Goal: Task Accomplishment & Management: Manage account settings

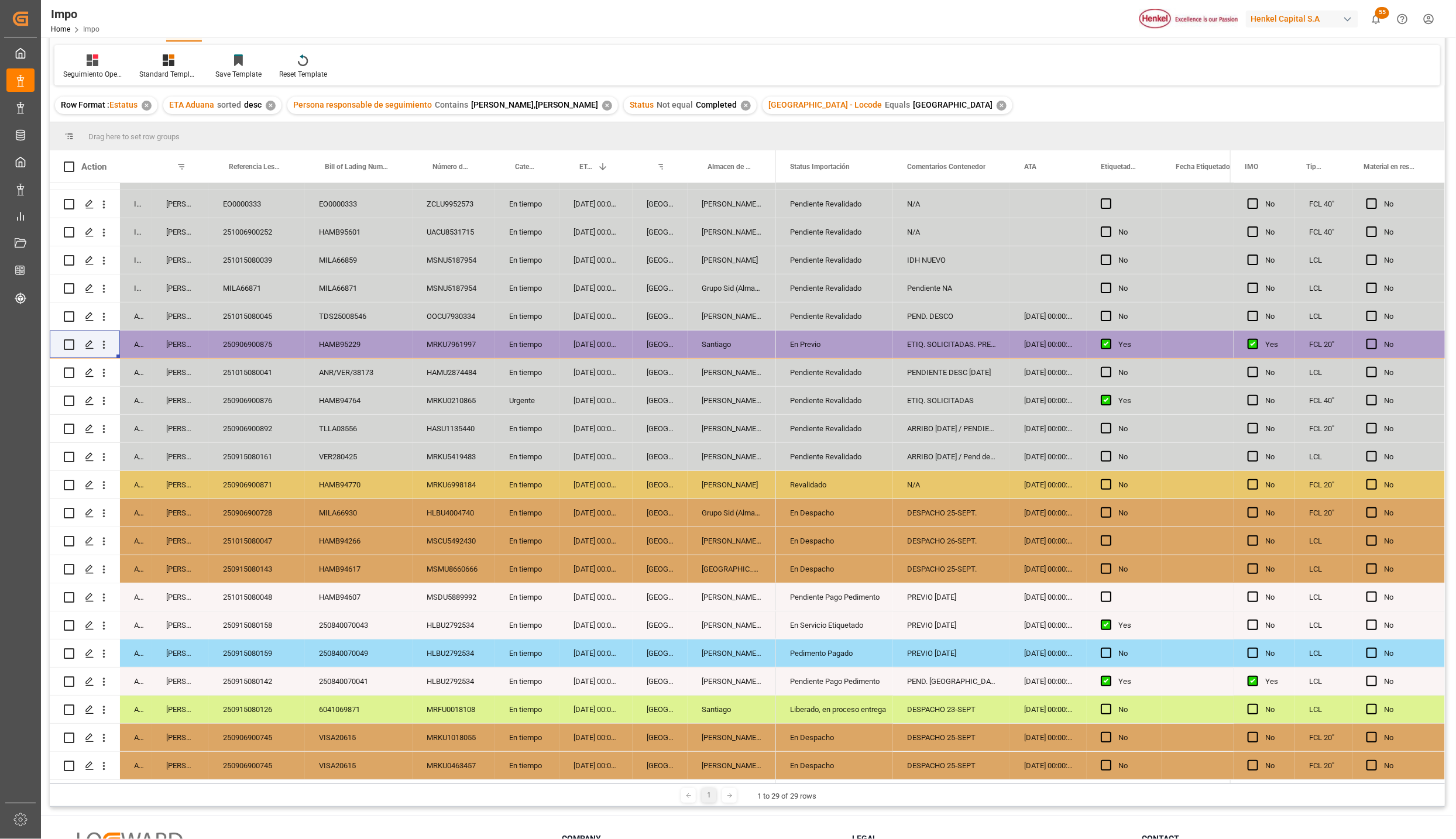
scroll to position [88, 0]
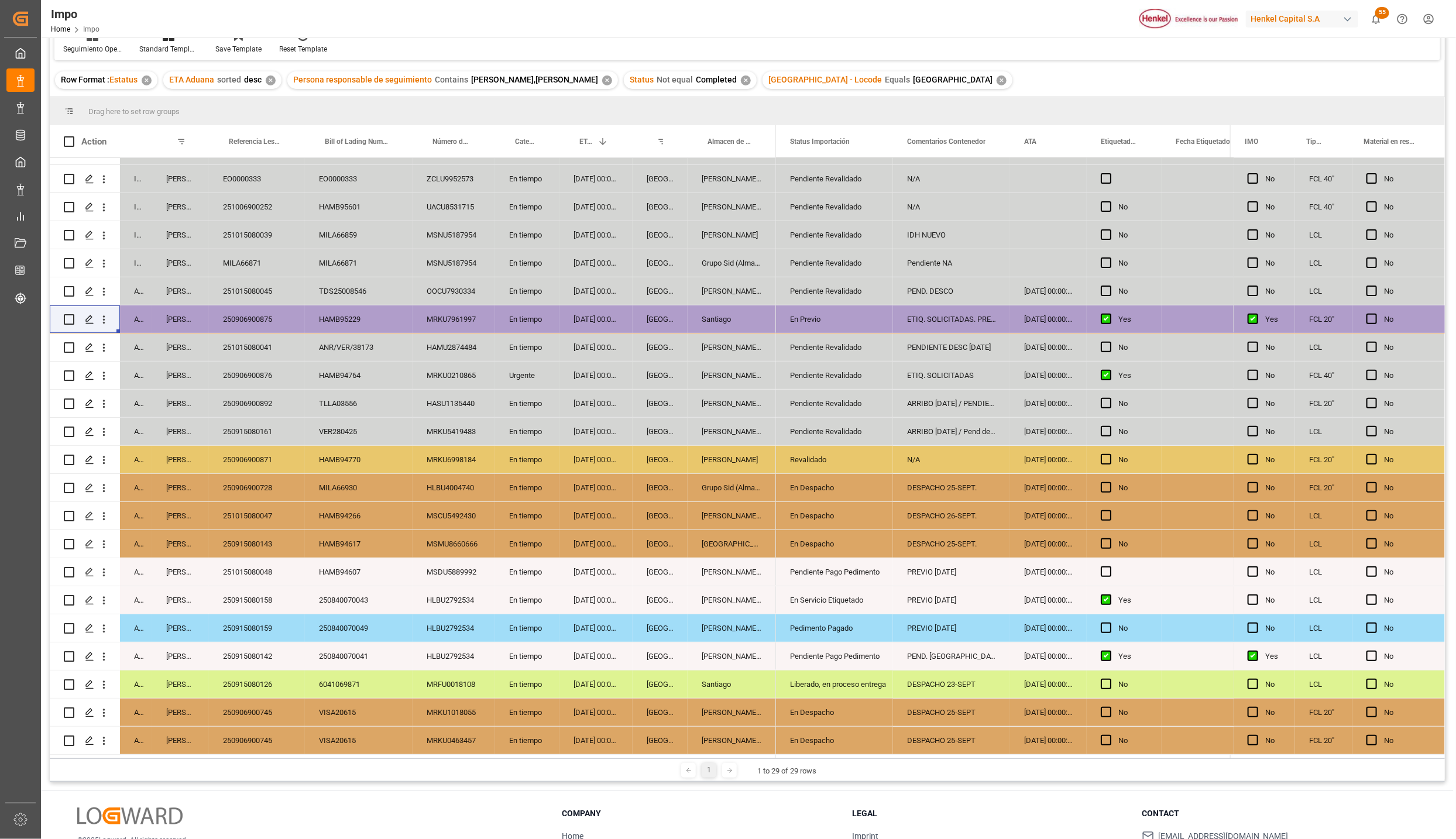
click at [390, 720] on div "VISA20615" at bounding box center [358, 712] width 107 height 28
click at [838, 704] on div "En Despacho" at bounding box center [834, 712] width 89 height 27
click at [835, 687] on div "Liberado, en proceso entrega" at bounding box center [834, 685] width 89 height 27
drag, startPoint x: 837, startPoint y: 708, endPoint x: 848, endPoint y: 726, distance: 21.1
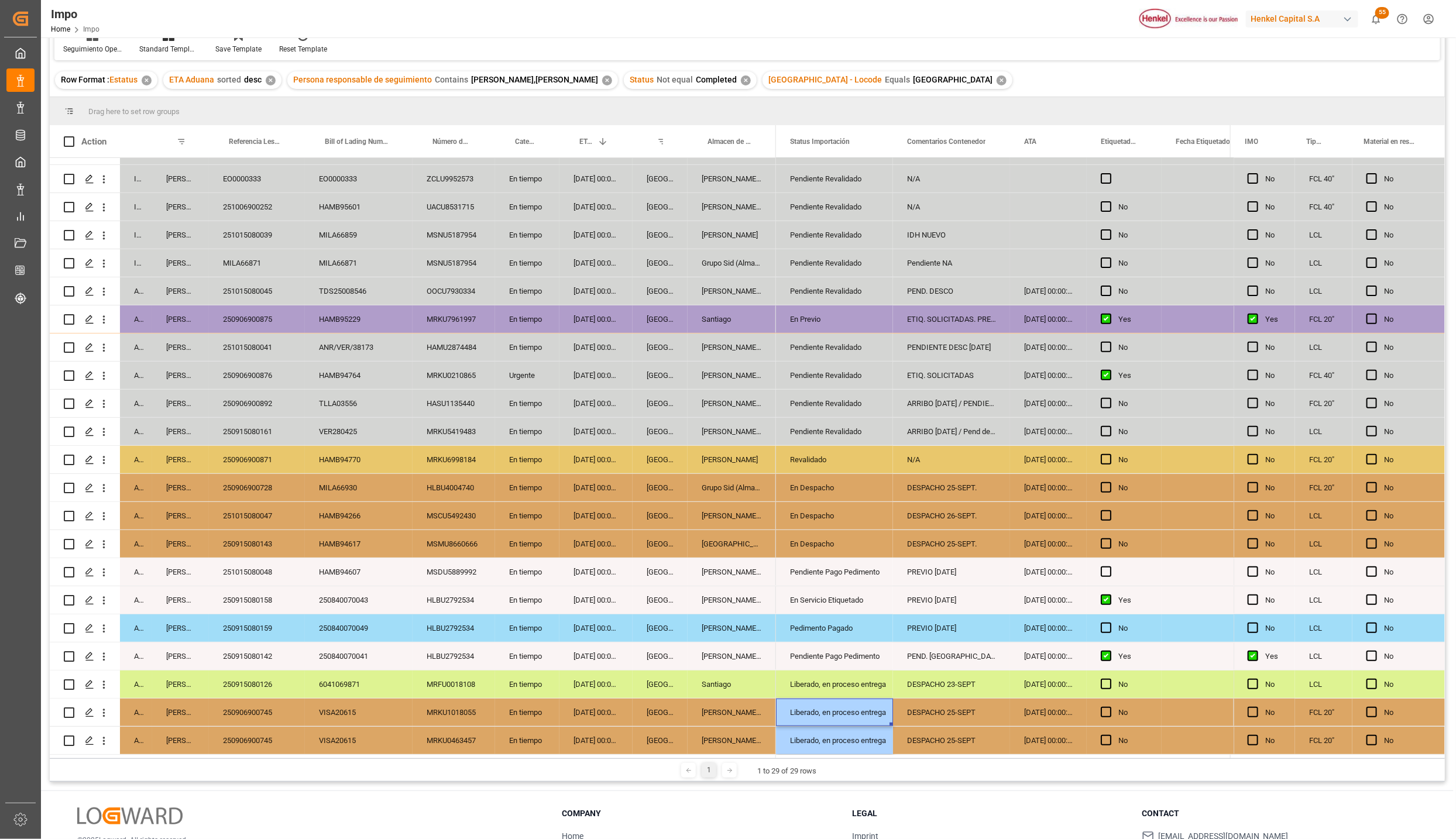
click at [874, 700] on div "Liberado, en proceso entrega" at bounding box center [834, 712] width 89 height 27
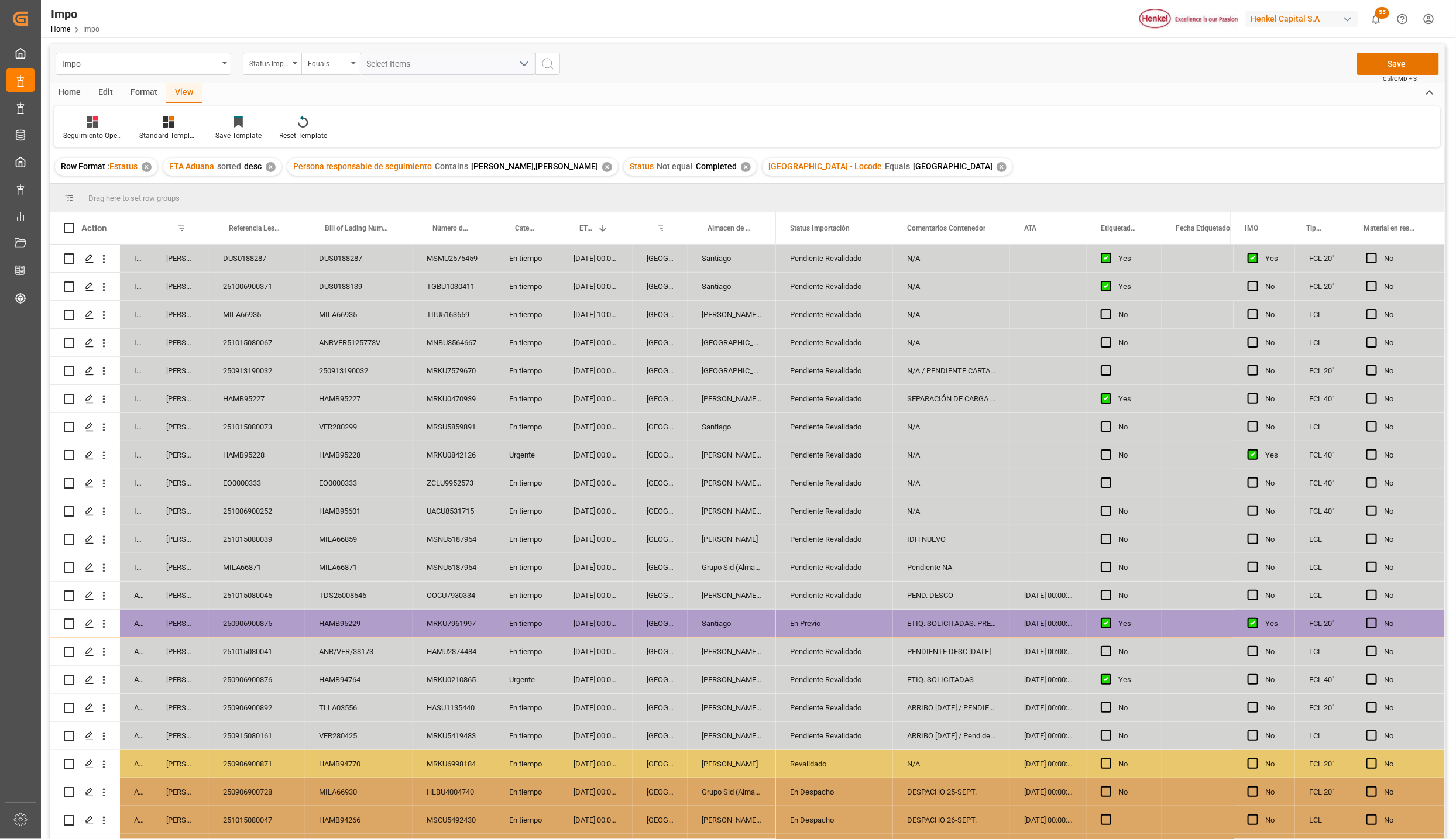
scroll to position [0, 0]
click at [1408, 60] on button "Save" at bounding box center [1398, 66] width 82 height 22
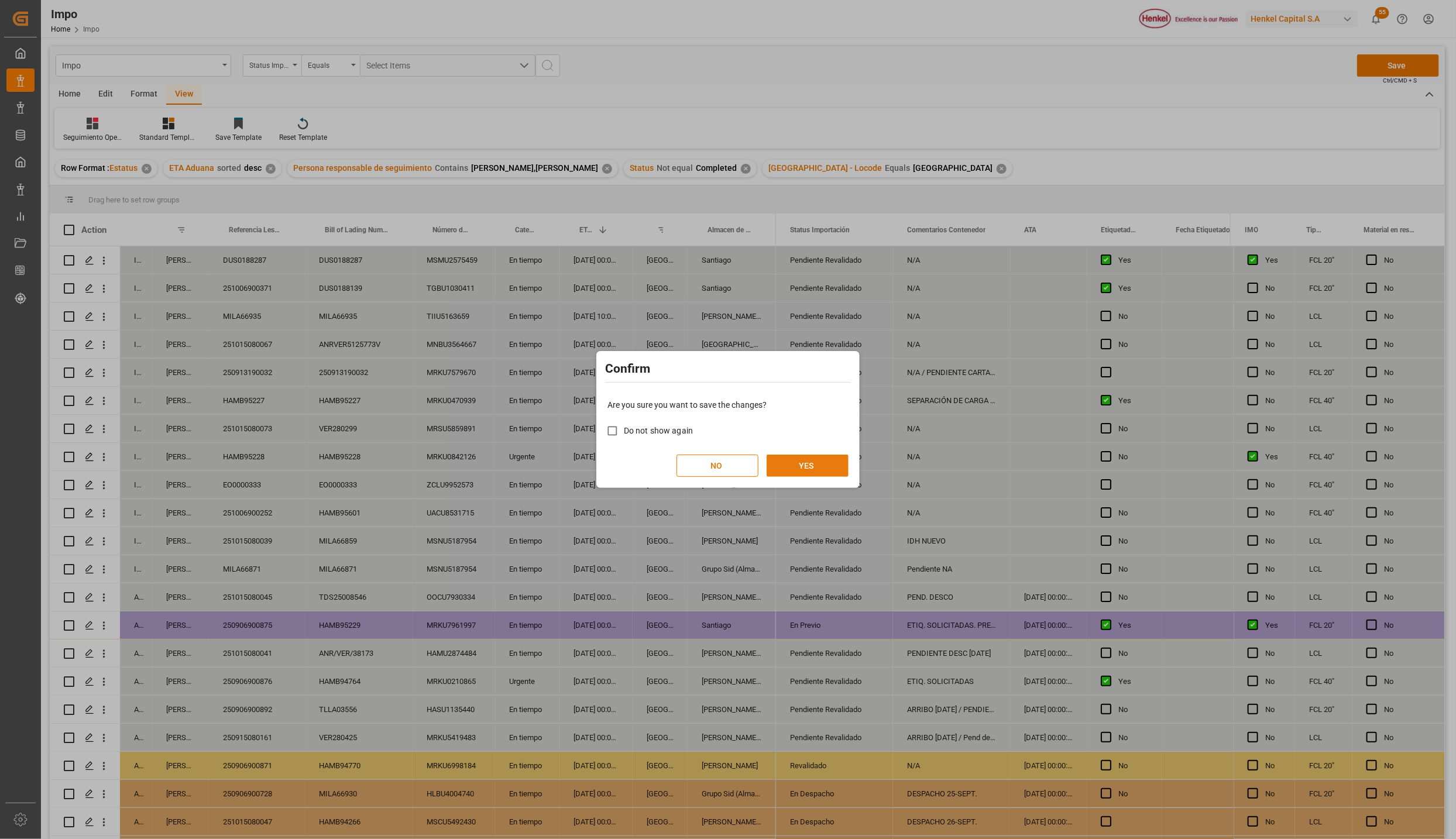
click at [813, 465] on button "YES" at bounding box center [807, 466] width 82 height 22
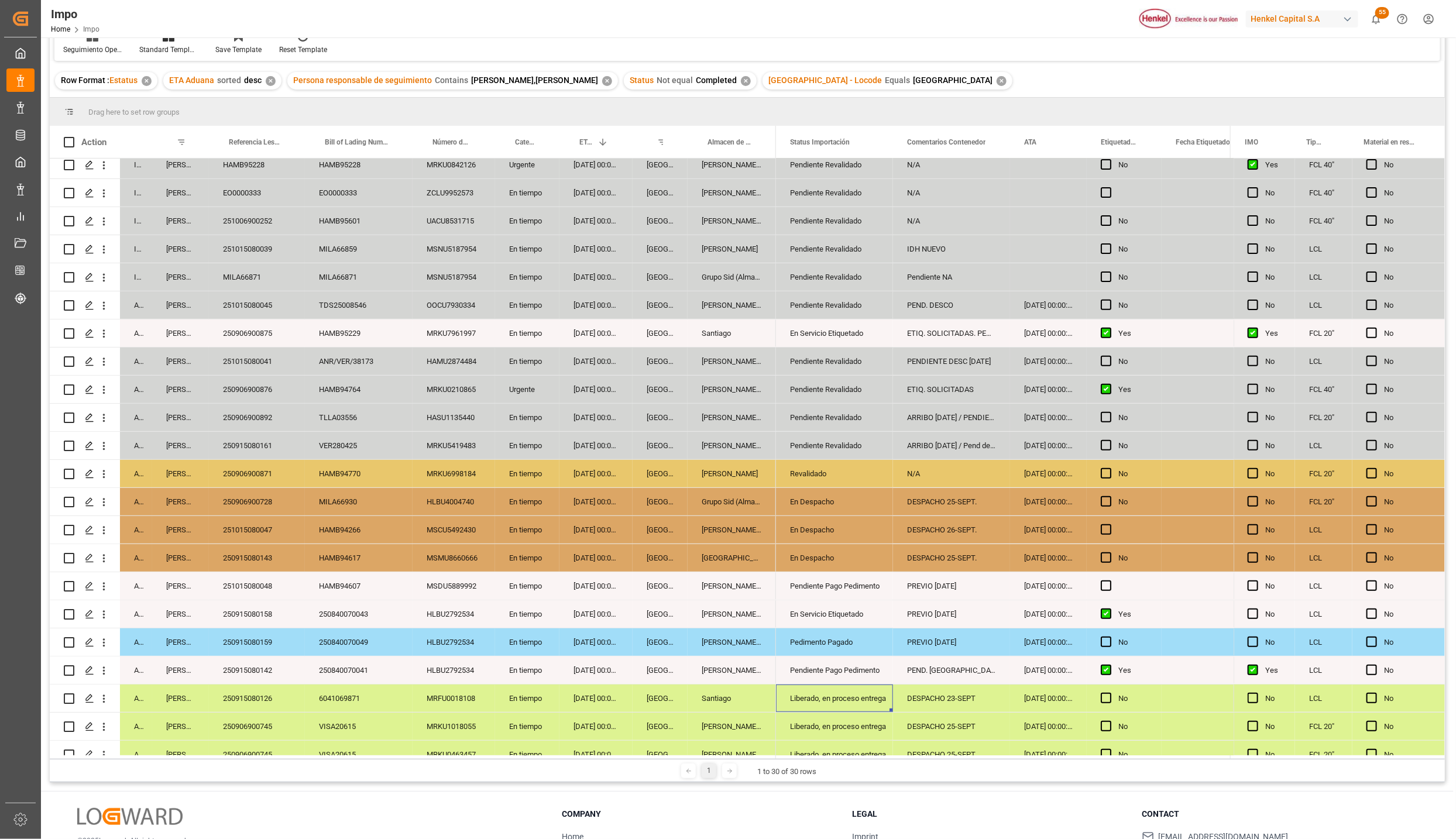
scroll to position [249, 0]
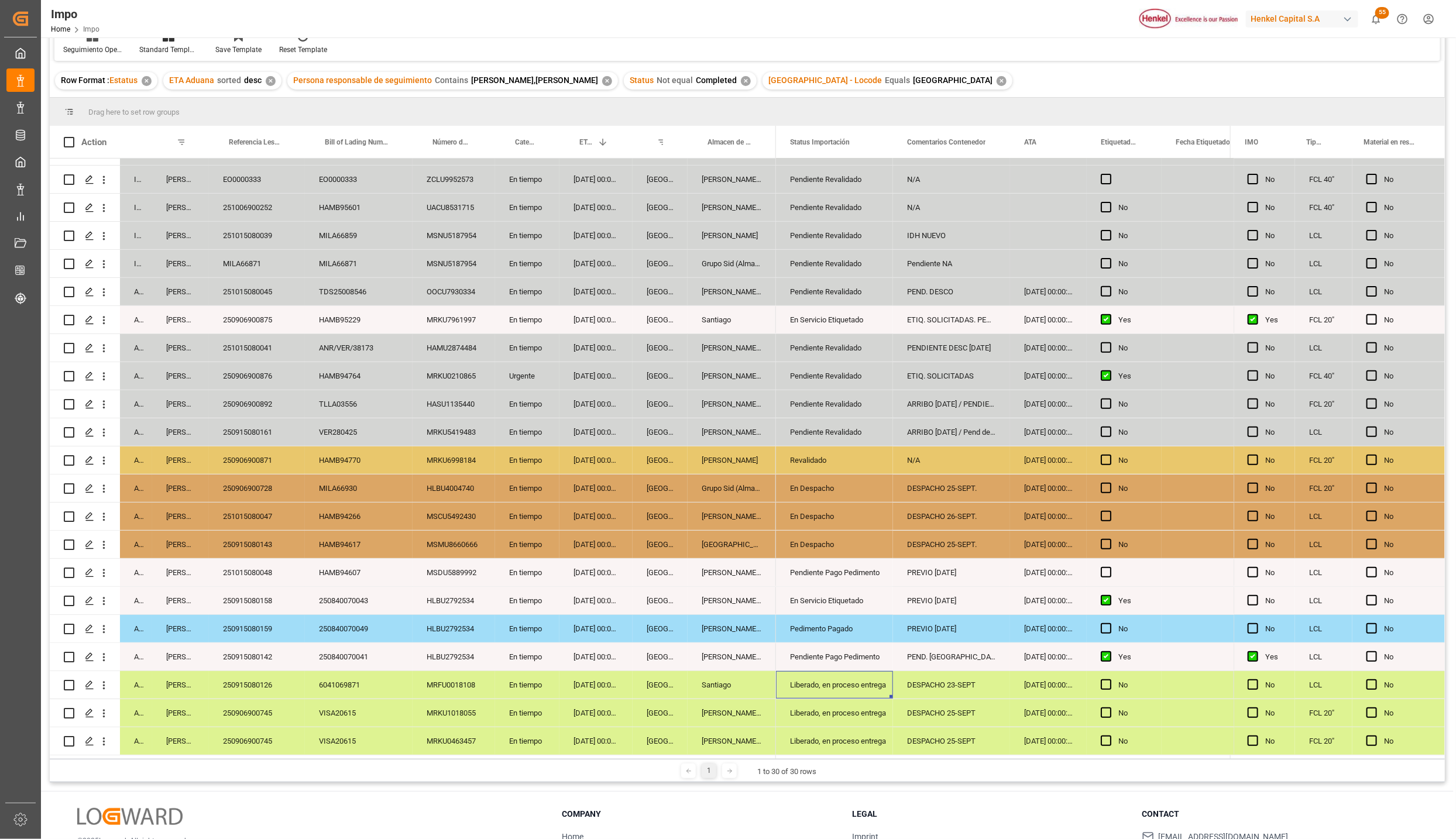
click at [932, 478] on div "DESPACHO 25-SEPT." at bounding box center [951, 489] width 117 height 28
click at [823, 685] on div "Liberado, en proceso entrega" at bounding box center [834, 685] width 89 height 27
click at [822, 485] on div "En Despacho" at bounding box center [834, 488] width 89 height 27
click at [828, 516] on div "En Despacho" at bounding box center [834, 516] width 89 height 27
click at [924, 480] on div "DESPACHO 25-SEPT." at bounding box center [951, 489] width 117 height 28
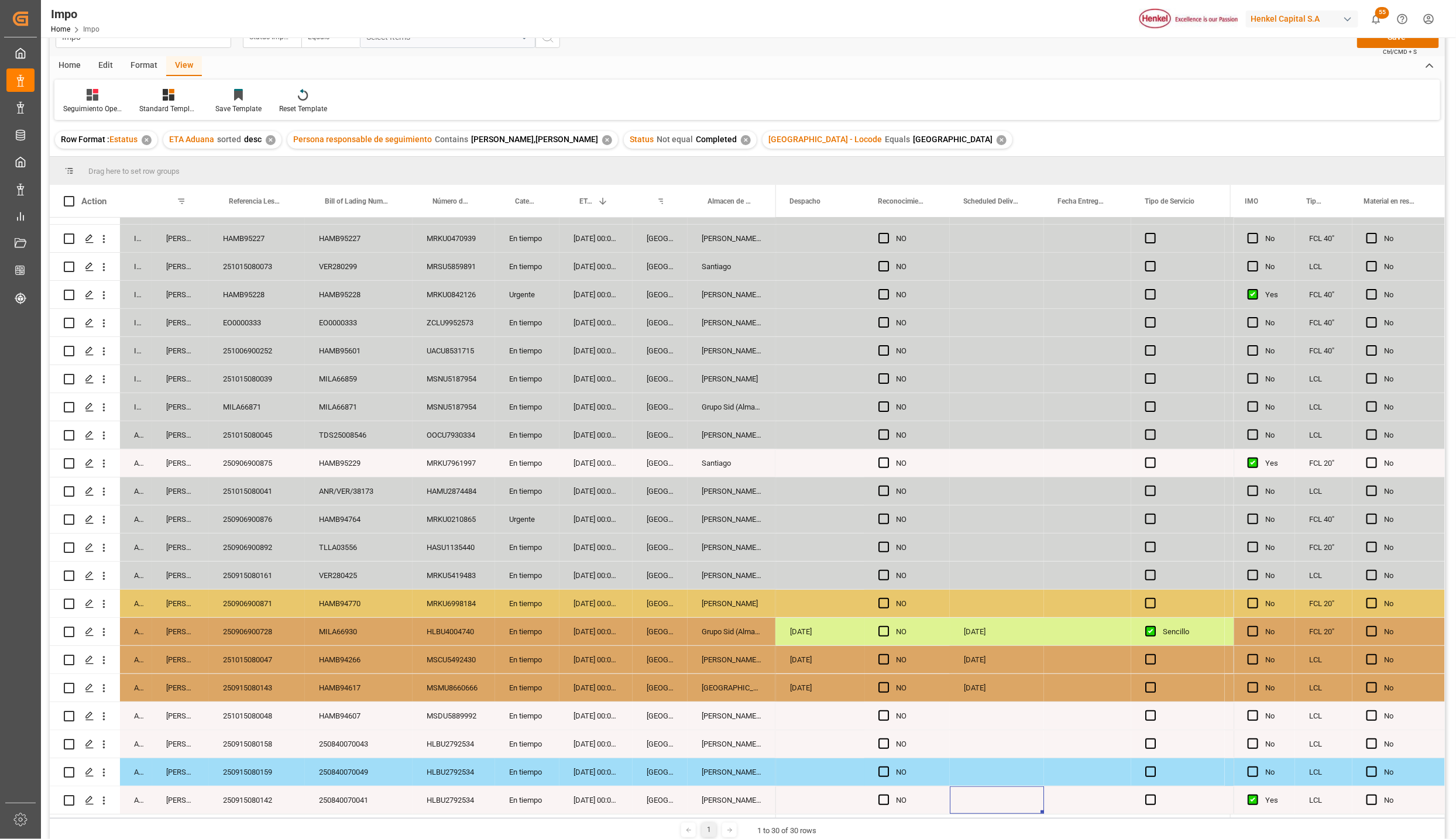
scroll to position [0, 0]
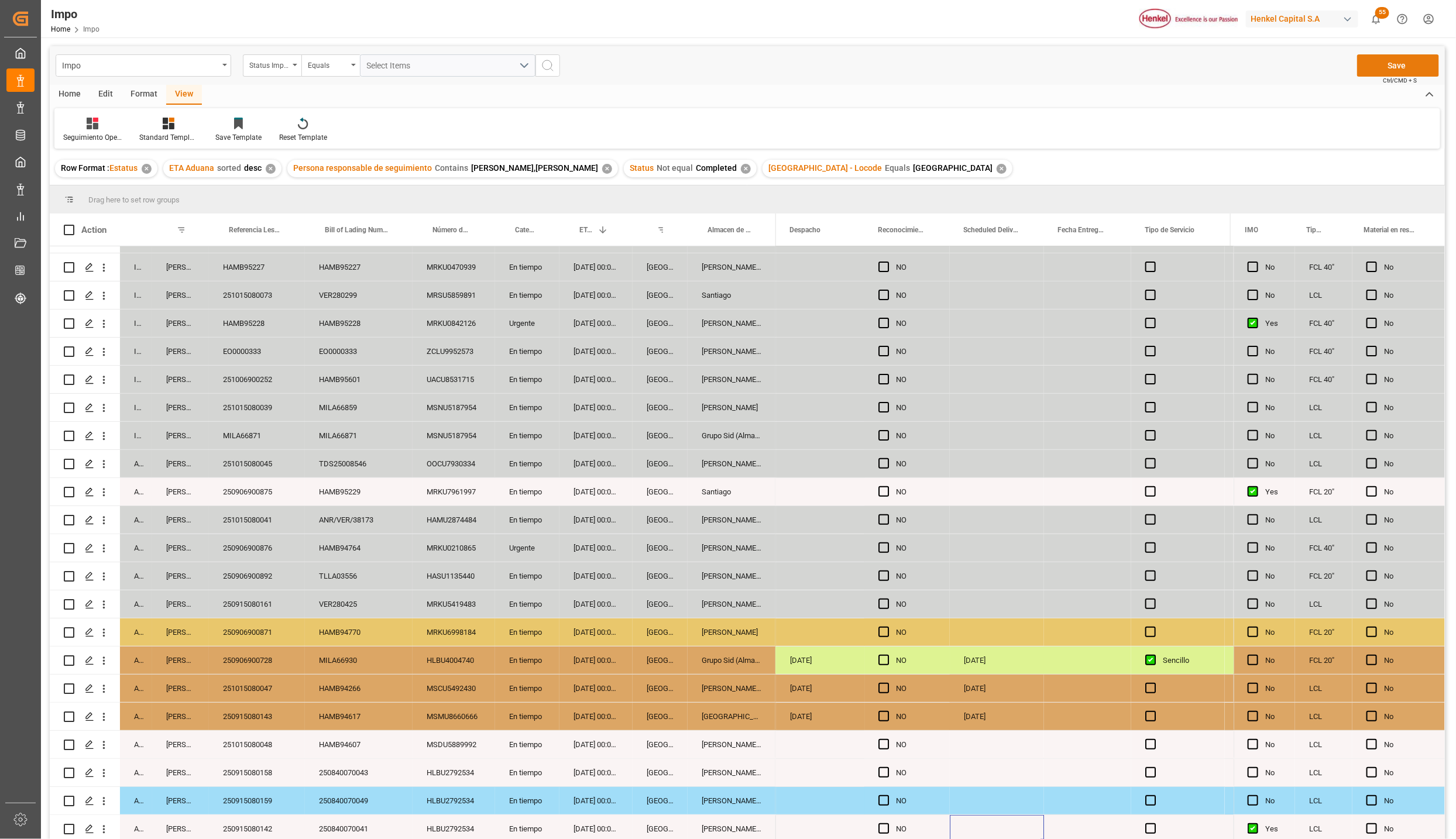
click at [1406, 67] on button "Save" at bounding box center [1398, 66] width 82 height 22
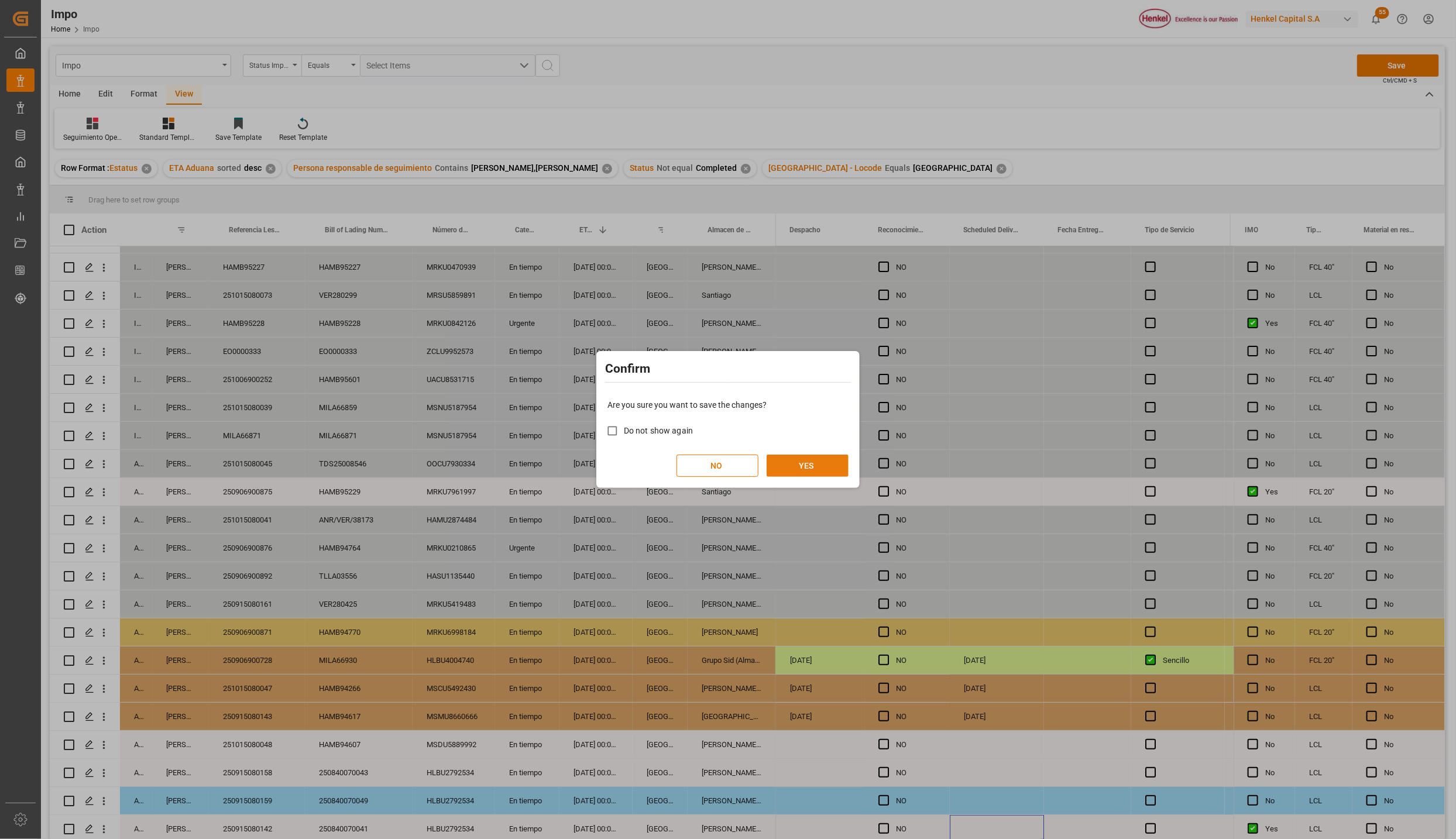
click at [806, 470] on button "YES" at bounding box center [807, 466] width 82 height 22
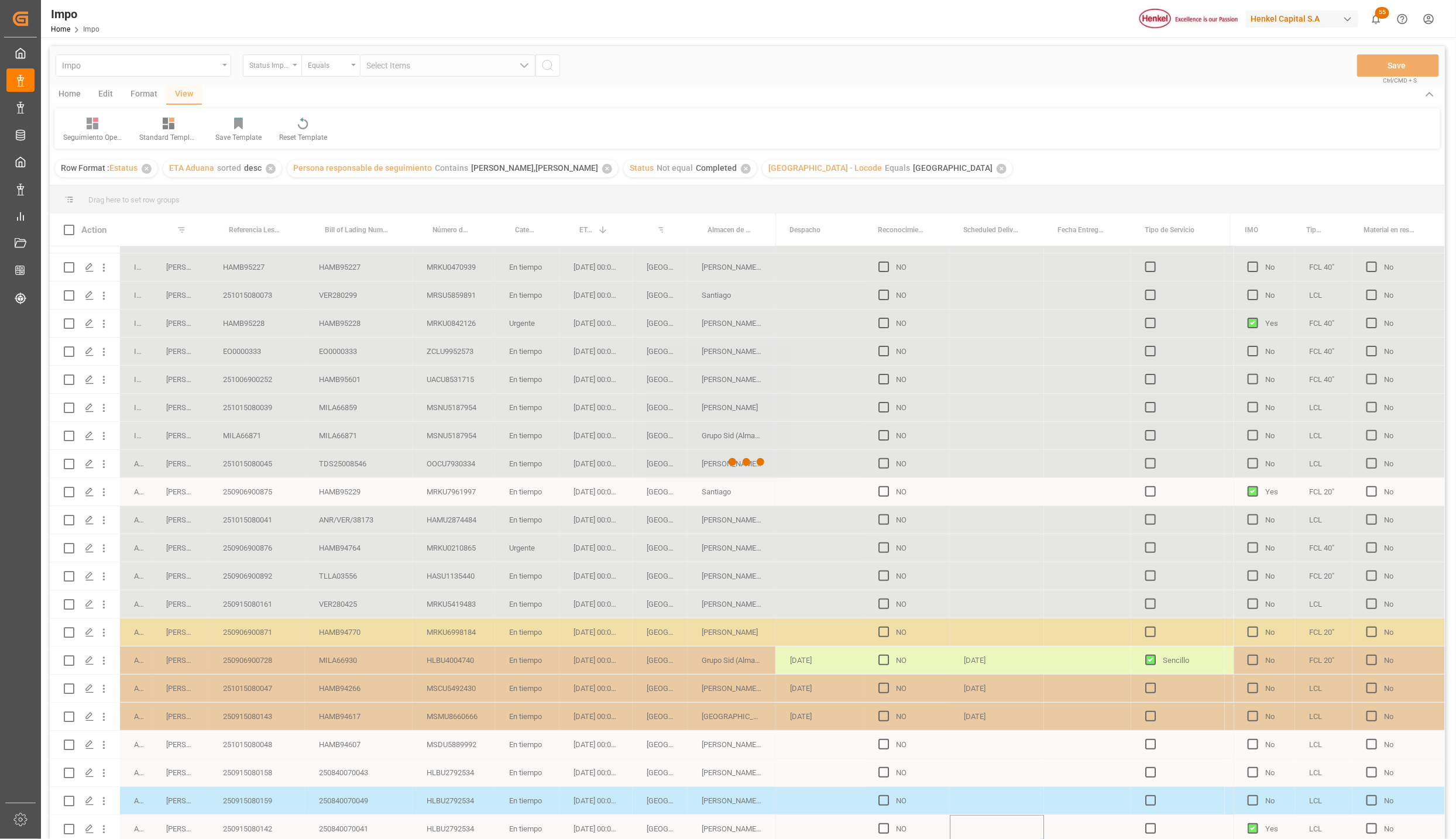
click at [183, 704] on div at bounding box center [746, 462] width 1395 height 832
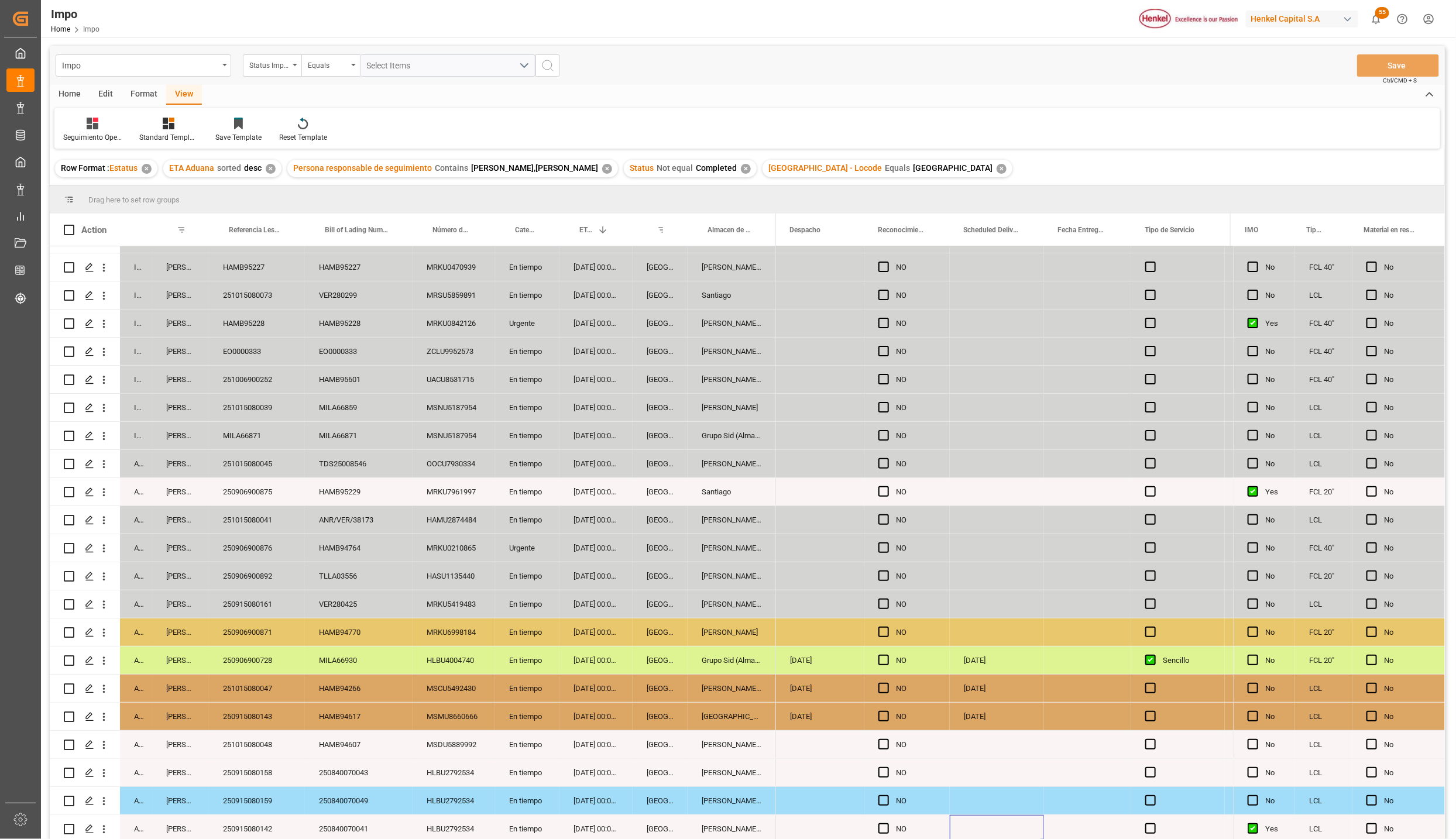
click at [262, 290] on div "251015080073" at bounding box center [257, 295] width 96 height 28
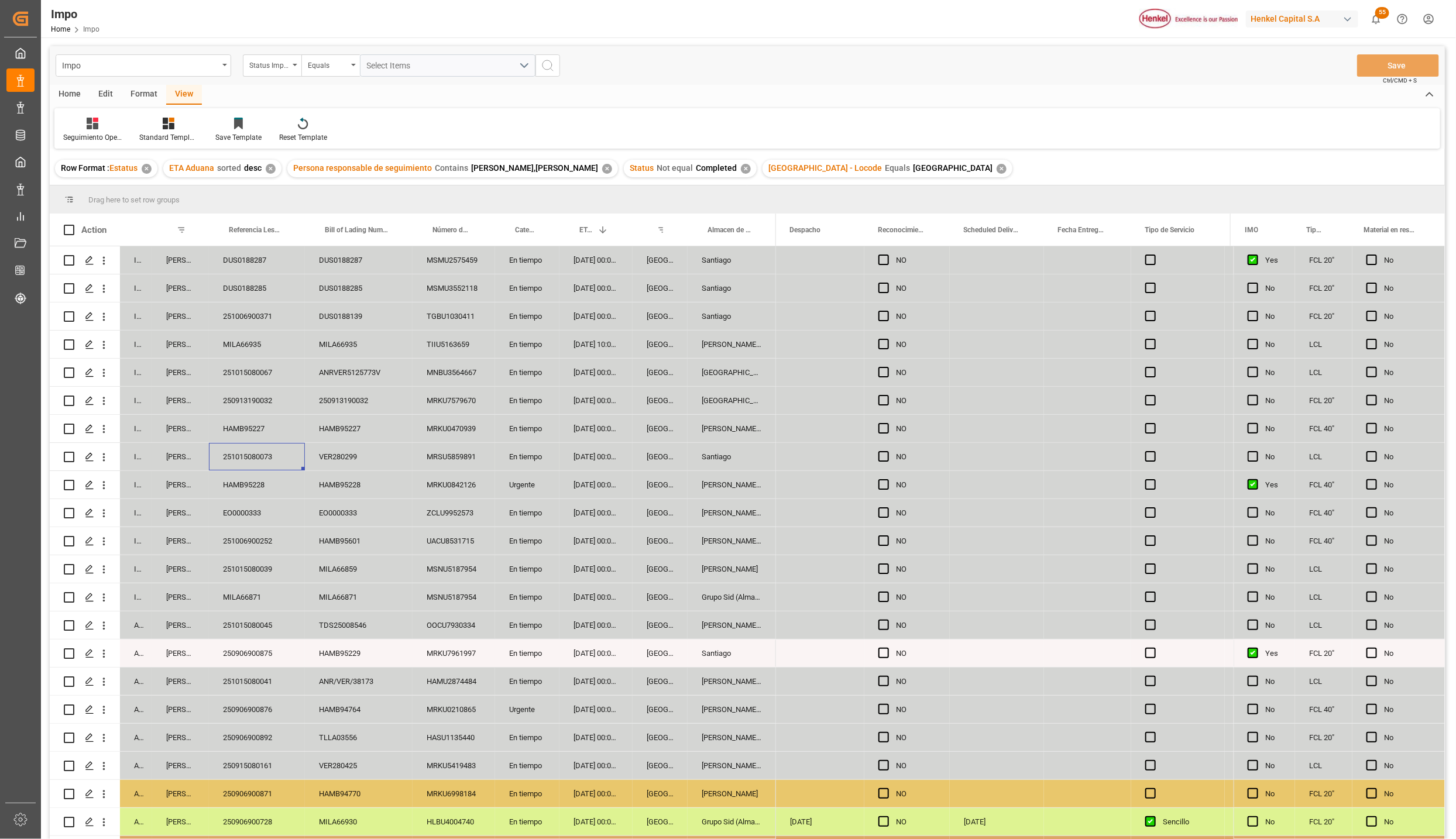
click at [369, 541] on div "HAMB95601" at bounding box center [358, 541] width 107 height 28
click at [438, 497] on div "MRKU0842126" at bounding box center [454, 485] width 82 height 28
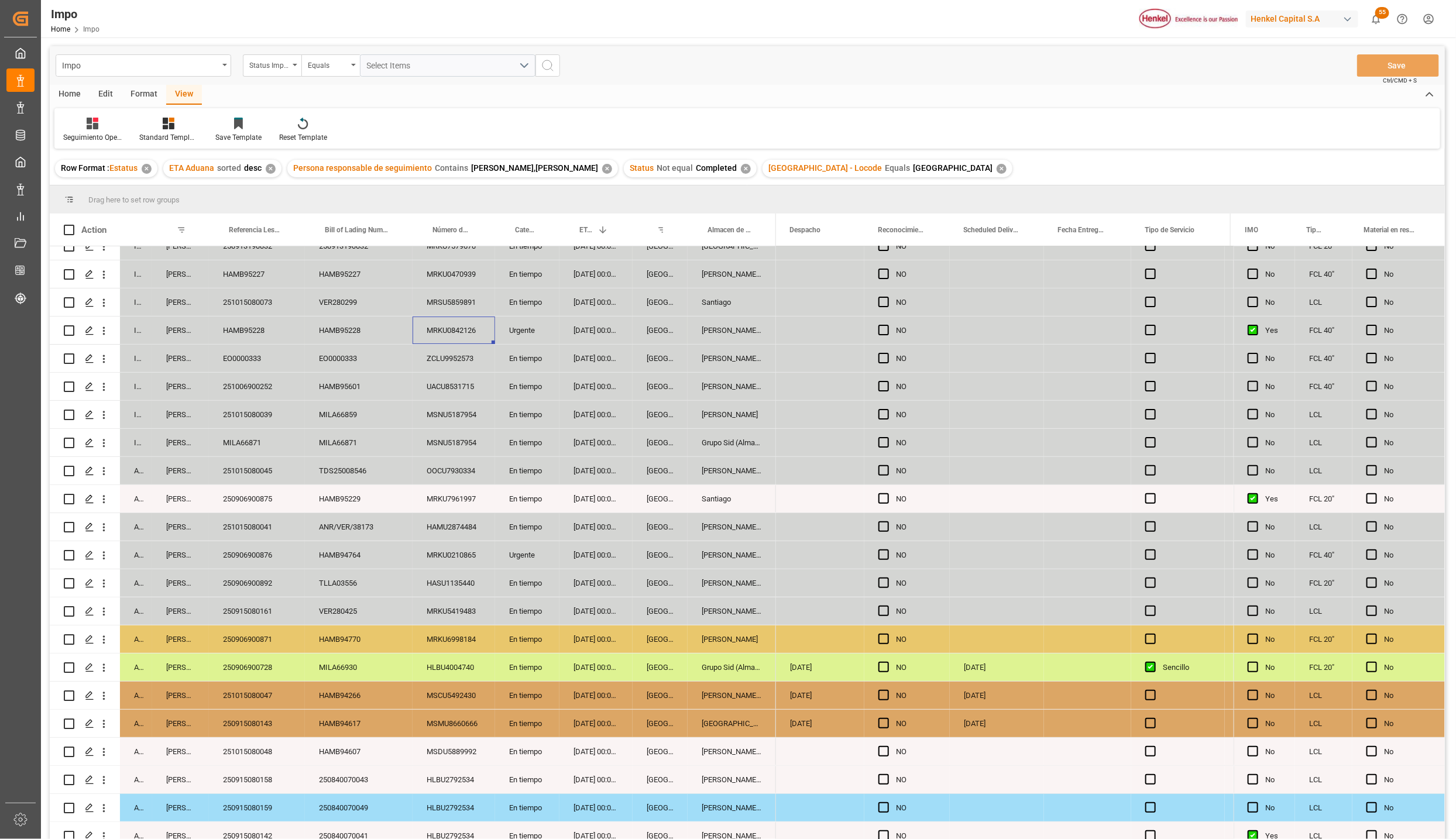
scroll to position [249, 0]
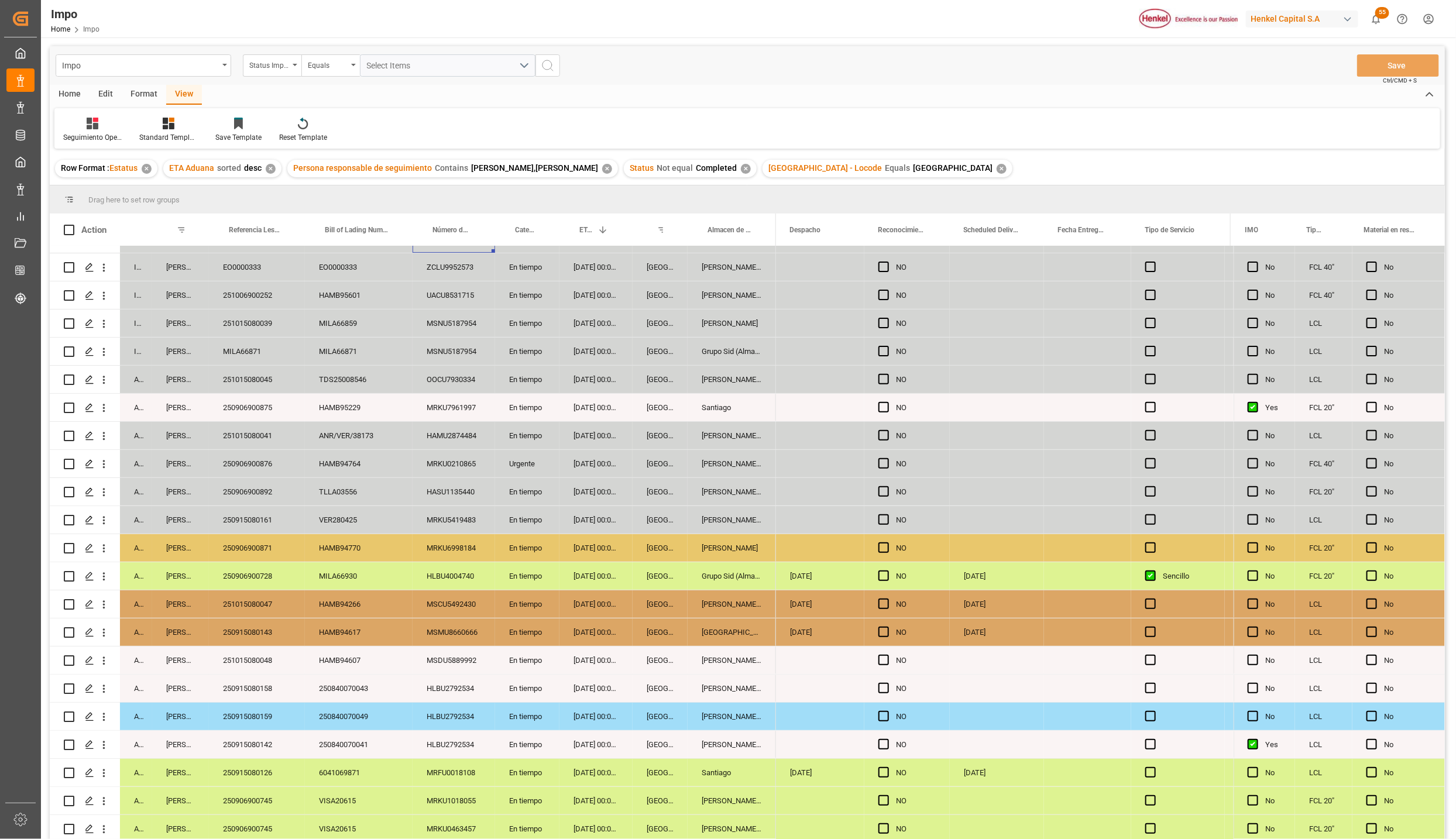
click at [815, 627] on div "25-09-2025" at bounding box center [820, 633] width 88 height 28
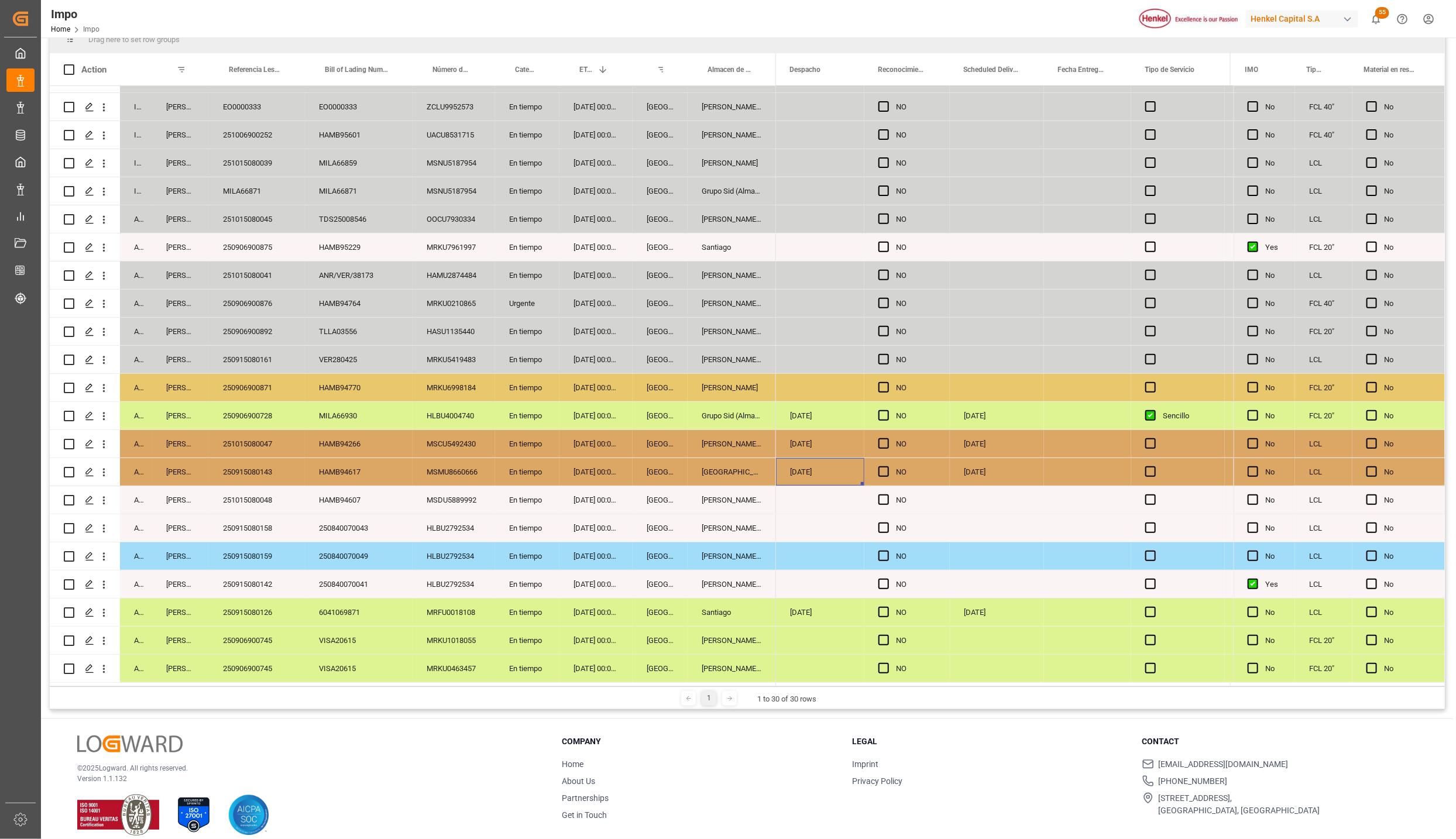
scroll to position [174, 0]
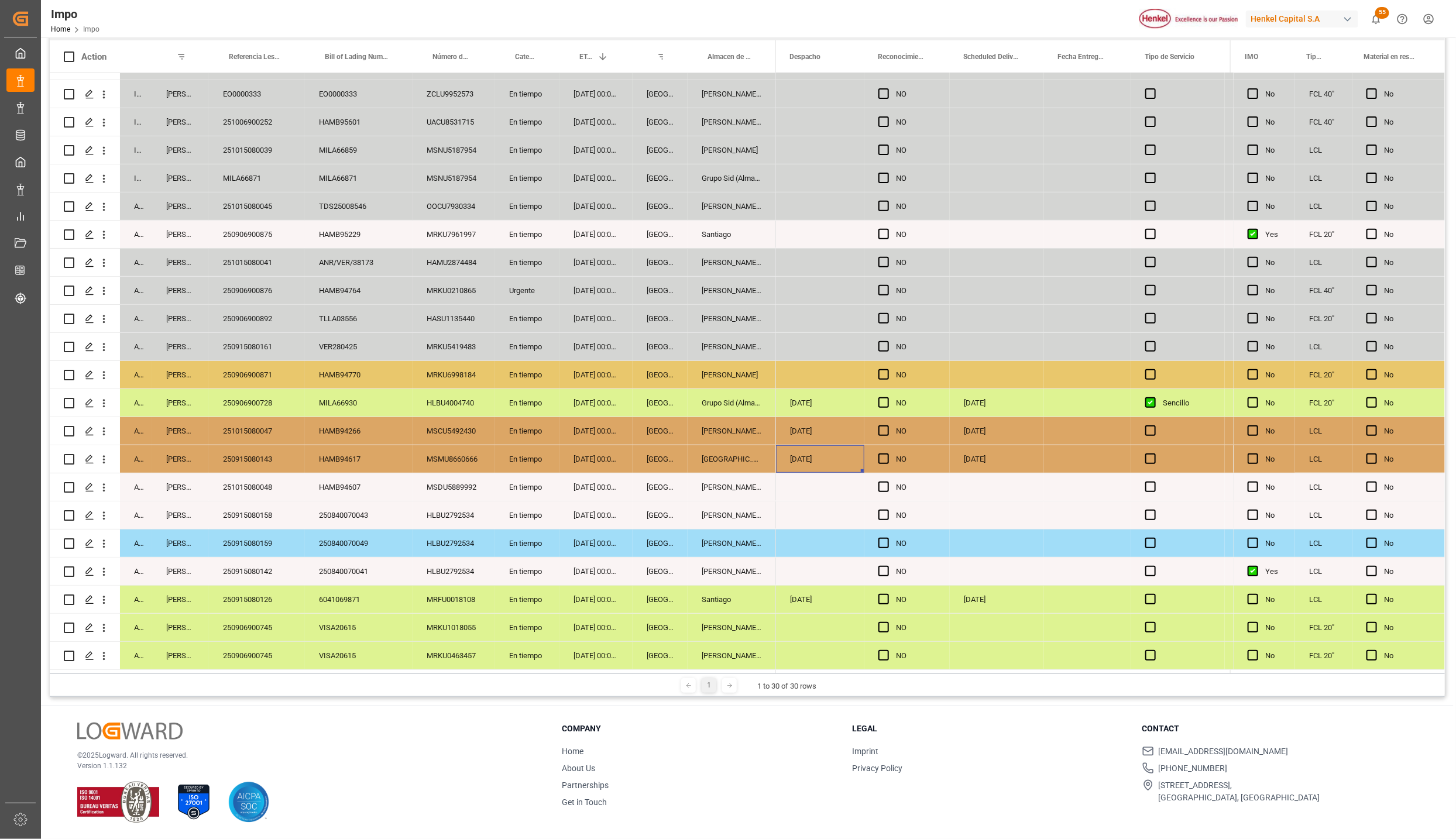
click at [258, 601] on div "250915080126" at bounding box center [257, 600] width 96 height 28
click at [743, 606] on div "Santiago" at bounding box center [732, 600] width 88 height 28
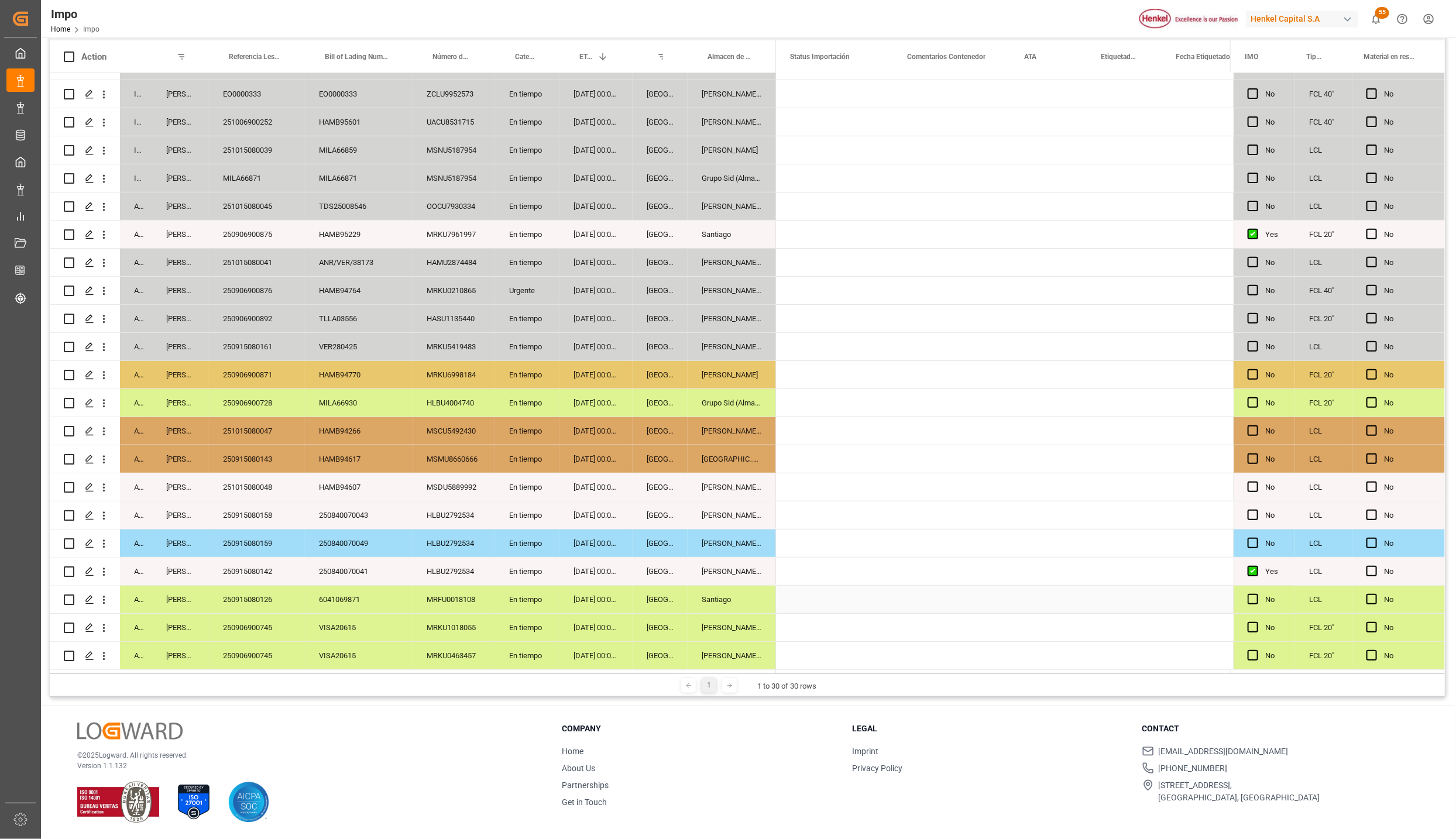
scroll to position [0, 0]
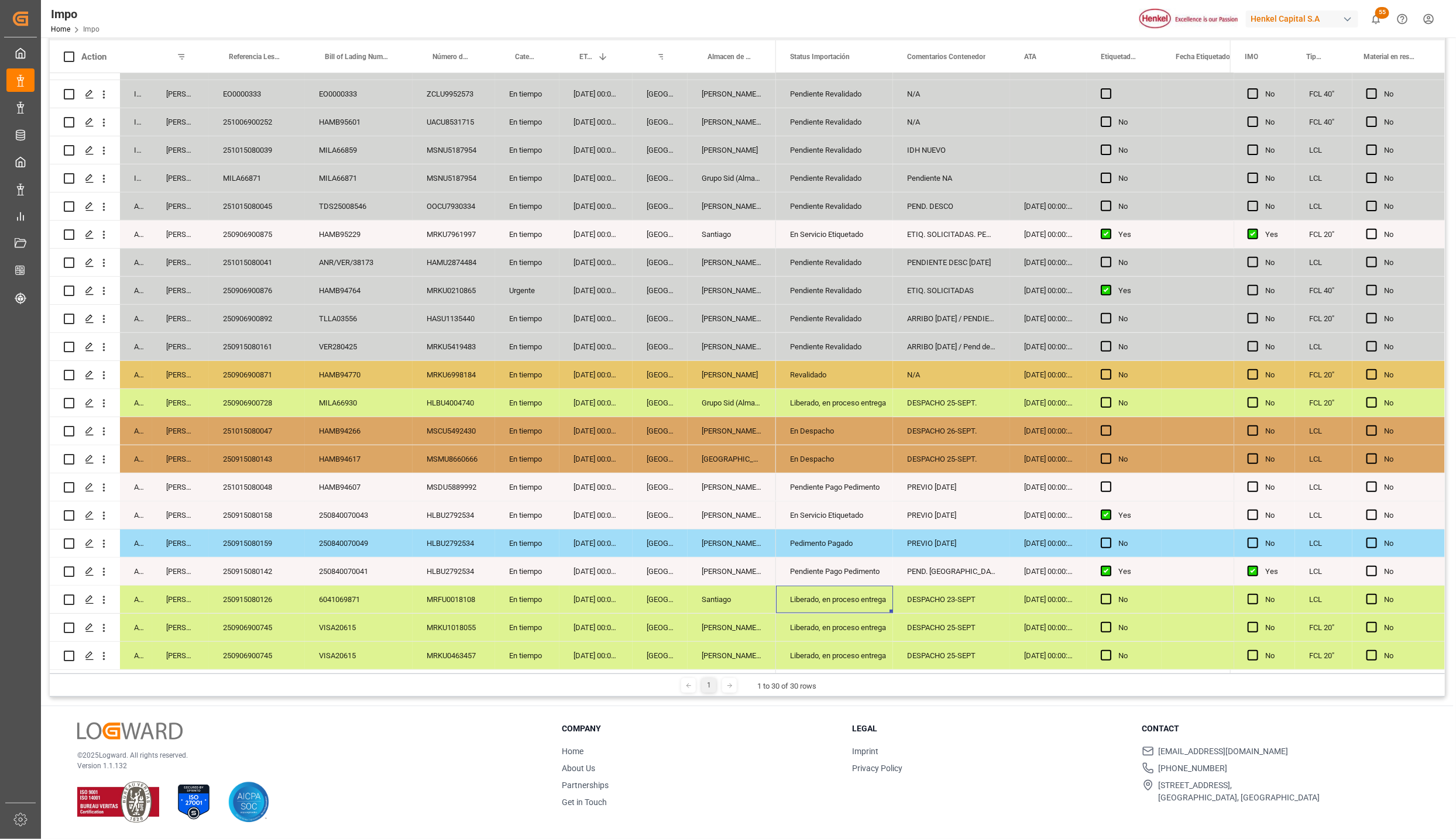
click at [806, 590] on div "Liberado, en proceso entrega" at bounding box center [834, 600] width 89 height 27
click at [868, 605] on polyline "open menu" at bounding box center [871, 606] width 7 height 3
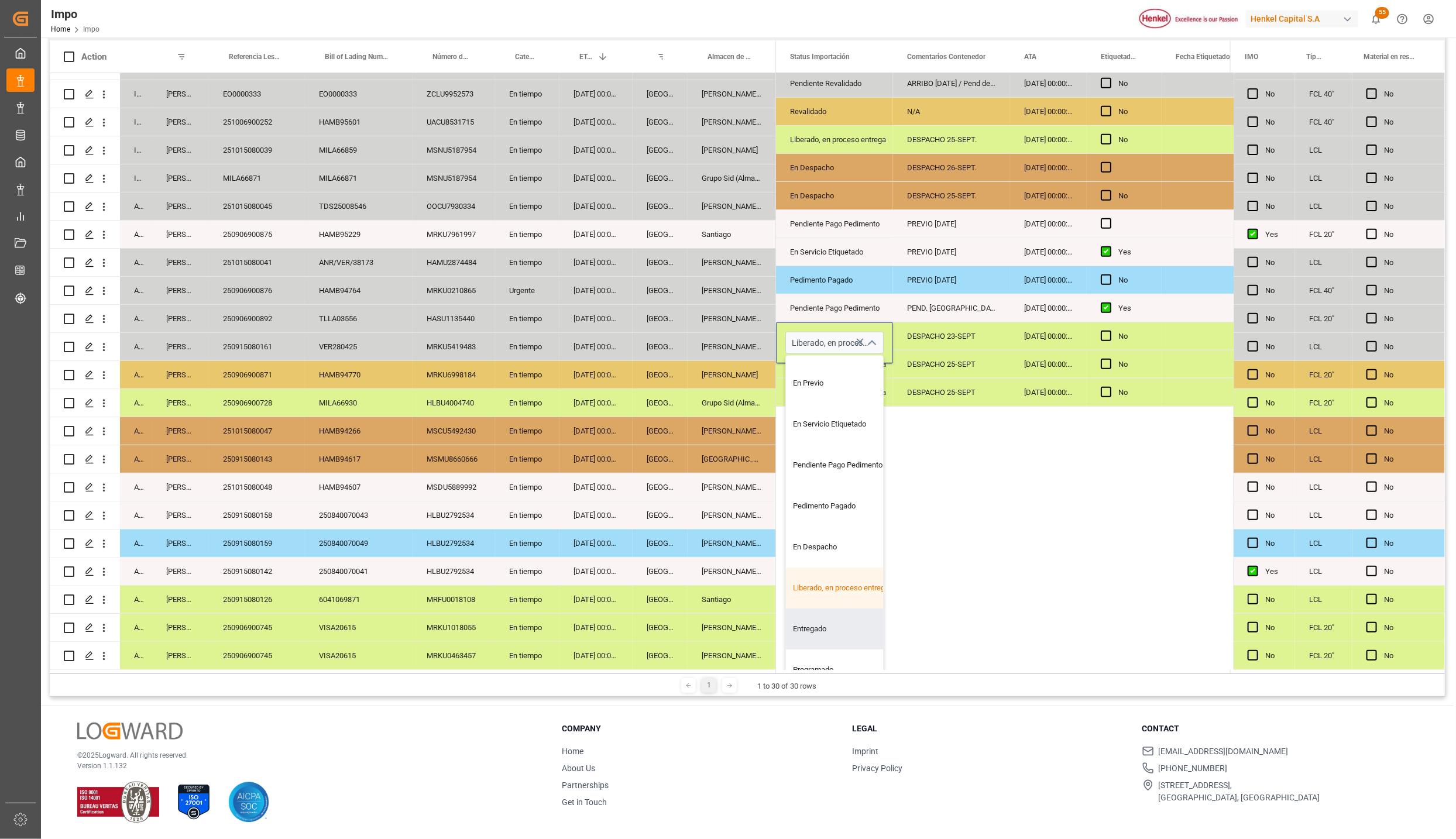
scroll to position [79, 0]
click at [825, 619] on div "Entregado" at bounding box center [841, 629] width 110 height 41
type input "Entregado"
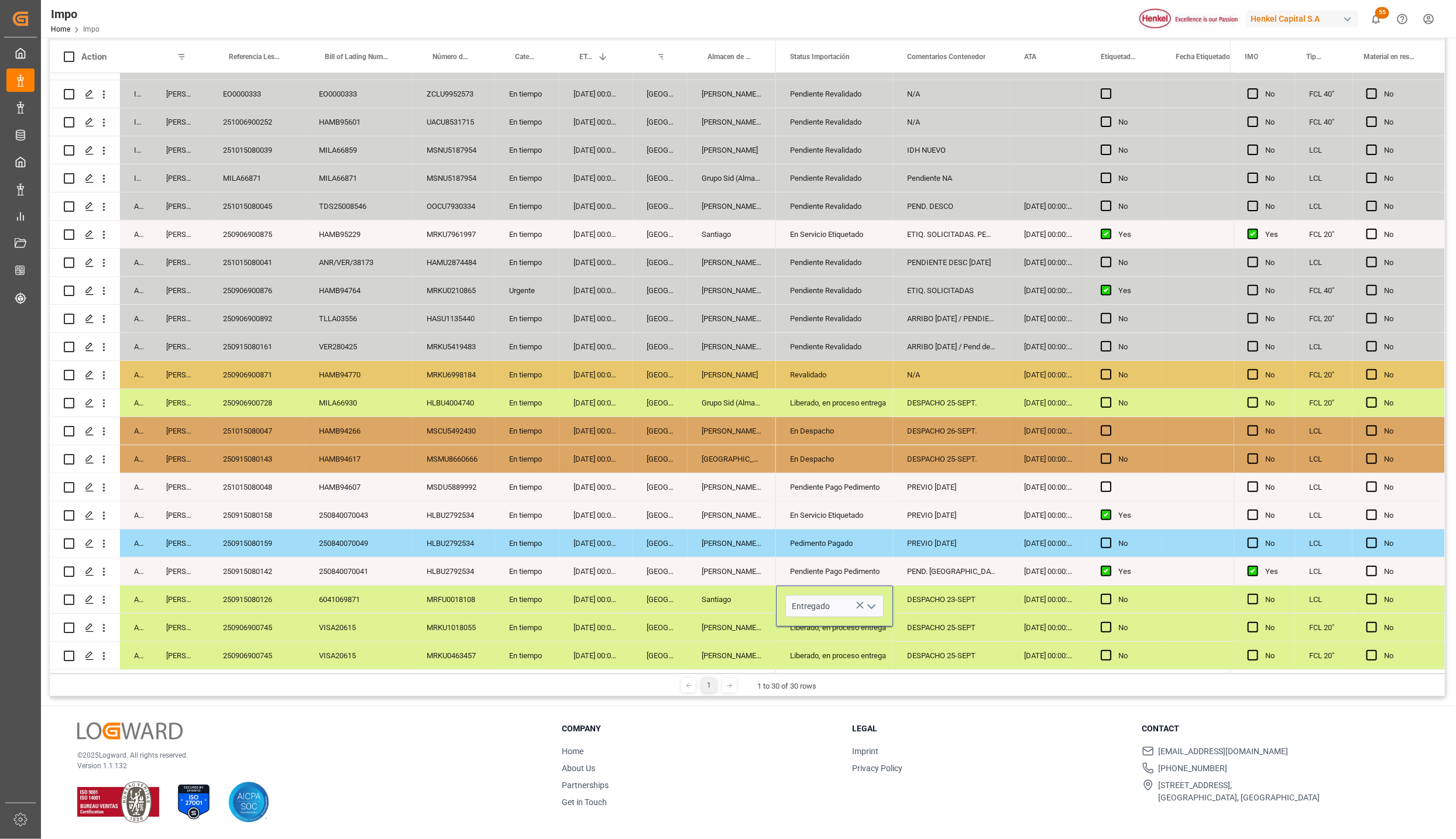
scroll to position [0, 0]
click at [721, 642] on div "Almer Tlalnepantla" at bounding box center [732, 656] width 88 height 28
click at [959, 633] on div "DESPACHO 25-SEPT" at bounding box center [951, 628] width 117 height 28
click at [978, 594] on div "DESPACHO 23-SEPT" at bounding box center [951, 600] width 117 height 28
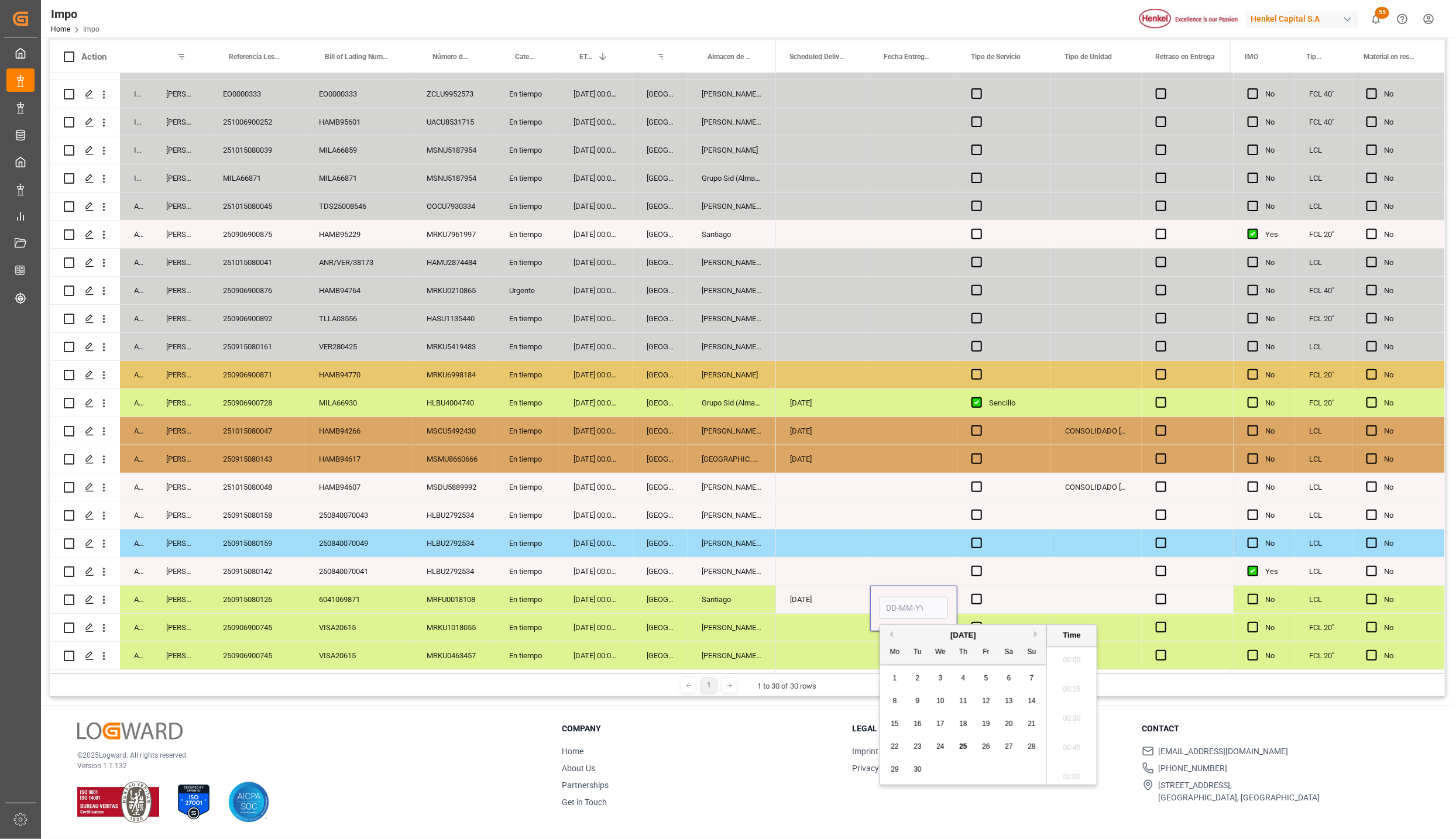
scroll to position [1905, 0]
type input "2"
type input "25-09-2025 00:00"
click at [851, 631] on div "Press SPACE to select this row." at bounding box center [823, 628] width 94 height 28
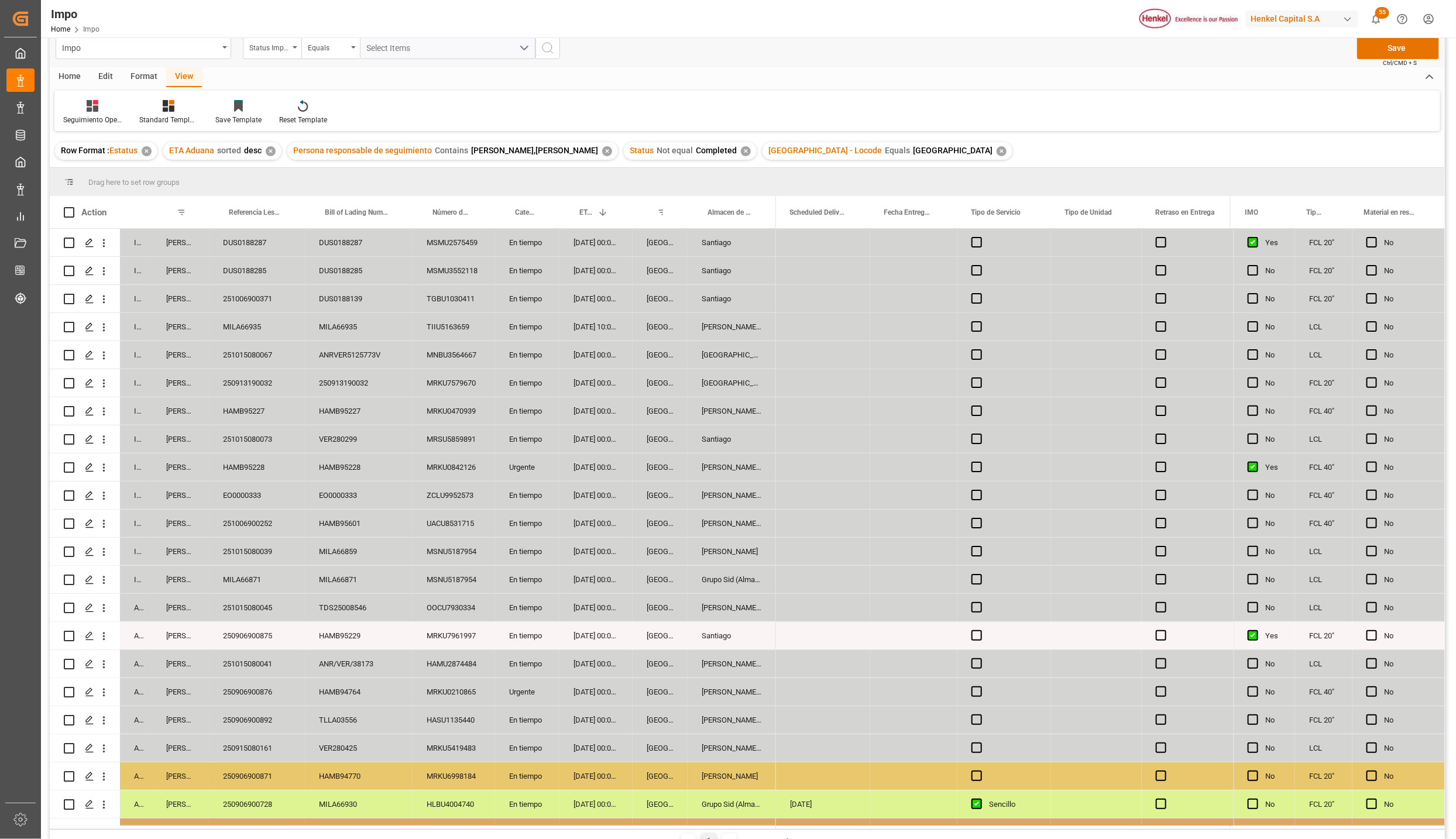
scroll to position [0, 0]
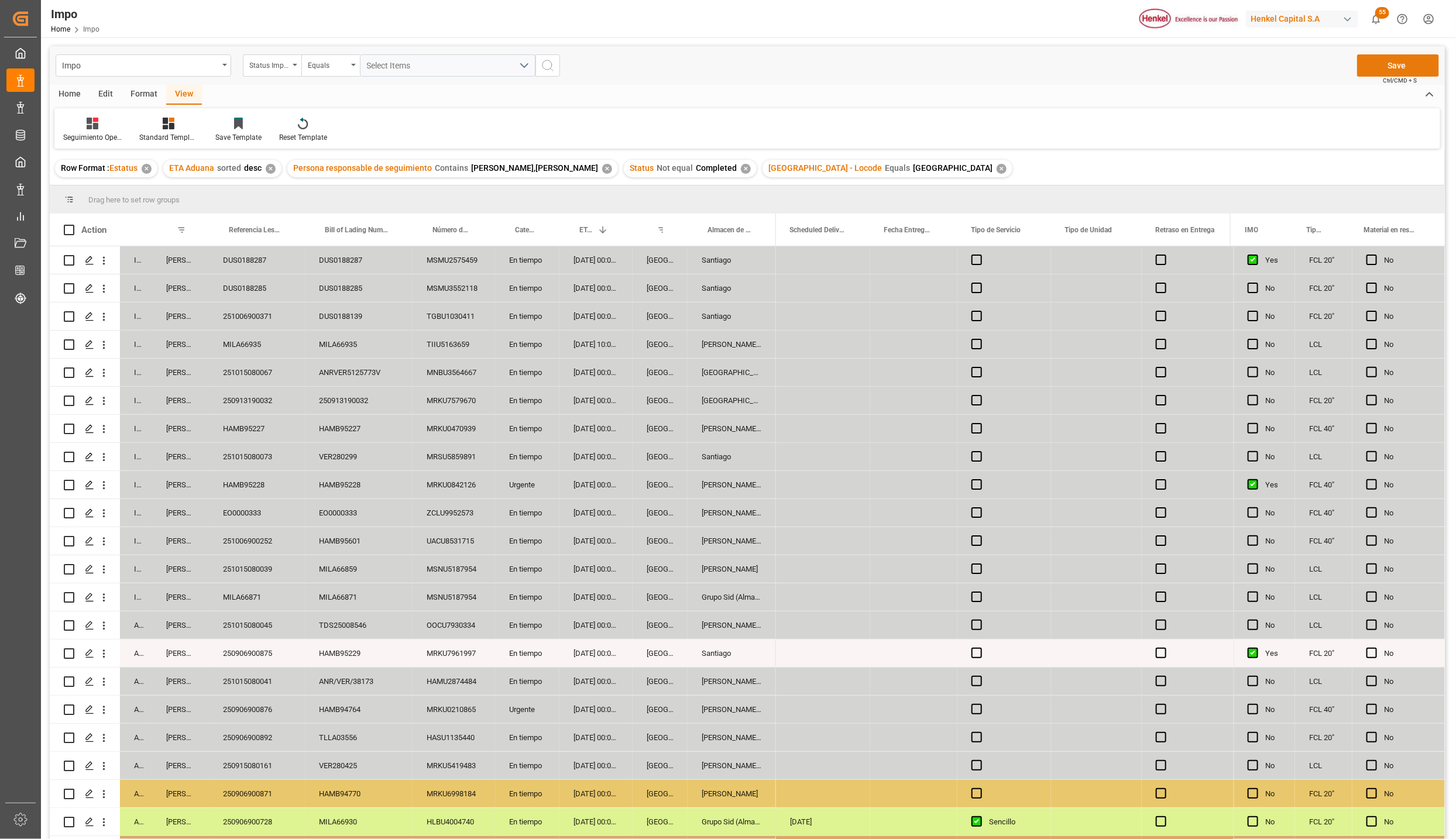
click at [1422, 63] on button "Save" at bounding box center [1398, 66] width 82 height 22
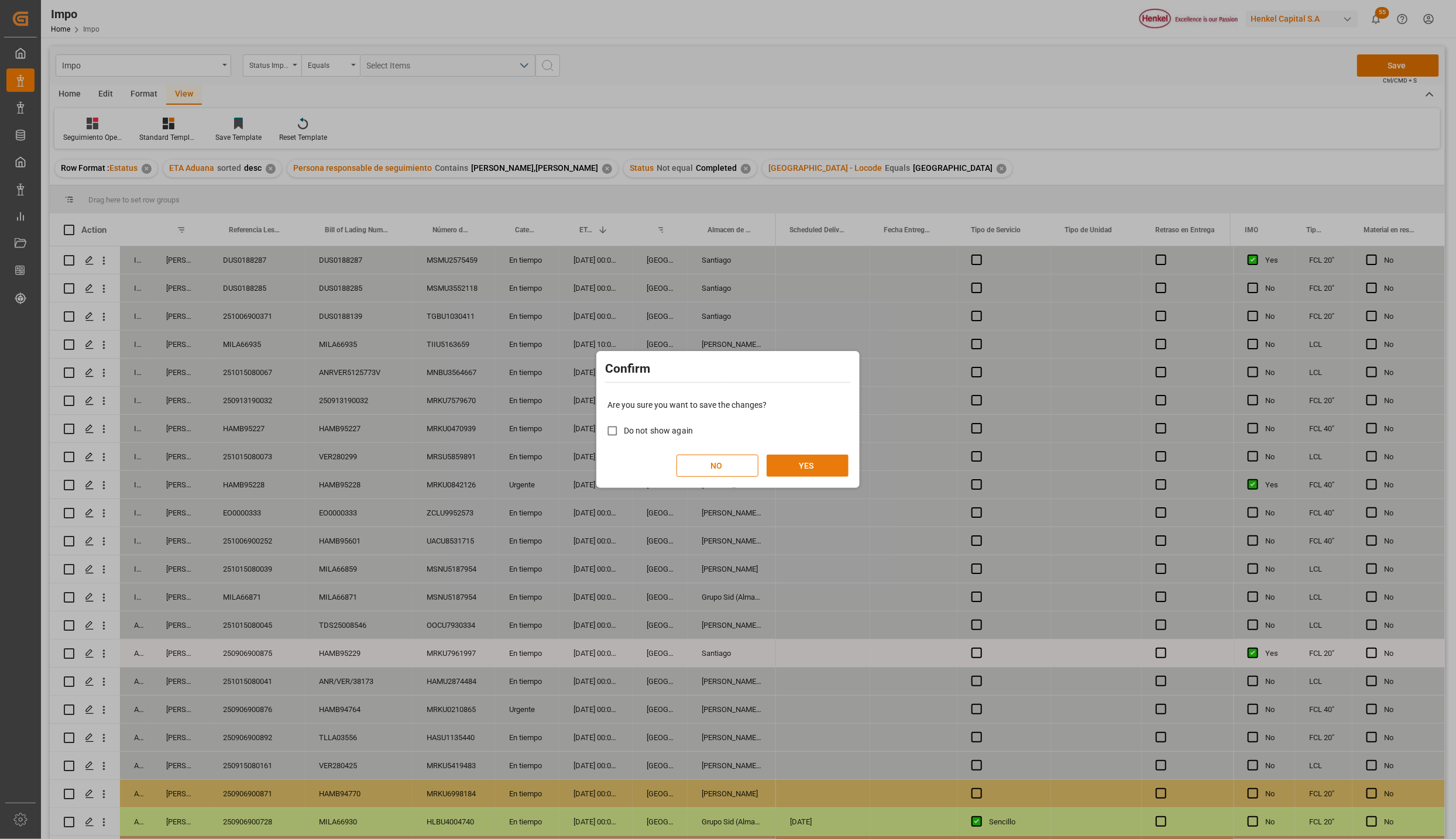
click at [816, 470] on button "YES" at bounding box center [807, 466] width 82 height 22
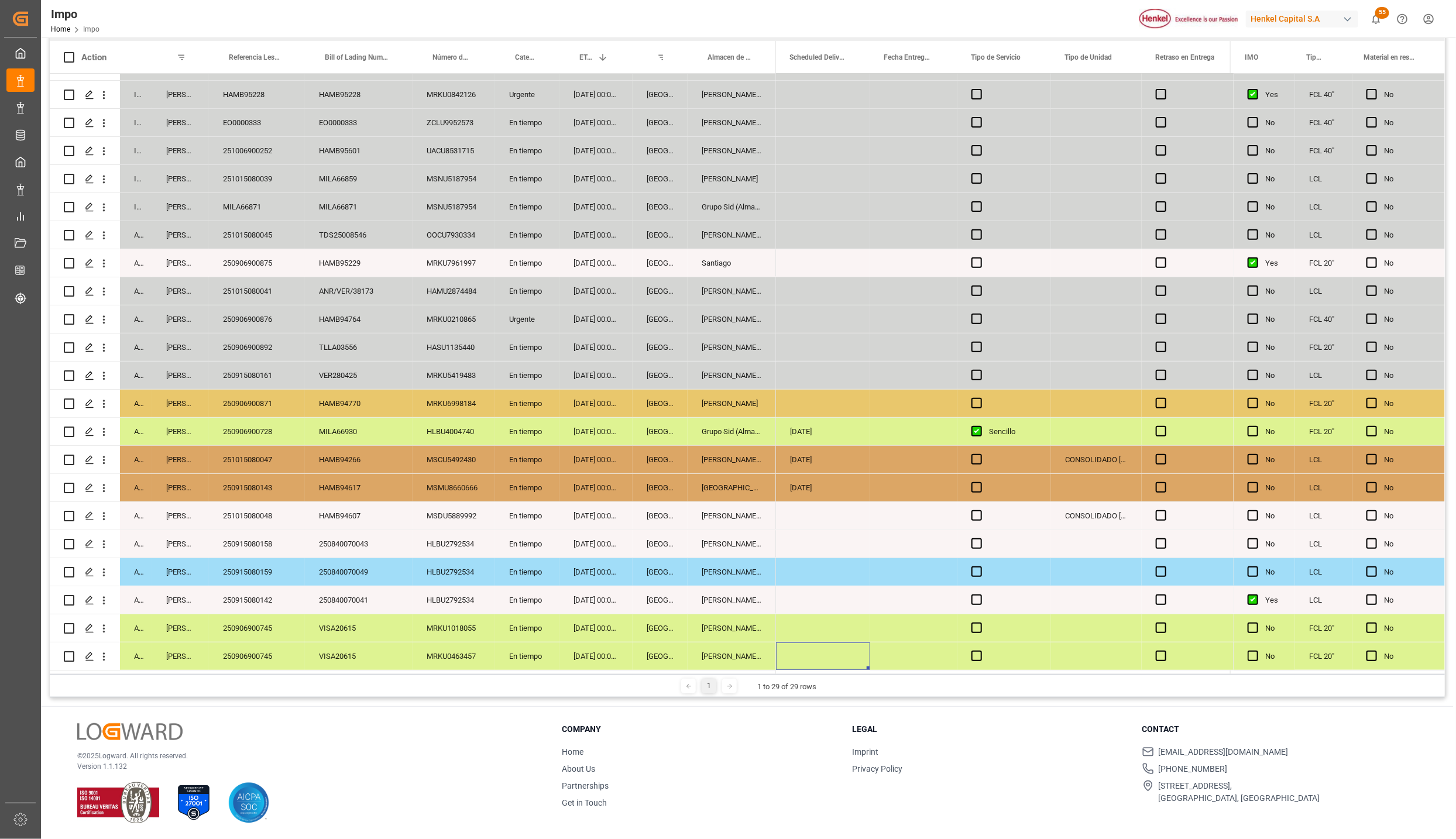
scroll to position [174, 0]
click at [720, 650] on div "Almer Tlalnepantla" at bounding box center [732, 656] width 88 height 28
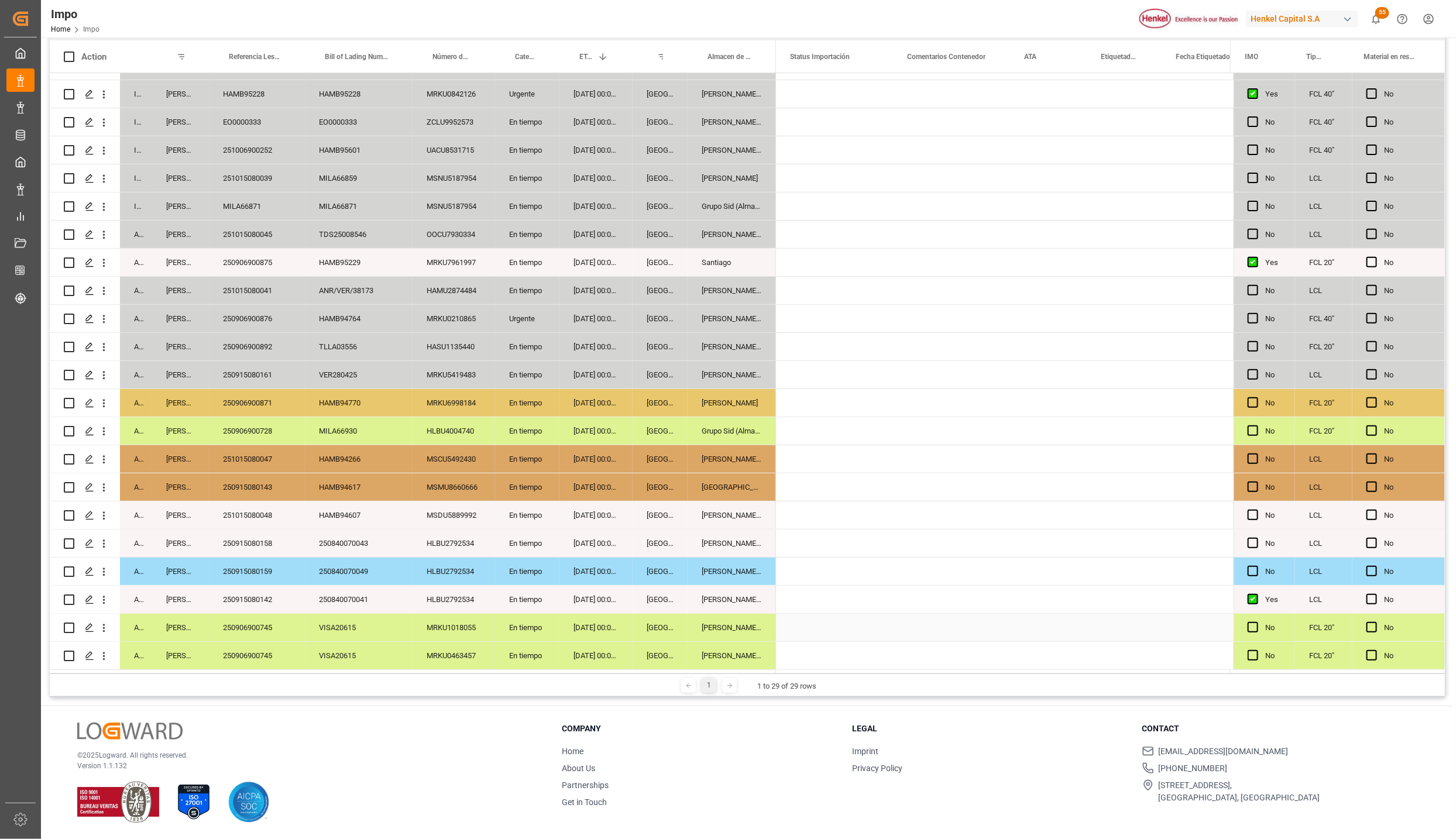
scroll to position [0, 0]
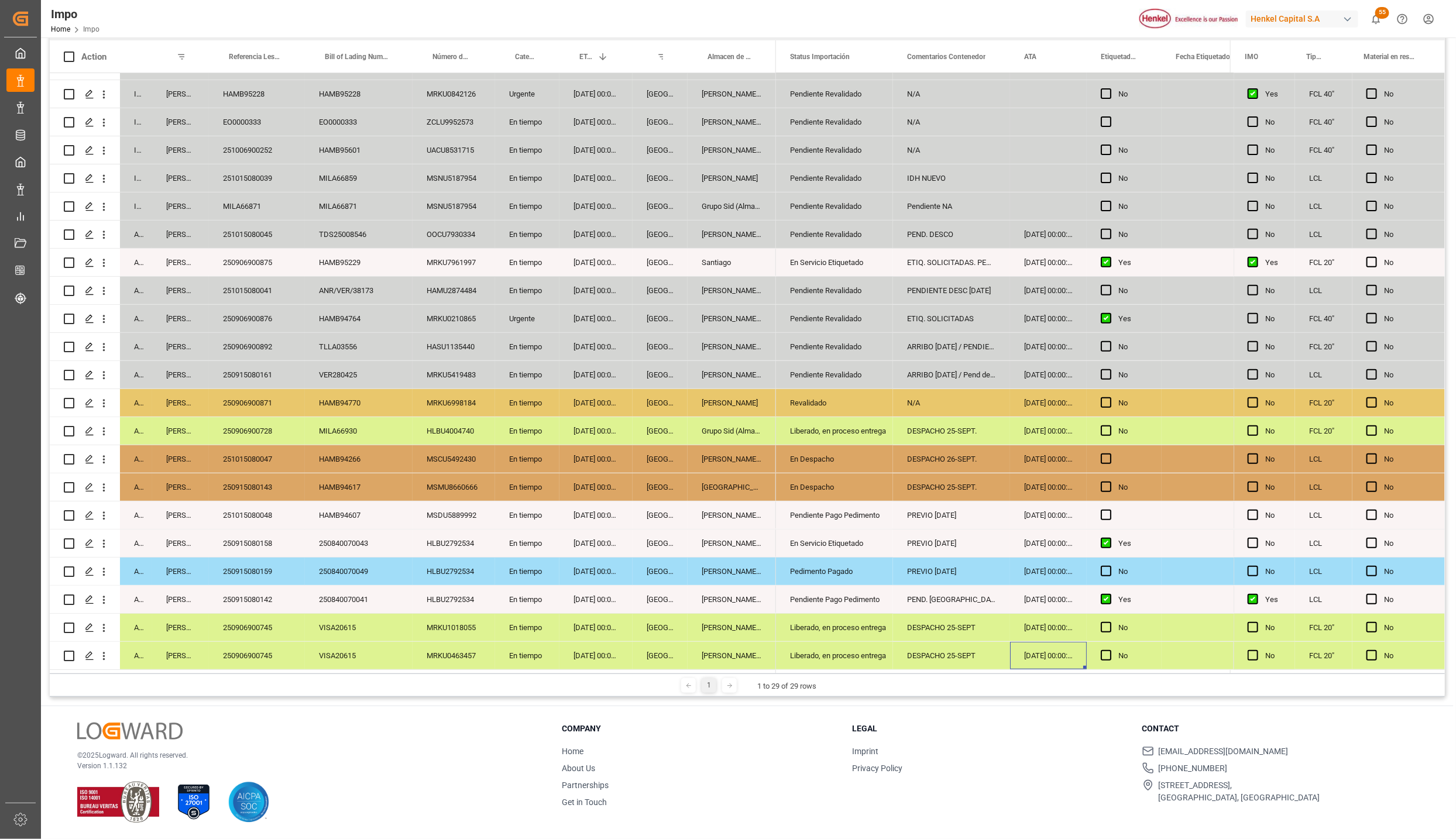
click at [850, 646] on div "Liberado, en proceso entrega" at bounding box center [834, 656] width 89 height 27
click at [855, 615] on div "Liberado, en proceso entrega" at bounding box center [834, 628] width 89 height 27
click at [855, 597] on div "Pendiente Pago Pedimento" at bounding box center [834, 600] width 89 height 27
click at [276, 629] on div "250906900745" at bounding box center [257, 628] width 96 height 28
click at [846, 514] on div "Pendiente Pago Pedimento" at bounding box center [834, 515] width 89 height 27
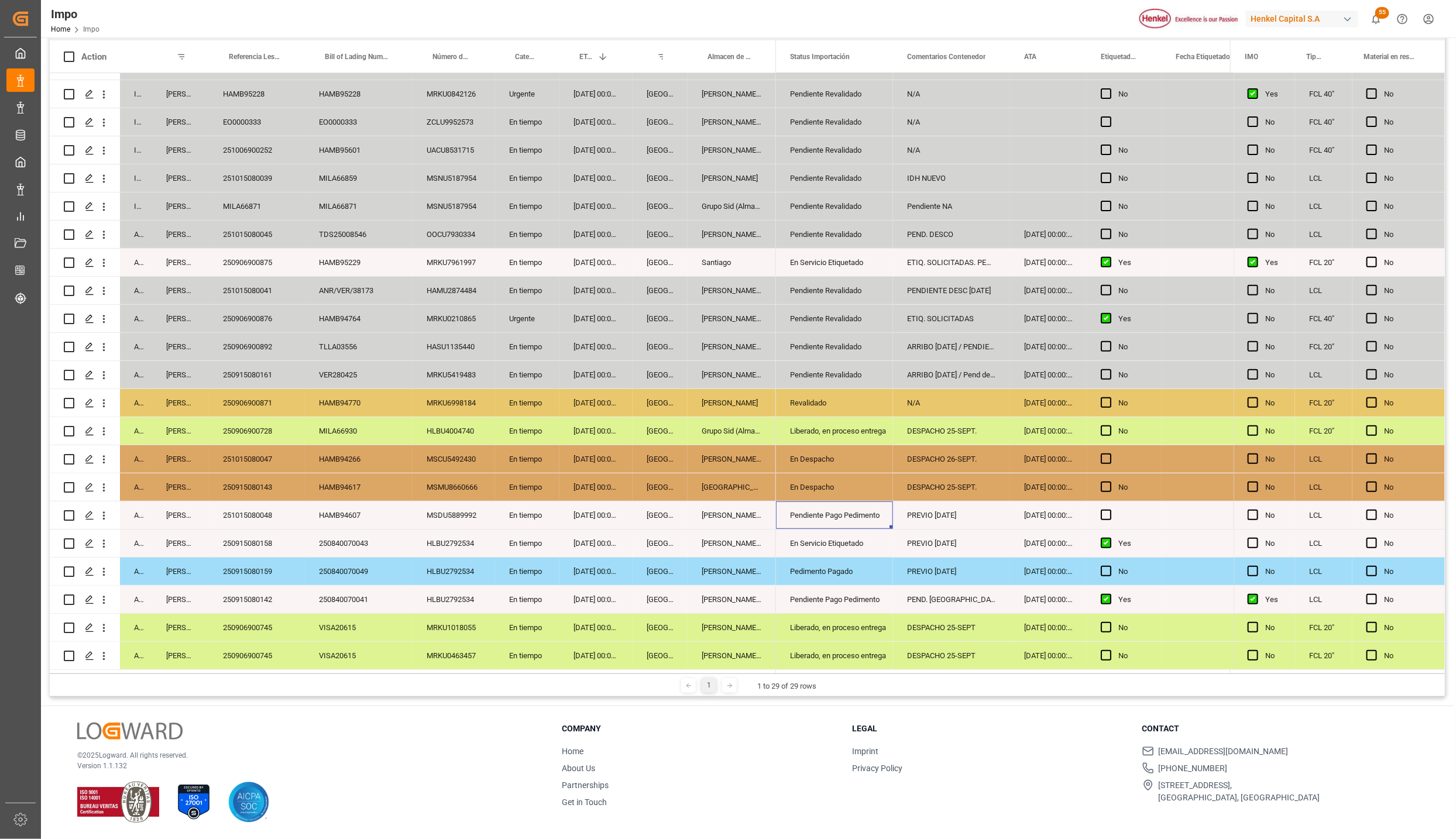
click at [843, 483] on div "En Despacho" at bounding box center [834, 487] width 89 height 27
click at [836, 425] on div "Liberado, en proceso entrega" at bounding box center [834, 431] width 89 height 27
click at [839, 474] on div "En Despacho" at bounding box center [834, 487] width 89 height 27
click at [841, 524] on div "Pendiente Pago Pedimento" at bounding box center [834, 515] width 89 height 27
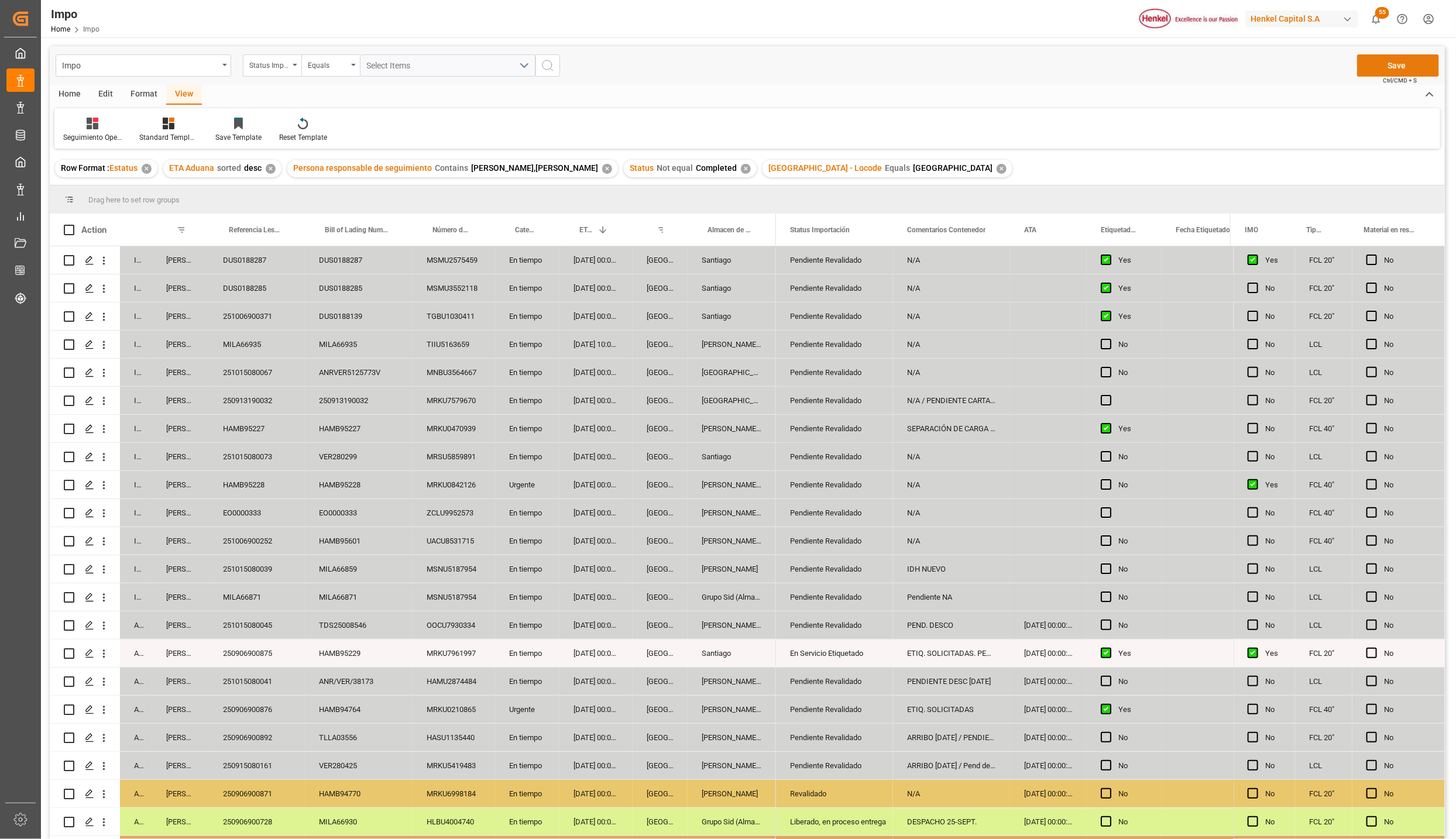
click at [1398, 65] on button "Save" at bounding box center [1398, 66] width 82 height 22
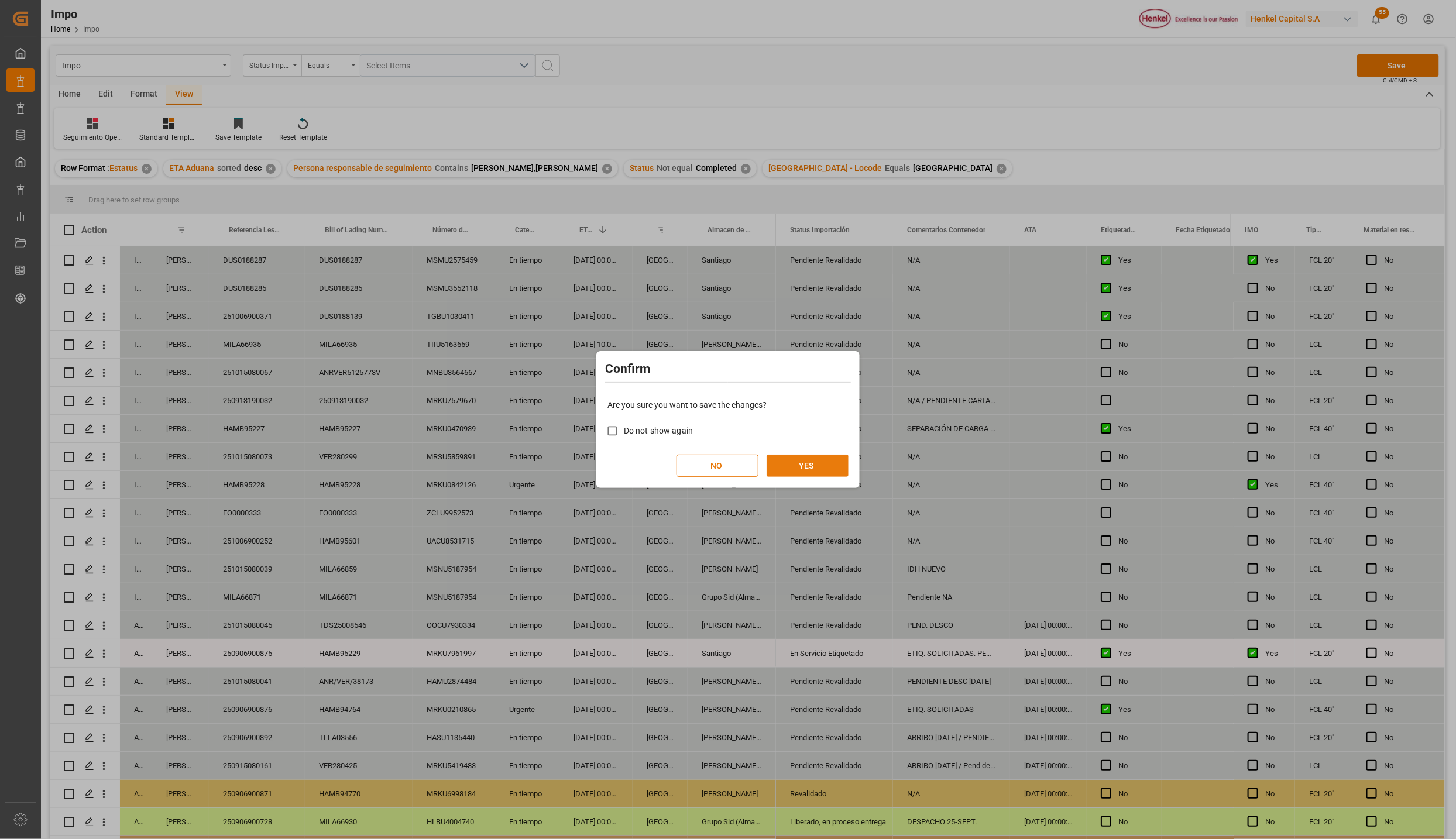
click at [818, 470] on button "YES" at bounding box center [807, 466] width 82 height 22
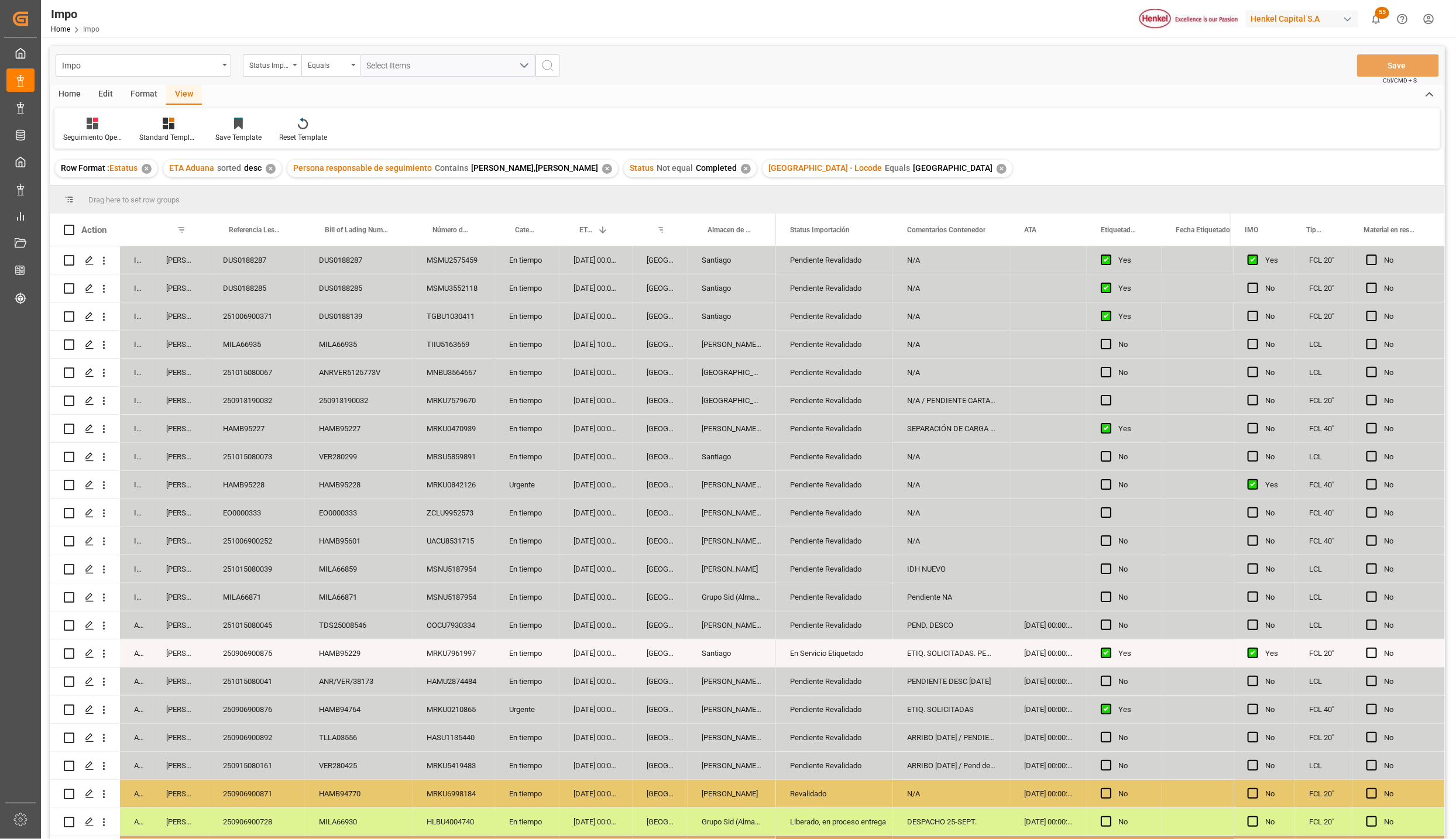
click at [590, 653] on div "22-09-2025 00:00:00" at bounding box center [595, 654] width 73 height 28
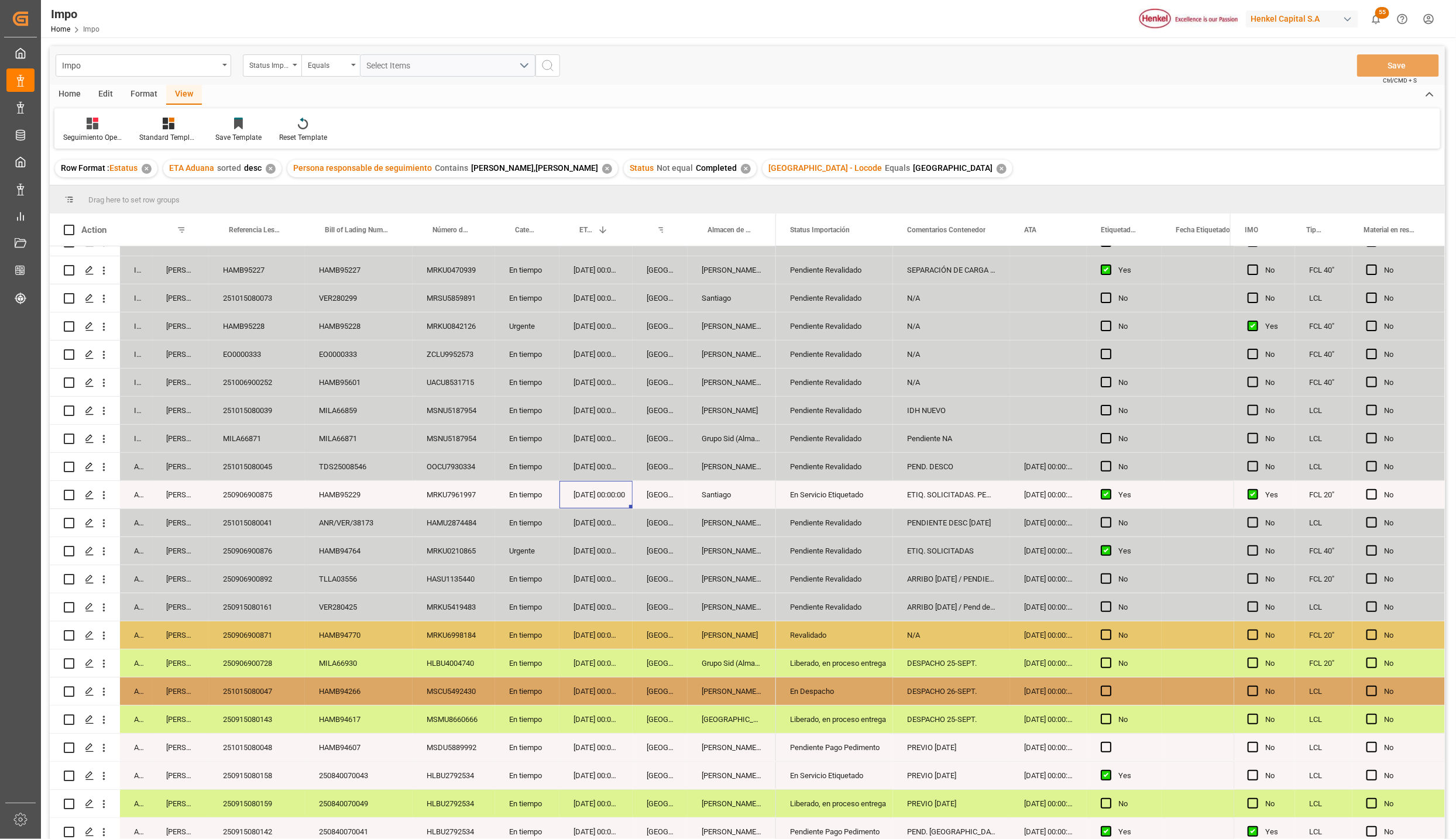
scroll to position [175, 0]
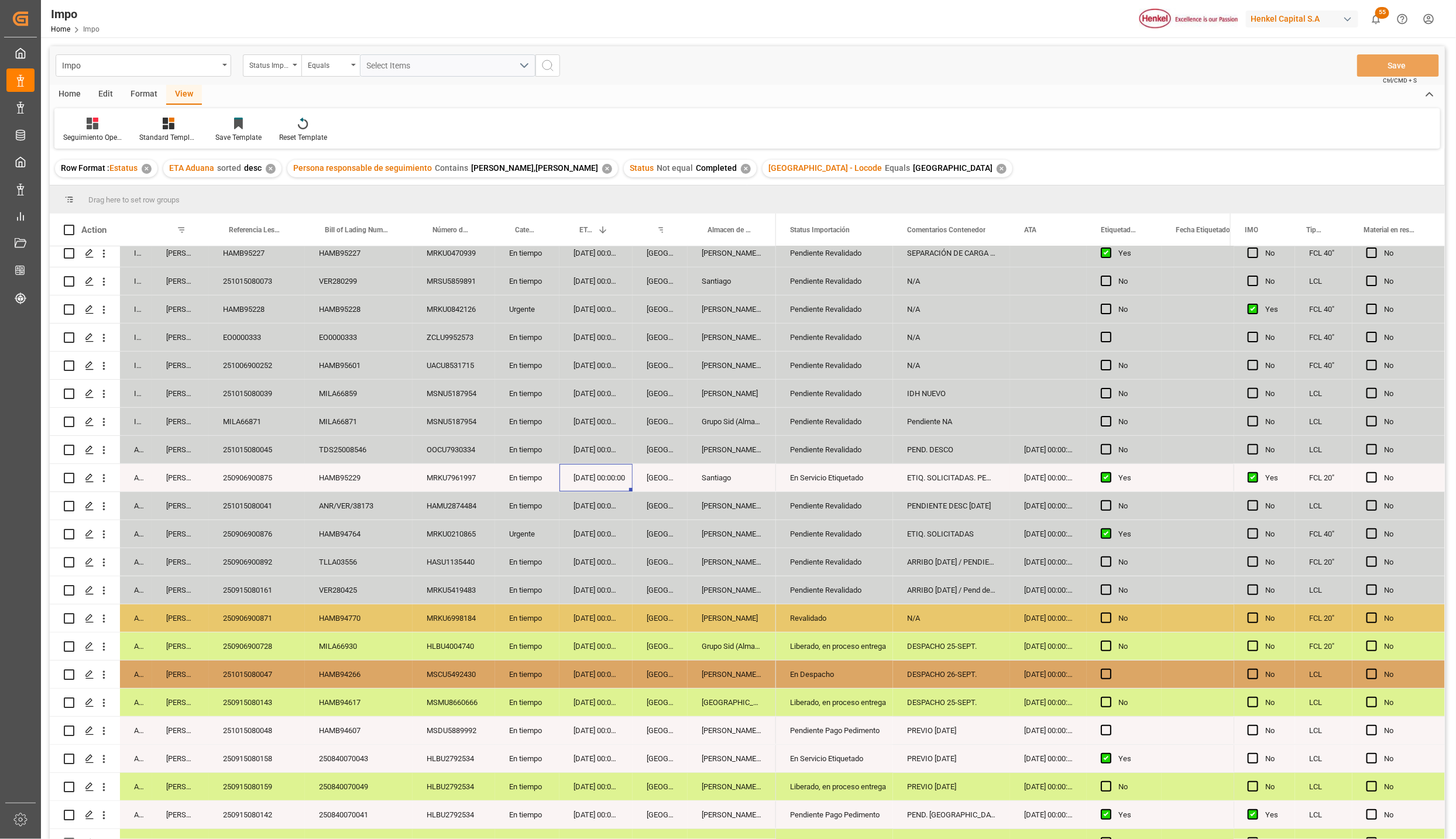
click at [362, 501] on div "ANR/VER/38173" at bounding box center [358, 506] width 107 height 28
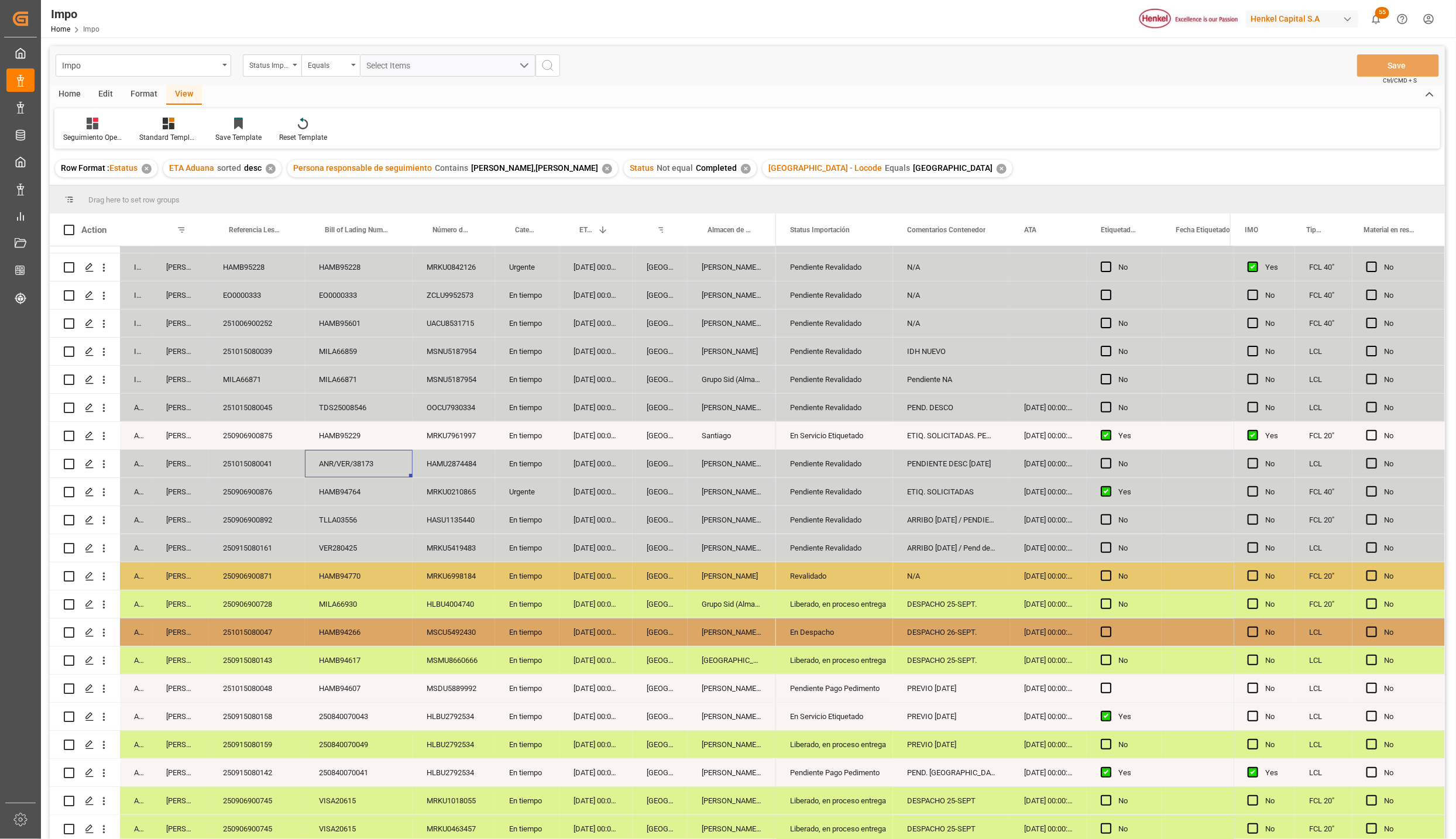
click at [269, 688] on div "251015080048" at bounding box center [257, 689] width 96 height 28
click at [320, 703] on div "250840070043" at bounding box center [358, 717] width 107 height 28
click at [390, 683] on div "HAMB94607" at bounding box center [358, 689] width 107 height 28
click at [547, 683] on div "En tiempo" at bounding box center [528, 689] width 65 height 28
click at [688, 676] on div "[PERSON_NAME] Tlalnepantla" at bounding box center [732, 689] width 88 height 28
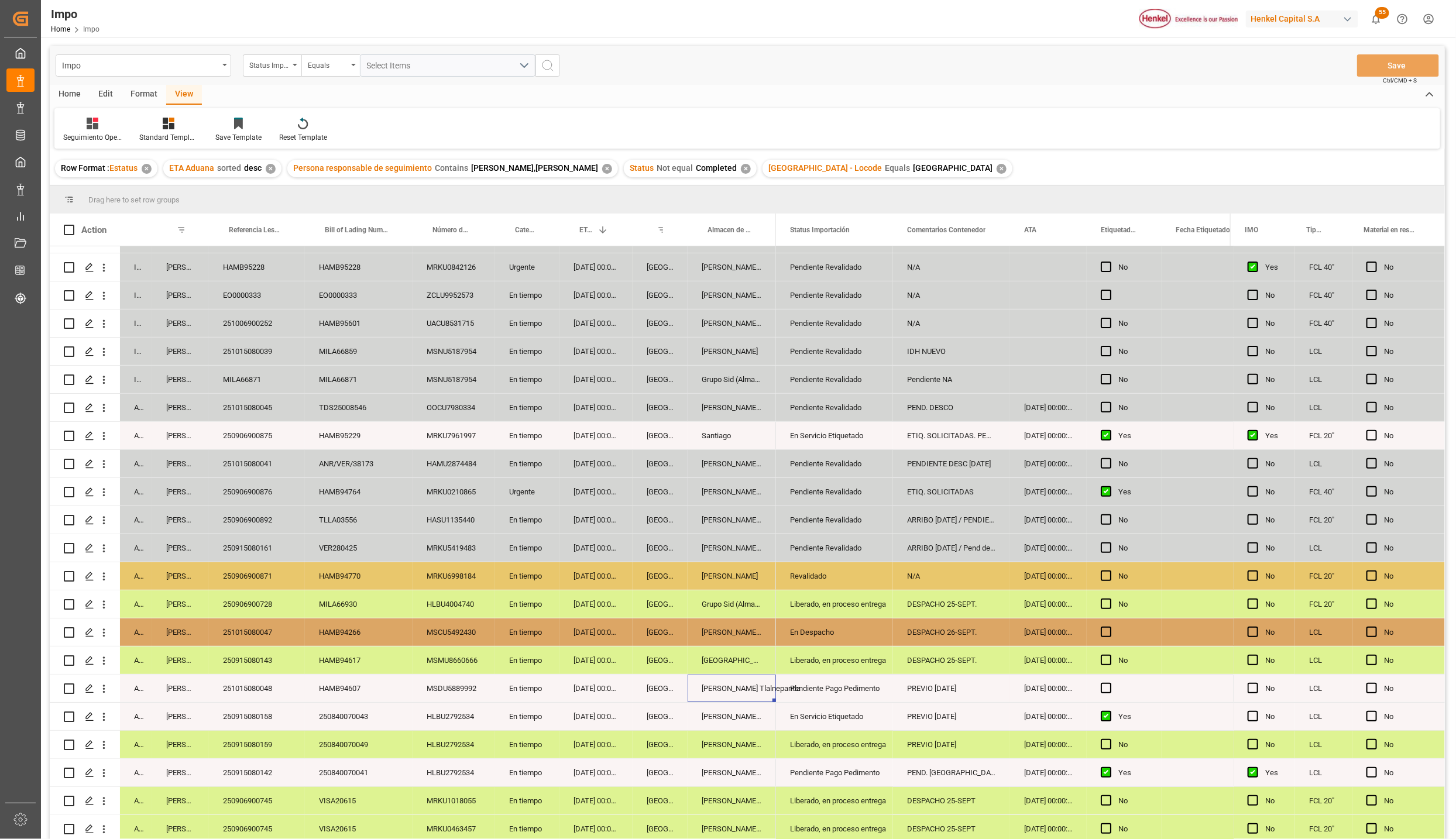
click at [762, 687] on div "[PERSON_NAME] Tlalnepantla" at bounding box center [732, 689] width 88 height 28
click at [743, 711] on div "[PERSON_NAME] Tlalnepantla" at bounding box center [732, 717] width 88 height 28
click at [744, 693] on div "[PERSON_NAME] Tlalnepantla" at bounding box center [732, 689] width 88 height 28
click at [469, 693] on div "MSDU5889992" at bounding box center [454, 689] width 82 height 28
click at [465, 713] on div "HLBU2792534" at bounding box center [454, 717] width 82 height 28
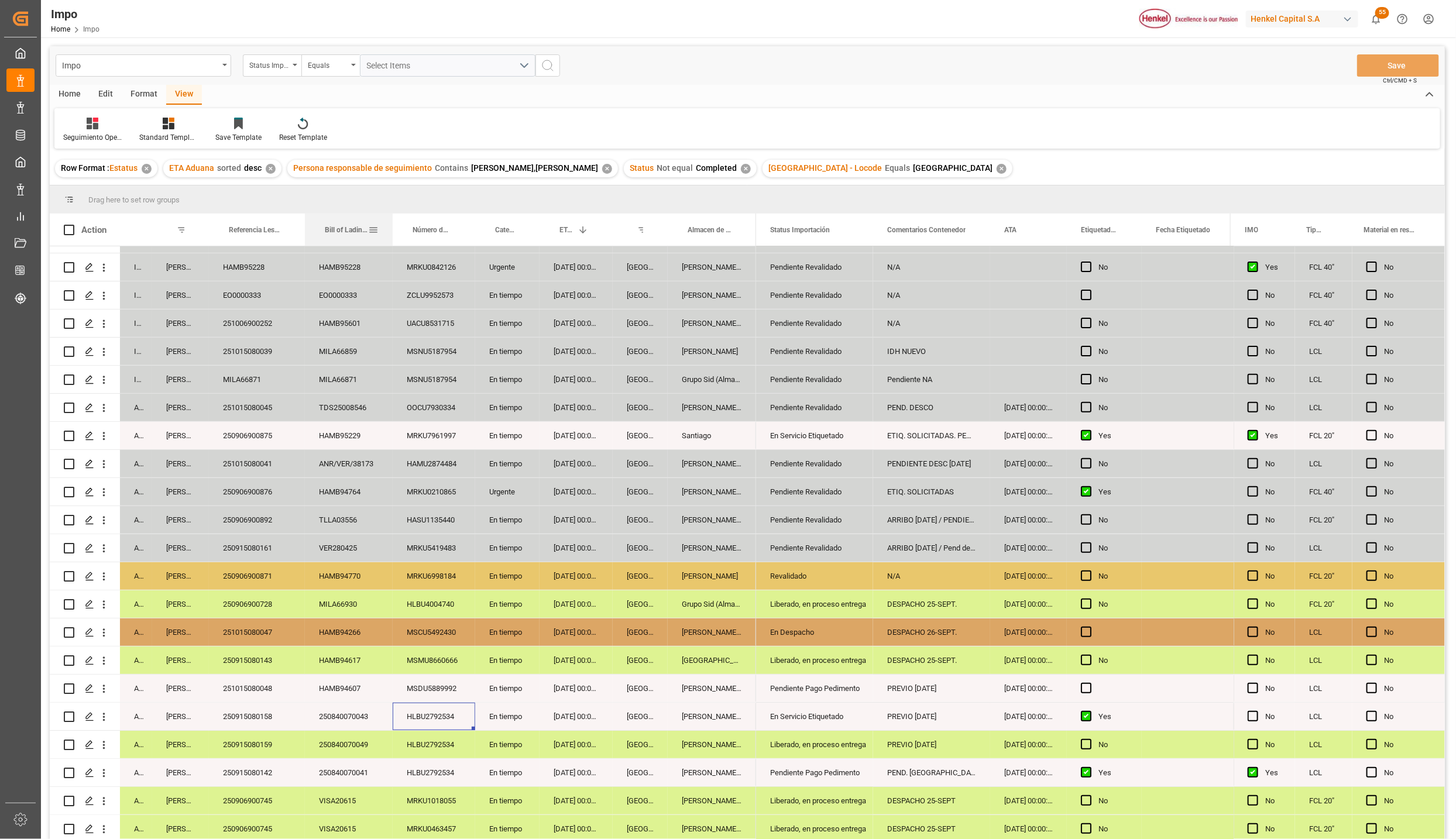
drag, startPoint x: 411, startPoint y: 223, endPoint x: 392, endPoint y: 223, distance: 19.0
click at [392, 223] on div at bounding box center [392, 230] width 5 height 32
click at [576, 639] on div "18-09-2025 00:00:00" at bounding box center [576, 633] width 73 height 28
click at [324, 690] on div "HAMB94607" at bounding box center [348, 689] width 88 height 28
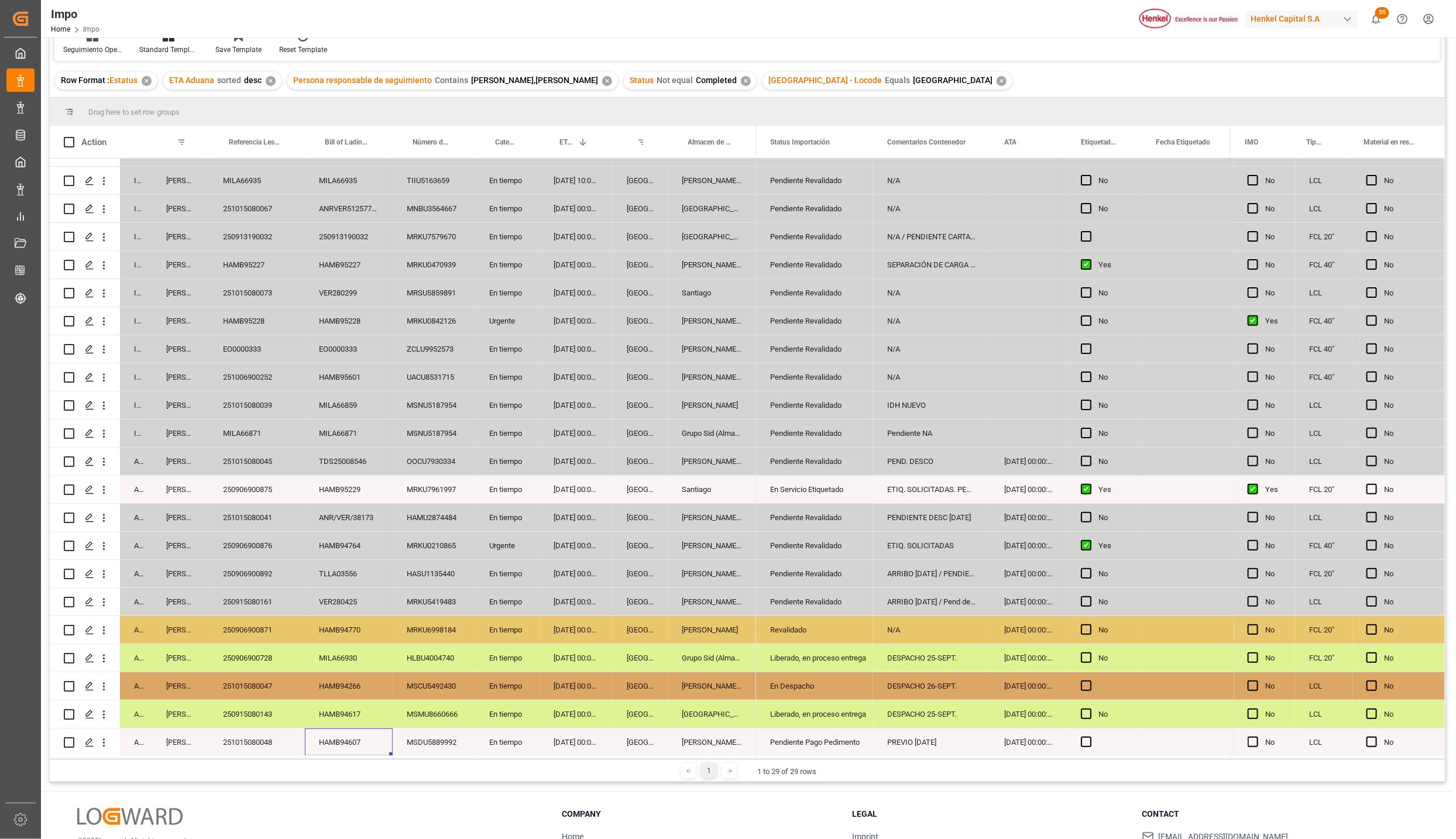
scroll to position [46, 0]
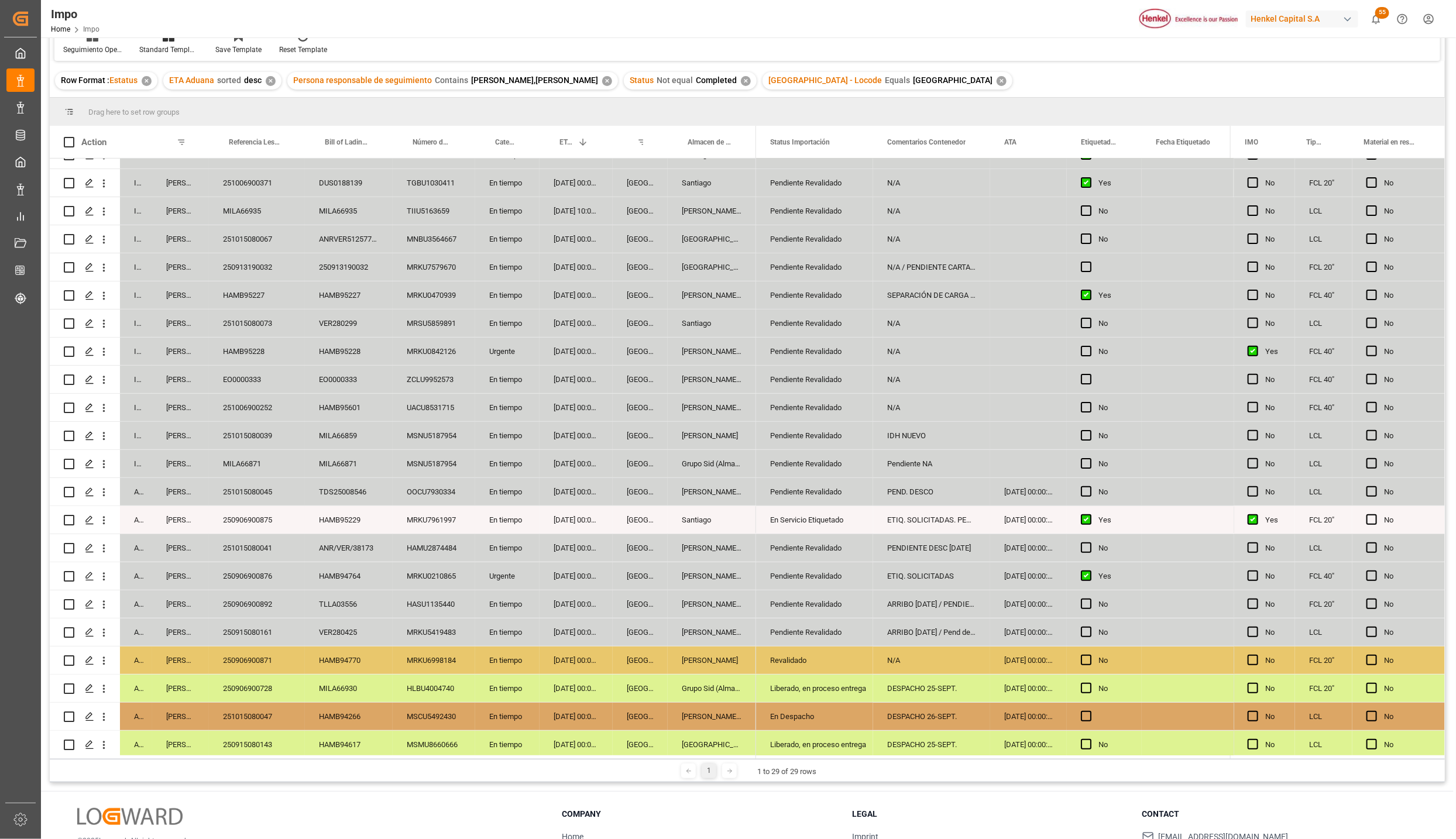
click at [237, 474] on div "MILA66871" at bounding box center [257, 464] width 96 height 28
click at [692, 464] on div "Grupo Sid (Almacenaje y Distribucion AVIOR)" at bounding box center [712, 464] width 88 height 28
click at [260, 462] on div "MILA66871" at bounding box center [257, 464] width 96 height 28
click at [646, 460] on div "[GEOGRAPHIC_DATA]" at bounding box center [640, 464] width 55 height 28
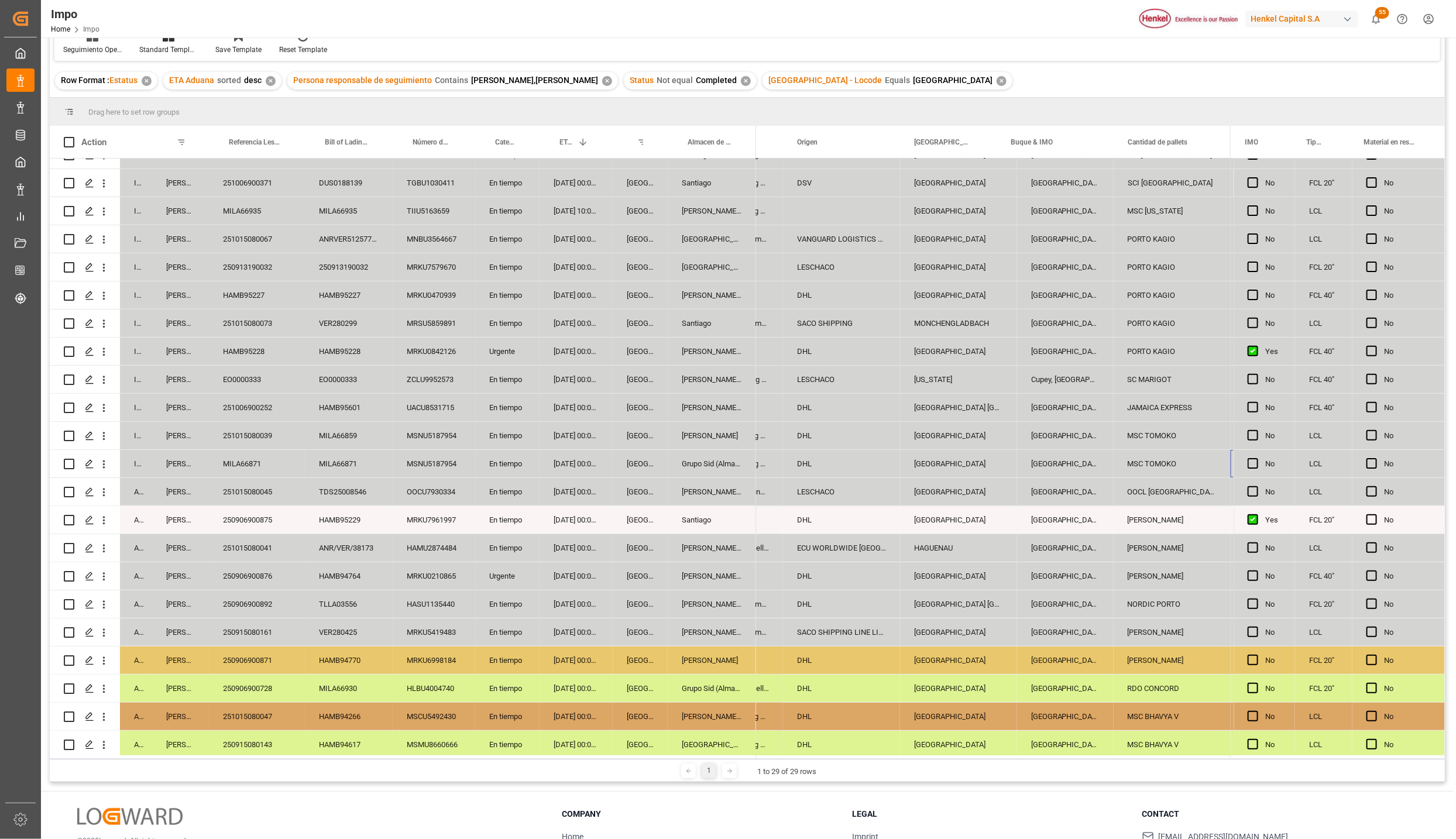
scroll to position [0, 1269]
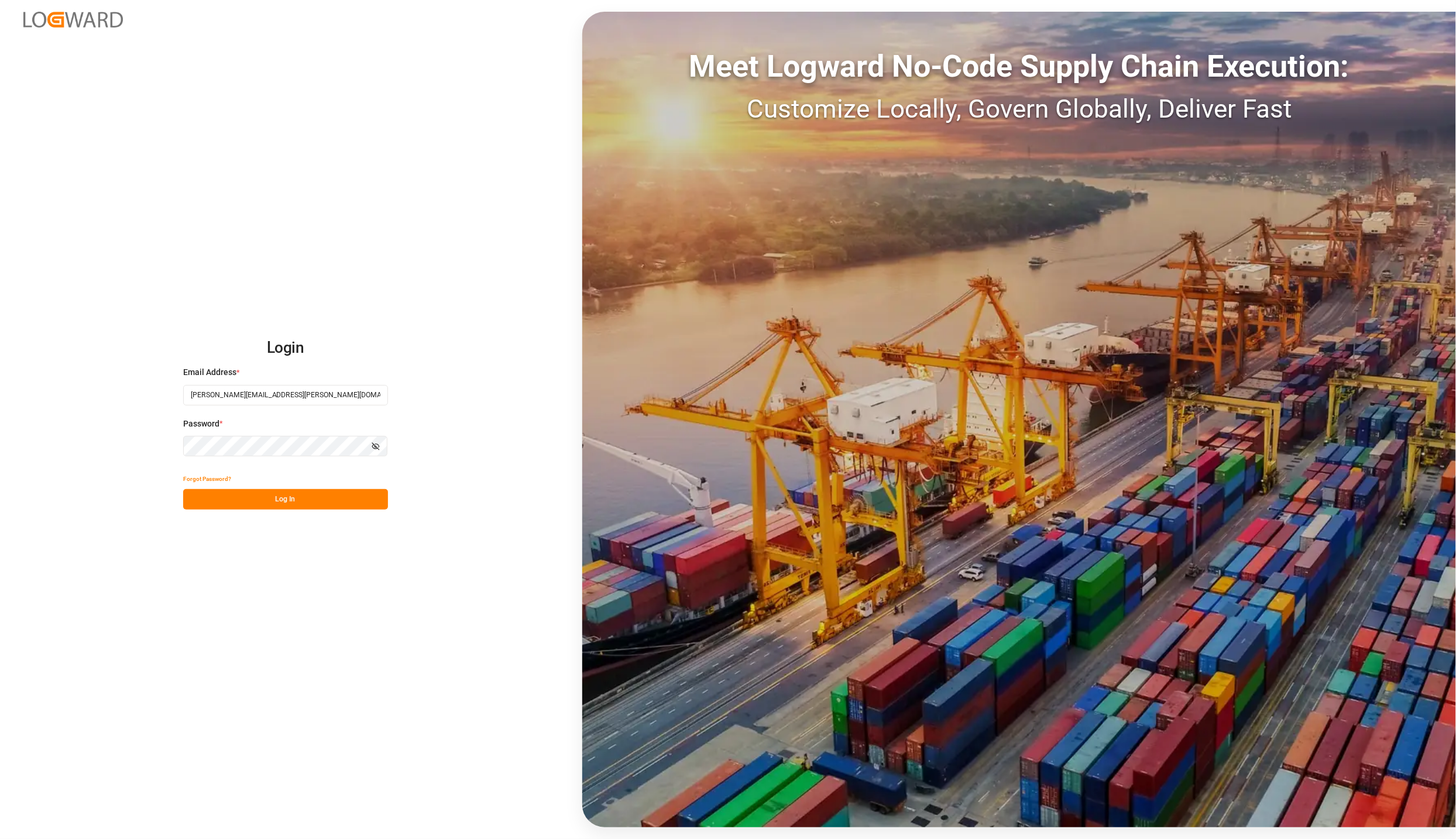
click at [343, 497] on button "Log In" at bounding box center [286, 499] width 205 height 20
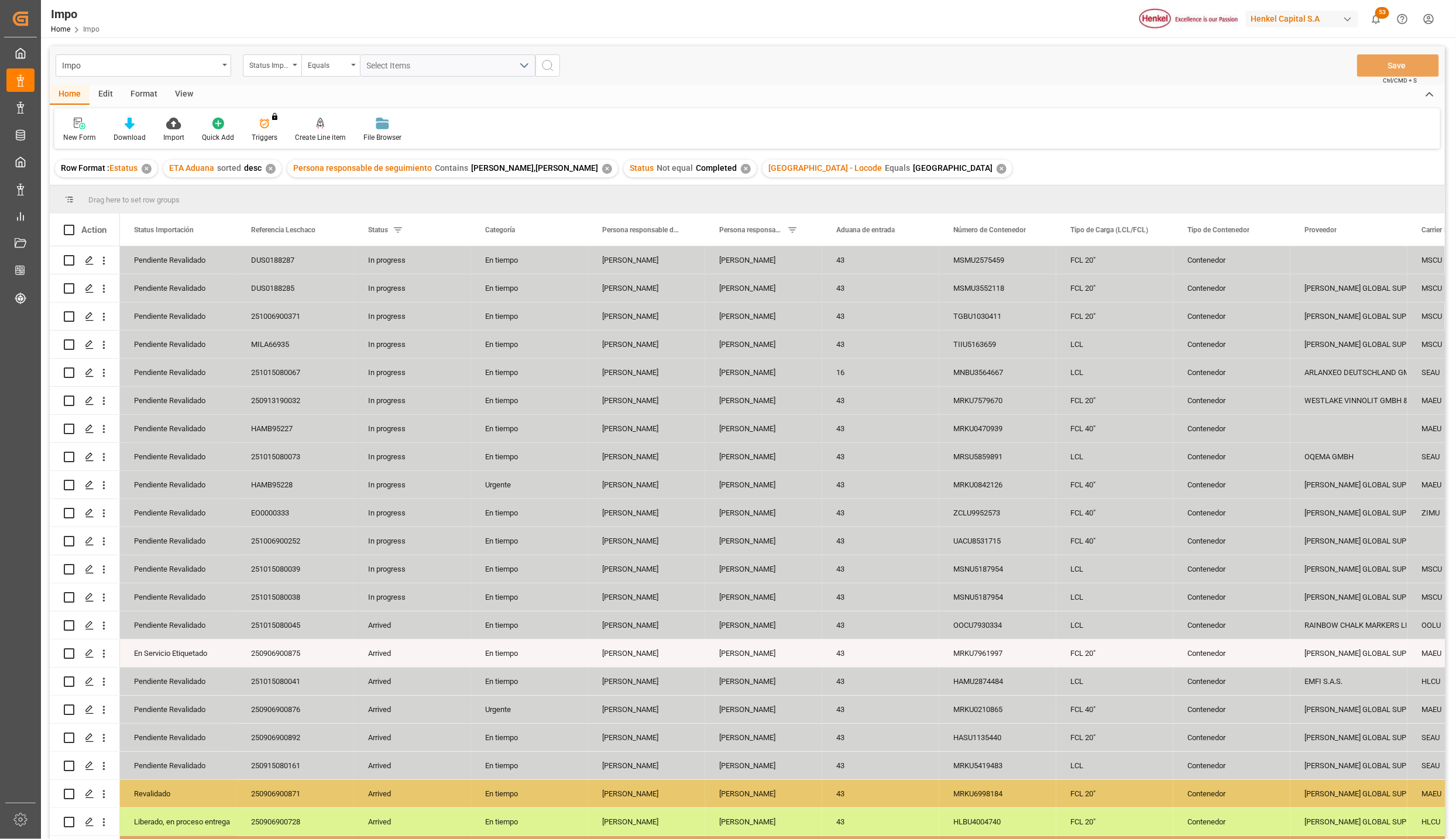
click at [186, 93] on div "View" at bounding box center [184, 95] width 36 height 20
click at [141, 127] on div at bounding box center [133, 123] width 59 height 13
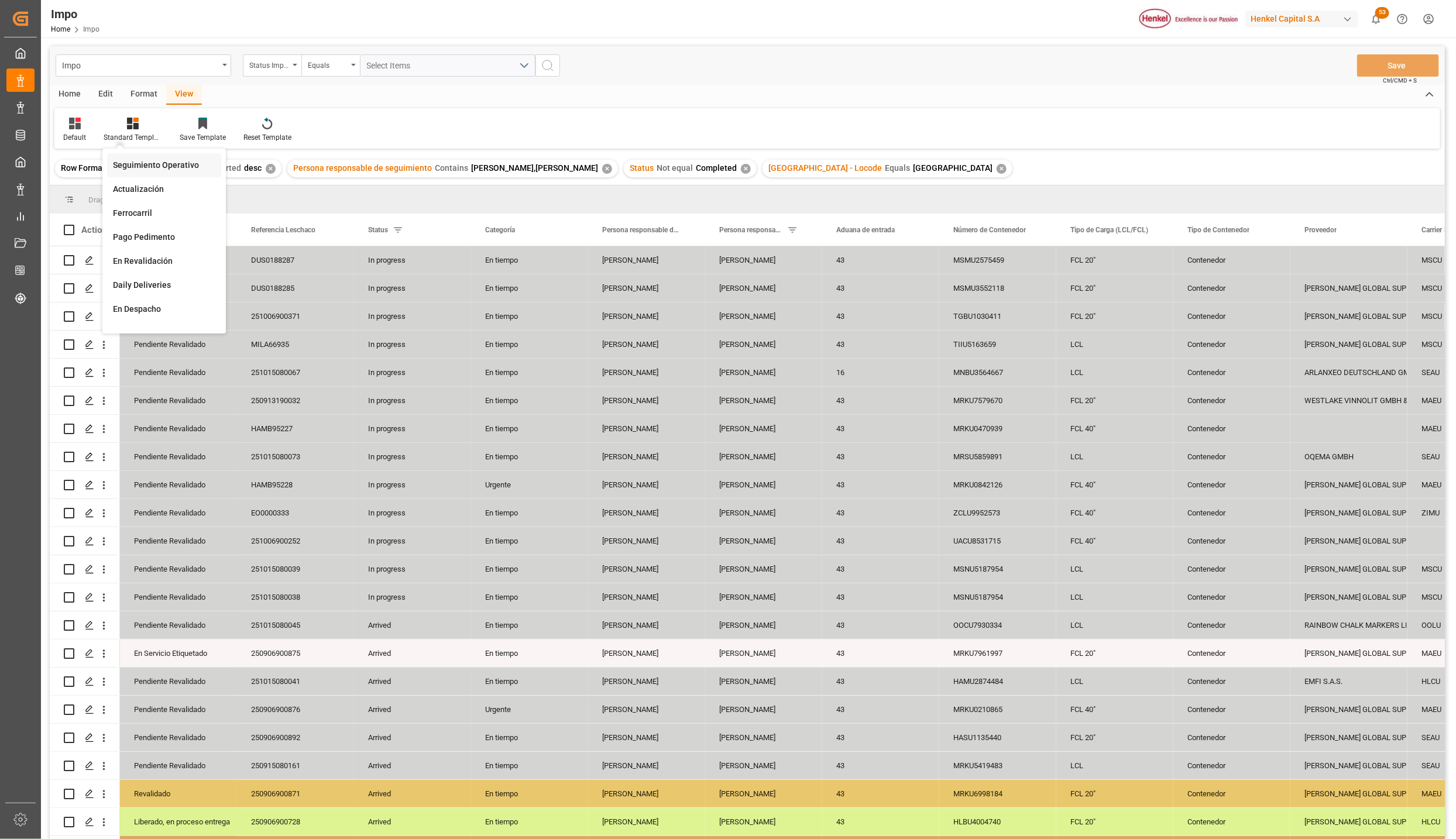
click at [138, 157] on div "Seguimiento Operativo" at bounding box center [164, 165] width 114 height 24
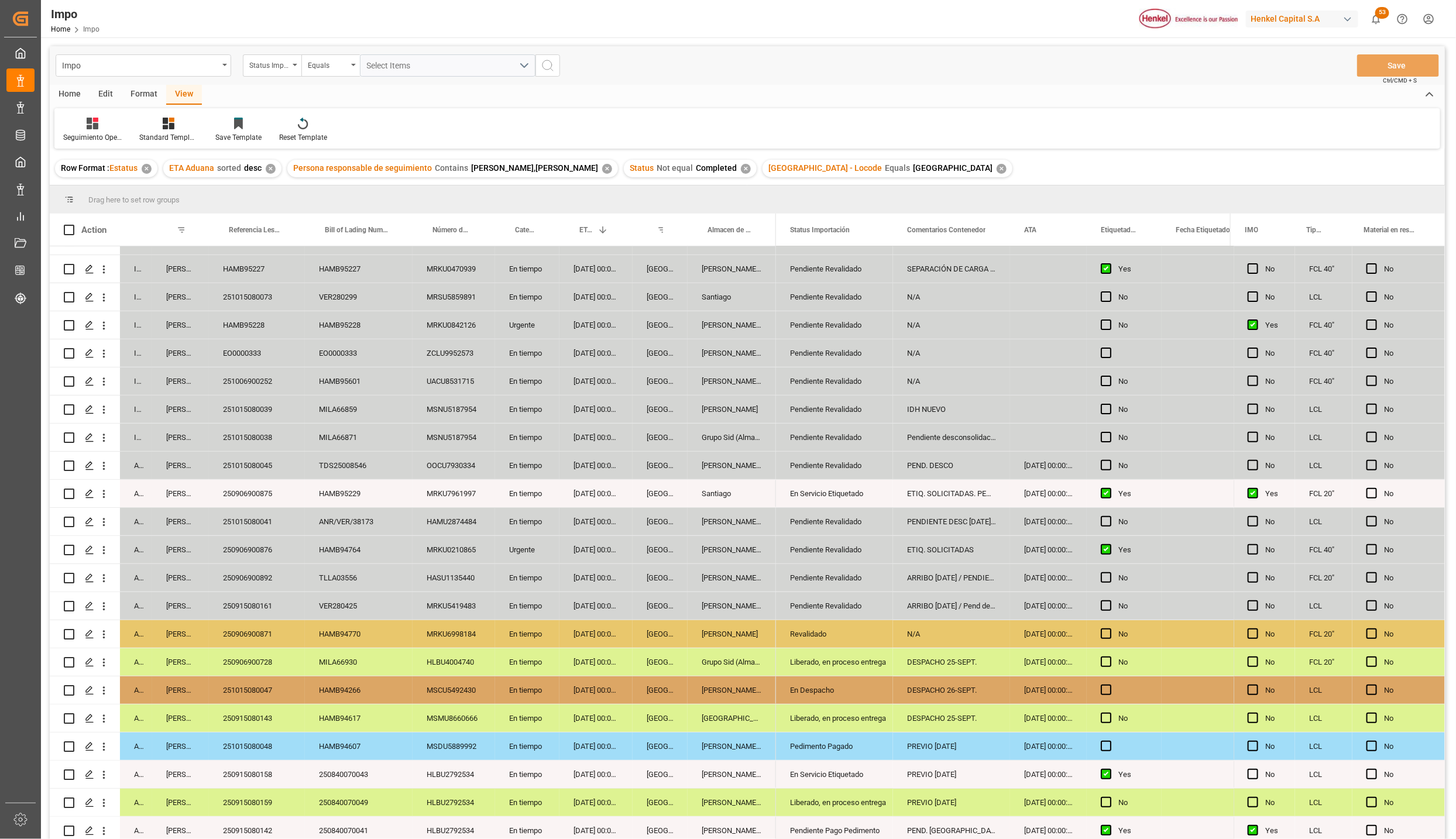
scroll to position [133, 0]
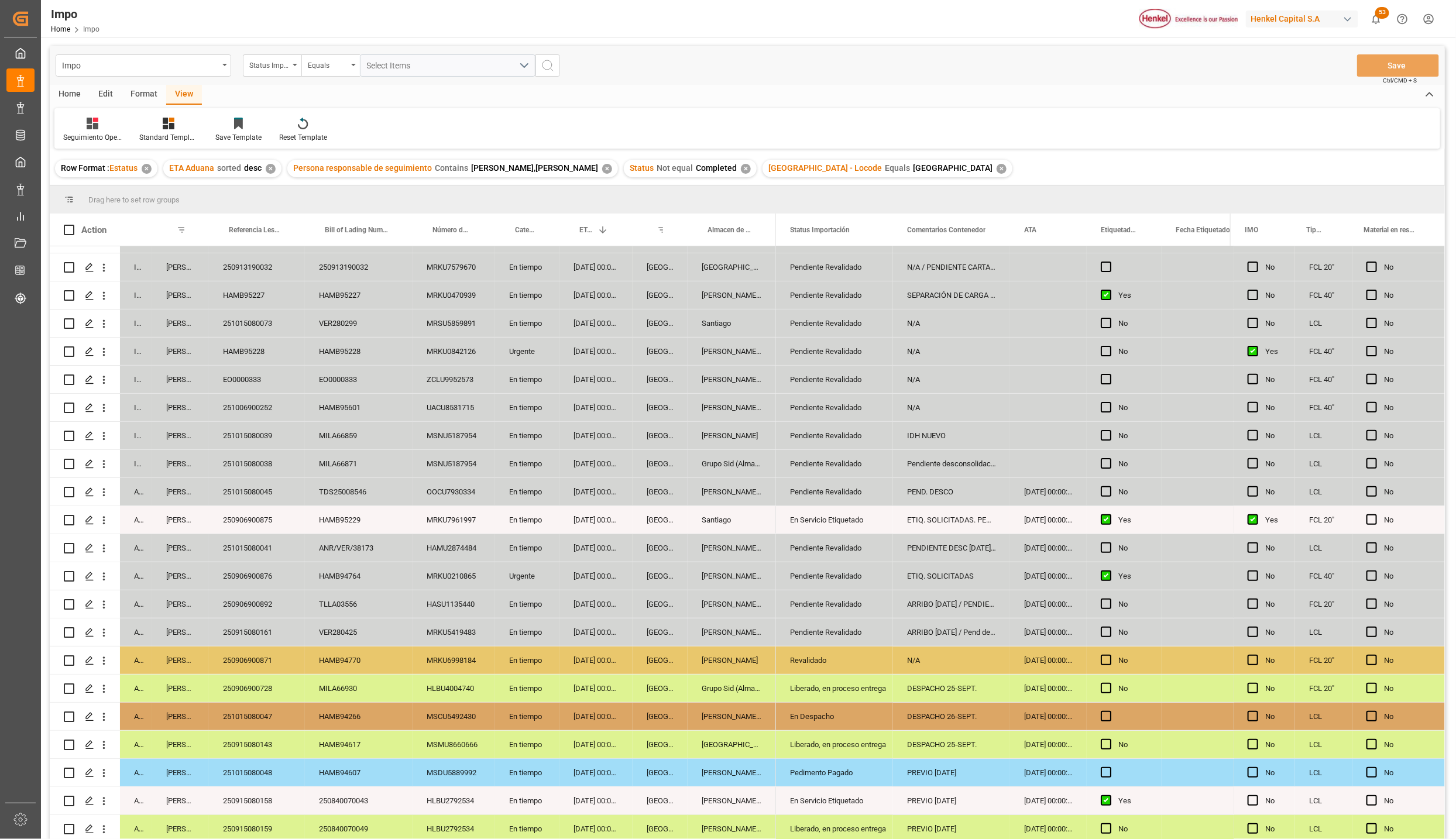
click at [561, 558] on div "22-09-2025 00:00:00" at bounding box center [595, 548] width 73 height 28
click at [388, 295] on div "HAMB95227" at bounding box center [358, 295] width 107 height 28
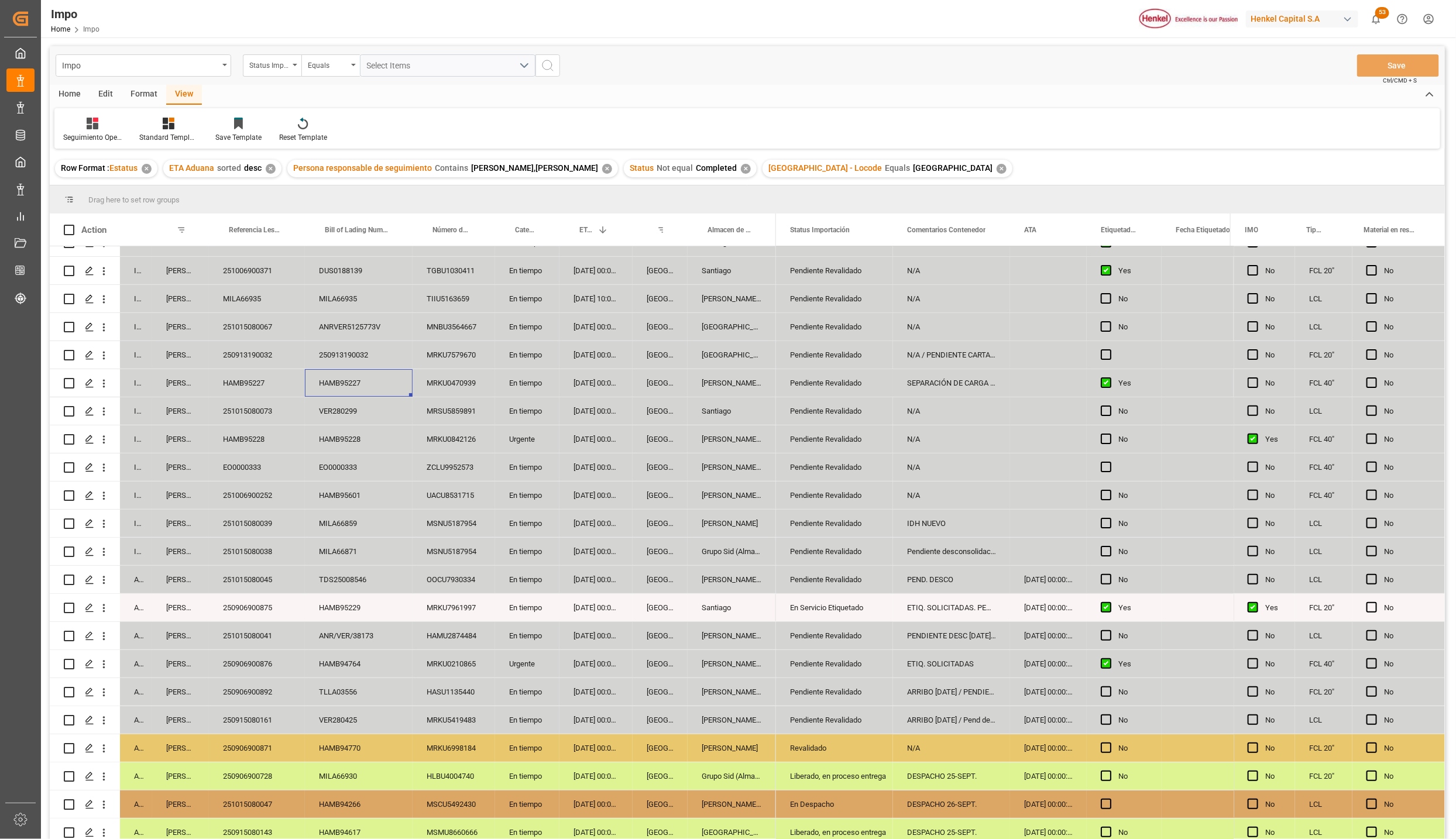
scroll to position [0, 0]
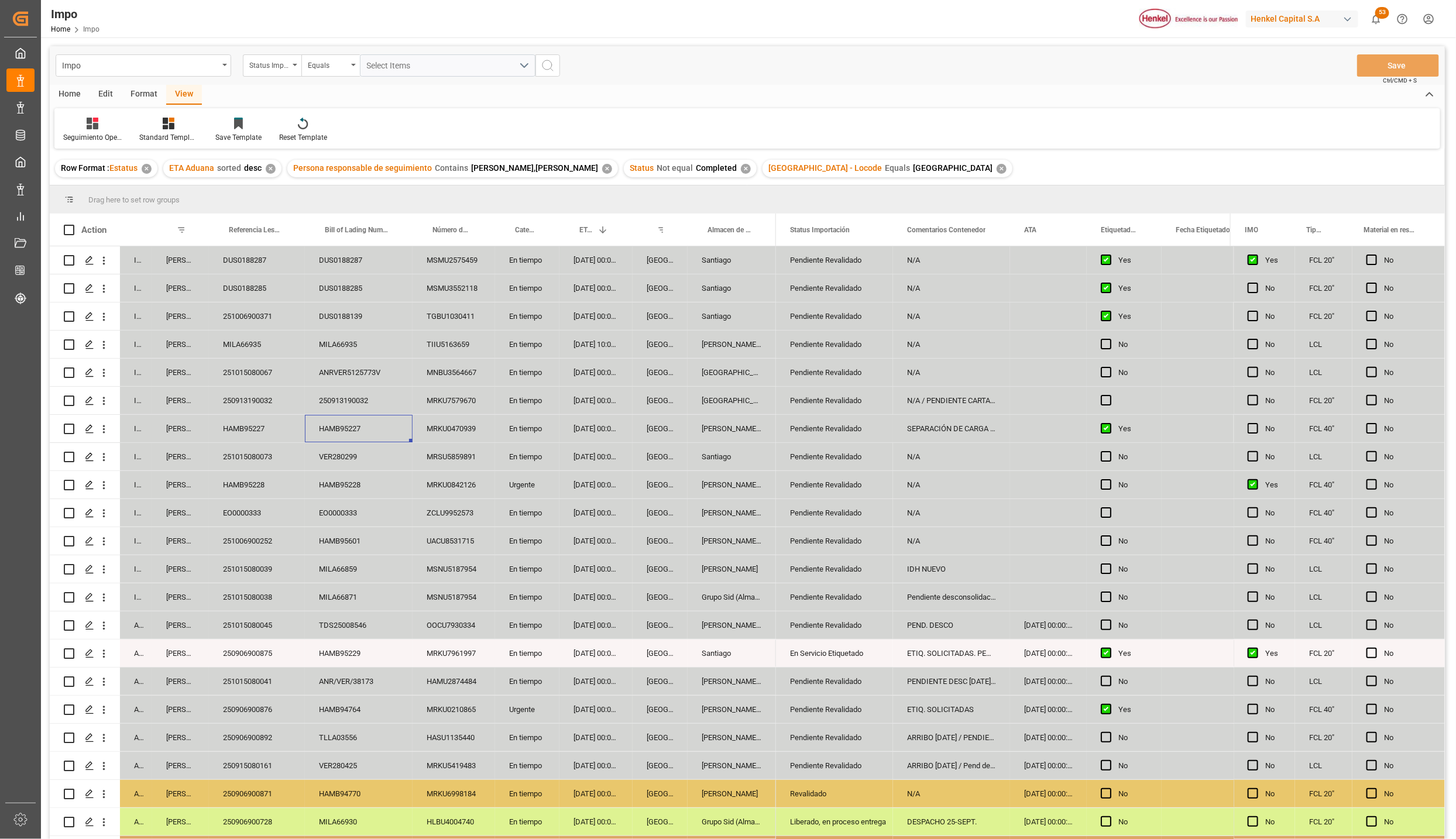
click at [243, 263] on div "DUS0188287" at bounding box center [257, 261] width 96 height 28
click at [243, 263] on input "DUS0188287" at bounding box center [257, 267] width 77 height 22
type input "251006900377"
click at [324, 396] on div "250913190032" at bounding box center [358, 400] width 107 height 28
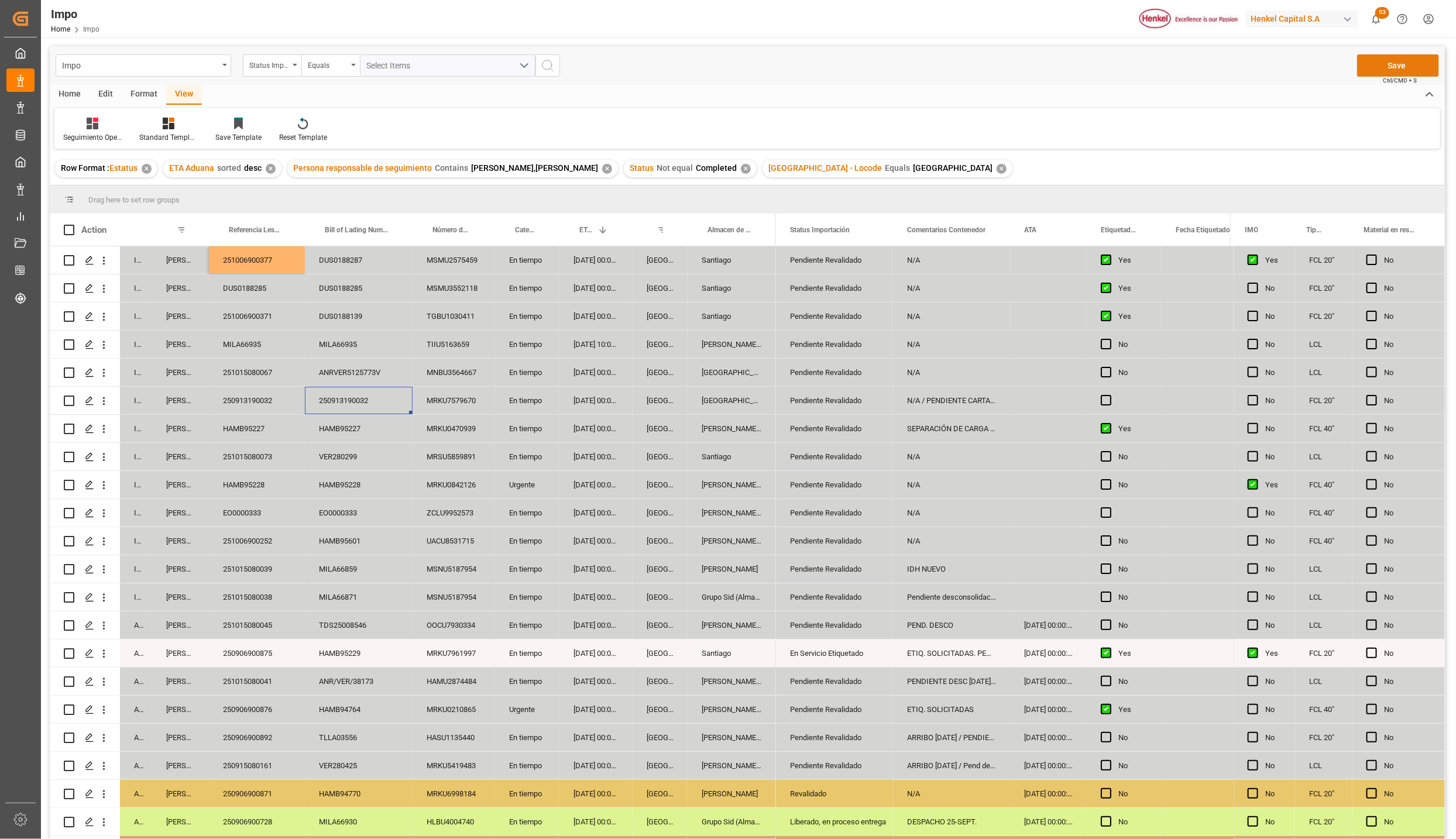
click at [1388, 64] on button "Save" at bounding box center [1398, 66] width 82 height 22
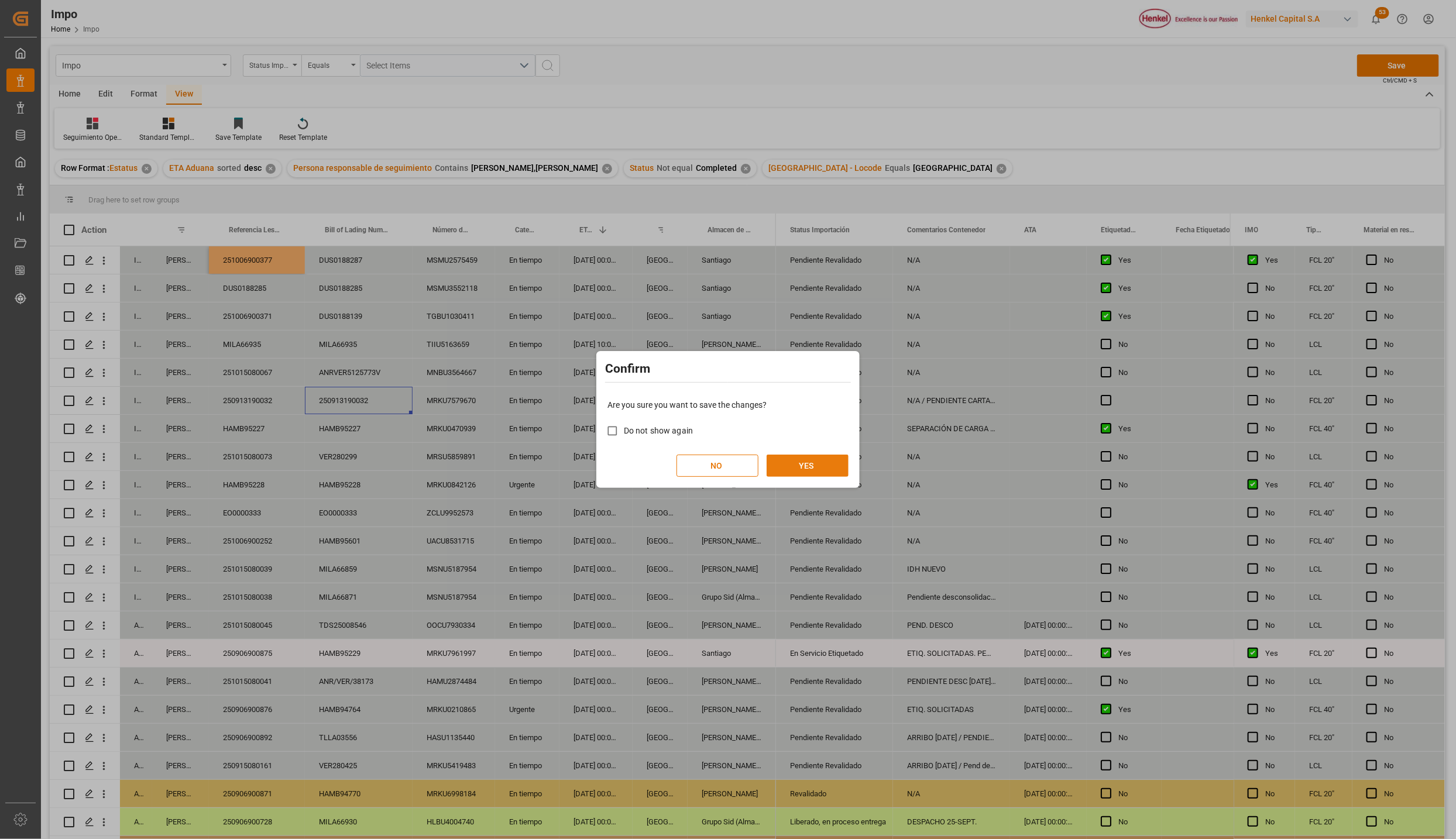
click at [812, 468] on button "YES" at bounding box center [807, 466] width 82 height 22
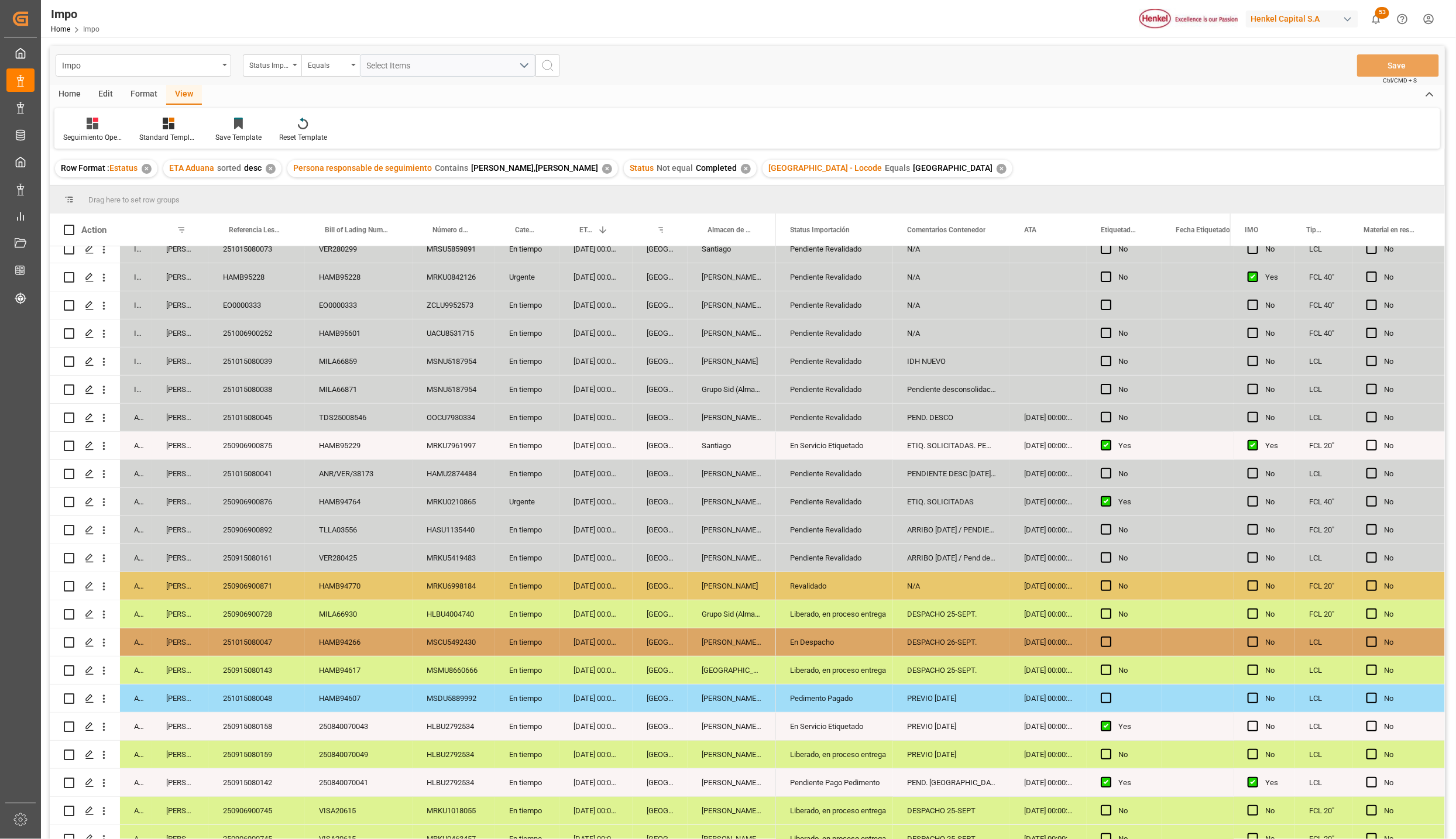
scroll to position [221, 0]
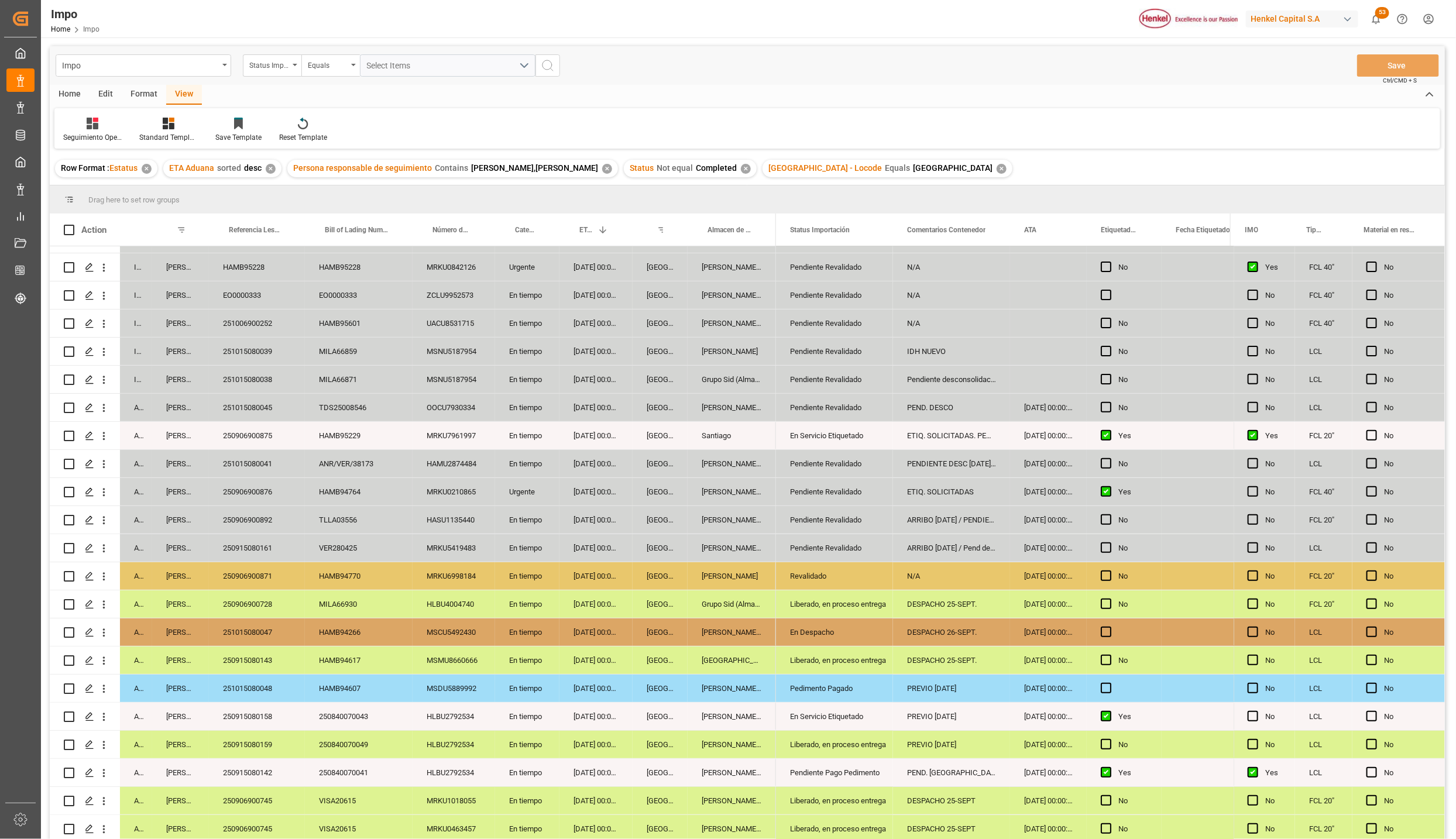
click at [672, 516] on div "[GEOGRAPHIC_DATA]" at bounding box center [659, 520] width 55 height 28
click at [264, 771] on div "250915080142" at bounding box center [257, 773] width 96 height 28
click at [601, 731] on div "17-09-2025 00:00:00" at bounding box center [595, 745] width 73 height 28
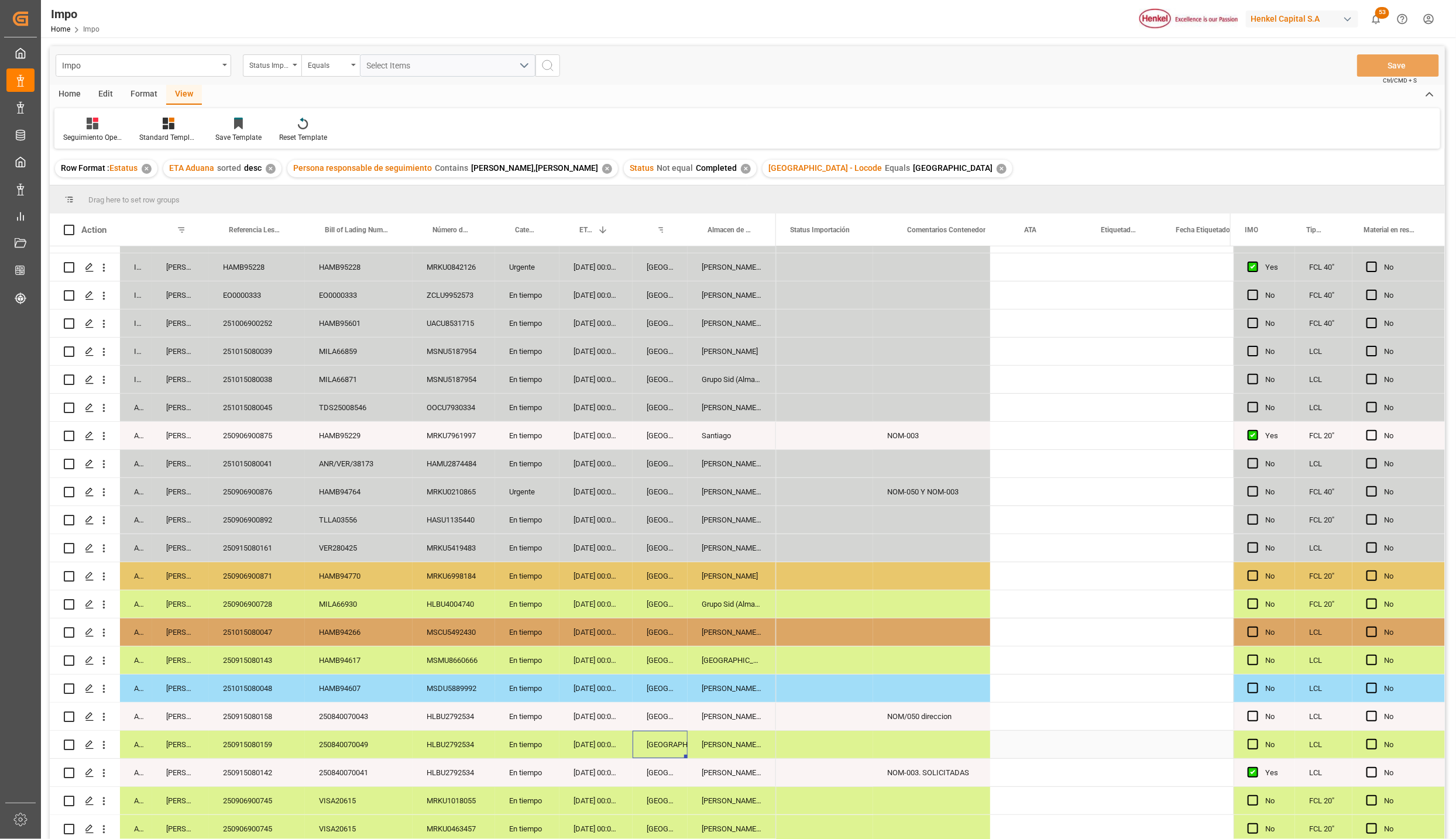
scroll to position [0, 0]
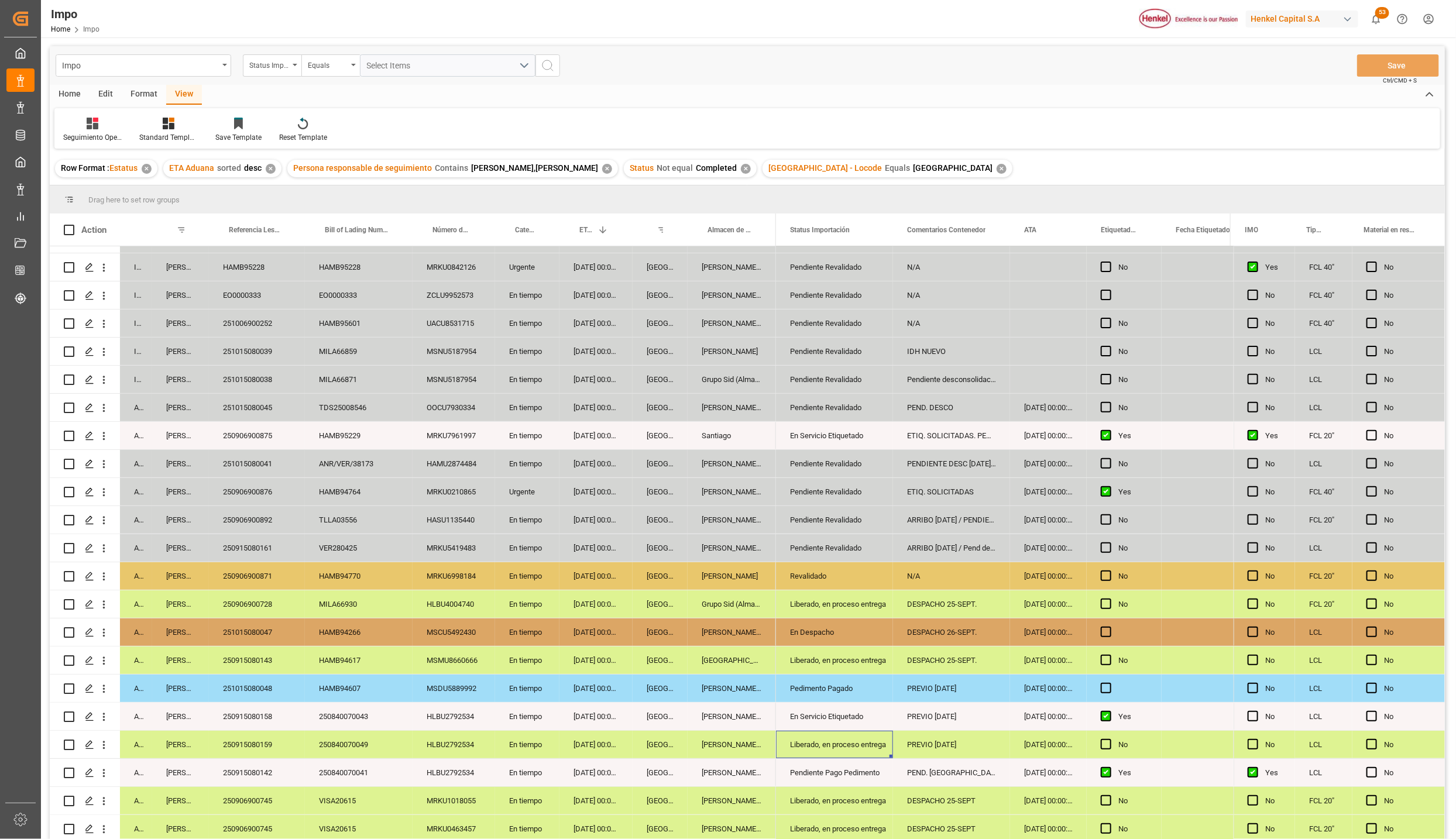
click at [961, 736] on div "PREVIO 24 SEP" at bounding box center [951, 745] width 117 height 28
click at [961, 736] on div "PREVIO 24 SEP" at bounding box center [951, 751] width 117 height 41
click at [960, 740] on input "PREVIO 24 SEP" at bounding box center [951, 751] width 98 height 22
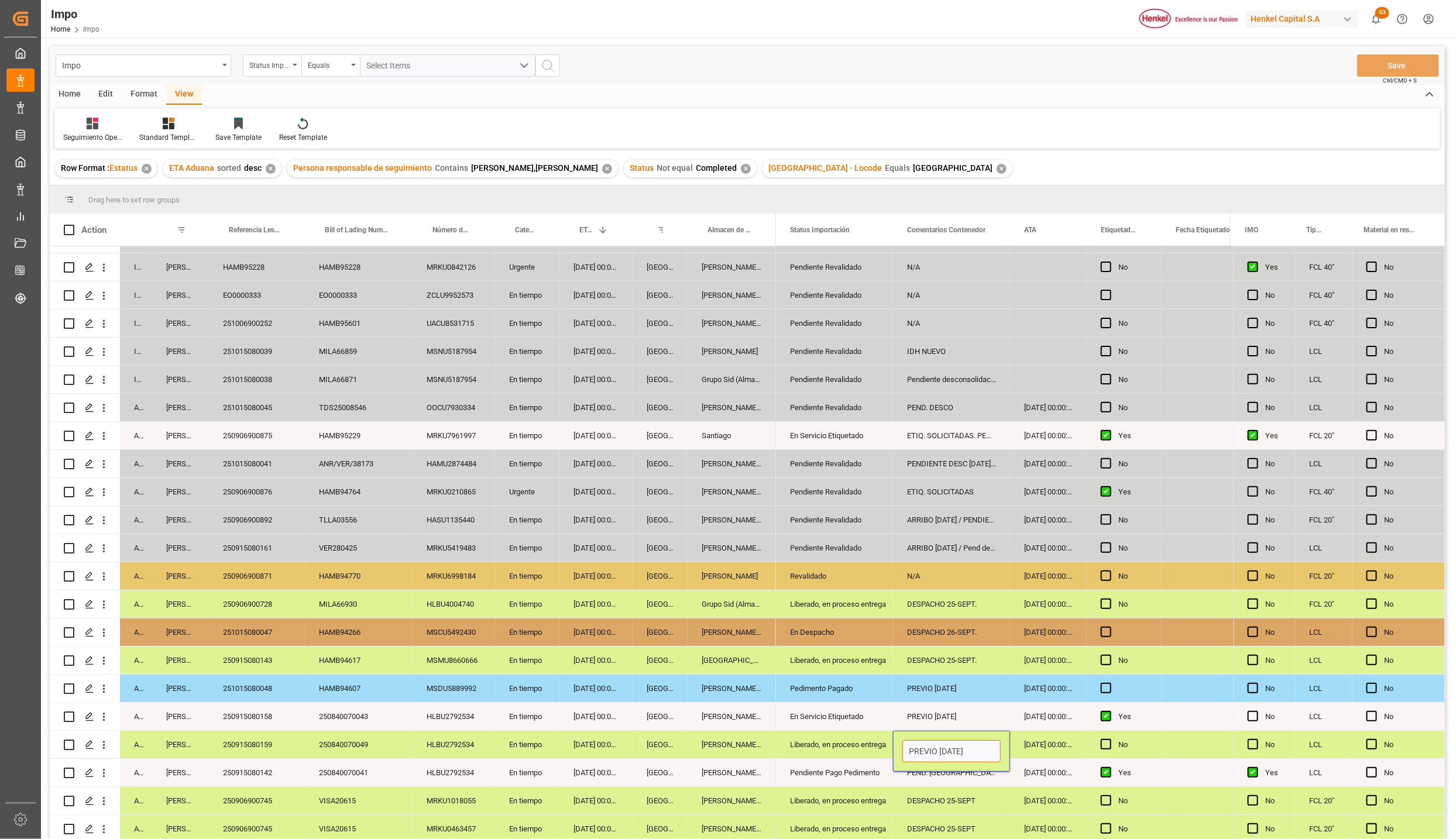
click at [960, 740] on input "PREVIO 24 SEP" at bounding box center [951, 751] width 98 height 22
type input "d"
type input "DESPACHO 25-06"
click at [1387, 55] on div "Save Ctrl/CMD + S" at bounding box center [1398, 66] width 82 height 22
click at [1387, 60] on button "Save" at bounding box center [1398, 66] width 82 height 22
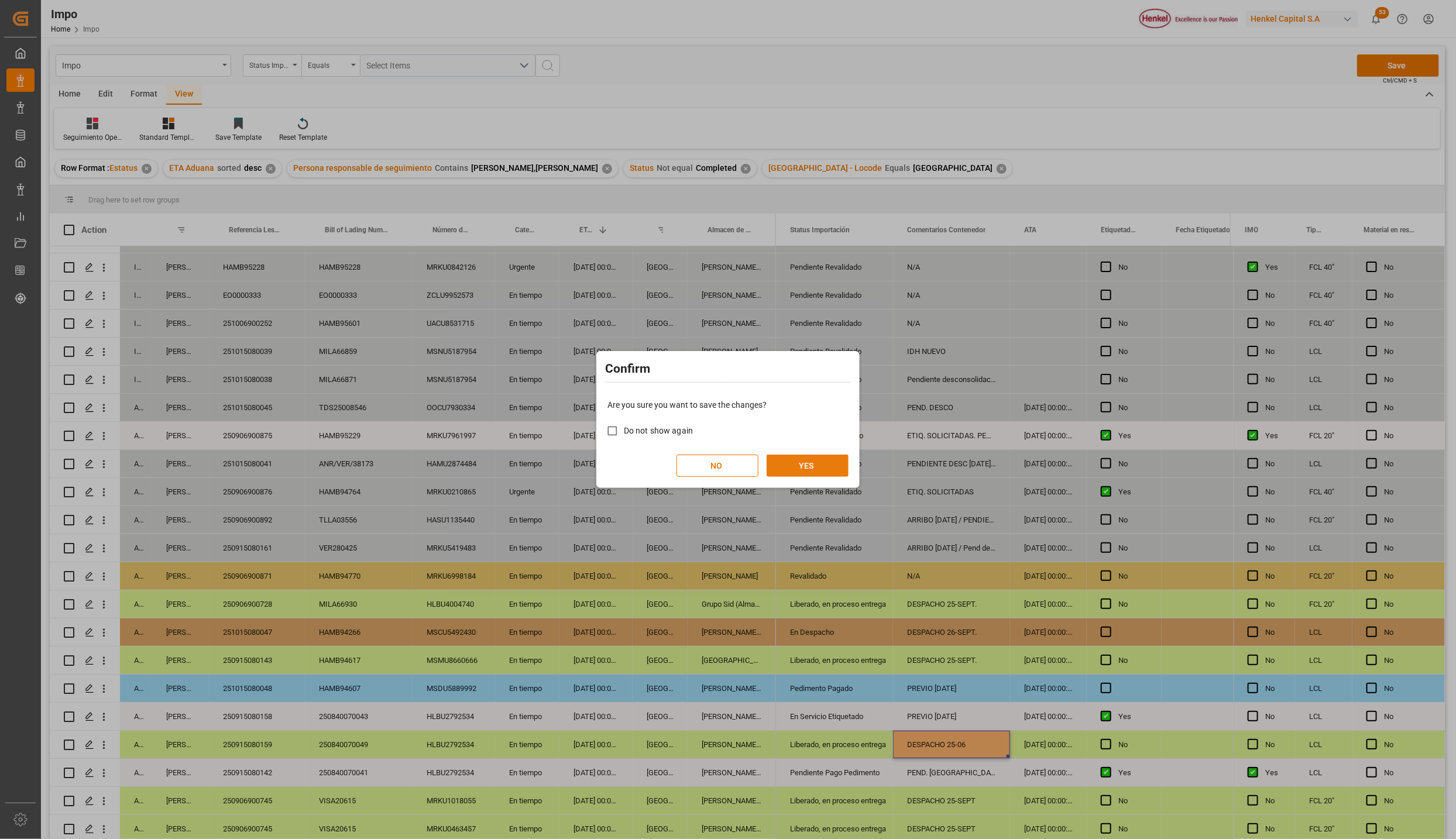
click at [786, 472] on button "YES" at bounding box center [807, 466] width 82 height 22
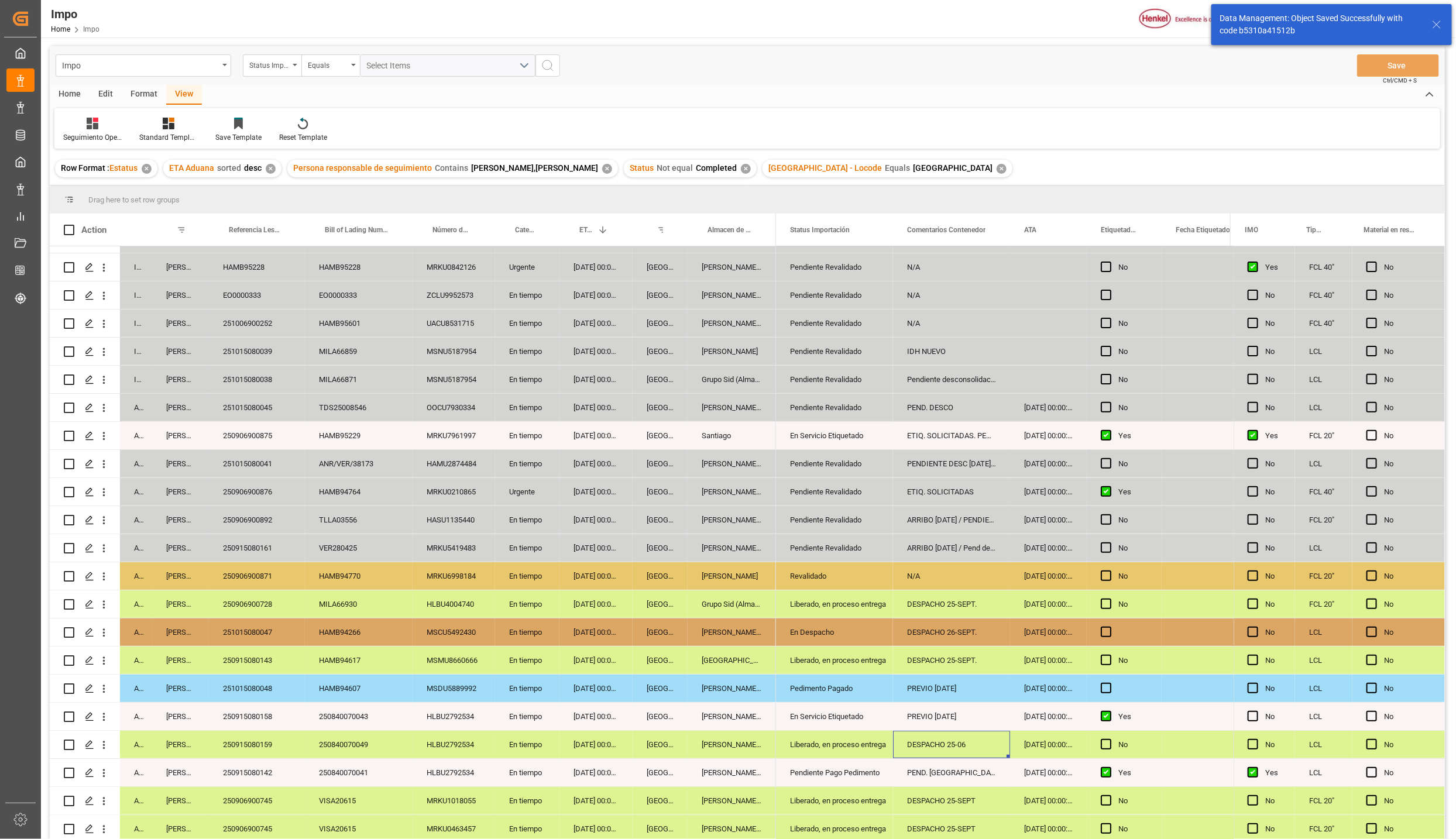
click at [812, 652] on div "Liberado, en proceso entrega" at bounding box center [834, 660] width 89 height 27
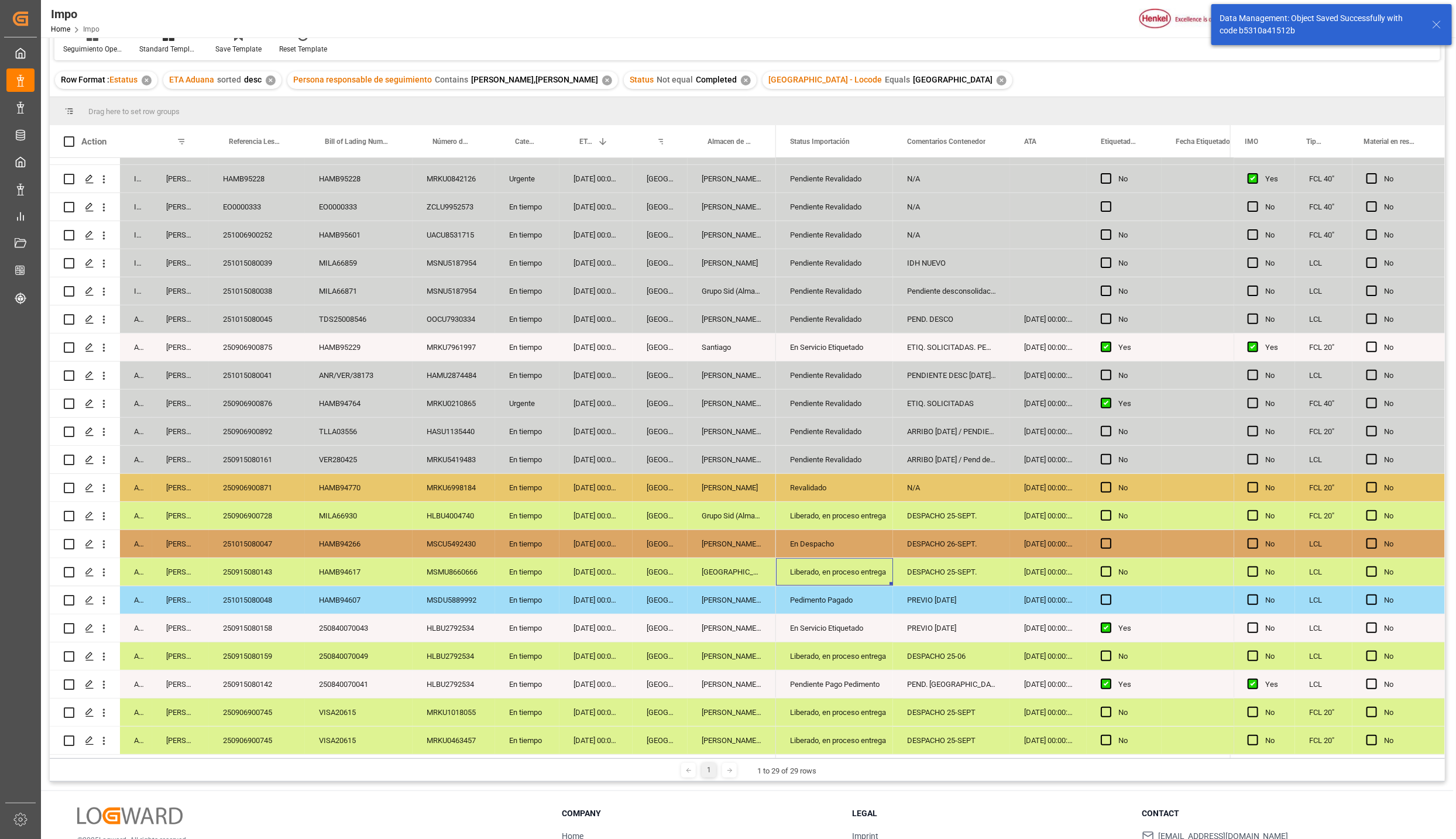
scroll to position [174, 0]
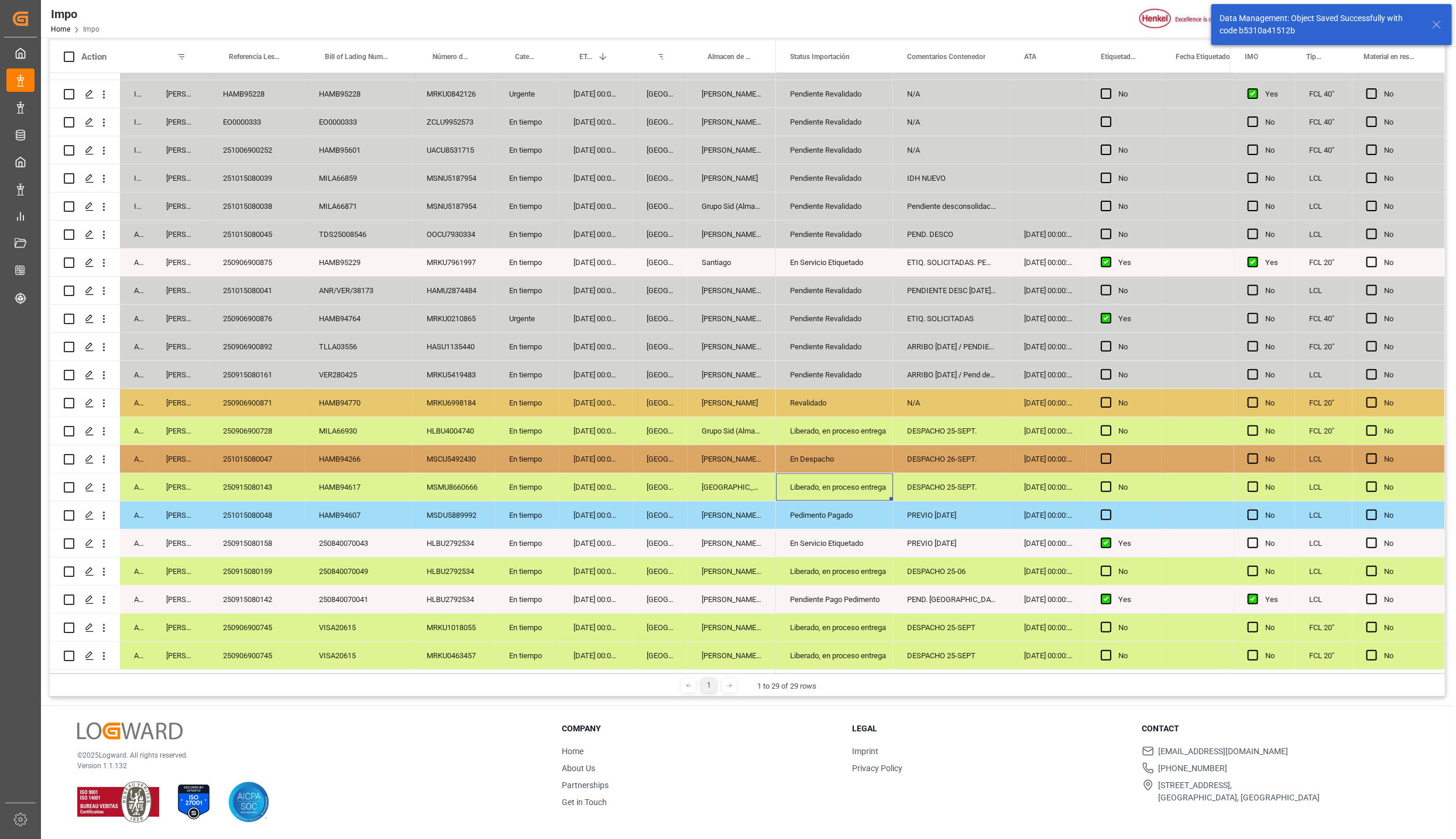
click at [852, 629] on div "Liberado, en proceso entrega" at bounding box center [834, 628] width 89 height 27
click at [242, 483] on div "250915080143" at bounding box center [257, 487] width 96 height 28
click at [754, 515] on div "[PERSON_NAME] Tlalnepantla" at bounding box center [732, 515] width 88 height 28
click at [932, 482] on div "DESPACHO 25-SEPT." at bounding box center [951, 487] width 117 height 28
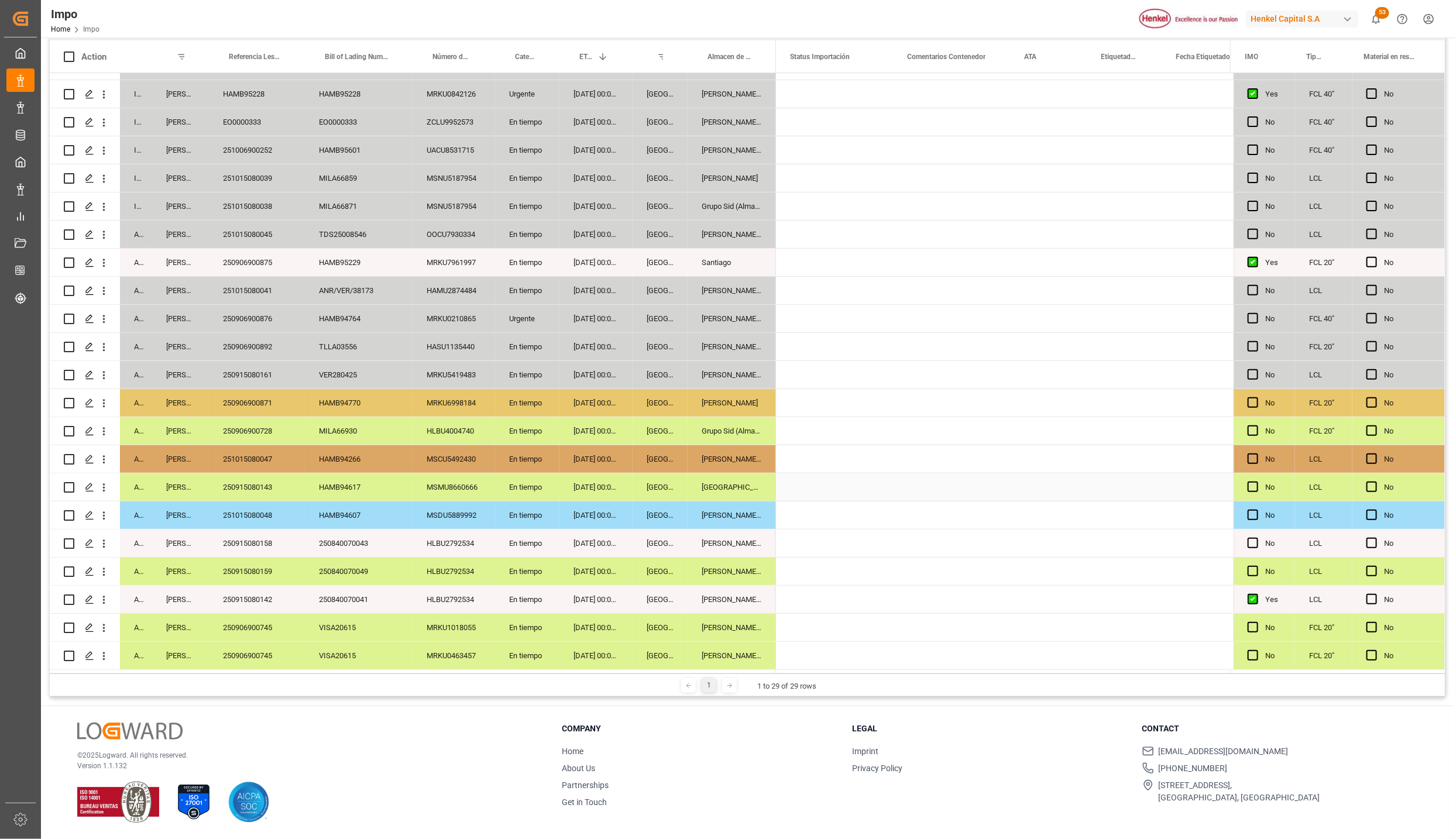
scroll to position [0, 0]
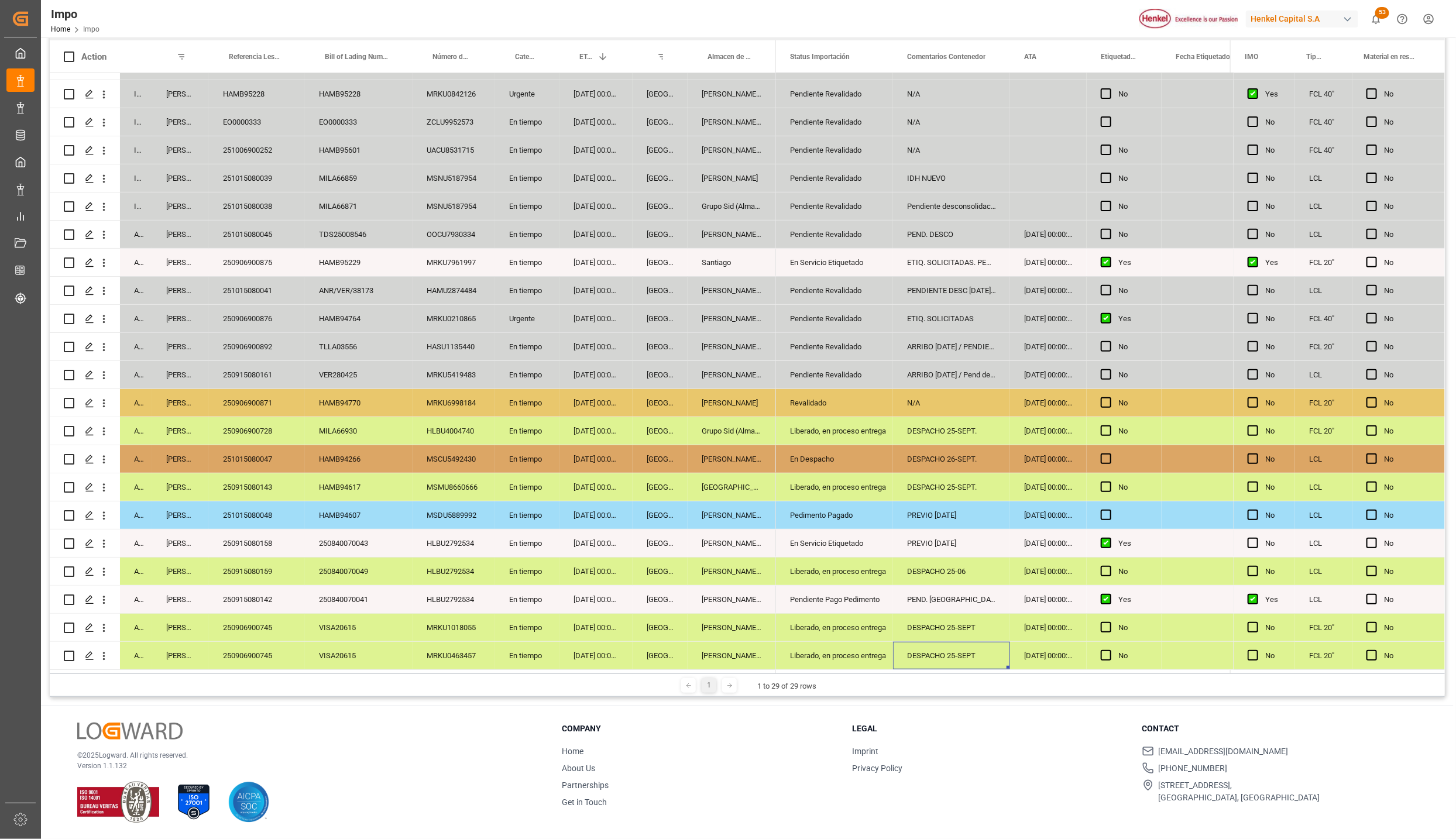
click at [237, 629] on div "250906900745" at bounding box center [257, 628] width 96 height 28
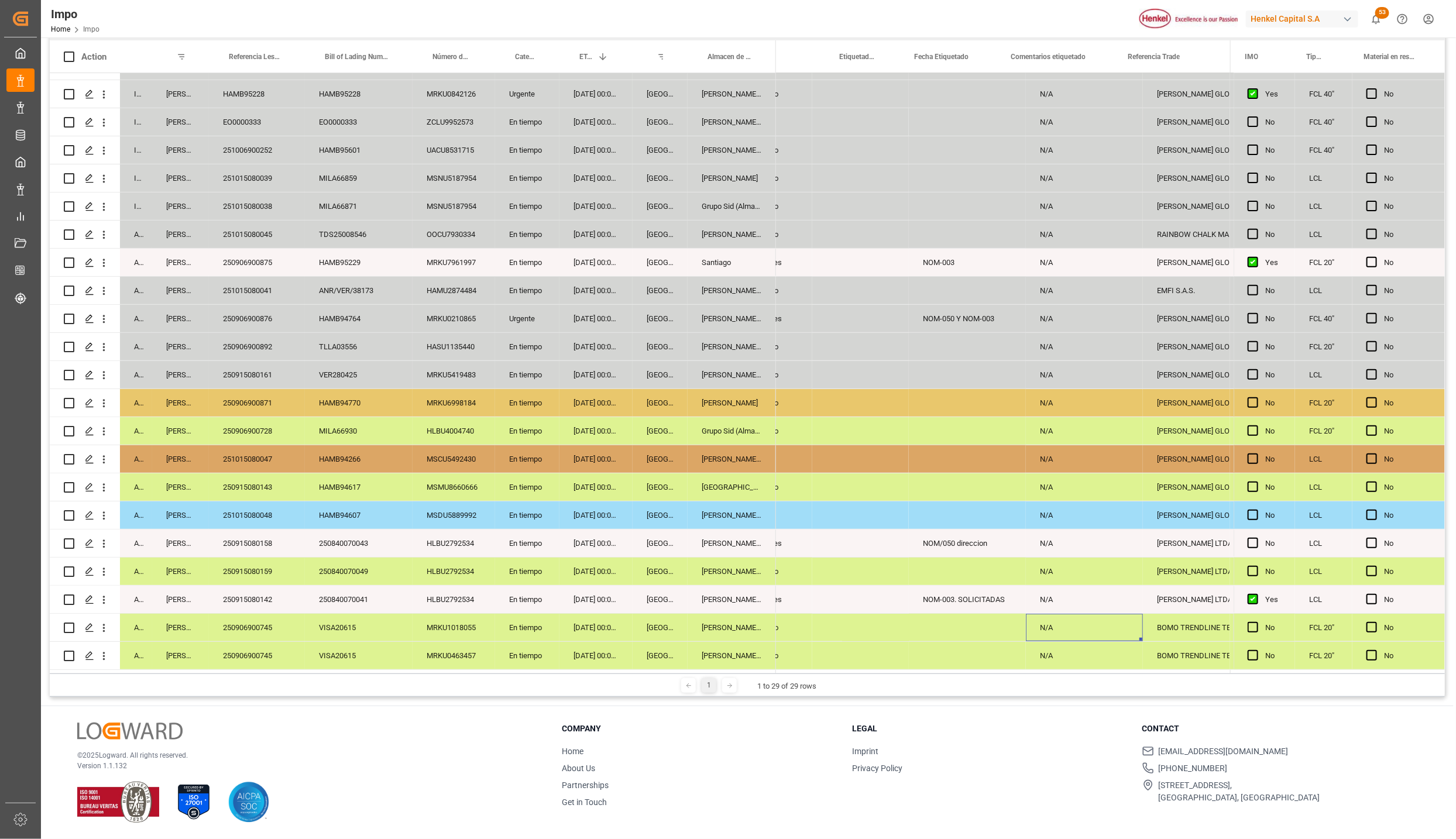
scroll to position [0, 958]
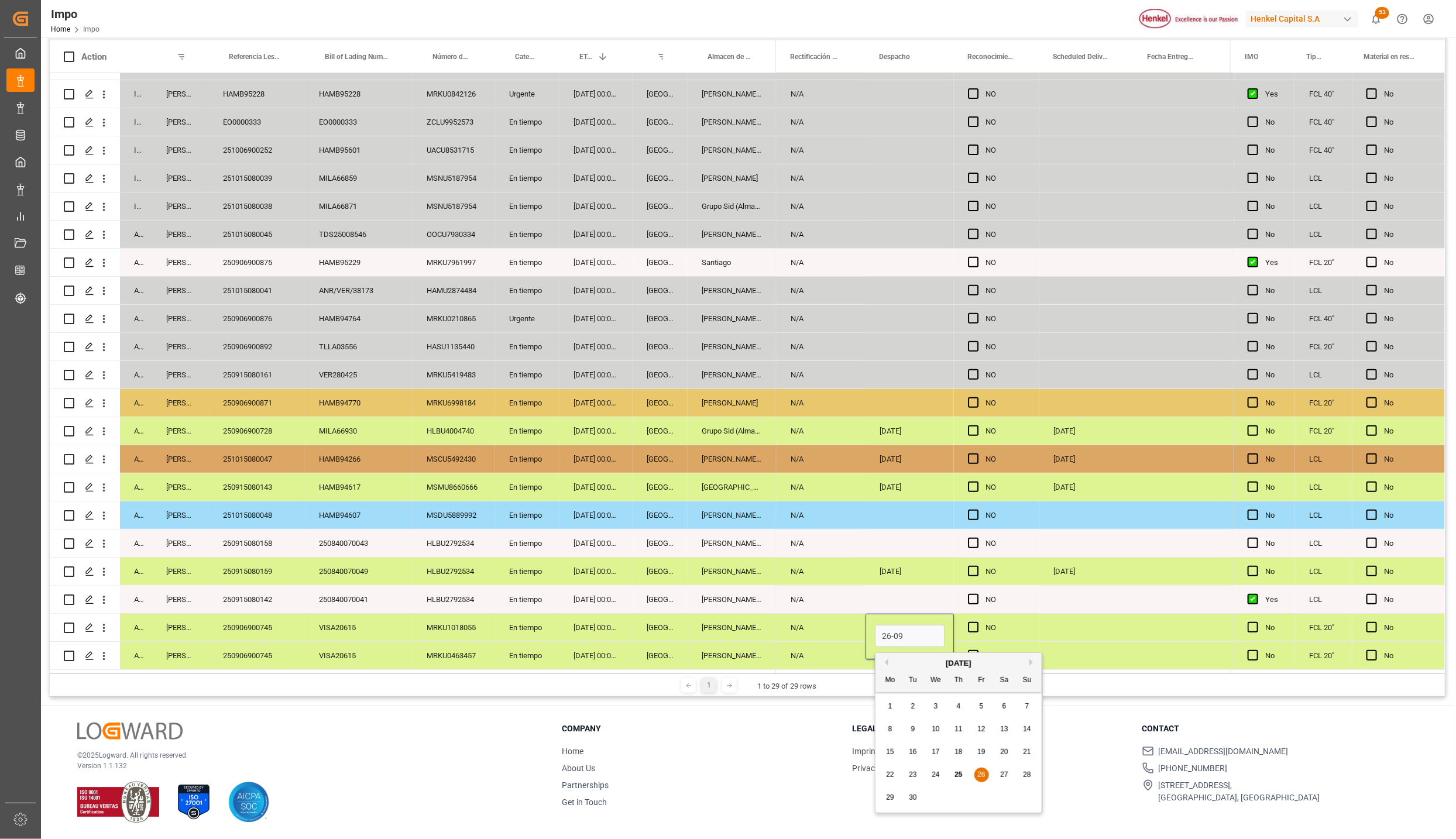
type input "[DATE]"
click at [797, 631] on div "N/A" at bounding box center [820, 628] width 89 height 28
click at [885, 625] on div "[DATE]" at bounding box center [909, 628] width 88 height 28
click at [887, 652] on div "Press SPACE to select this row." at bounding box center [909, 656] width 88 height 28
click at [1103, 643] on div "Press SPACE to select this row." at bounding box center [1086, 656] width 94 height 28
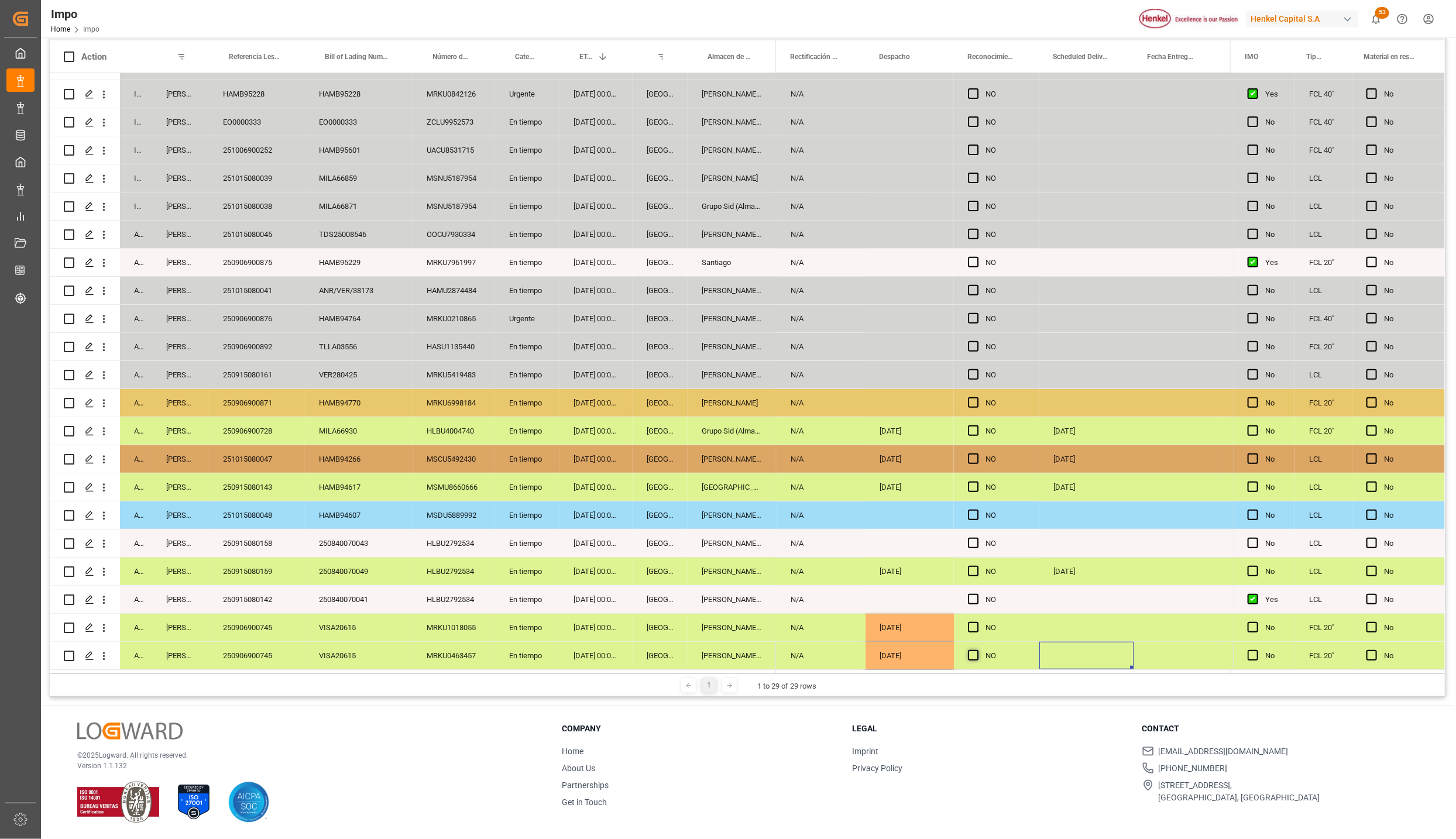
click at [974, 650] on span "Press SPACE to select this row." at bounding box center [973, 656] width 11 height 11
click at [977, 650] on input "Press SPACE to select this row." at bounding box center [977, 650] width 0 height 0
click at [974, 625] on span "Press SPACE to select this row." at bounding box center [973, 627] width 11 height 11
click at [977, 622] on input "Press SPACE to select this row." at bounding box center [977, 622] width 0 height 0
click at [974, 625] on span "Press SPACE to select this row." at bounding box center [973, 627] width 11 height 11
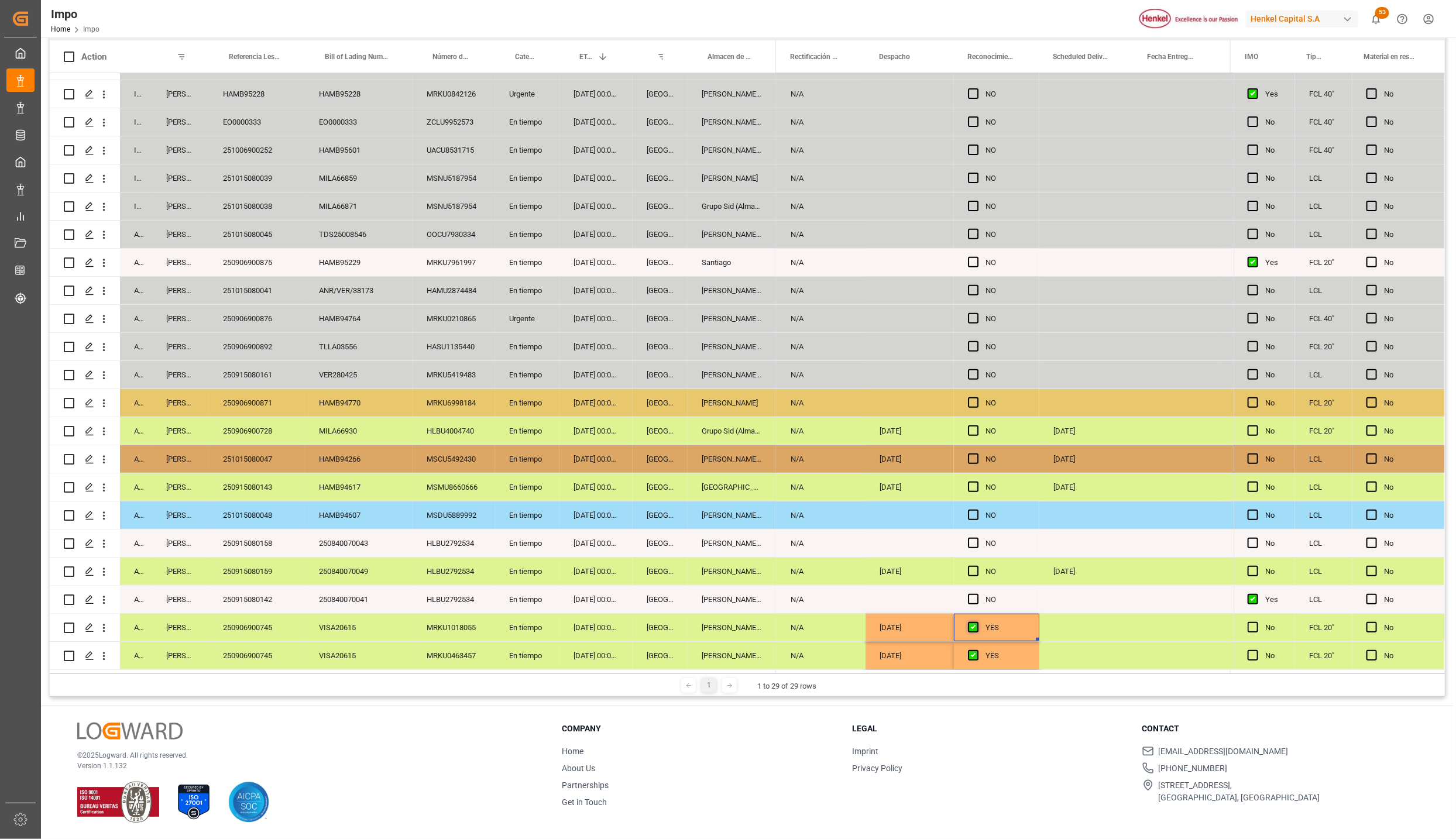
click at [977, 622] on input "Press SPACE to select this row." at bounding box center [977, 622] width 0 height 0
click at [974, 654] on span "Press SPACE to select this row." at bounding box center [973, 656] width 11 height 11
click at [977, 650] on input "Press SPACE to select this row." at bounding box center [977, 650] width 0 height 0
click at [1060, 623] on div "Press SPACE to select this row." at bounding box center [1086, 628] width 94 height 28
click at [1066, 621] on div "Press SPACE to select this row." at bounding box center [1086, 628] width 94 height 28
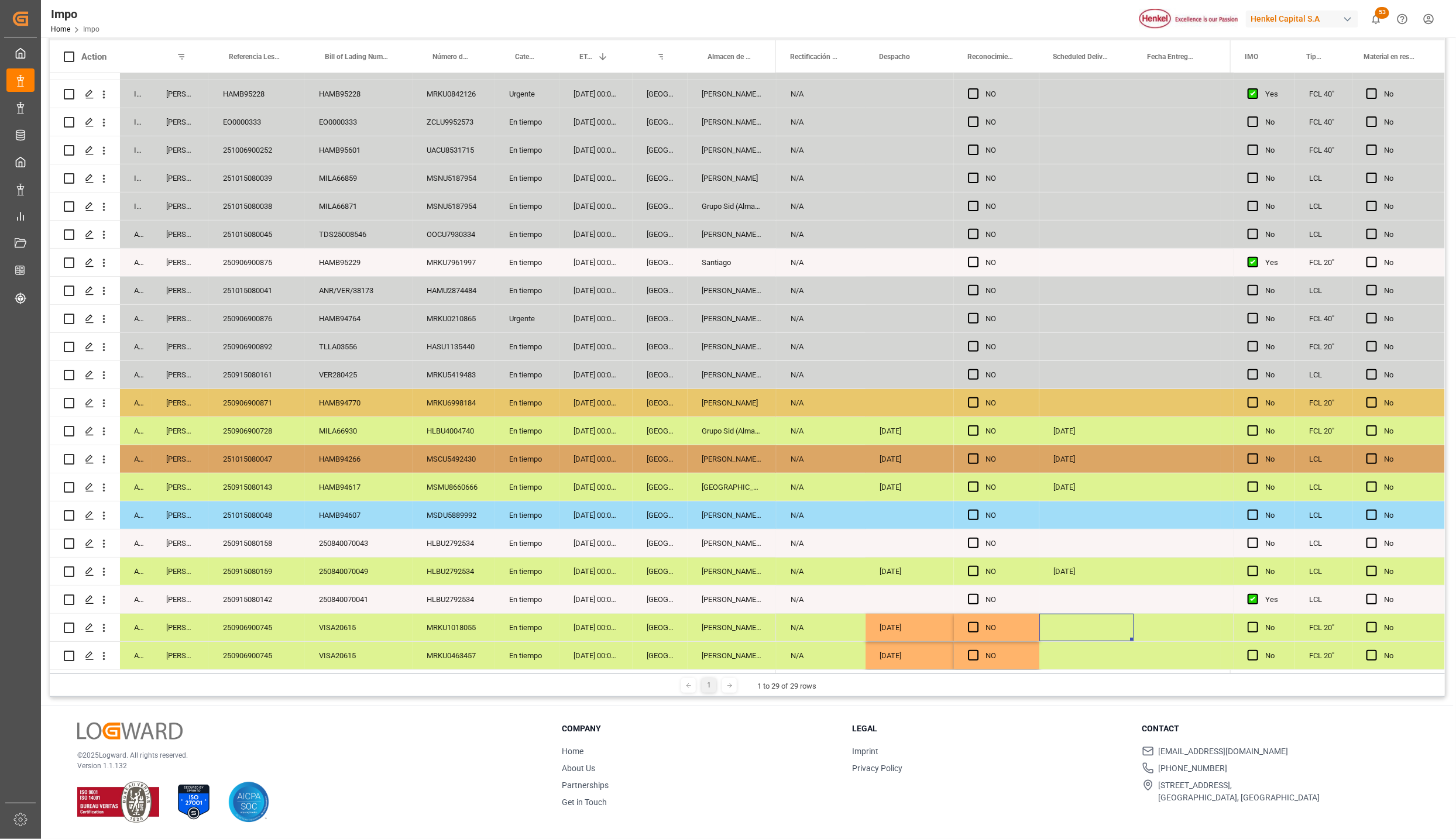
click at [1066, 621] on div "Press SPACE to select this row." at bounding box center [1086, 628] width 94 height 28
click at [1075, 633] on input "Press SPACE to select this row." at bounding box center [1086, 637] width 75 height 22
click at [892, 618] on div "[DATE]" at bounding box center [909, 628] width 88 height 28
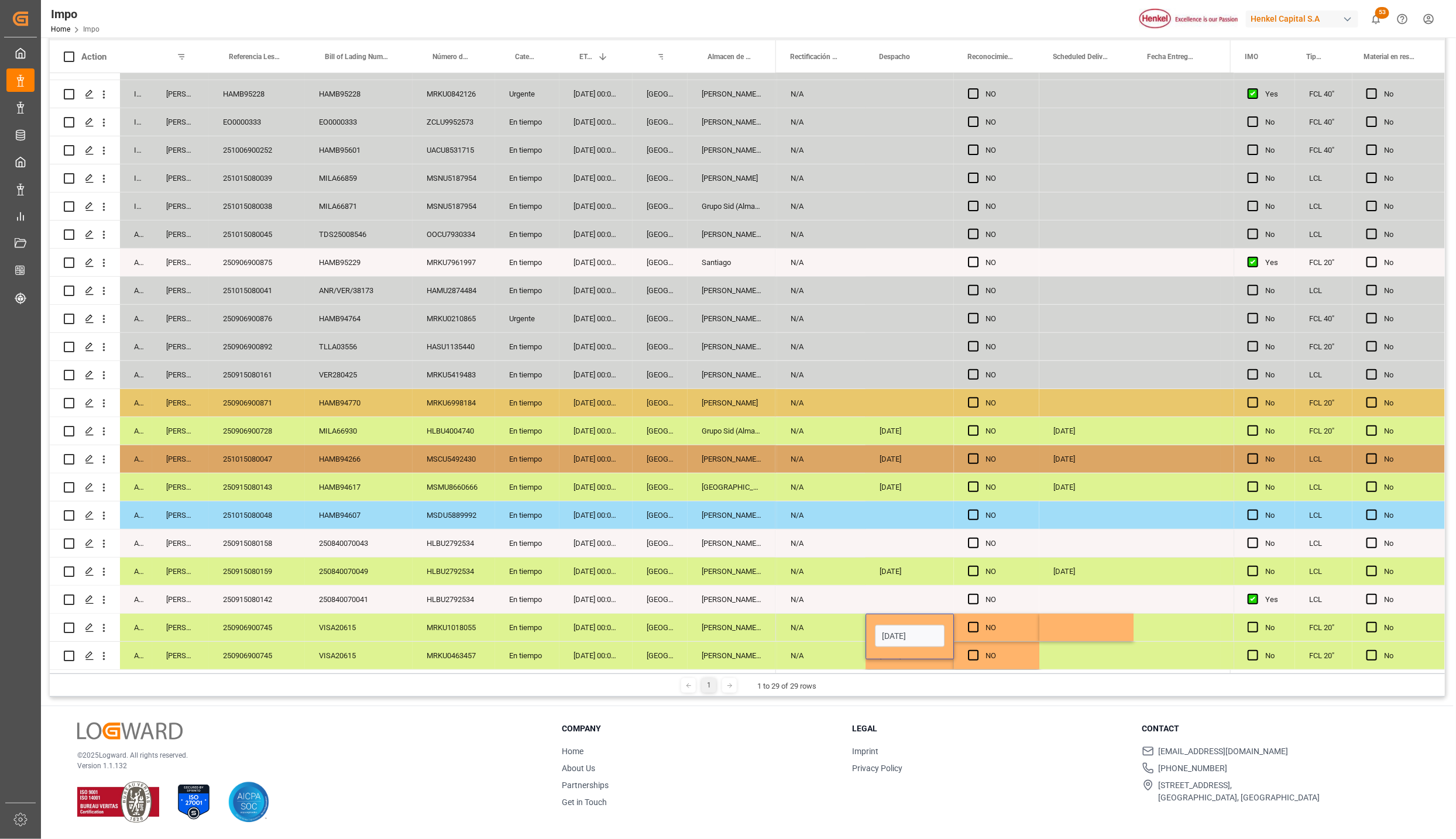
click at [901, 631] on input "[DATE]" at bounding box center [909, 637] width 70 height 22
type input "25-09-2025"
click at [799, 642] on div "N/A" at bounding box center [820, 656] width 89 height 28
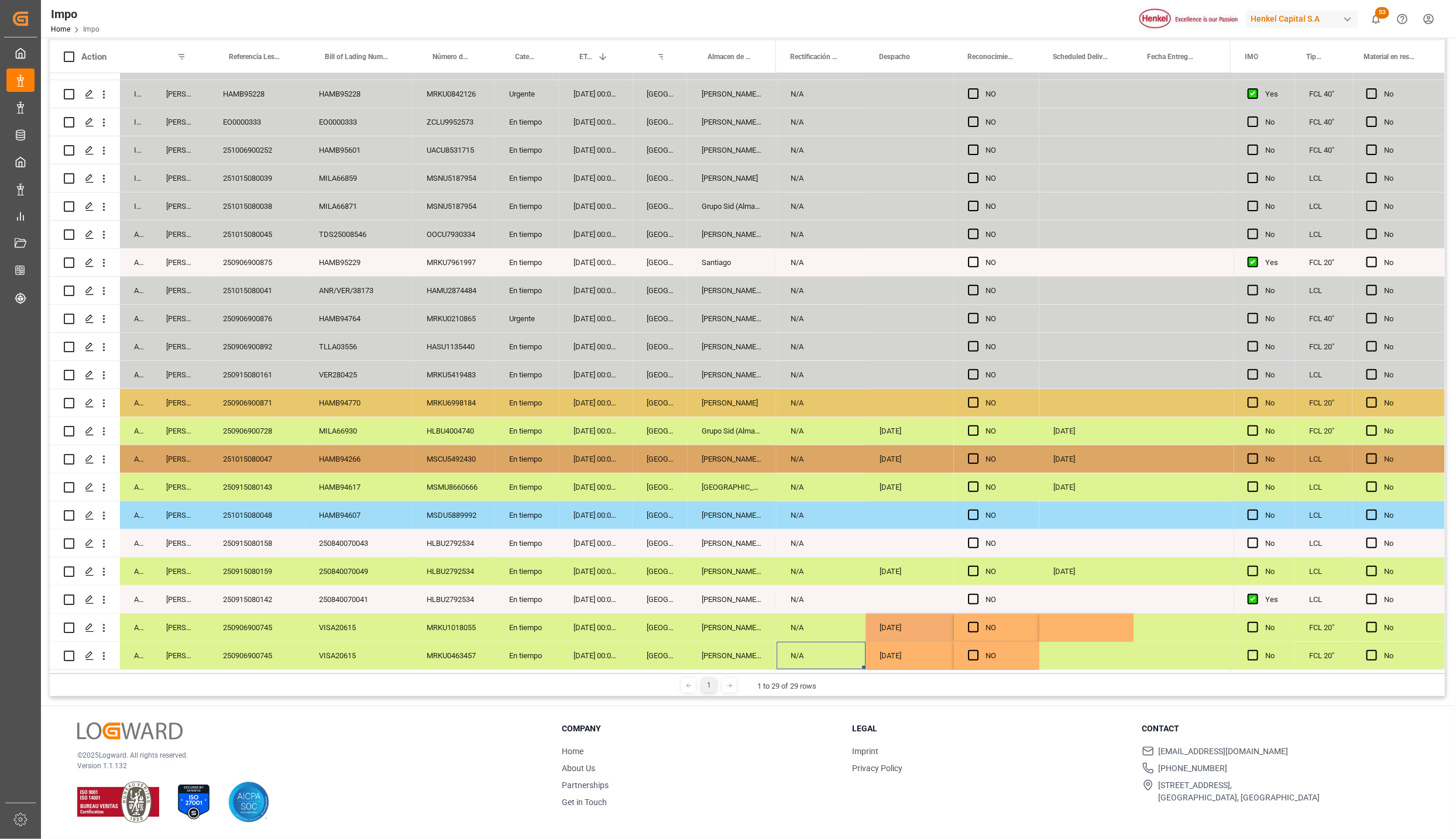
click at [911, 619] on div "25-09-2025" at bounding box center [909, 628] width 88 height 28
click at [911, 648] on div "[DATE]" at bounding box center [909, 656] width 88 height 28
click at [1097, 621] on div "Press SPACE to select this row." at bounding box center [1086, 628] width 94 height 28
click at [1082, 629] on input "Press SPACE to select this row." at bounding box center [1086, 637] width 75 height 22
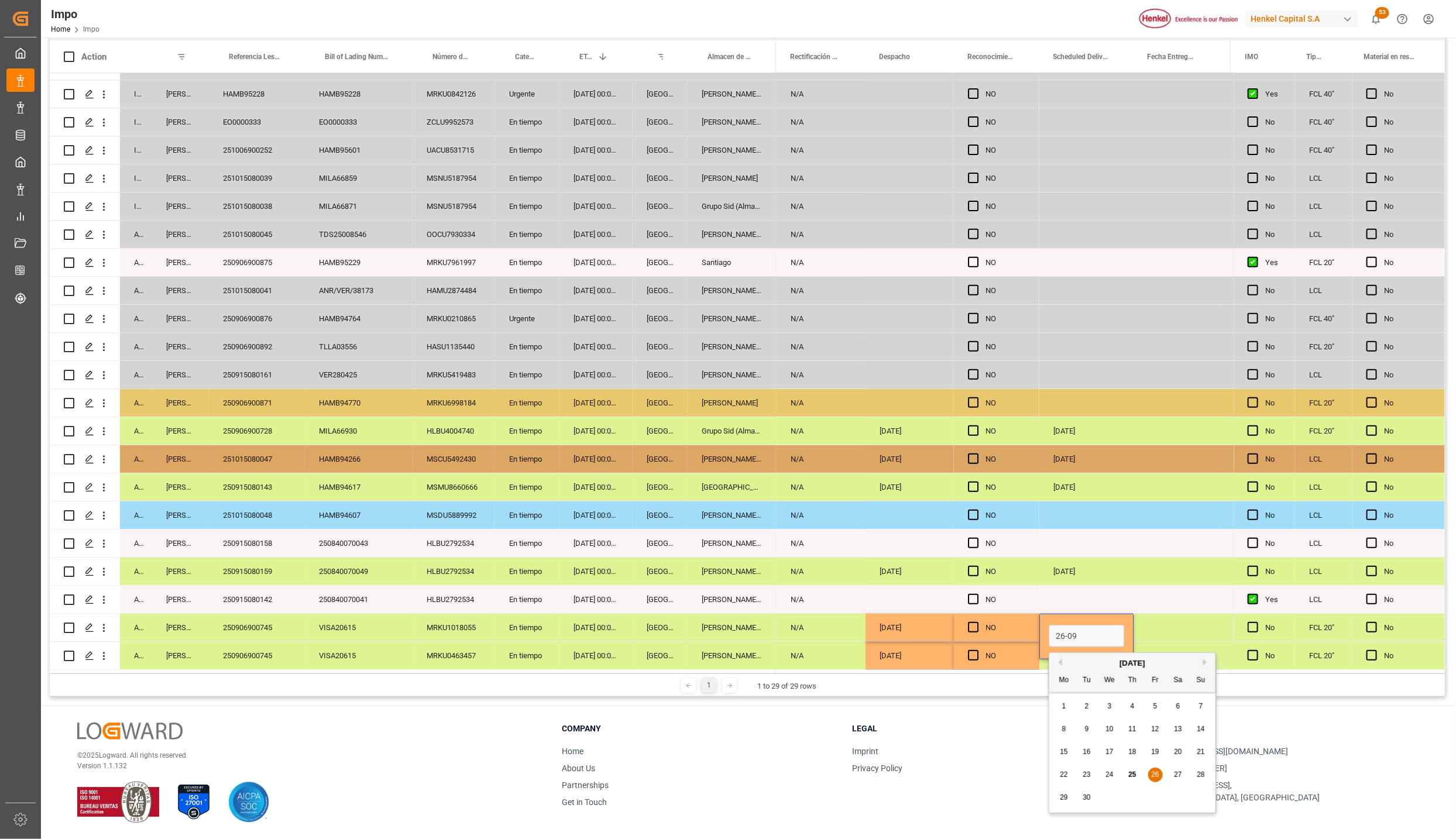
type input "[DATE]"
click at [1103, 600] on div "Press SPACE to select this row." at bounding box center [1086, 600] width 94 height 28
click at [1111, 629] on div "[DATE]" at bounding box center [1086, 628] width 94 height 28
click at [1090, 655] on div "Press SPACE to select this row." at bounding box center [1086, 656] width 94 height 28
click at [1163, 646] on div "Press SPACE to select this row." at bounding box center [1177, 656] width 87 height 28
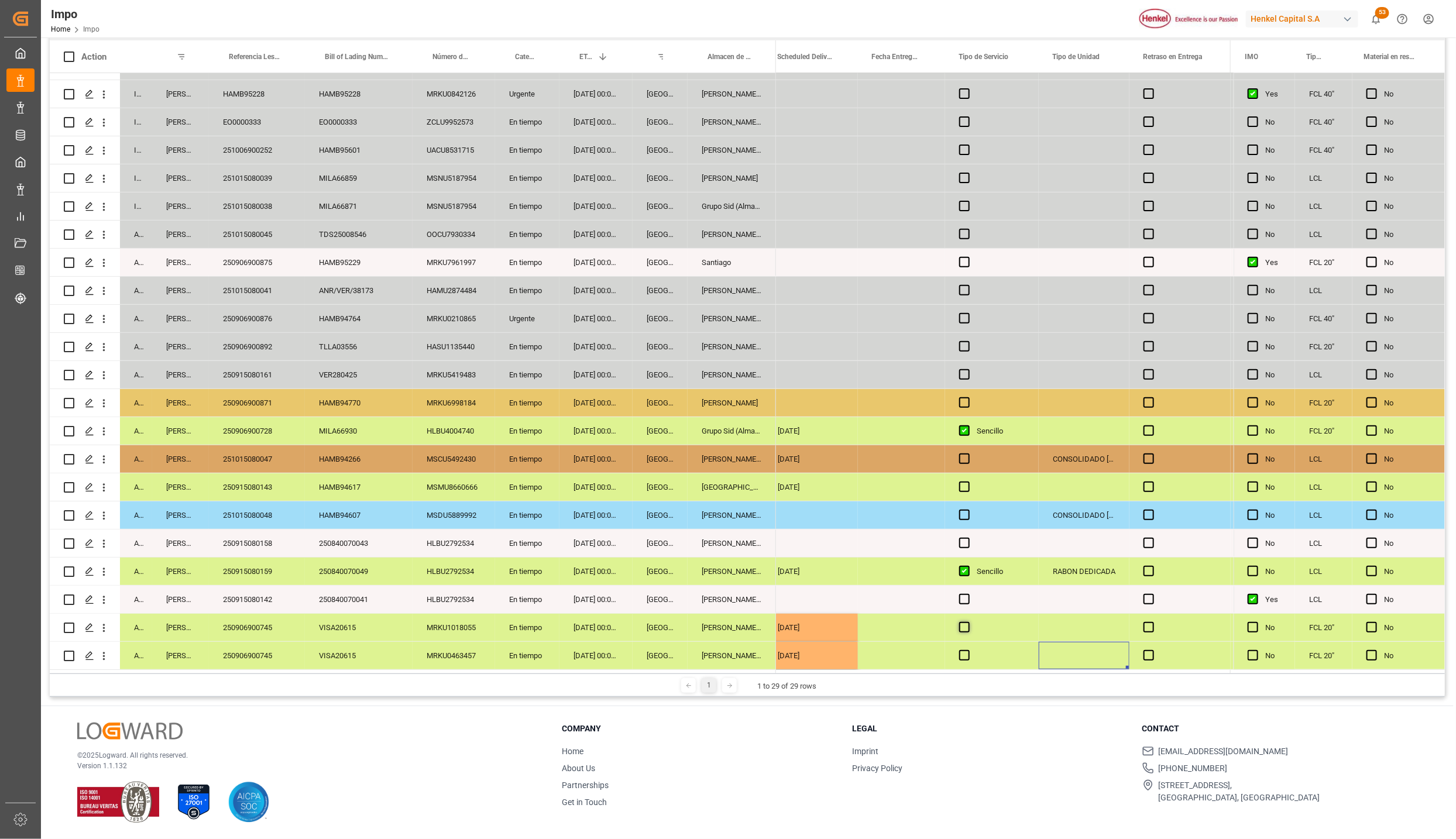
click at [967, 625] on span "Press SPACE to select this row." at bounding box center [964, 627] width 11 height 11
click at [968, 622] on input "Press SPACE to select this row." at bounding box center [968, 622] width 0 height 0
click at [967, 625] on span "Press SPACE to select this row." at bounding box center [964, 627] width 11 height 11
click at [968, 622] on input "Press SPACE to select this row." at bounding box center [968, 622] width 0 height 0
click at [964, 660] on div "Press SPACE to select this row." at bounding box center [992, 656] width 94 height 28
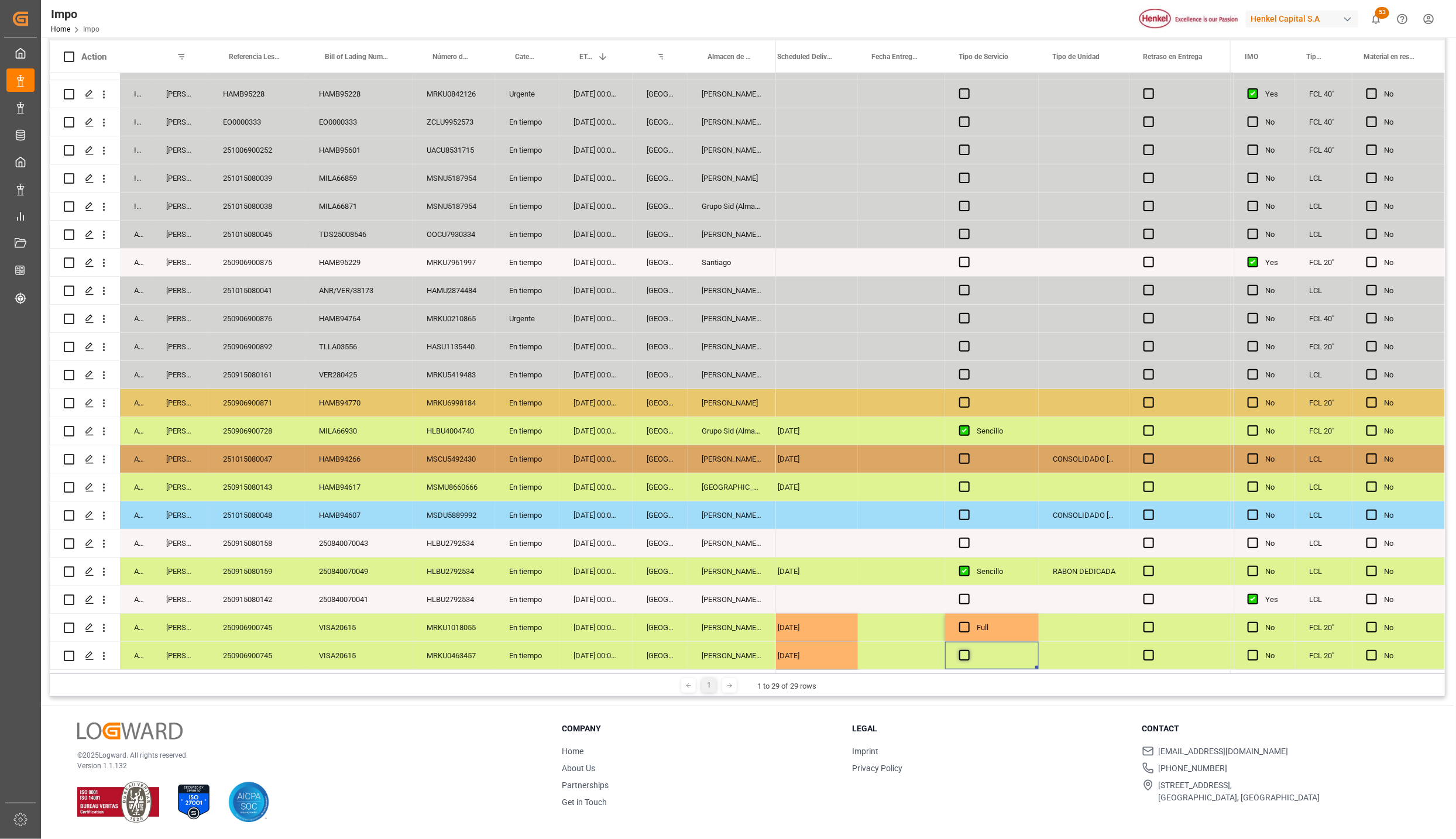
click at [963, 652] on span "Press SPACE to select this row." at bounding box center [964, 656] width 11 height 11
click at [968, 650] on input "Press SPACE to select this row." at bounding box center [968, 650] width 0 height 0
click at [963, 652] on span "Press SPACE to select this row." at bounding box center [964, 656] width 11 height 11
click at [968, 650] on input "Press SPACE to select this row." at bounding box center [968, 650] width 0 height 0
click at [971, 677] on div "1 1 to 29 of 29 rows" at bounding box center [746, 685] width 1395 height 23
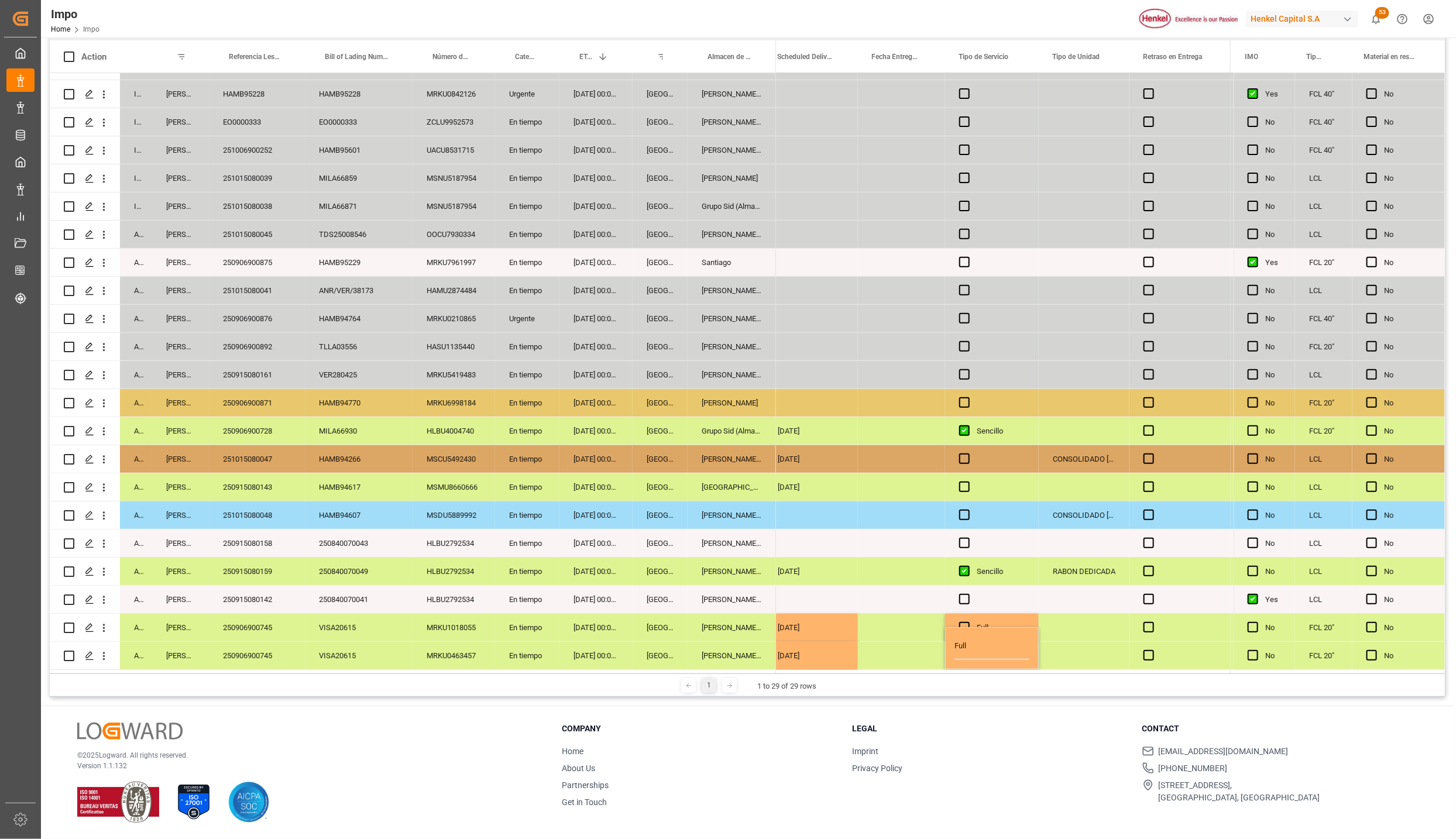
click at [1008, 674] on div "1 1 to 29 of 29 rows" at bounding box center [746, 685] width 1395 height 23
click at [1022, 700] on div "Impo Status Importación Equals Select Items Save Ctrl/CMD + S Home Edit Format …" at bounding box center [747, 352] width 1412 height 975
click at [1061, 653] on div "Press SPACE to select this row." at bounding box center [1084, 656] width 91 height 28
click at [1093, 618] on div "Press SPACE to select this row." at bounding box center [1084, 628] width 91 height 28
click at [1077, 633] on div "Press SPACE to select this row." at bounding box center [1084, 628] width 91 height 28
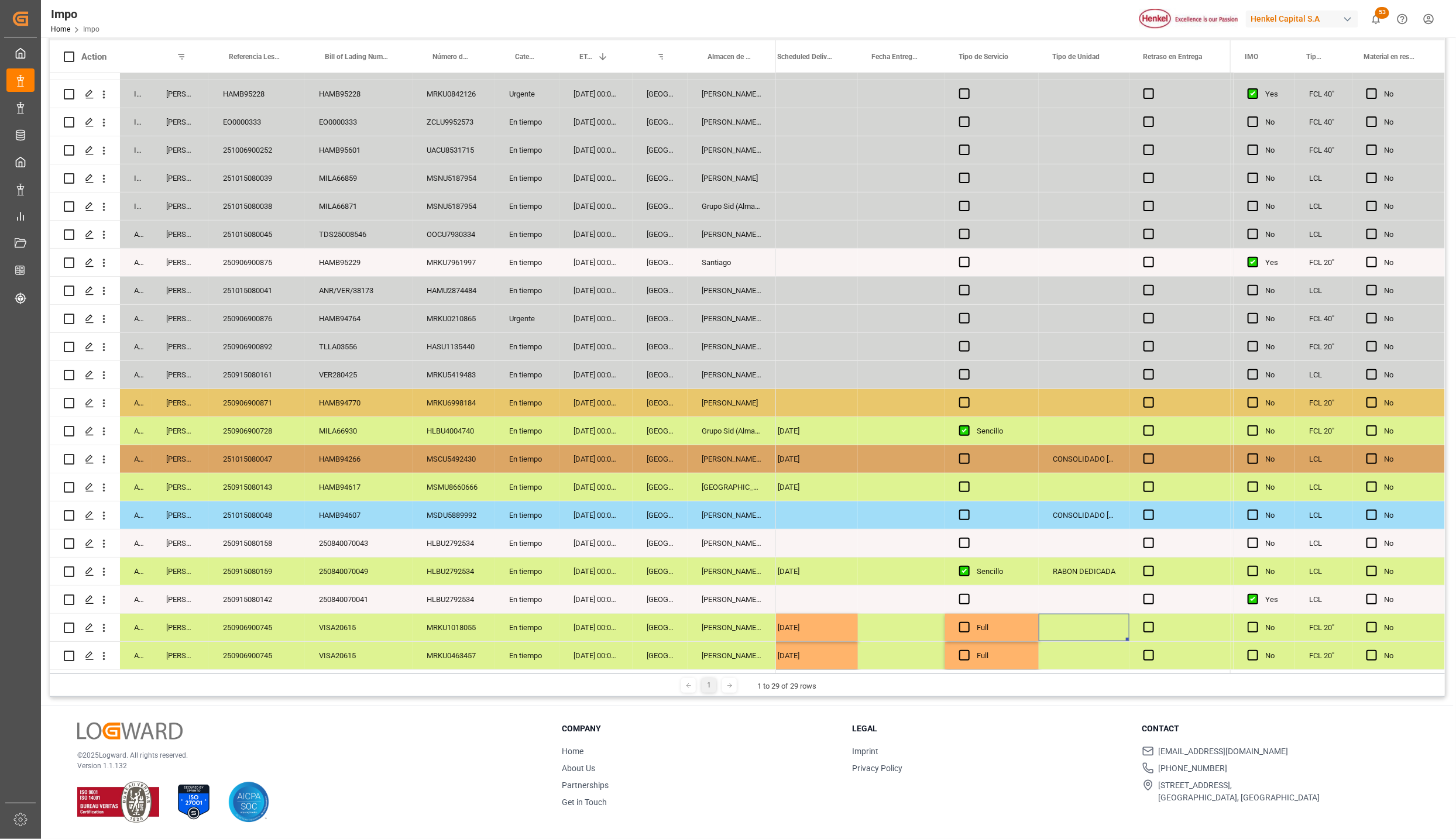
click at [1077, 627] on div "Press SPACE to select this row." at bounding box center [1084, 628] width 91 height 28
click at [1071, 631] on input "Press SPACE to select this row." at bounding box center [1083, 635] width 72 height 22
type input "CONTENEDOR"
click at [1071, 631] on div "CONTENEDOR" at bounding box center [1084, 628] width 91 height 28
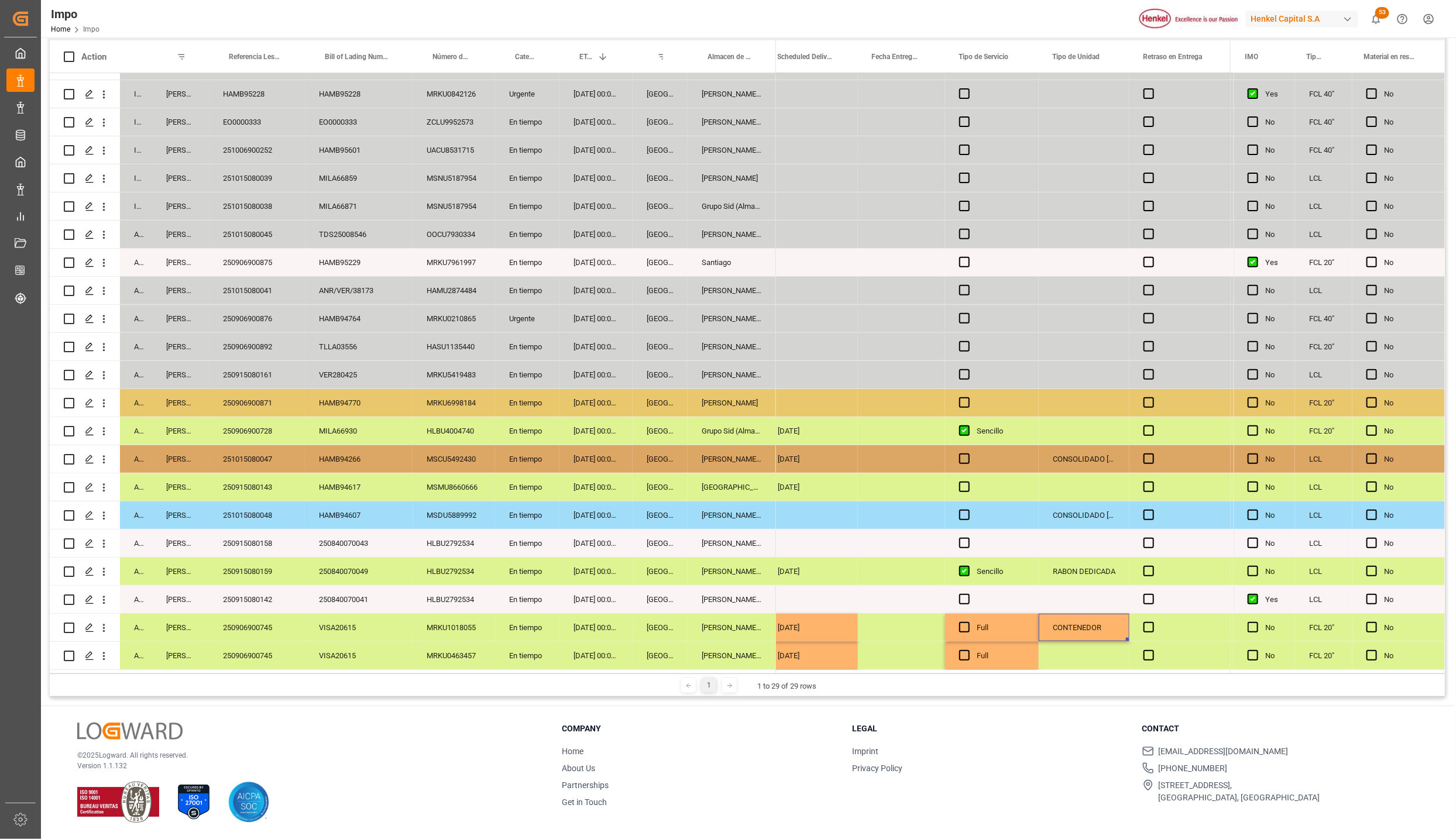
click at [1064, 653] on div "Press SPACE to select this row." at bounding box center [1084, 656] width 91 height 28
click at [1083, 720] on div "© 2025 Logward. All rights reserved. Version 1.1.132 Company Home About Us Part…" at bounding box center [747, 772] width 1412 height 133
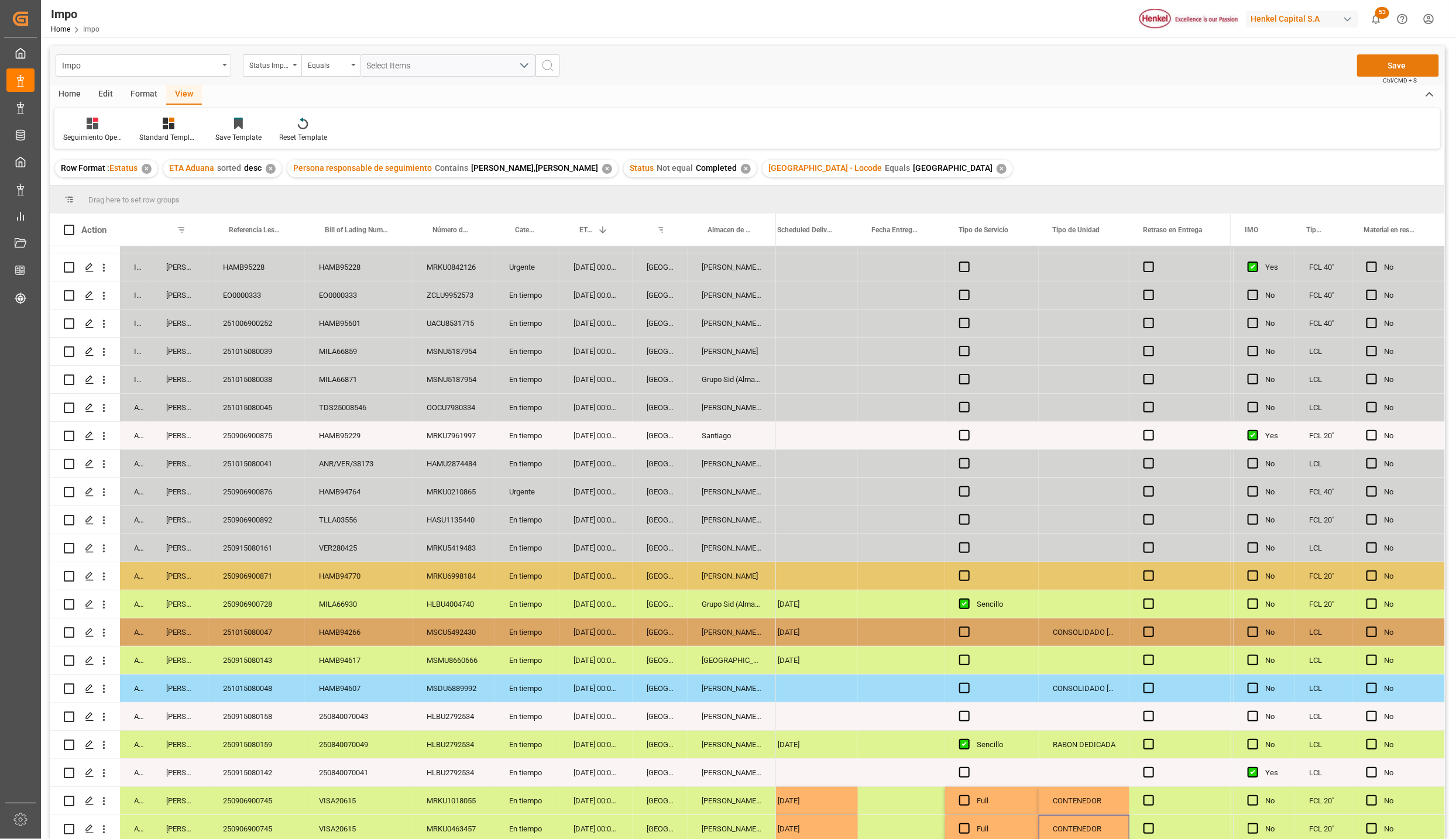
click at [1397, 67] on button "Save" at bounding box center [1398, 66] width 82 height 22
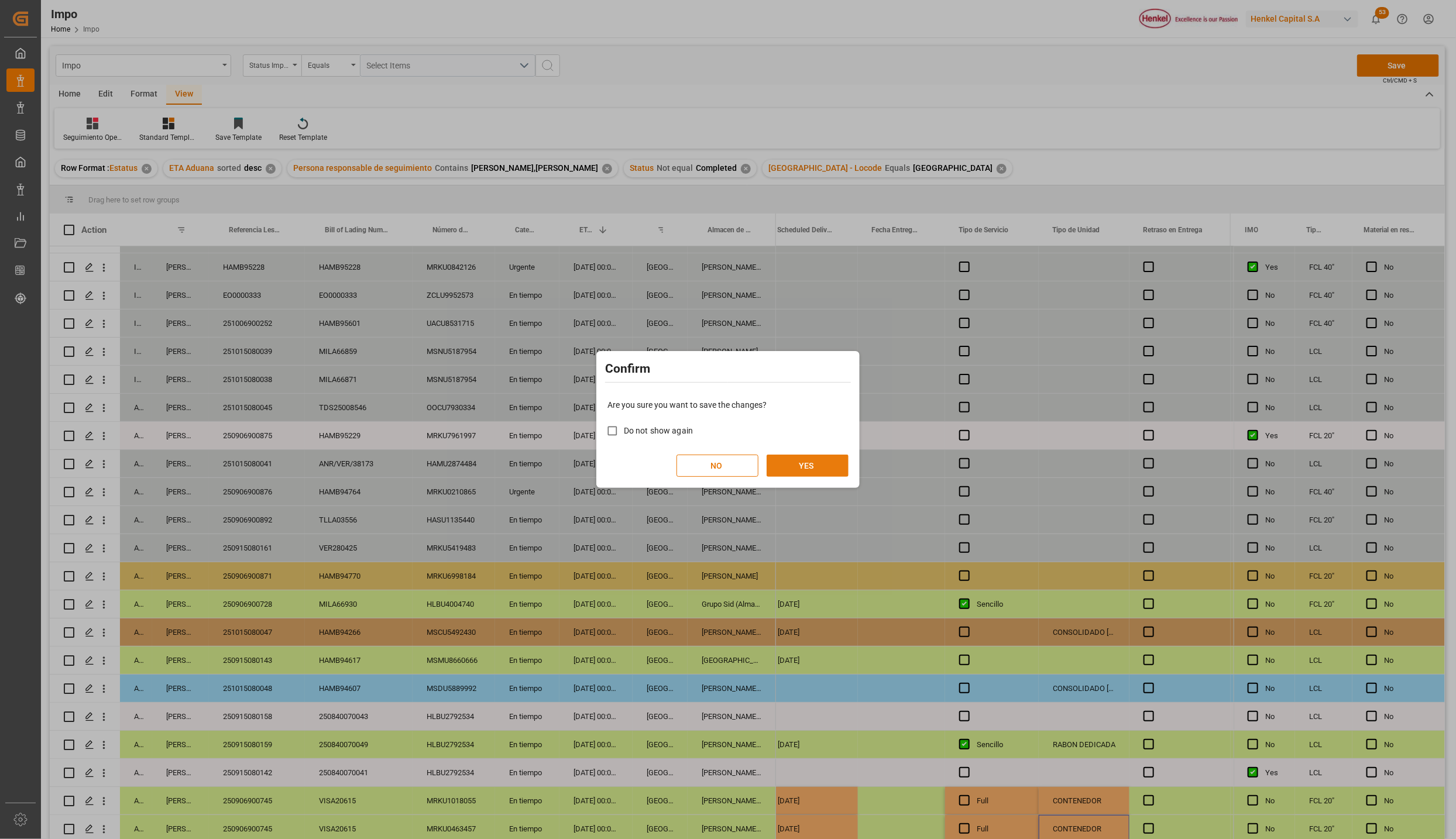
click at [836, 460] on button "YES" at bounding box center [807, 466] width 82 height 22
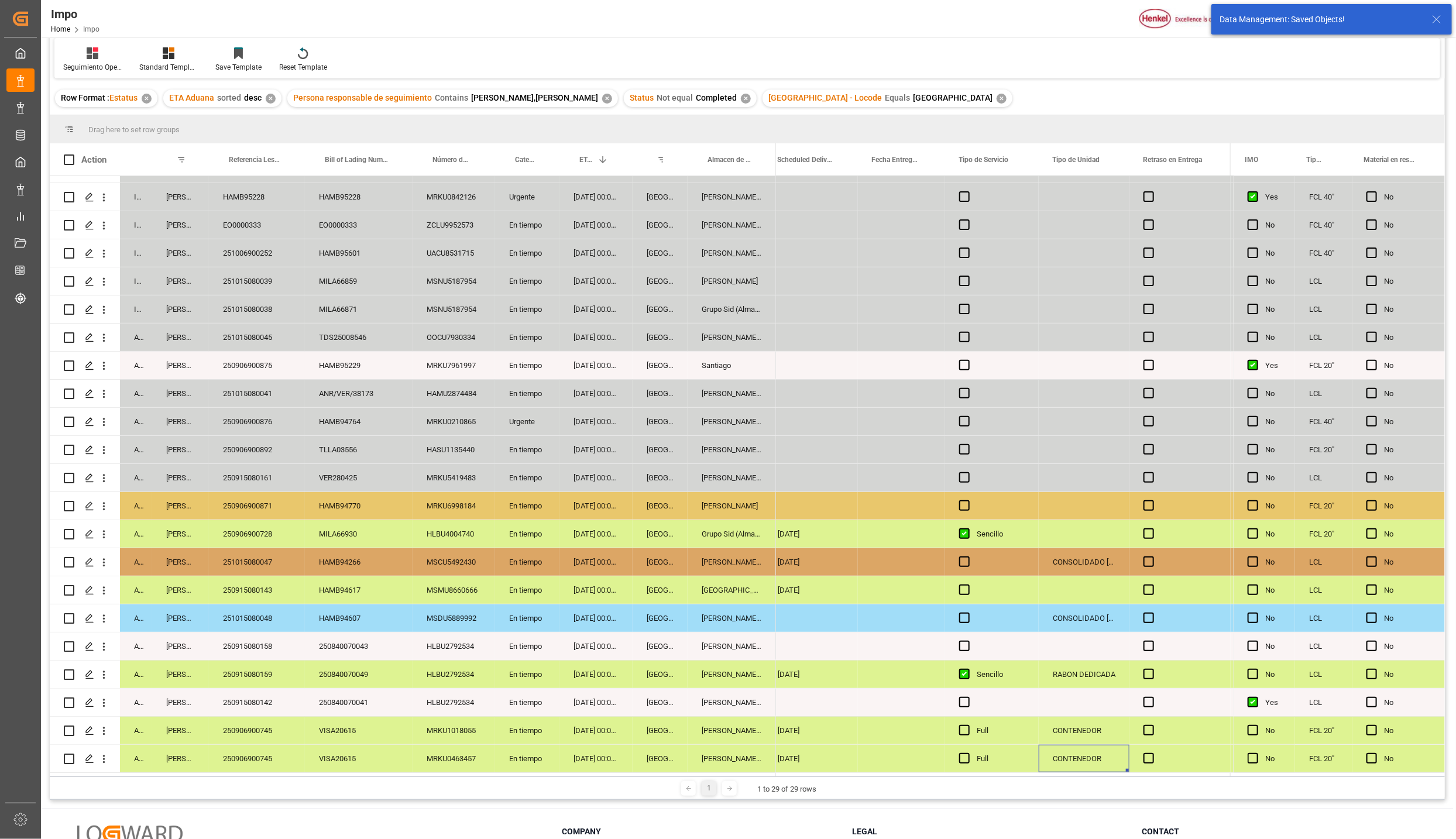
scroll to position [174, 0]
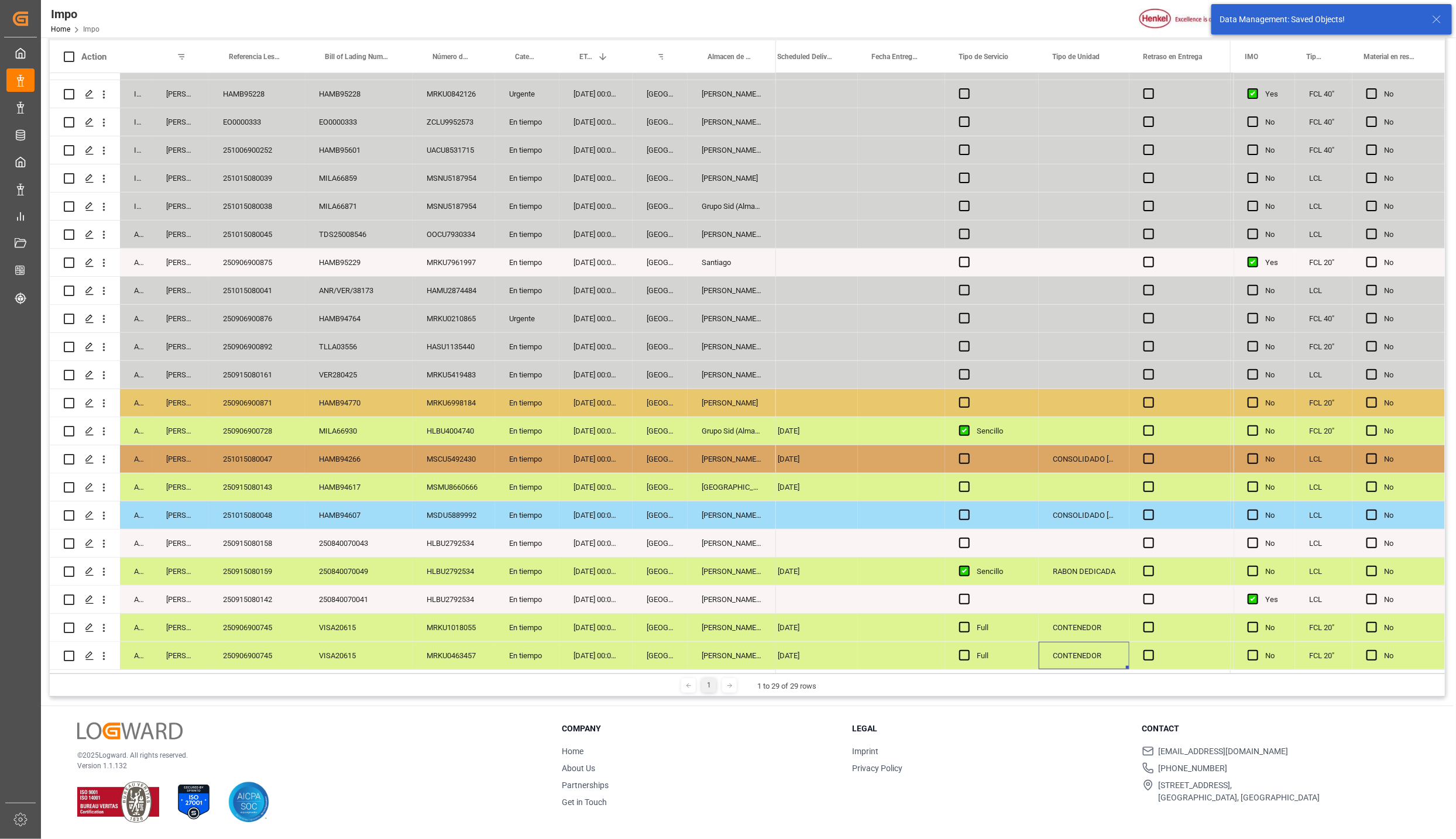
click at [748, 620] on div "[PERSON_NAME] Tlalnepantla" at bounding box center [732, 628] width 88 height 28
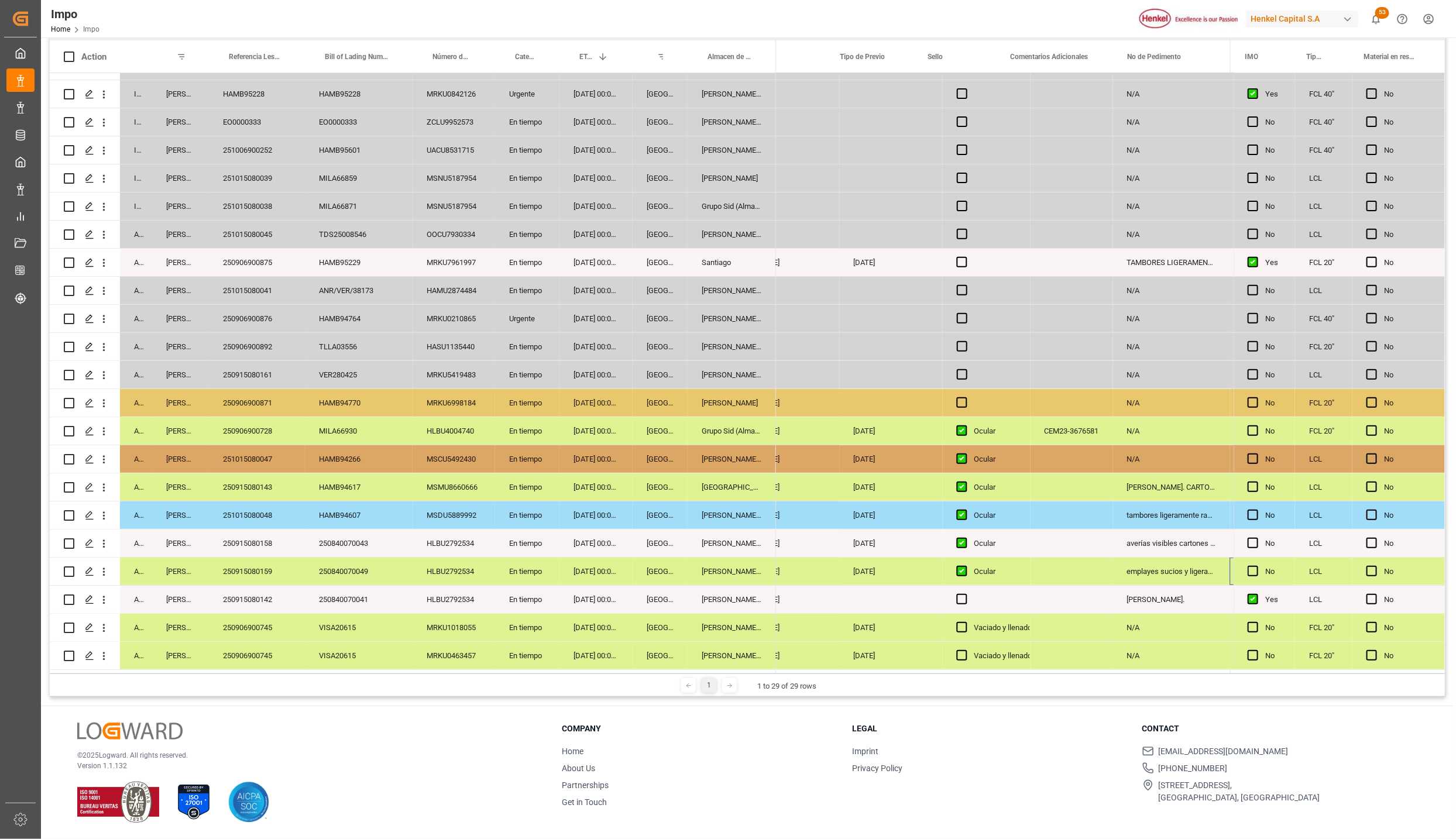
scroll to position [0, 2009]
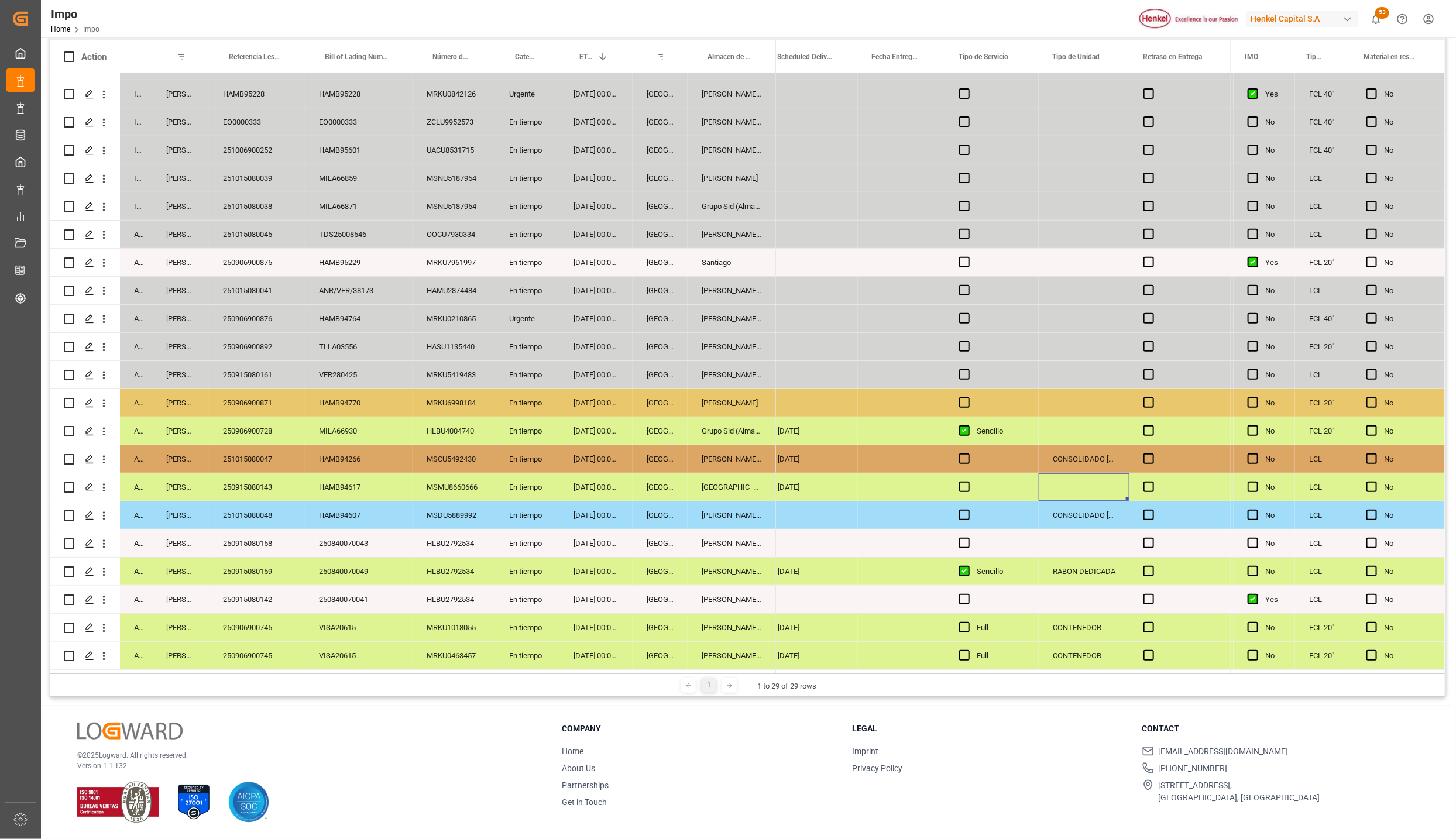
click at [963, 489] on div "Press SPACE to select this row." at bounding box center [992, 487] width 94 height 28
click at [1078, 439] on div "Press SPACE to select this row." at bounding box center [1084, 431] width 91 height 28
click at [1092, 451] on div "CONSOLIDADO HENKEL" at bounding box center [1084, 459] width 91 height 28
click at [1071, 480] on div "Press SPACE to select this row." at bounding box center [1084, 487] width 91 height 28
click at [1072, 524] on div "CONSOLIDADO HENKEL" at bounding box center [1084, 515] width 91 height 28
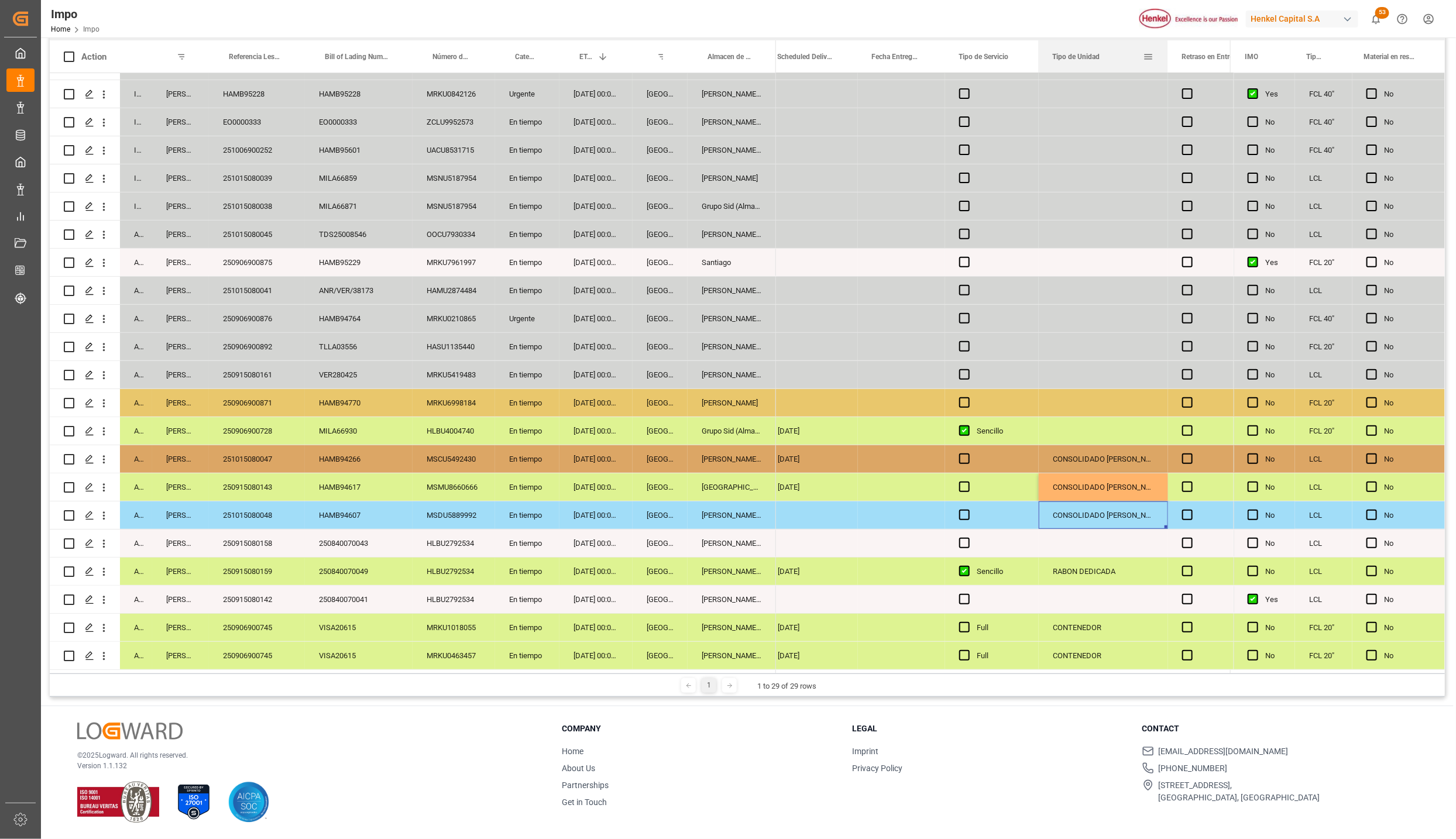
drag, startPoint x: 1127, startPoint y: 48, endPoint x: 1165, endPoint y: 48, distance: 38.0
click at [1165, 48] on div at bounding box center [1167, 56] width 5 height 32
click at [1122, 539] on div "Press SPACE to select this row." at bounding box center [1103, 544] width 129 height 28
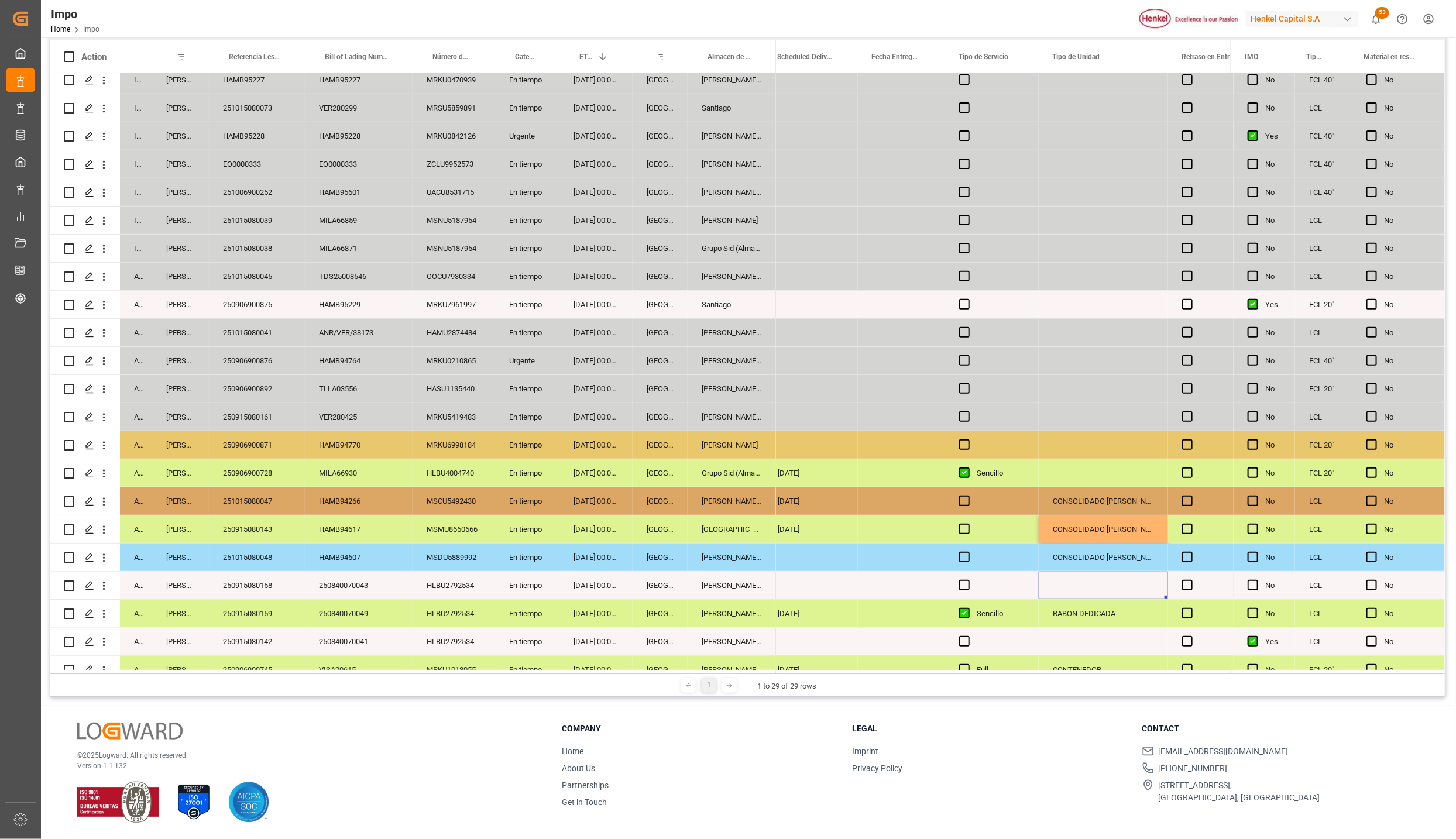
click at [1110, 534] on div "CONSOLIDADO HENKEL" at bounding box center [1103, 530] width 129 height 28
drag, startPoint x: 1110, startPoint y: 534, endPoint x: 1180, endPoint y: 532, distance: 70.0
type input "CONSOLIDADO LESCHACO"
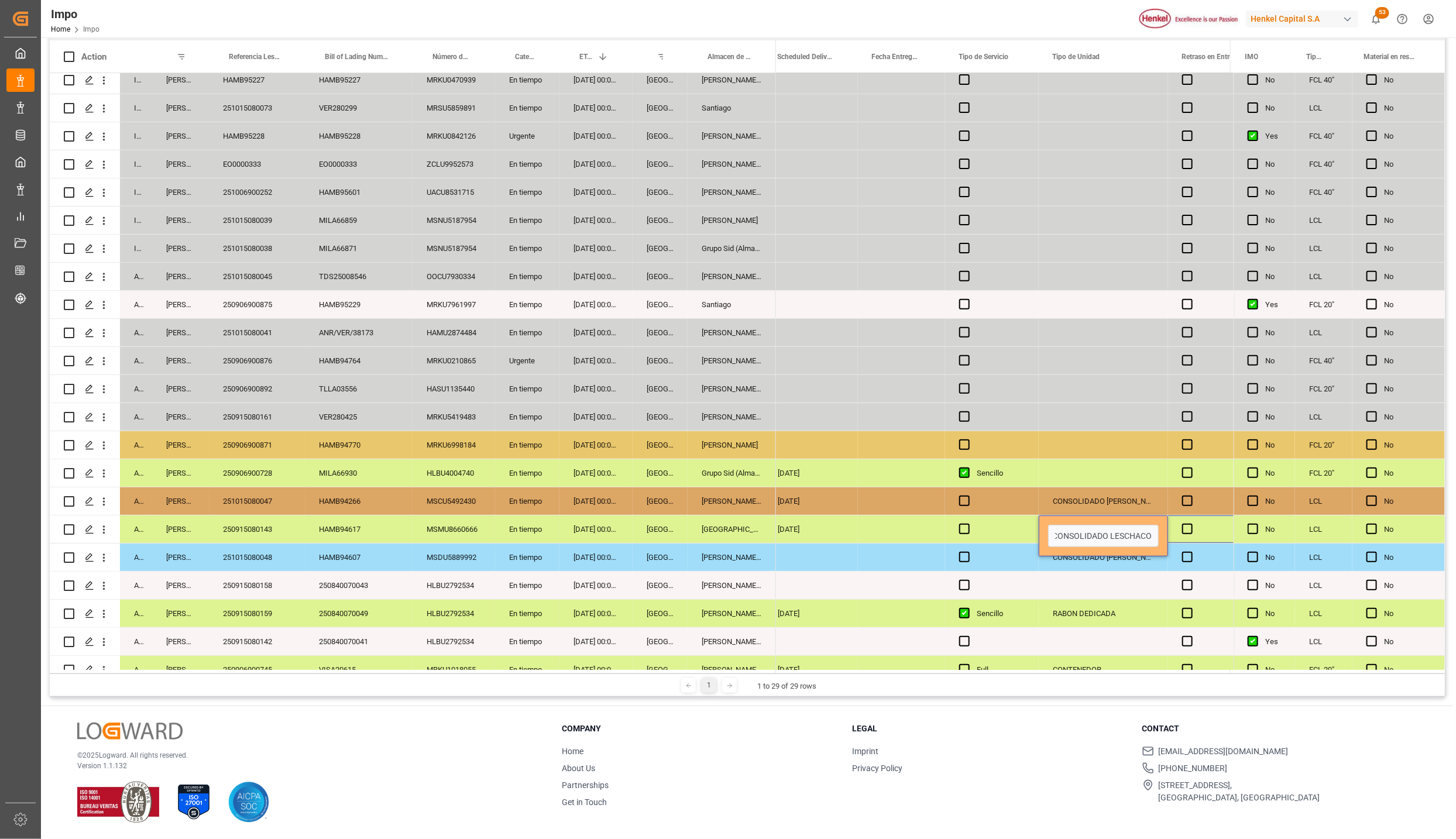
click at [1064, 585] on div "Press SPACE to select this row." at bounding box center [1103, 586] width 129 height 28
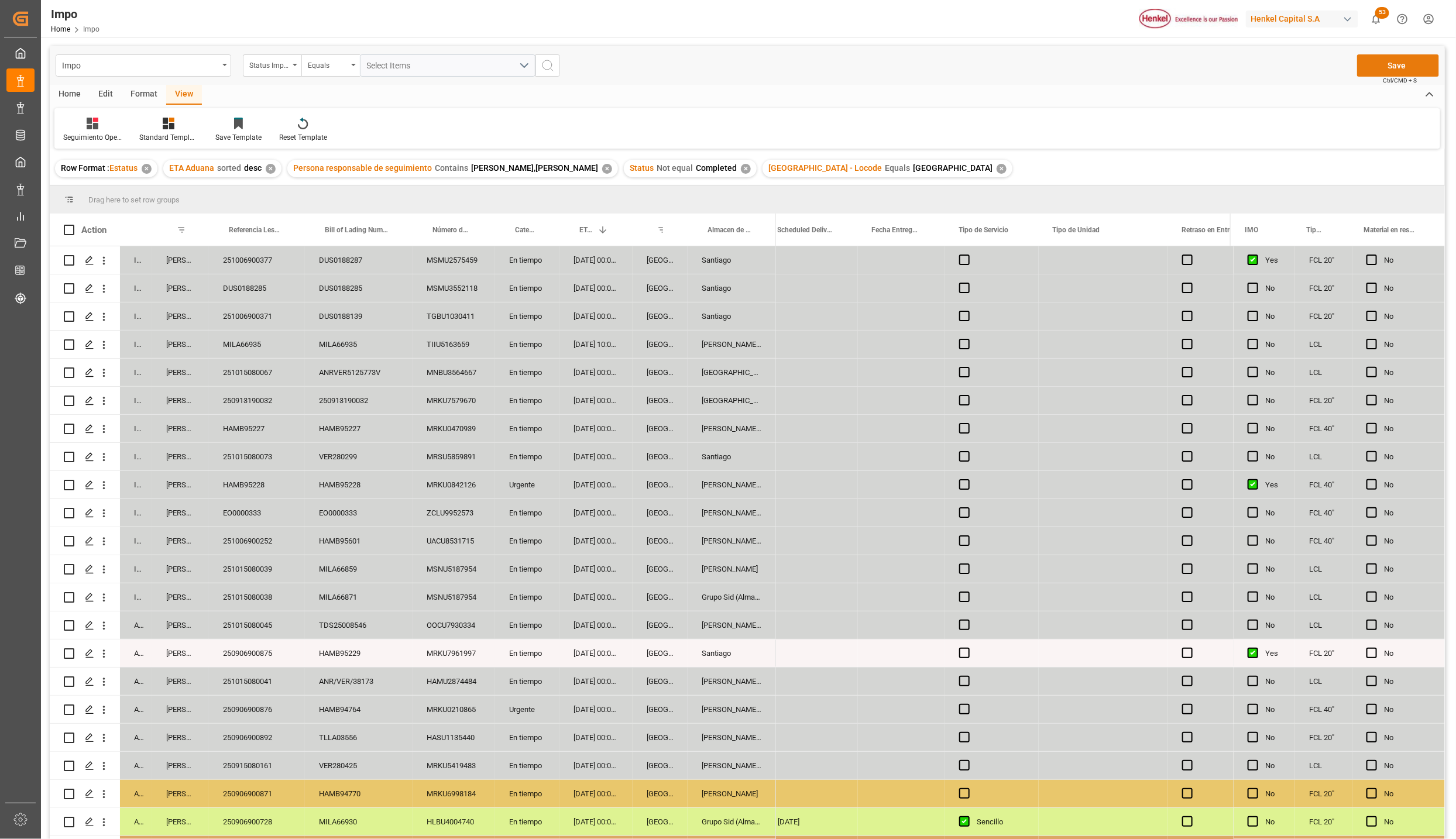
click at [1383, 55] on button "Save" at bounding box center [1398, 66] width 82 height 22
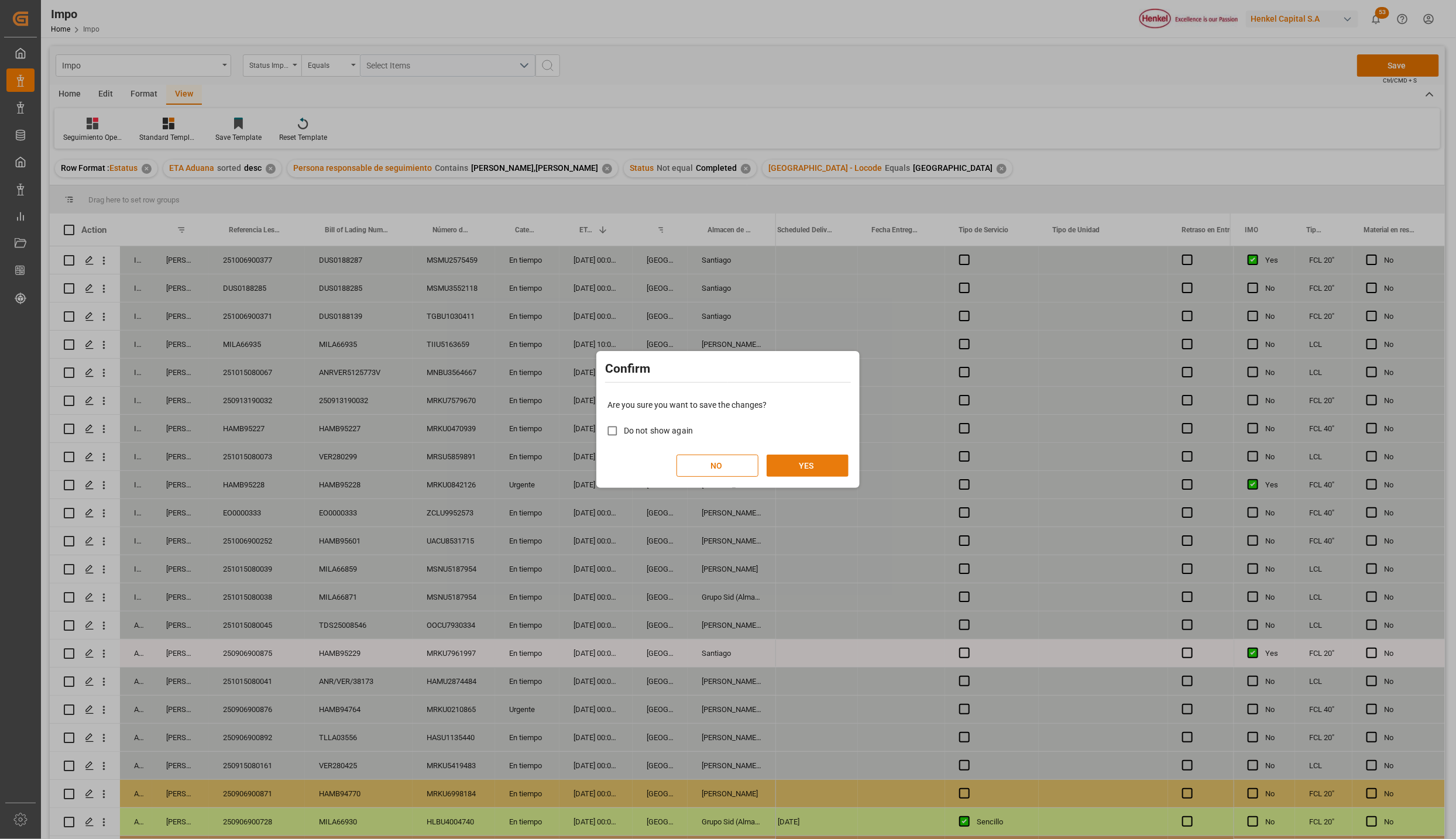
click at [826, 464] on button "YES" at bounding box center [807, 466] width 82 height 22
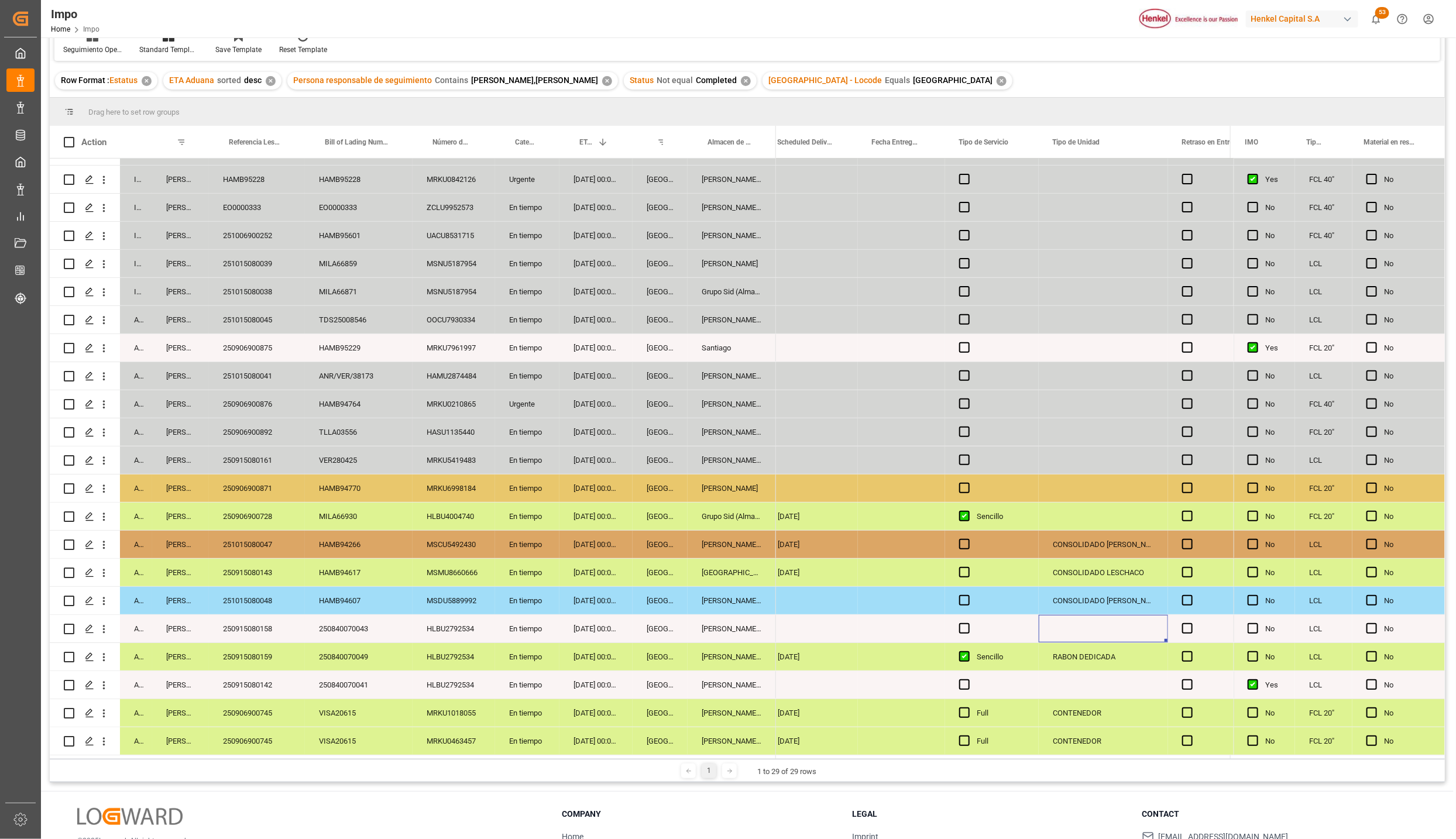
click at [688, 645] on div "[PERSON_NAME] Tlalnepantla" at bounding box center [732, 657] width 88 height 28
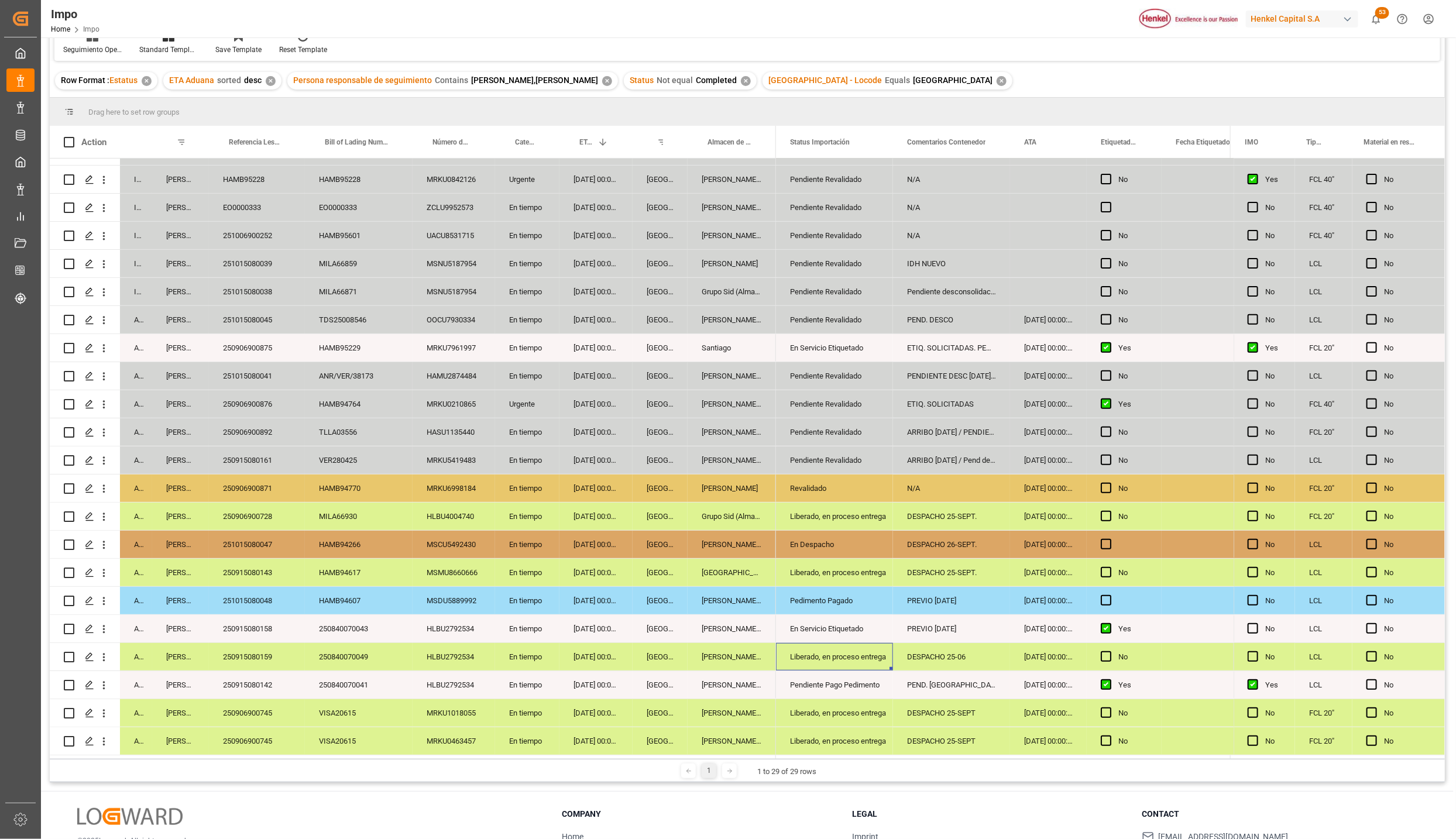
click at [953, 541] on div "DESPACHO 26-SEPT." at bounding box center [951, 545] width 117 height 28
click at [950, 508] on div "DESPACHO 25-SEPT." at bounding box center [951, 516] width 117 height 28
click at [831, 511] on div "Liberado, en proceso entrega" at bounding box center [834, 516] width 89 height 27
click at [264, 508] on div "250906900728" at bounding box center [257, 516] width 96 height 28
click at [1048, 505] on div "18-09-2025 00:00:00" at bounding box center [1048, 516] width 76 height 28
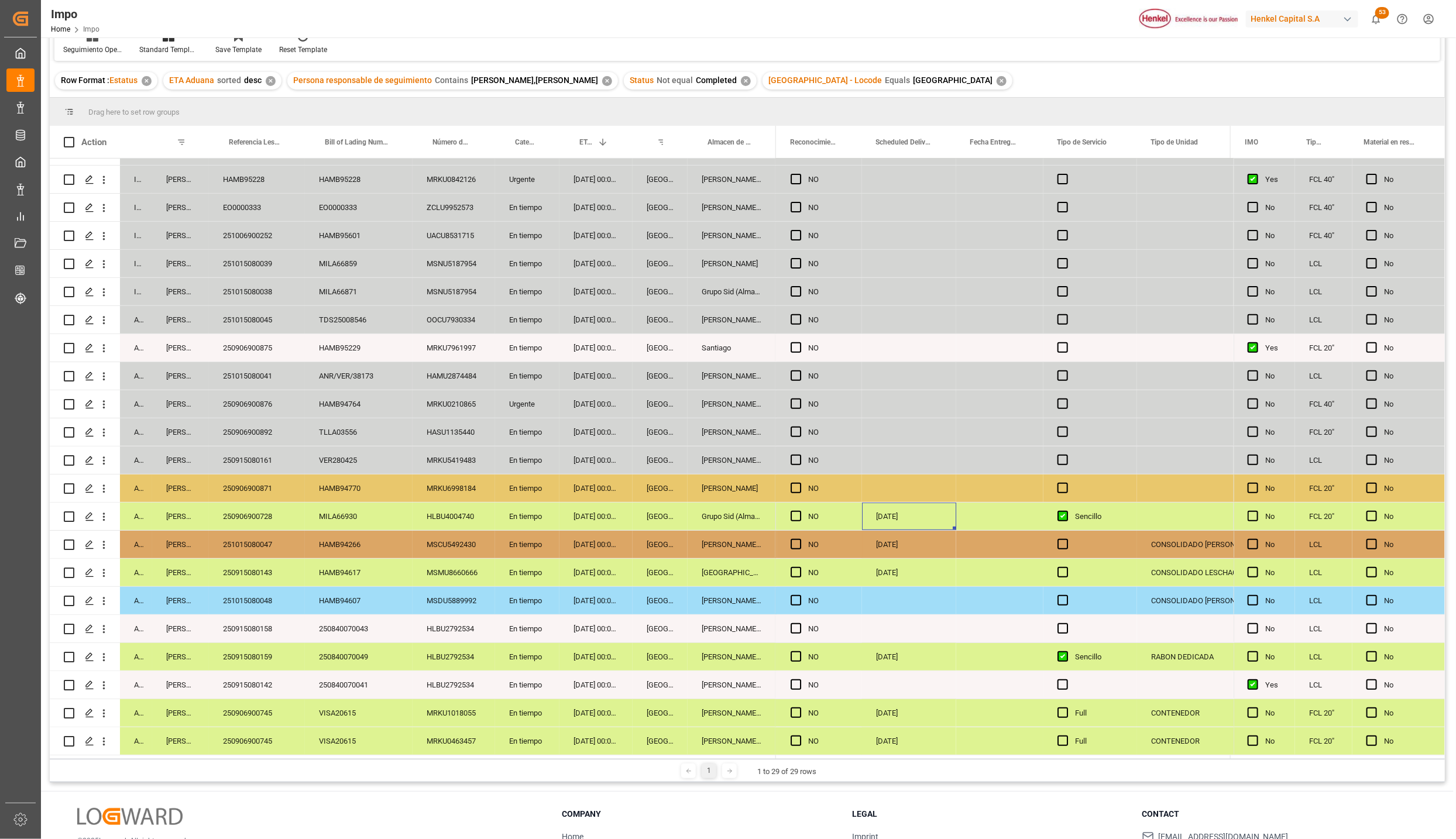
click at [262, 511] on div "250906900728" at bounding box center [257, 516] width 96 height 28
click at [777, 507] on div "NO" at bounding box center [819, 516] width 86 height 28
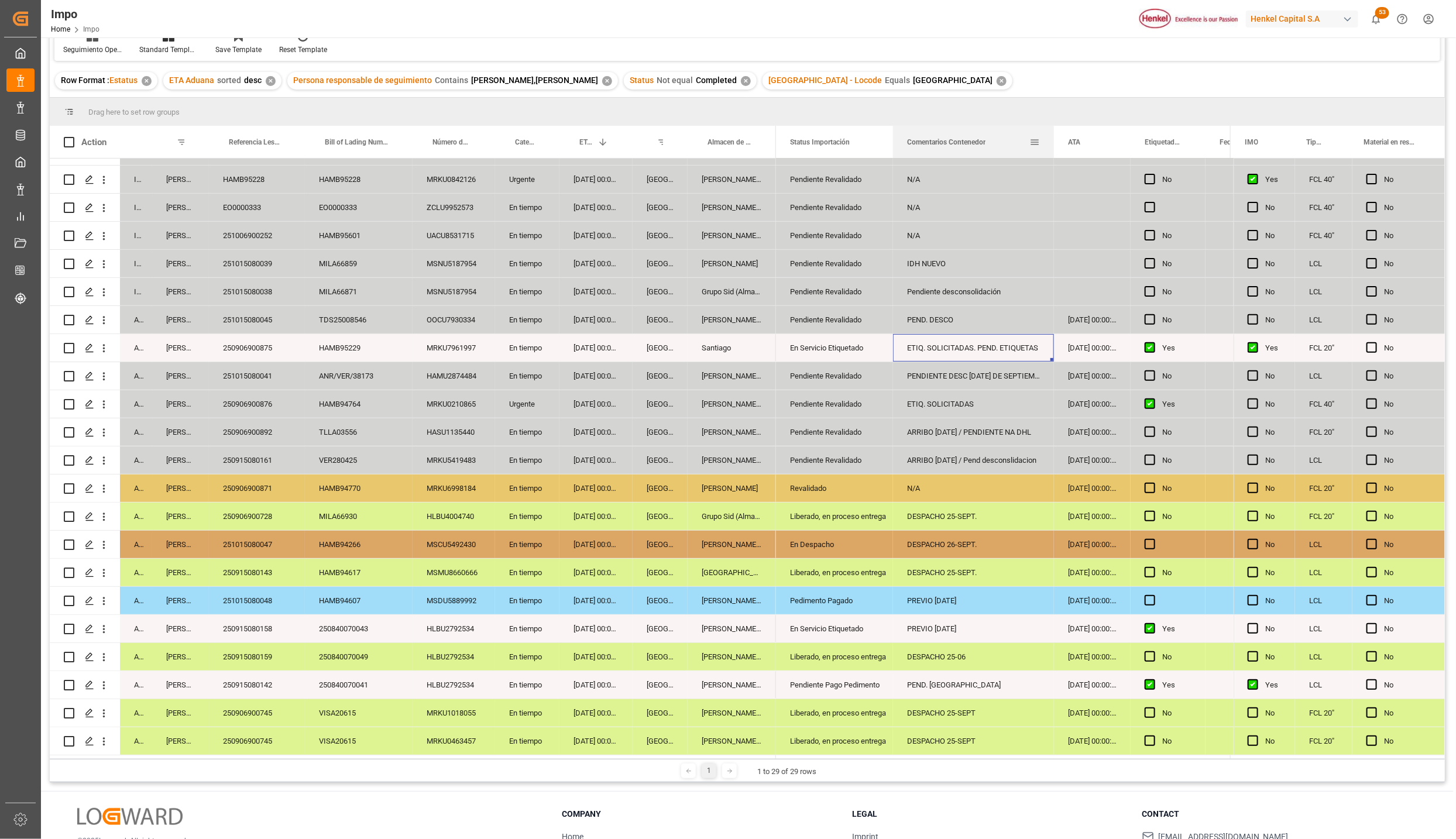
drag, startPoint x: 1027, startPoint y: 139, endPoint x: 1050, endPoint y: 141, distance: 23.1
click at [1051, 141] on div at bounding box center [1053, 142] width 5 height 32
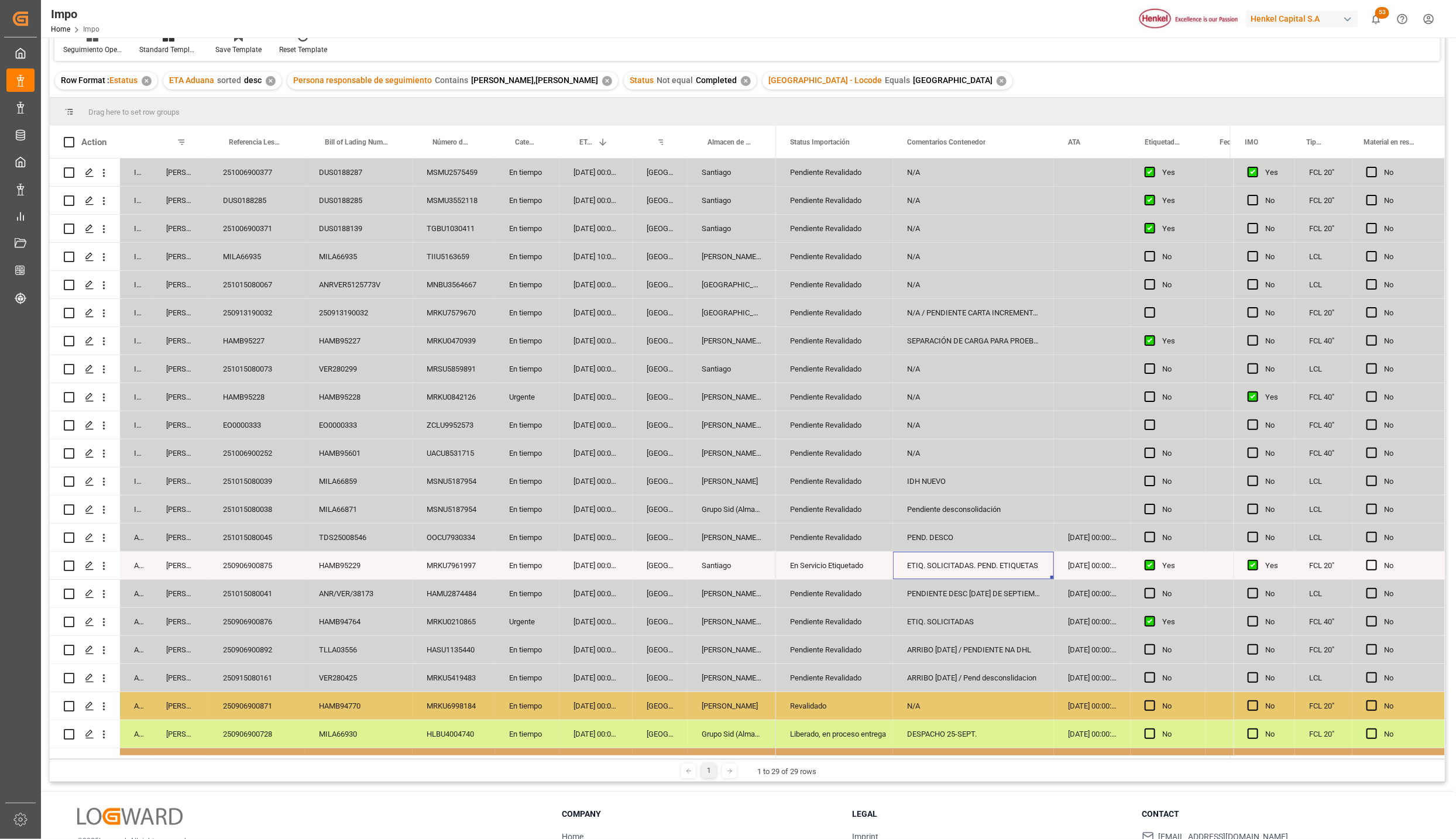
click at [818, 523] on div "Pendiente Revalidado" at bounding box center [834, 509] width 89 height 27
click at [820, 539] on div "Pendiente Revalidado" at bounding box center [834, 538] width 89 height 27
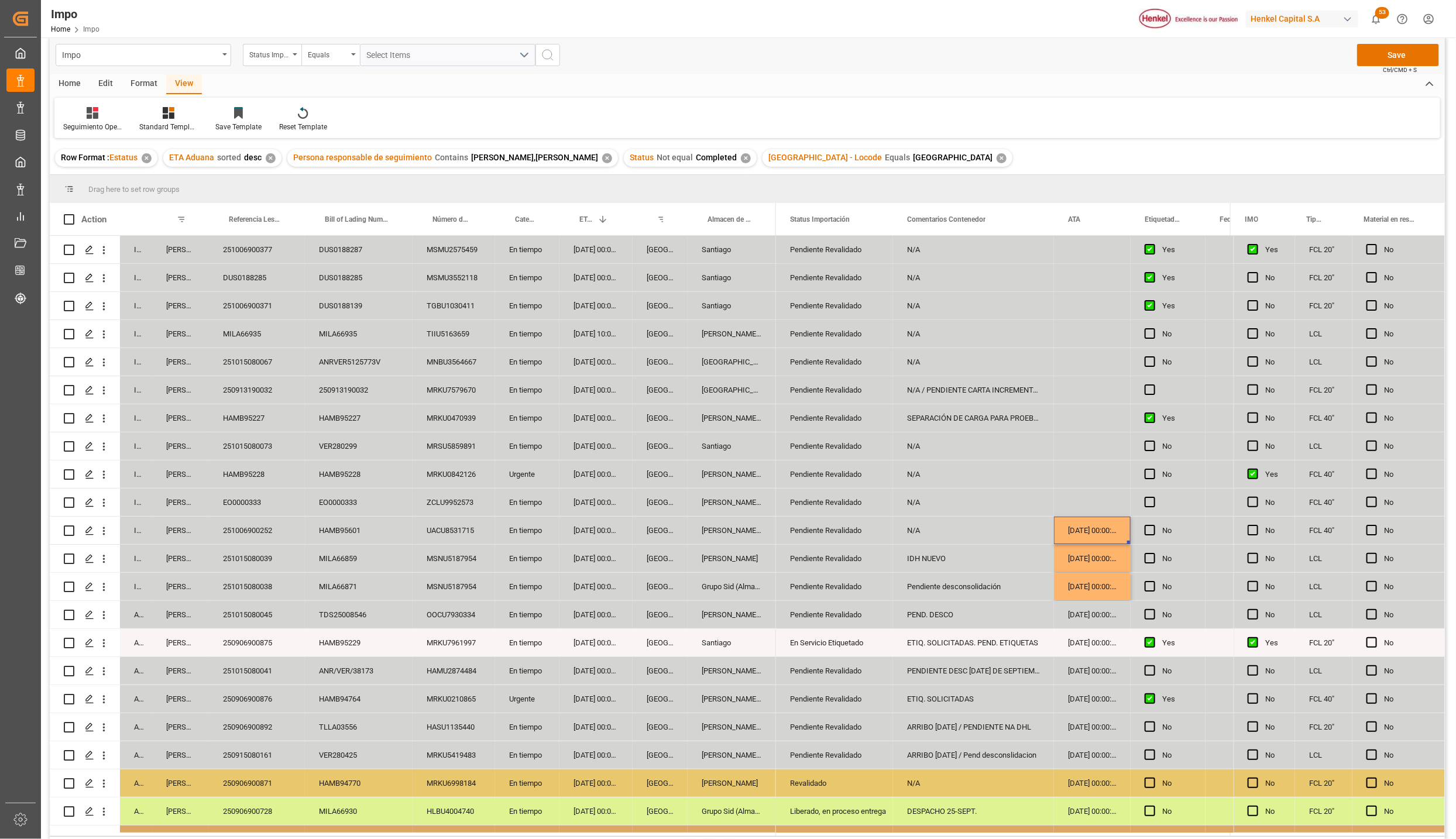
scroll to position [0, 0]
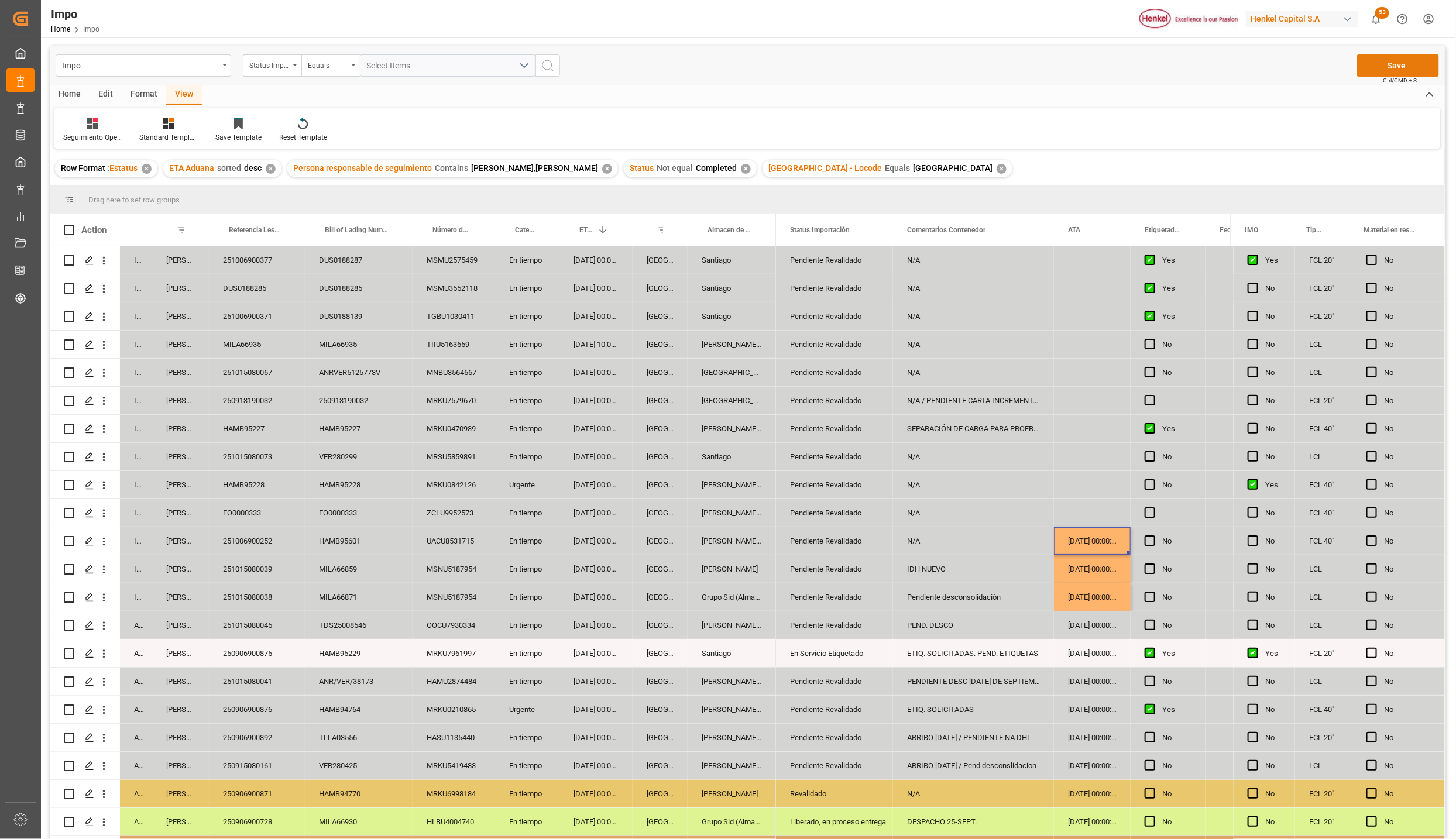
click at [1387, 64] on button "Save" at bounding box center [1398, 66] width 82 height 22
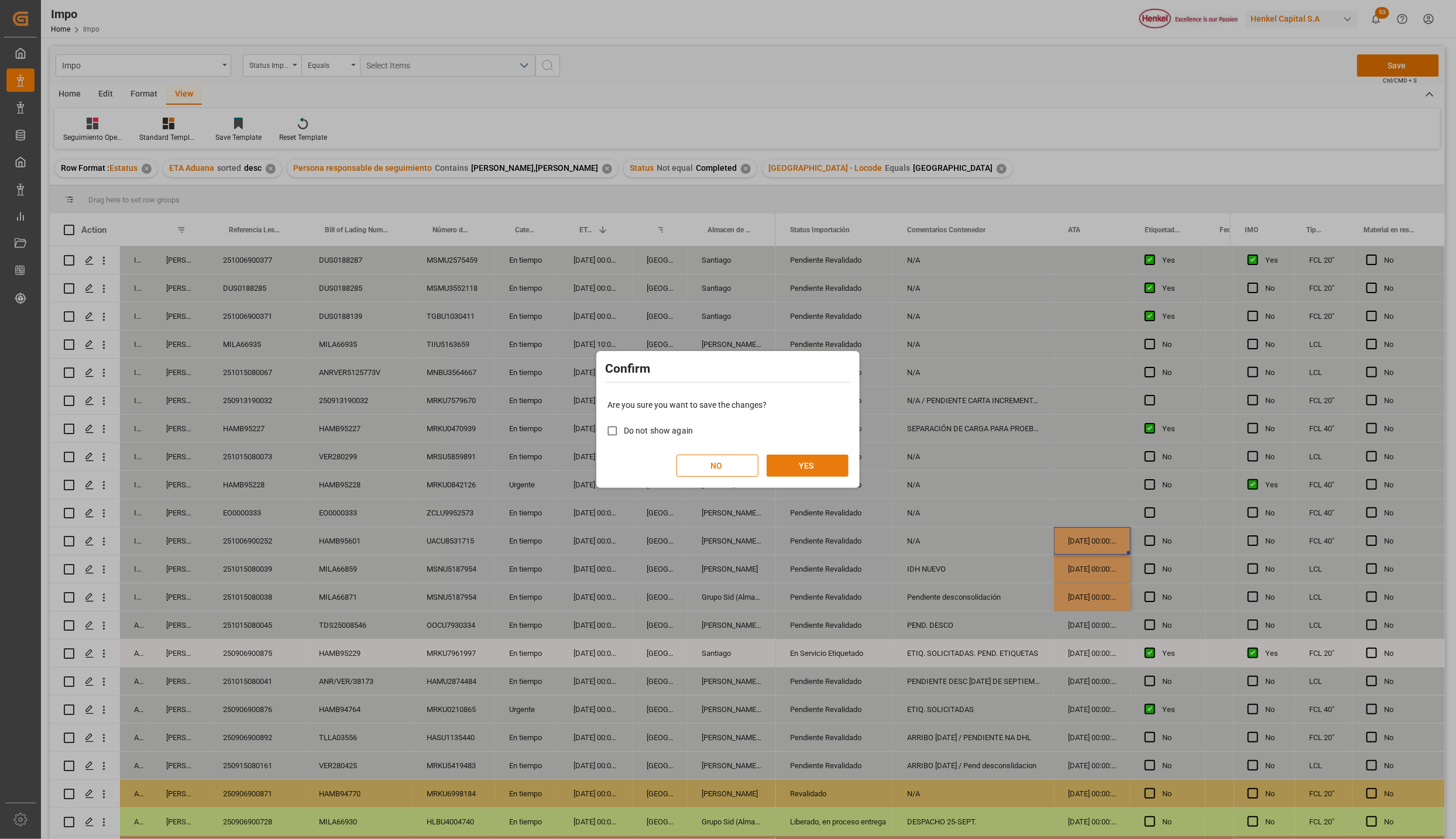
click at [781, 460] on button "YES" at bounding box center [807, 466] width 82 height 22
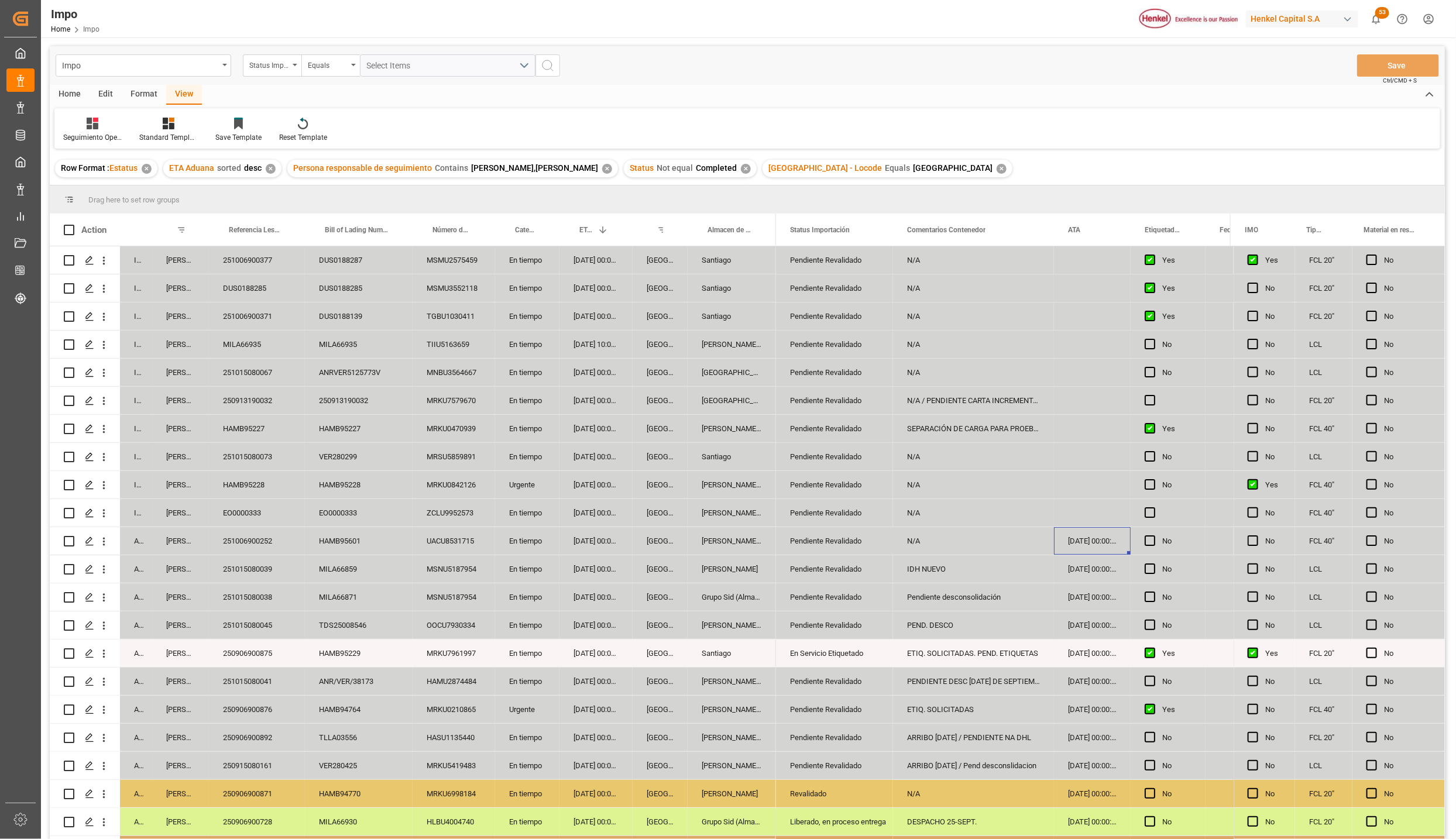
click at [237, 569] on div "251015080039" at bounding box center [257, 569] width 96 height 28
click at [355, 571] on div "MILA66859" at bounding box center [358, 569] width 107 height 28
click at [437, 575] on div "MSNU5187954" at bounding box center [454, 569] width 82 height 28
click at [257, 569] on div "251015080039" at bounding box center [257, 569] width 96 height 28
click at [597, 569] on div "[DATE] 00:00:00" at bounding box center [595, 569] width 73 height 28
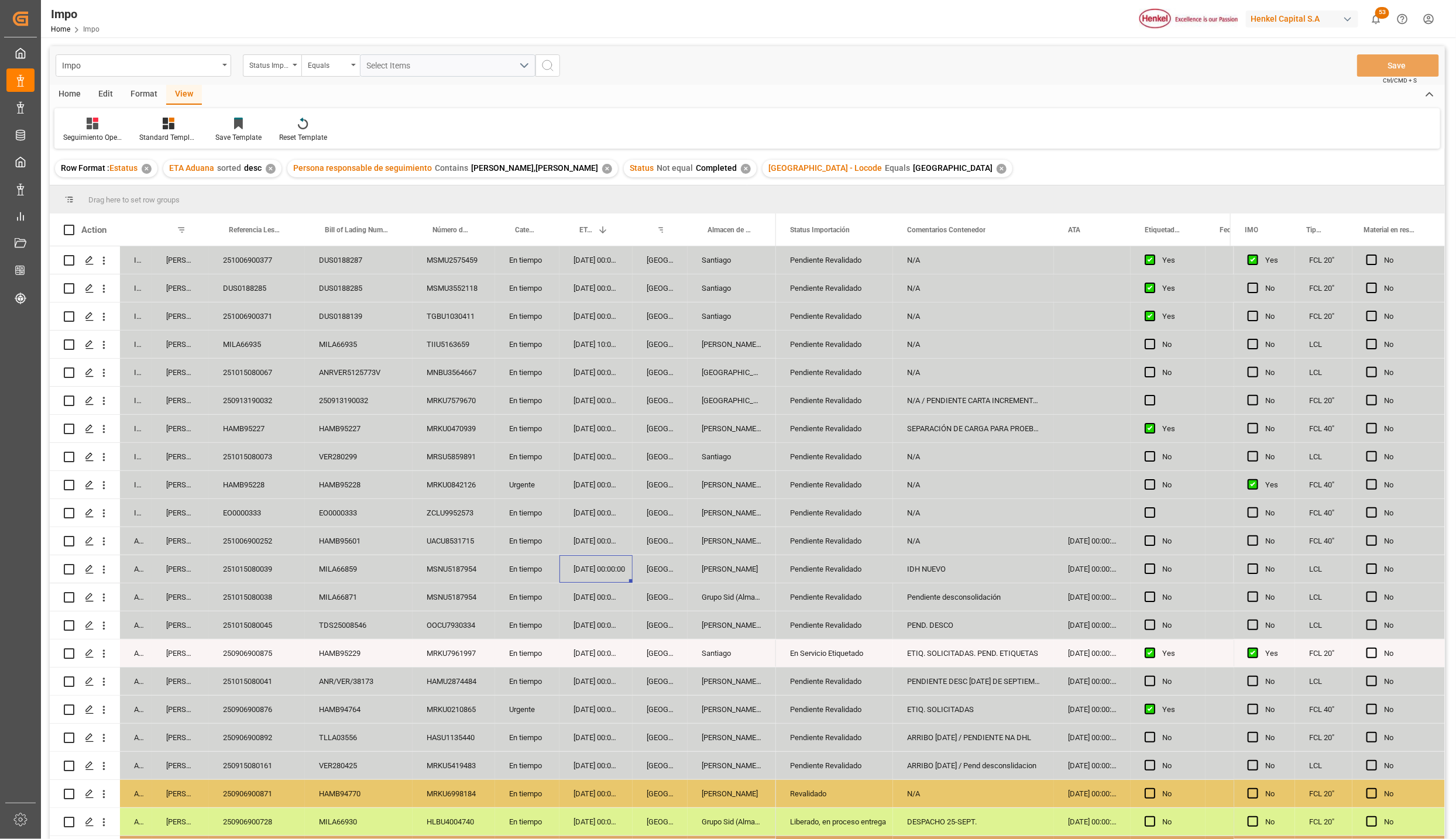
click at [459, 576] on div "MSNU5187954" at bounding box center [454, 569] width 82 height 28
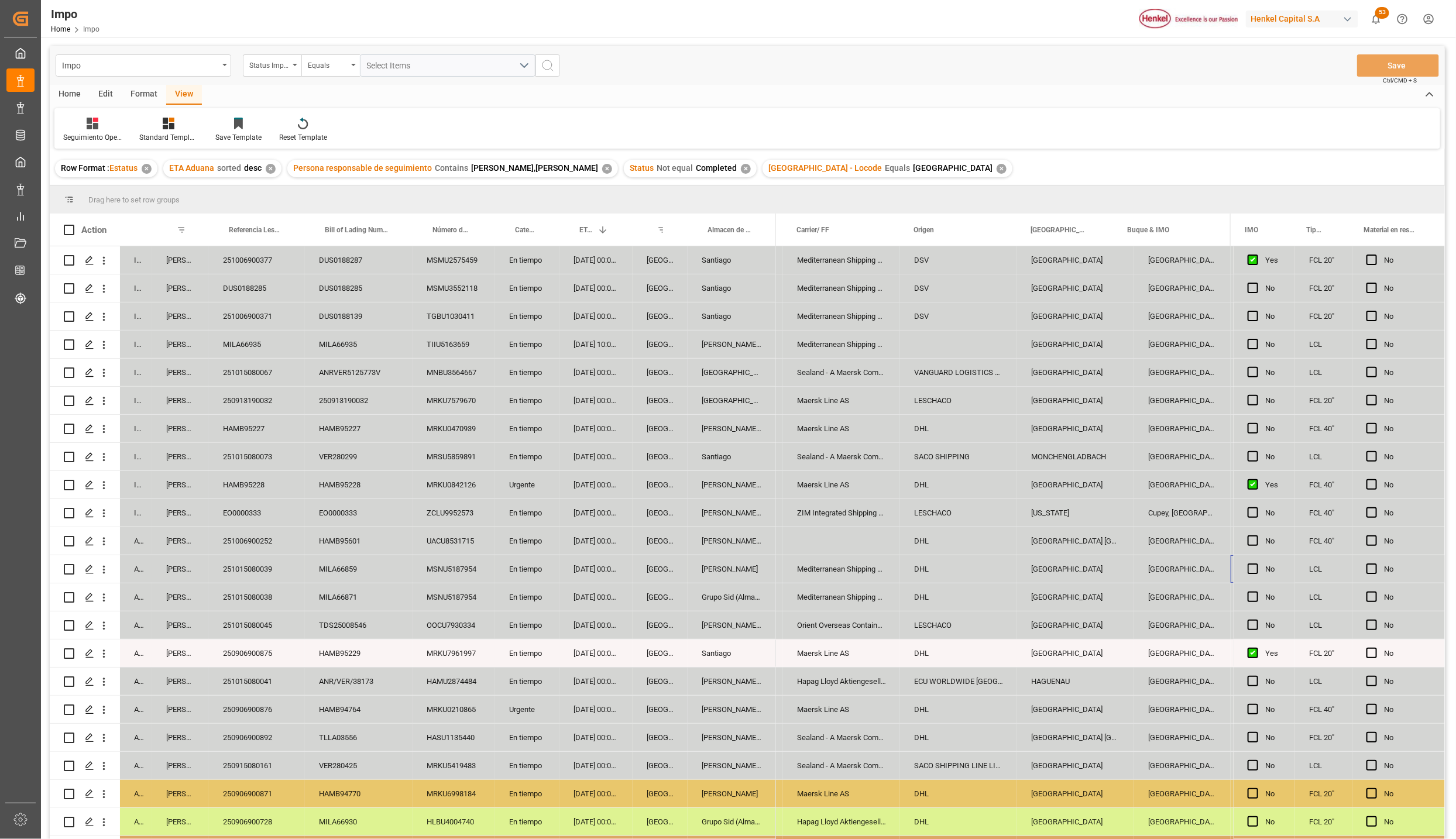
scroll to position [0, 1217]
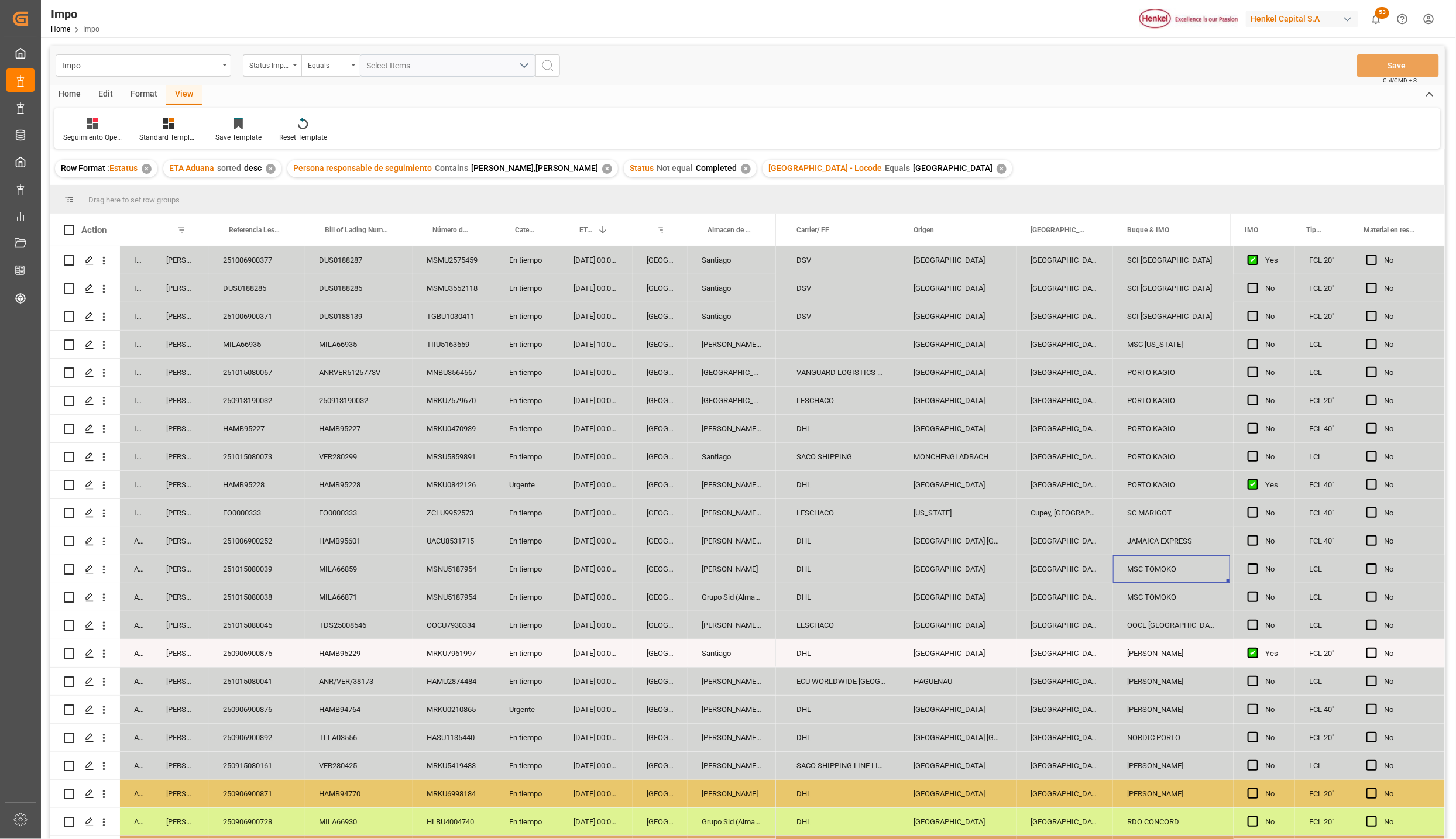
click at [921, 563] on div "ITALIA" at bounding box center [957, 569] width 117 height 28
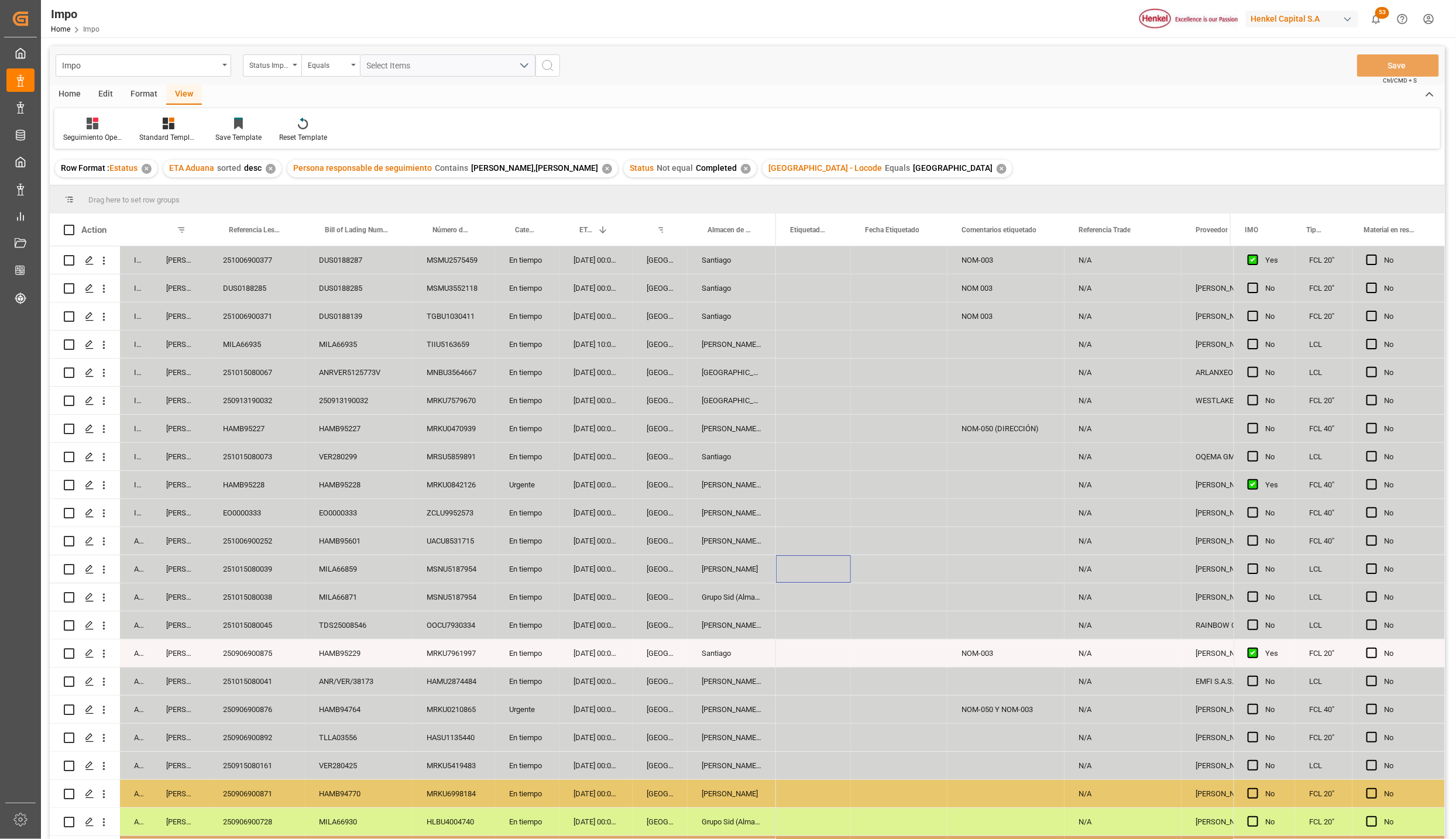
scroll to position [0, 0]
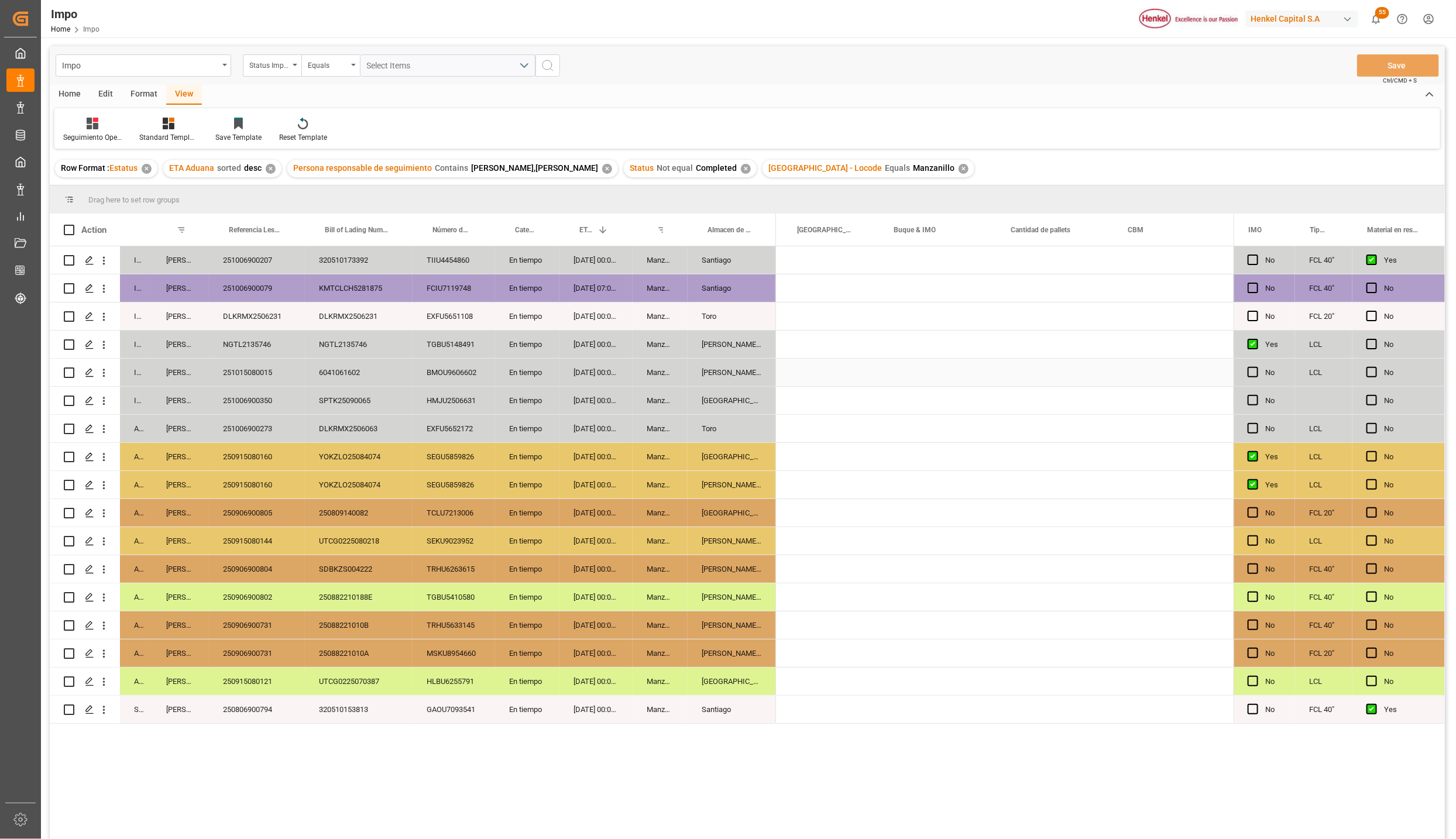
scroll to position [0, 1520]
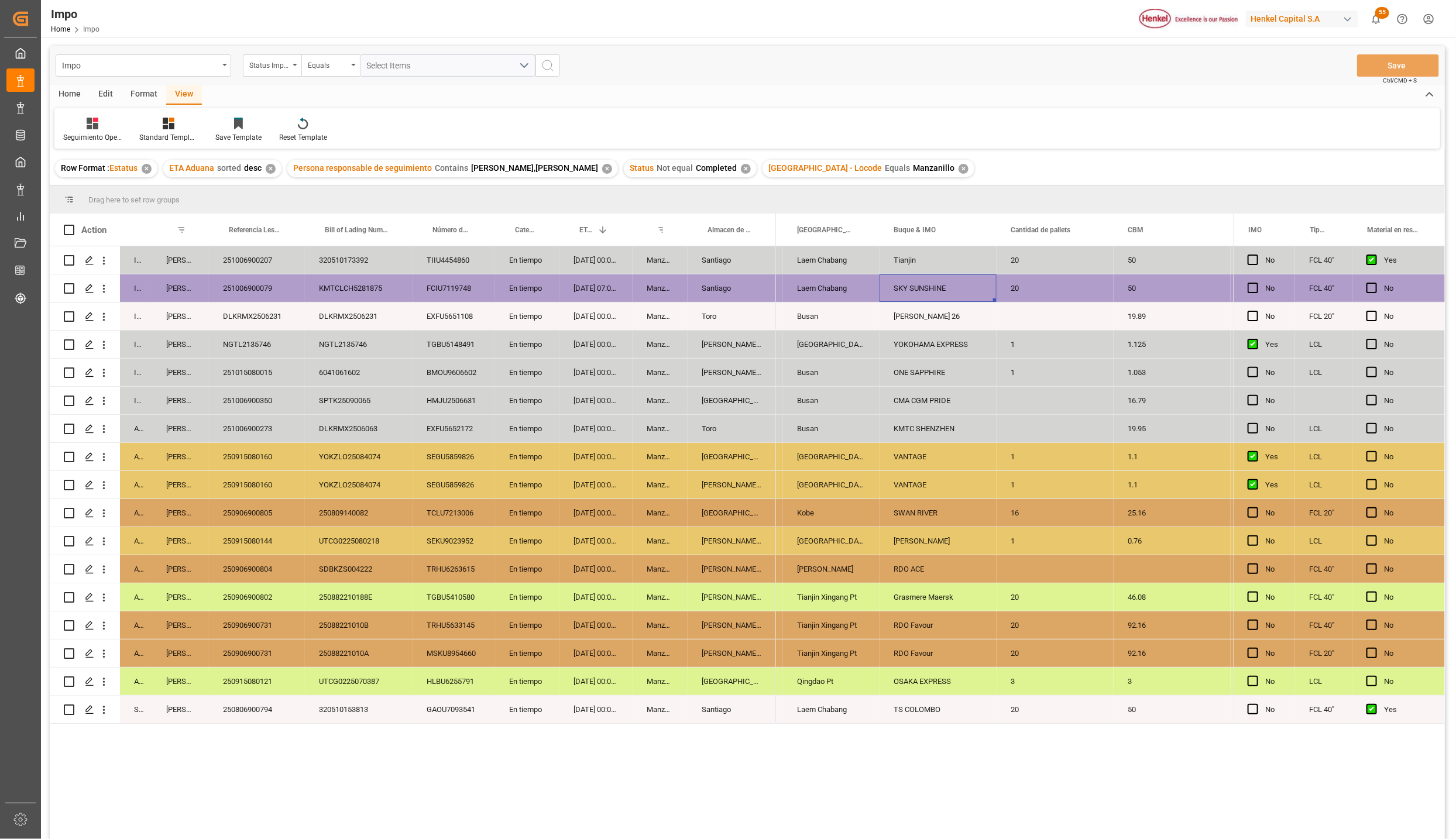
click at [520, 432] on div "En tiempo" at bounding box center [528, 429] width 65 height 28
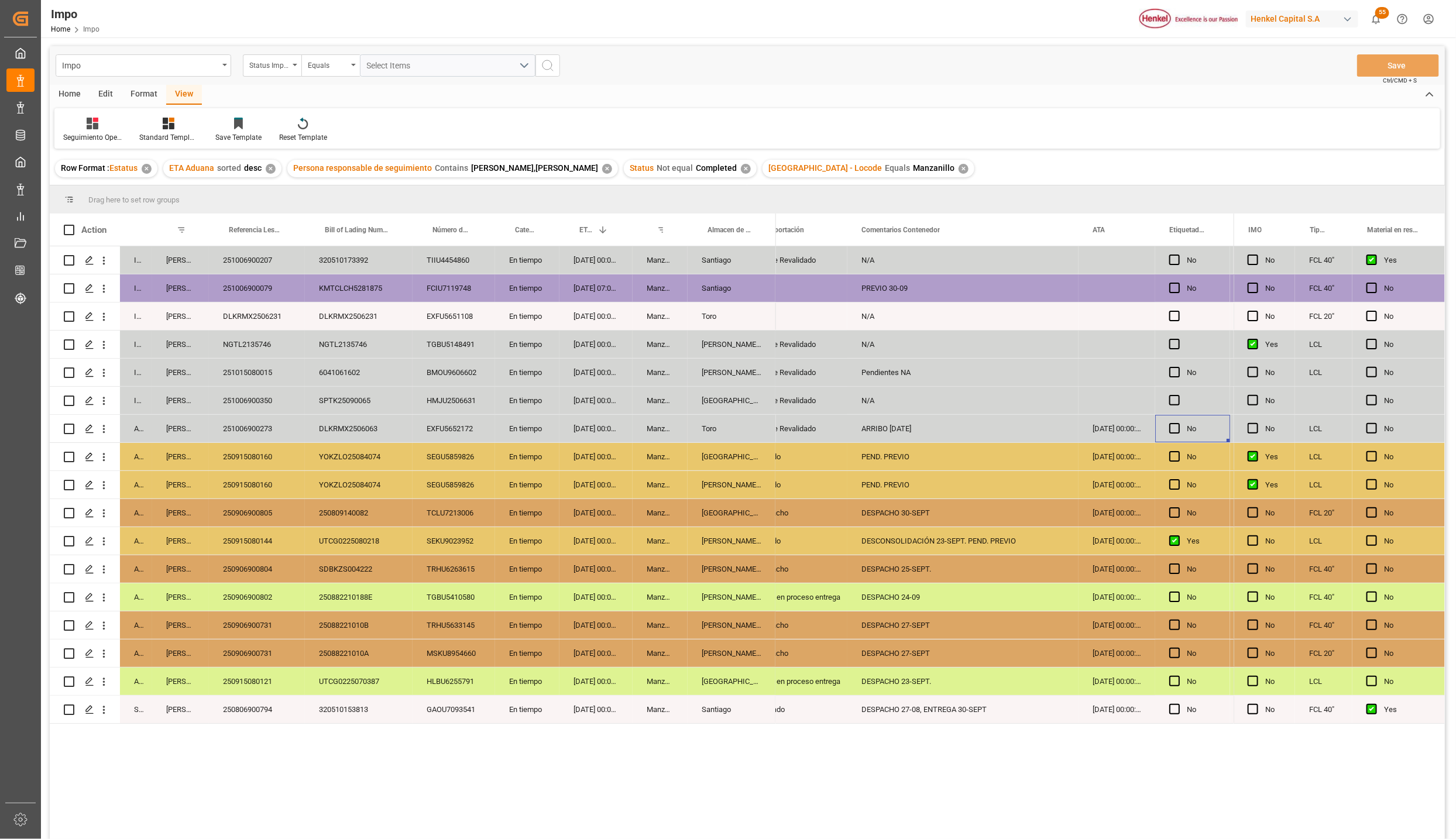
scroll to position [0, 0]
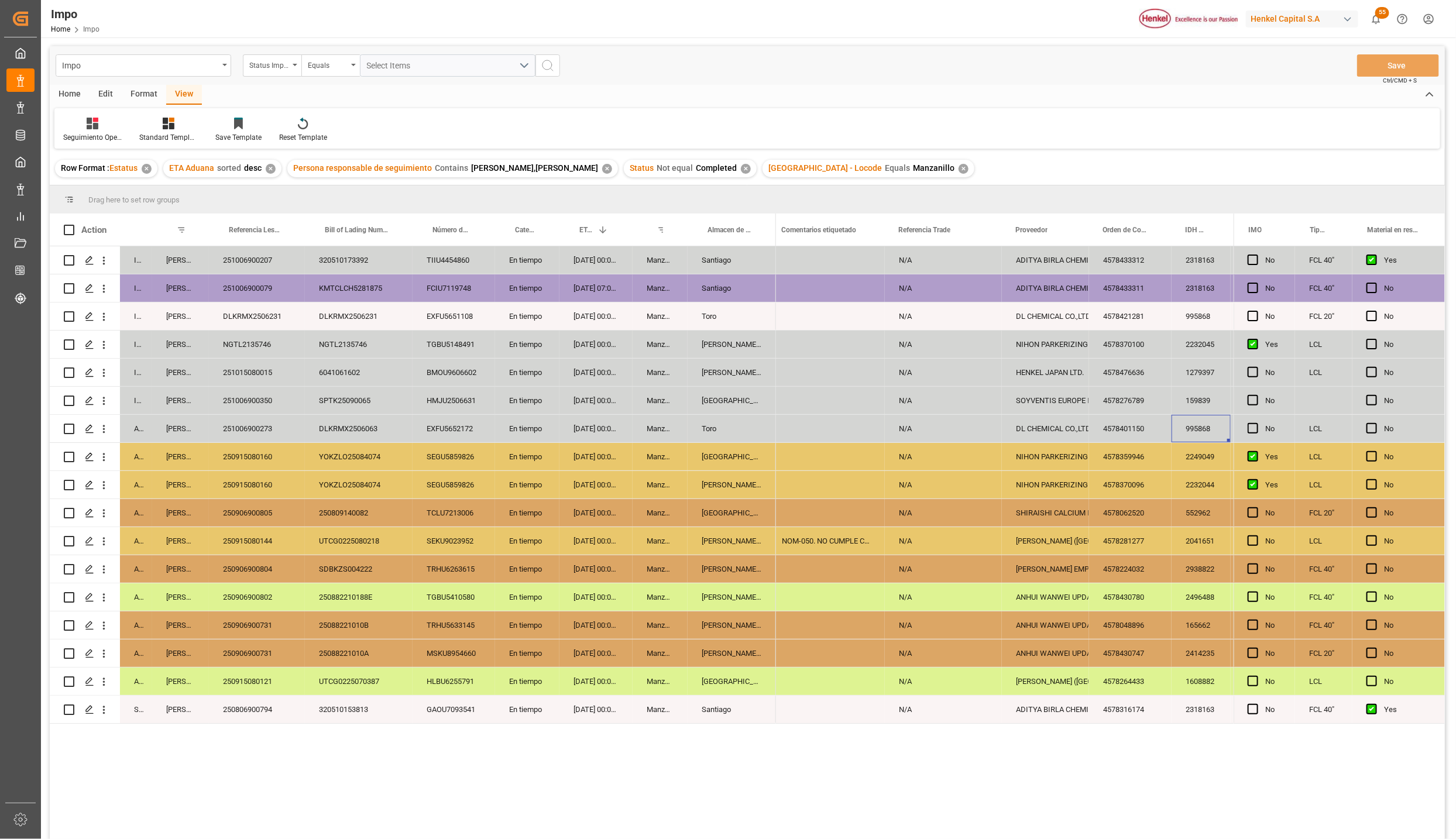
click at [267, 428] on div "251006900273" at bounding box center [257, 429] width 96 height 28
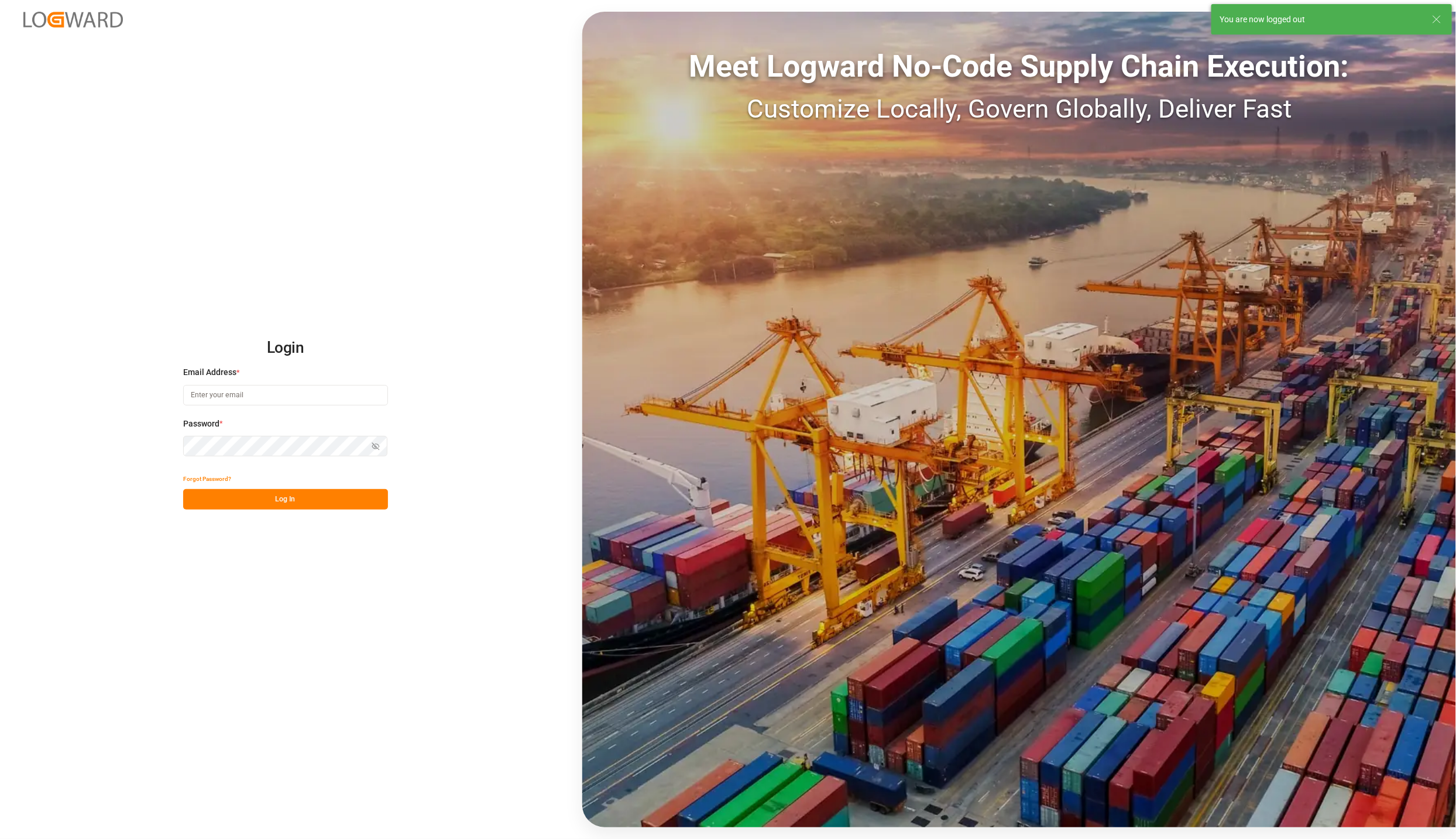
type input "[PERSON_NAME][EMAIL_ADDRESS][PERSON_NAME][DOMAIN_NAME]"
click at [308, 496] on button "Log In" at bounding box center [286, 499] width 205 height 20
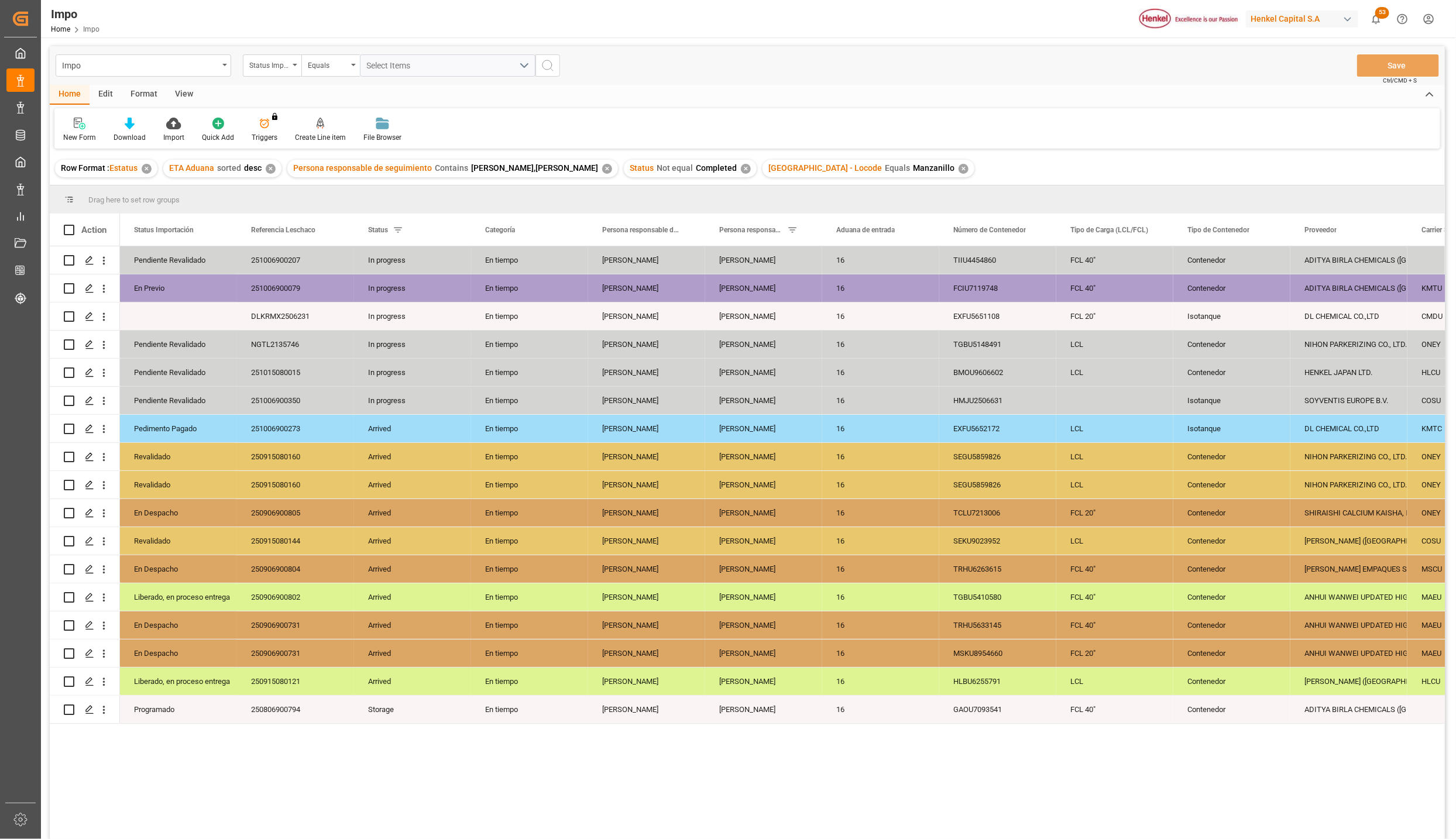
click at [185, 90] on div "View" at bounding box center [184, 95] width 36 height 20
click at [116, 125] on div at bounding box center [133, 123] width 59 height 13
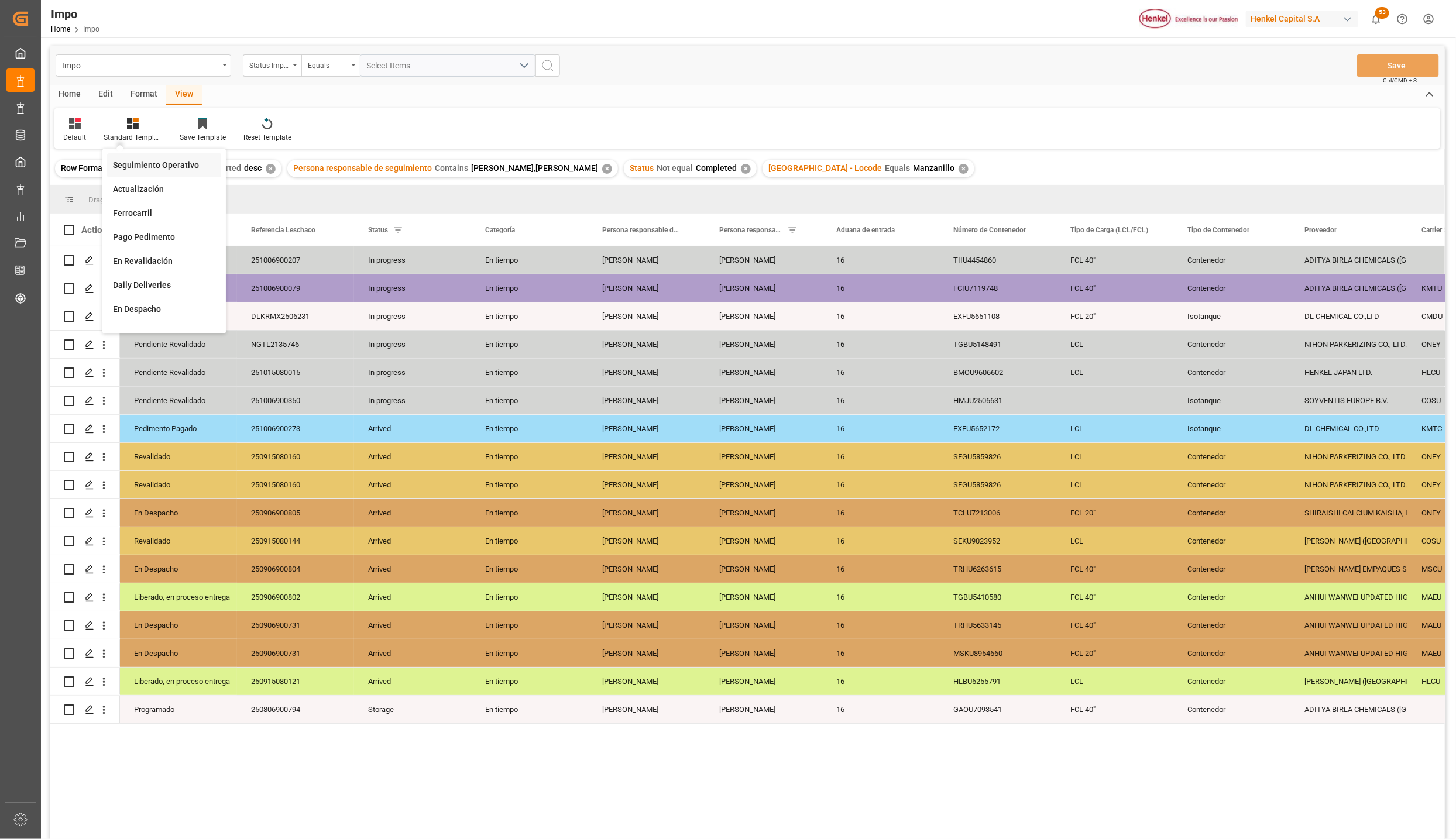
click at [144, 160] on div "Seguimiento Operativo" at bounding box center [164, 165] width 102 height 13
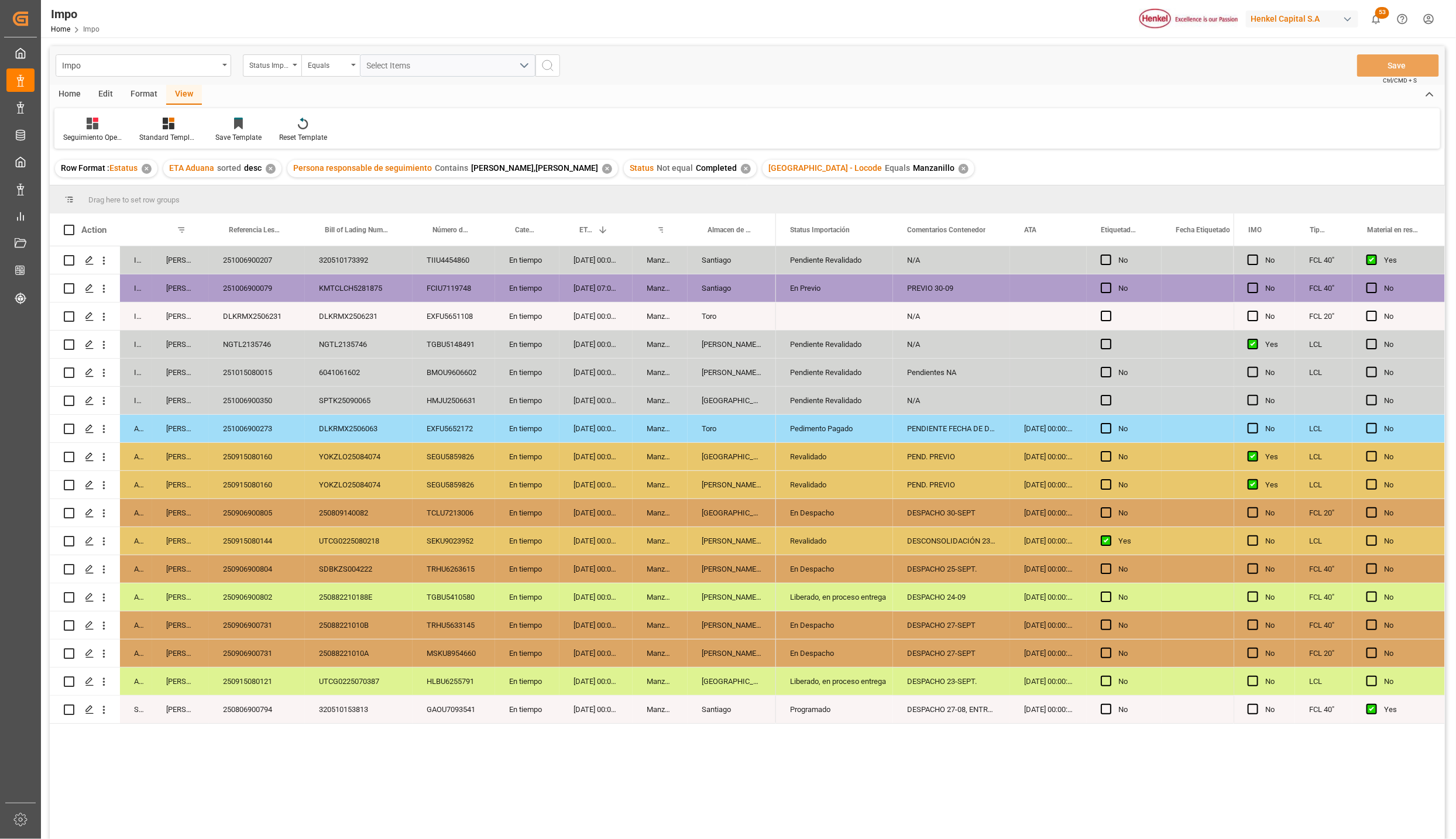
click at [835, 454] on div "Revalidado" at bounding box center [834, 457] width 89 height 27
click at [866, 465] on icon "open menu" at bounding box center [870, 464] width 14 height 14
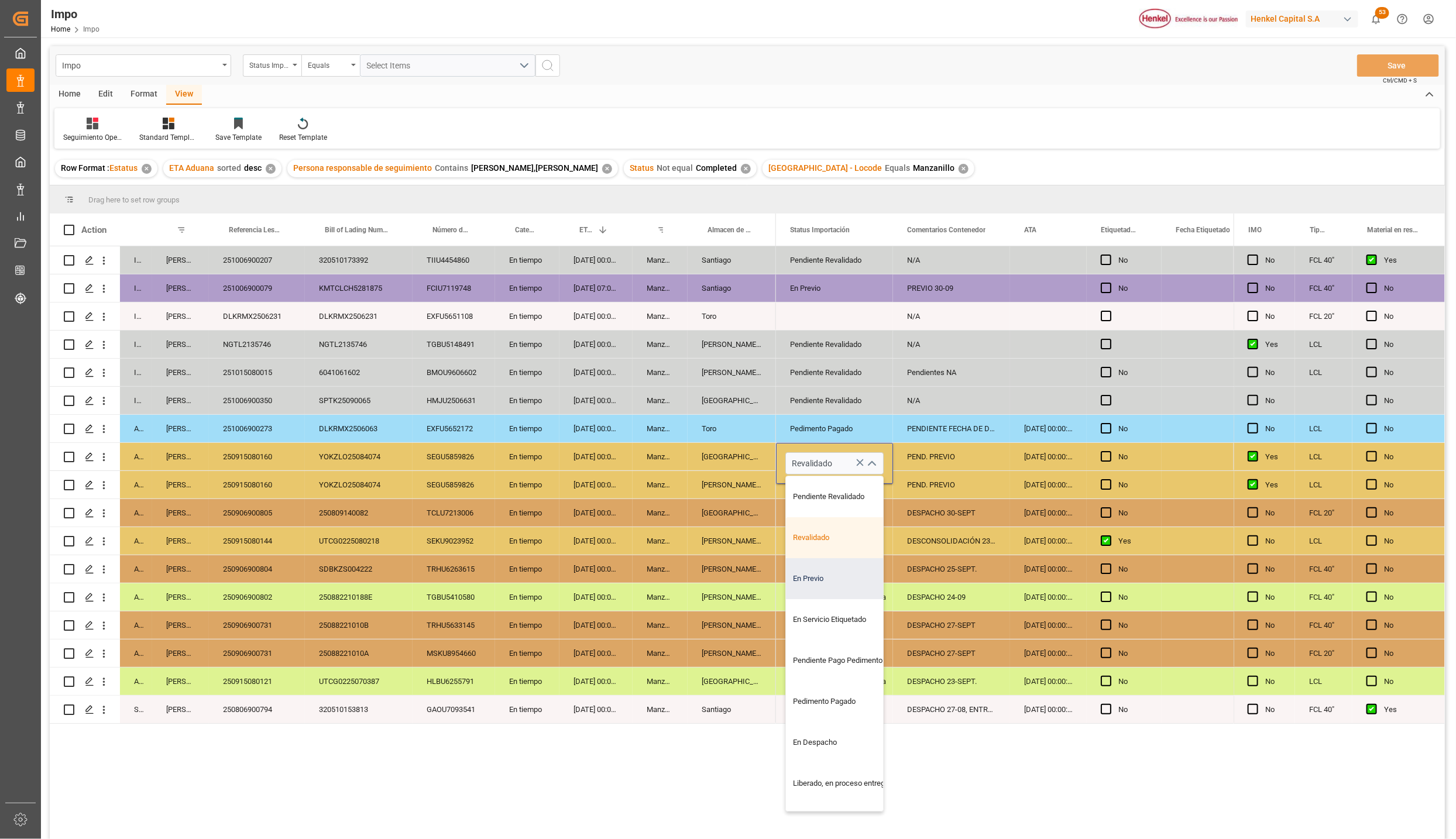
click at [807, 580] on div "En Previo" at bounding box center [841, 578] width 110 height 41
type input "En Previo"
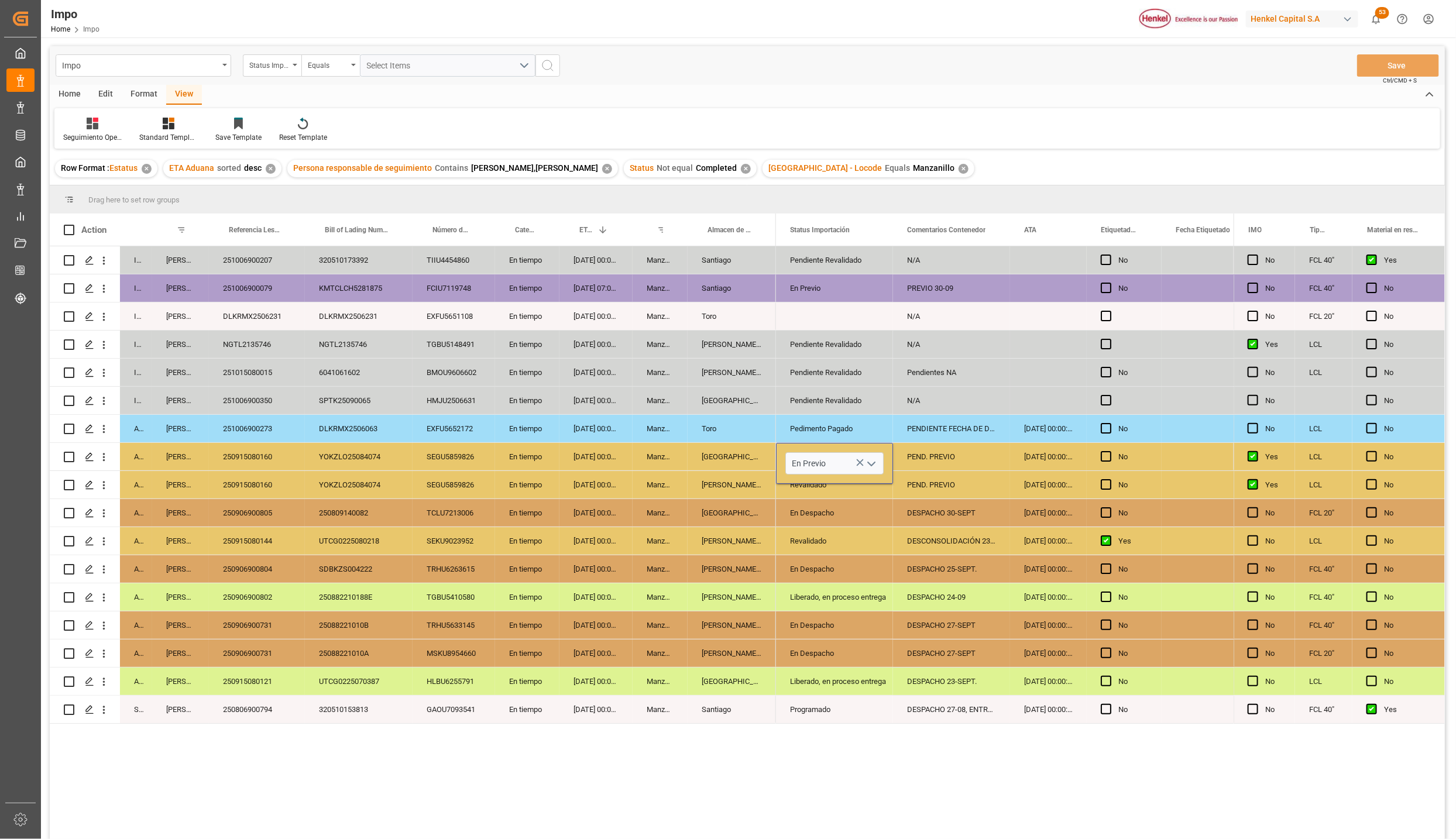
click at [874, 592] on div "Liberado, en proceso entrega" at bounding box center [834, 597] width 89 height 27
click at [818, 456] on div "En Previo" at bounding box center [834, 457] width 89 height 27
click at [965, 464] on input "PEND. PREVIO" at bounding box center [951, 464] width 98 height 22
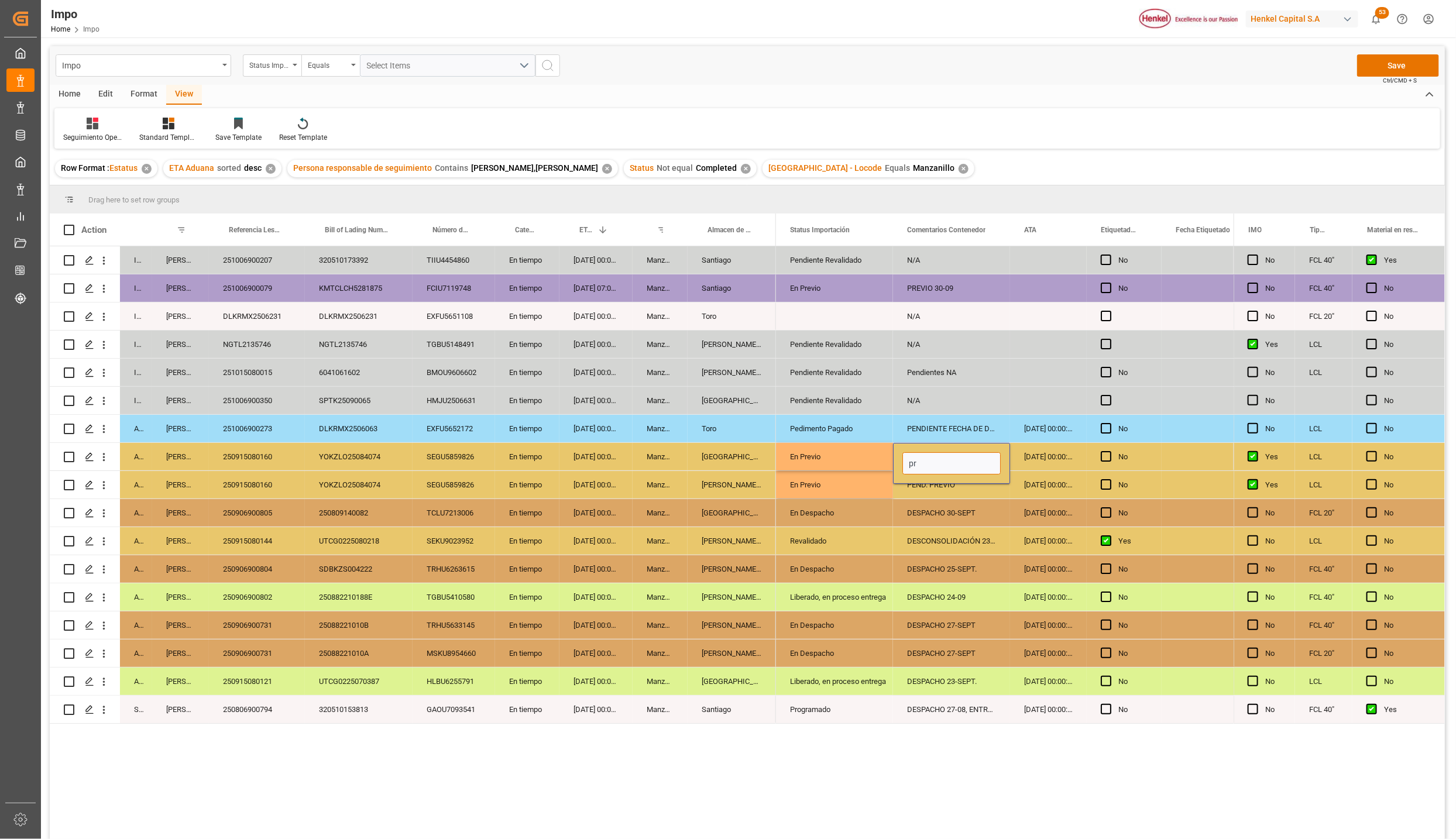
type input "p"
type input "PREVIO 27-SEPT."
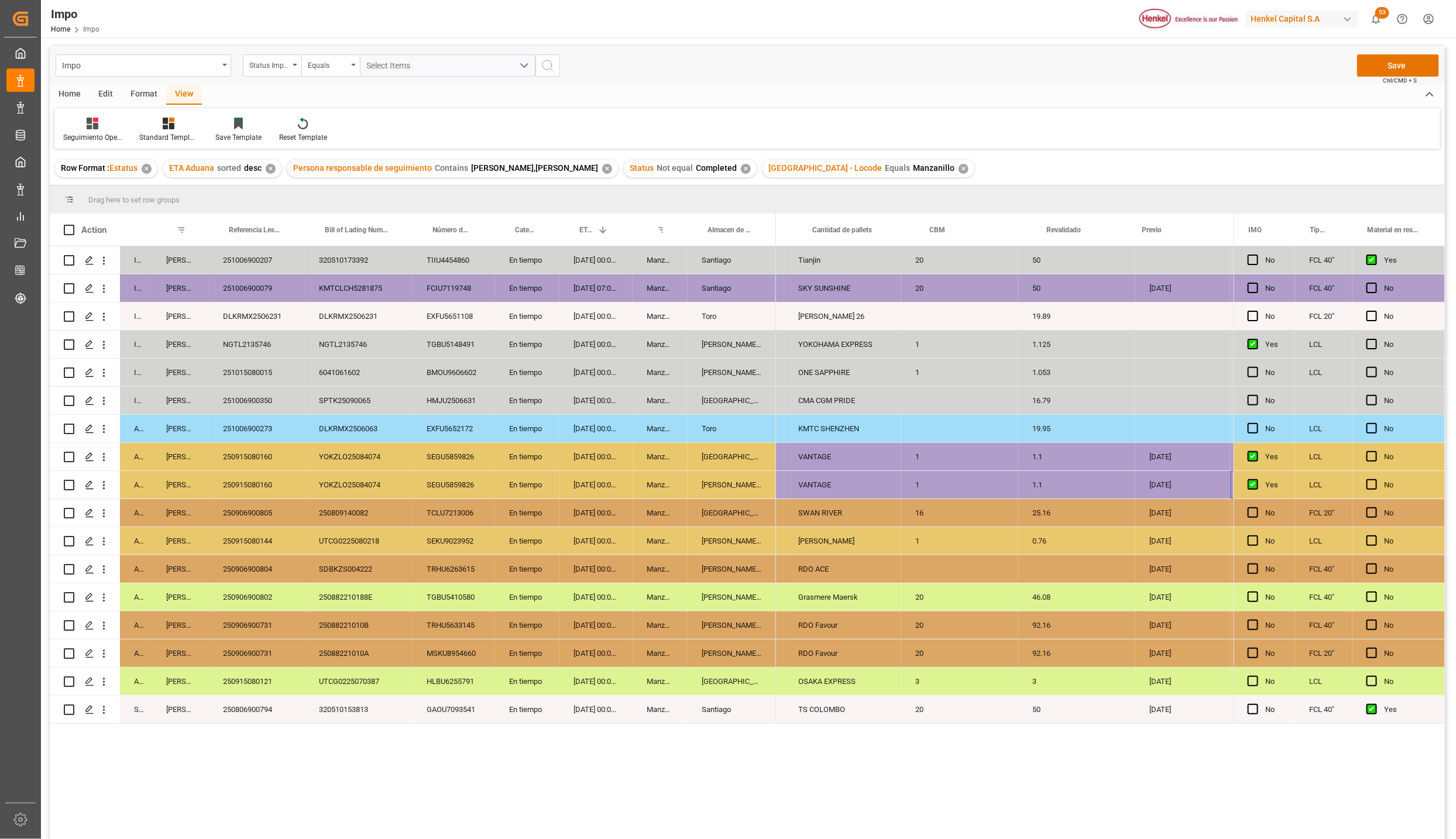
scroll to position [0, 1604]
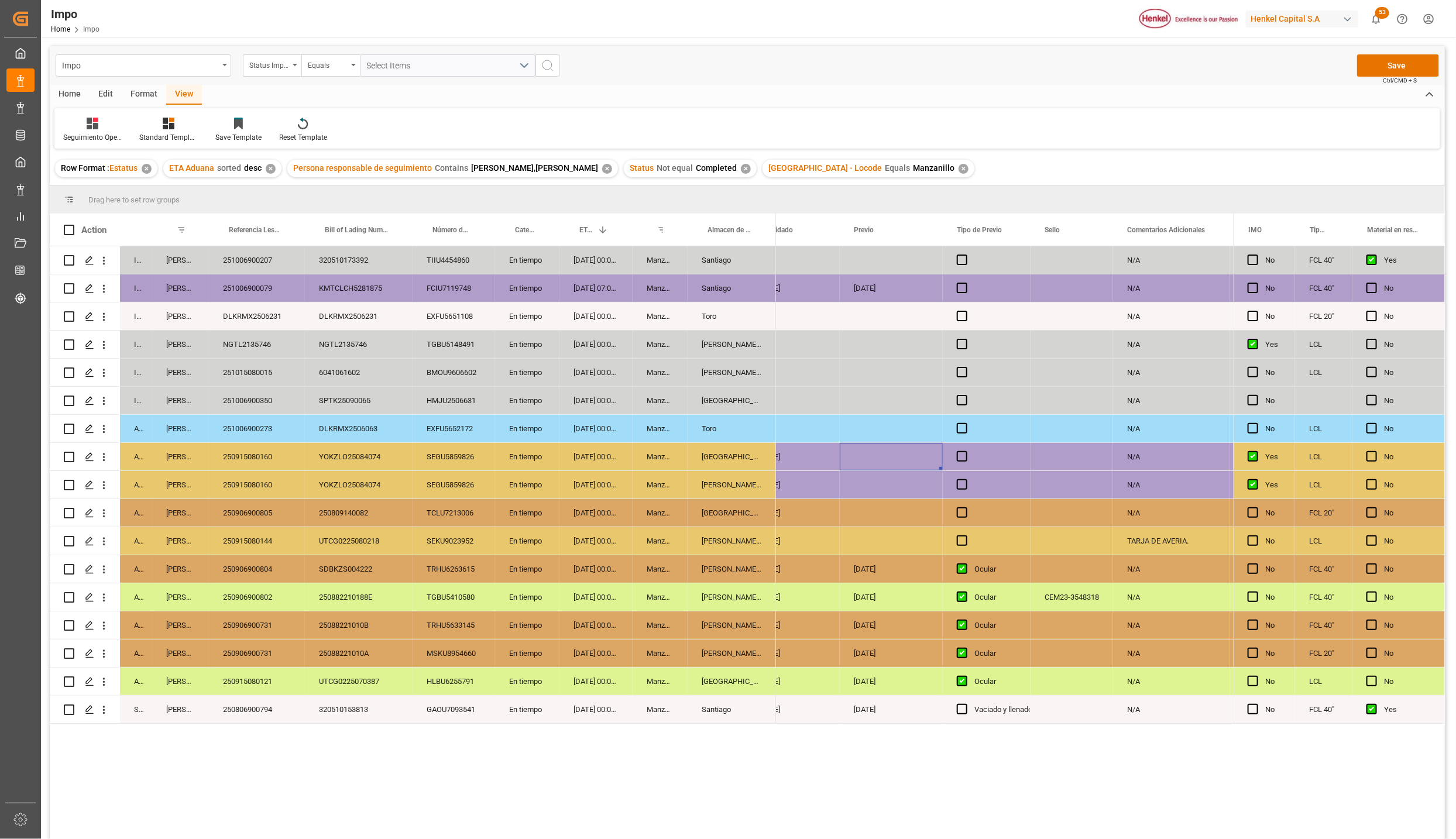
click at [885, 445] on div "Press SPACE to select this row." at bounding box center [891, 457] width 103 height 28
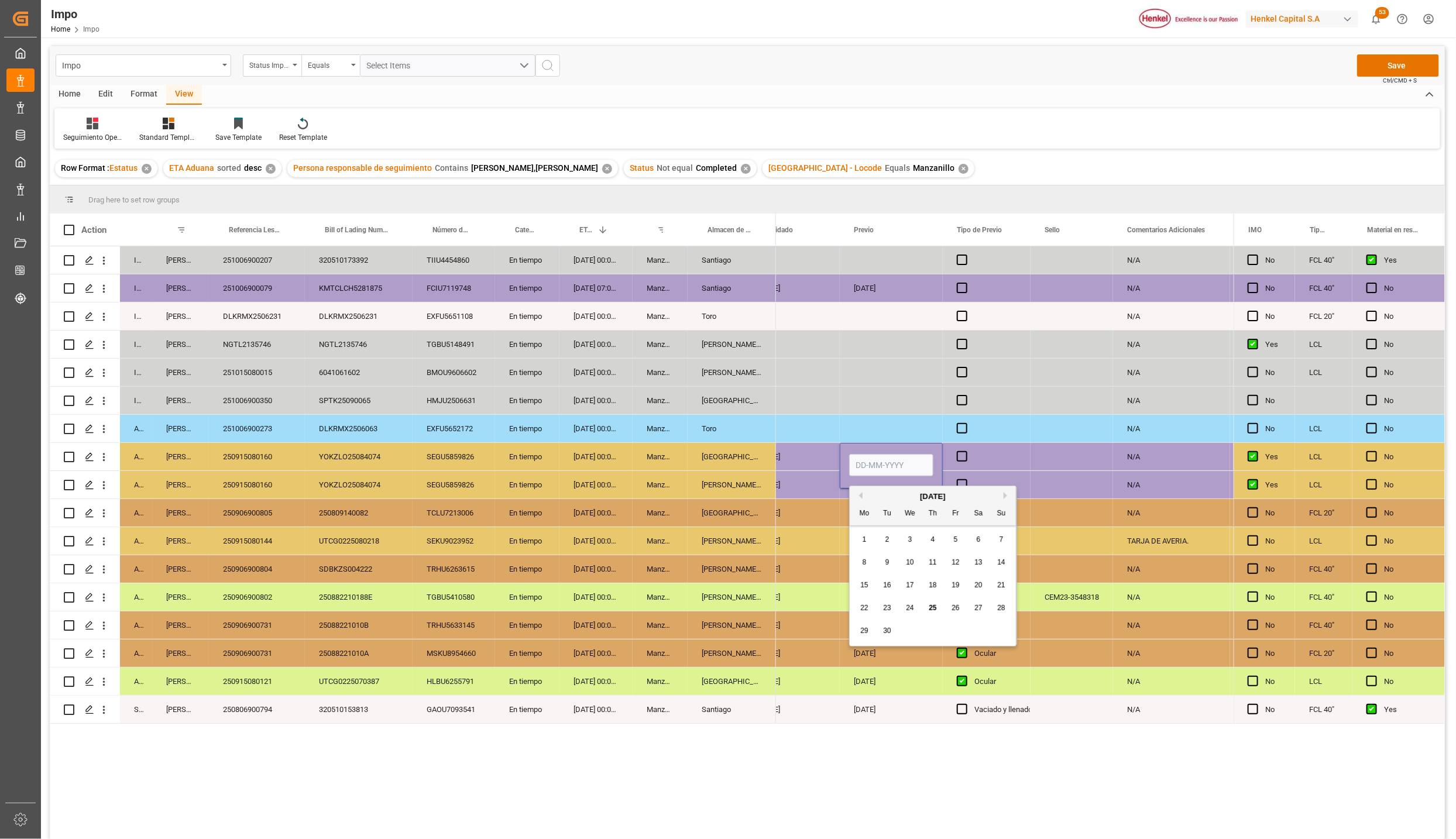
click at [884, 464] on input "Press SPACE to select this row." at bounding box center [891, 466] width 84 height 22
type input "[DATE]"
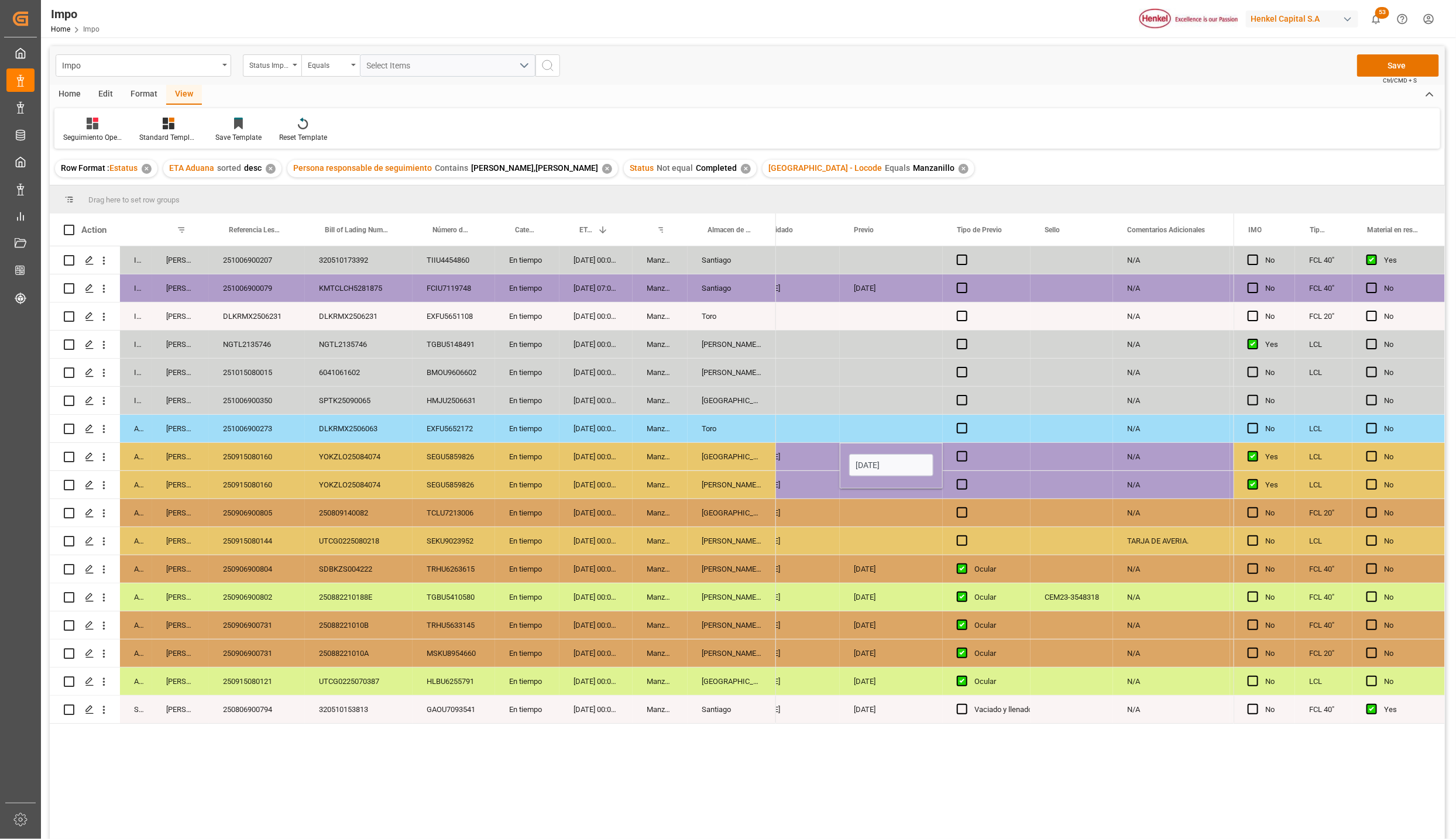
click at [908, 529] on div "Press SPACE to select this row." at bounding box center [891, 541] width 103 height 28
click at [892, 451] on div "[DATE]" at bounding box center [891, 457] width 103 height 28
click at [873, 485] on div "Press SPACE to select this row." at bounding box center [891, 485] width 103 height 28
click at [867, 530] on div "Press SPACE to select this row." at bounding box center [891, 541] width 103 height 28
click at [1372, 65] on button "Save" at bounding box center [1398, 66] width 82 height 22
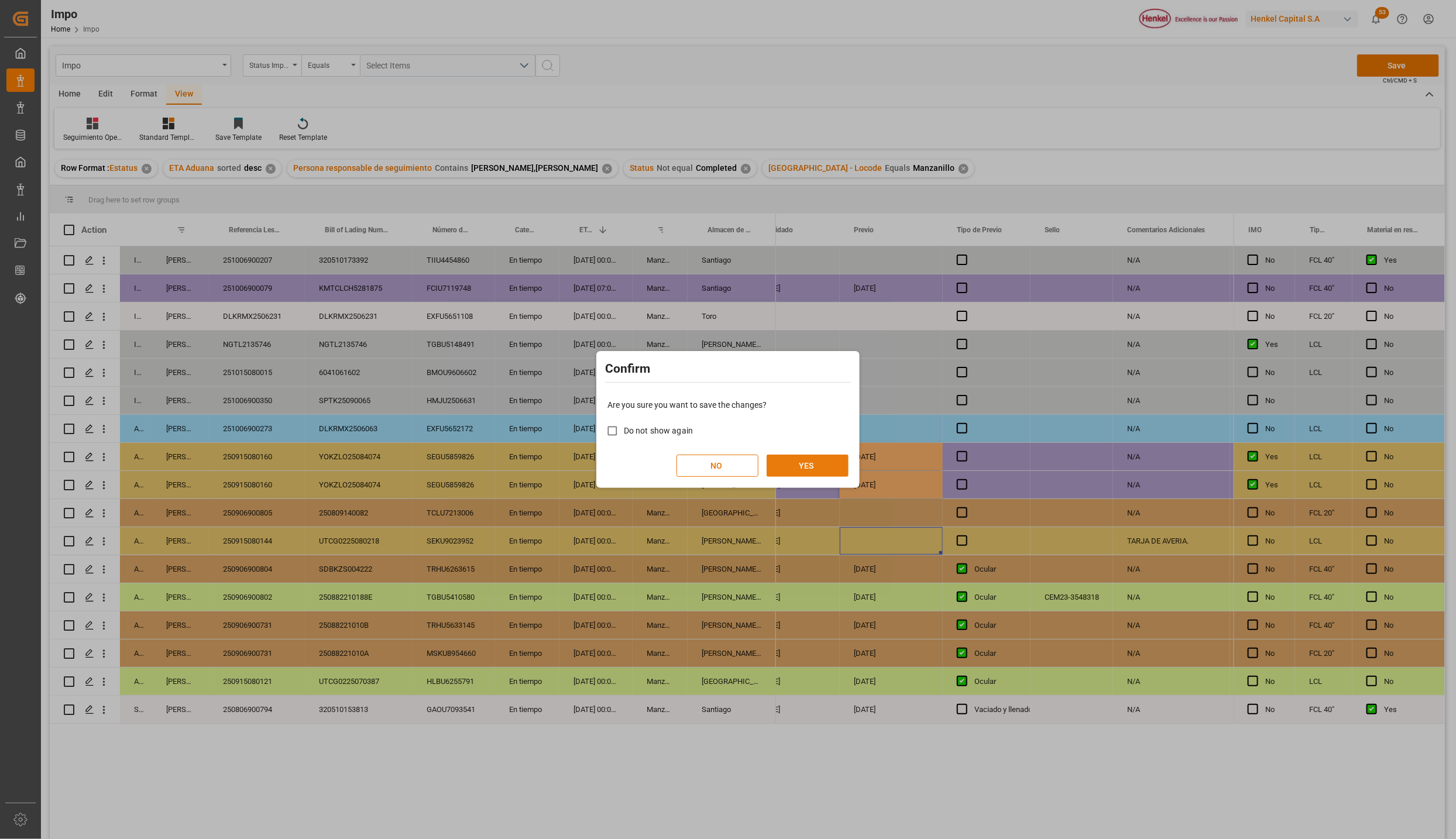
click at [797, 467] on button "YES" at bounding box center [807, 466] width 82 height 22
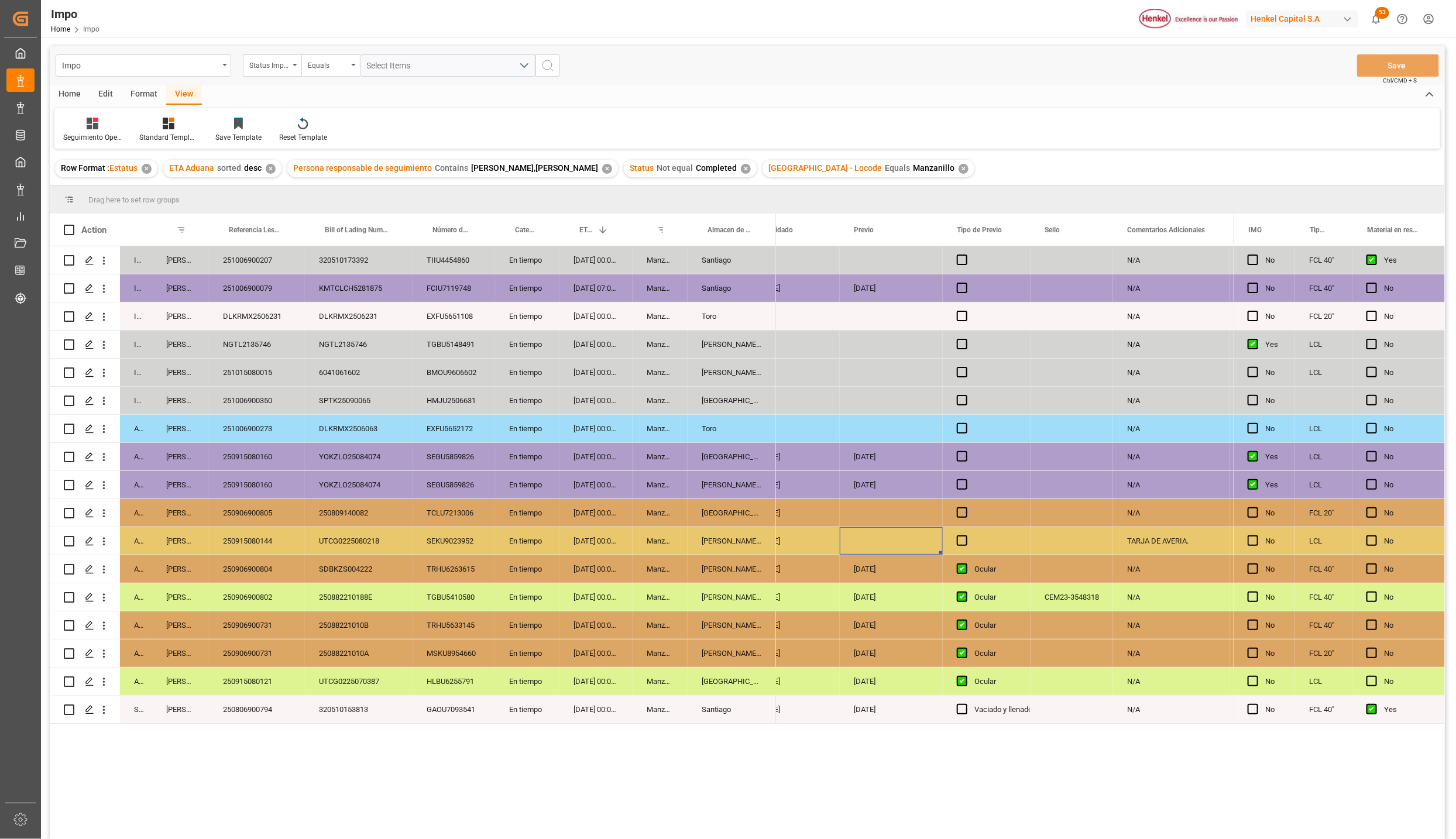
click at [741, 542] on div "[PERSON_NAME] Tlalnepantla" at bounding box center [732, 541] width 88 height 28
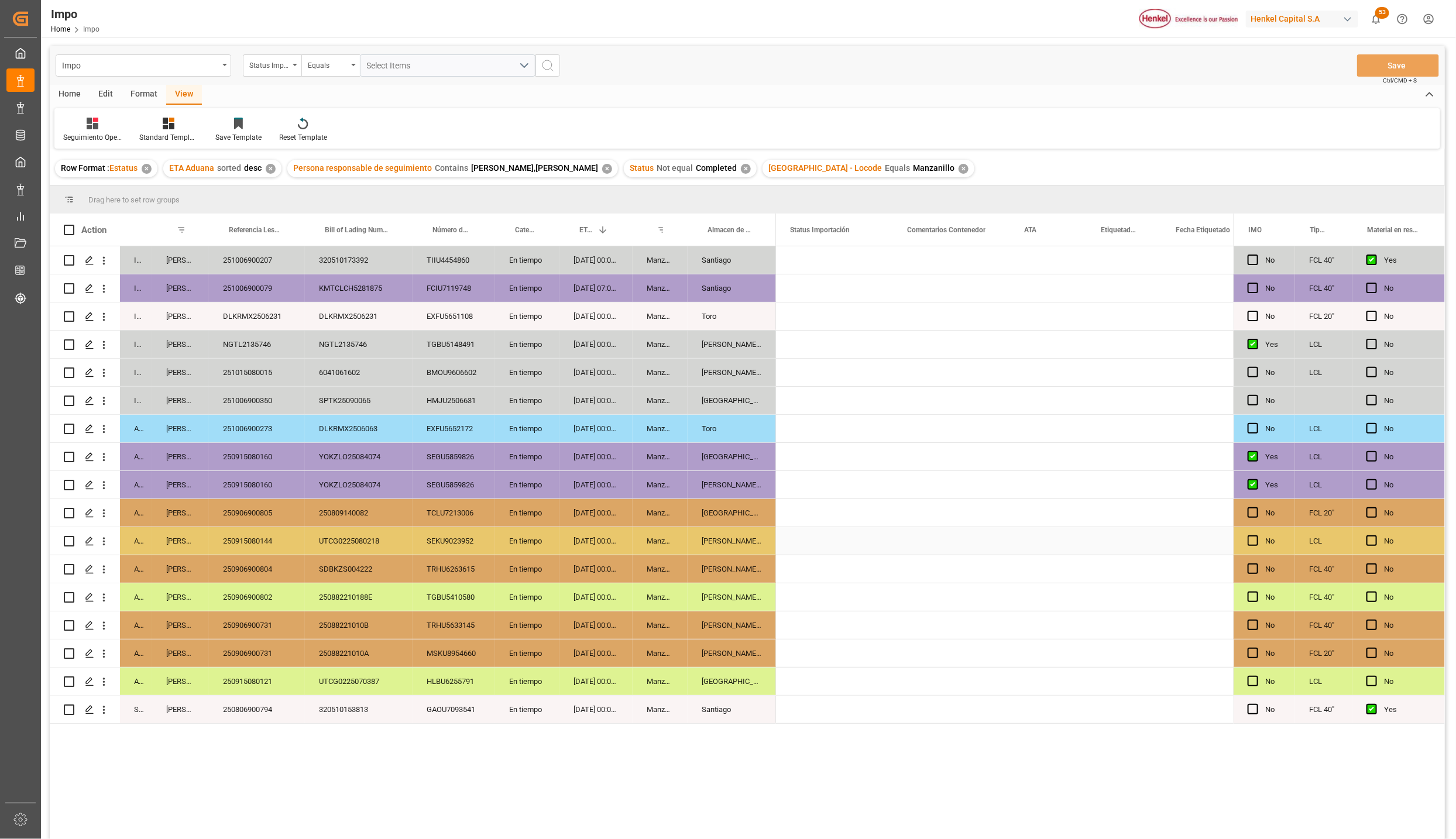
scroll to position [0, 0]
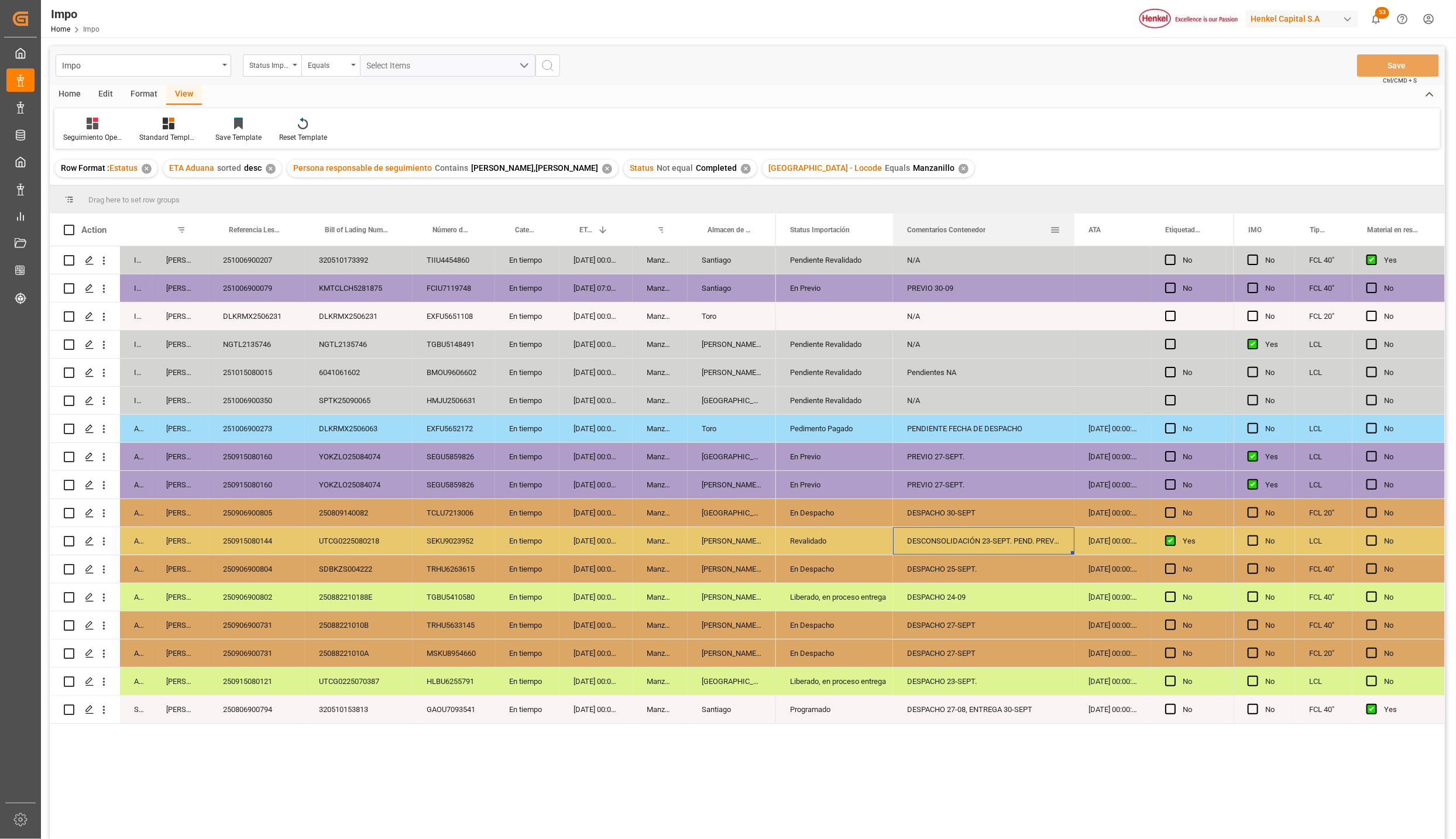
drag, startPoint x: 1008, startPoint y: 218, endPoint x: 1072, endPoint y: 216, distance: 64.0
click at [1072, 216] on div at bounding box center [1074, 230] width 5 height 32
click at [350, 530] on div "UTCG0225080218" at bounding box center [358, 541] width 107 height 28
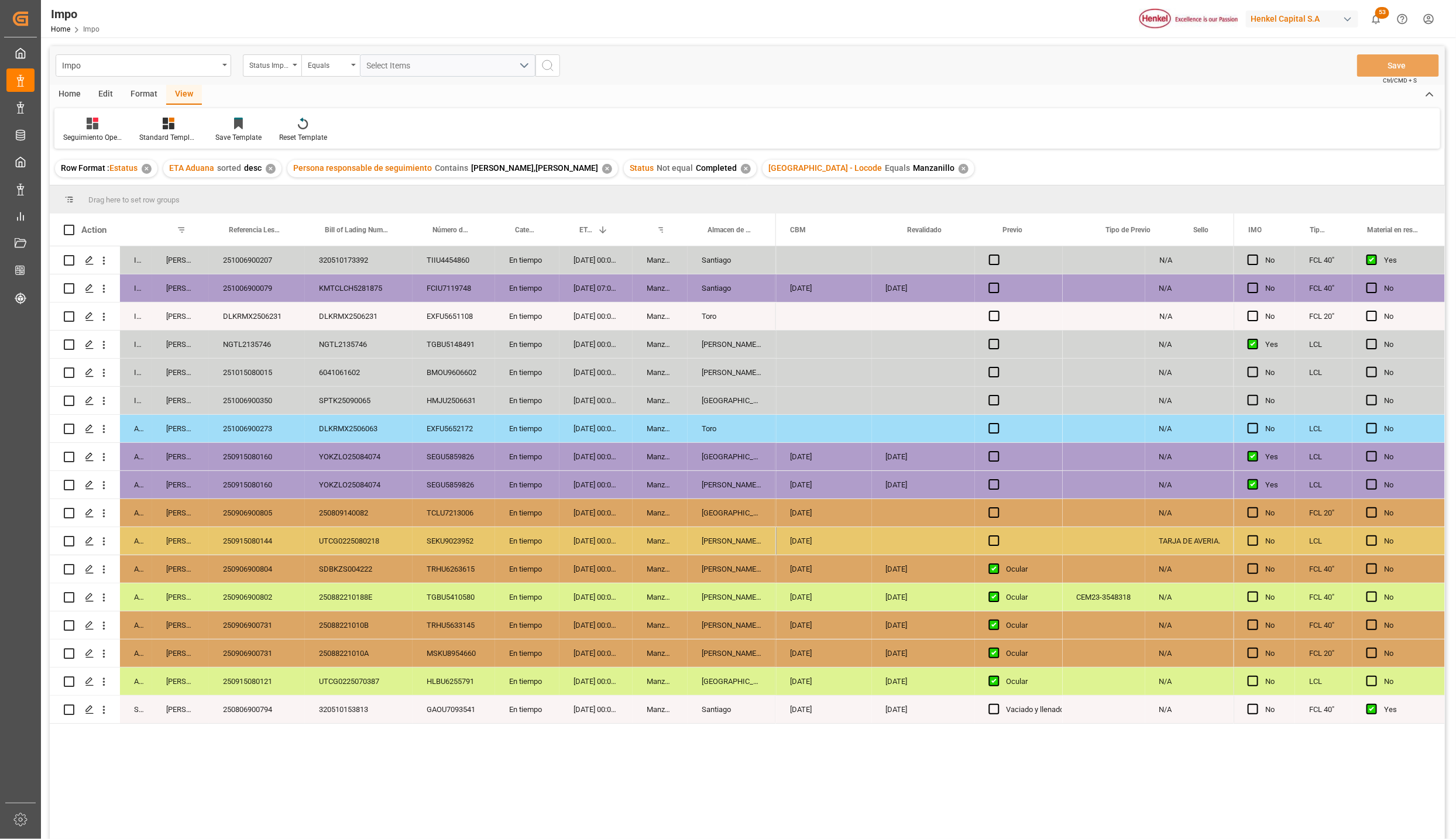
scroll to position [0, 1808]
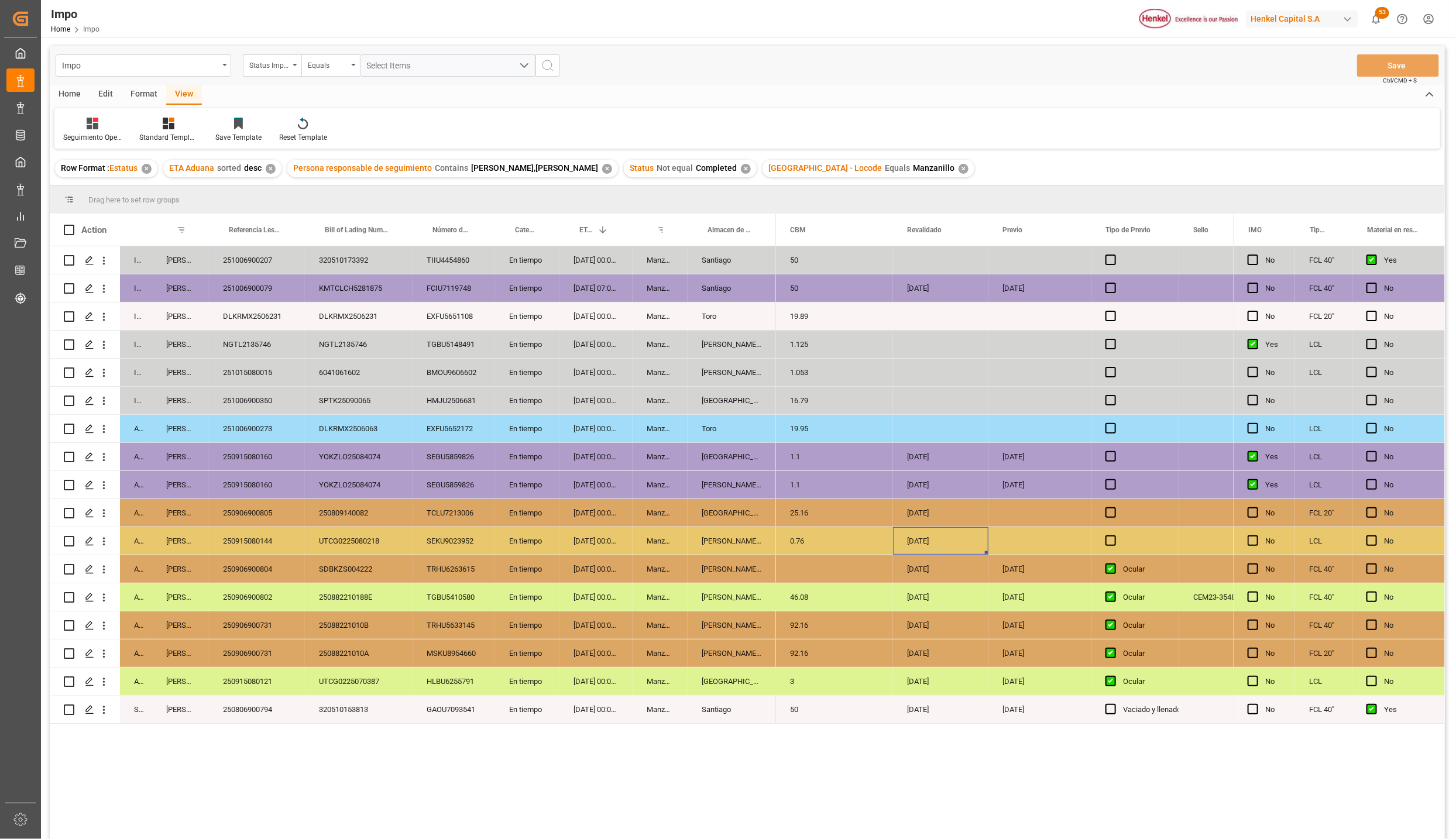
click at [709, 288] on div "Santiago" at bounding box center [732, 288] width 88 height 28
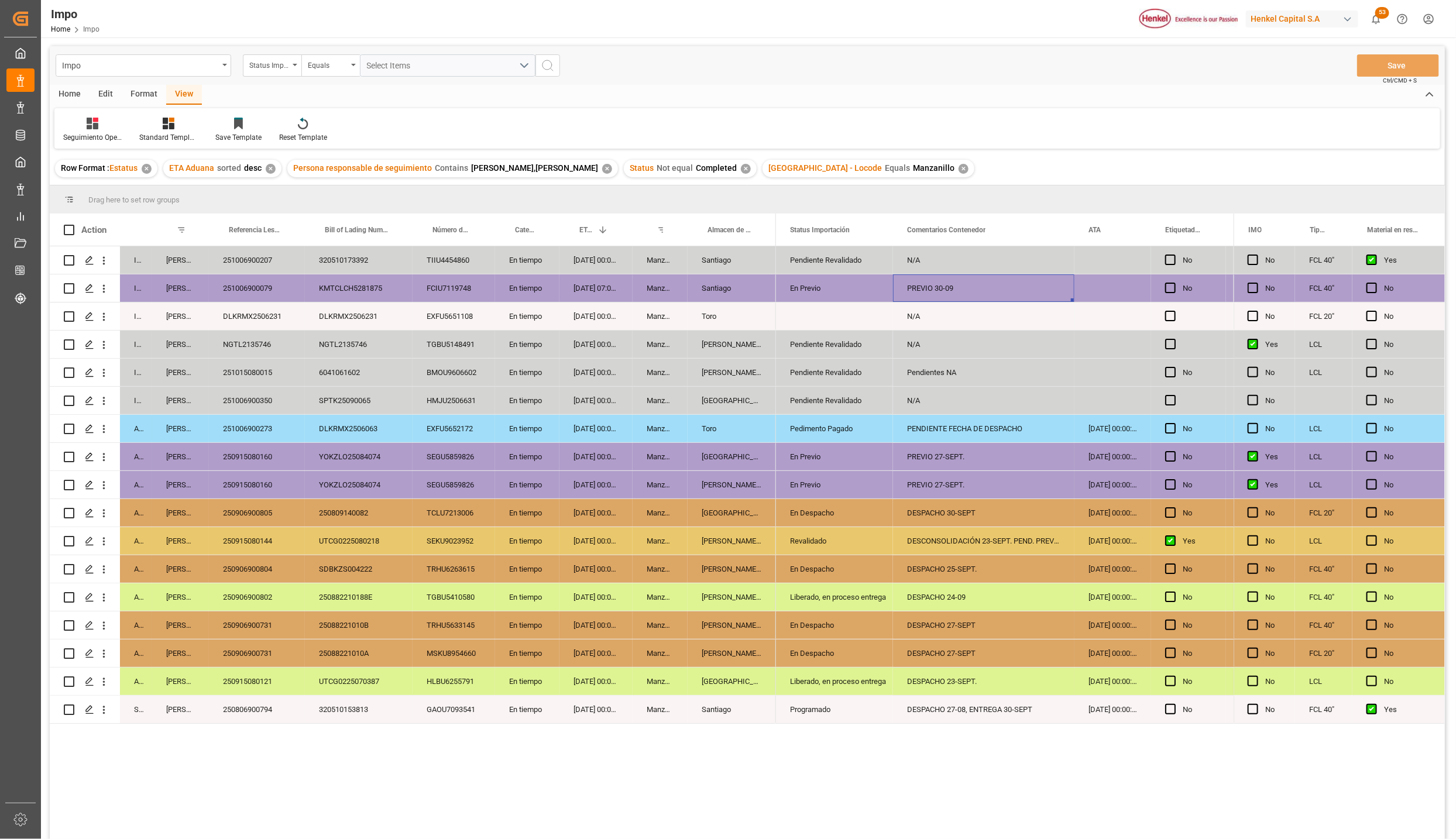
click at [950, 295] on div "PREVIO 30-09" at bounding box center [983, 288] width 181 height 28
click at [1370, 283] on div "Press SPACE to select this row." at bounding box center [1375, 288] width 18 height 27
click at [1366, 292] on span "Press SPACE to select this row." at bounding box center [1372, 288] width 11 height 11
click at [1375, 283] on input "Press SPACE to select this row." at bounding box center [1375, 283] width 0 height 0
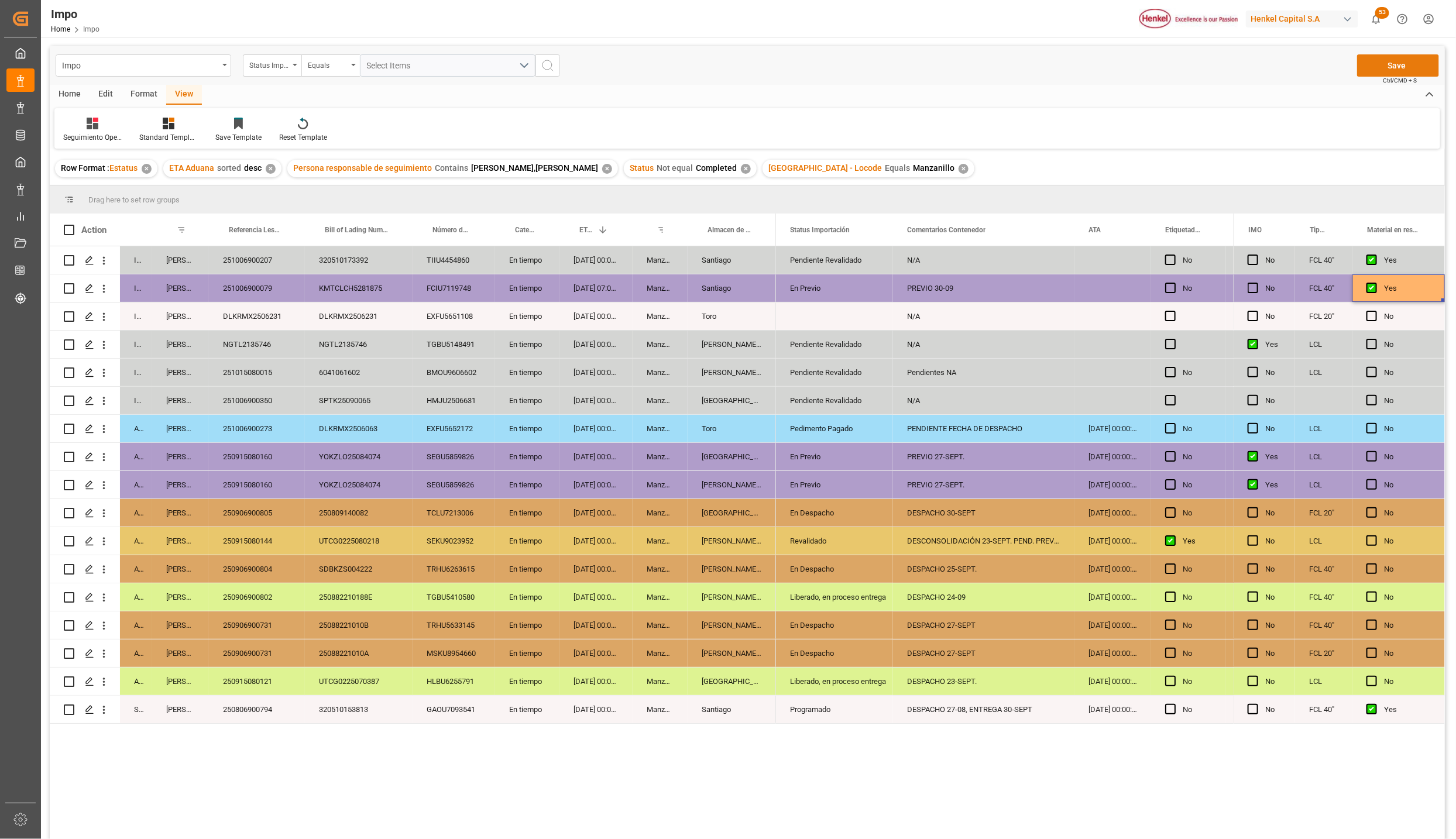
click at [1413, 62] on button "Save" at bounding box center [1398, 66] width 82 height 22
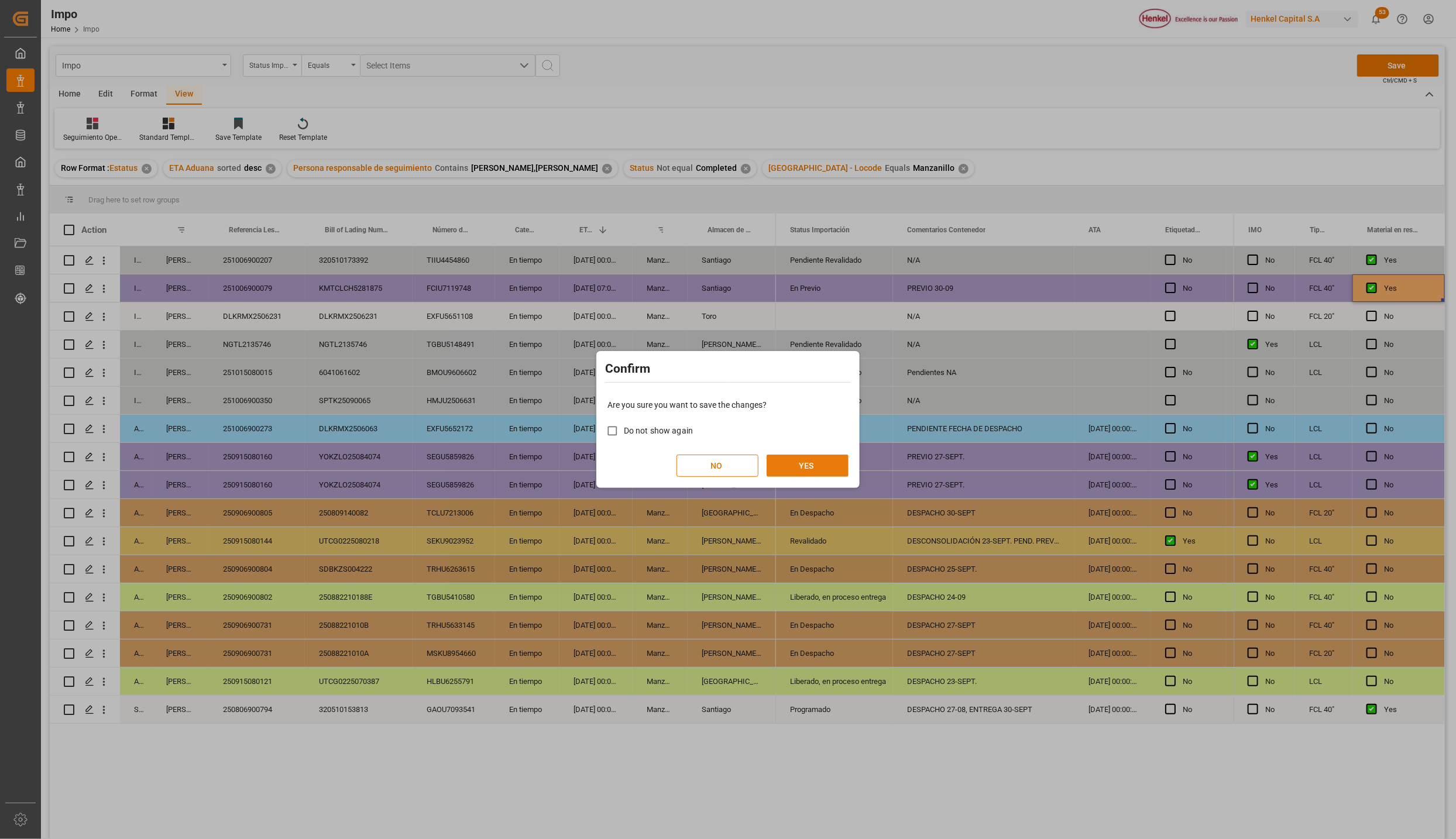
click at [818, 465] on button "YES" at bounding box center [807, 466] width 82 height 22
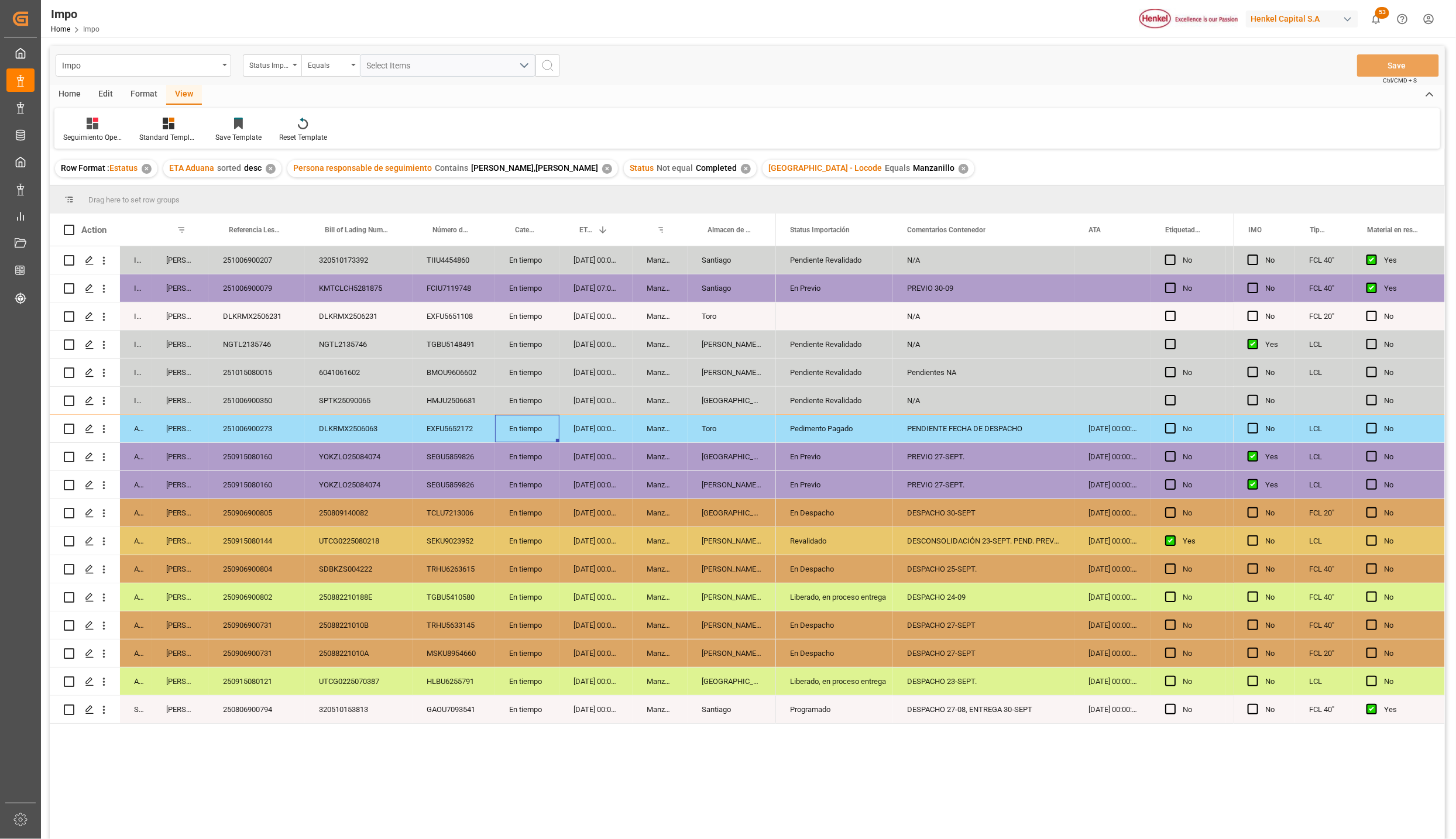
click at [533, 420] on div "En tiempo" at bounding box center [528, 429] width 65 height 28
click at [986, 395] on div "N/A" at bounding box center [983, 400] width 181 height 28
click at [1000, 280] on div "PREVIO 30-09" at bounding box center [983, 288] width 181 height 28
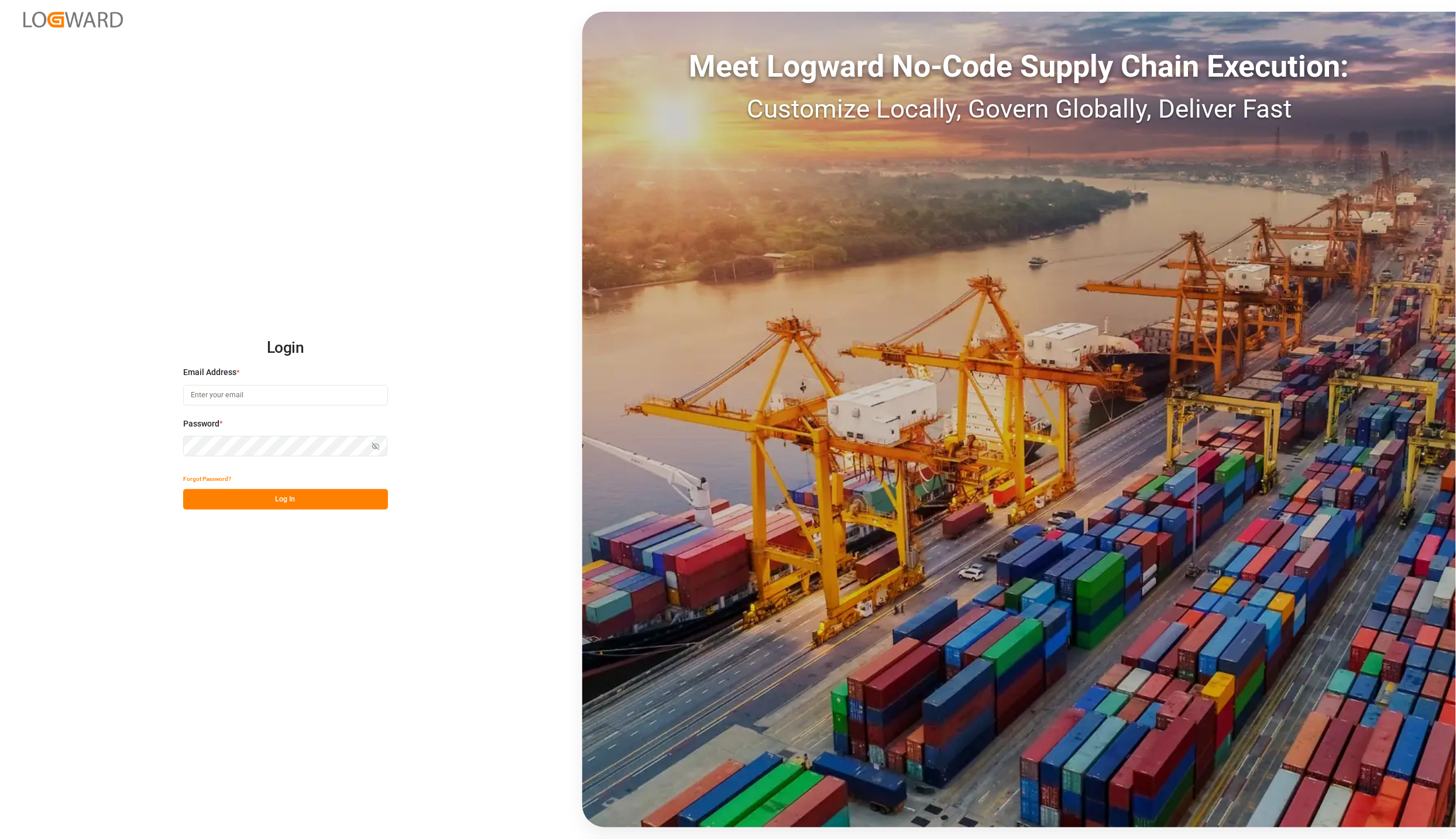
type input "karla.chavez@leschaco.com"
click at [250, 504] on button "Log In" at bounding box center [286, 499] width 205 height 20
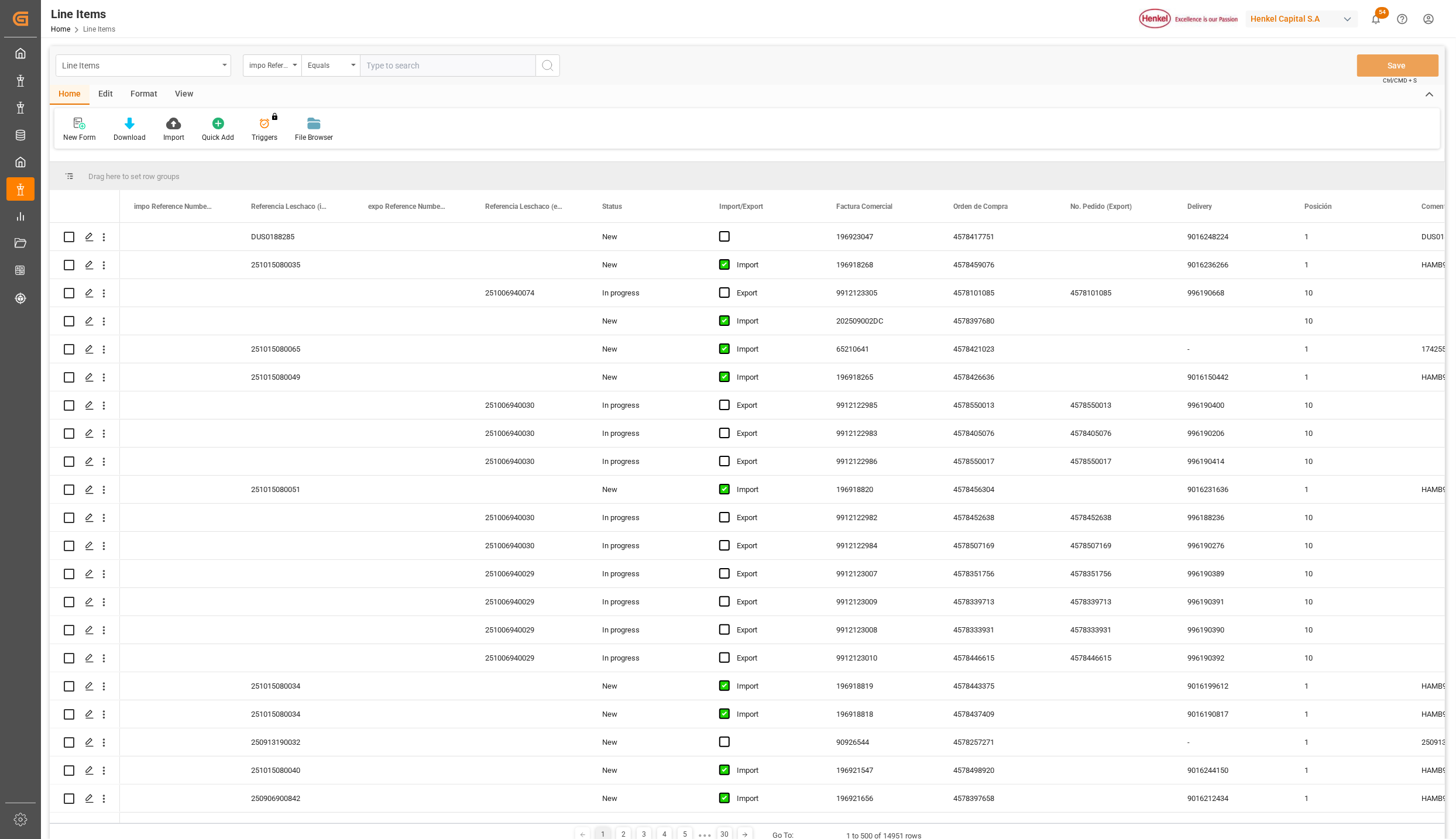
click at [223, 67] on div "Line Items" at bounding box center [143, 66] width 175 height 22
click at [100, 149] on div "Impo" at bounding box center [143, 144] width 174 height 24
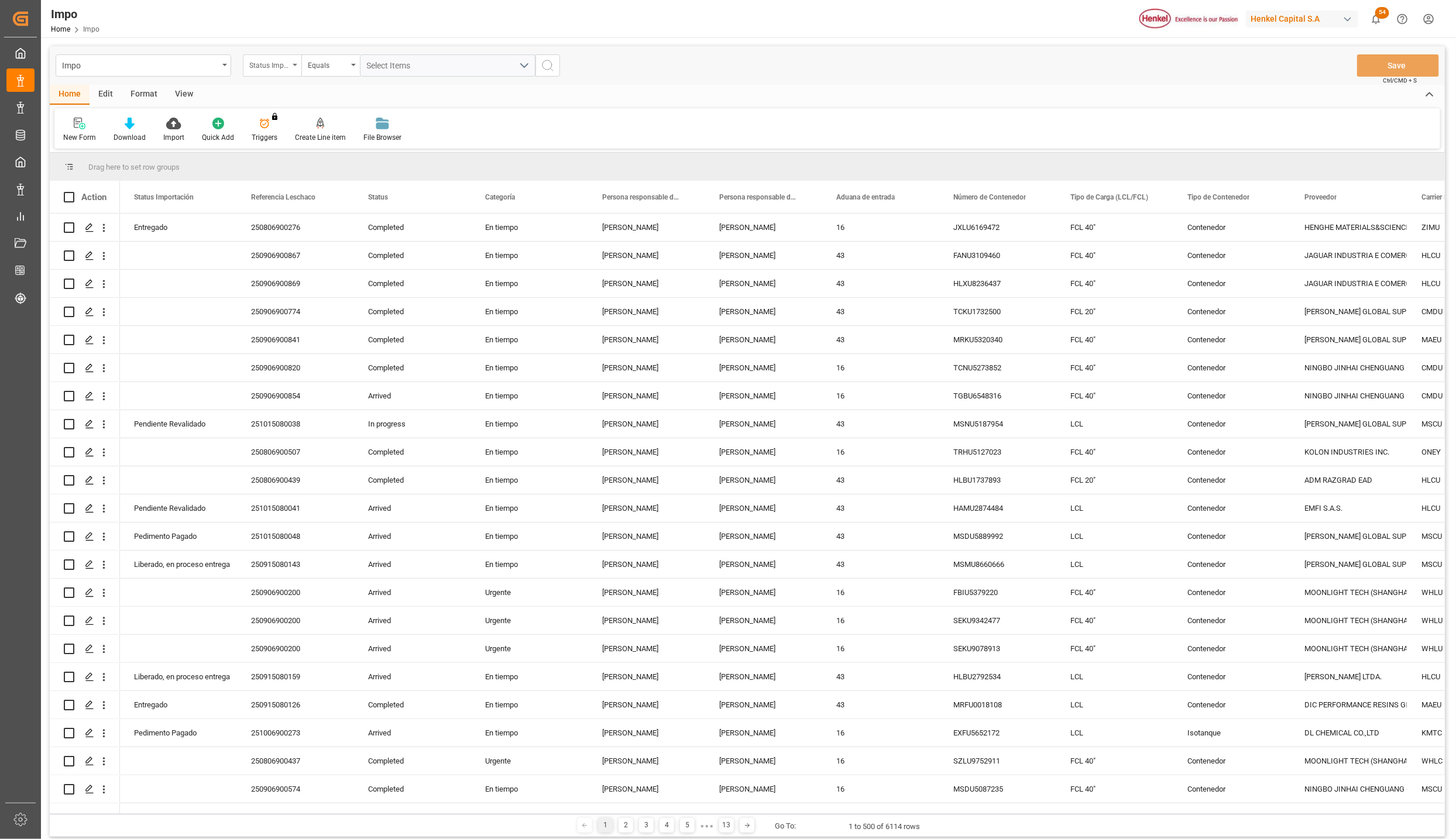
click at [297, 61] on div "Status Importación" at bounding box center [272, 66] width 59 height 22
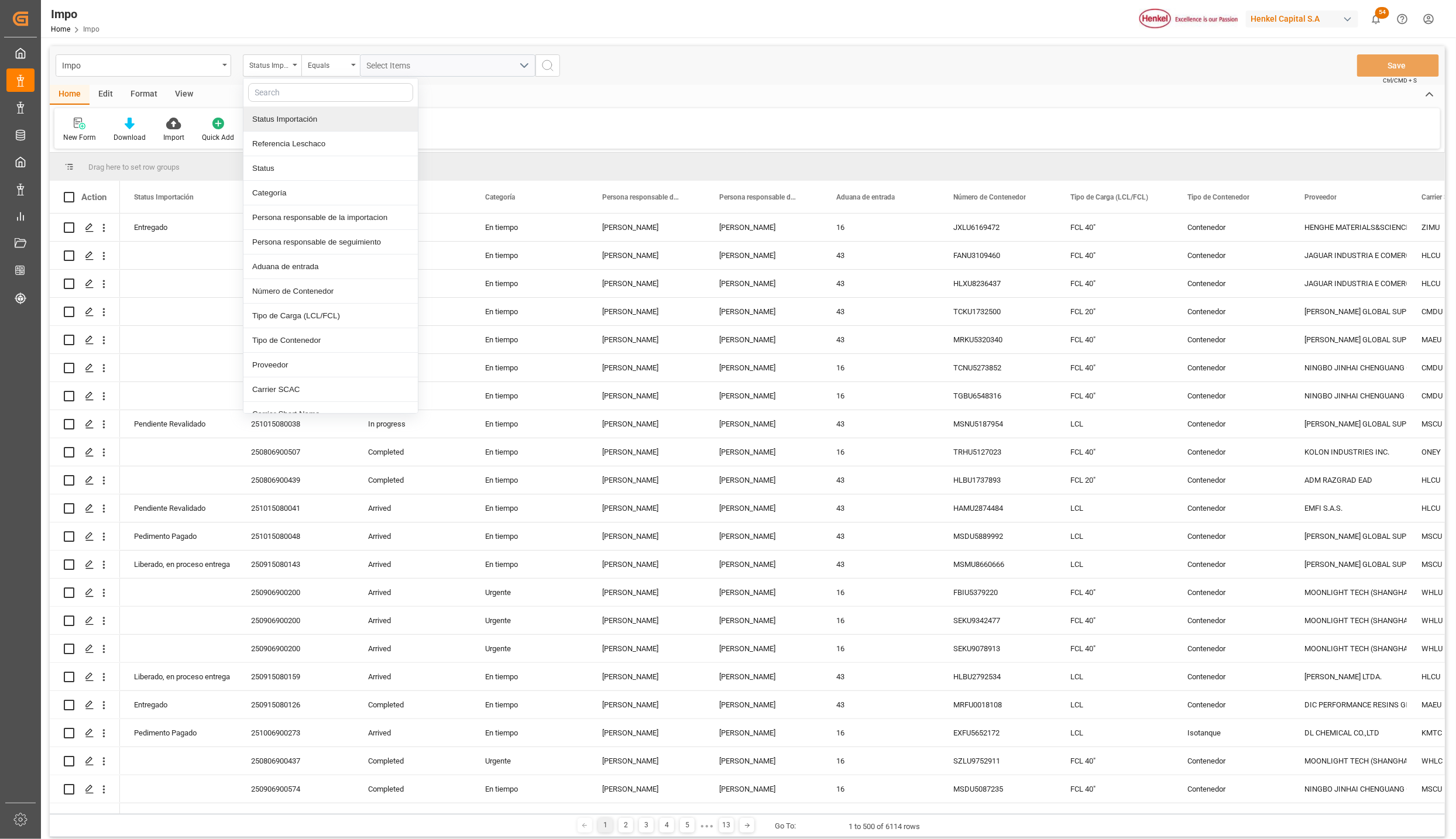
click at [301, 92] on input "text" at bounding box center [330, 92] width 165 height 18
type input "IDH"
click at [299, 118] on div "IDH drv" at bounding box center [330, 119] width 174 height 24
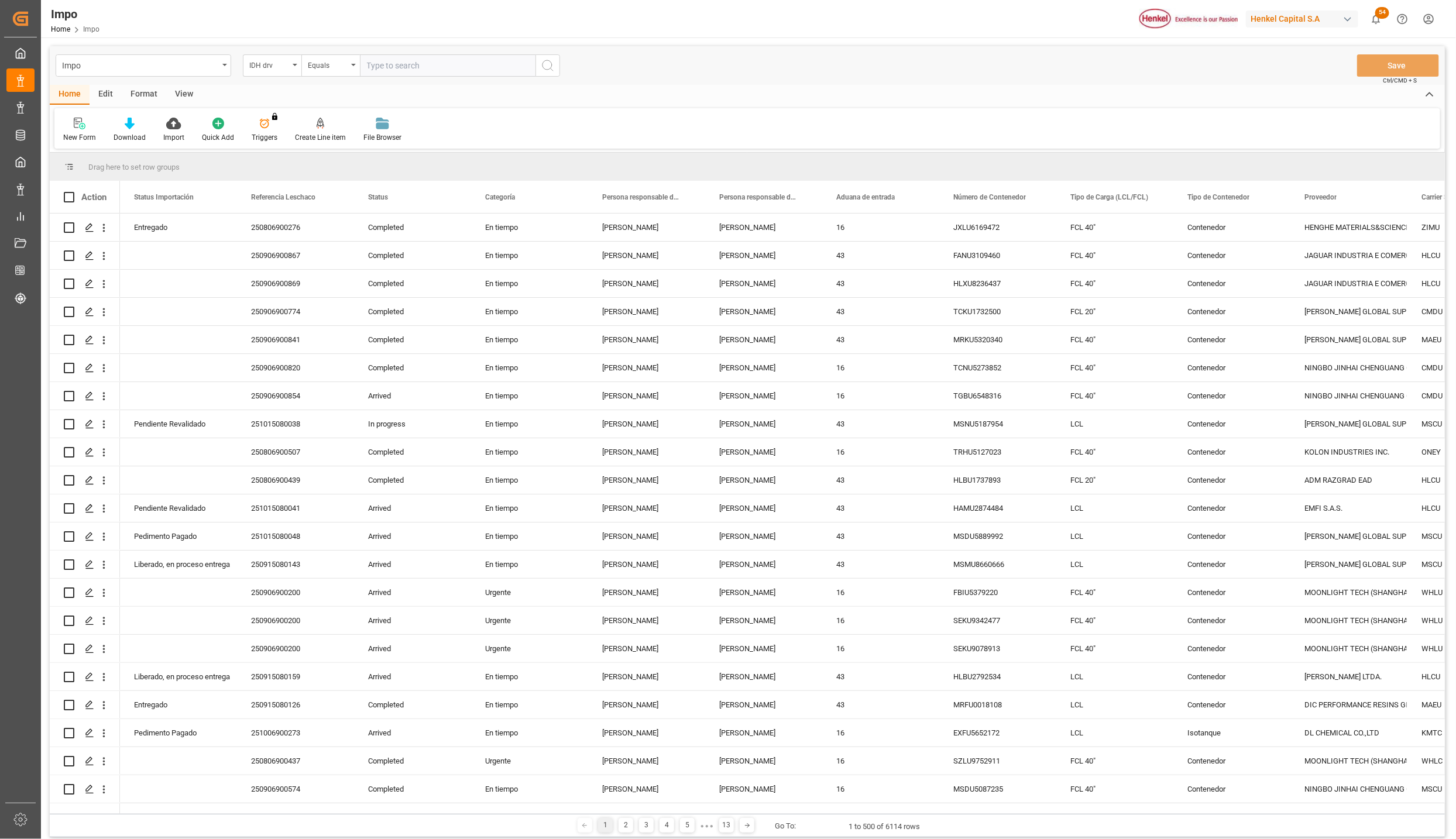
click at [399, 69] on input "text" at bounding box center [448, 66] width 175 height 22
type input "2318375"
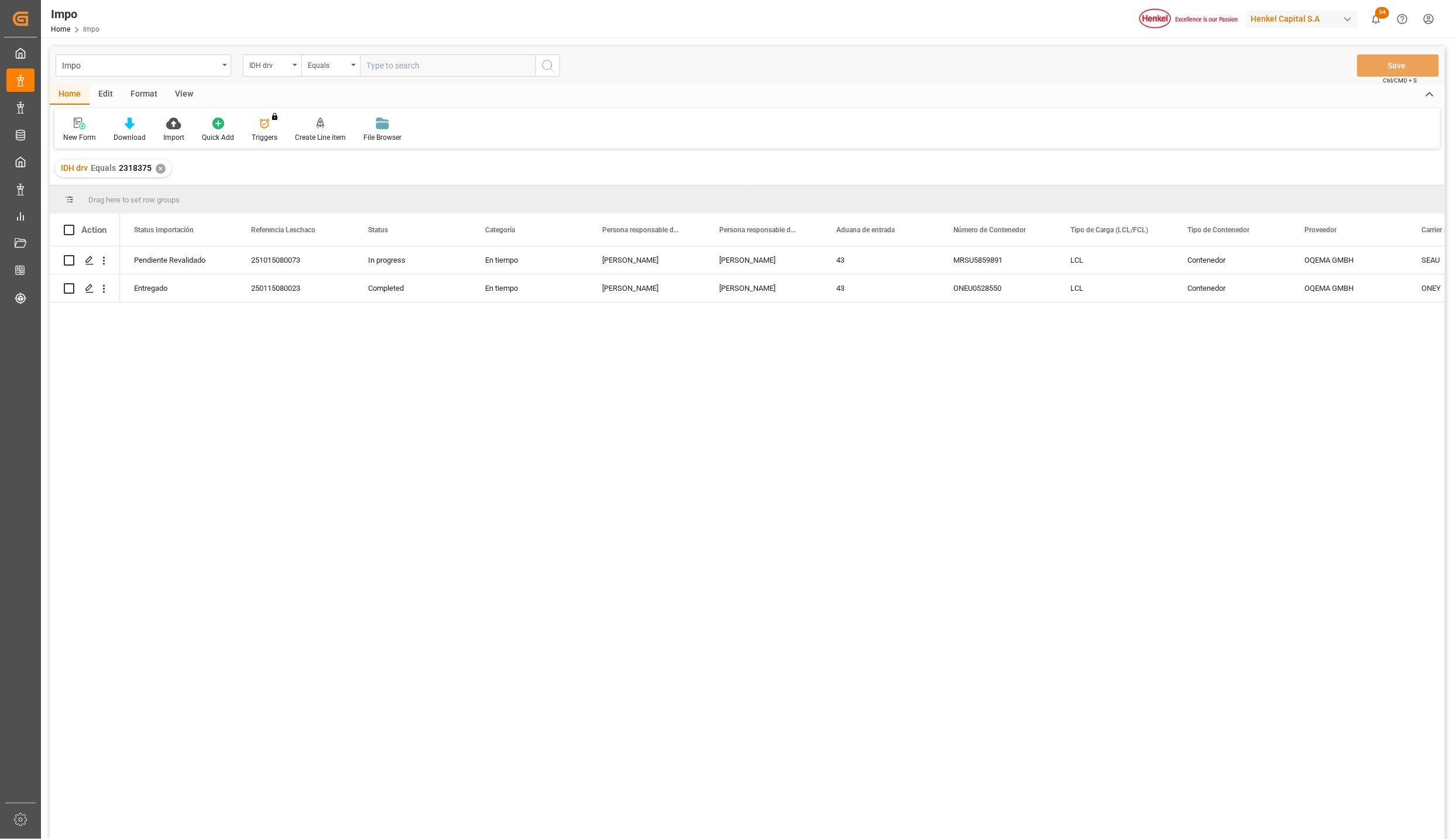
click at [179, 92] on div "View" at bounding box center [184, 95] width 36 height 20
click at [146, 127] on div at bounding box center [133, 123] width 59 height 13
click at [149, 154] on div "Seguimiento Operativo" at bounding box center [164, 165] width 114 height 24
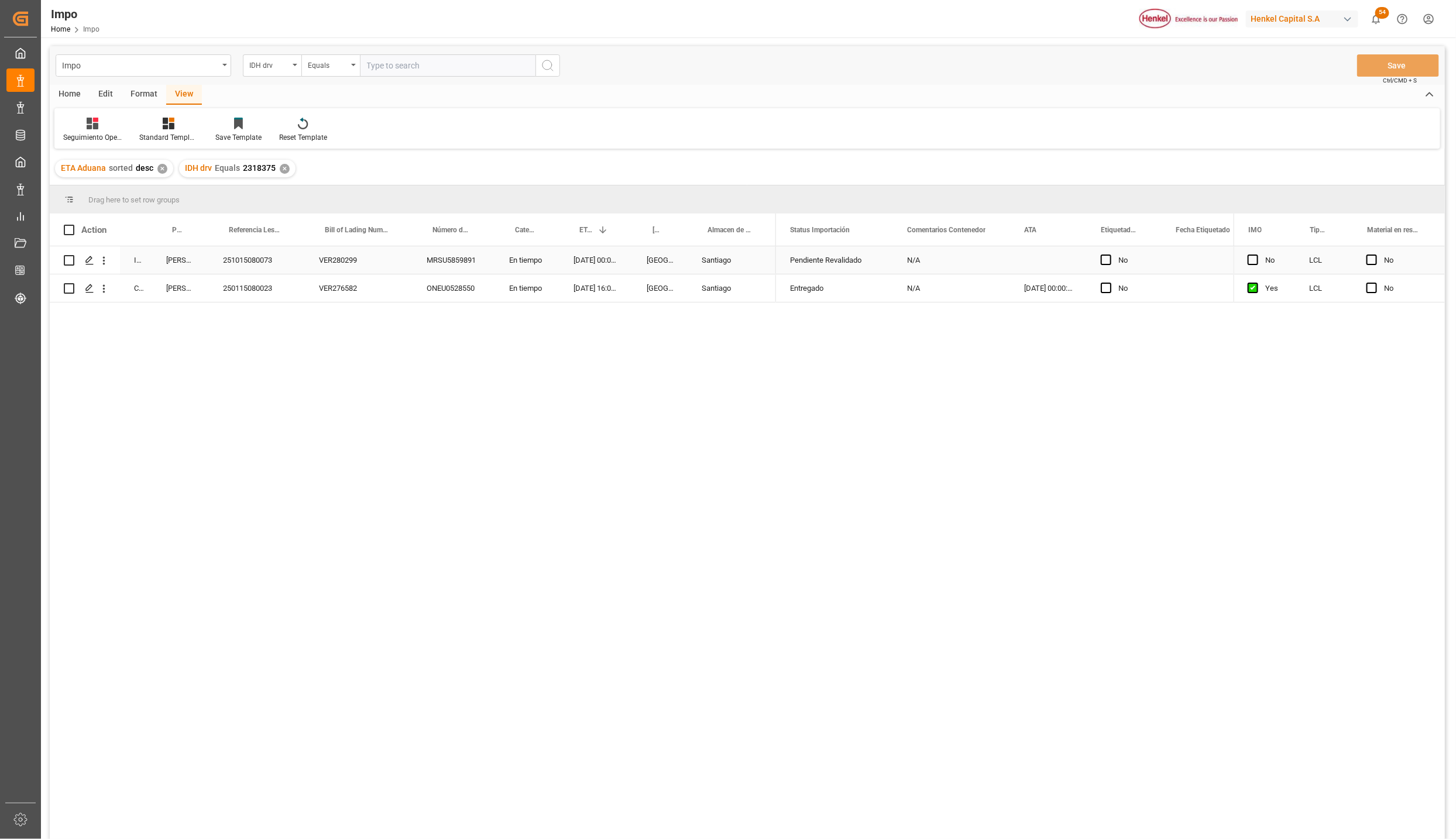
click at [190, 262] on div "[PERSON_NAME]" at bounding box center [181, 261] width 57 height 28
click at [186, 288] on div "Evelyn Aceves" at bounding box center [181, 288] width 57 height 28
click at [186, 260] on div "[PERSON_NAME]" at bounding box center [181, 261] width 57 height 28
click at [251, 257] on div "251015080073" at bounding box center [257, 261] width 96 height 28
click at [189, 283] on div "Evelyn Aceves" at bounding box center [181, 288] width 57 height 28
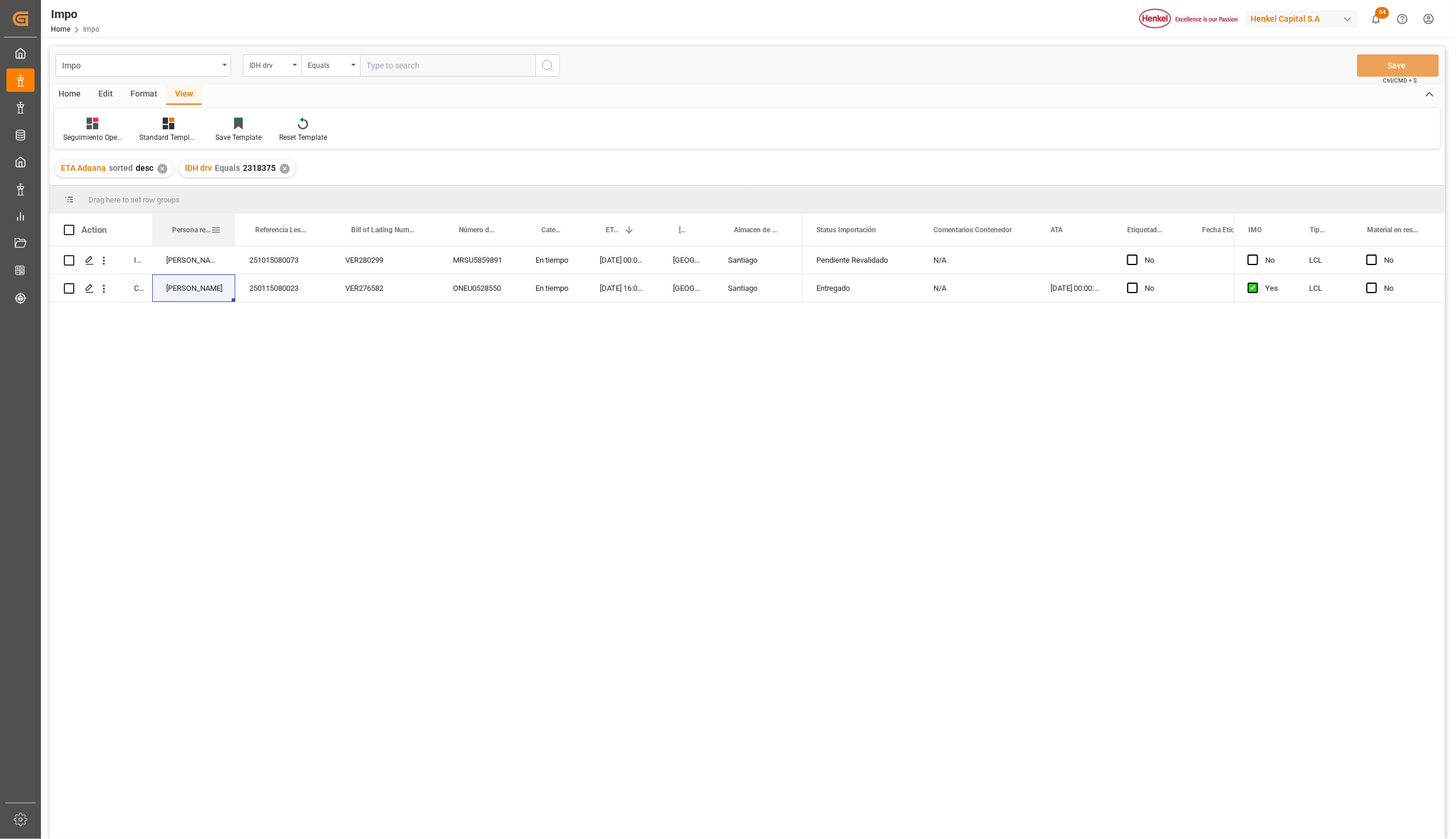
drag, startPoint x: 206, startPoint y: 215, endPoint x: 232, endPoint y: 221, distance: 26.7
click at [233, 221] on div at bounding box center [235, 230] width 5 height 32
click at [265, 290] on div "250115080023" at bounding box center [284, 288] width 96 height 28
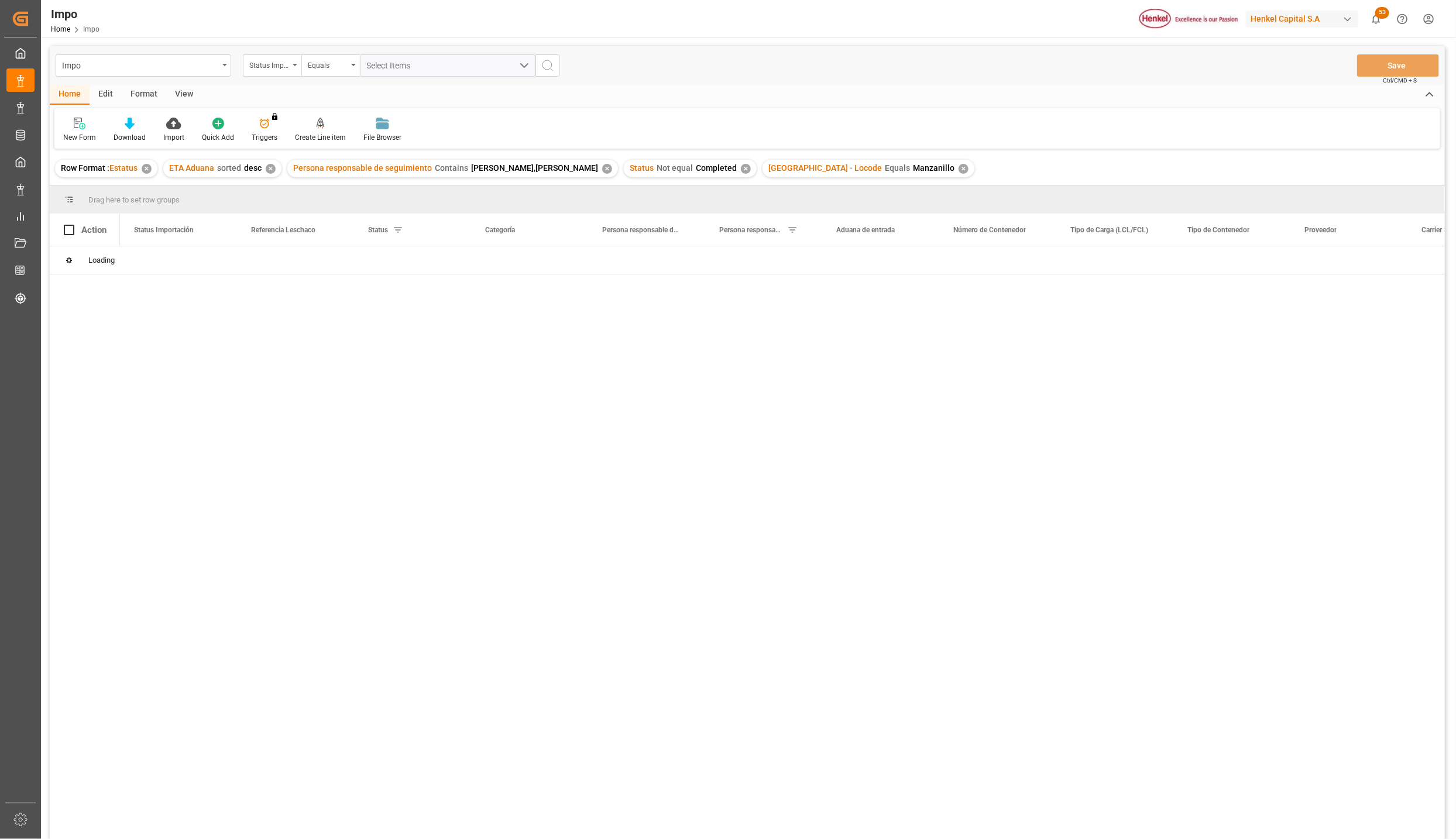
click at [179, 92] on div "View" at bounding box center [184, 95] width 36 height 20
drag, startPoint x: 179, startPoint y: 92, endPoint x: 137, endPoint y: 125, distance: 53.4
click at [137, 125] on icon at bounding box center [133, 123] width 12 height 12
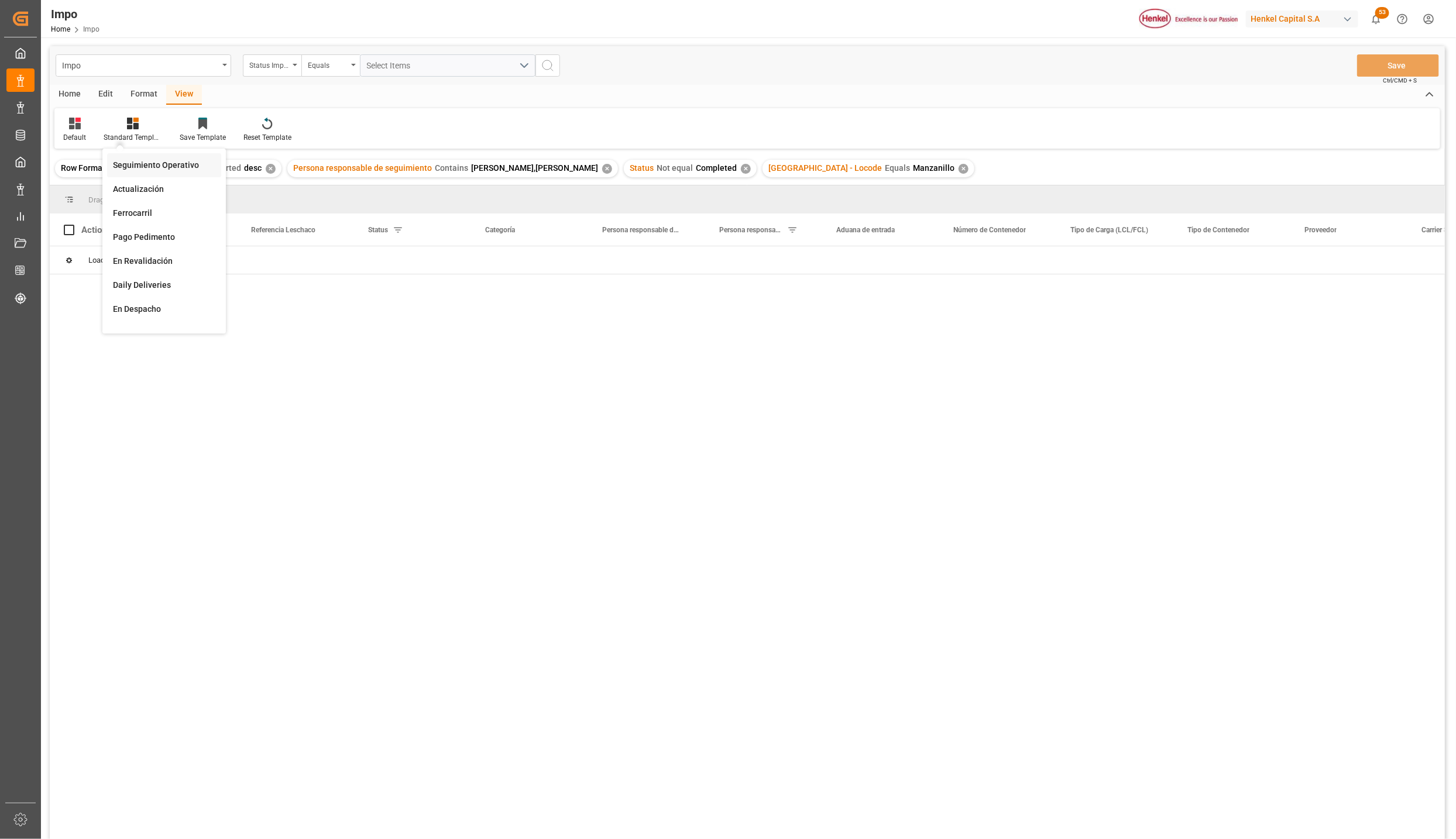
click at [137, 160] on div "Seguimiento Operativo" at bounding box center [164, 165] width 102 height 13
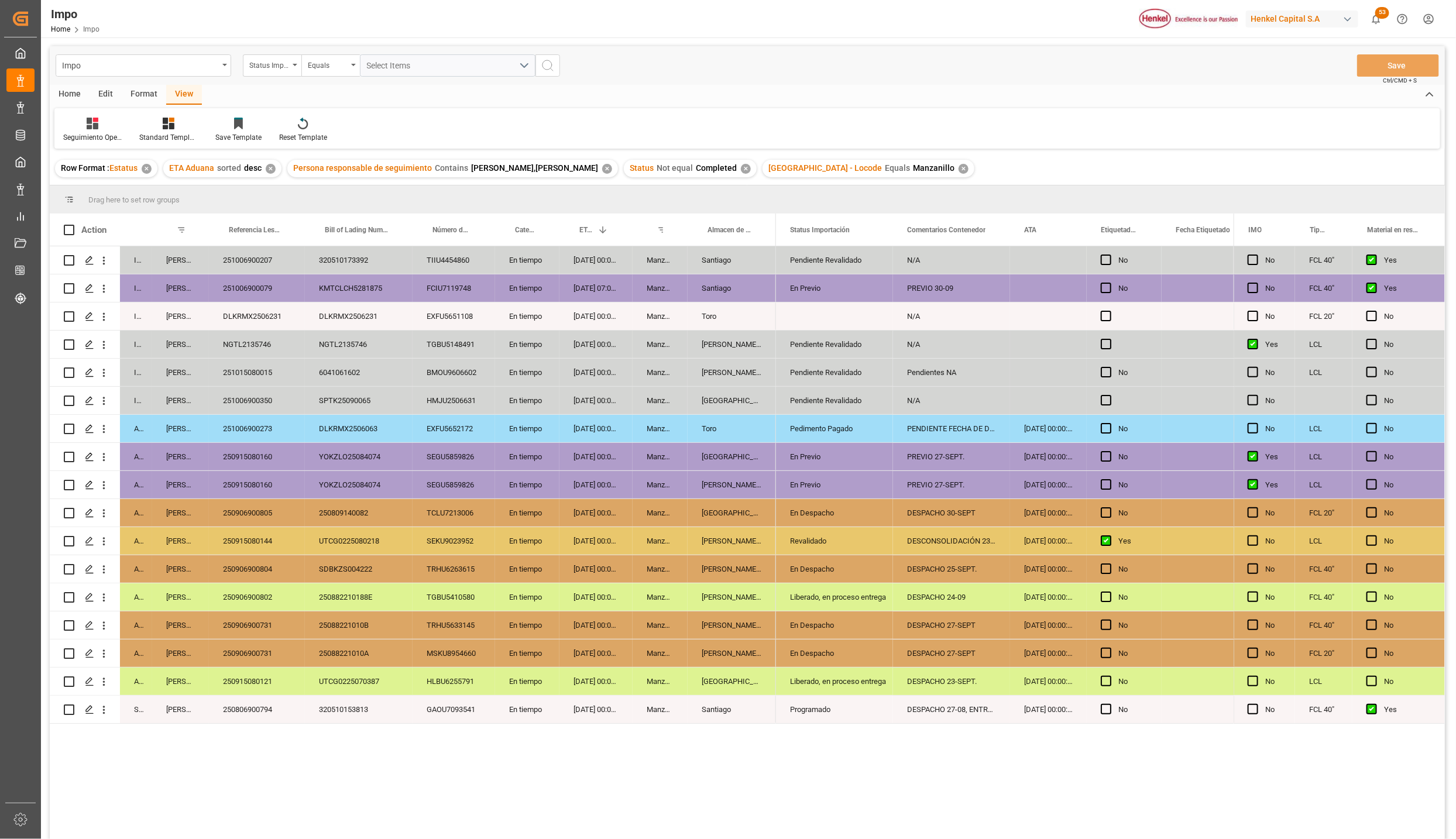
click at [990, 286] on div "PREVIO 30-09" at bounding box center [951, 288] width 117 height 28
click at [975, 287] on div "PREVIO 30-09" at bounding box center [951, 288] width 117 height 28
click at [971, 292] on input "PREVIO 30-09" at bounding box center [951, 295] width 98 height 22
type input "PREVIO 30-09, ENTREGAR 17-OCT"
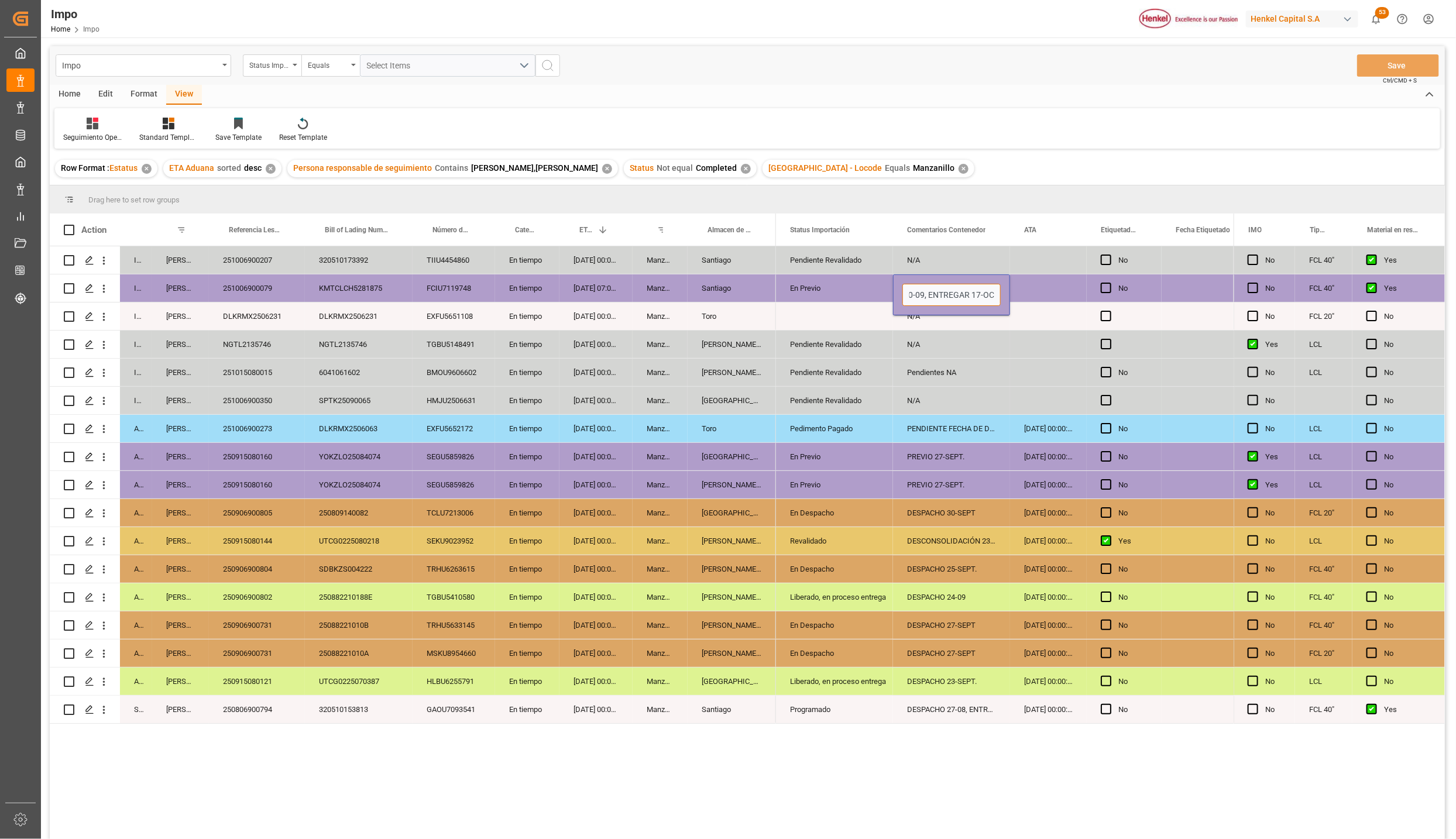
scroll to position [0, 40]
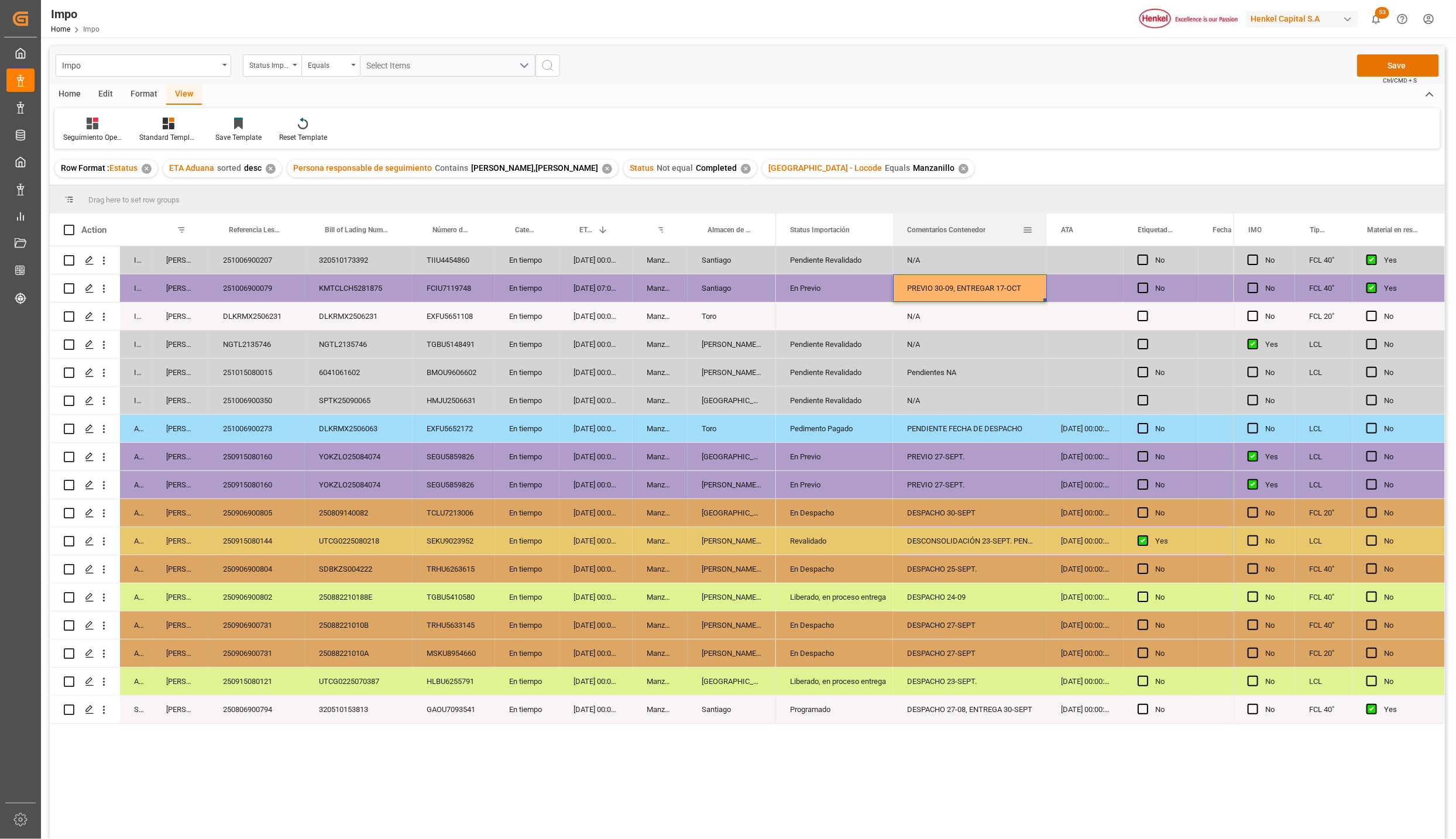
drag, startPoint x: 1010, startPoint y: 220, endPoint x: 1054, endPoint y: 233, distance: 45.9
click at [1049, 228] on div at bounding box center [1046, 230] width 5 height 32
click at [1050, 367] on div "Pendientes NA" at bounding box center [973, 373] width 160 height 28
click at [1370, 64] on button "Save" at bounding box center [1398, 66] width 82 height 22
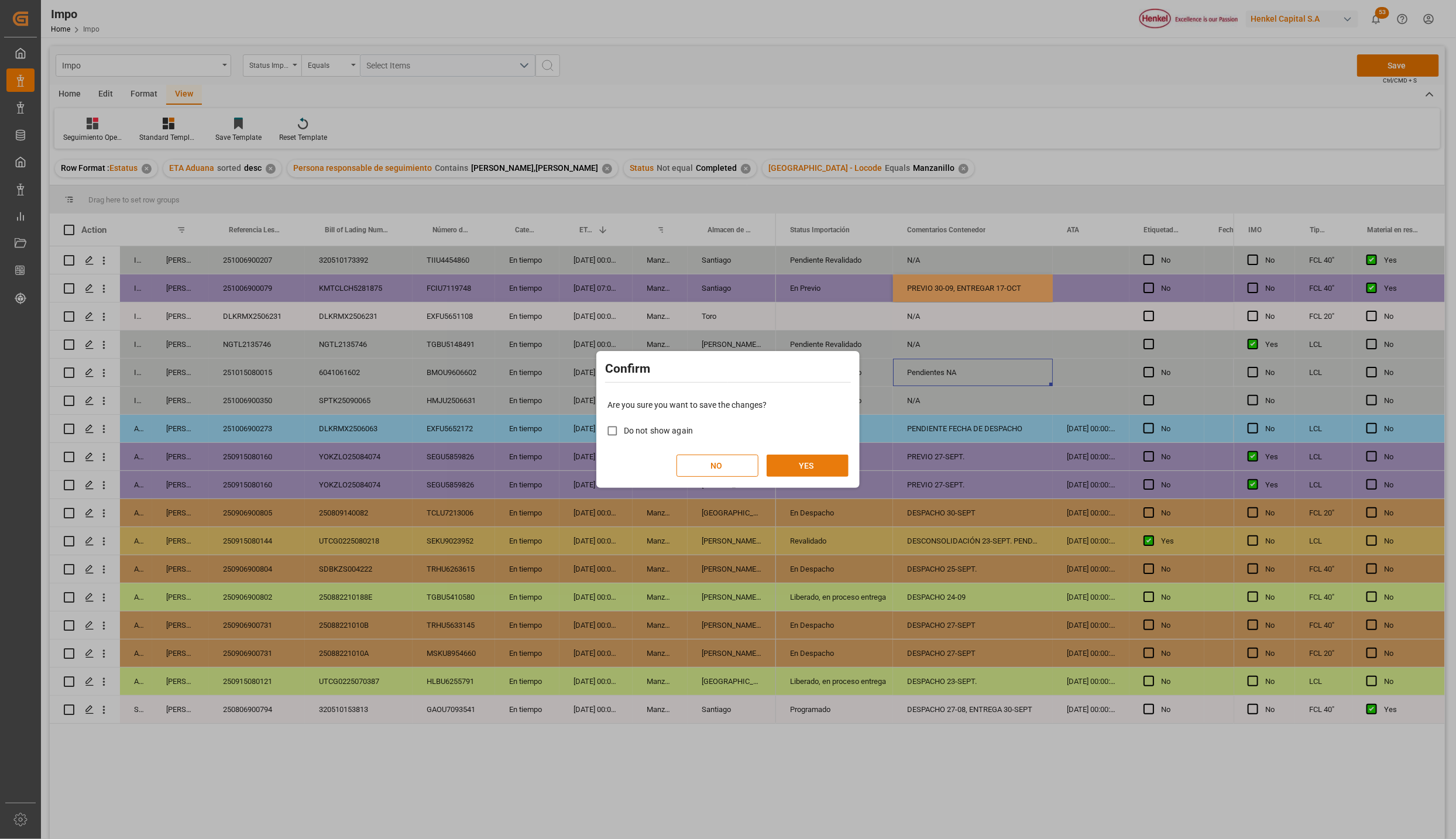
click at [820, 462] on button "YES" at bounding box center [807, 466] width 82 height 22
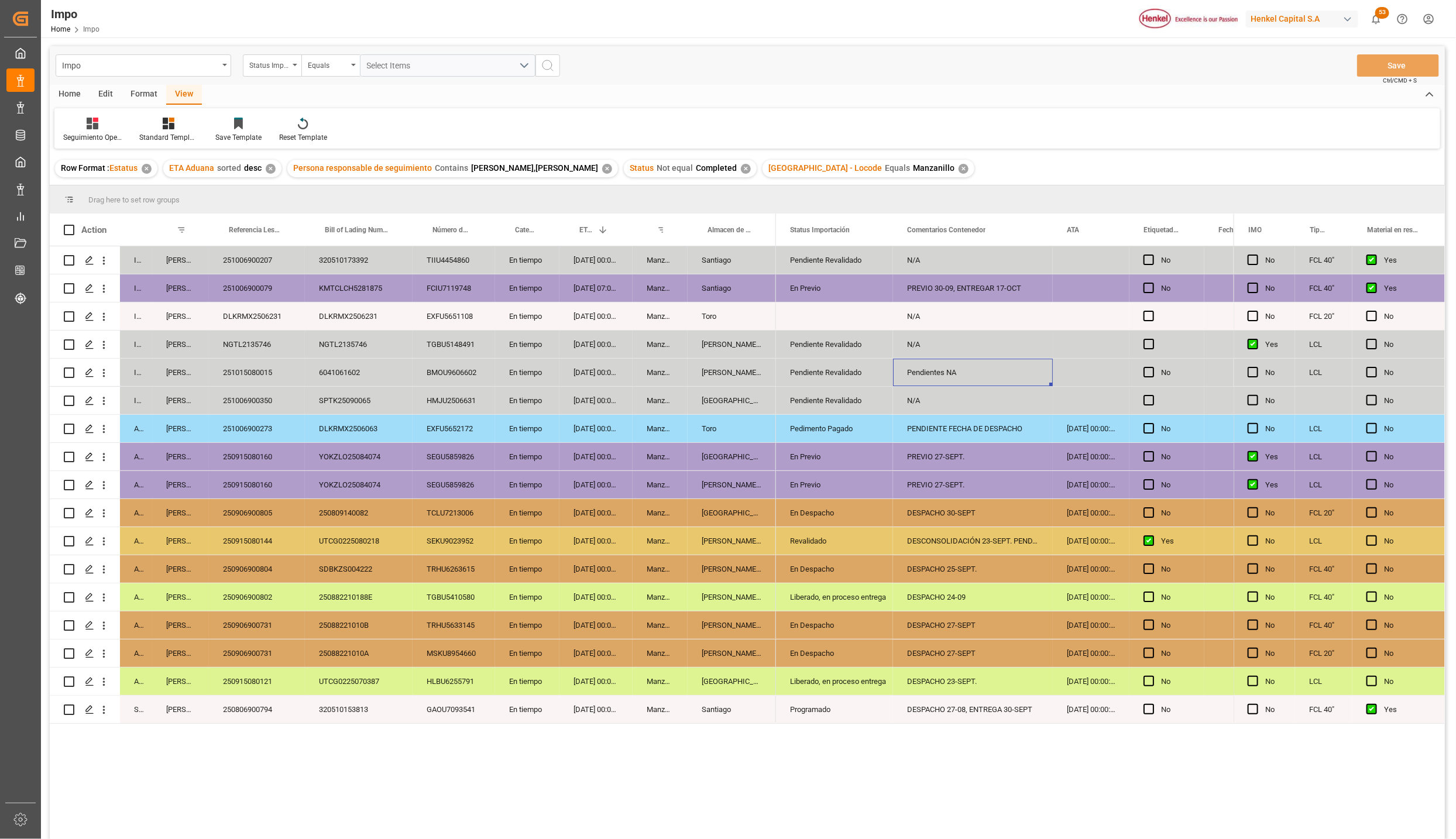
click at [915, 290] on div "PREVIO 30-09, ENTREGAR 17-OCT" at bounding box center [973, 288] width 160 height 28
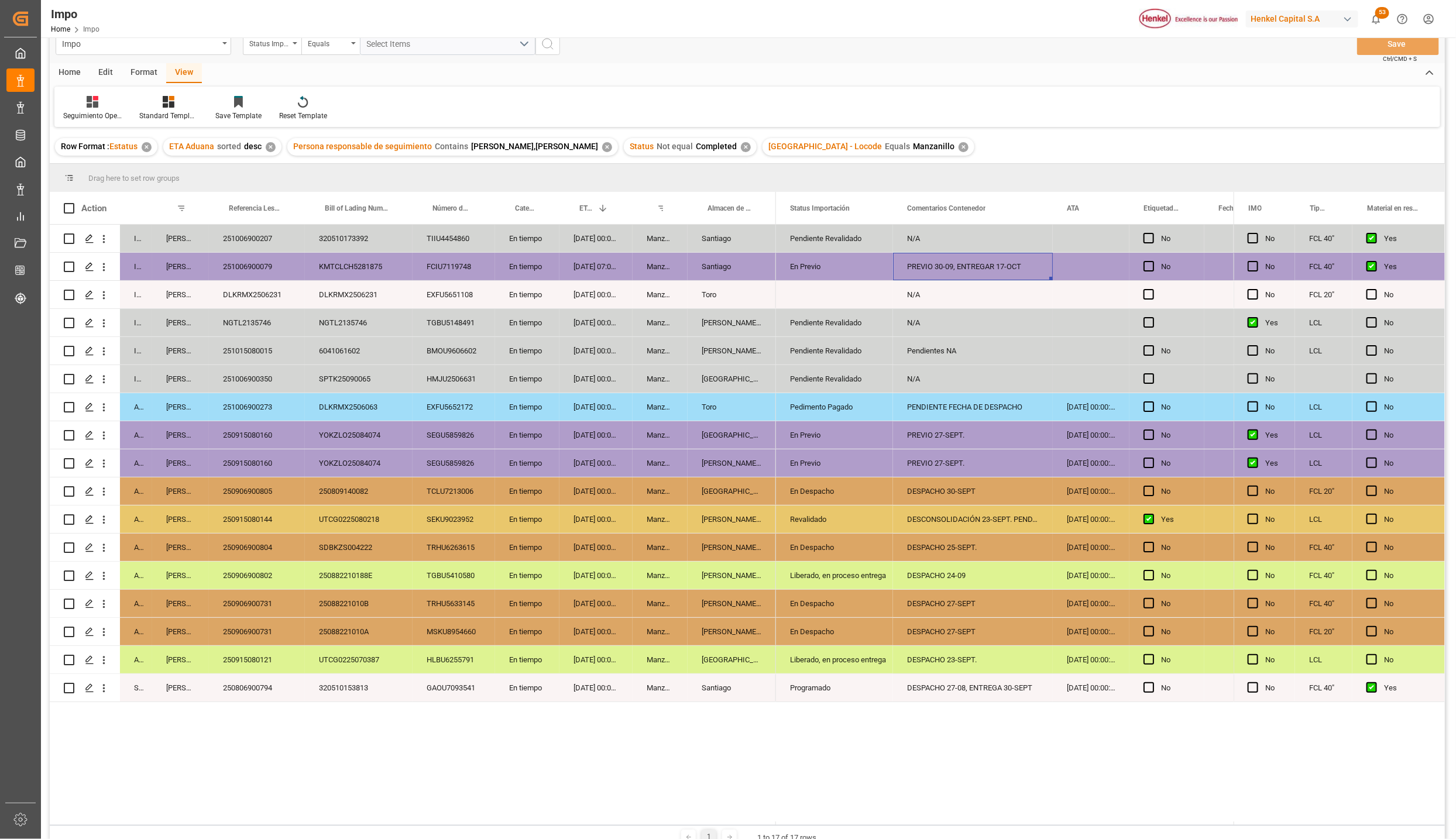
scroll to position [0, 0]
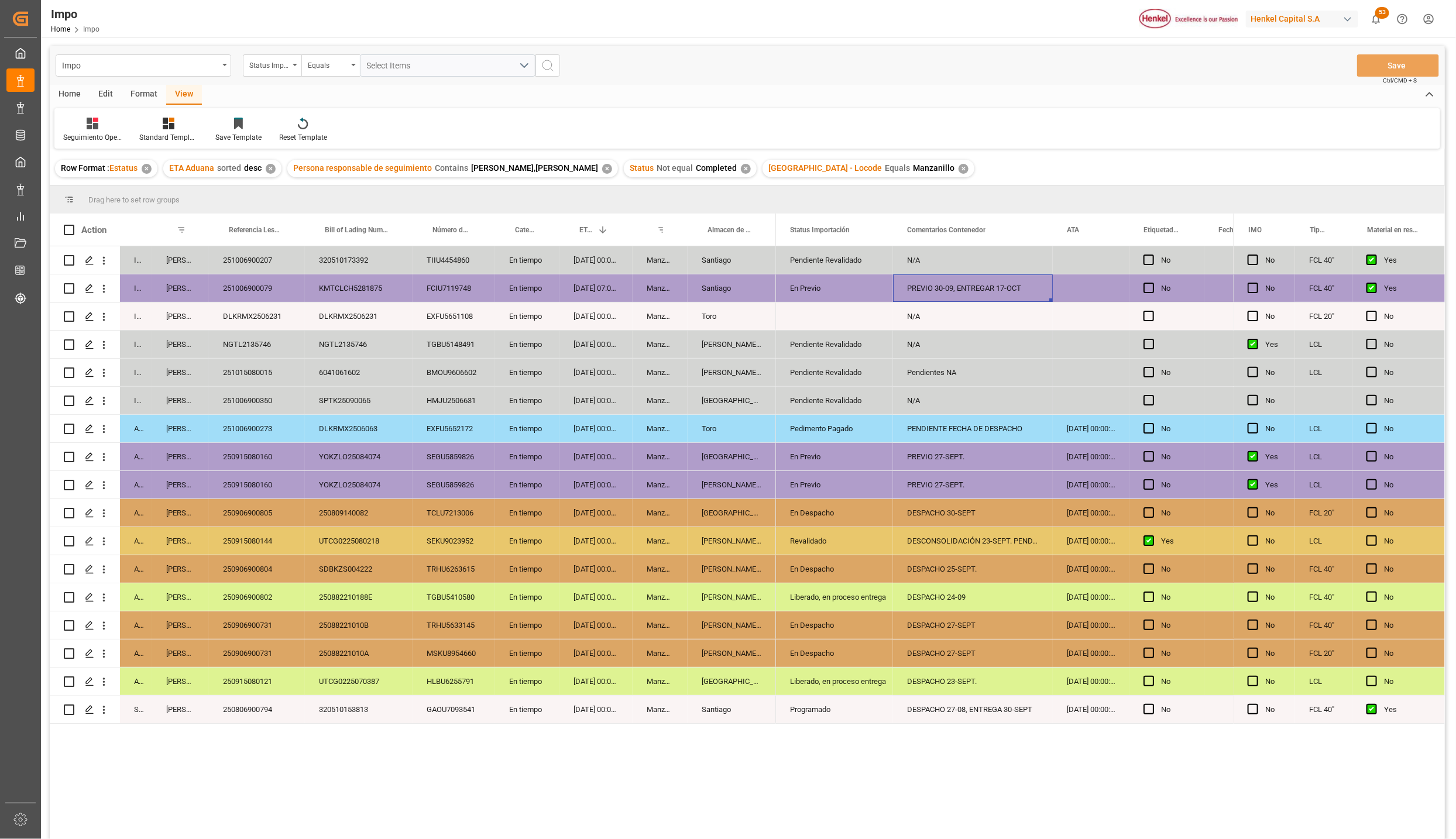
click at [602, 552] on div "[DATE] 00:00:00" at bounding box center [595, 541] width 73 height 28
click at [746, 579] on div "[PERSON_NAME] Tlalnepantla" at bounding box center [732, 569] width 88 height 28
click at [806, 636] on div "En Despacho" at bounding box center [834, 625] width 89 height 27
click at [243, 624] on div "250906900731" at bounding box center [257, 625] width 96 height 28
click at [969, 627] on div "DESPACHO 27-SEPT" at bounding box center [973, 625] width 160 height 28
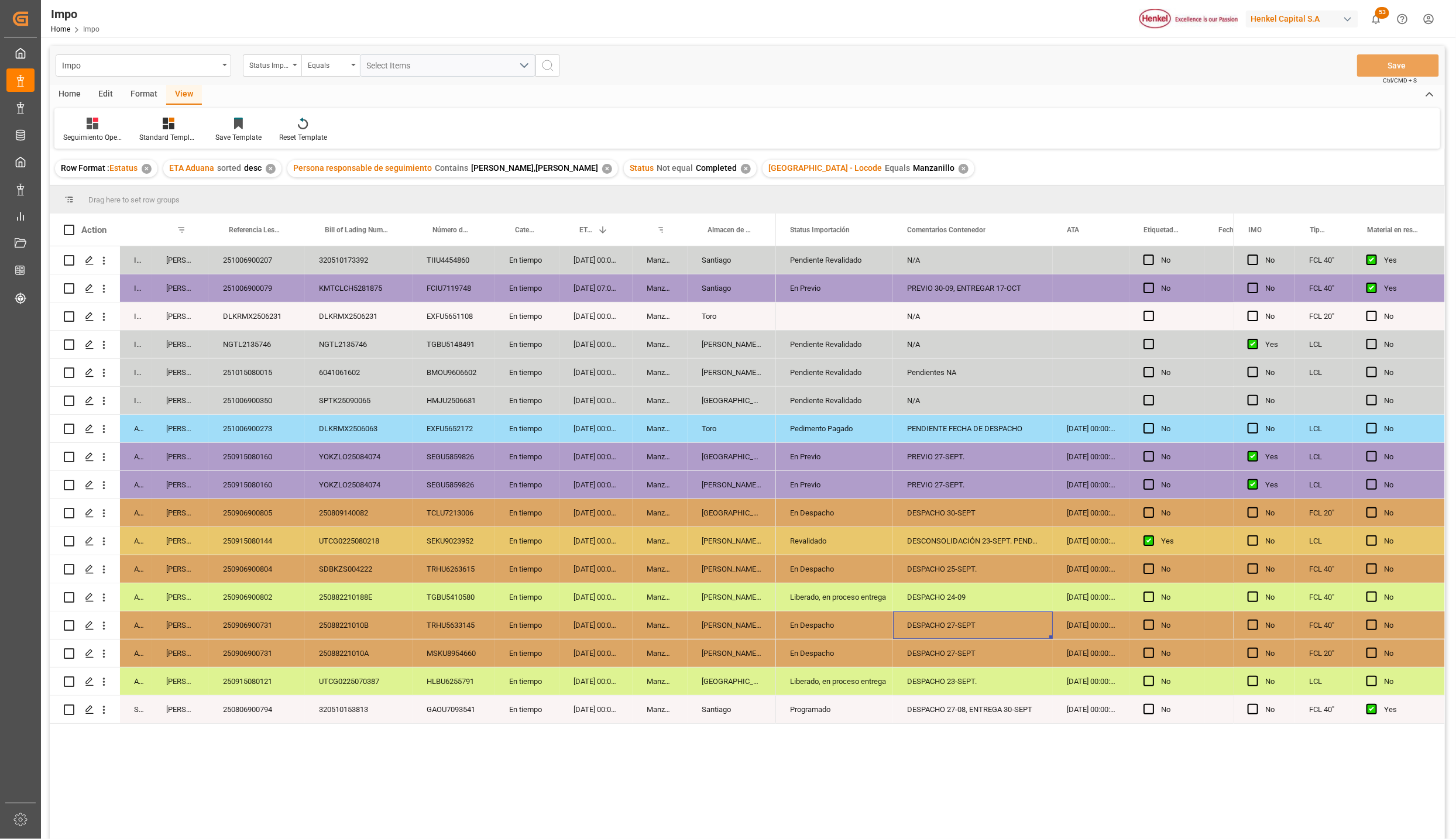
click at [960, 652] on div "DESPACHO 27-SEPT" at bounding box center [973, 654] width 160 height 28
click at [786, 624] on div "En Despacho" at bounding box center [834, 625] width 117 height 28
click at [697, 671] on div "[GEOGRAPHIC_DATA]" at bounding box center [732, 681] width 88 height 28
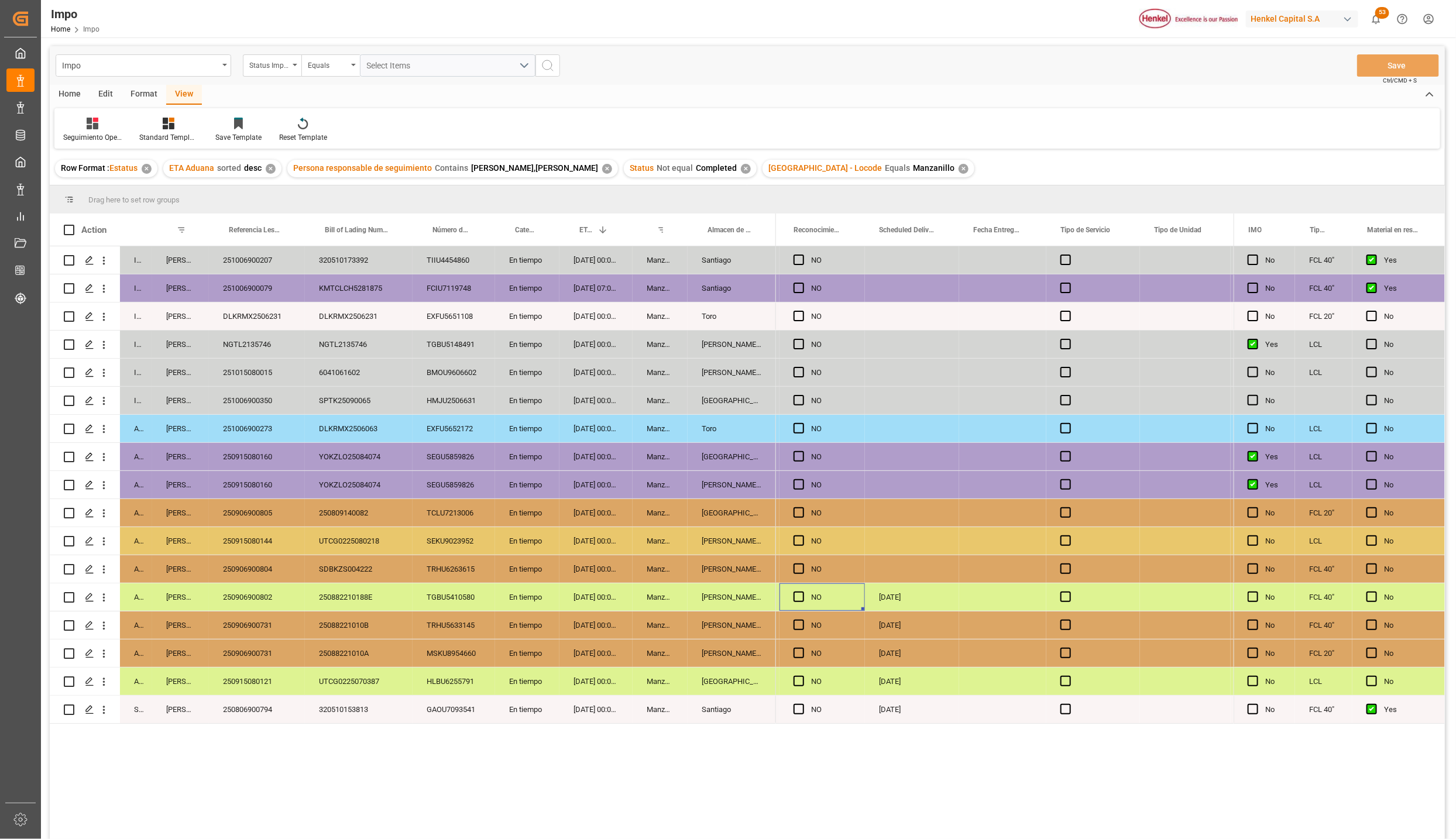
scroll to position [0, 2688]
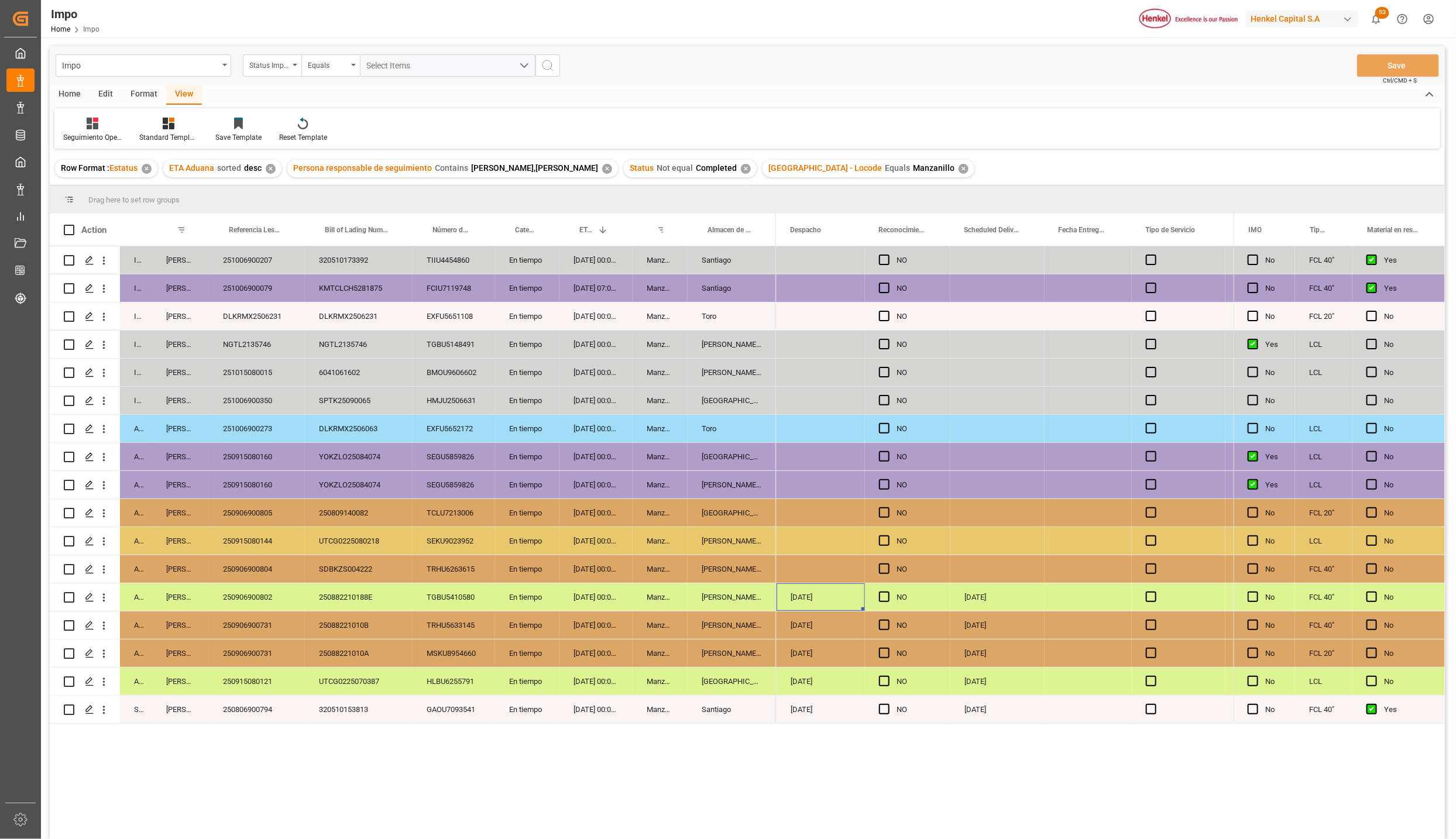
click at [274, 598] on div "250906900802" at bounding box center [257, 598] width 96 height 28
click at [740, 601] on div "[PERSON_NAME] Tlalnepantla" at bounding box center [732, 598] width 88 height 28
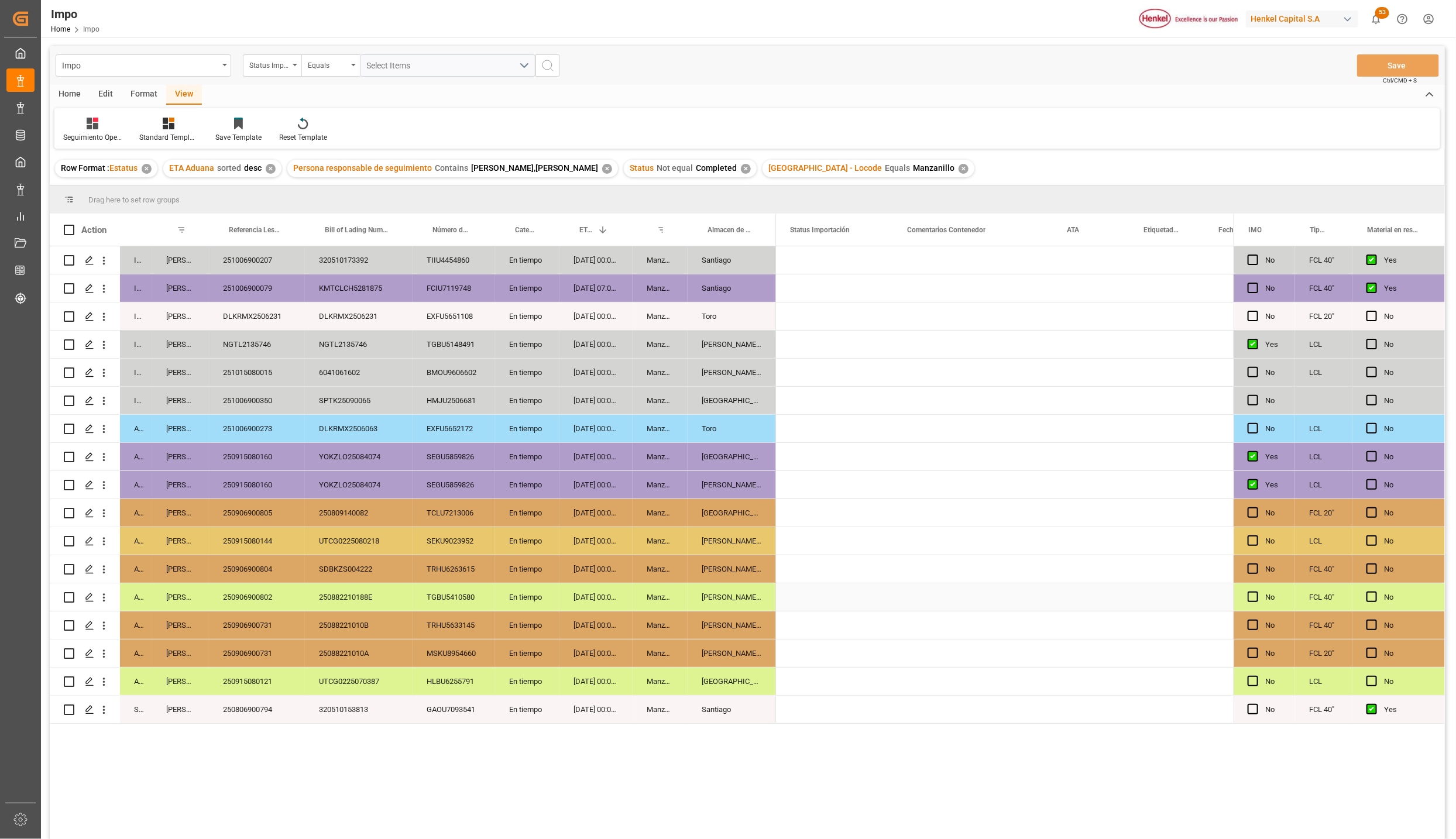
scroll to position [0, 0]
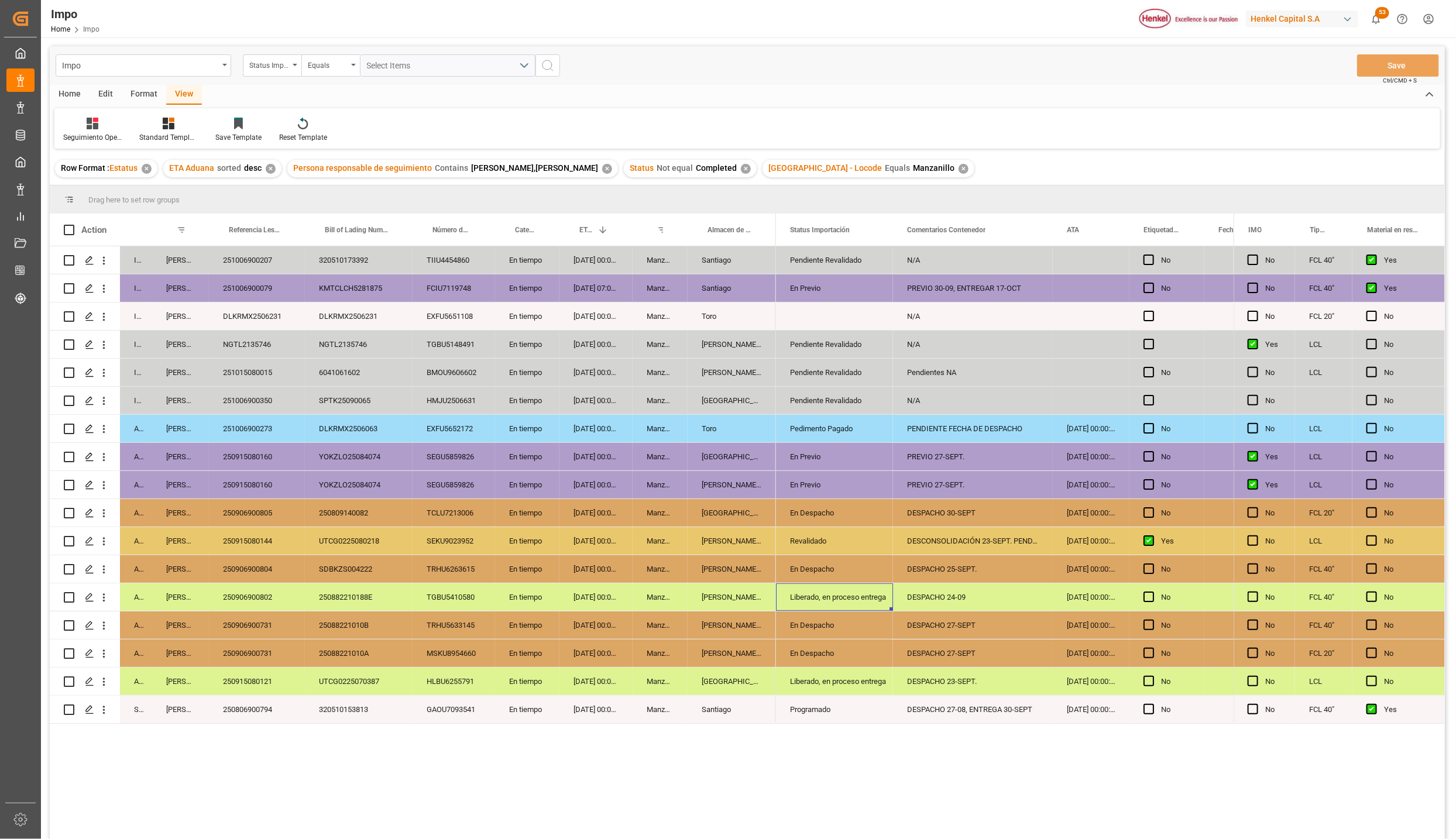
click at [852, 597] on div "Liberado, en proceso entrega" at bounding box center [834, 597] width 89 height 27
click at [869, 603] on icon "open menu" at bounding box center [870, 604] width 14 height 14
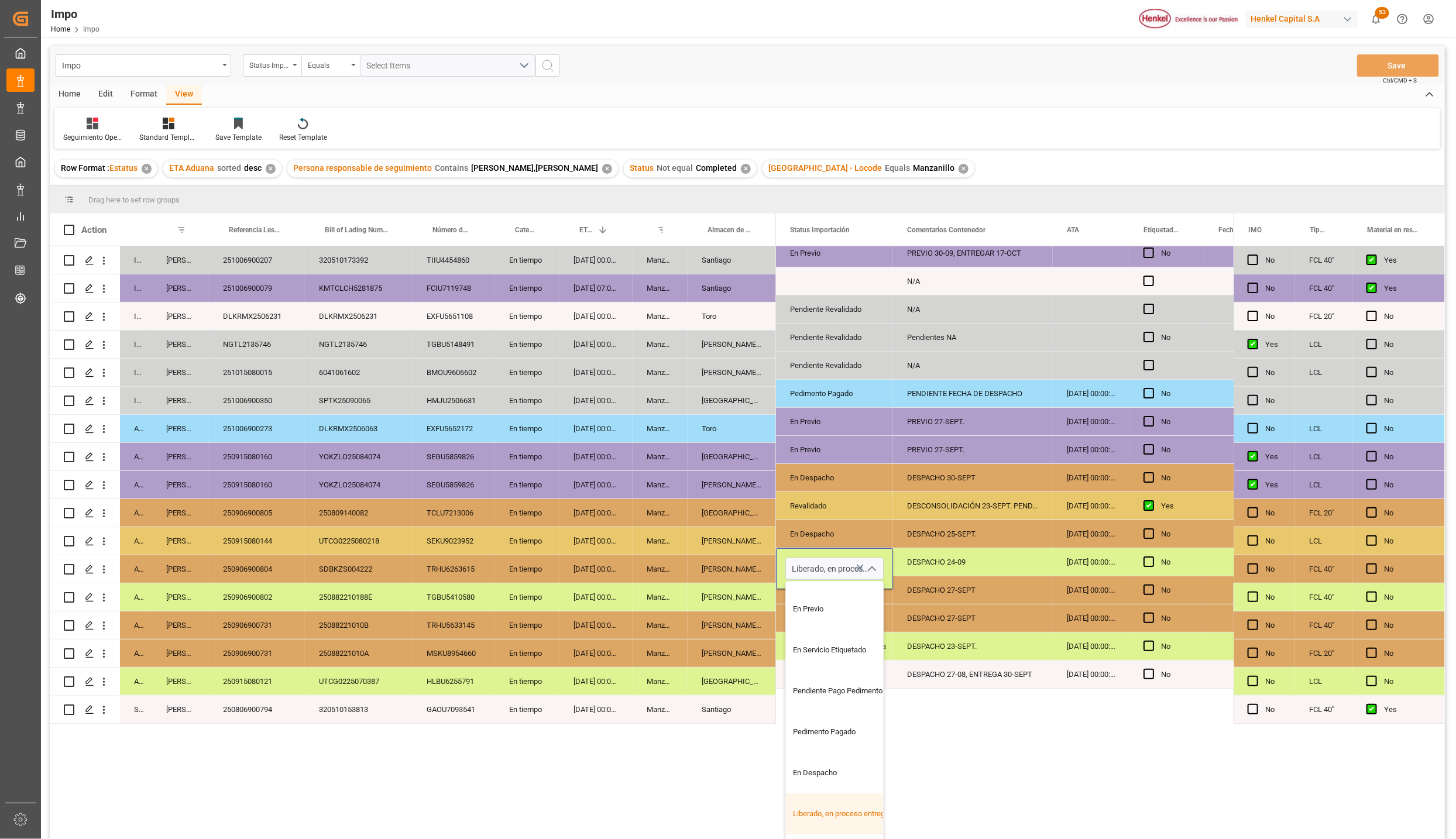
scroll to position [88, 0]
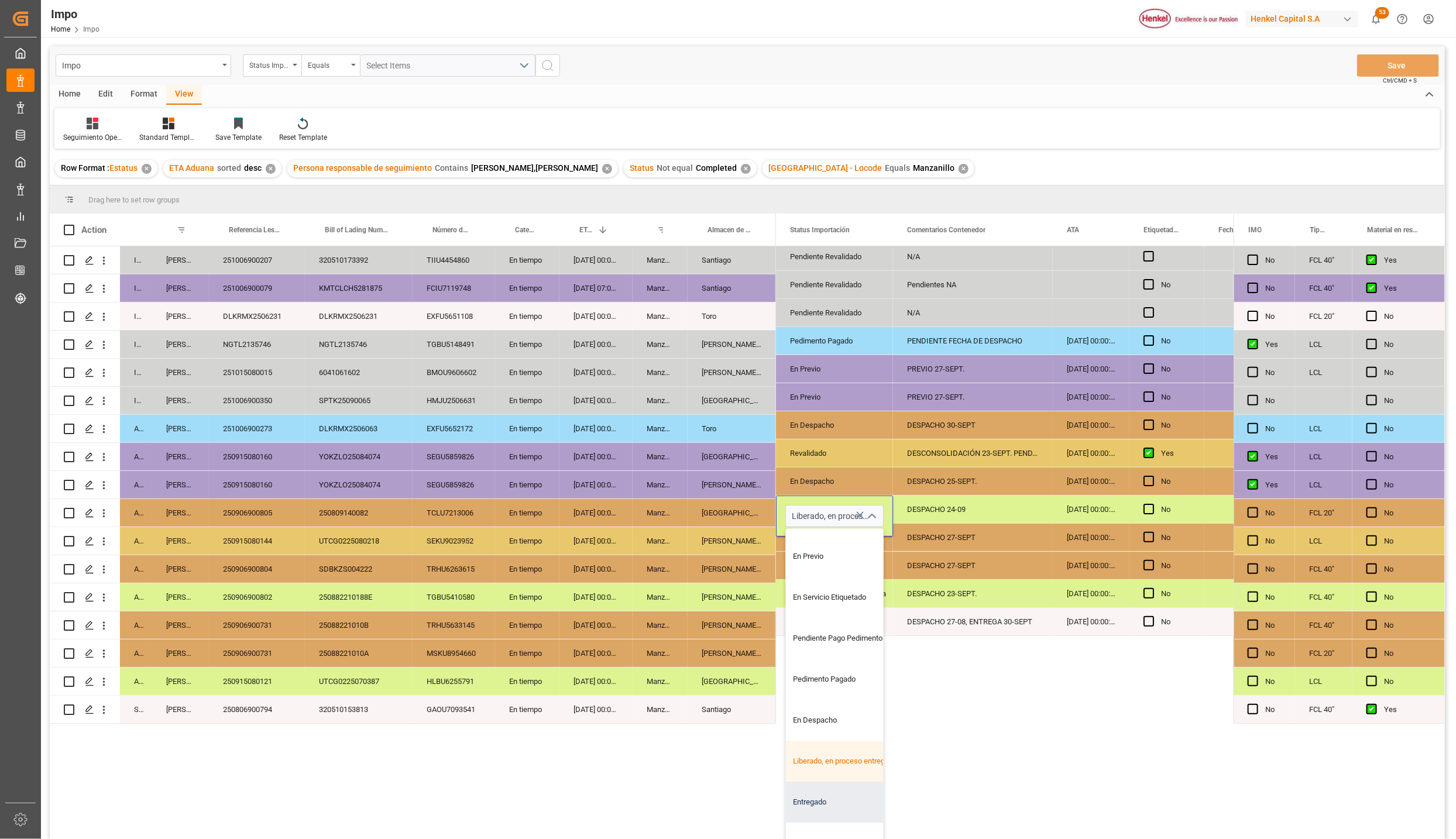
click at [832, 801] on div "Entregado" at bounding box center [841, 802] width 110 height 41
type input "Entregado"
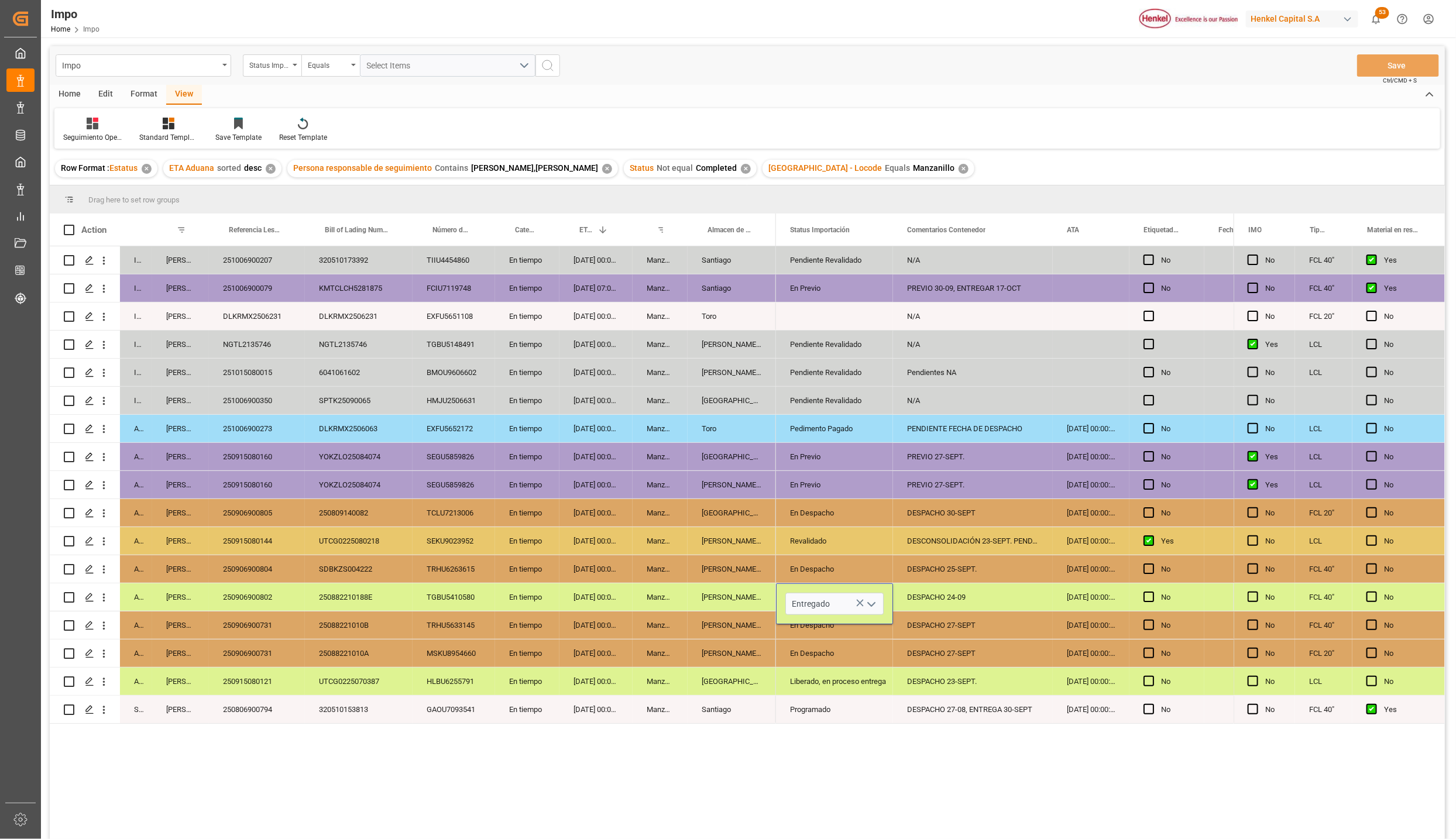
click at [903, 778] on div "Pendiente Revalidado N/A No En Previo PREVIO 30-09, ENTREGAR 17-OCT No N/A Pend…" at bounding box center [1005, 547] width 458 height 600
click at [934, 596] on div "DESPACHO 24-09" at bounding box center [973, 598] width 160 height 28
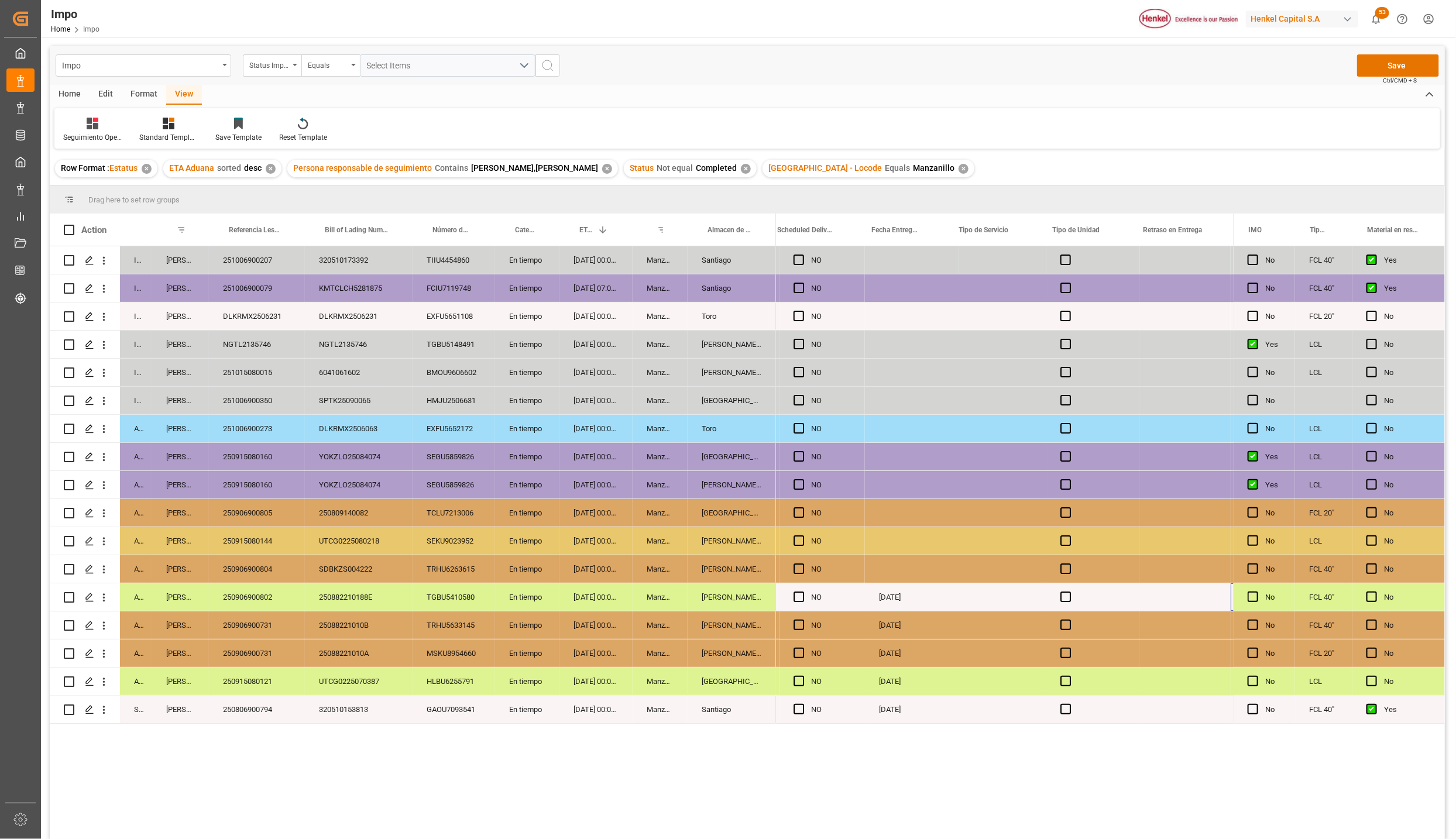
scroll to position [0, 2875]
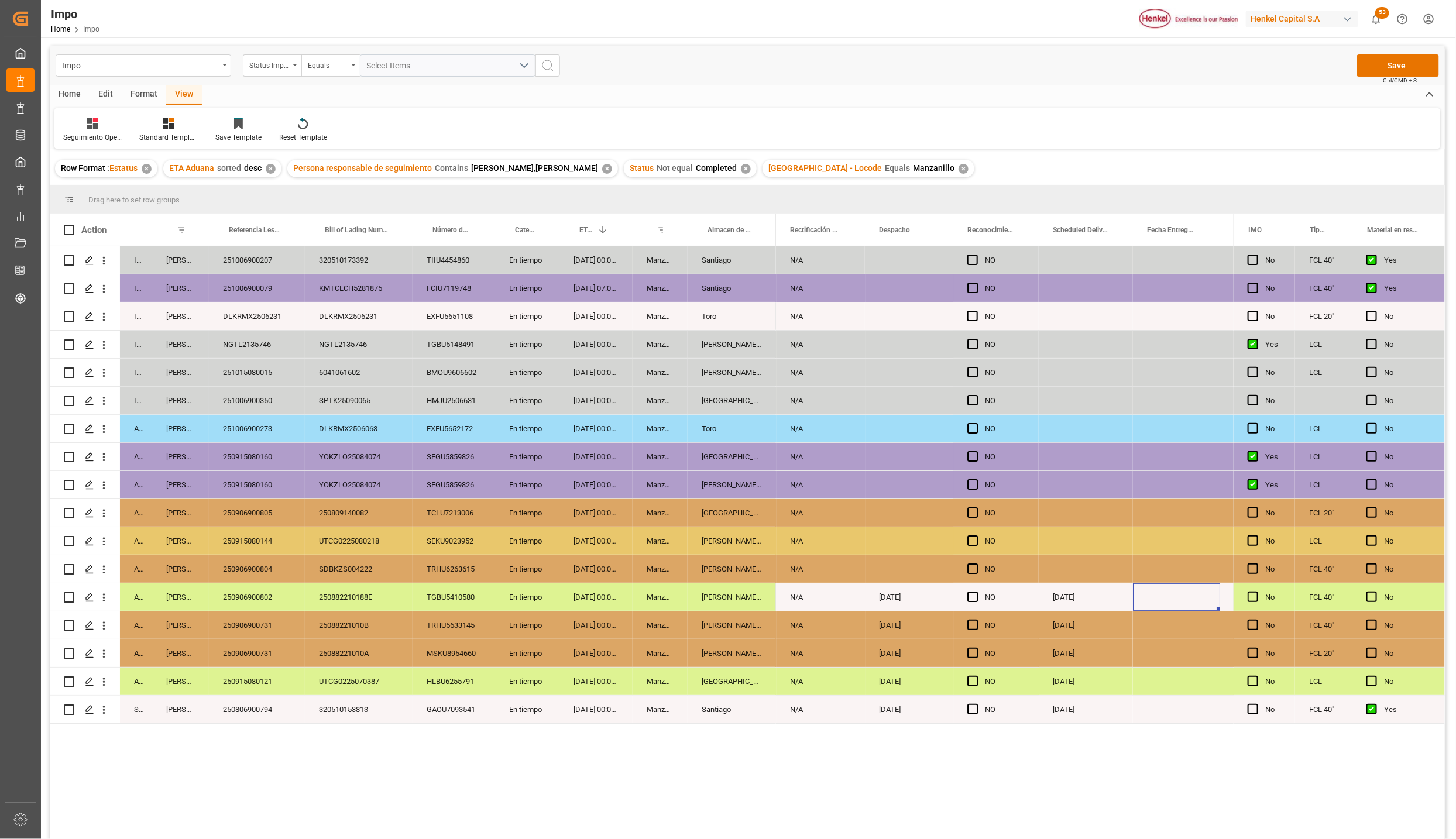
click at [1168, 595] on div "Press SPACE to select this row." at bounding box center [1176, 598] width 87 height 28
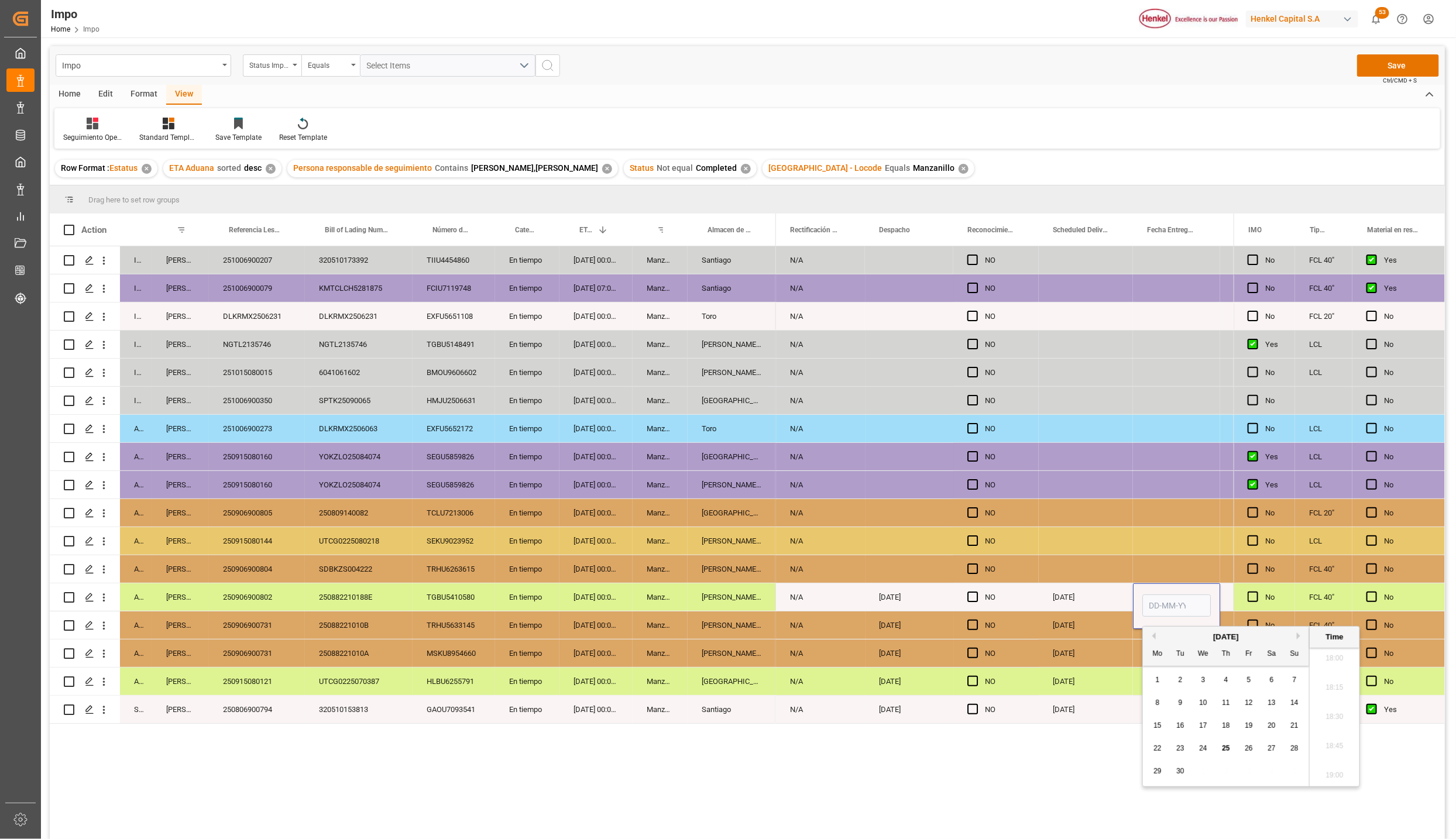
click at [1165, 604] on input "Press SPACE to select this row." at bounding box center [1176, 606] width 69 height 22
type input "25-09-2025 00:00"
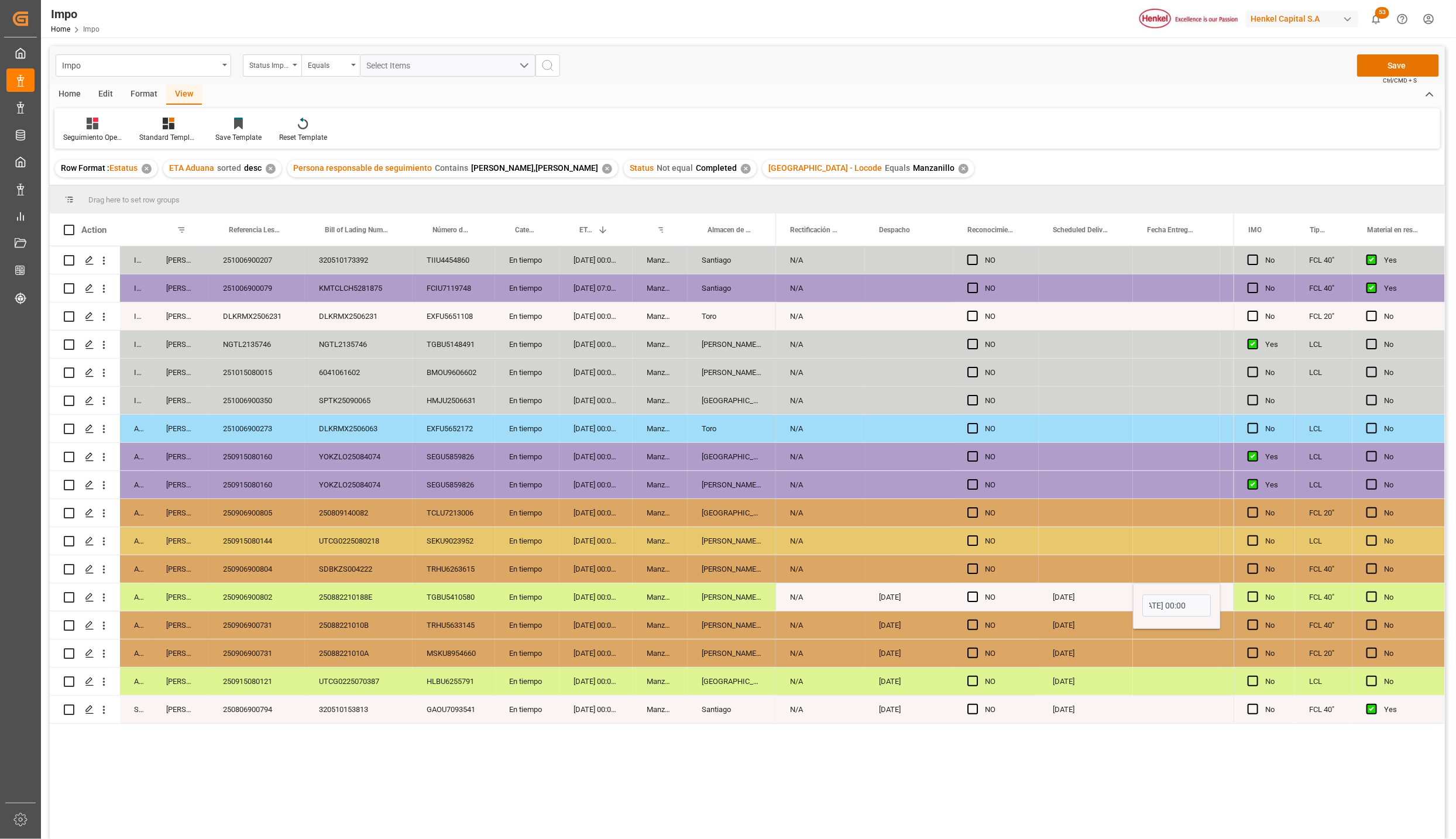
click at [1103, 594] on div "25-09-2025" at bounding box center [1085, 598] width 94 height 28
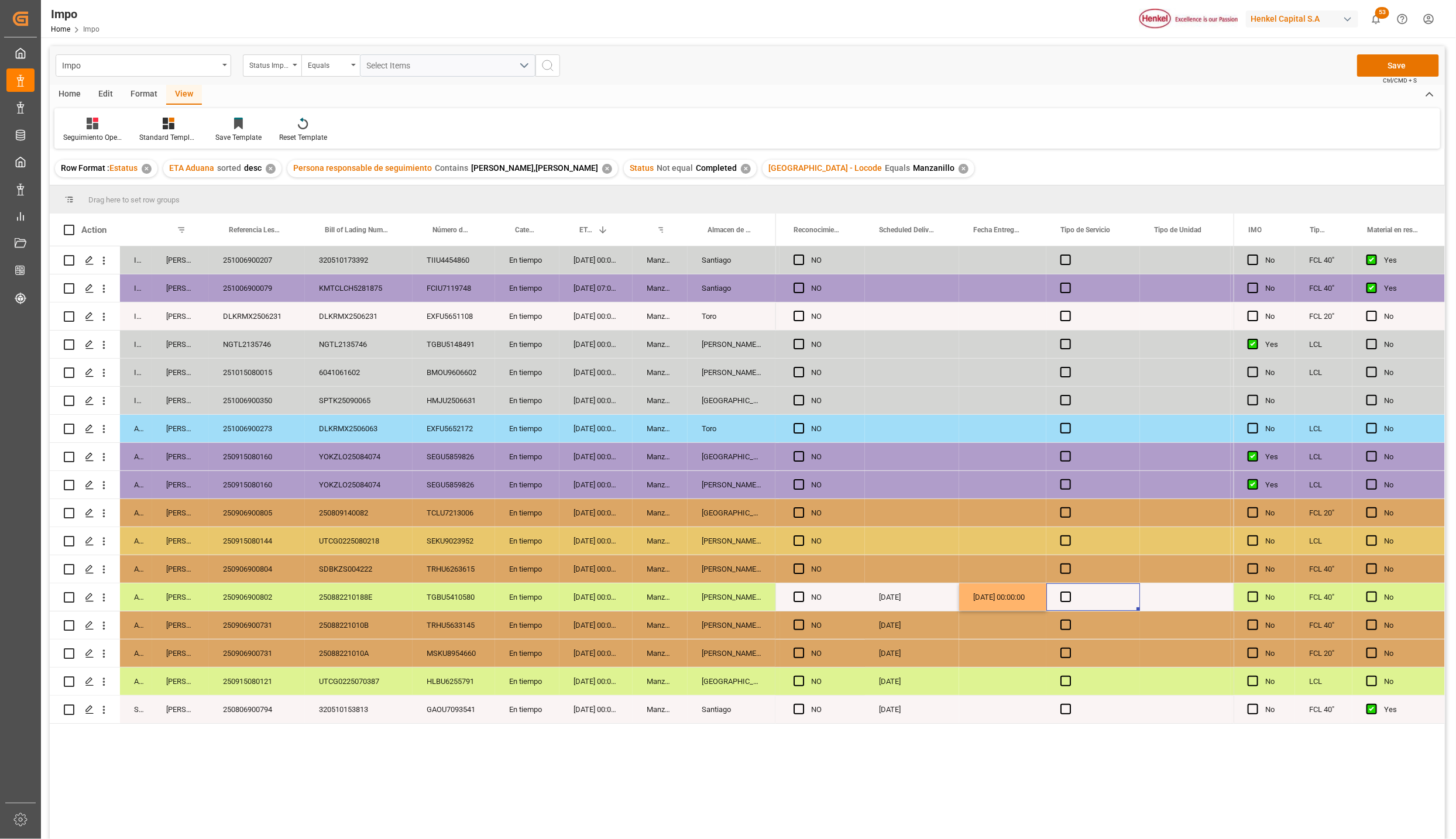
click at [1067, 590] on div "Press SPACE to select this row." at bounding box center [1093, 598] width 94 height 28
click at [1069, 600] on span "Press SPACE to select this row." at bounding box center [1066, 597] width 11 height 11
click at [1069, 592] on input "Press SPACE to select this row." at bounding box center [1069, 592] width 0 height 0
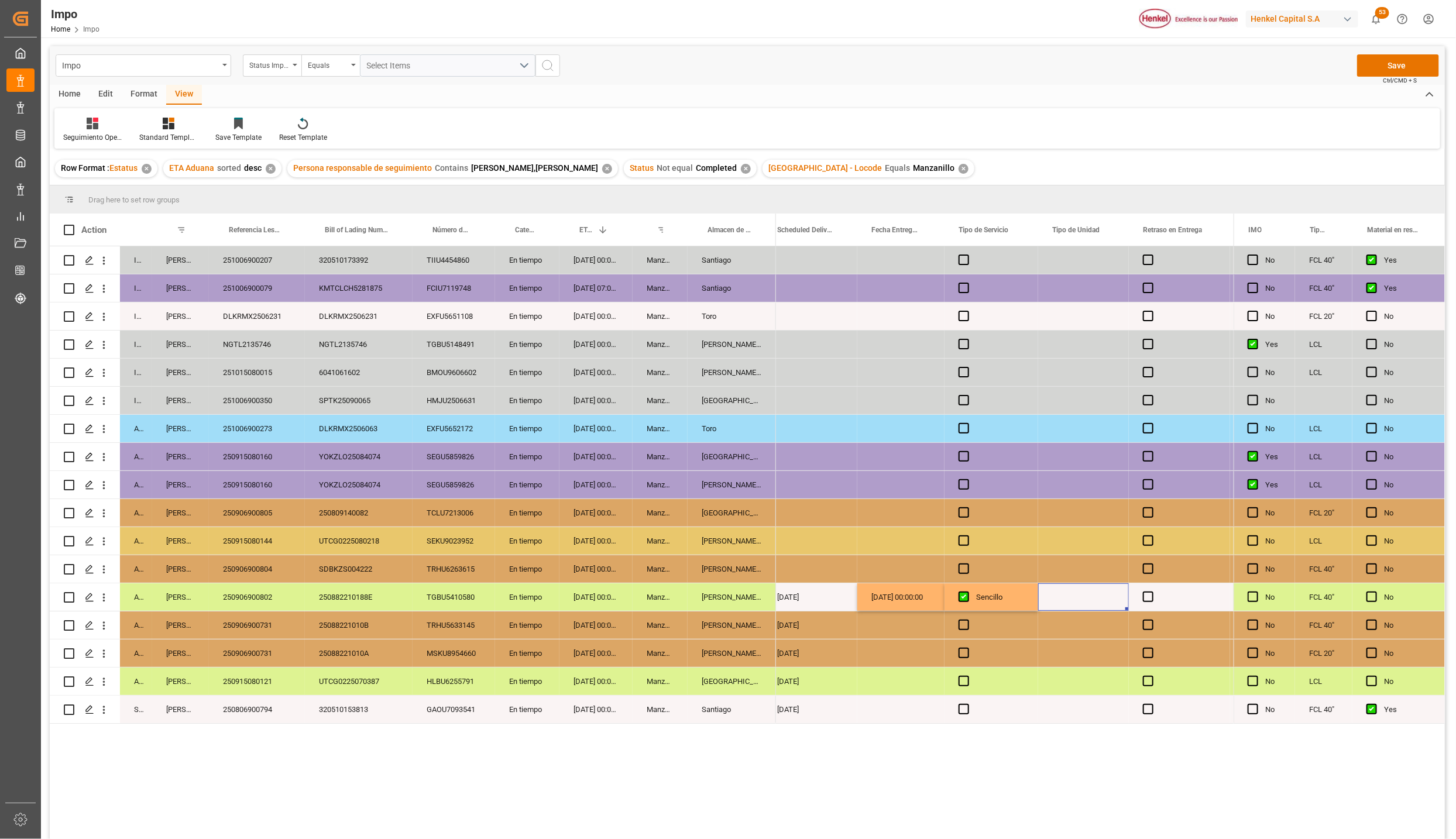
click at [1089, 595] on div "Press SPACE to select this row." at bounding box center [1083, 598] width 91 height 28
click at [1077, 602] on input "Press SPACE to select this row." at bounding box center [1083, 604] width 72 height 22
type input "c"
type input "CONTENEDOR"
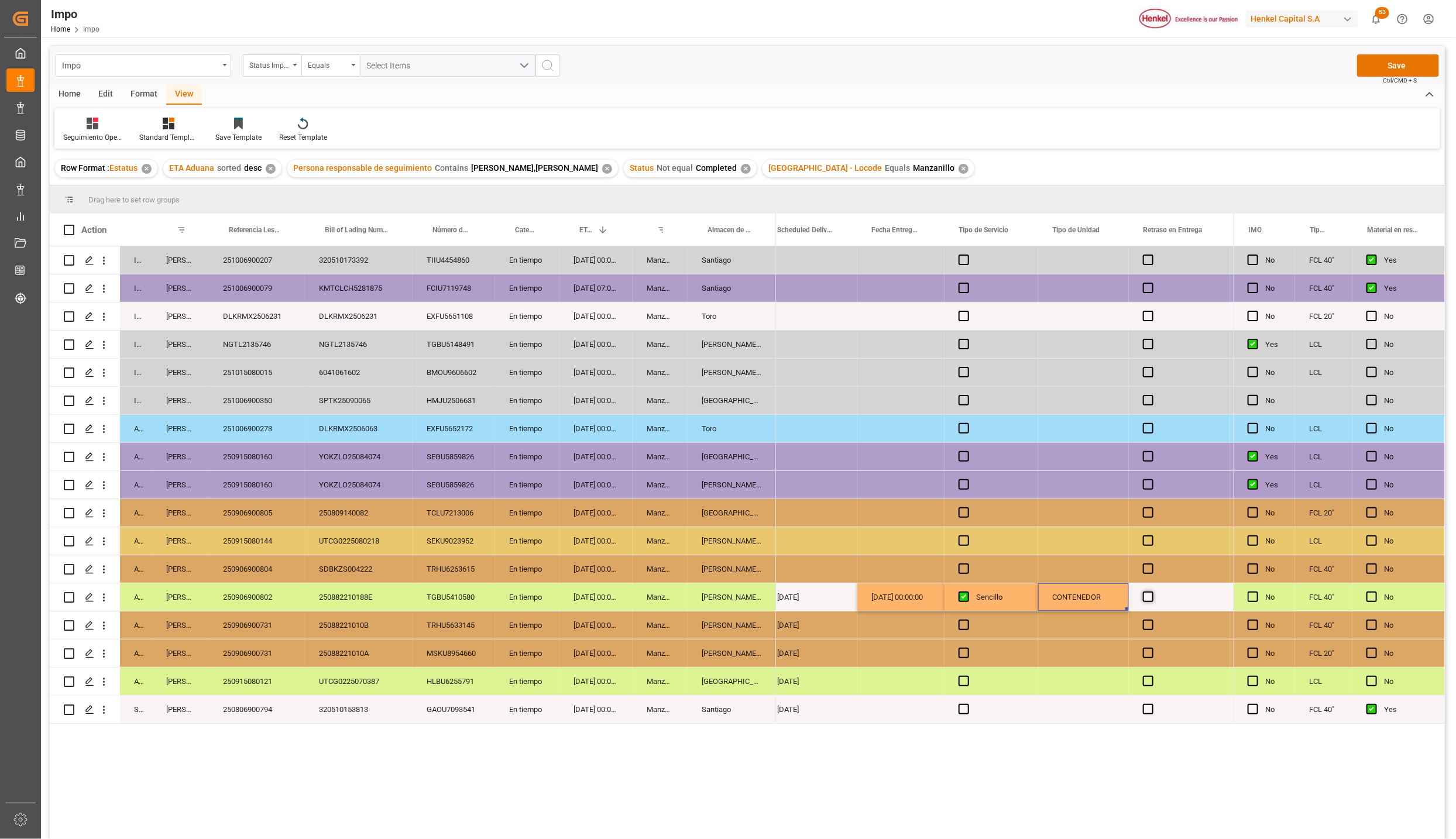
click at [1146, 594] on span "Press SPACE to select this row." at bounding box center [1148, 597] width 11 height 11
click at [1151, 592] on input "Press SPACE to select this row." at bounding box center [1151, 592] width 0 height 0
click at [1087, 602] on div "CONTENEDOR" at bounding box center [1083, 598] width 91 height 28
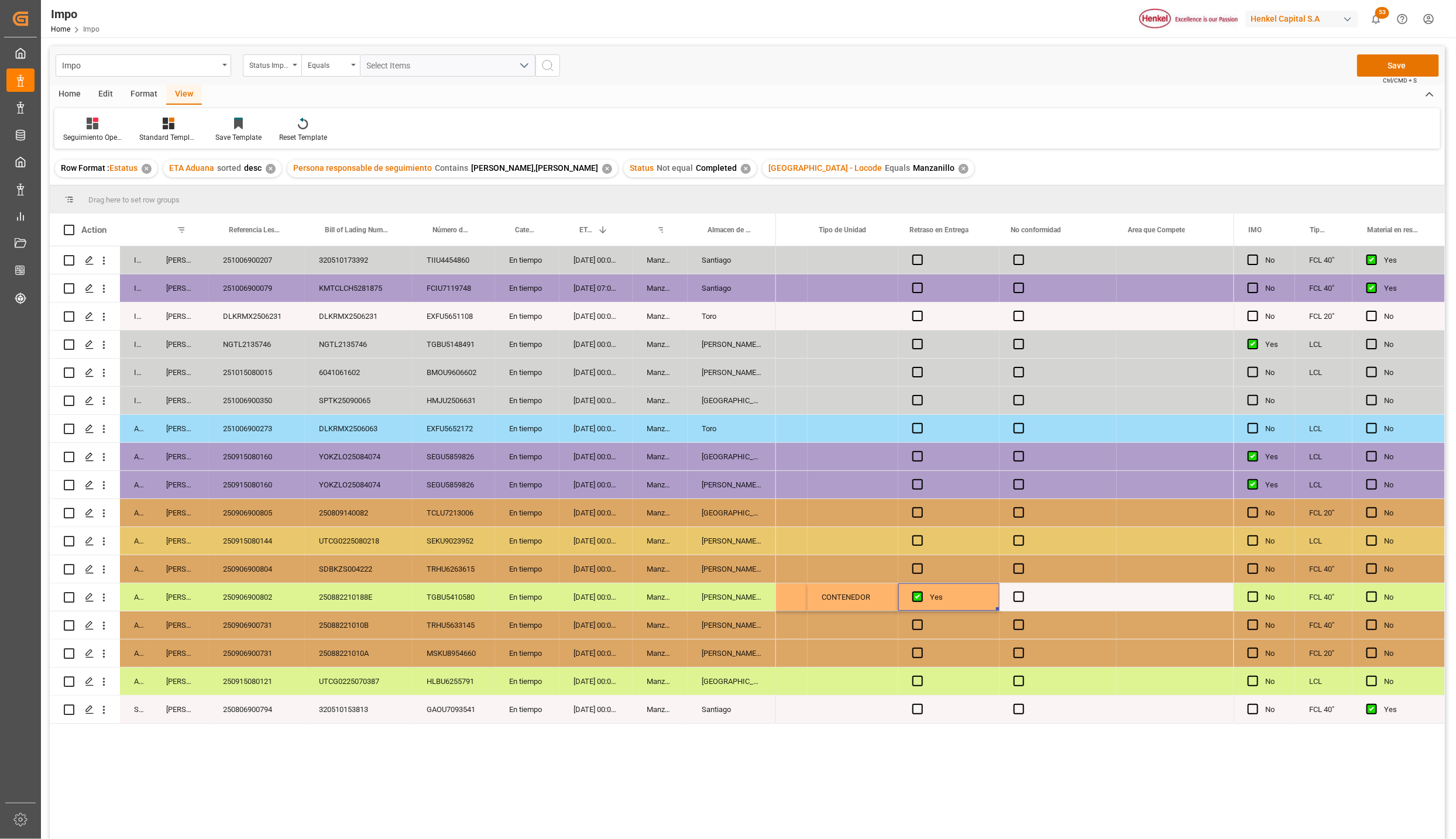
click at [908, 596] on div "Yes" at bounding box center [948, 598] width 101 height 28
click at [912, 592] on span "Press SPACE to select this row." at bounding box center [917, 597] width 11 height 11
click at [921, 592] on input "Press SPACE to select this row." at bounding box center [921, 592] width 0 height 0
click at [1422, 70] on button "Save" at bounding box center [1398, 66] width 82 height 22
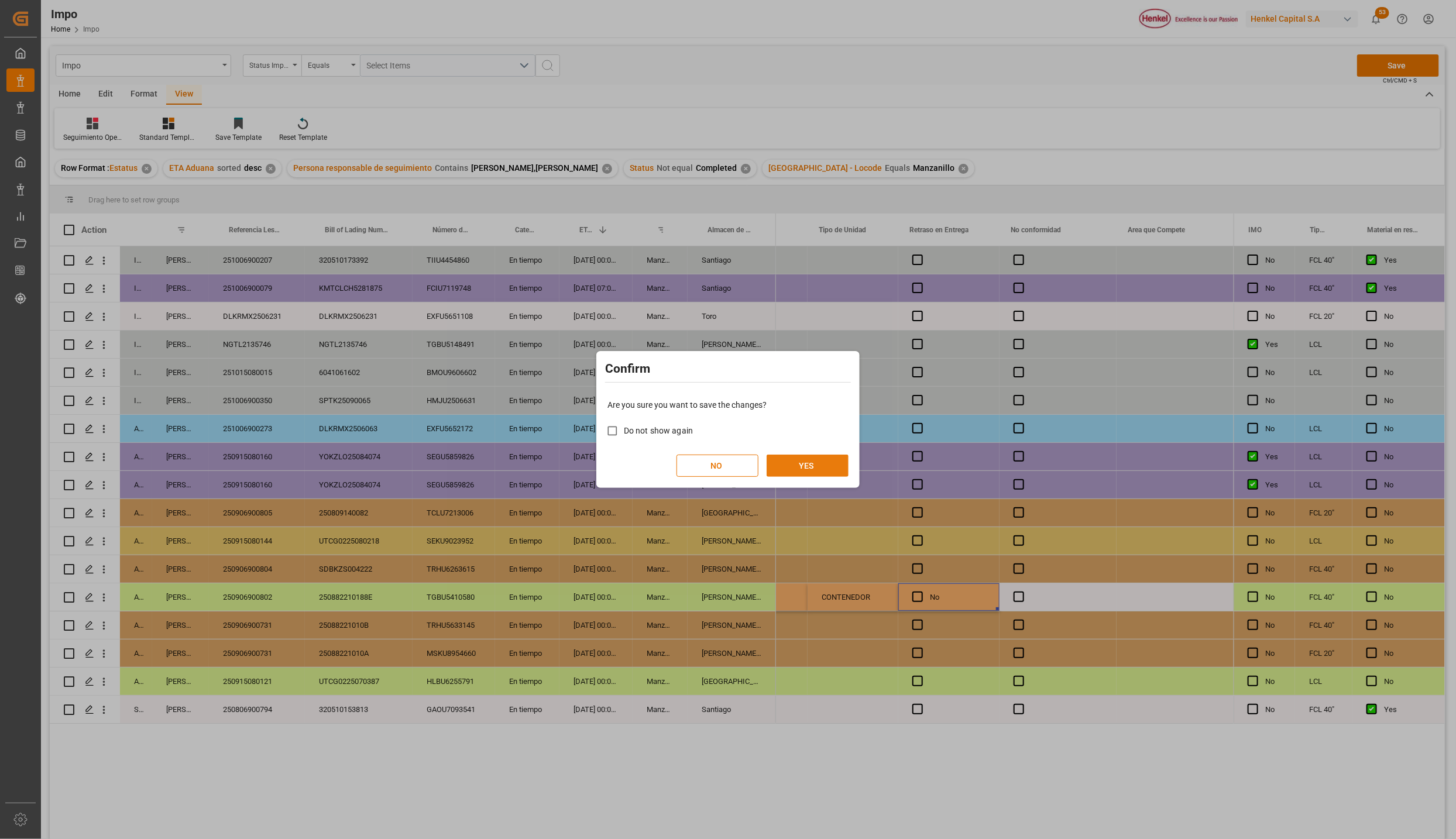
click at [810, 466] on button "YES" at bounding box center [807, 466] width 82 height 22
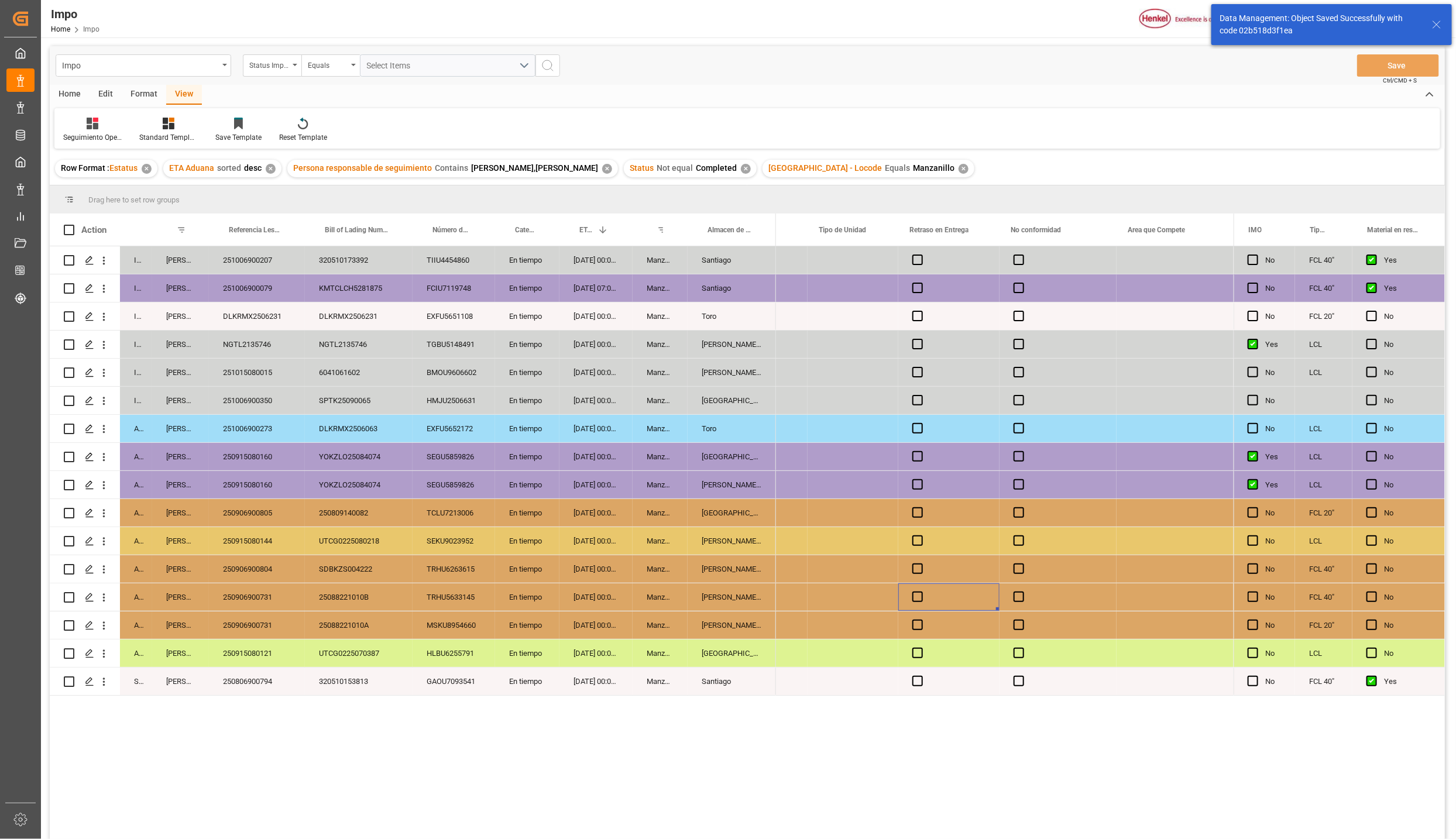
click at [662, 532] on div "Manzanillo" at bounding box center [659, 541] width 55 height 28
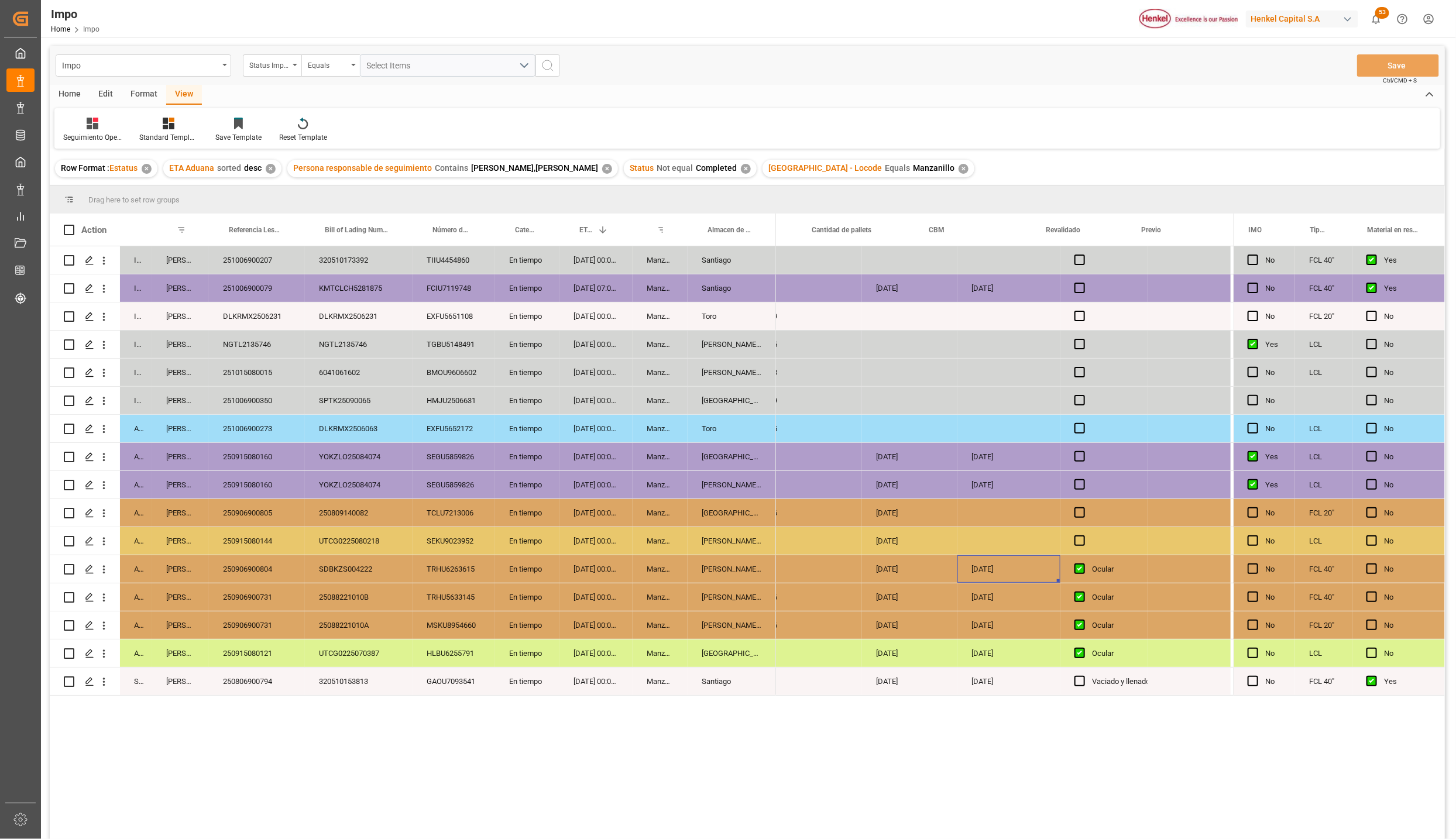
scroll to position [0, 1934]
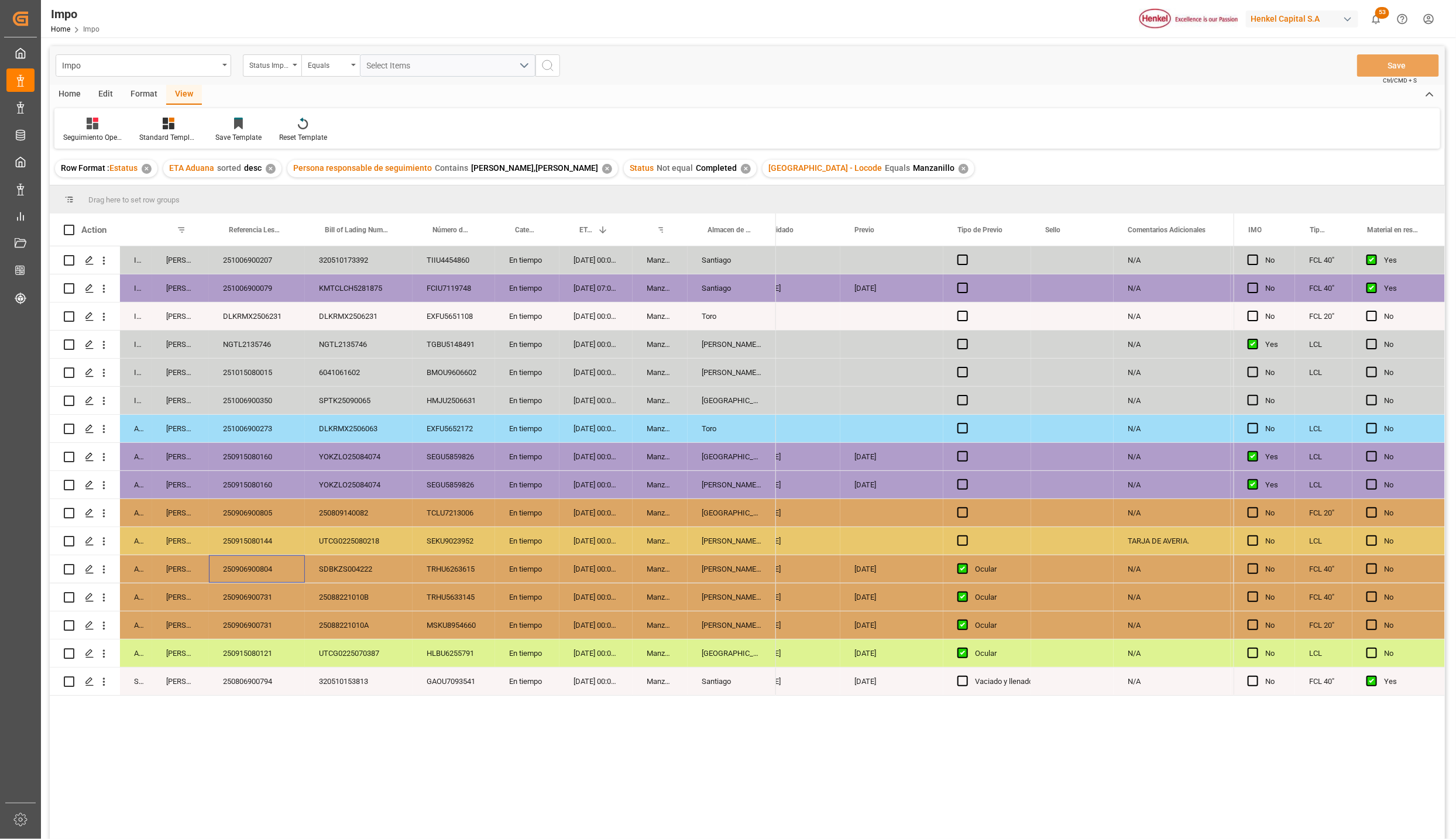
click at [258, 568] on div "250906900804" at bounding box center [257, 569] width 96 height 28
click at [660, 573] on div "Manzanillo" at bounding box center [659, 569] width 55 height 28
click at [346, 573] on div "SDBKZS004222" at bounding box center [358, 569] width 107 height 28
click at [241, 561] on div "250906900804" at bounding box center [257, 569] width 96 height 28
click at [364, 745] on div "In progress Karla Chavez 251006900207 320510173392 TIIU4454860 En tiempo 05-10-…" at bounding box center [746, 545] width 1395 height 597
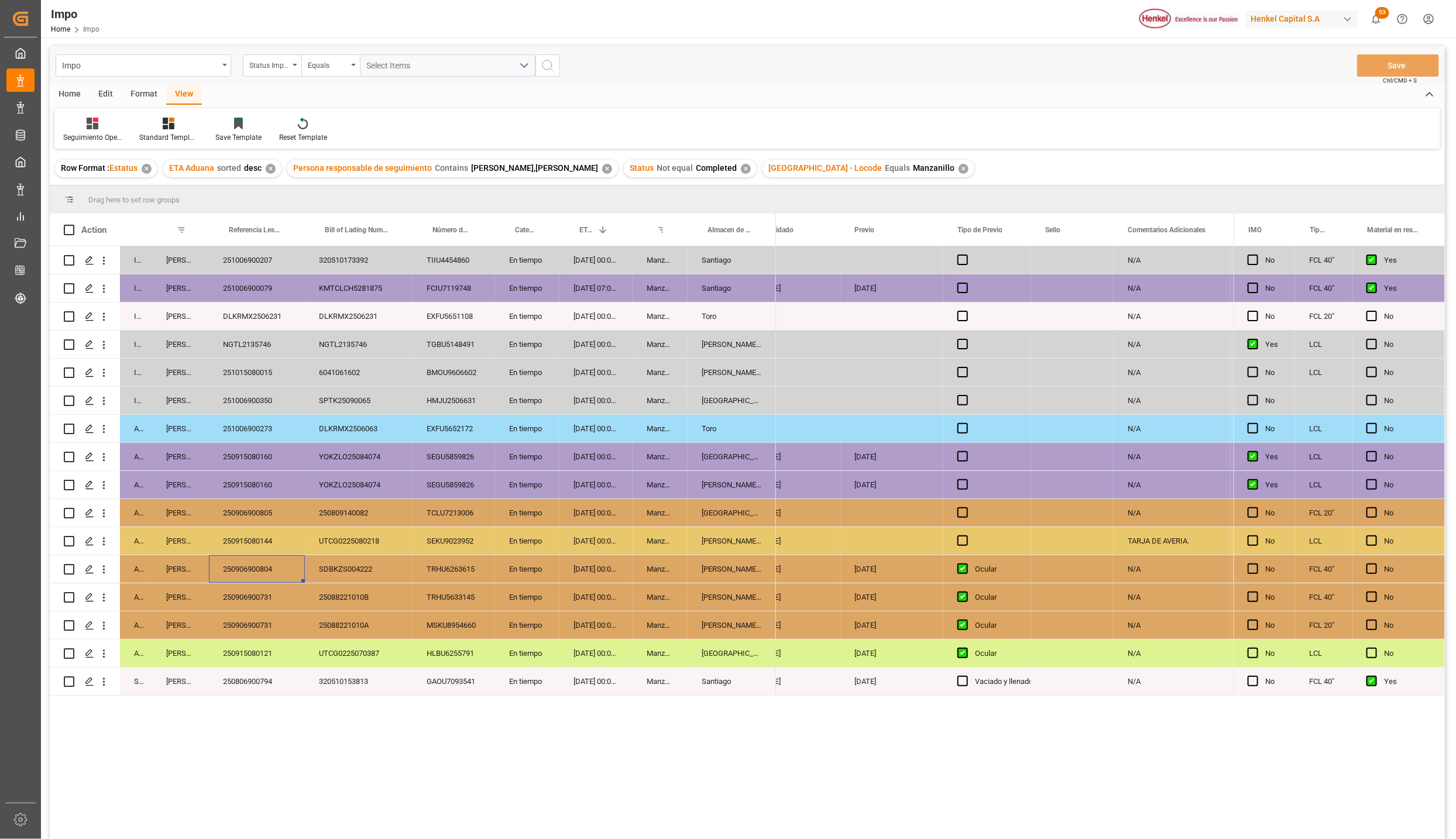
click at [748, 567] on div "[PERSON_NAME] Tlalnepantla" at bounding box center [732, 569] width 88 height 28
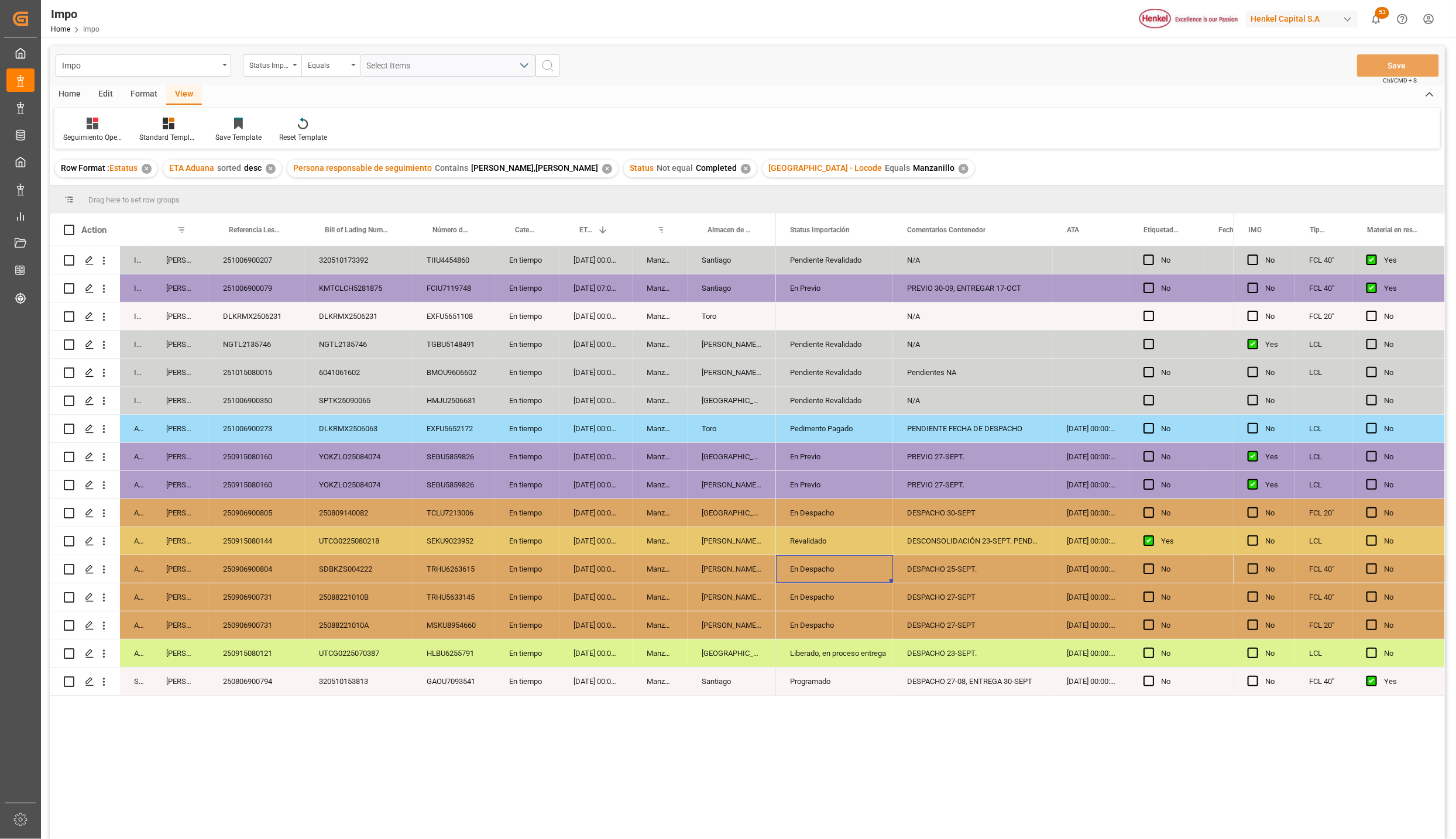
click at [806, 561] on div "En Despacho" at bounding box center [834, 569] width 89 height 27
click at [872, 583] on icon "open menu" at bounding box center [870, 576] width 14 height 14
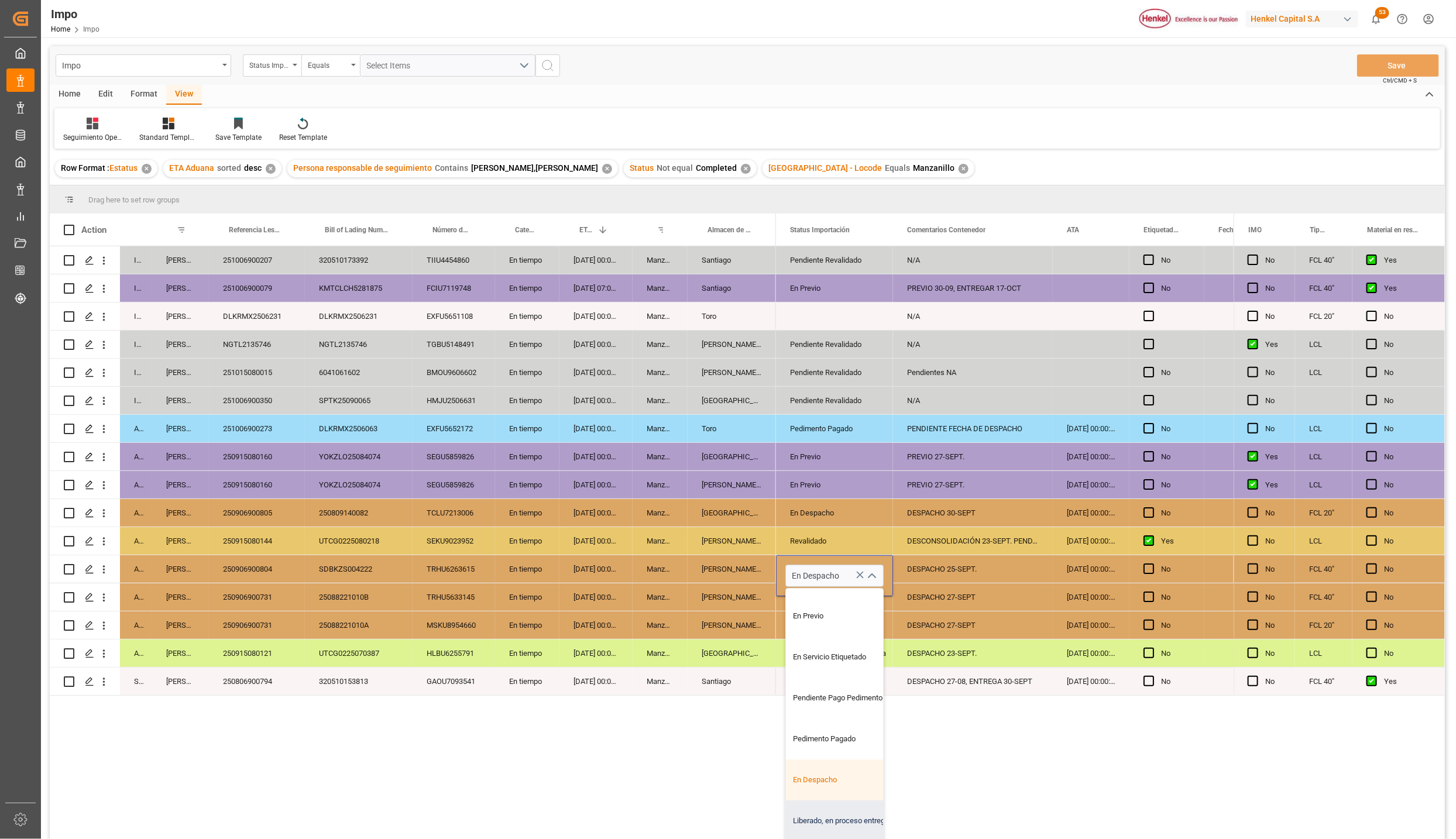
scroll to position [79, 0]
drag, startPoint x: 834, startPoint y: 813, endPoint x: 864, endPoint y: 804, distance: 31.3
click at [834, 813] on div "Liberado, en proceso entrega" at bounding box center [841, 821] width 110 height 41
type input "Liberado, en proceso entrega"
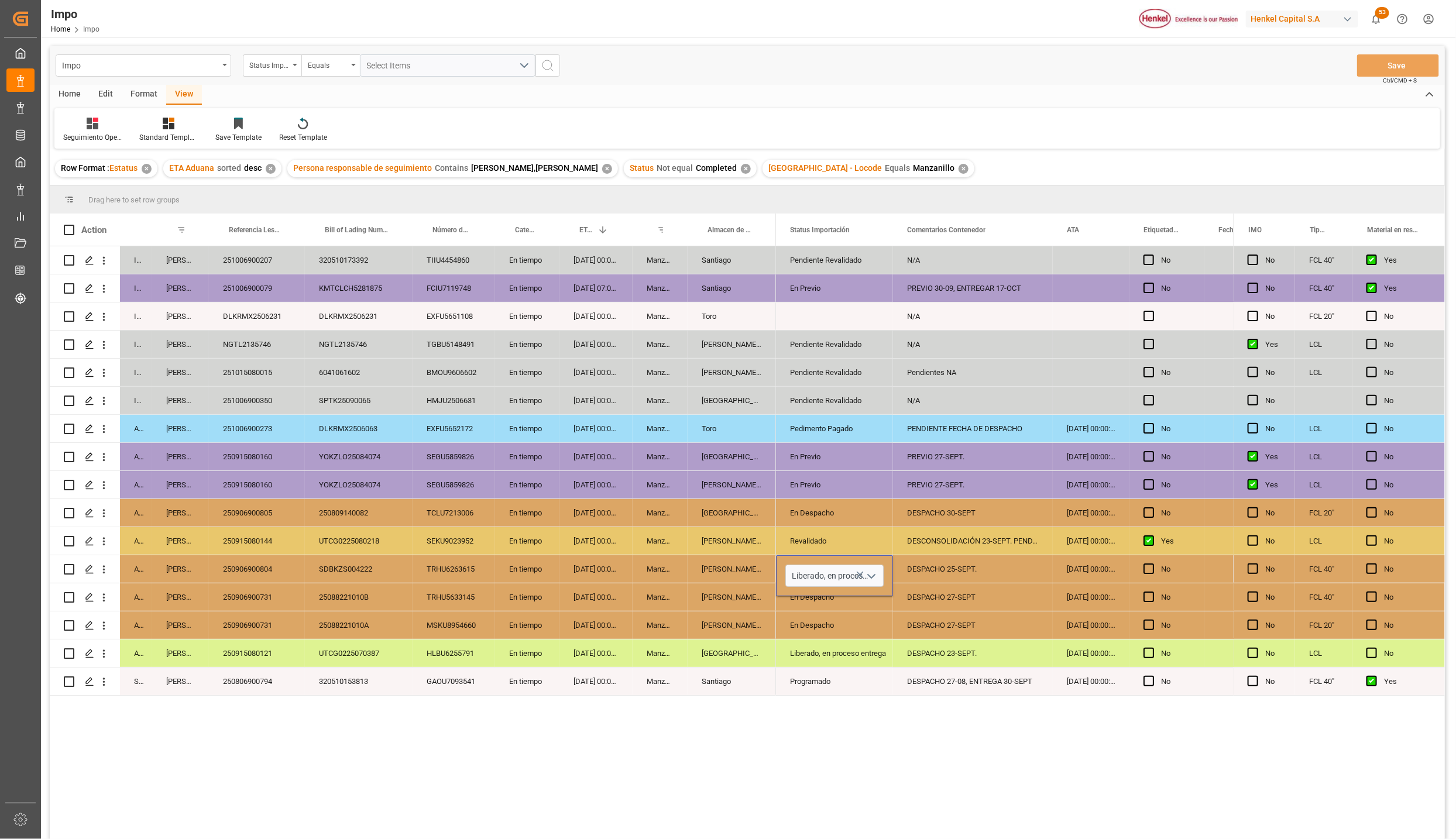
click at [871, 801] on div "Pendiente Revalidado N/A No En Previo PREVIO 30-09, ENTREGAR 17-OCT No N/A Pend…" at bounding box center [1005, 547] width 458 height 600
click at [899, 720] on div "Pendiente Revalidado N/A No En Previo PREVIO 30-09, ENTREGAR 17-OCT No N/A Pend…" at bounding box center [1005, 547] width 458 height 600
click at [923, 679] on div "DESPACHO 27-08, ENTREGA 30-SEPT" at bounding box center [973, 681] width 160 height 28
click at [950, 634] on div "DESPACHO 27-SEPT" at bounding box center [973, 625] width 160 height 28
click at [950, 576] on div "DESPACHO 25-SEPT." at bounding box center [973, 569] width 160 height 28
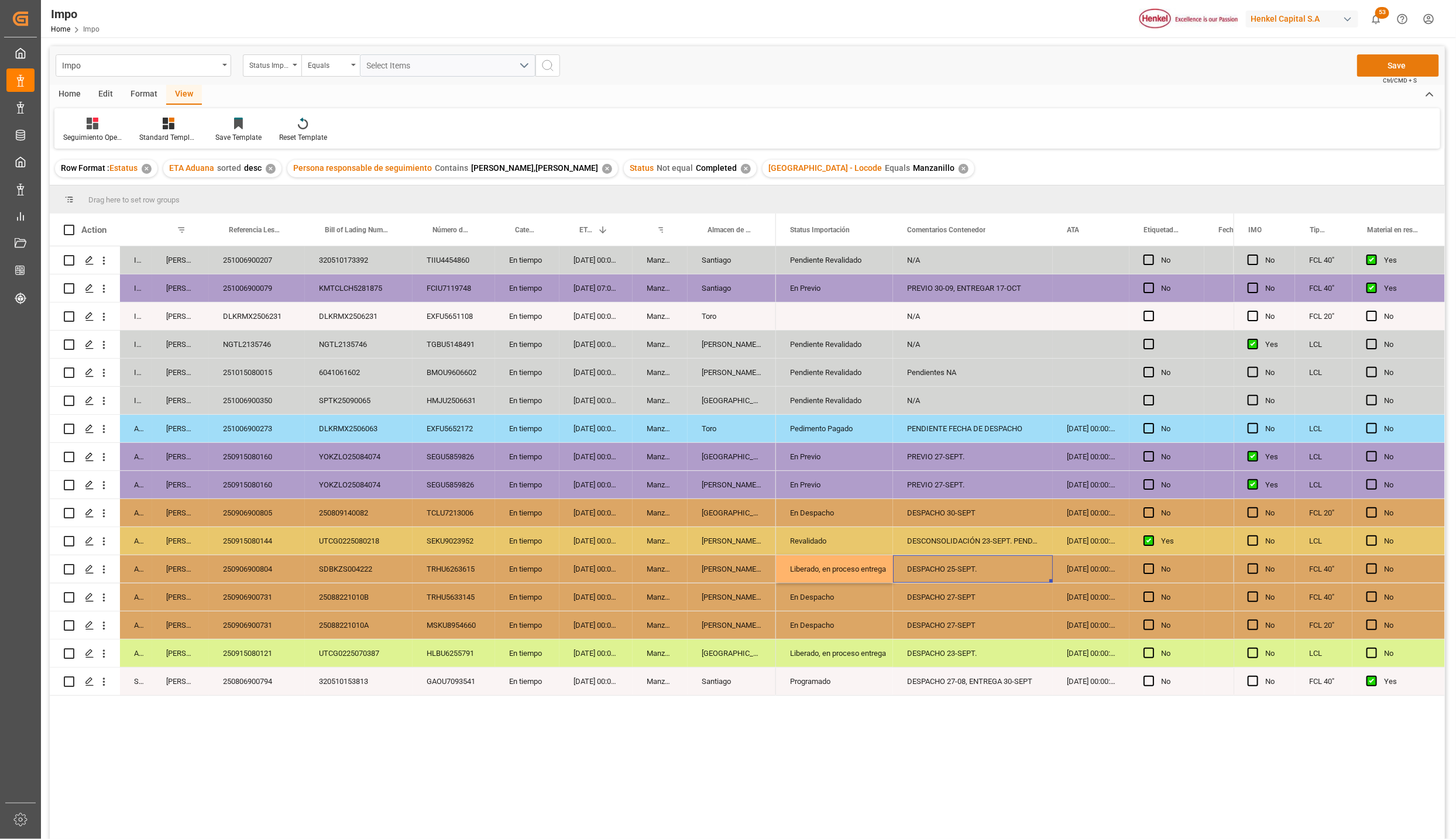
click at [1395, 64] on button "Save" at bounding box center [1398, 66] width 82 height 22
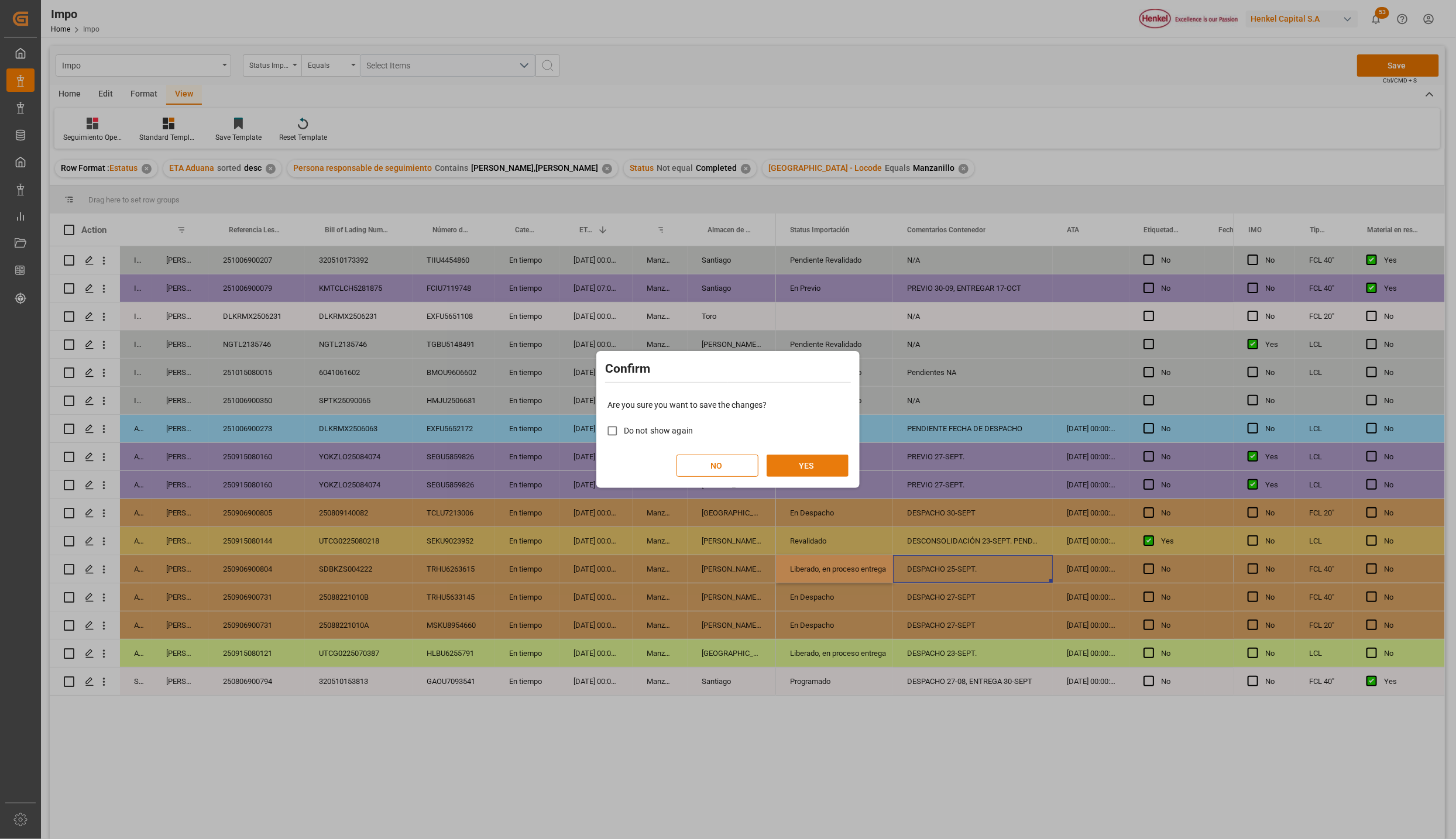
click at [781, 460] on button "YES" at bounding box center [807, 466] width 82 height 22
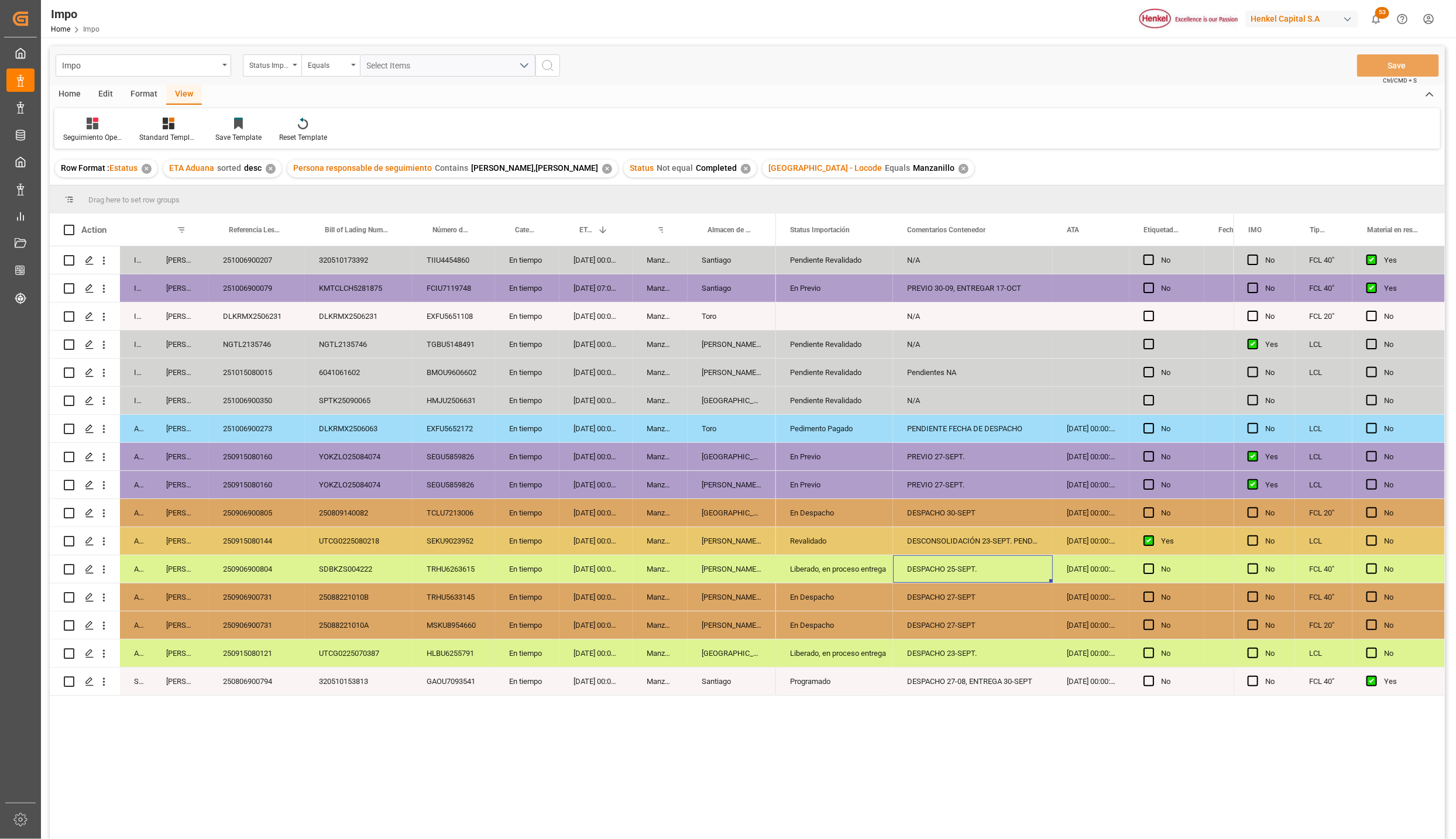
click at [510, 620] on div "En tiempo" at bounding box center [528, 625] width 65 height 28
click at [265, 575] on div "250906900804" at bounding box center [257, 569] width 96 height 28
click at [262, 567] on div "250906900804" at bounding box center [257, 569] width 96 height 28
click at [746, 567] on div "Almer Tlalnepantla" at bounding box center [732, 569] width 88 height 28
click at [1408, 69] on button "Save" at bounding box center [1398, 66] width 82 height 22
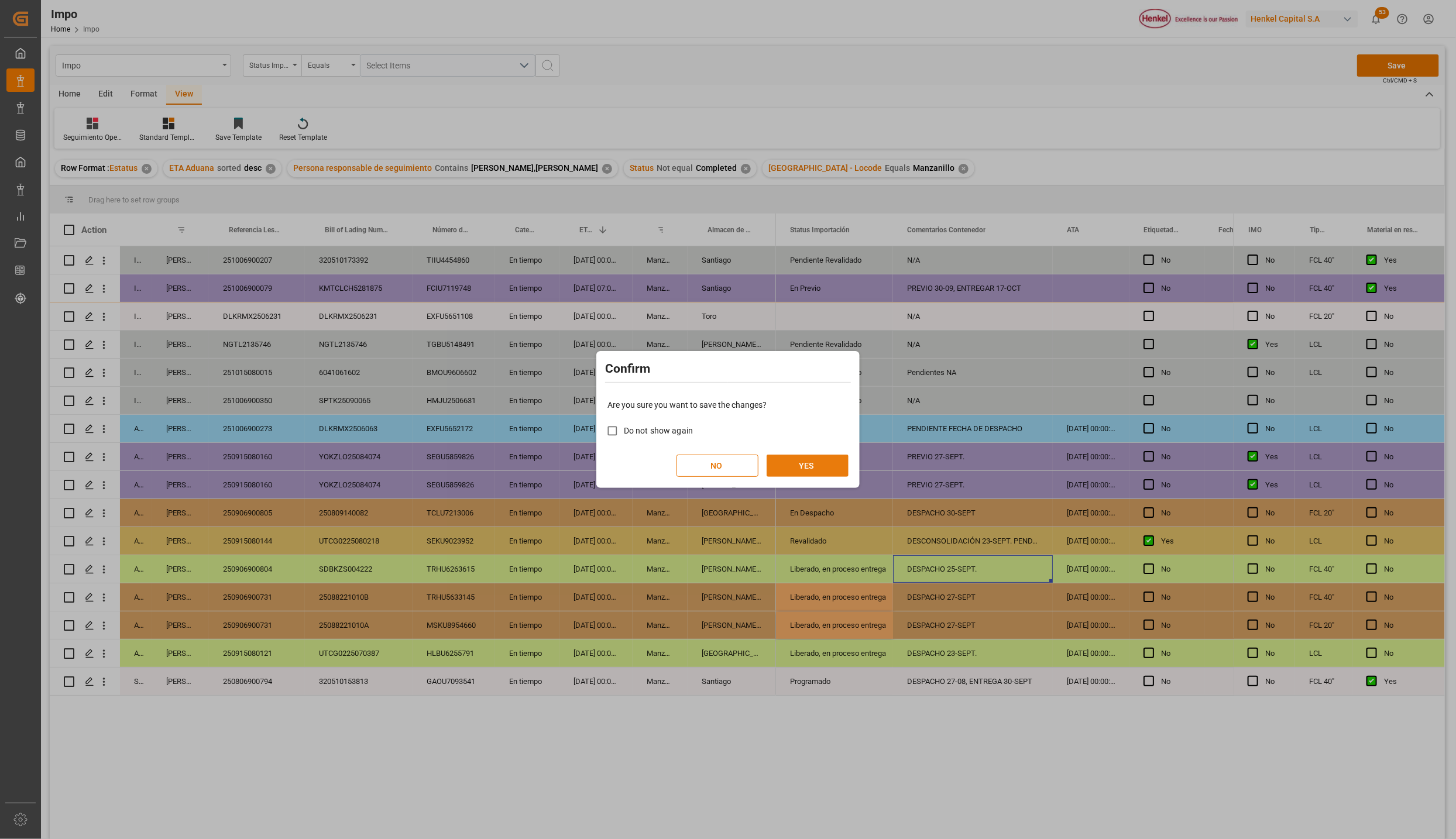
click at [795, 459] on button "YES" at bounding box center [807, 466] width 82 height 22
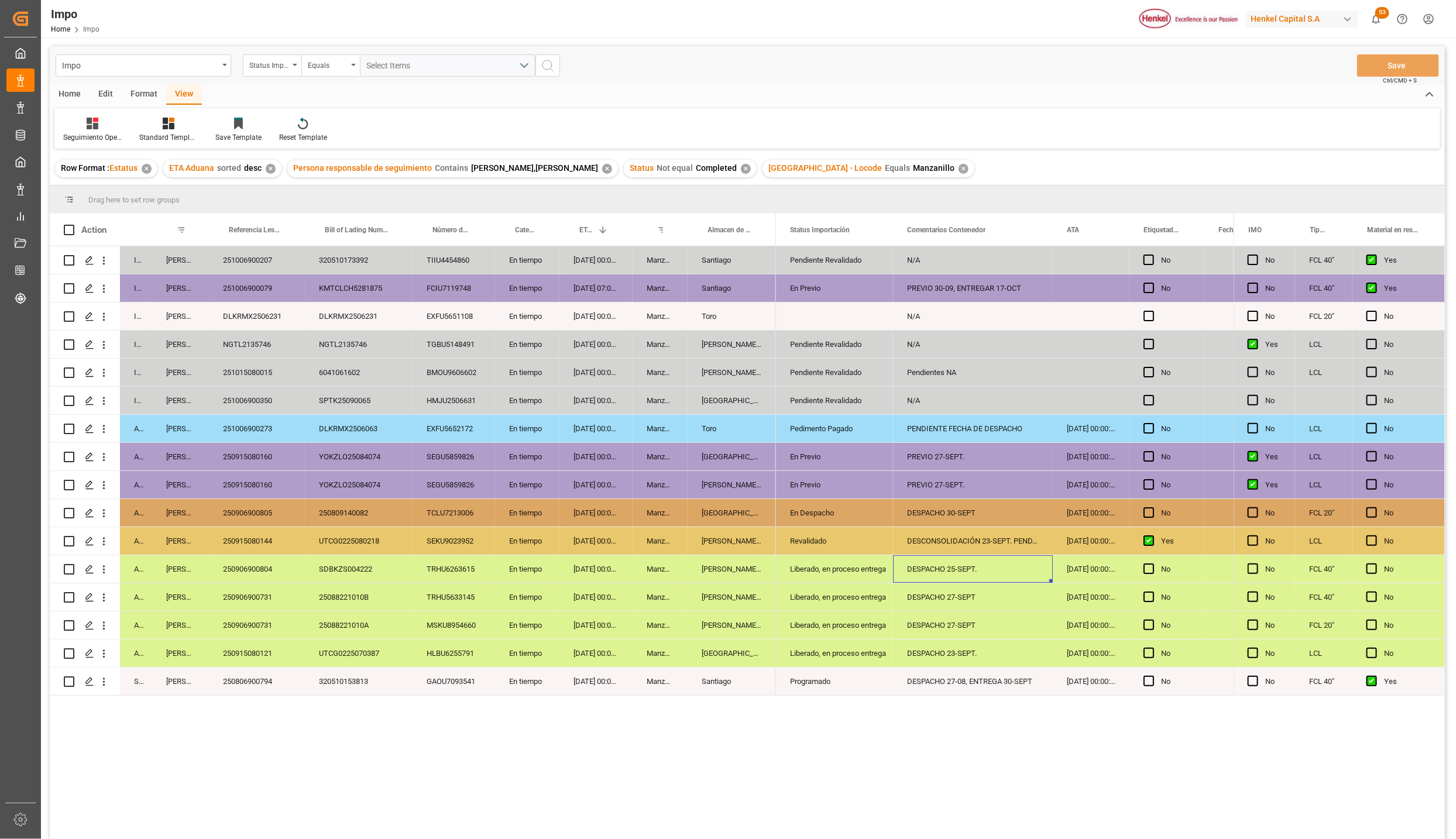
click at [797, 685] on div "Programado" at bounding box center [834, 681] width 89 height 27
click at [1002, 677] on div "DESPACHO 27-08, ENTREGA 30-SEPT" at bounding box center [973, 681] width 160 height 28
click at [969, 646] on div "DESPACHO 23-SEPT." at bounding box center [973, 654] width 160 height 28
click at [958, 618] on div "DESPACHO 27-SEPT" at bounding box center [973, 625] width 160 height 28
click at [952, 590] on div "DESPACHO 27-SEPT" at bounding box center [973, 598] width 160 height 28
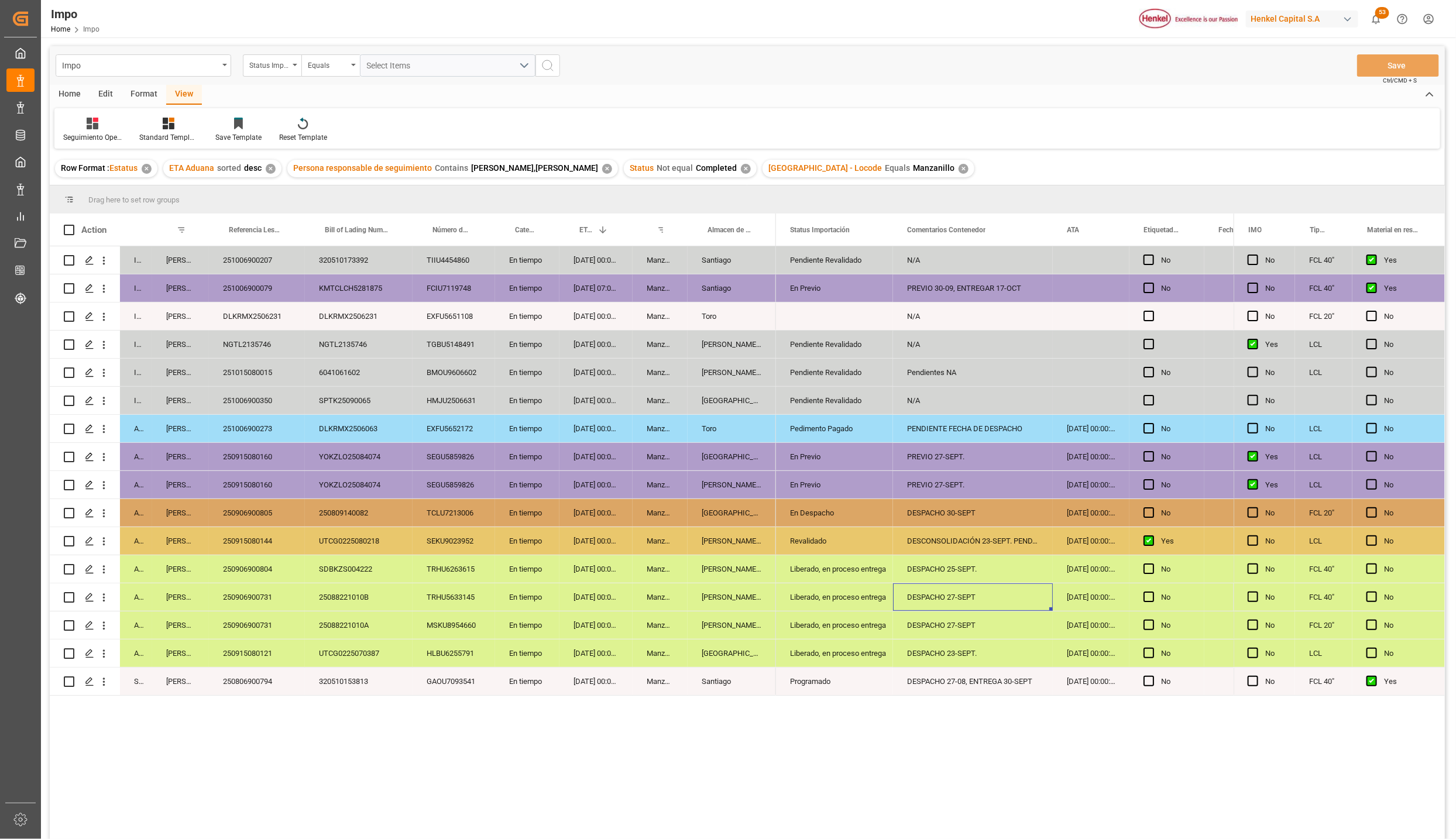
click at [934, 553] on div "DESCONSOLIDACIÓN 23-SEPT. PEND. PREVIO" at bounding box center [973, 541] width 160 height 28
drag, startPoint x: 267, startPoint y: 611, endPoint x: 274, endPoint y: 615, distance: 8.1
click at [274, 615] on div "In progress Karla Chavez 251006900207 320510173392 TIIU4454860 En tiempo 05-10-…" at bounding box center [412, 471] width 726 height 449
click at [271, 569] on div "250906900804" at bounding box center [257, 569] width 96 height 28
click at [276, 655] on div "250915080121" at bounding box center [257, 654] width 96 height 28
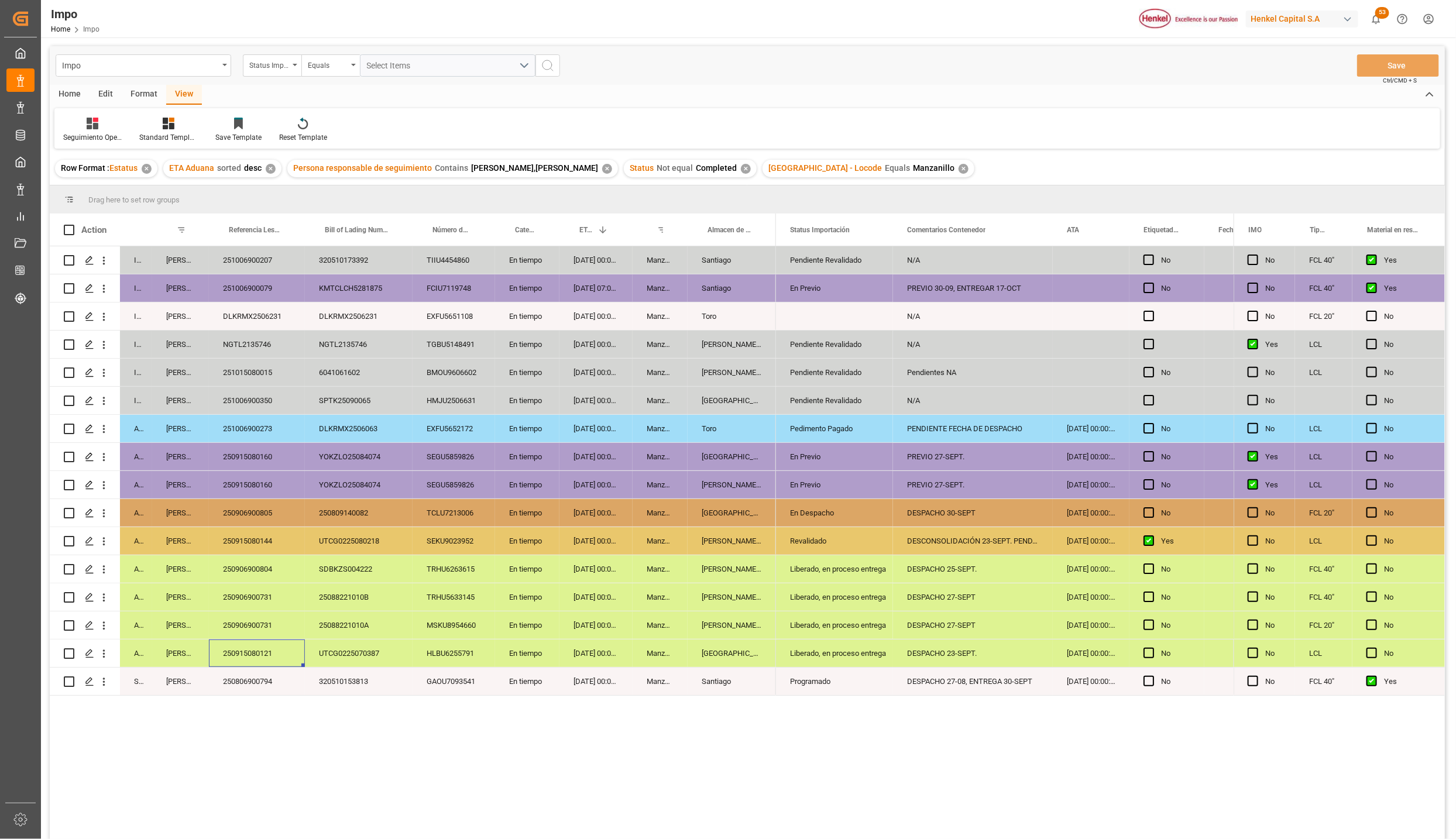
click at [866, 656] on div "Liberado, en proceso entrega" at bounding box center [834, 654] width 89 height 27
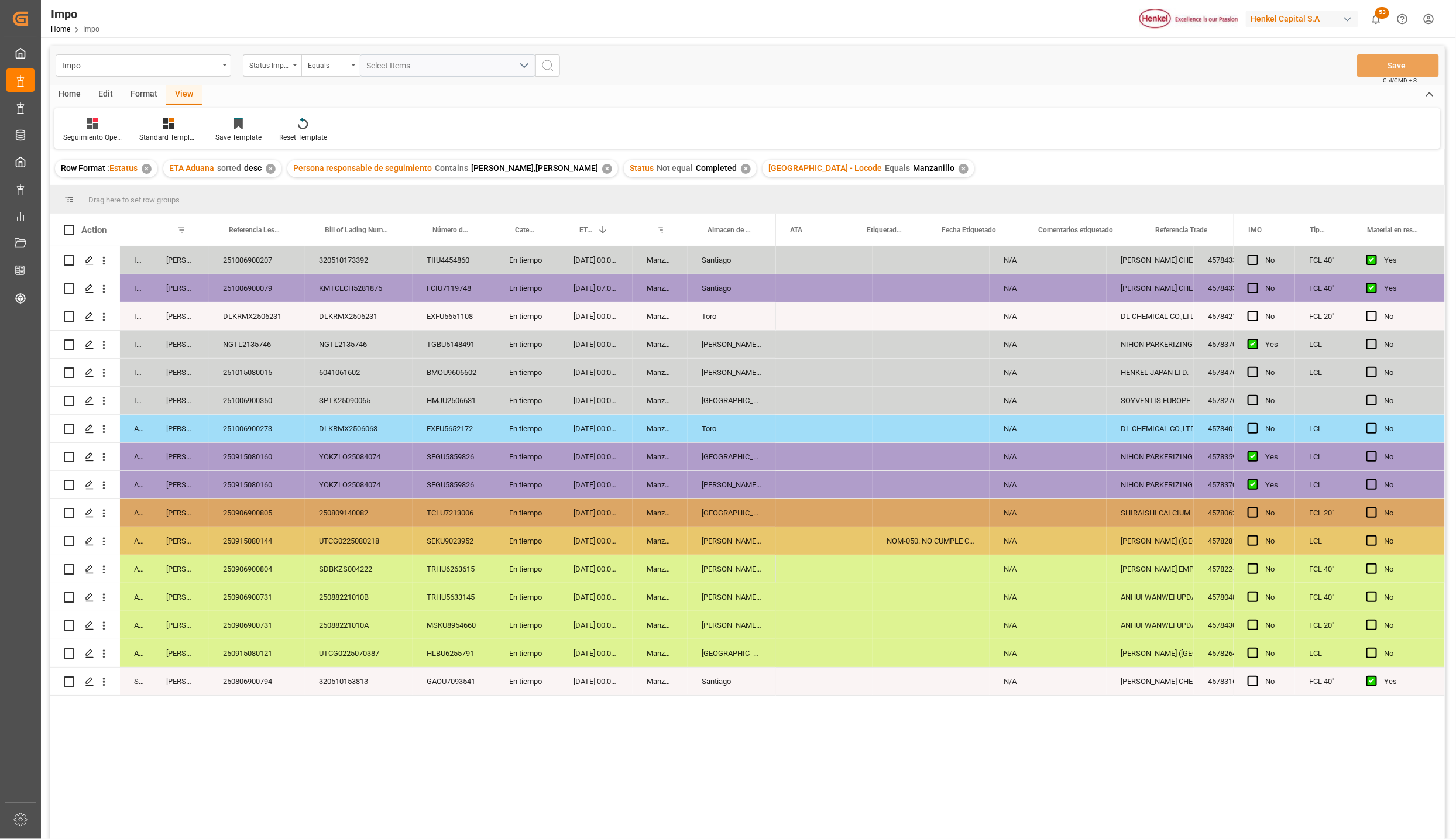
scroll to position [0, 0]
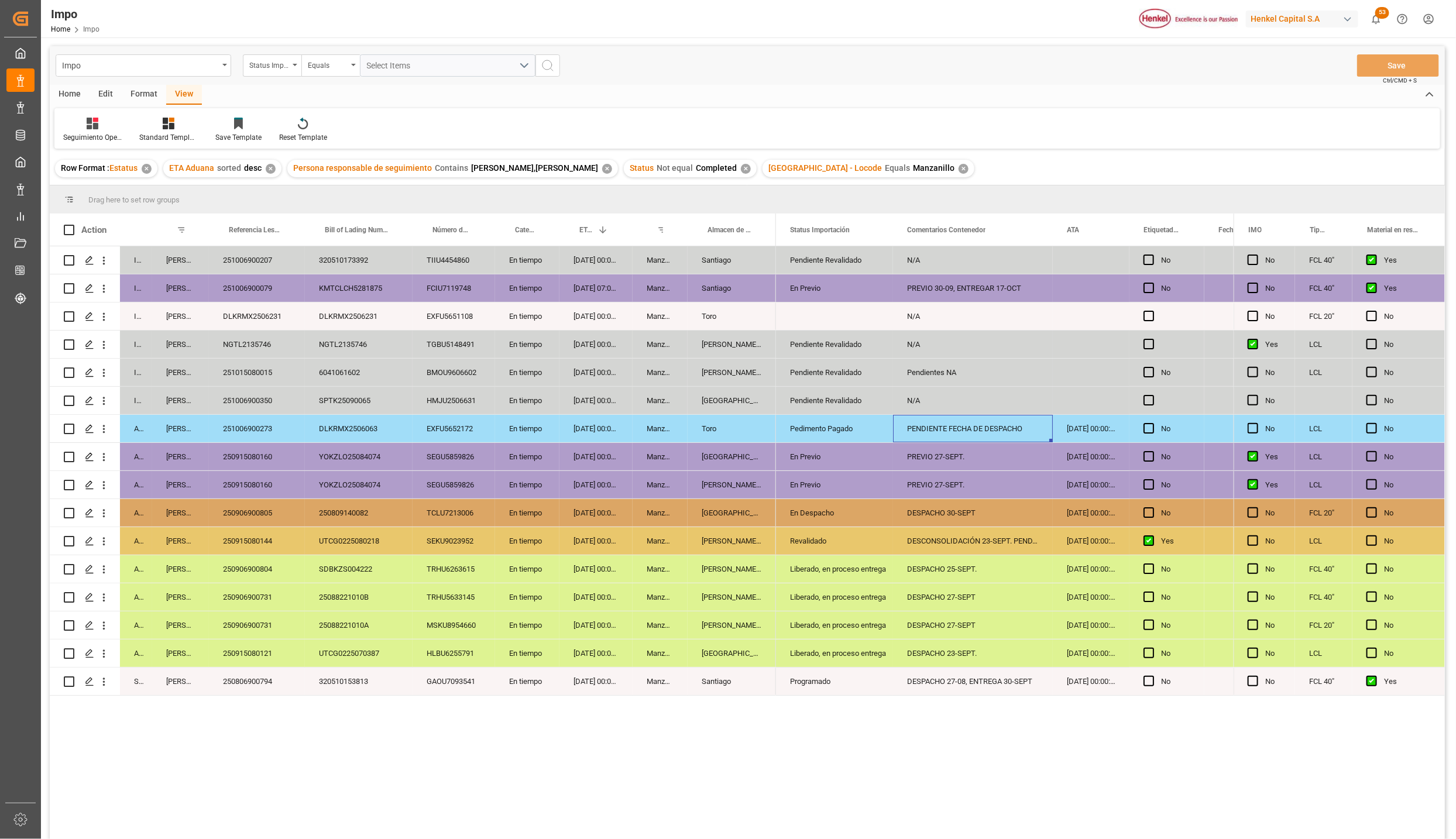
click at [967, 425] on div "PENDIENTE FECHA DE DESPACHO" at bounding box center [973, 429] width 160 height 28
click at [844, 425] on div "Pedimento Pagado" at bounding box center [834, 429] width 89 height 27
click at [864, 397] on div "Pendiente Revalidado" at bounding box center [834, 400] width 89 height 27
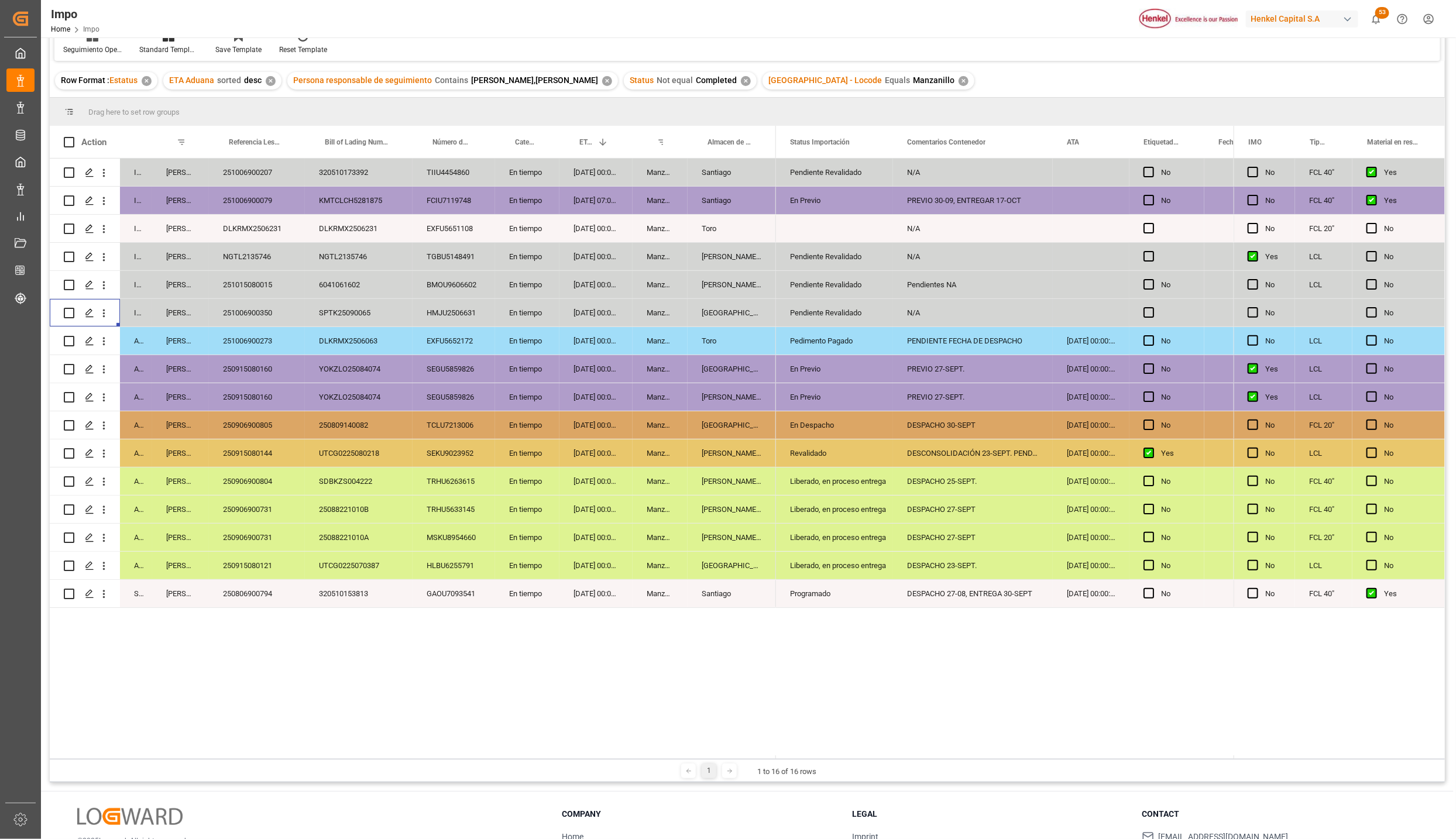
click at [604, 443] on div "17-09-2025 00:00:00" at bounding box center [595, 453] width 73 height 28
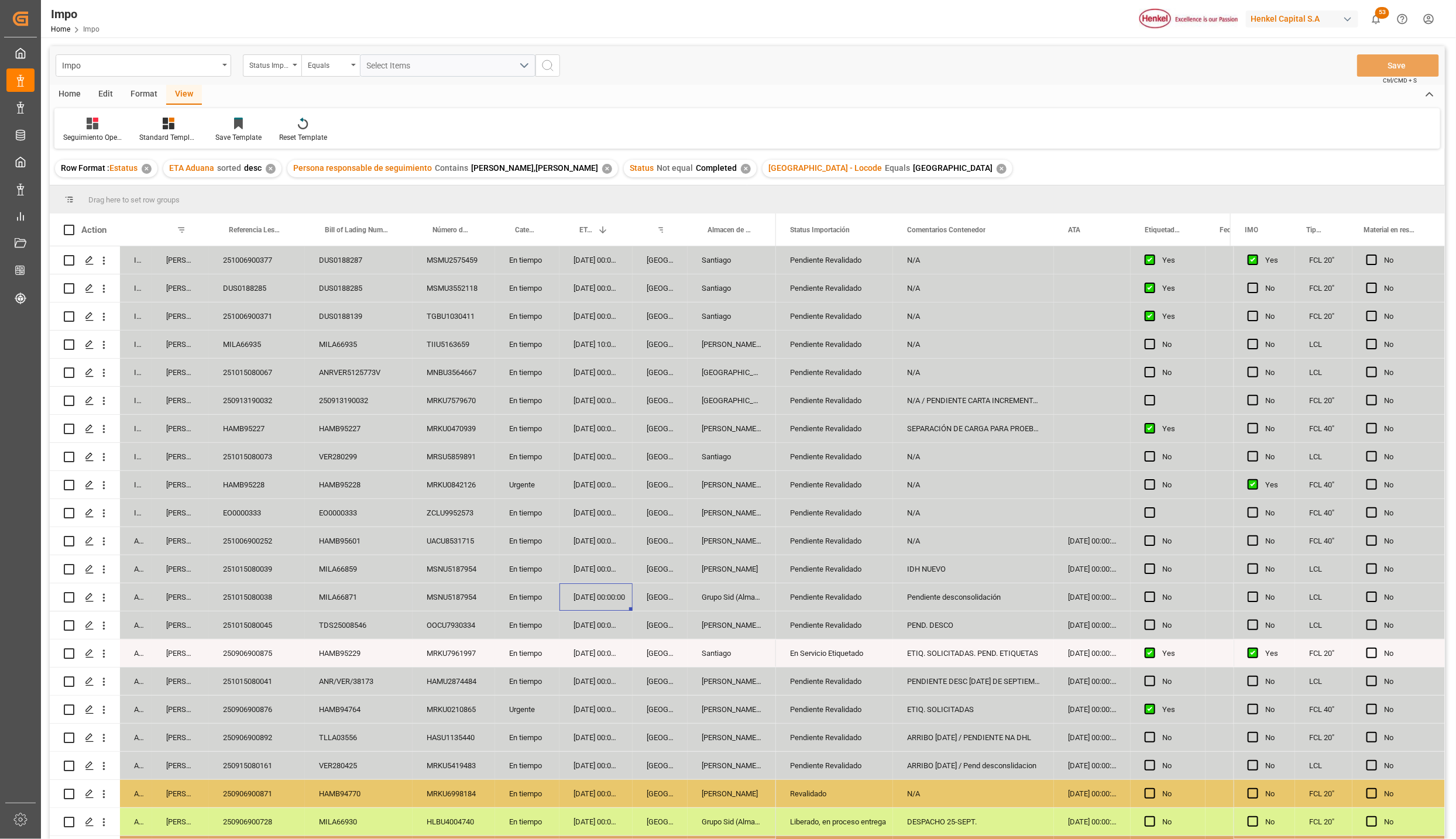
click at [578, 629] on div "[DATE] 00:00:00" at bounding box center [595, 625] width 73 height 28
click at [267, 629] on div "251015080045" at bounding box center [257, 625] width 96 height 28
click at [1071, 544] on div "[DATE] 00:00:00" at bounding box center [1092, 541] width 76 height 28
click at [438, 539] on div "UACU8531715" at bounding box center [454, 541] width 82 height 28
click at [451, 511] on div "ZCLU9952573" at bounding box center [454, 513] width 82 height 28
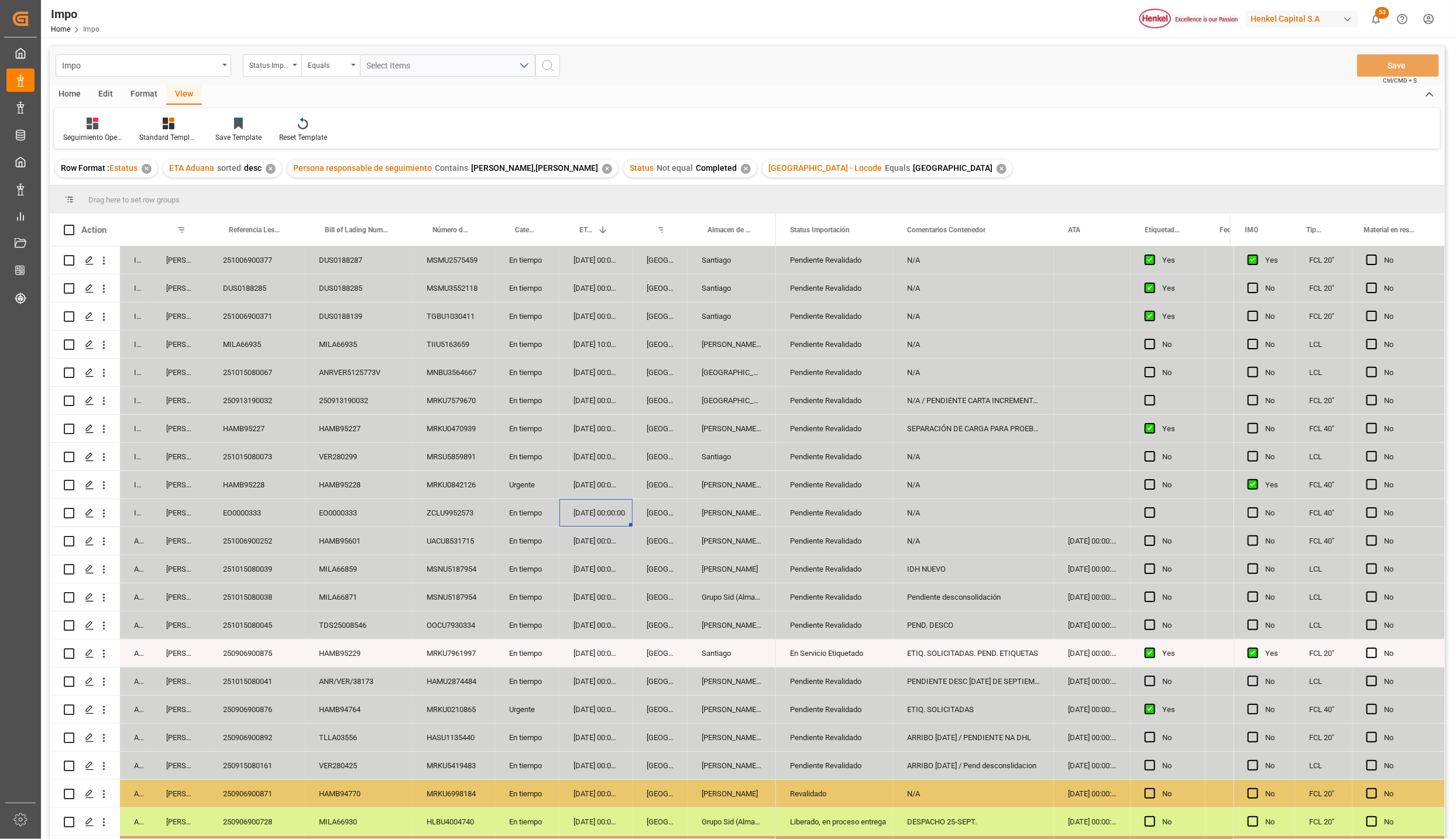
click at [620, 513] on div "[DATE] 00:00:00" at bounding box center [595, 513] width 73 height 28
click at [428, 504] on div "ZCLU9952573" at bounding box center [454, 513] width 82 height 28
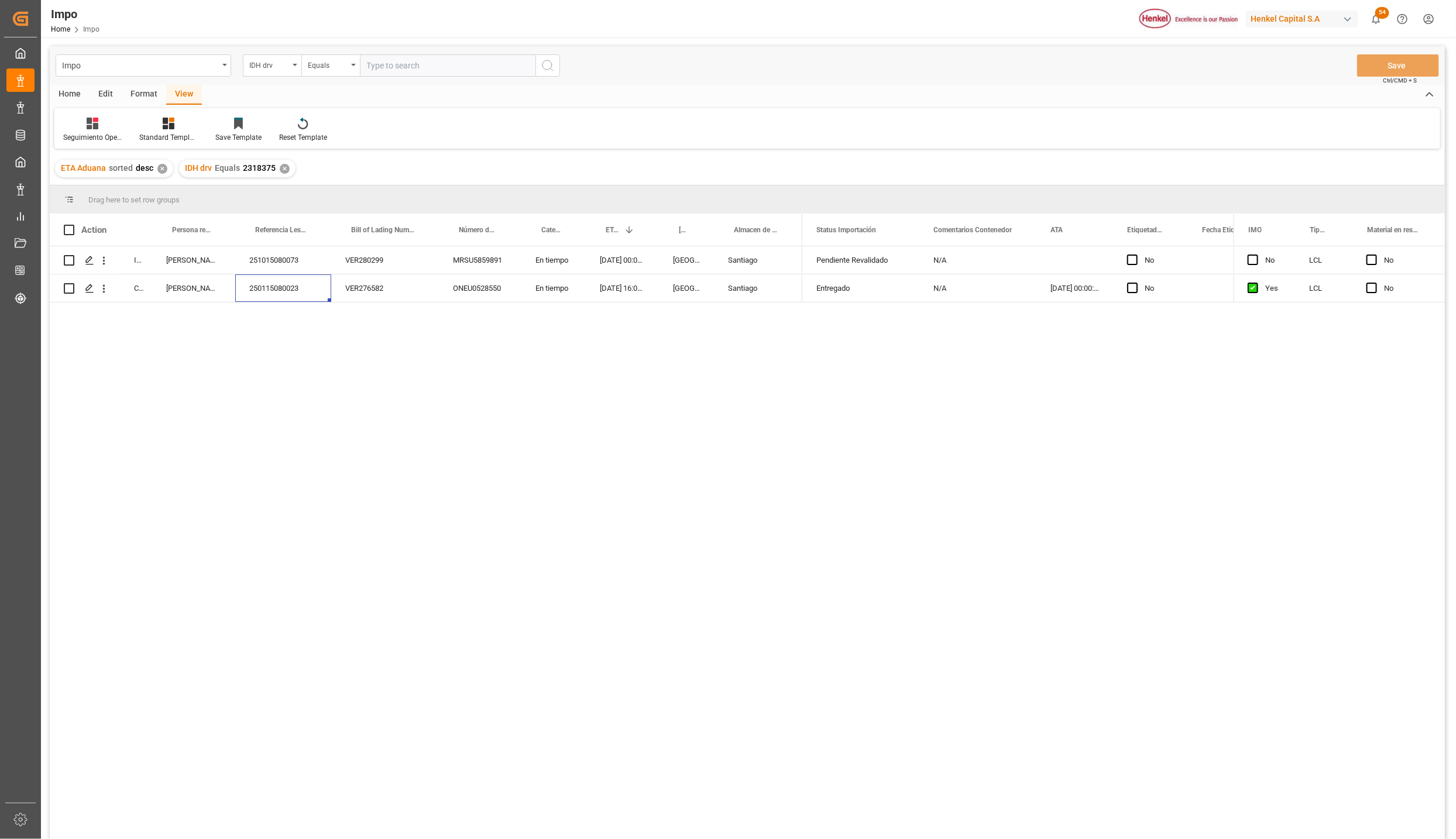
drag, startPoint x: 357, startPoint y: 474, endPoint x: 299, endPoint y: 425, distance: 75.9
click at [357, 474] on div "In progress [PERSON_NAME] 251015080073 VER280299 MRSU5859891 En tiempo [DATE] 0…" at bounding box center [746, 545] width 1395 height 597
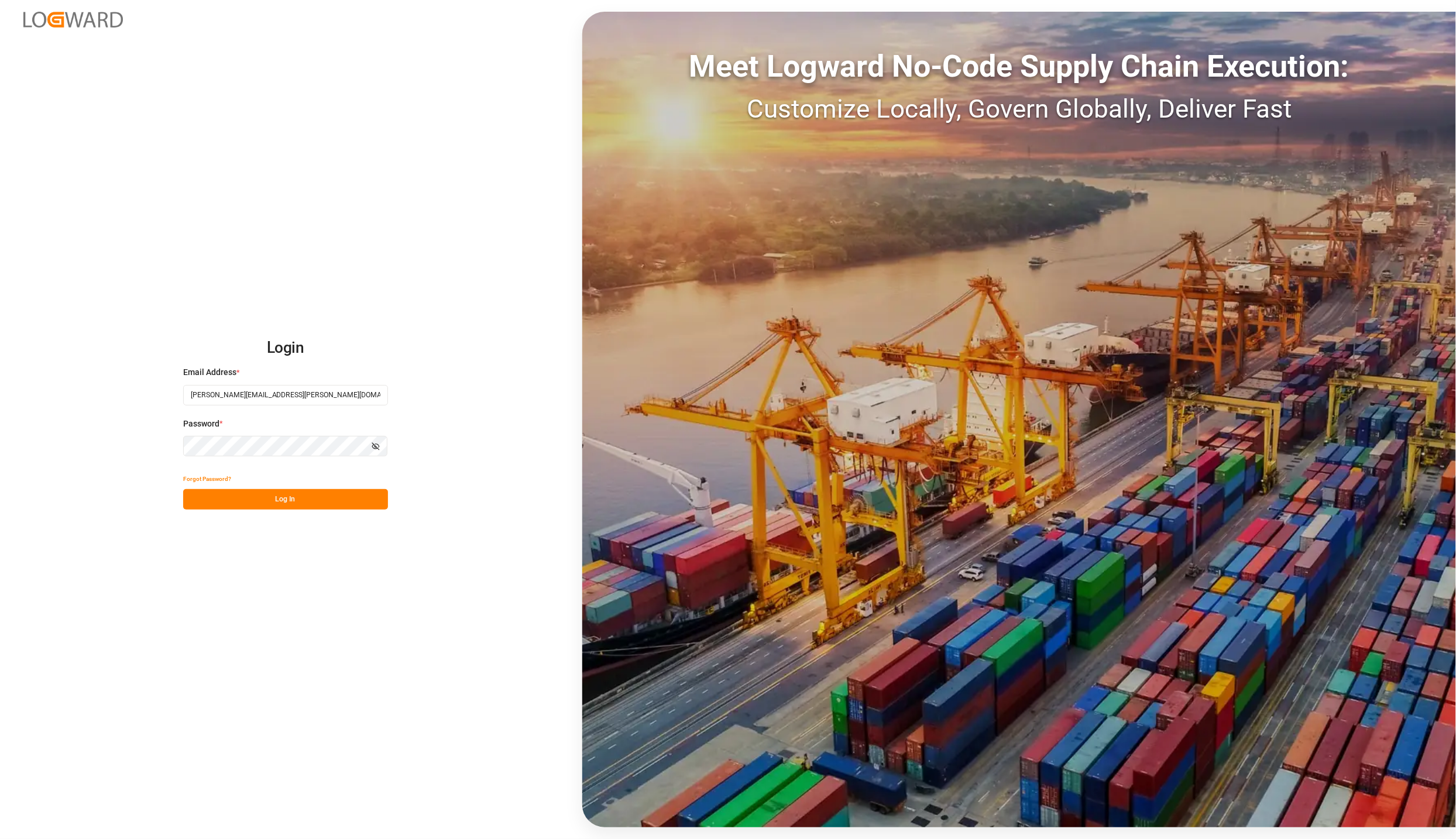
click at [325, 504] on button "Log In" at bounding box center [286, 499] width 205 height 20
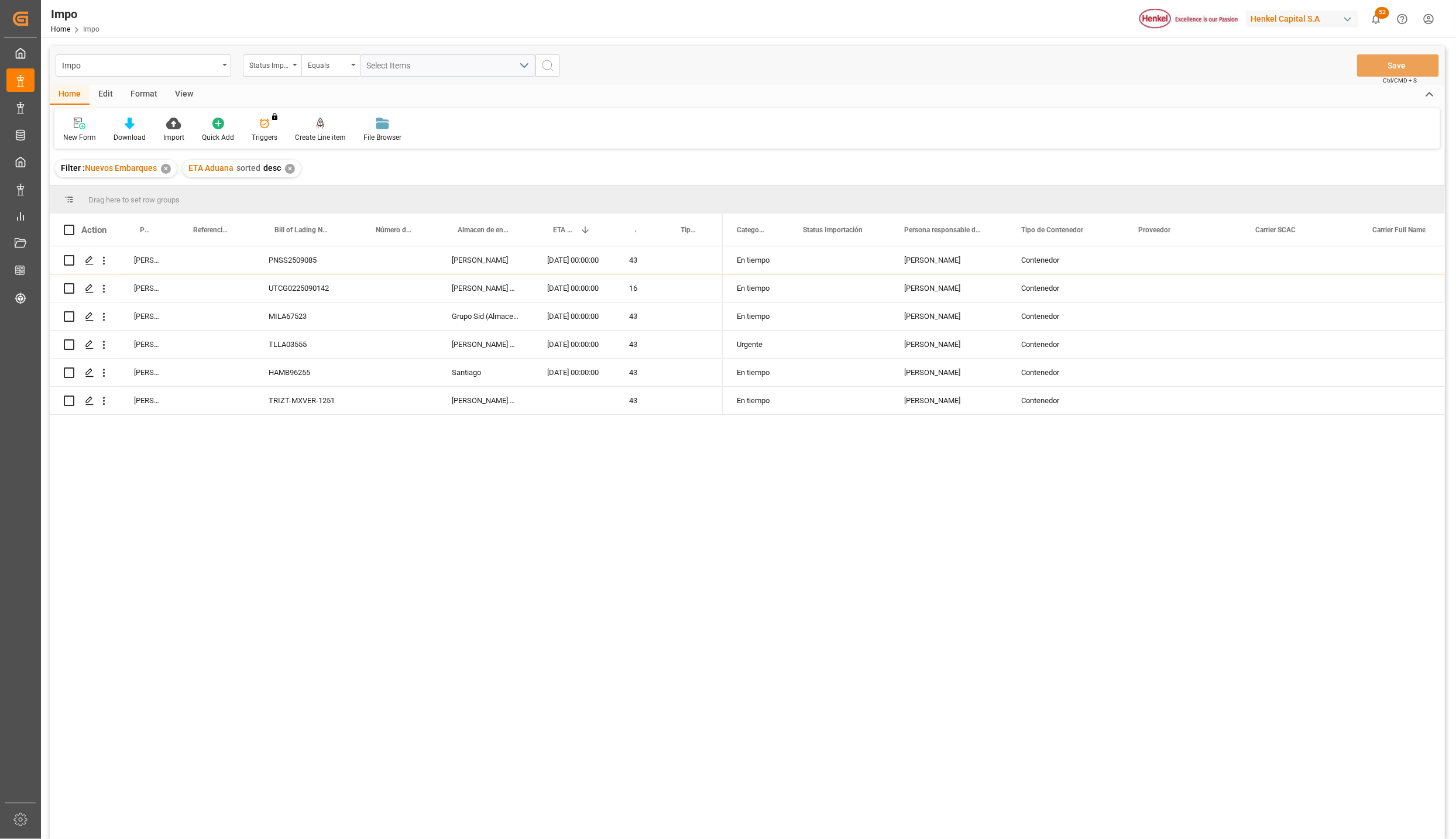
click at [313, 625] on div "[PERSON_NAME] PNSS2509085 [PERSON_NAME] [DATE] 00:00:00 43 [PERSON_NAME][GEOGRA…" at bounding box center [746, 545] width 1395 height 597
drag, startPoint x: 144, startPoint y: 231, endPoint x: 138, endPoint y: 195, distance: 36.5
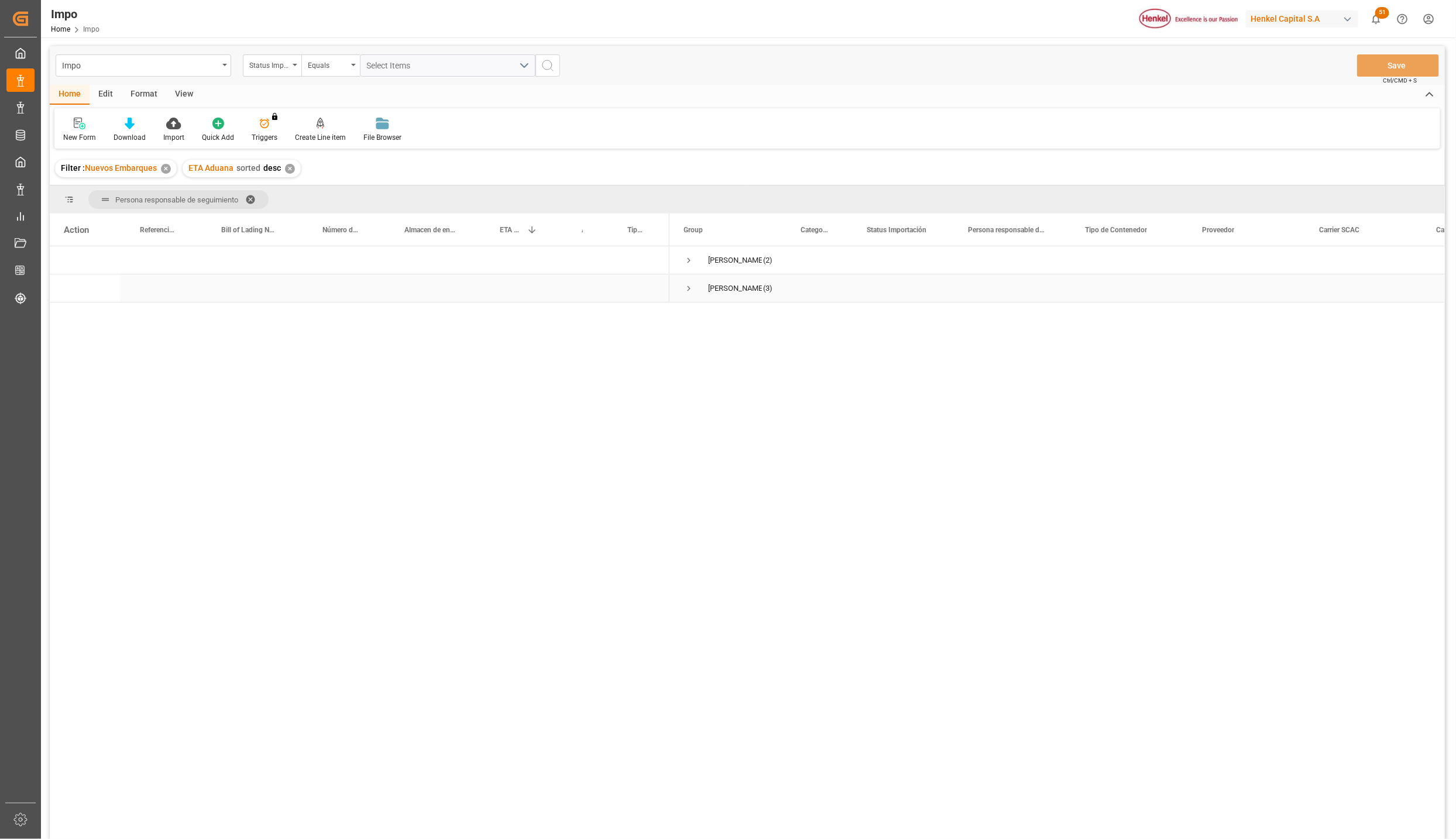
click at [683, 288] on span "Press SPACE to select this row." at bounding box center [688, 288] width 11 height 11
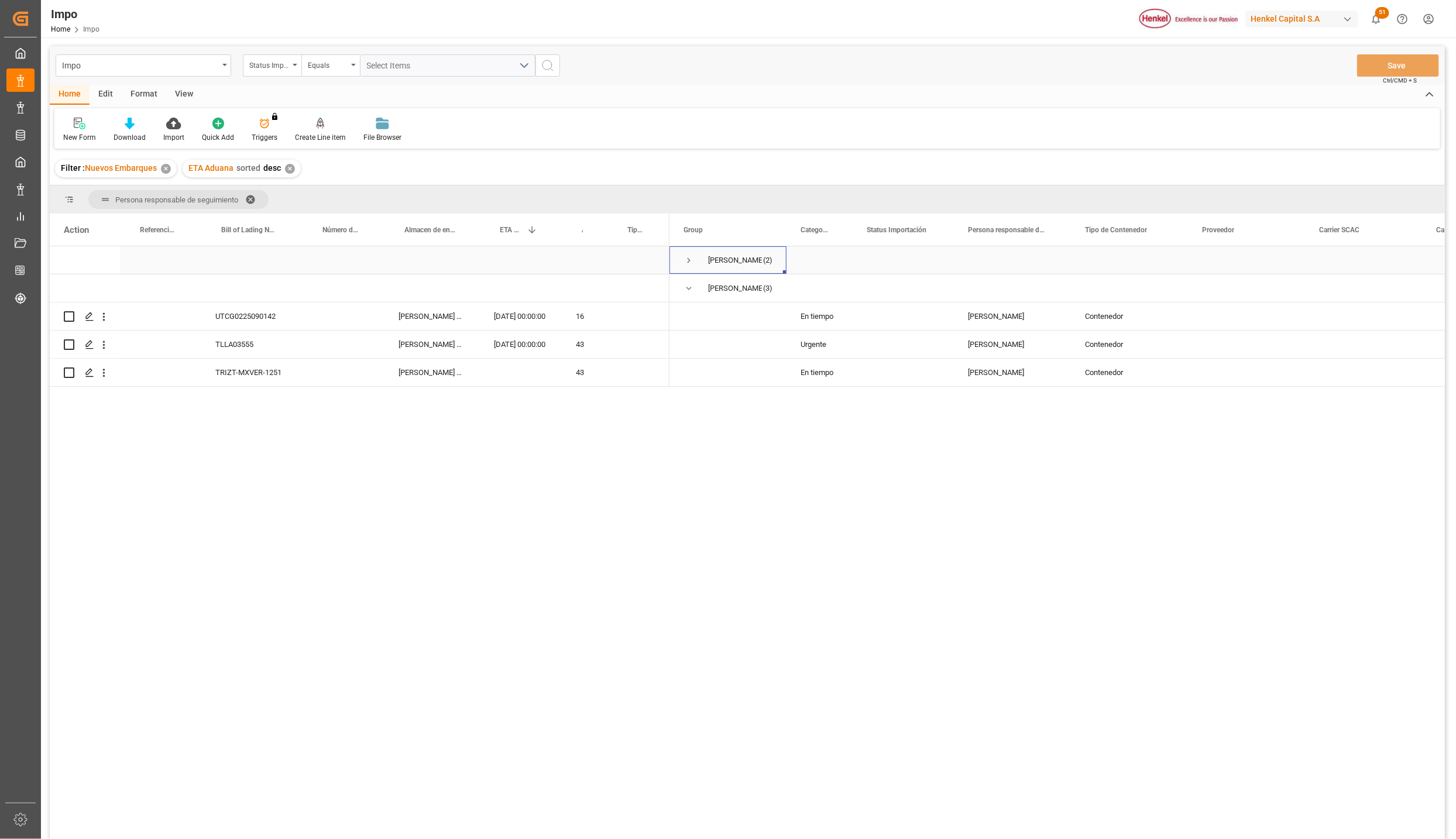
click at [692, 262] on span "Press SPACE to select this row." at bounding box center [688, 261] width 11 height 11
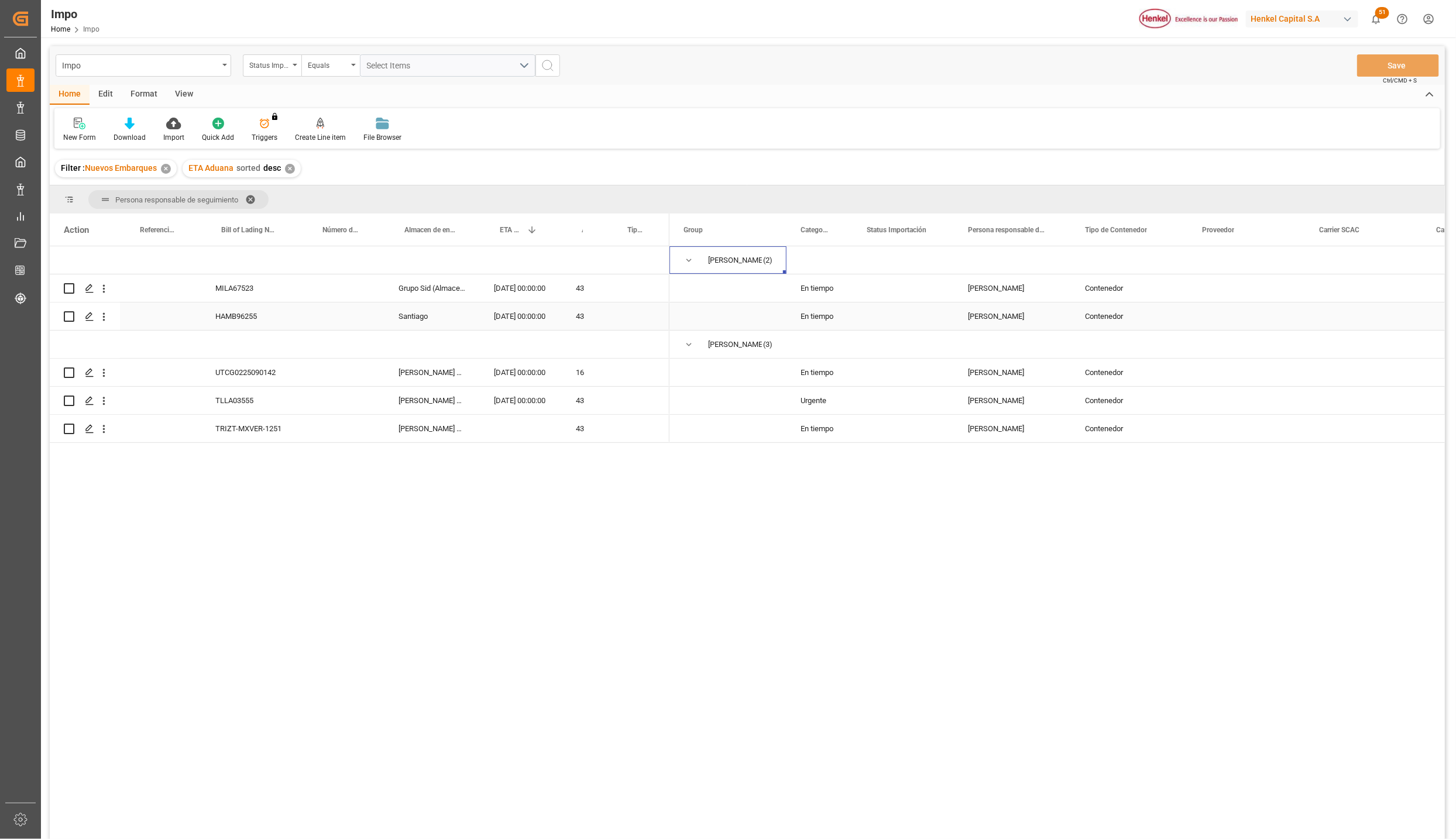
click at [512, 315] on div "[DATE] 00:00:00" at bounding box center [521, 317] width 82 height 28
click at [255, 319] on div "HAMB96255" at bounding box center [251, 317] width 101 height 28
click at [272, 321] on div "HAMB96255" at bounding box center [251, 317] width 101 height 28
click at [257, 319] on div "HAMB96255" at bounding box center [251, 317] width 101 height 28
click at [104, 313] on icon "open menu" at bounding box center [104, 317] width 3 height 8
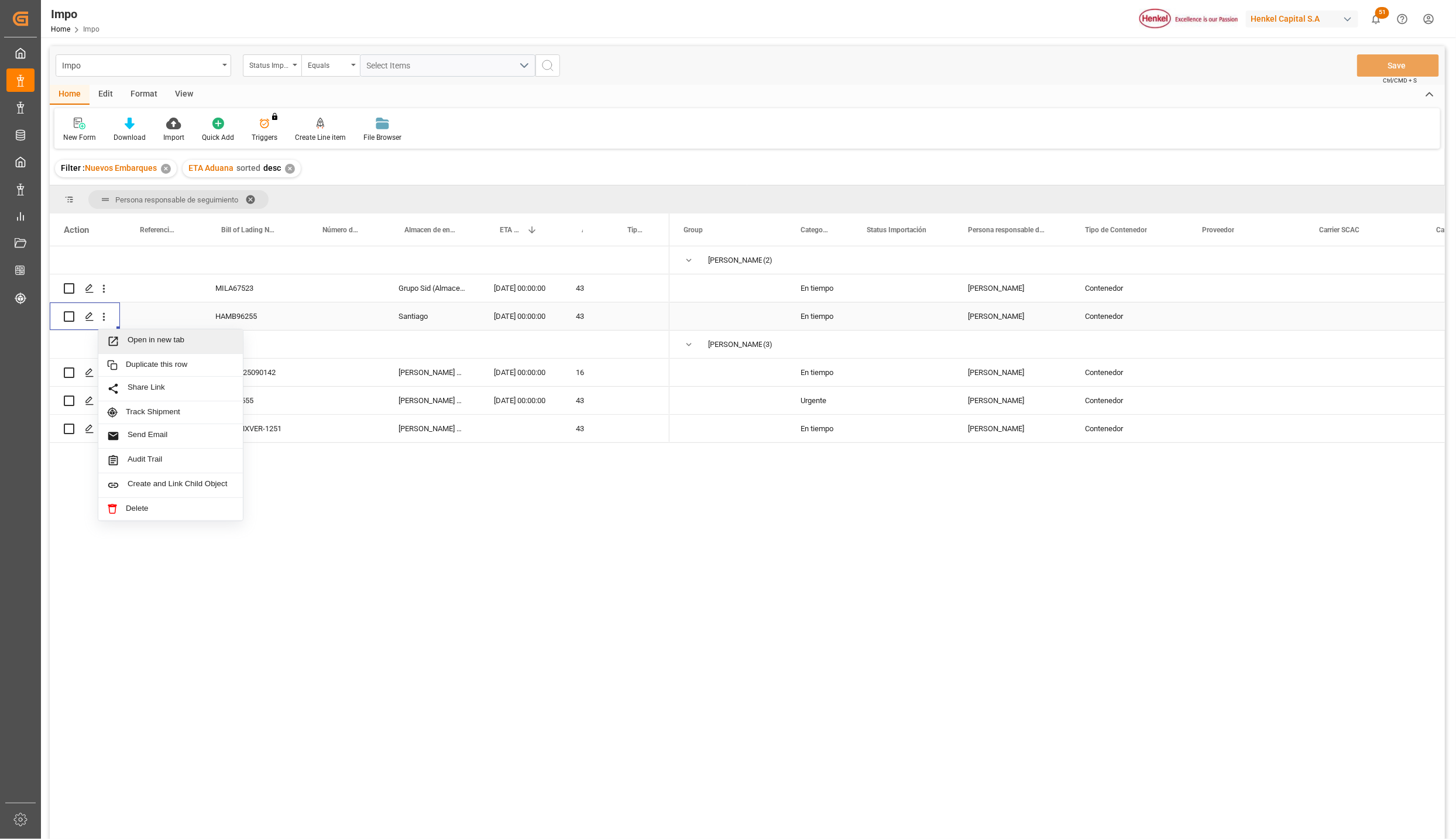
click at [120, 345] on span "Press SPACE to select this row." at bounding box center [117, 341] width 20 height 13
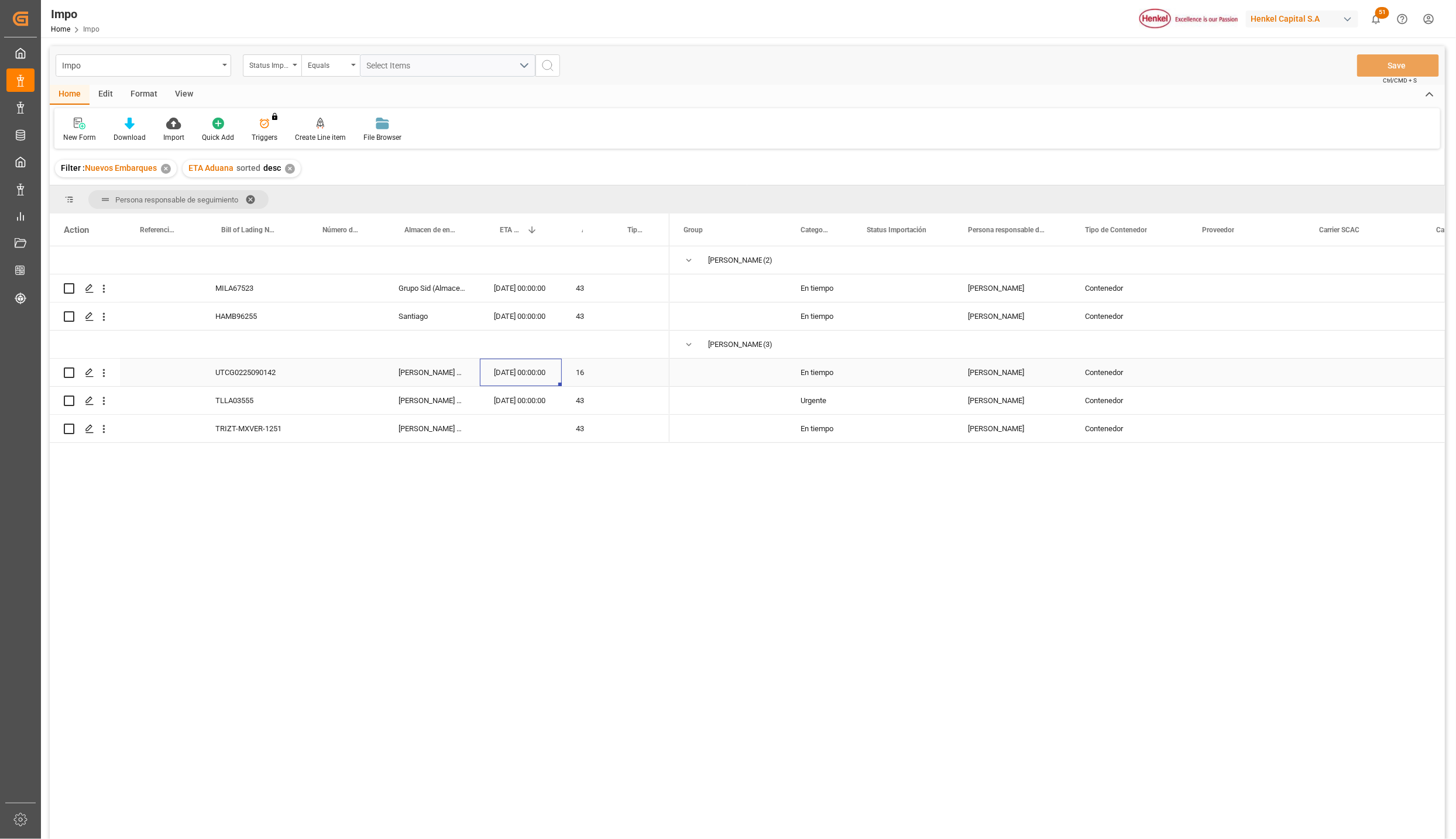
click at [522, 375] on div "[DATE] 00:00:00" at bounding box center [521, 373] width 82 height 28
click at [250, 398] on div "TLLA03555" at bounding box center [251, 400] width 101 height 28
click at [106, 406] on icon "open menu" at bounding box center [104, 401] width 13 height 13
click at [116, 427] on icon "Press SPACE to select this row." at bounding box center [113, 425] width 13 height 13
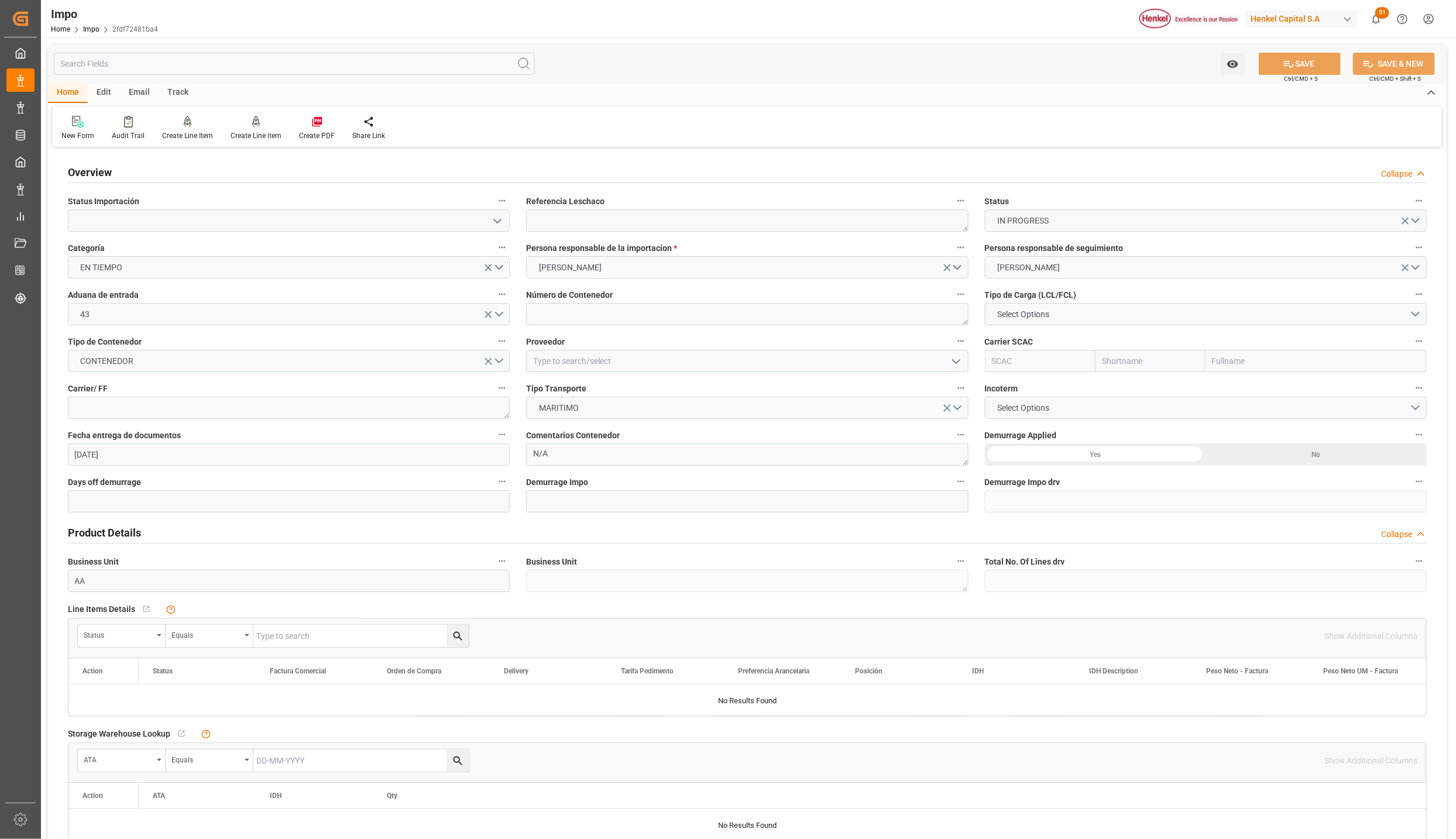
type input "[DATE]"
drag, startPoint x: 496, startPoint y: 223, endPoint x: 487, endPoint y: 228, distance: 10.3
click at [496, 223] on icon "open menu" at bounding box center [497, 221] width 14 height 14
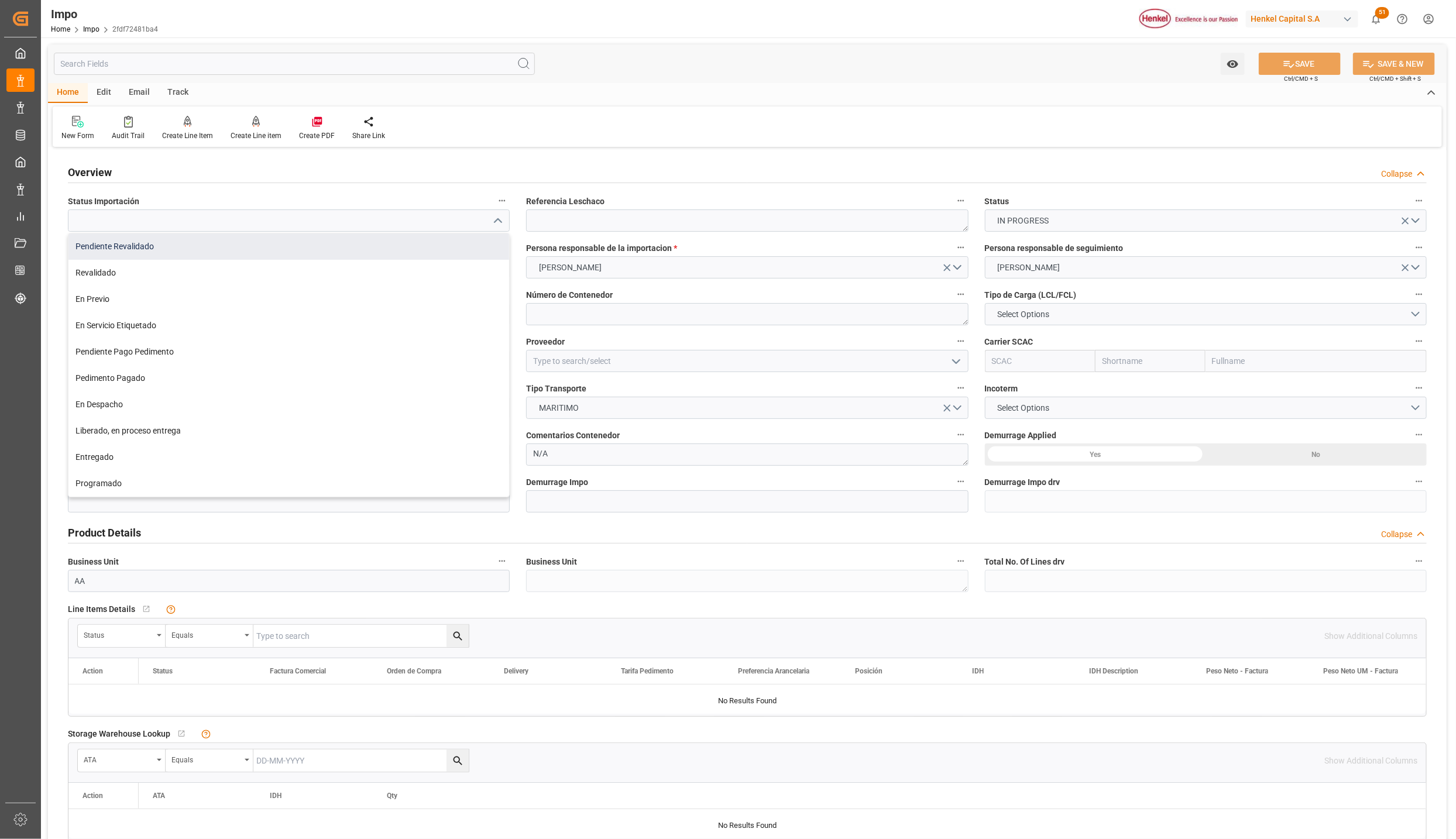
click at [239, 250] on div "Pendiente Revalidado" at bounding box center [289, 247] width 440 height 26
type input "Pendiente Revalidado"
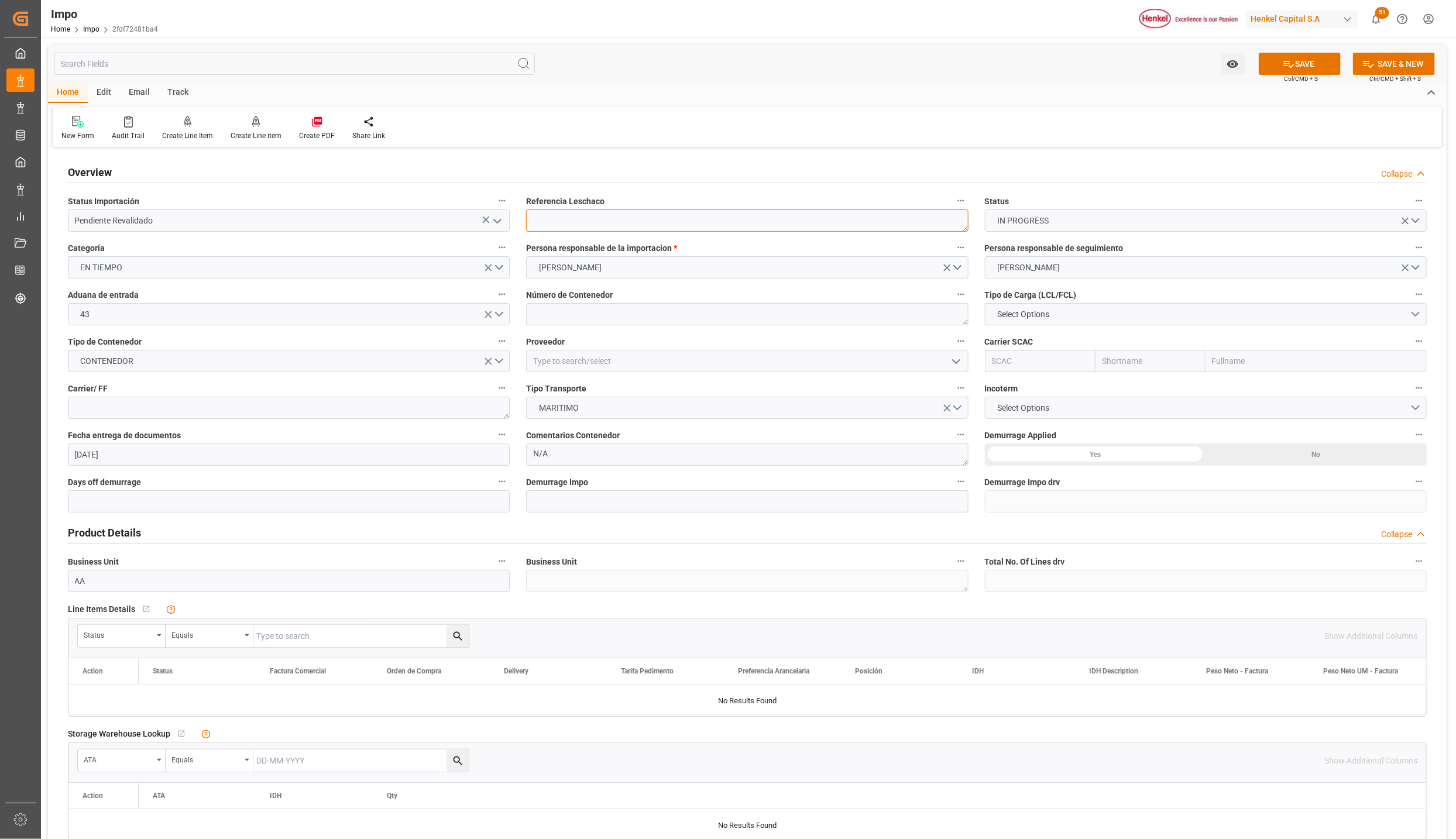
click at [578, 216] on textarea at bounding box center [747, 221] width 442 height 22
paste textarea "HAMB96255"
type textarea "HAMB96255"
click at [620, 316] on textarea at bounding box center [747, 315] width 442 height 22
paste textarea "DFSU1951878"
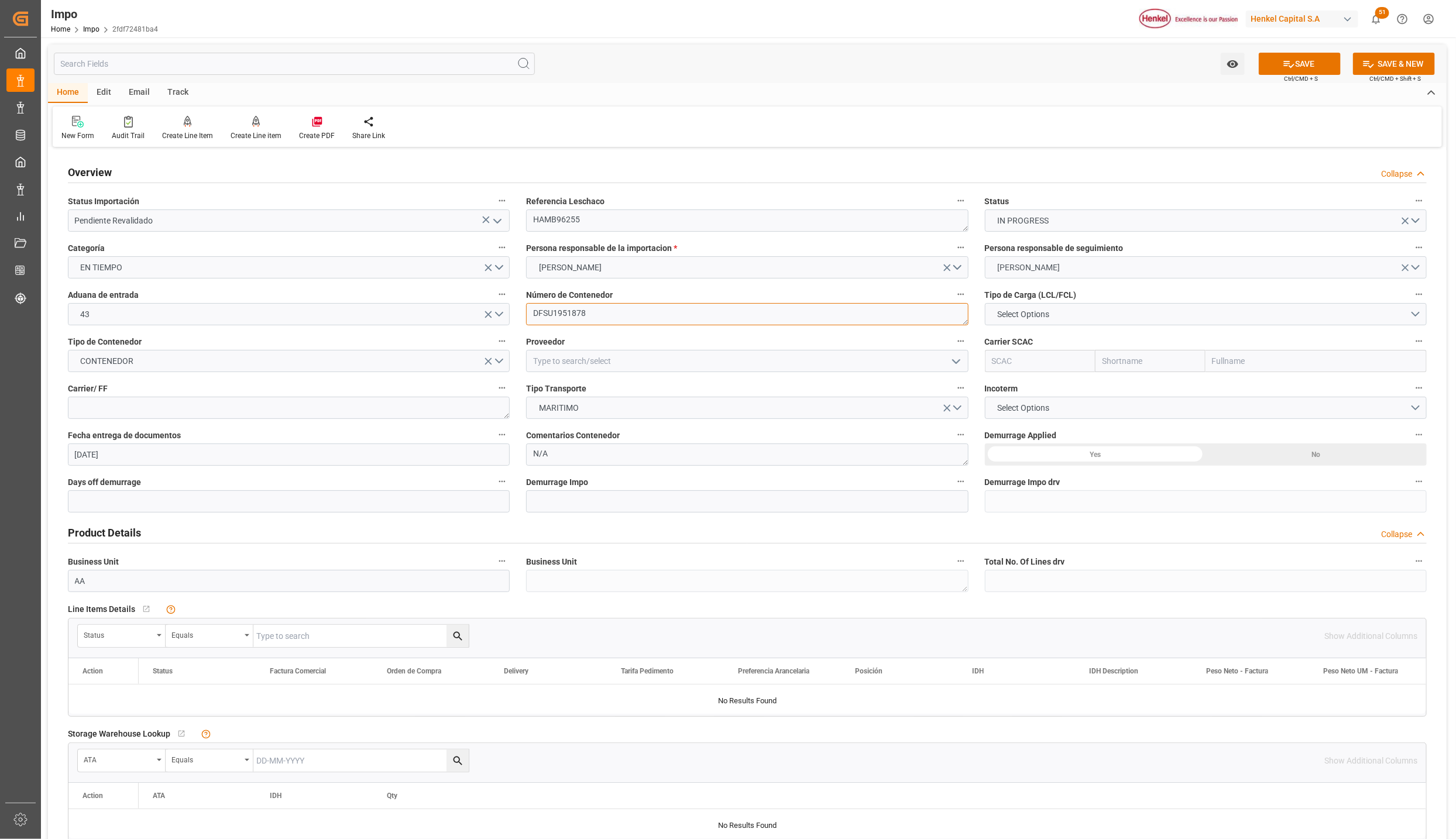
type textarea "DFSU1951878"
click at [1089, 274] on button "CARLOS VILLAR" at bounding box center [1205, 268] width 442 height 22
click at [1039, 268] on div "[PERSON_NAME]" at bounding box center [1205, 270] width 440 height 24
click at [1064, 317] on button "Select Options" at bounding box center [1205, 315] width 442 height 22
click at [1048, 345] on div "FCL 20"" at bounding box center [1205, 342] width 440 height 24
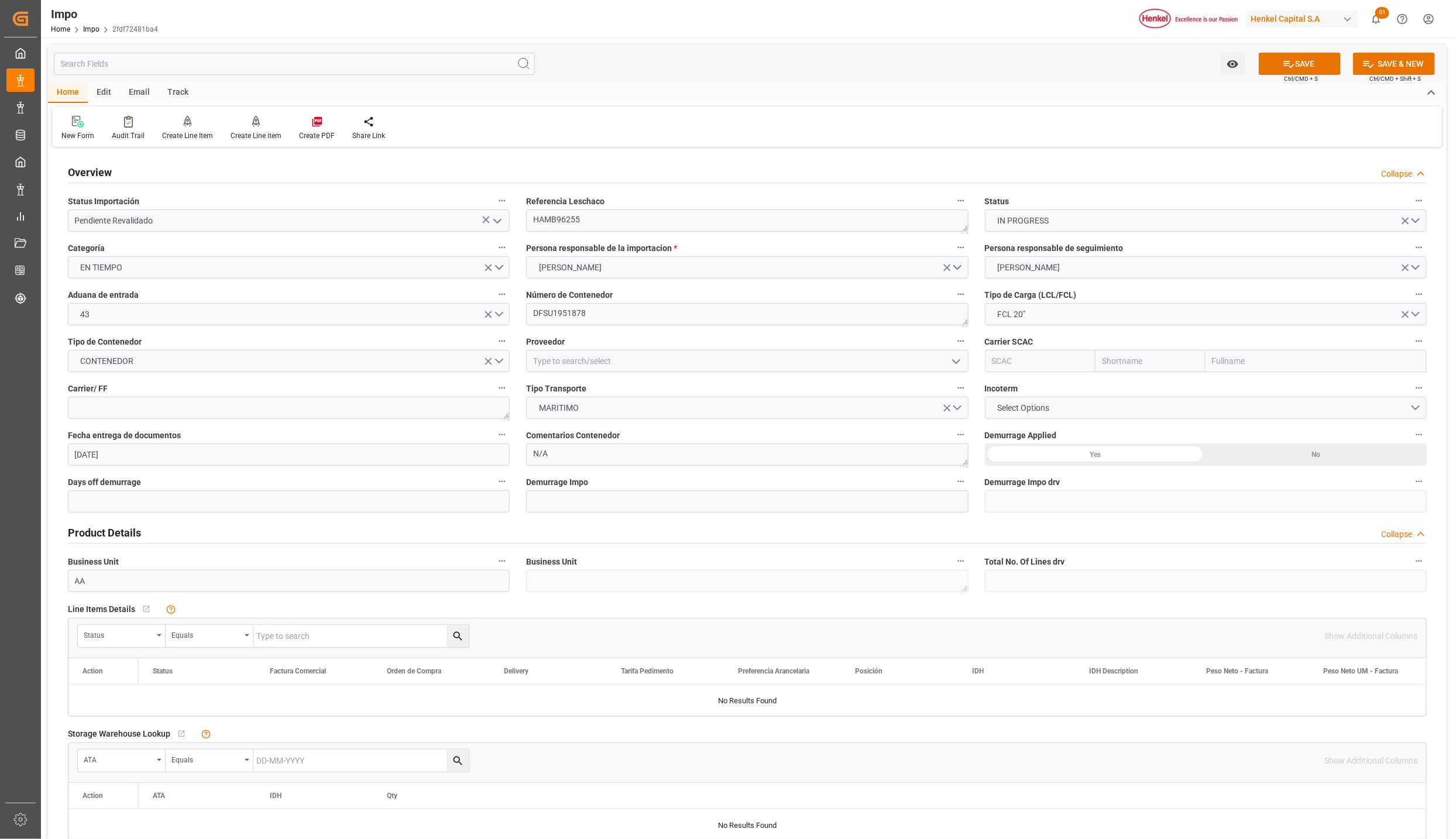
click at [1217, 361] on input "text" at bounding box center [1316, 361] width 221 height 22
type input "[DATE]"
drag, startPoint x: 552, startPoint y: 311, endPoint x: 564, endPoint y: 307, distance: 12.6
click at [552, 311] on textarea at bounding box center [747, 315] width 442 height 22
paste textarea "MRKU5012327"
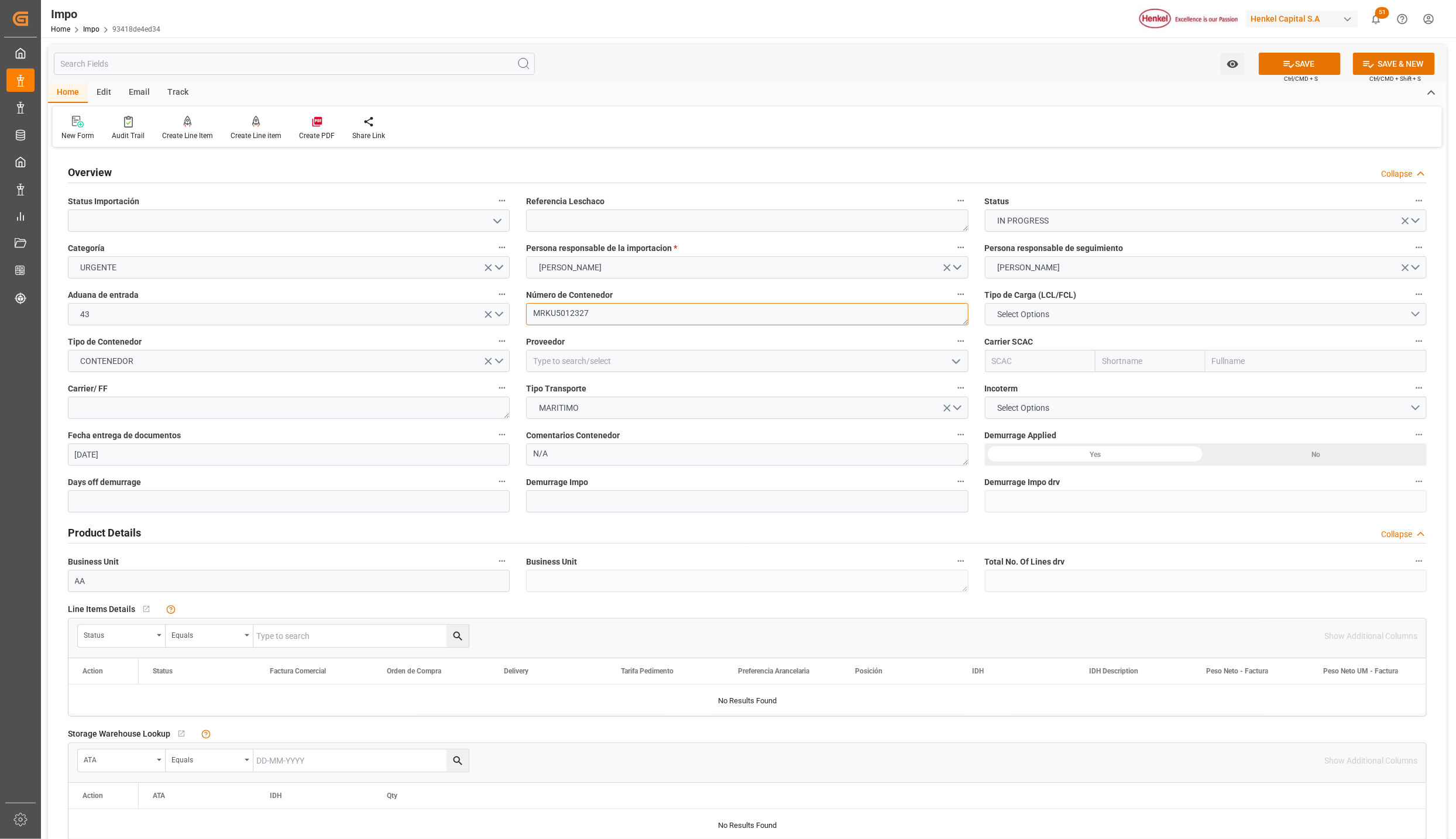
type textarea "MRKU5012327"
click at [1061, 313] on button "Select Options" at bounding box center [1205, 315] width 442 height 22
click at [1045, 361] on div "FCL 40"" at bounding box center [1205, 366] width 440 height 24
click at [570, 226] on textarea at bounding box center [747, 221] width 442 height 22
click at [574, 220] on textarea at bounding box center [747, 221] width 442 height 22
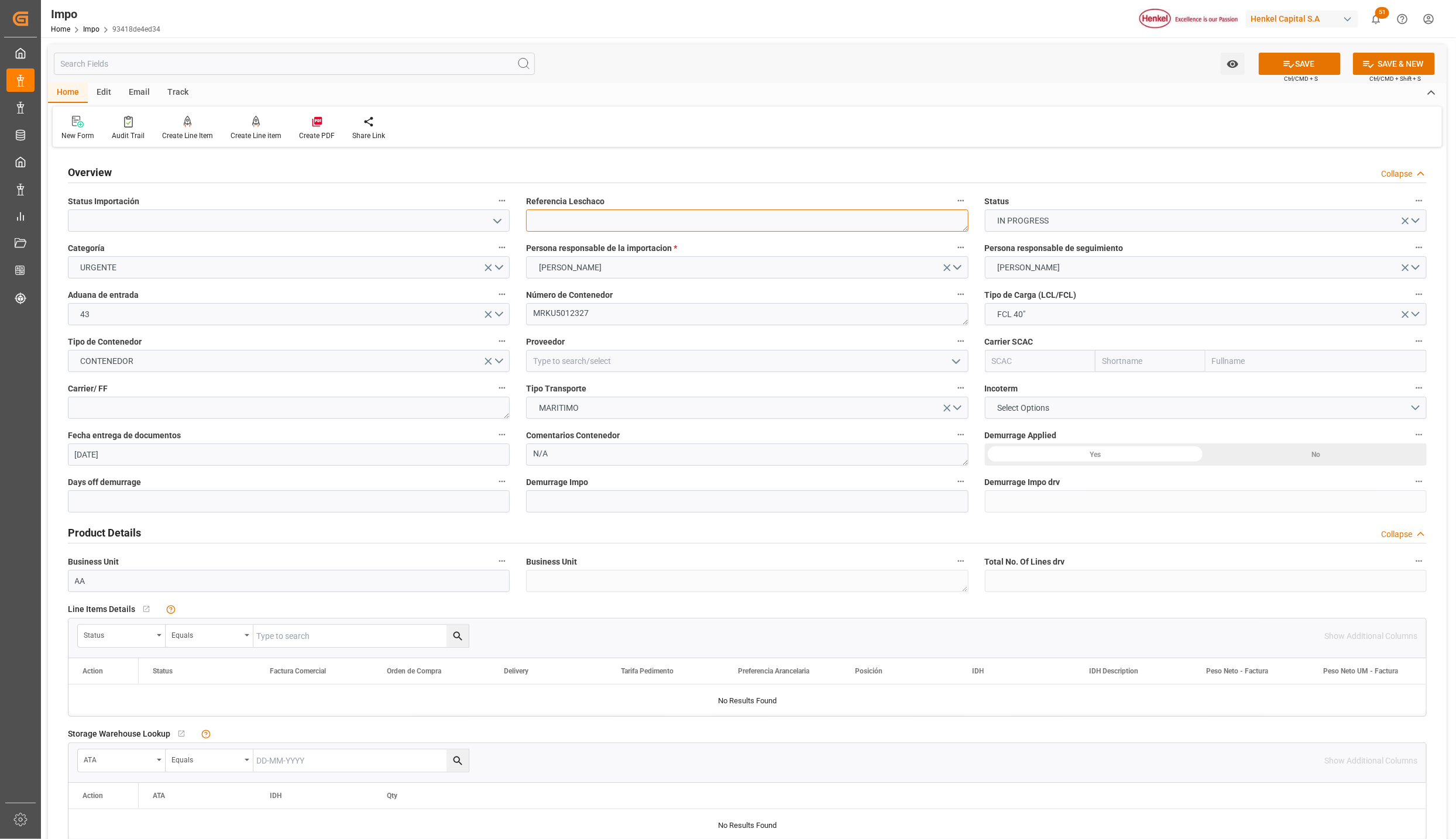
paste textarea "TLLA03555"
type textarea "TLLA03555"
click at [491, 222] on icon "open menu" at bounding box center [497, 221] width 14 height 14
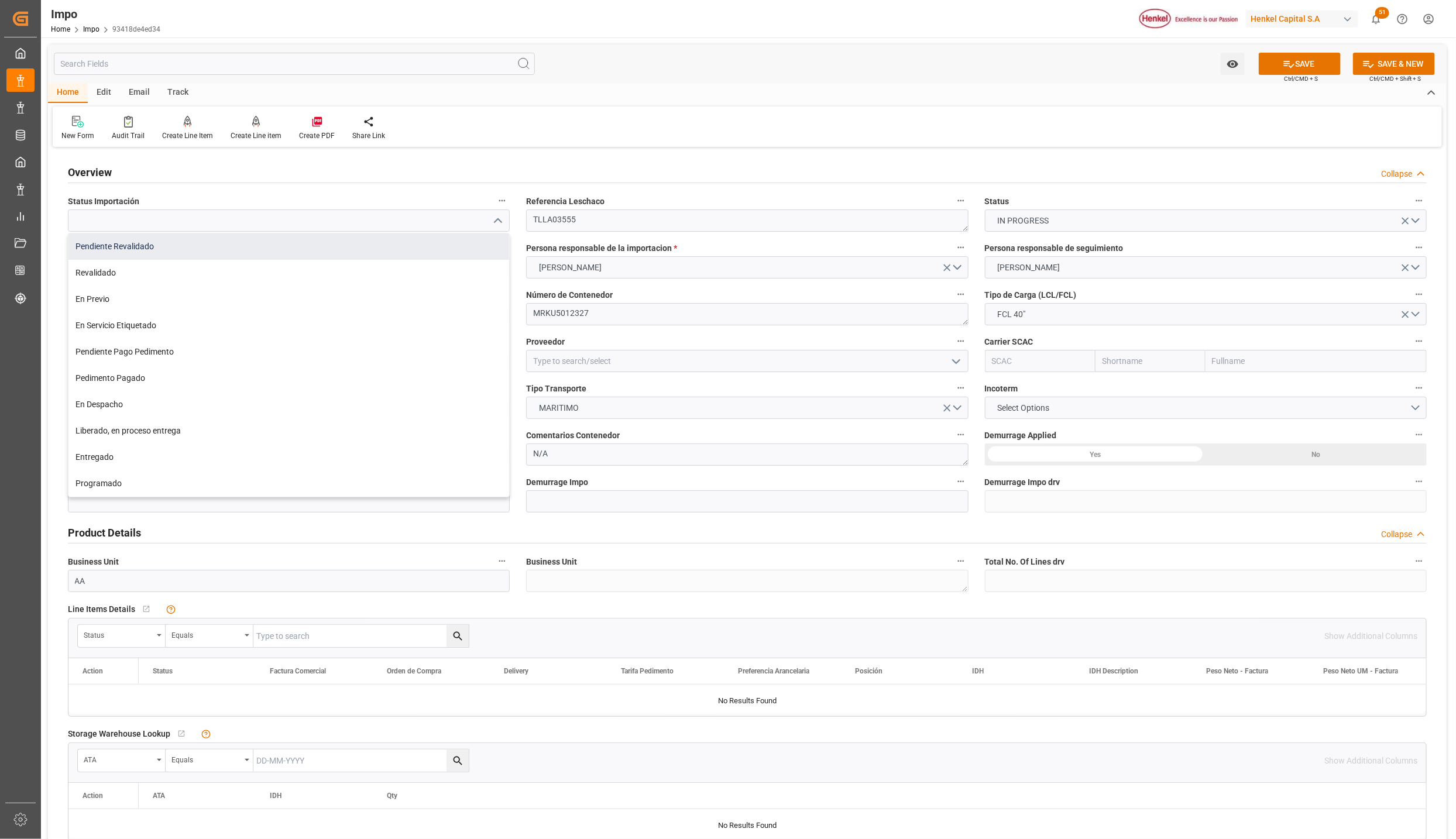
click at [397, 249] on div "Pendiente Revalidado" at bounding box center [289, 247] width 440 height 26
type input "Pendiente Revalidado"
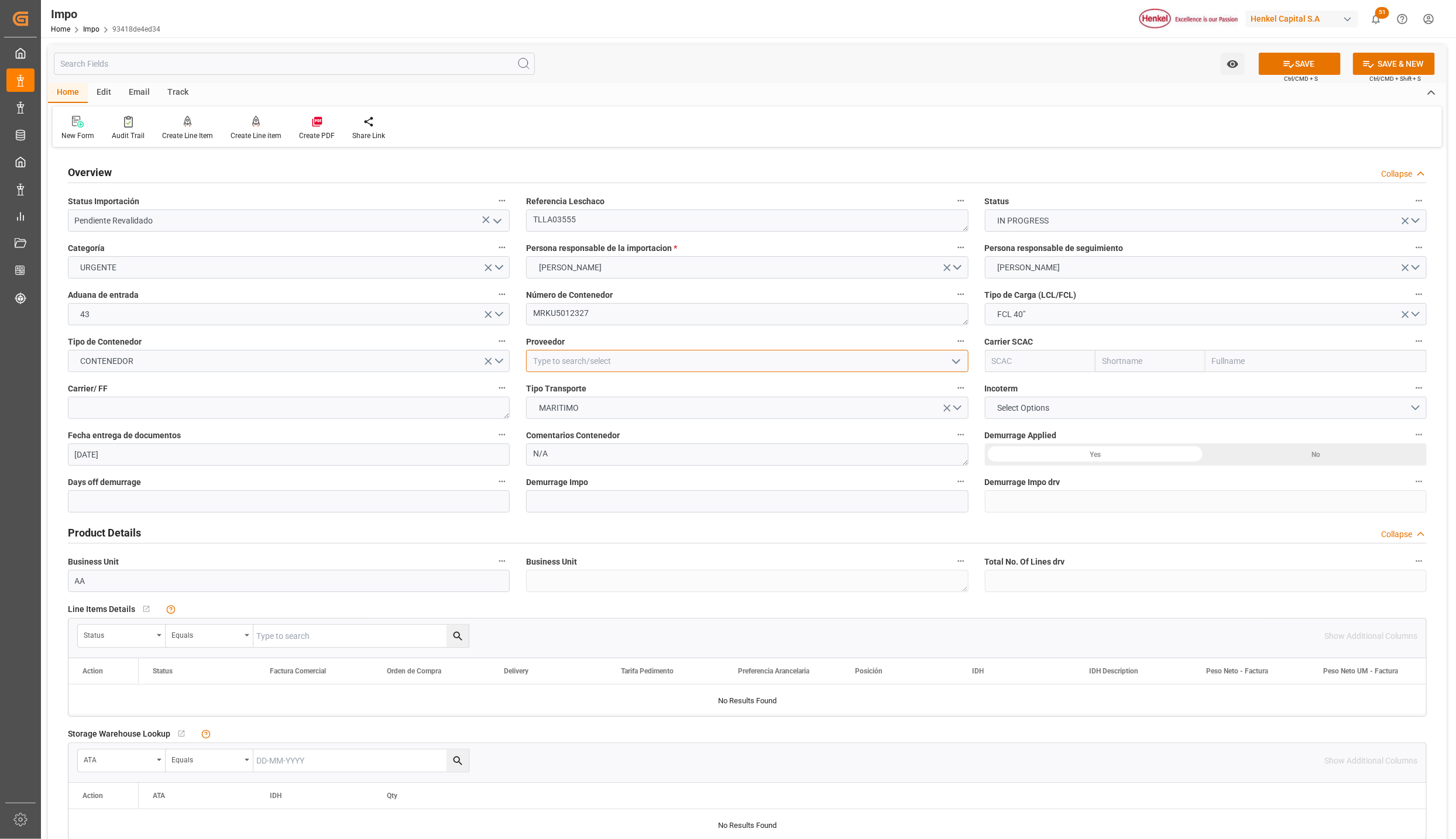
click at [576, 364] on input at bounding box center [747, 361] width 442 height 22
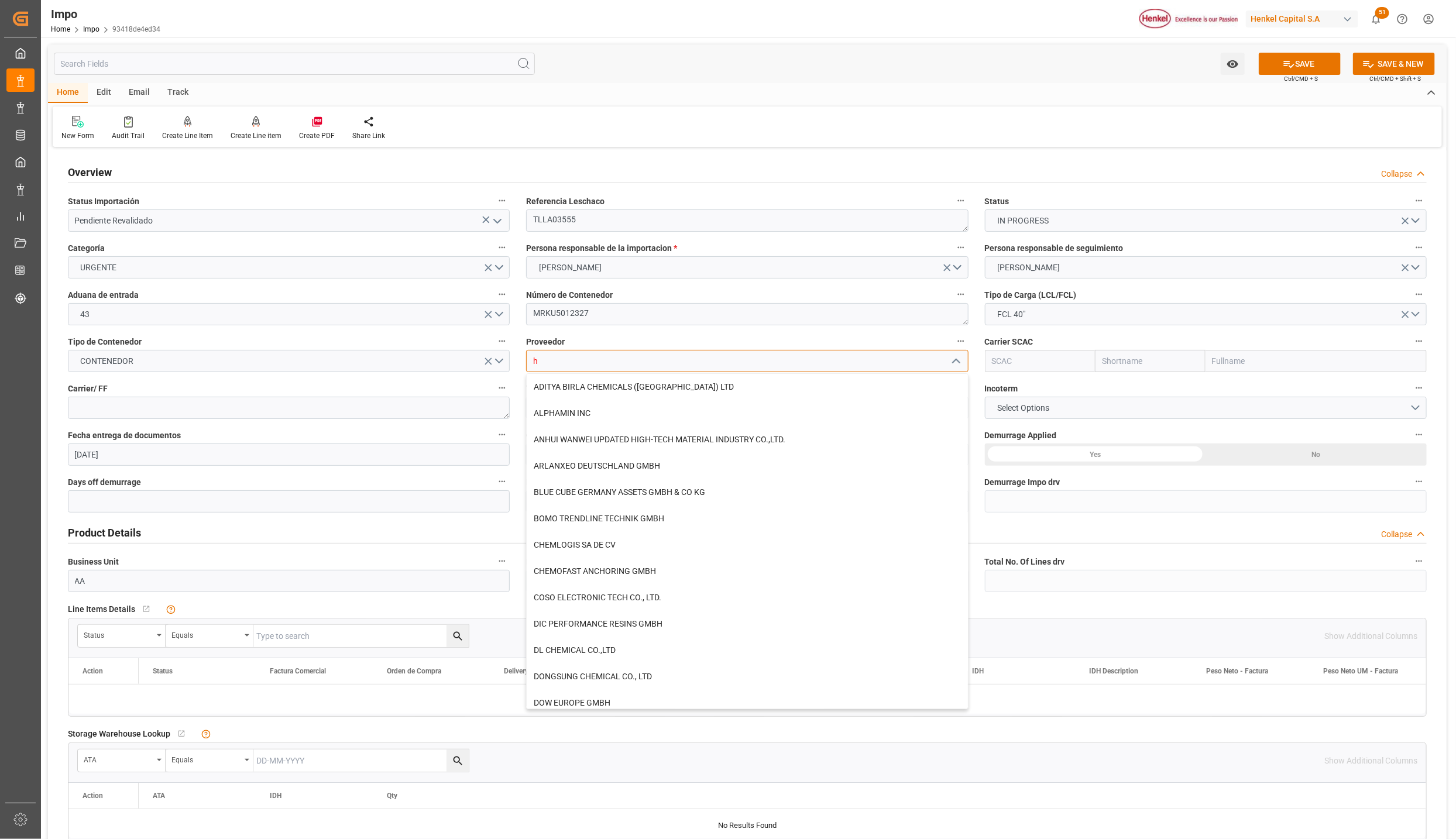
type input "h"
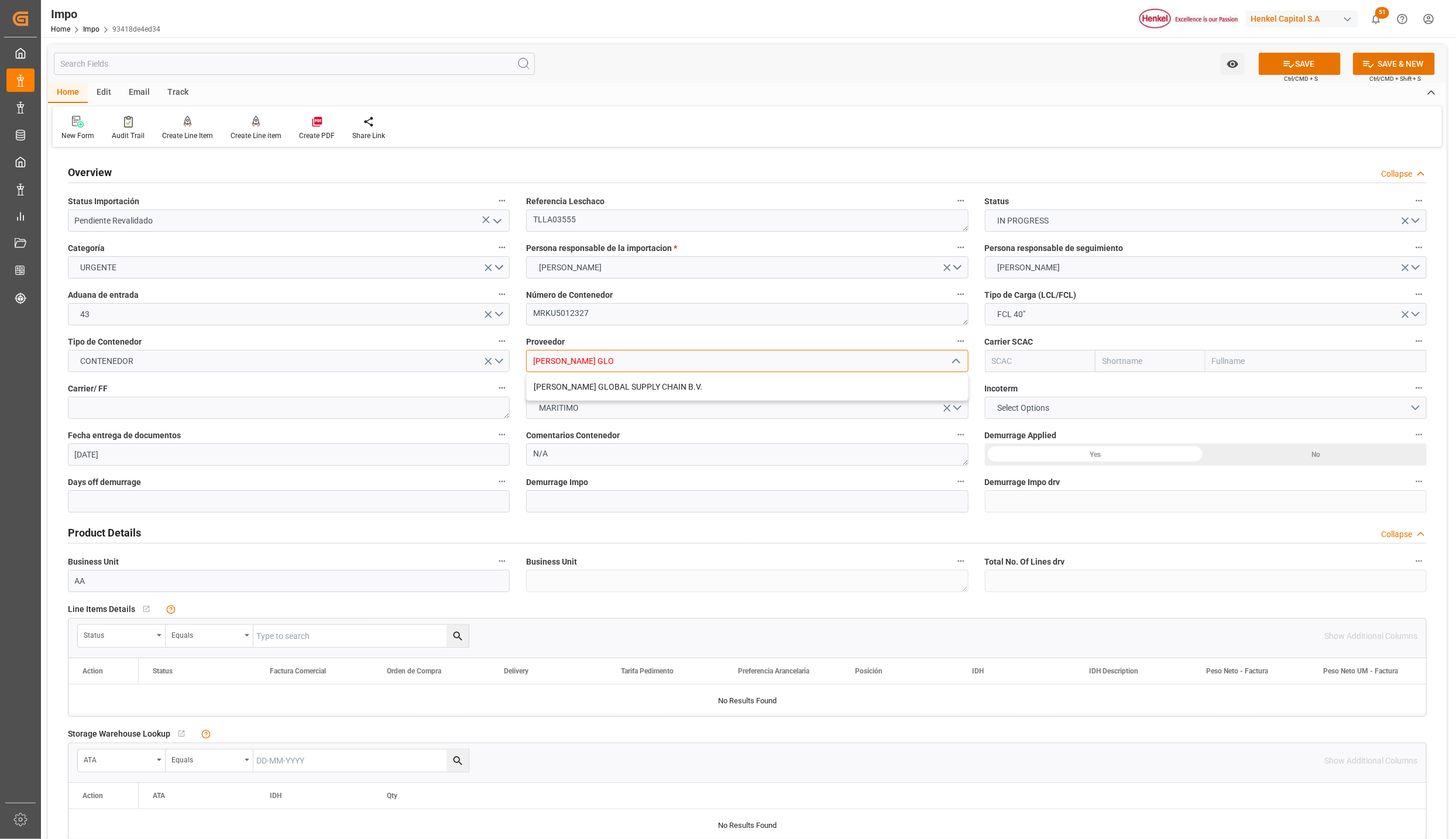
click at [610, 385] on div "[PERSON_NAME] GLOBAL SUPPLY CHAIN B.V." at bounding box center [747, 387] width 440 height 26
type input "[PERSON_NAME] GLOBAL SUPPLY CHAIN B.V."
click at [1241, 359] on input "text" at bounding box center [1316, 361] width 221 height 22
type input "MAERS"
click at [1242, 388] on b "Maersk Line AS" at bounding box center [1242, 387] width 58 height 9
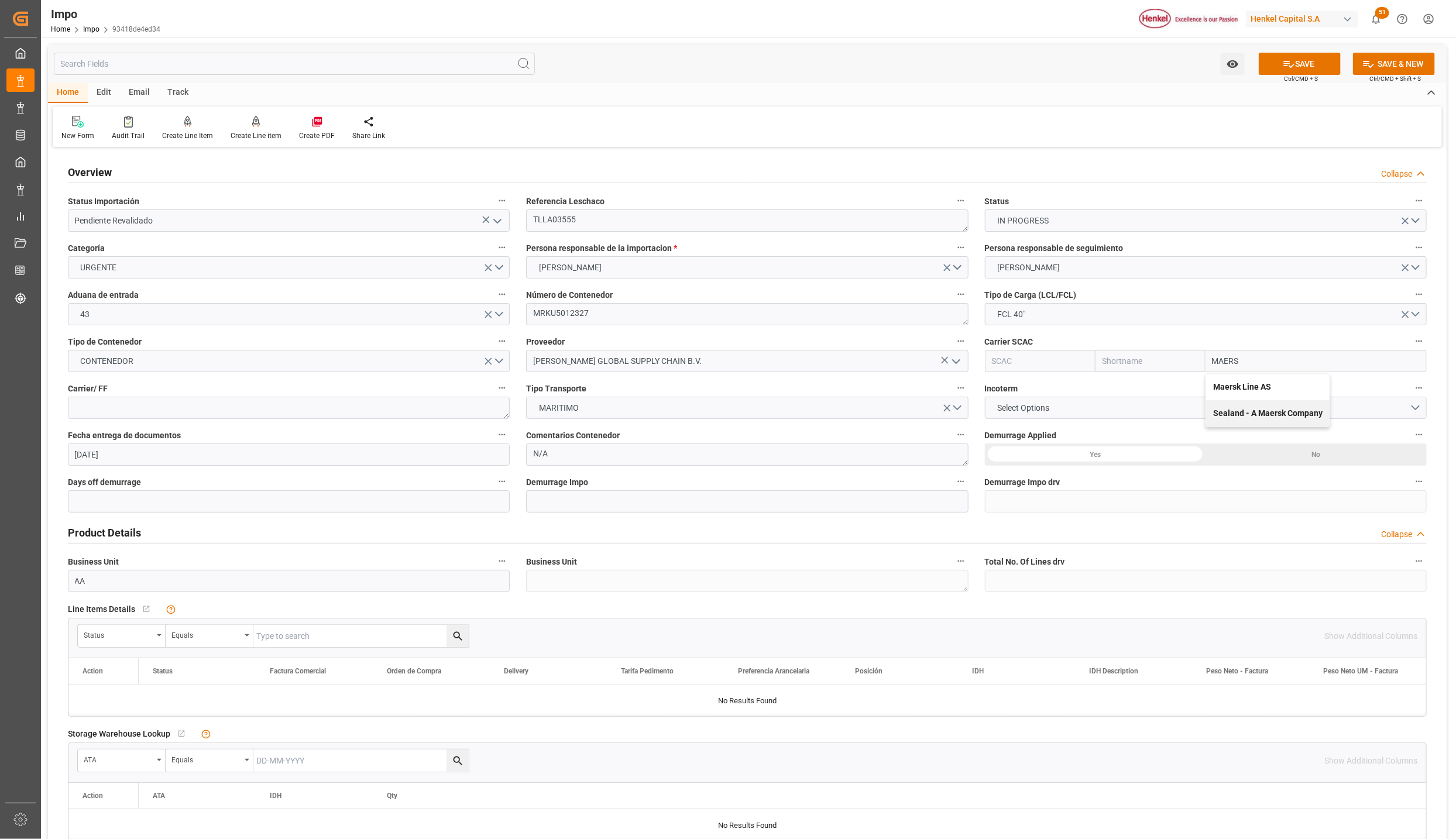
type input "MAEU"
type input "Maersk"
type input "Maersk Line AS"
click at [205, 415] on textarea at bounding box center [289, 408] width 442 height 22
type textarea "DHL"
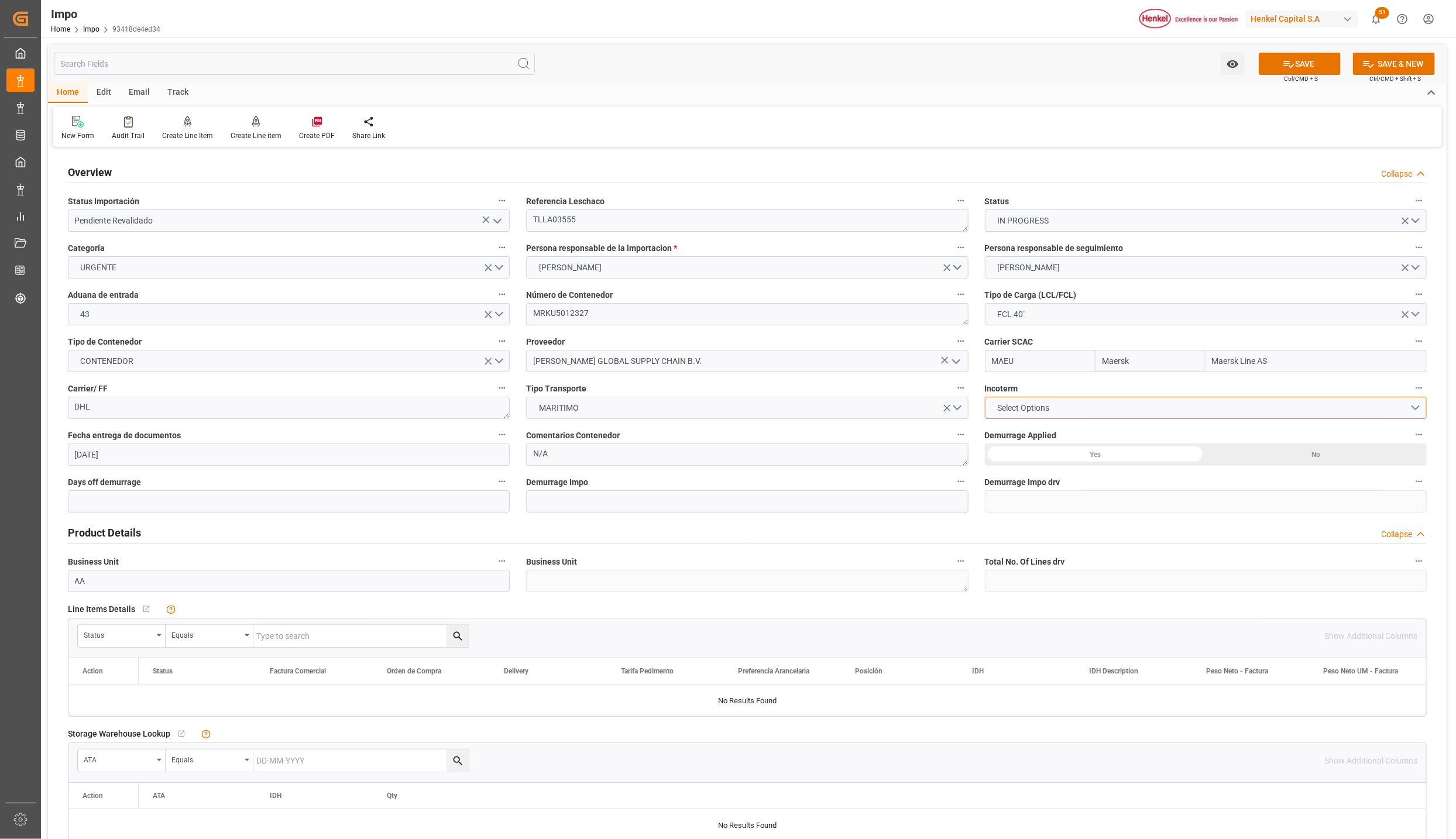
click at [999, 400] on button "Select Options" at bounding box center [1205, 408] width 442 height 22
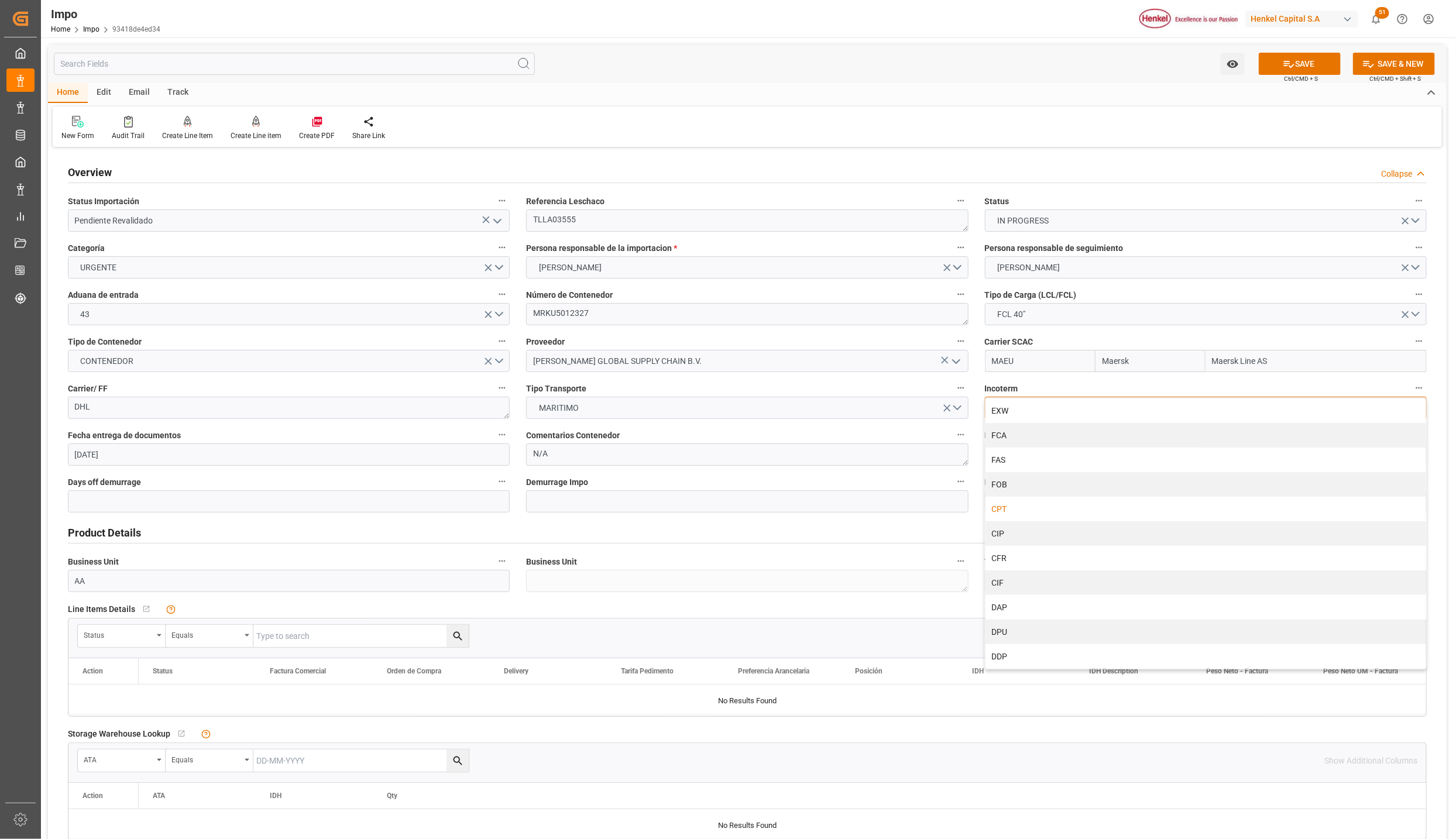
click at [1010, 509] on div "CPT" at bounding box center [1205, 509] width 440 height 24
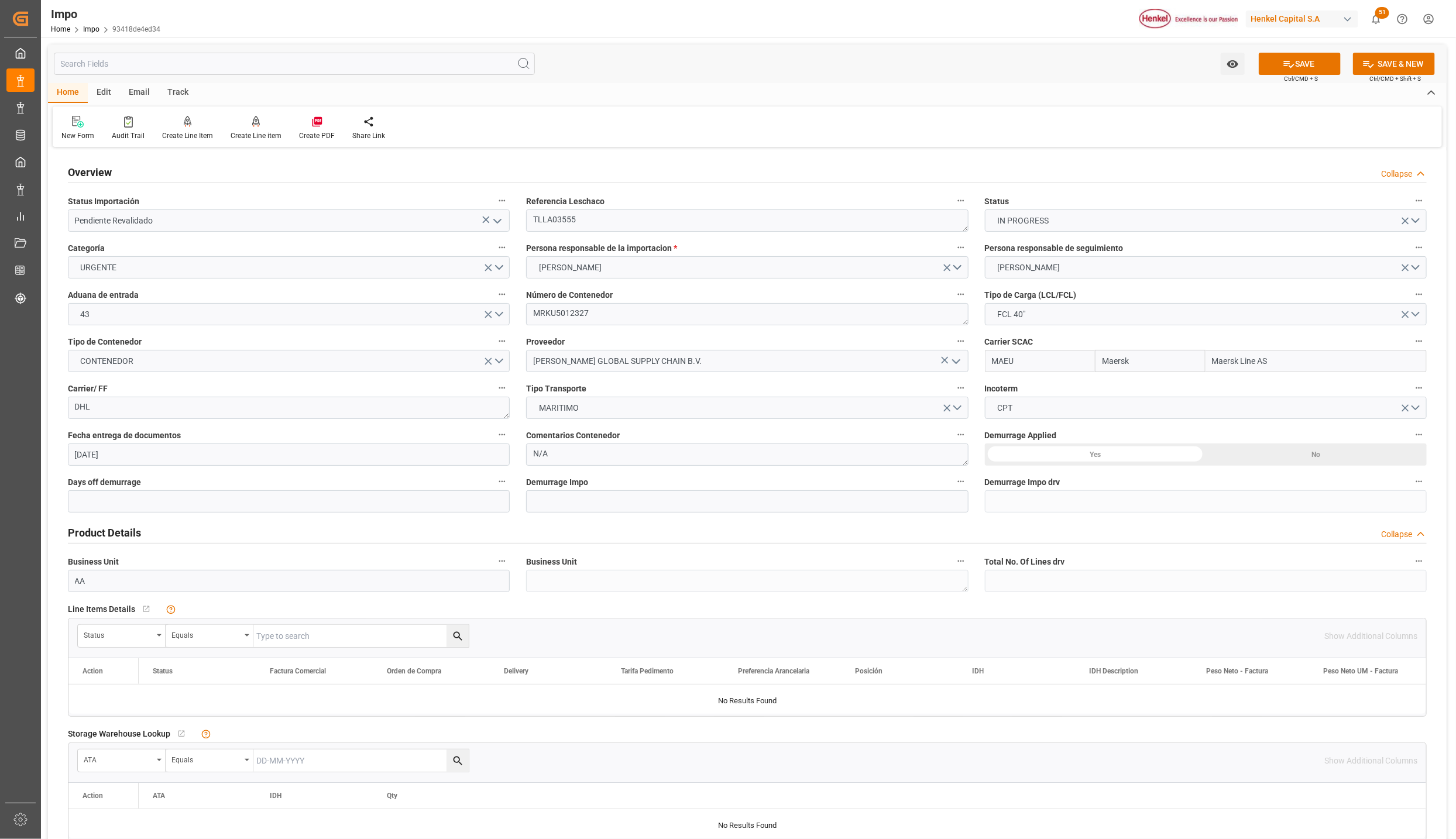
click at [1141, 447] on div "Yes" at bounding box center [1095, 455] width 221 height 22
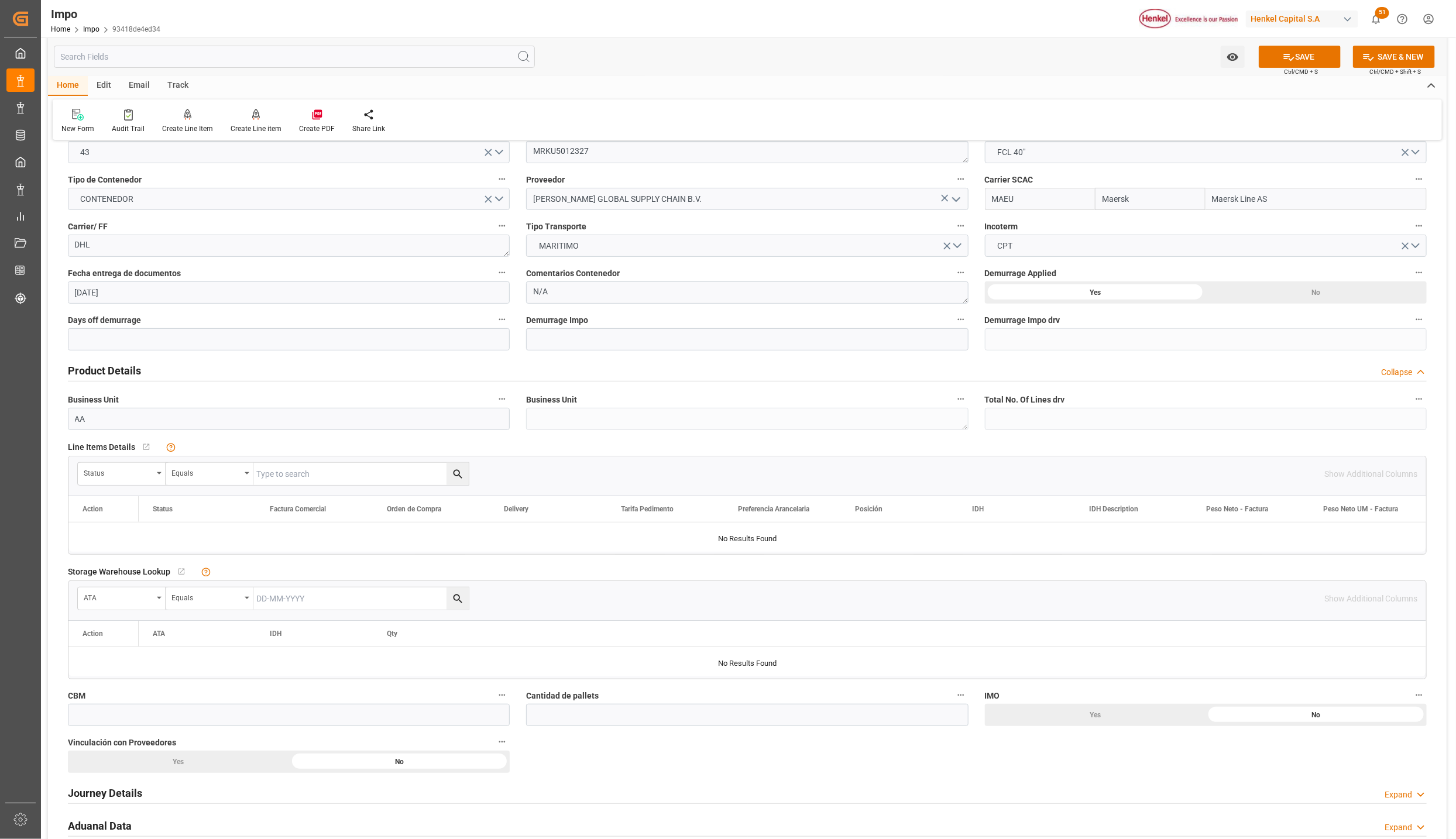
scroll to position [175, 0]
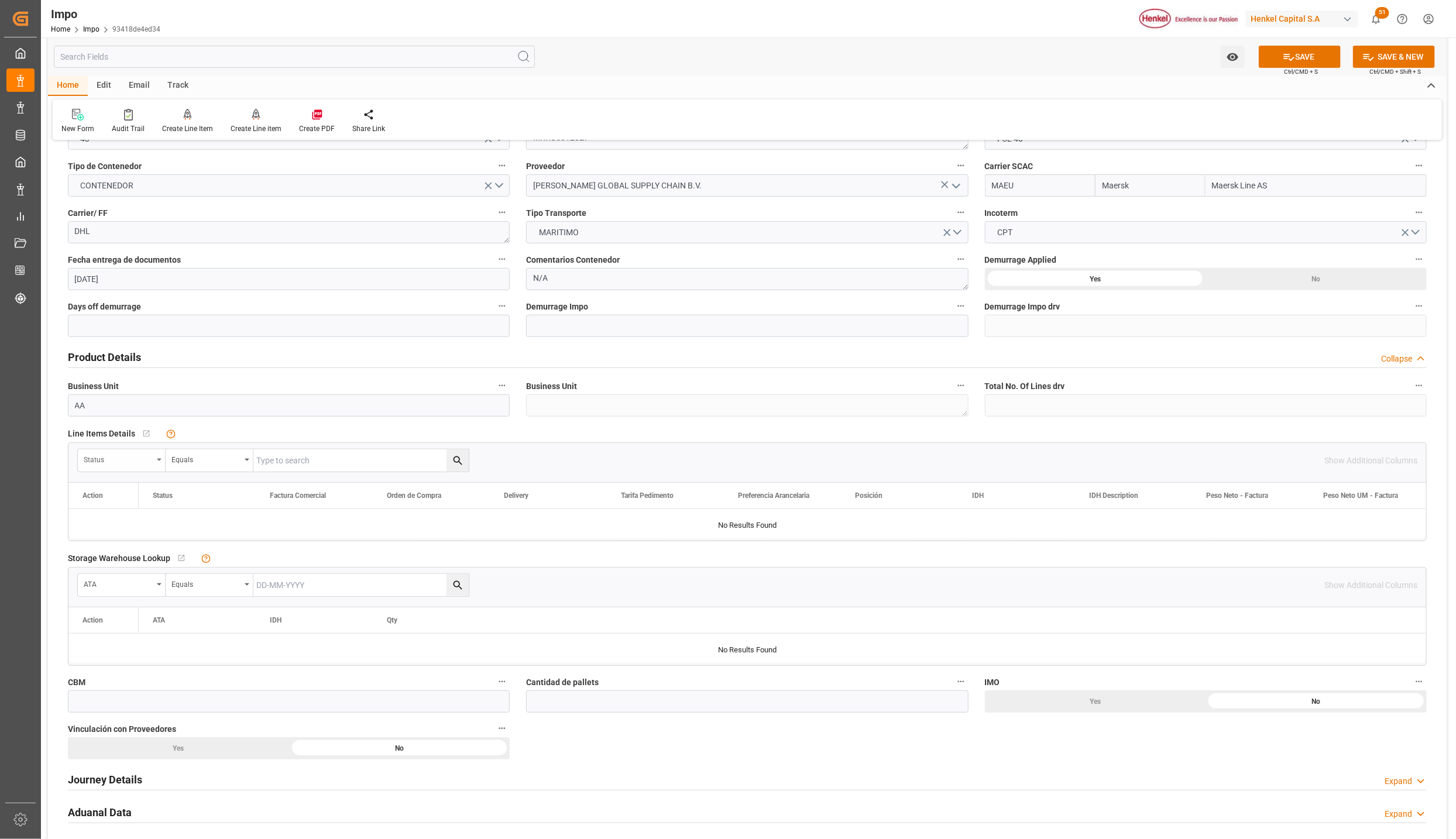
click at [158, 458] on div "Status" at bounding box center [121, 460] width 88 height 22
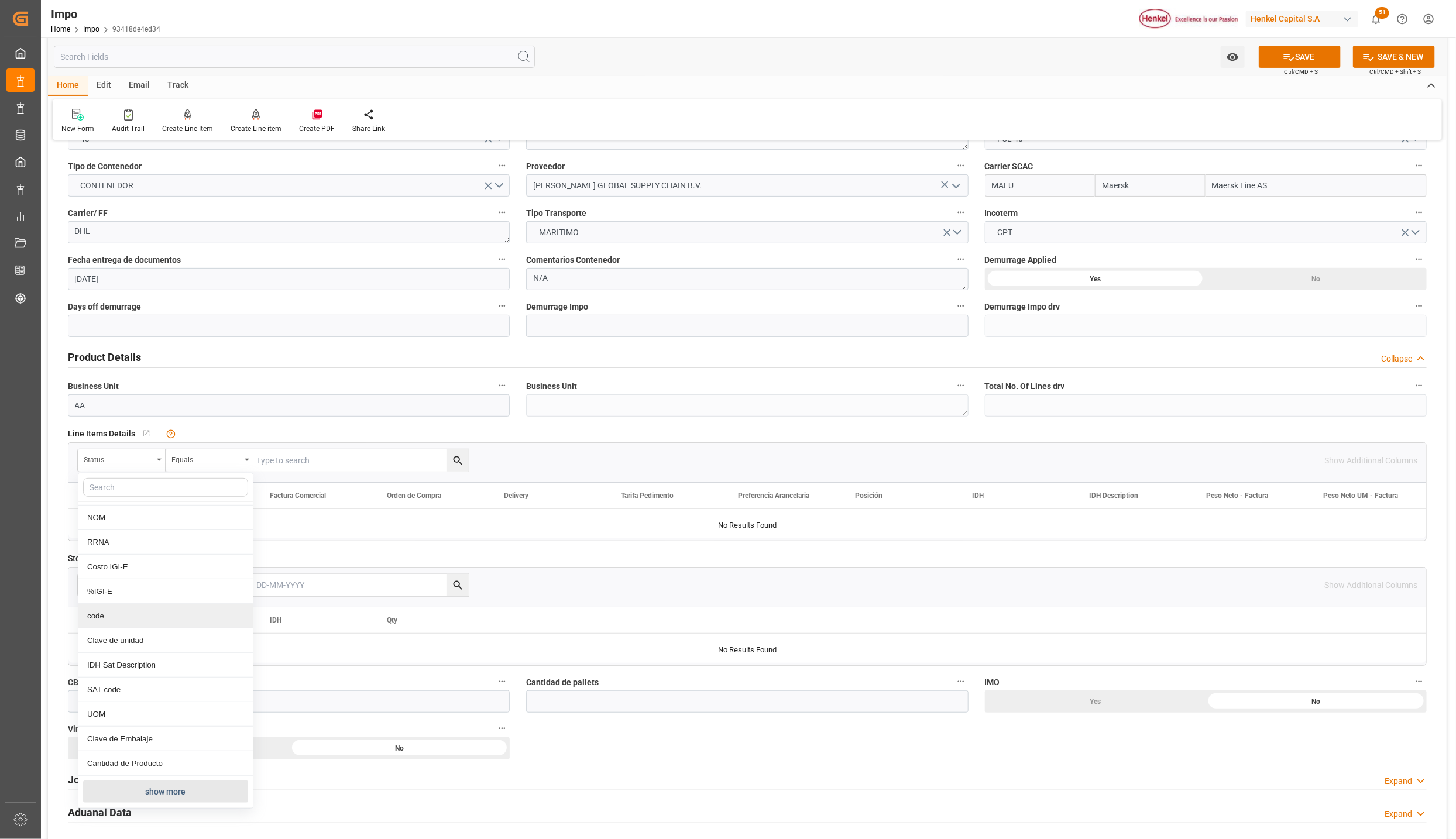
click at [156, 795] on button "show more" at bounding box center [166, 792] width 165 height 22
click at [129, 729] on div "Comentarios" at bounding box center [166, 721] width 174 height 24
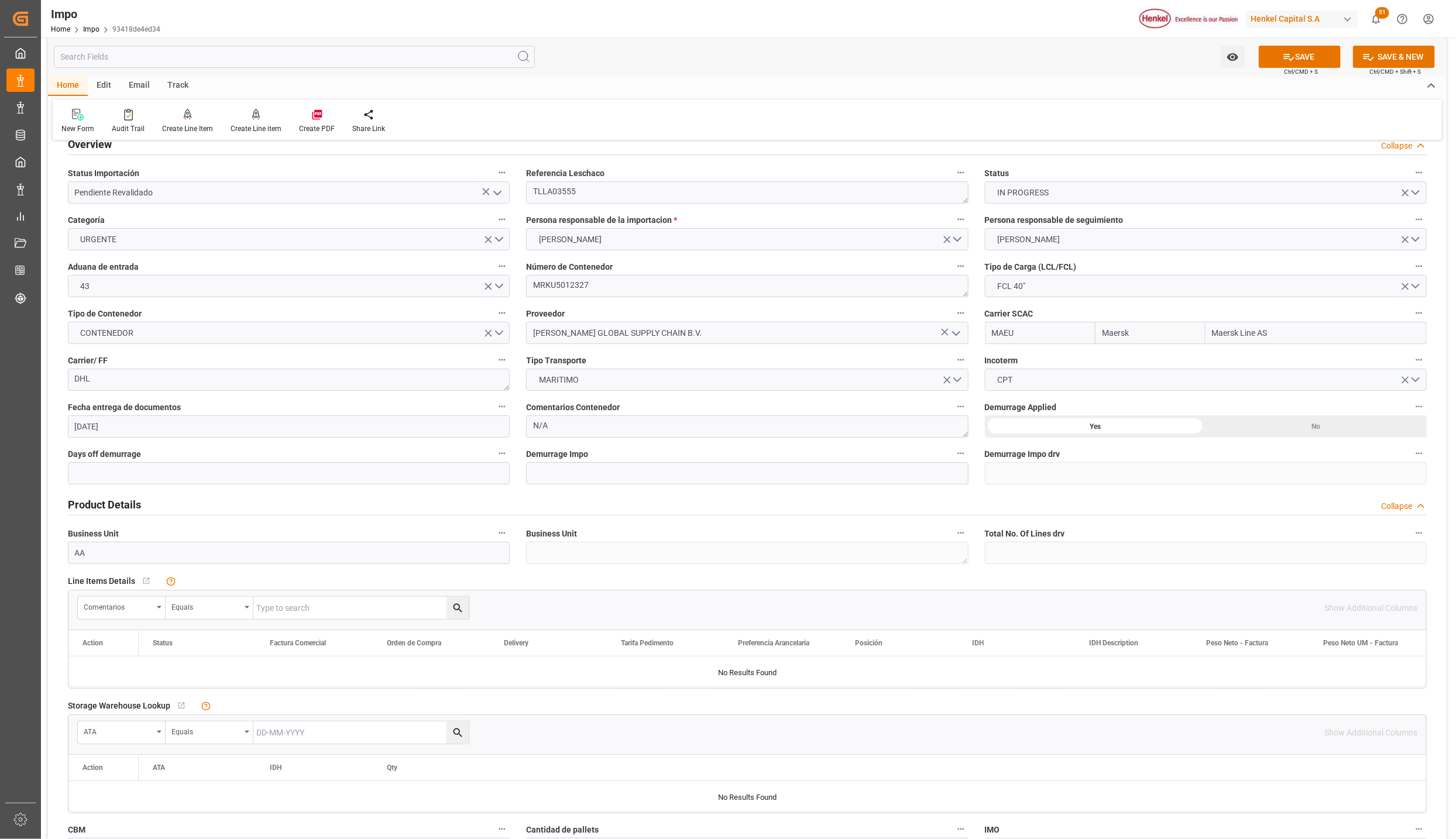
scroll to position [0, 0]
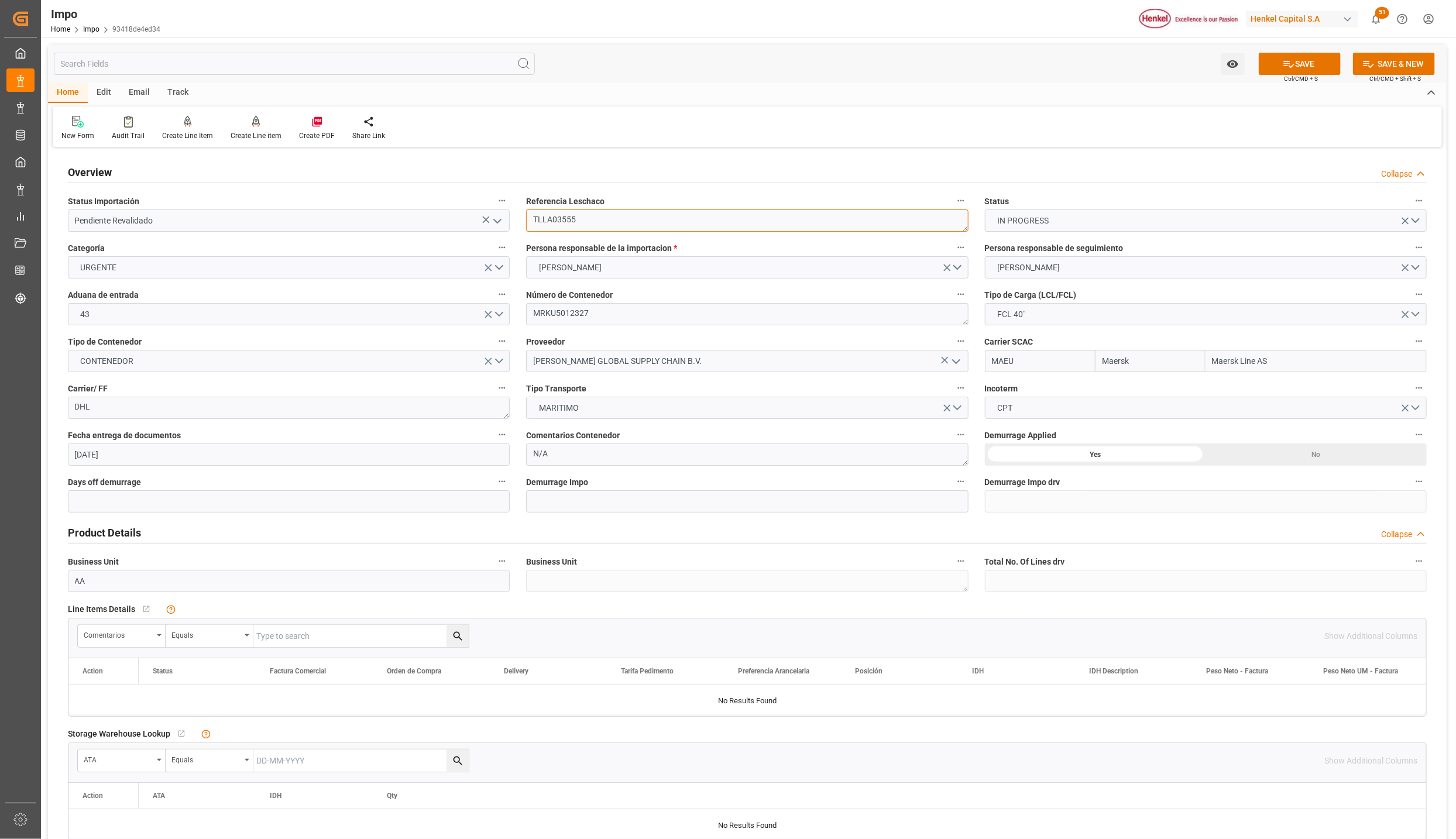
click at [555, 220] on textarea "TLLA03555" at bounding box center [747, 221] width 442 height 22
click at [313, 632] on input "text" at bounding box center [361, 637] width 216 height 22
paste input "TLLA03555"
type input "TLLA03555"
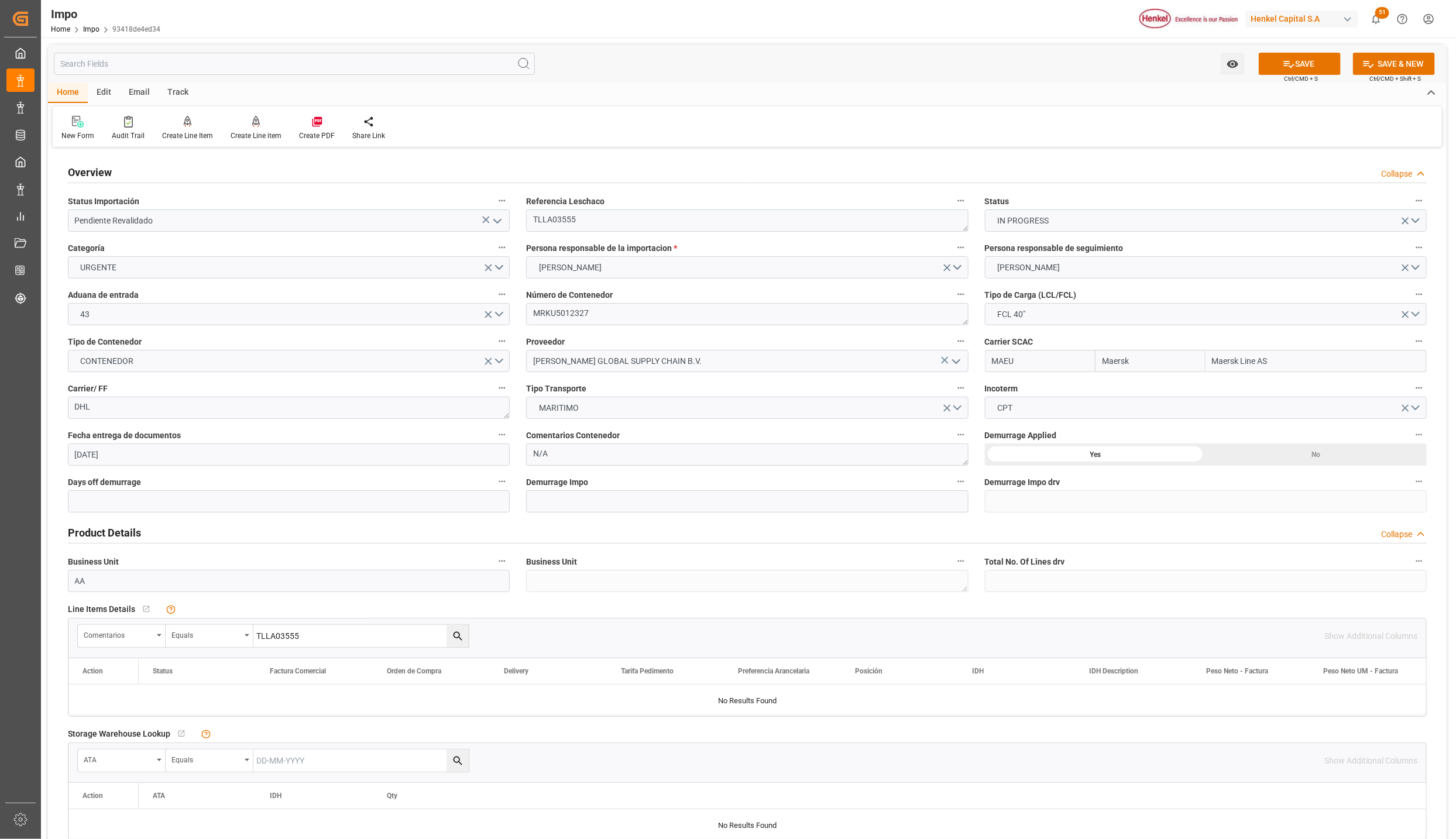
click at [452, 636] on icon "search button" at bounding box center [458, 637] width 13 height 13
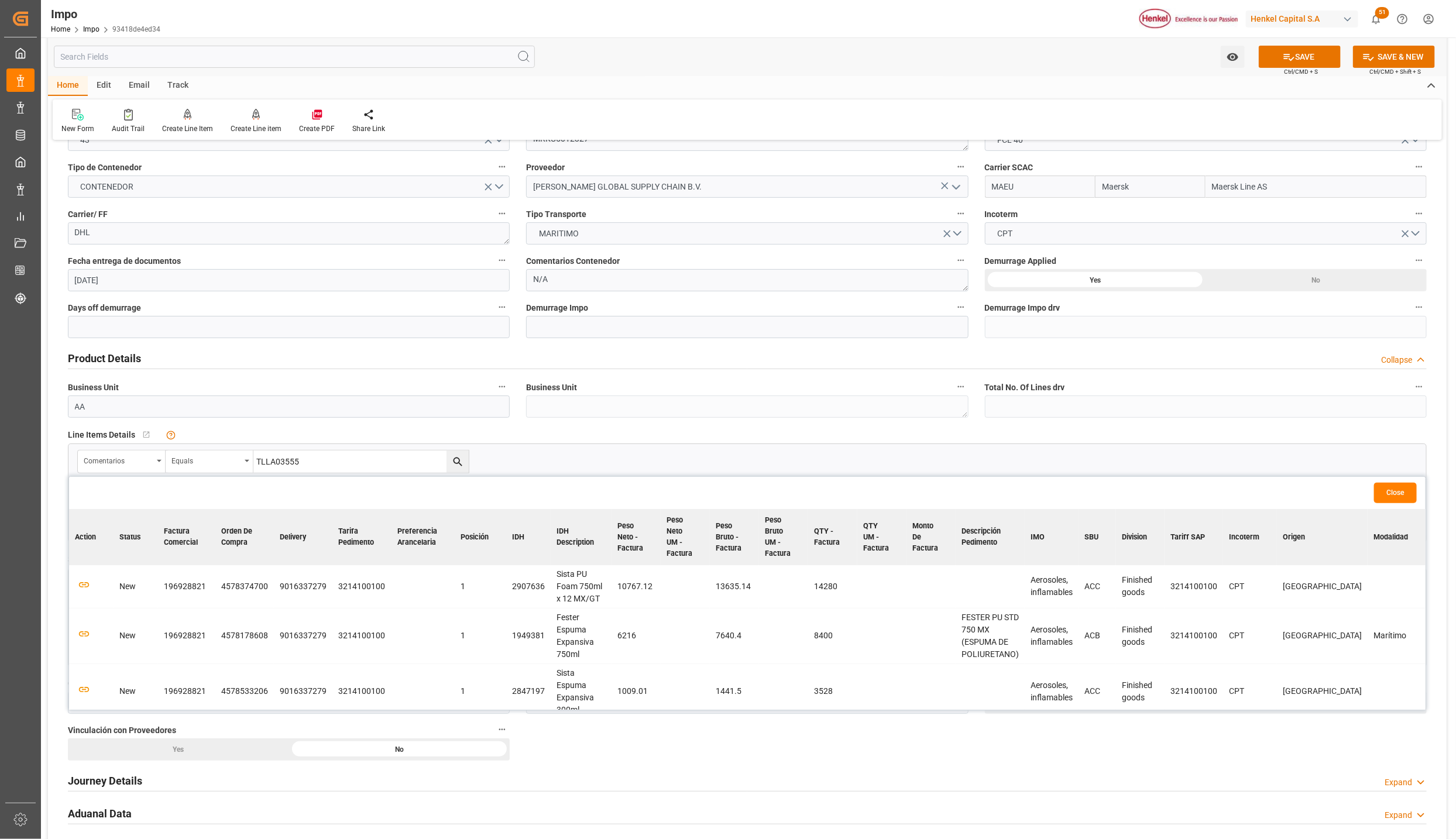
scroll to position [175, 0]
click at [80, 583] on icon "button" at bounding box center [84, 584] width 15 height 15
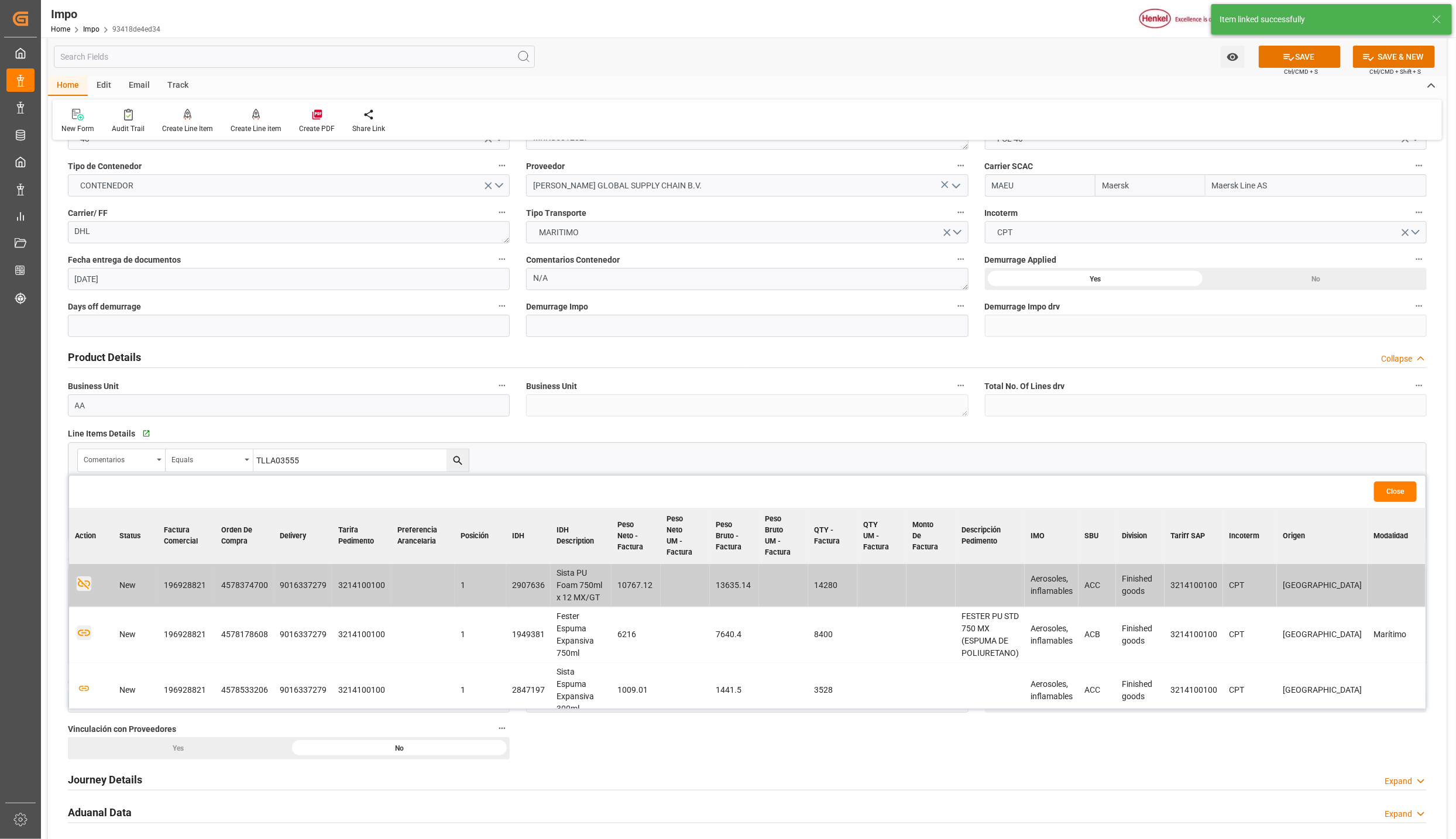
click at [84, 633] on icon "button" at bounding box center [84, 633] width 15 height 15
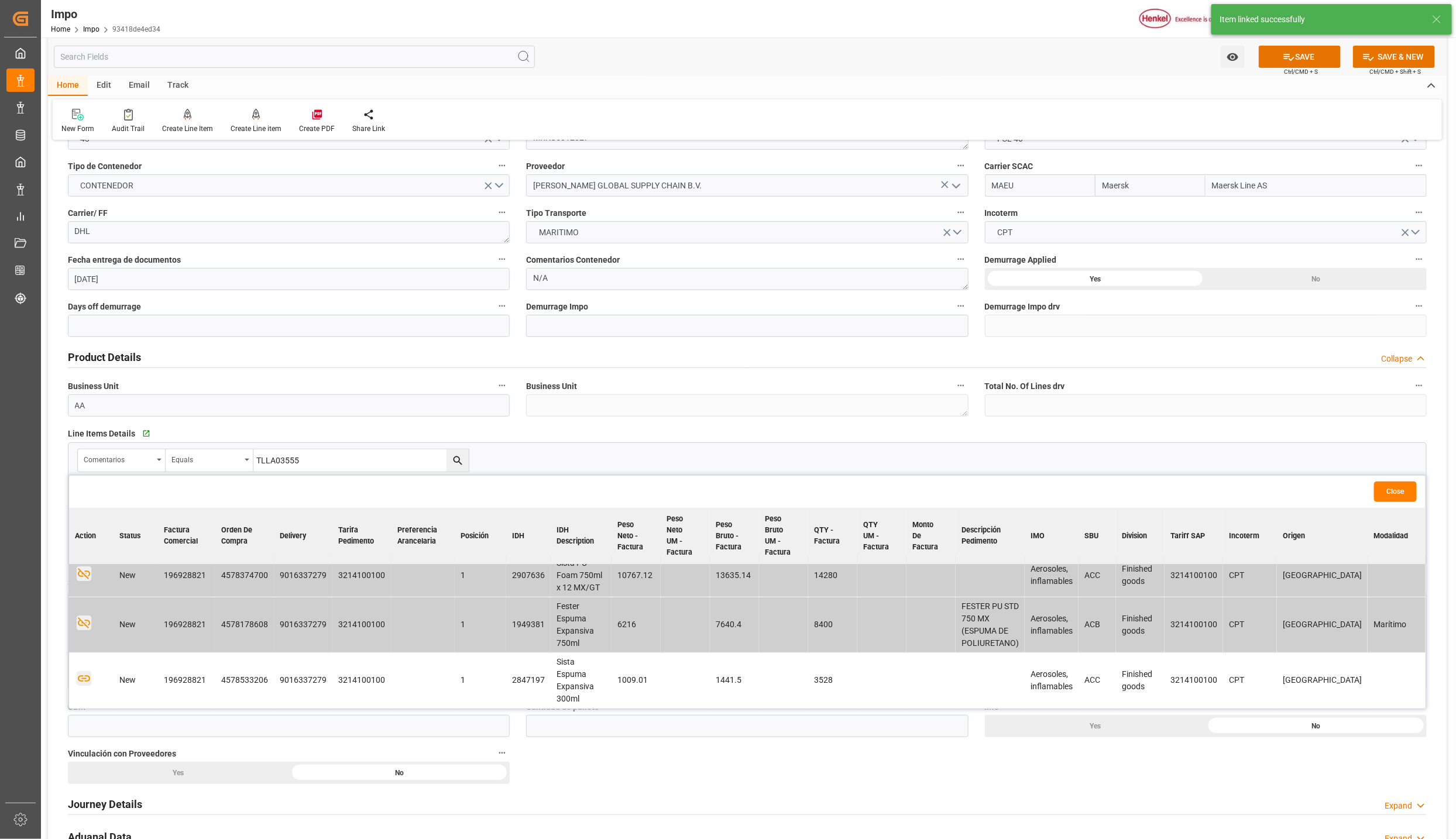
click at [83, 675] on icon "button" at bounding box center [84, 679] width 15 height 15
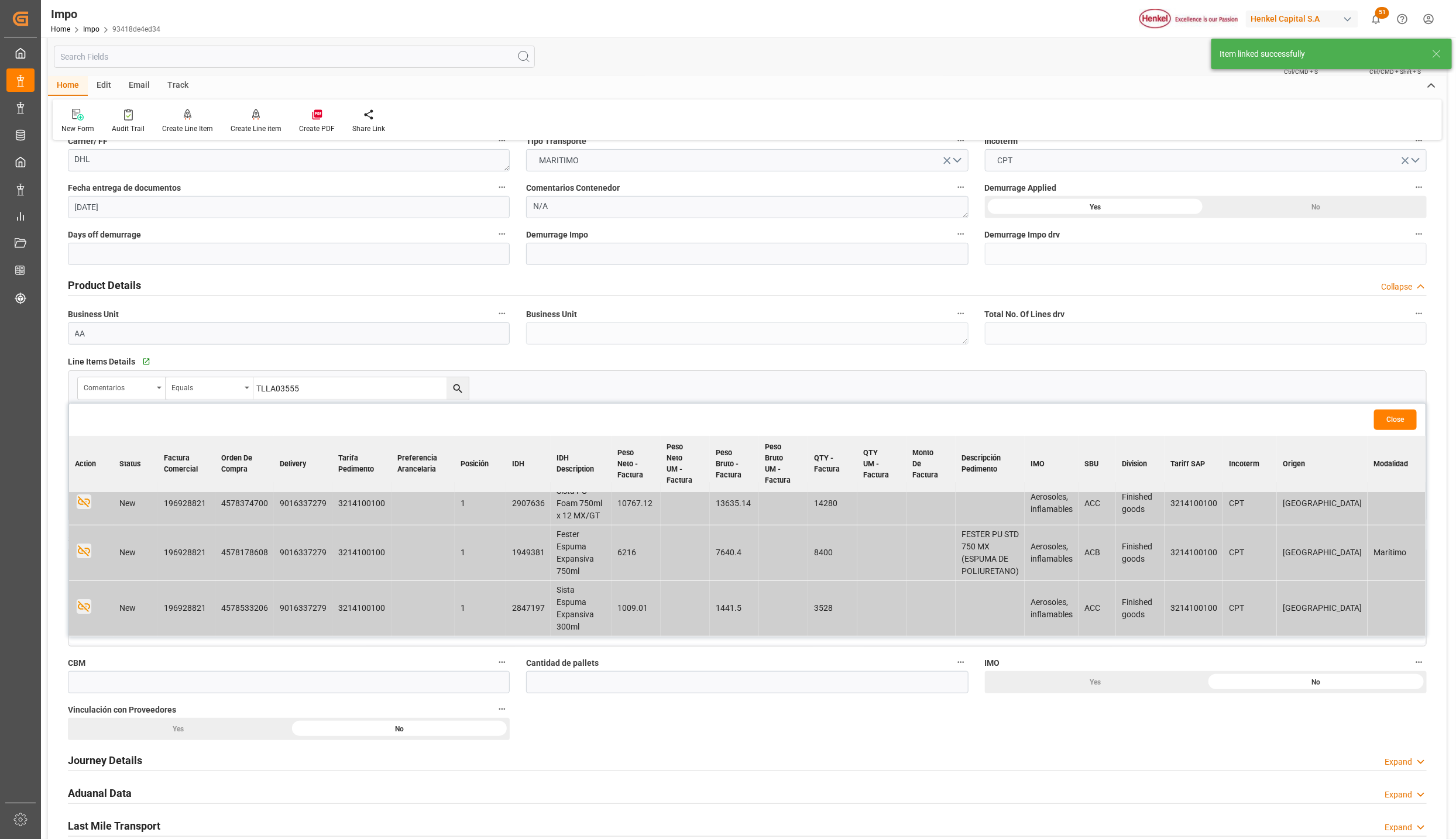
scroll to position [439, 0]
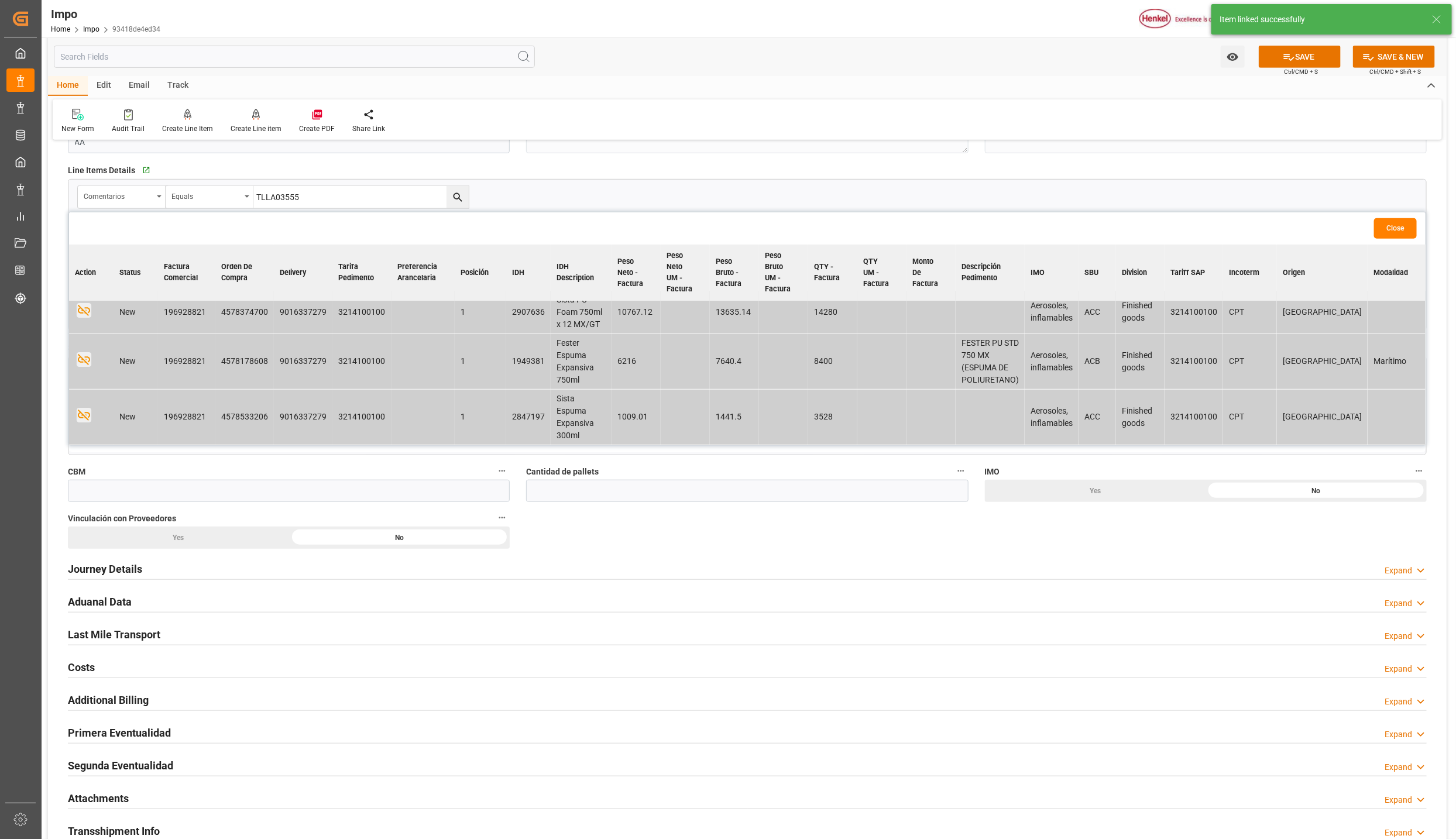
click at [1395, 229] on button "Close" at bounding box center [1395, 228] width 43 height 20
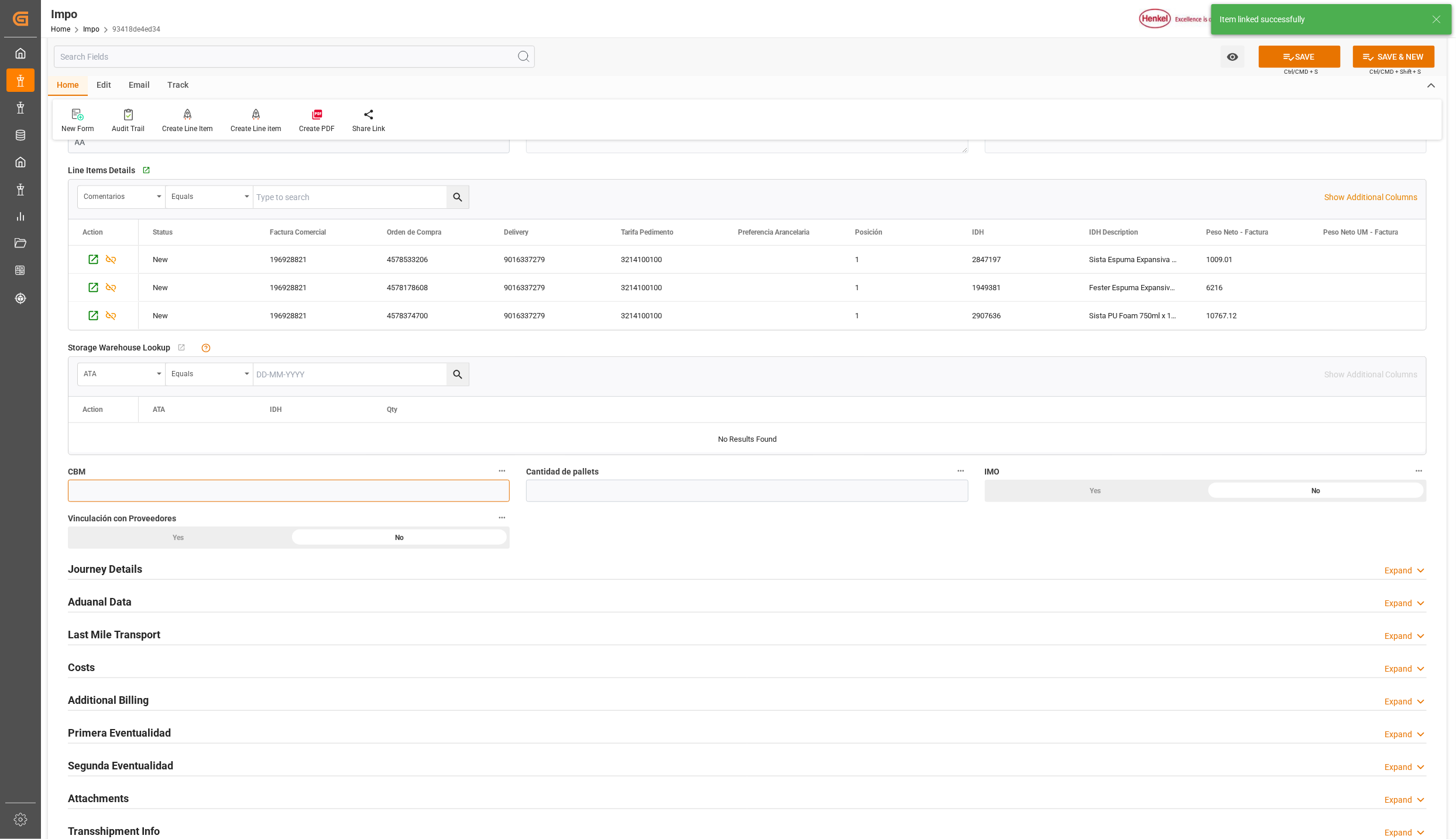
click at [128, 496] on input "text" at bounding box center [289, 491] width 442 height 22
type input "60"
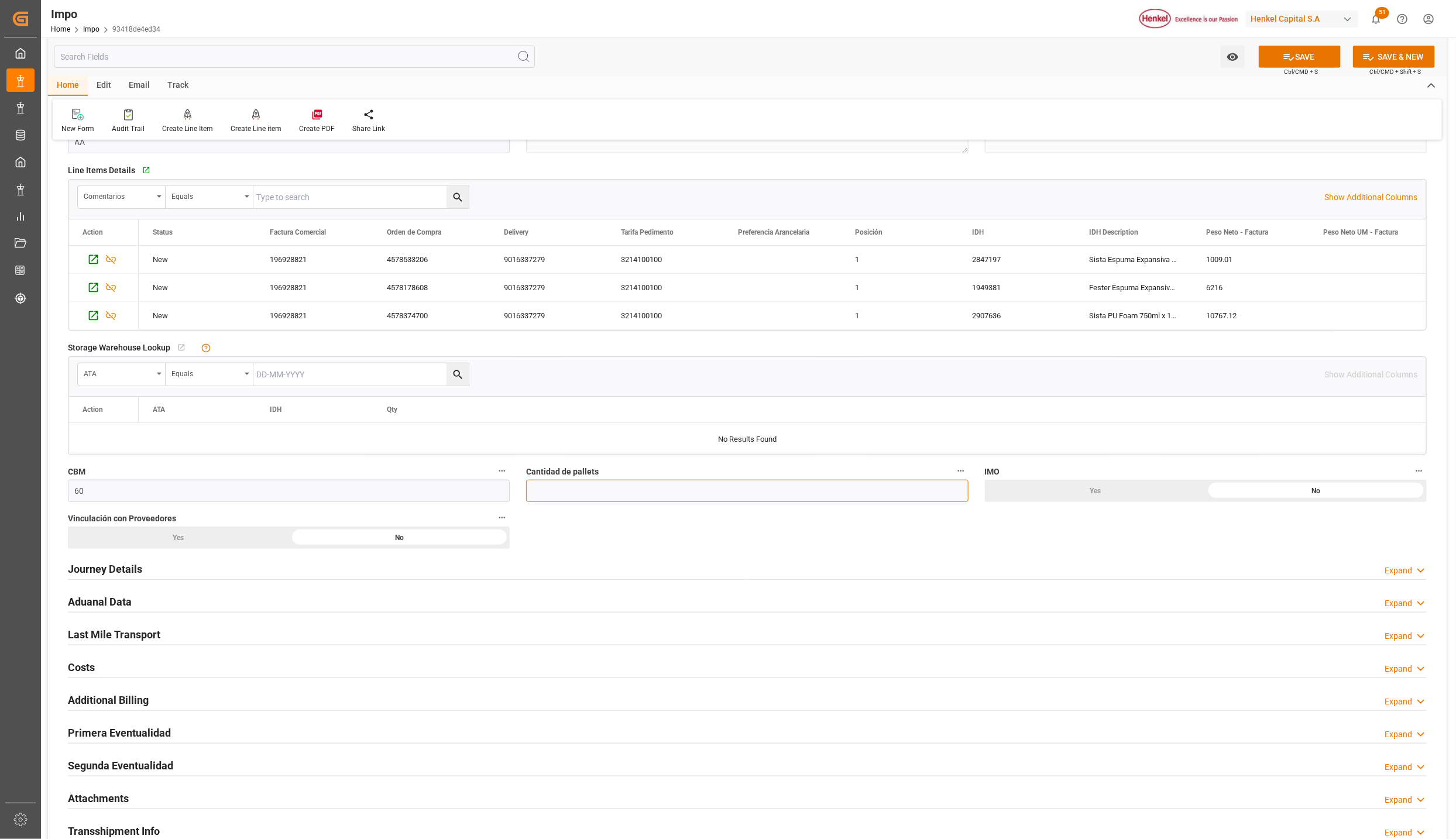
click at [553, 497] on input "text" at bounding box center [747, 491] width 442 height 22
type input "20"
click at [1083, 497] on div "Yes" at bounding box center [1095, 491] width 221 height 22
click at [166, 542] on div "Yes" at bounding box center [178, 538] width 221 height 22
click at [128, 567] on h2 "Journey Details" at bounding box center [105, 569] width 75 height 16
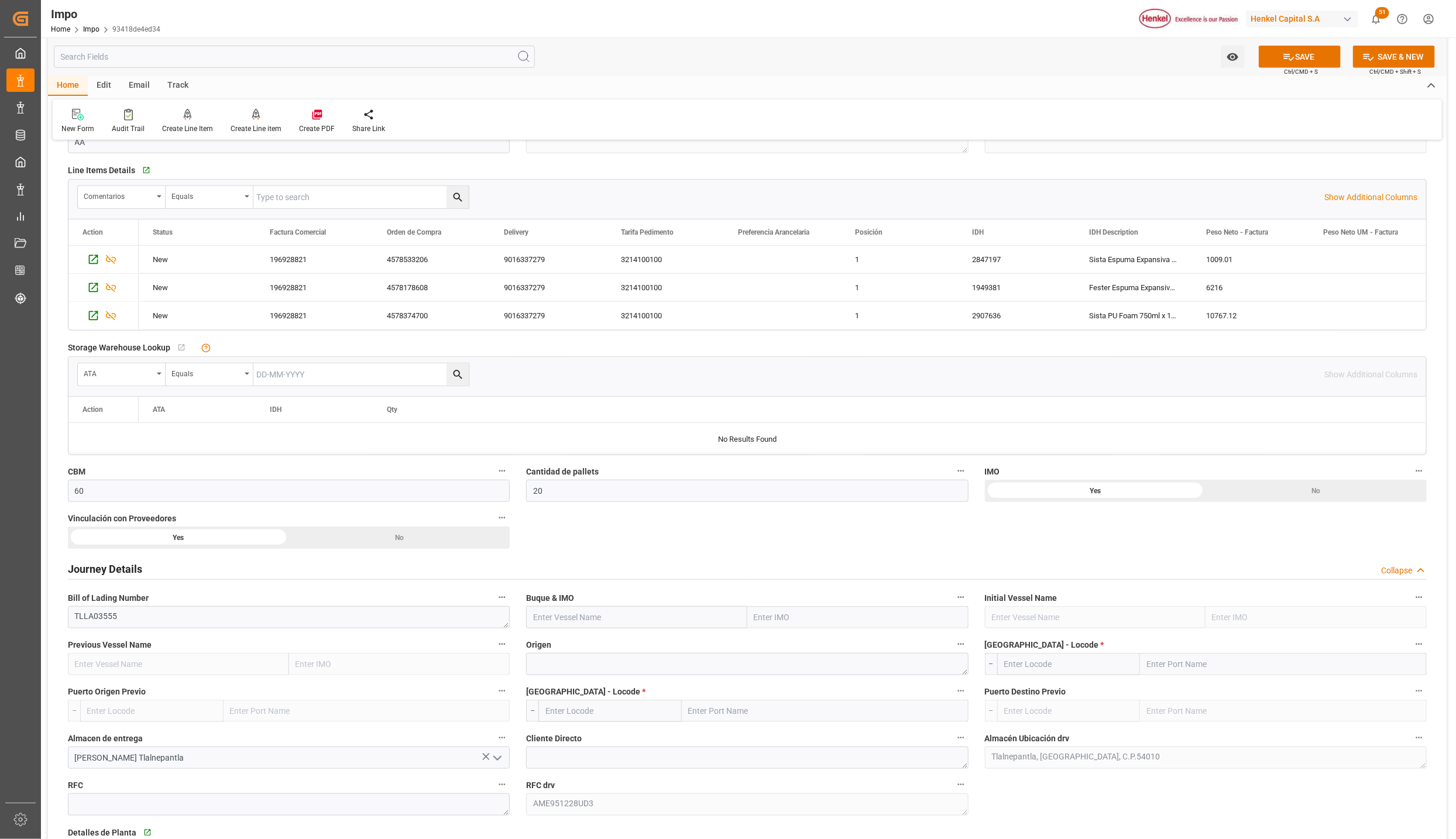
click at [762, 622] on input "text" at bounding box center [857, 617] width 221 height 22
paste input "NEUENFELDE"
type input "NEUENFELDE"
click at [776, 642] on b "9231846" at bounding box center [772, 643] width 33 height 9
type input "NEUENFELDE"
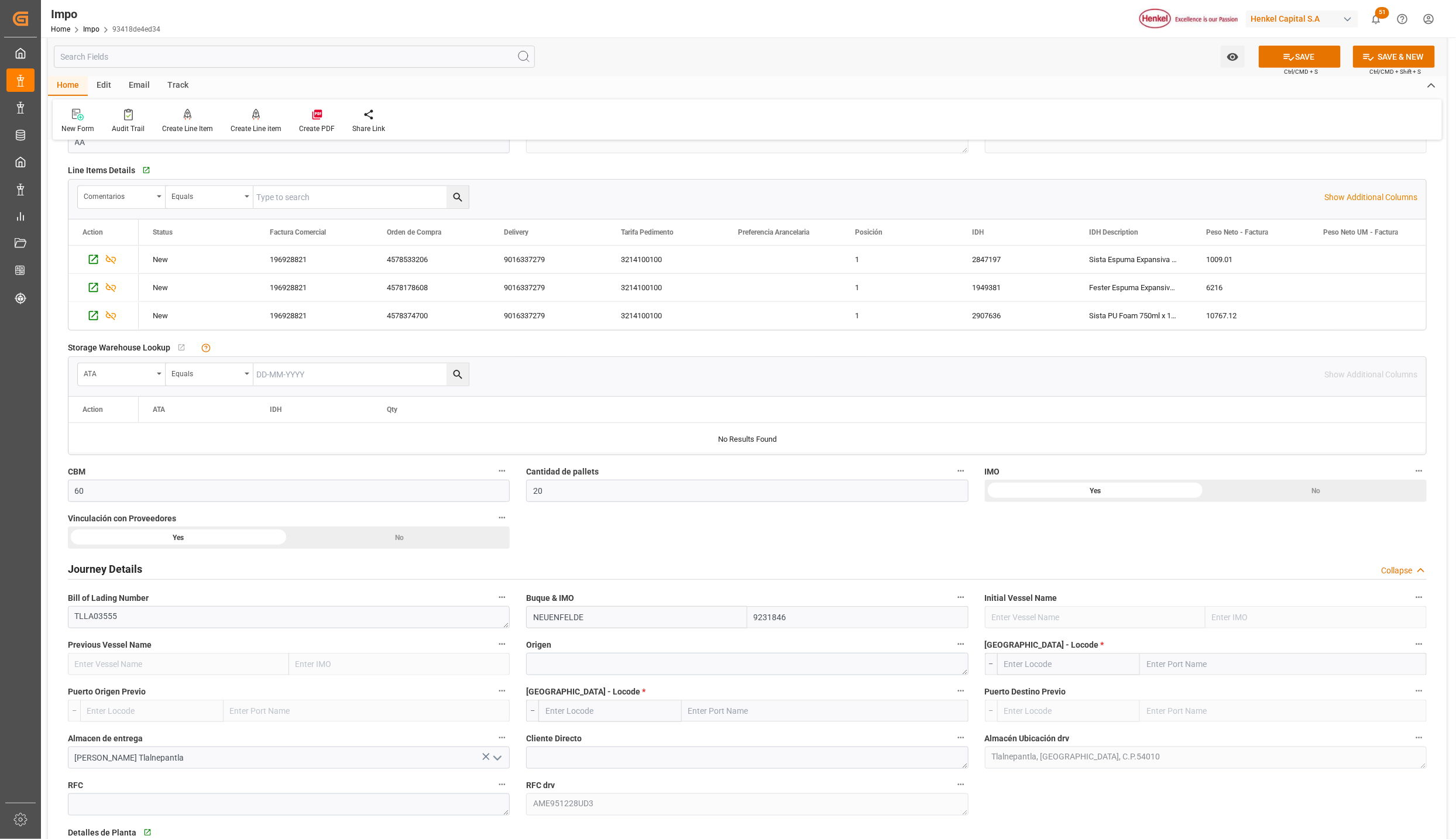
type input "9231846"
click at [537, 661] on textarea at bounding box center [747, 664] width 442 height 22
type textarea "[GEOGRAPHIC_DATA]"
click at [1159, 675] on input "text" at bounding box center [1283, 664] width 287 height 22
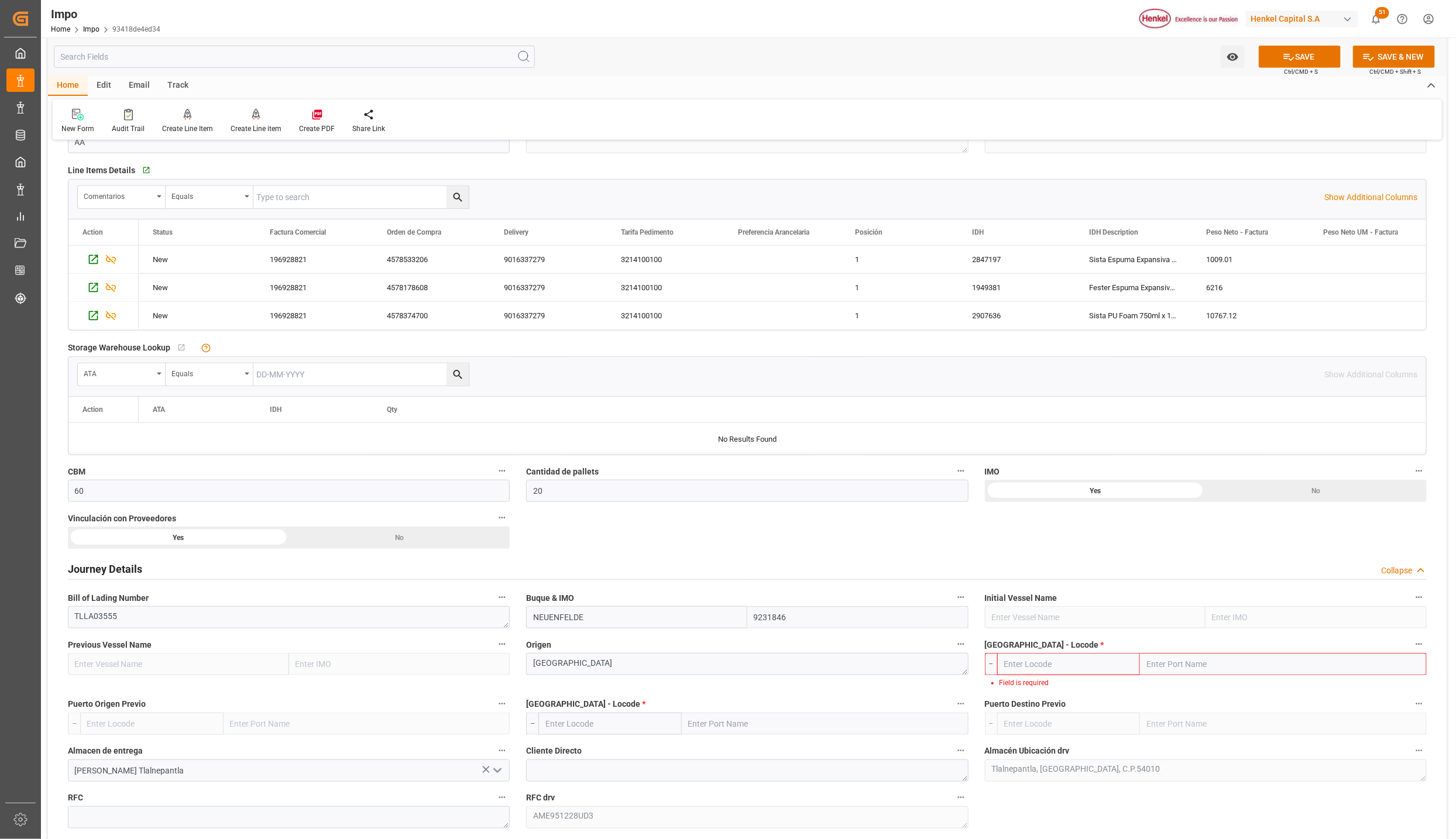
click at [1159, 669] on input "text" at bounding box center [1283, 664] width 287 height 22
paste input "[GEOGRAPHIC_DATA],"
type input "[GEOGRAPHIC_DATA],"
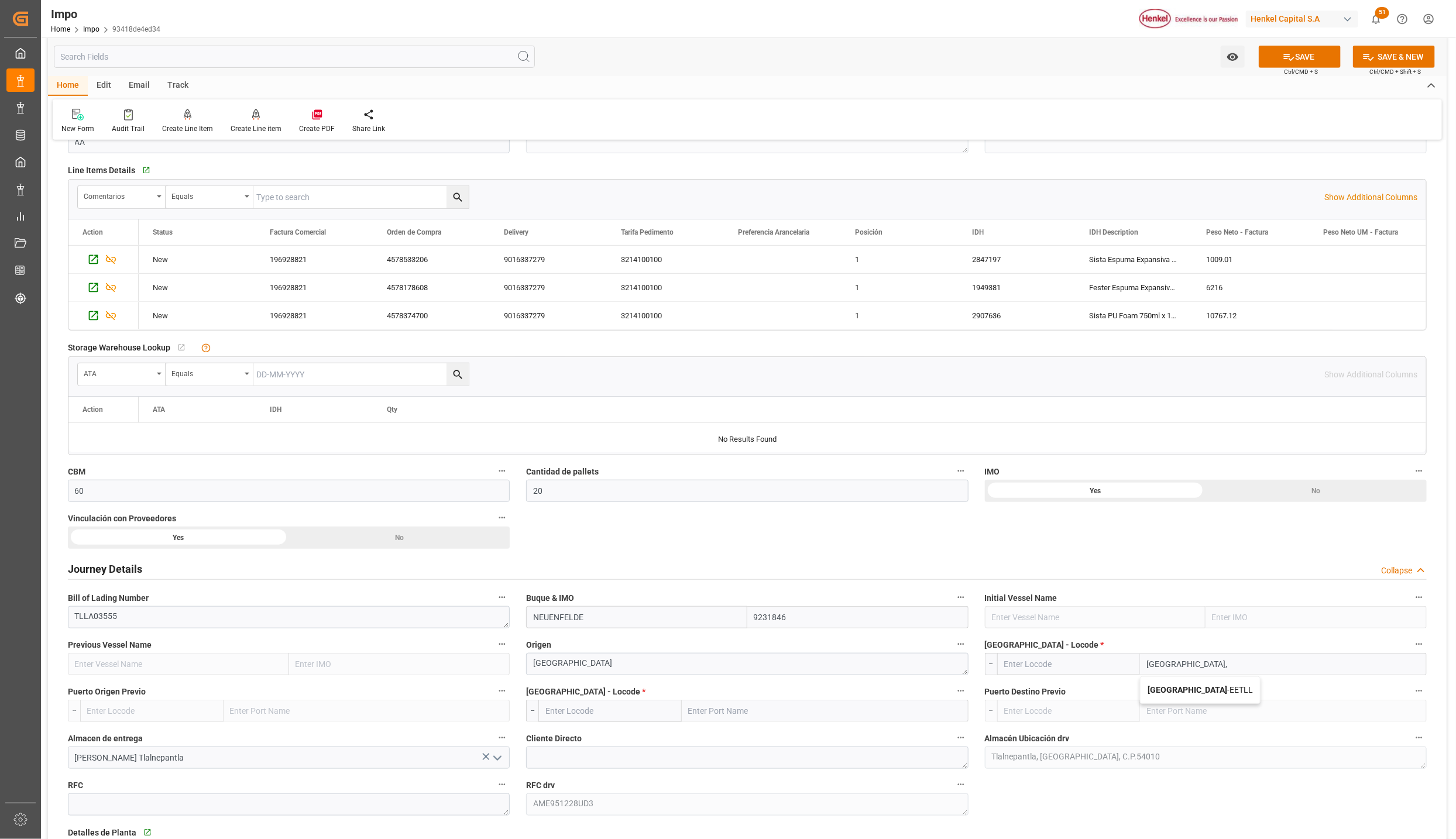
click at [1194, 692] on span "[GEOGRAPHIC_DATA] - EETLL" at bounding box center [1200, 690] width 106 height 9
type input "EETLL"
type input "[GEOGRAPHIC_DATA]"
click at [721, 714] on input "text" at bounding box center [825, 711] width 287 height 22
type input "[GEOGRAPHIC_DATA]"
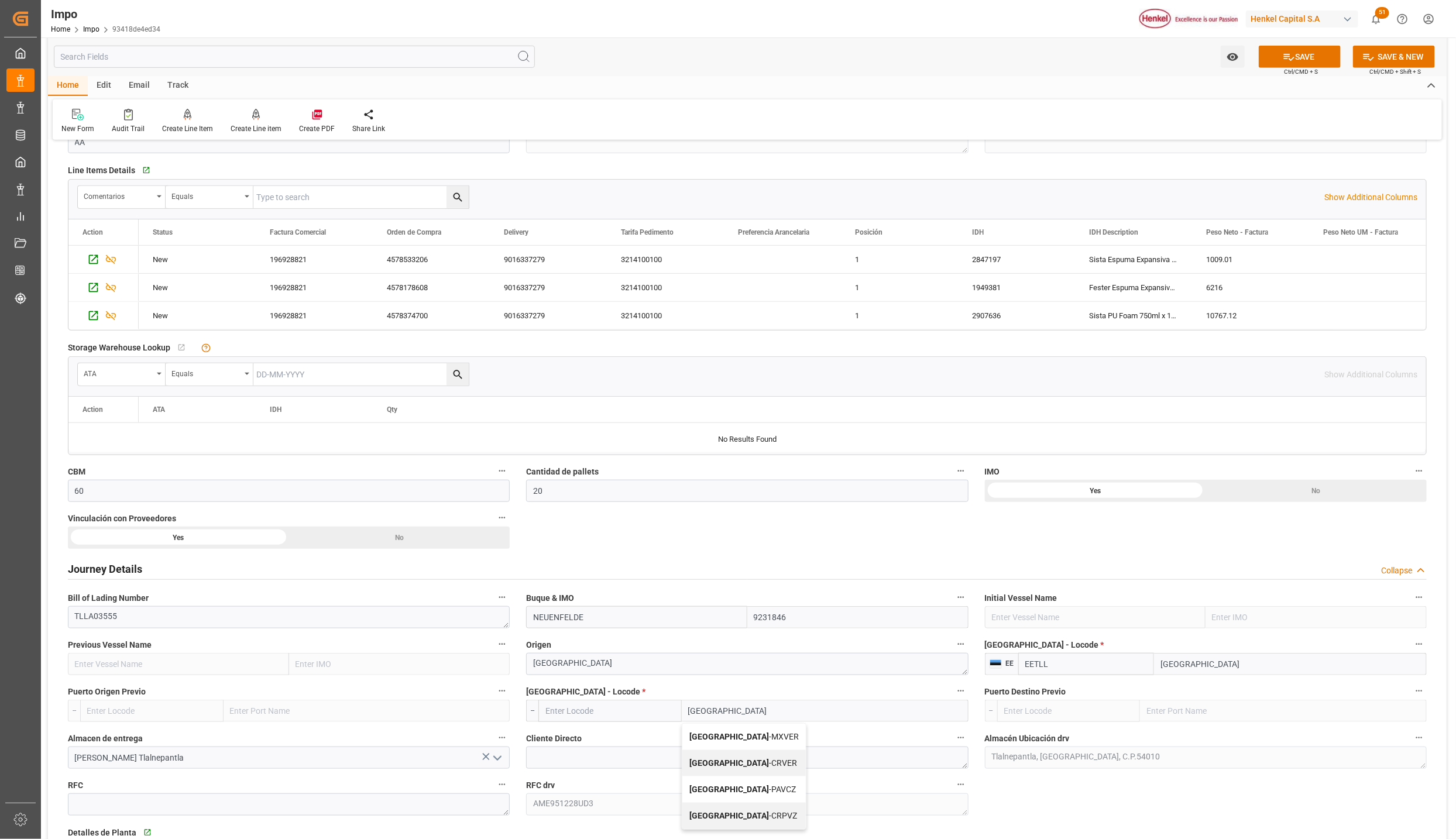
click at [731, 741] on span "Veracruz - MXVER" at bounding box center [744, 737] width 109 height 9
type input "MXVER"
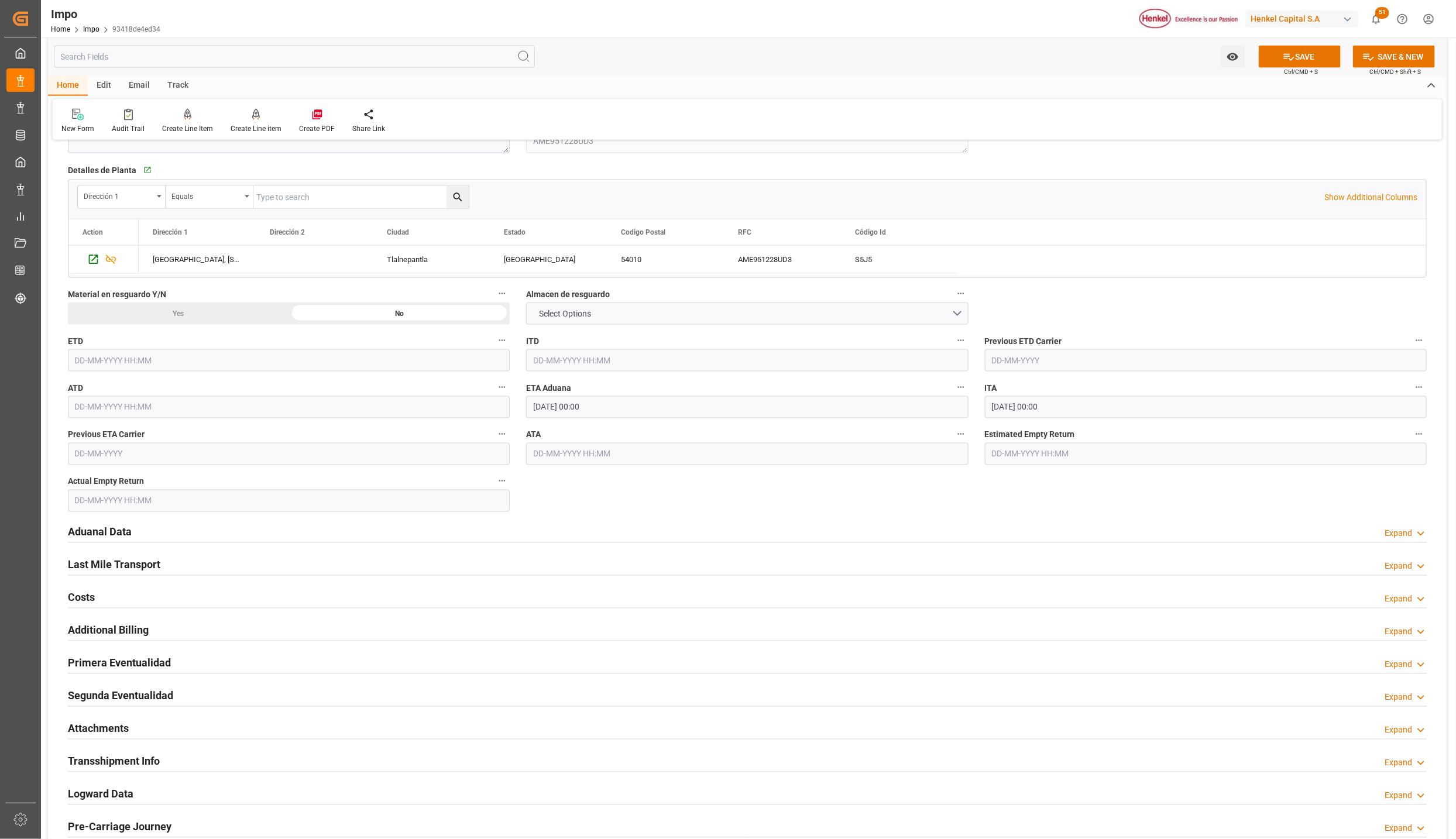
scroll to position [1229, 0]
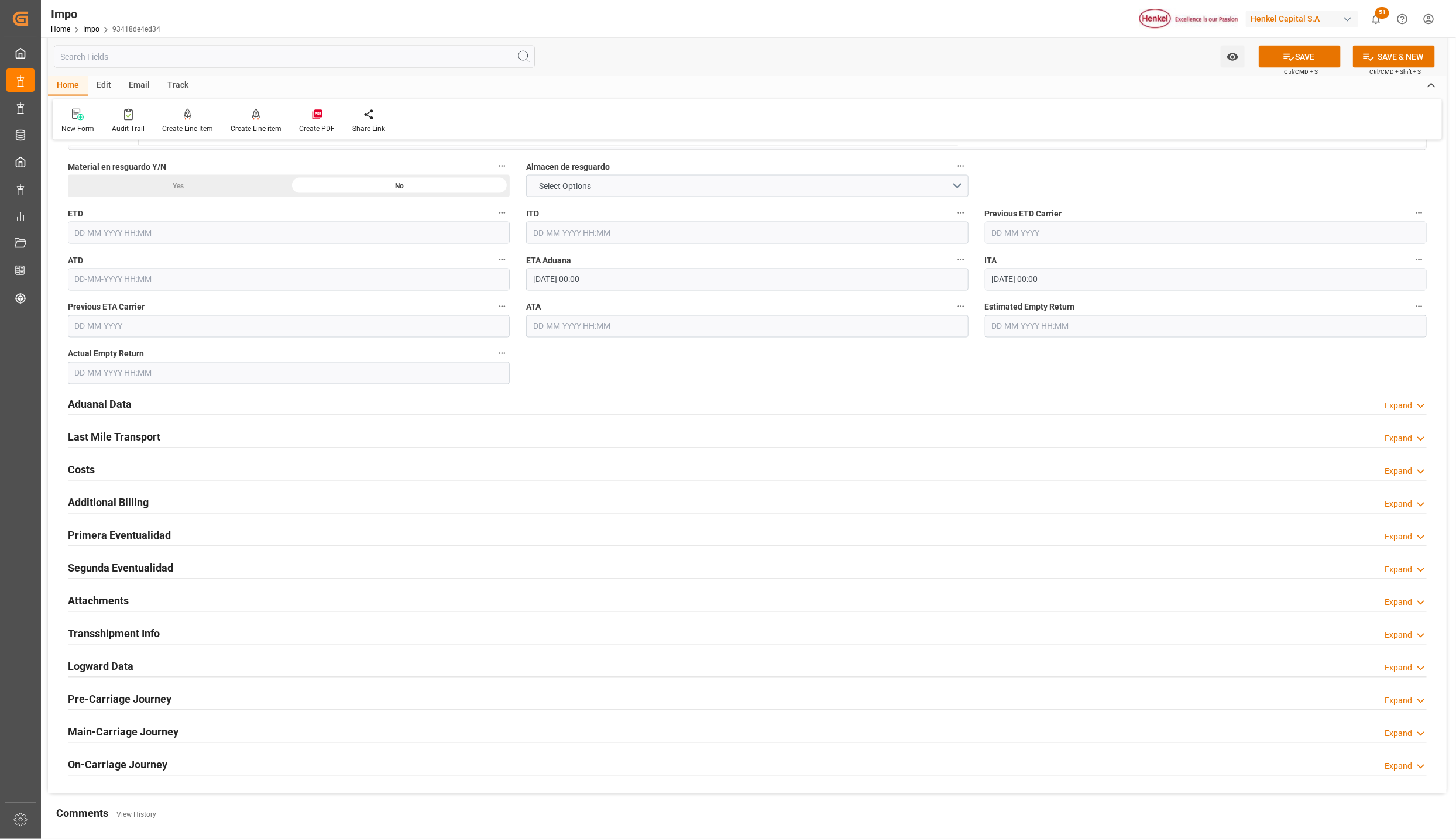
type input "[GEOGRAPHIC_DATA]"
click at [84, 406] on h2 "Aduanal Data" at bounding box center [100, 405] width 64 height 16
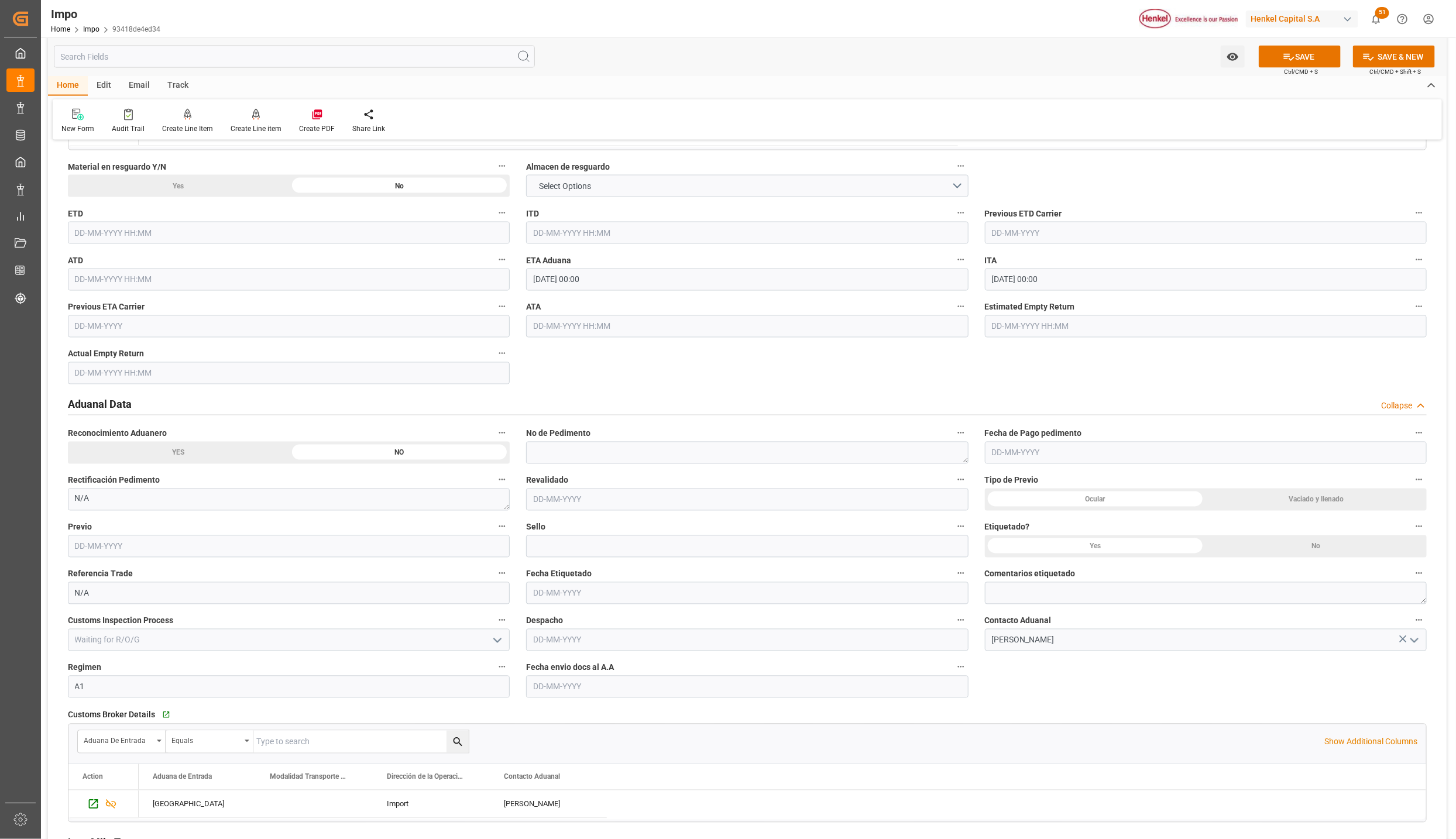
click at [664, 690] on input "text" at bounding box center [747, 687] width 442 height 22
type input "[DATE]"
click at [1321, 56] on button "SAVE" at bounding box center [1300, 57] width 82 height 22
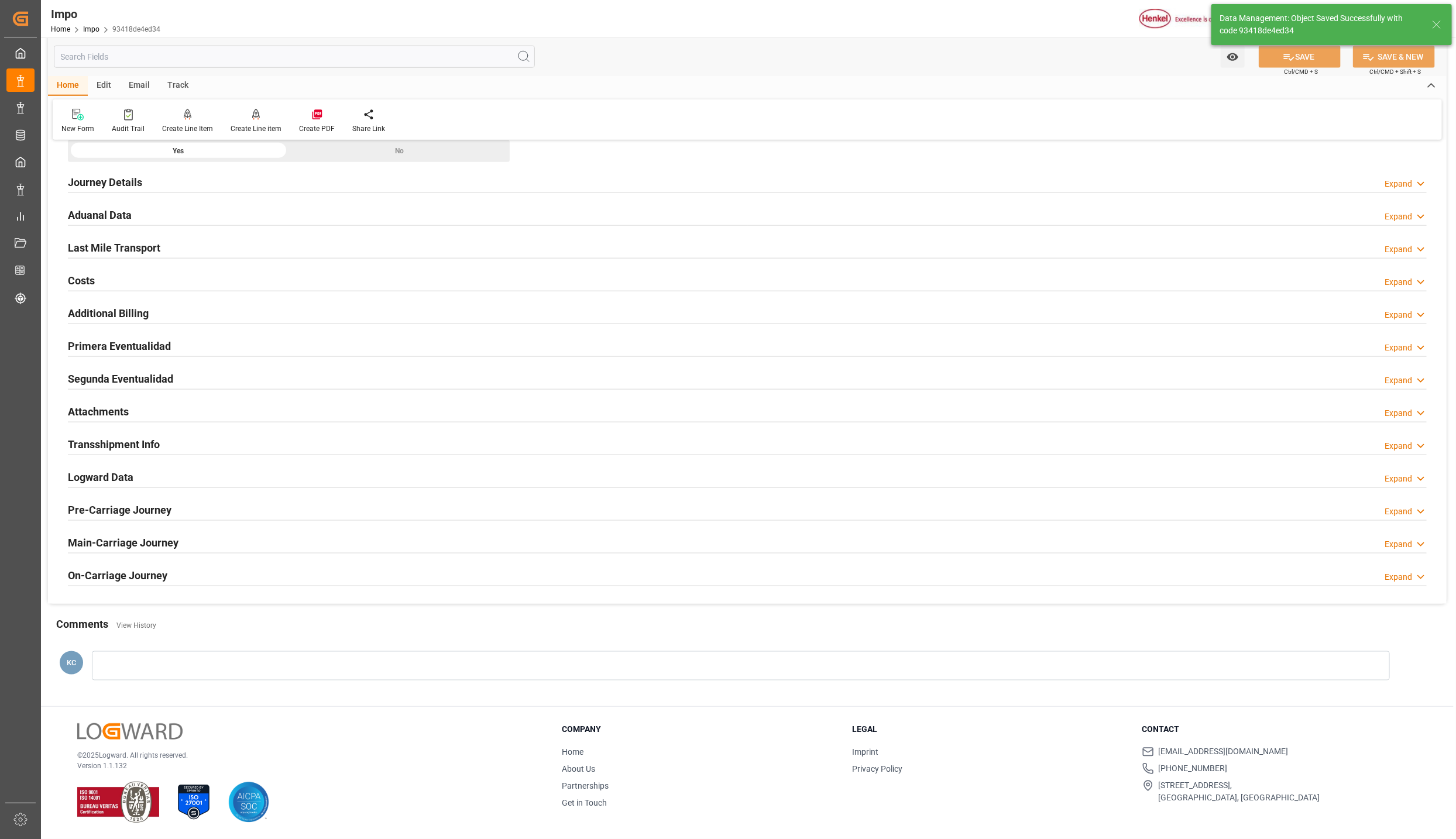
type textarea "AA"
type input "3"
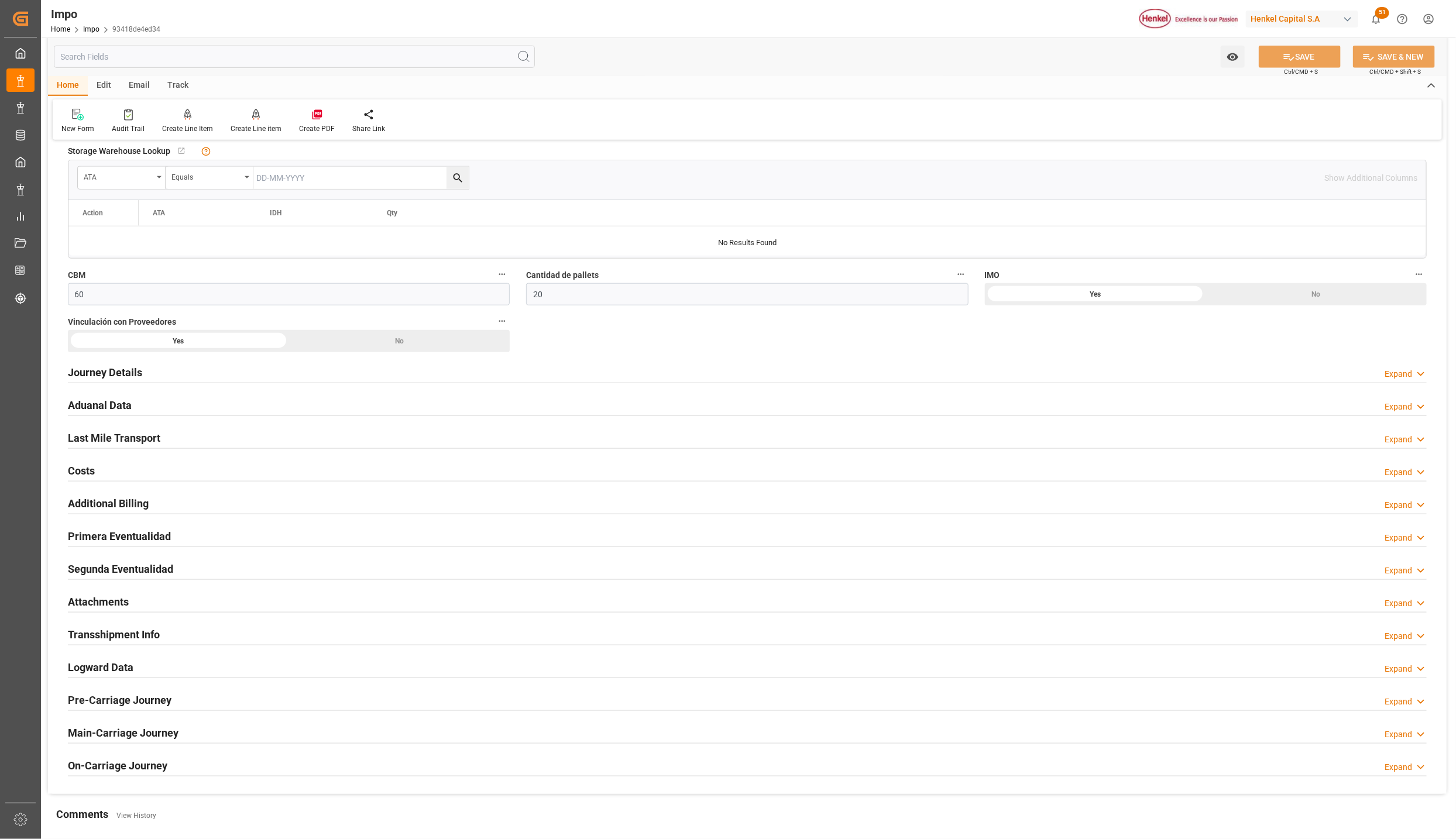
click at [115, 603] on h2 "Attachments" at bounding box center [98, 602] width 61 height 16
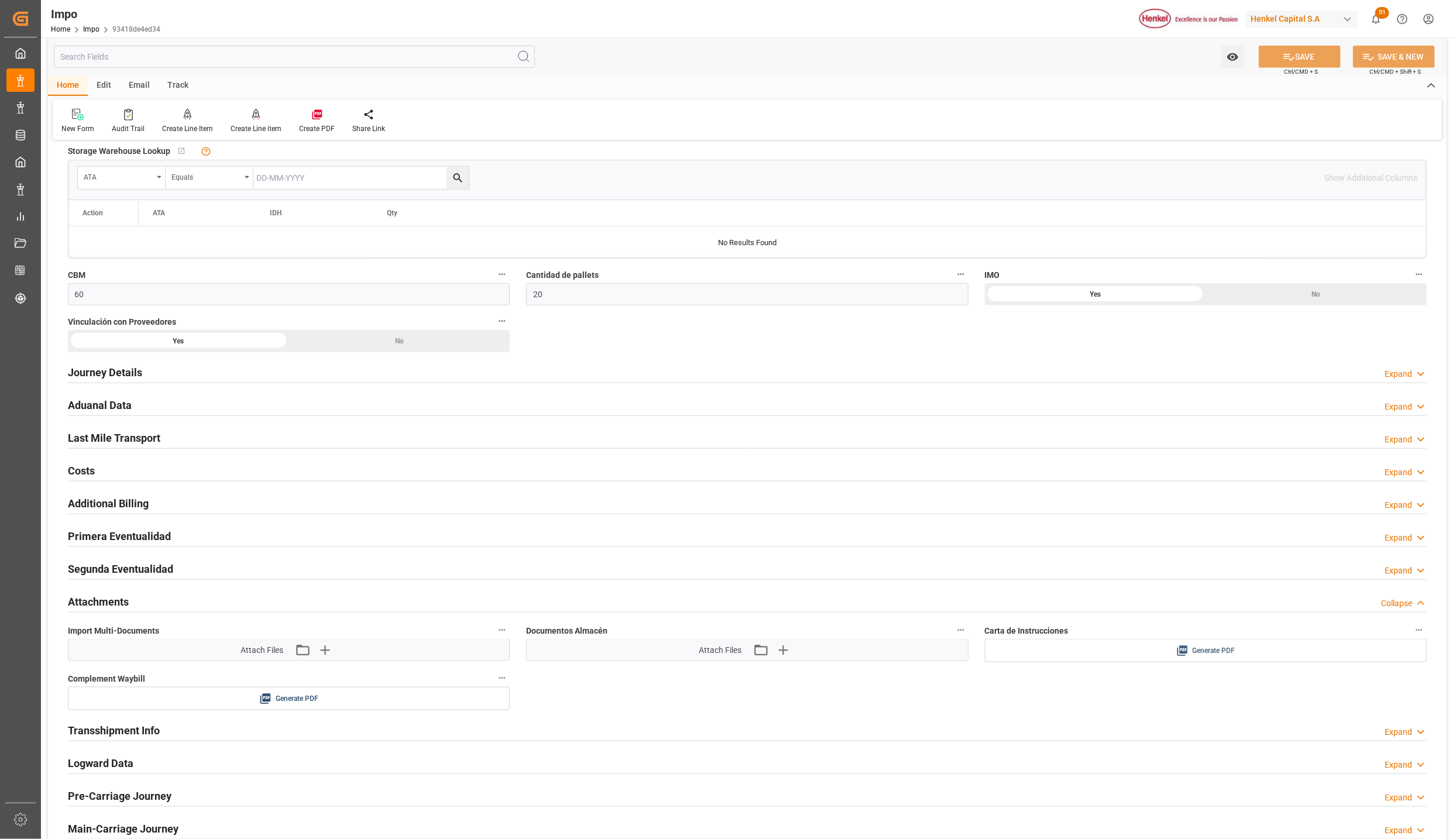
click at [1243, 645] on button "Generate PDF" at bounding box center [1205, 651] width 440 height 22
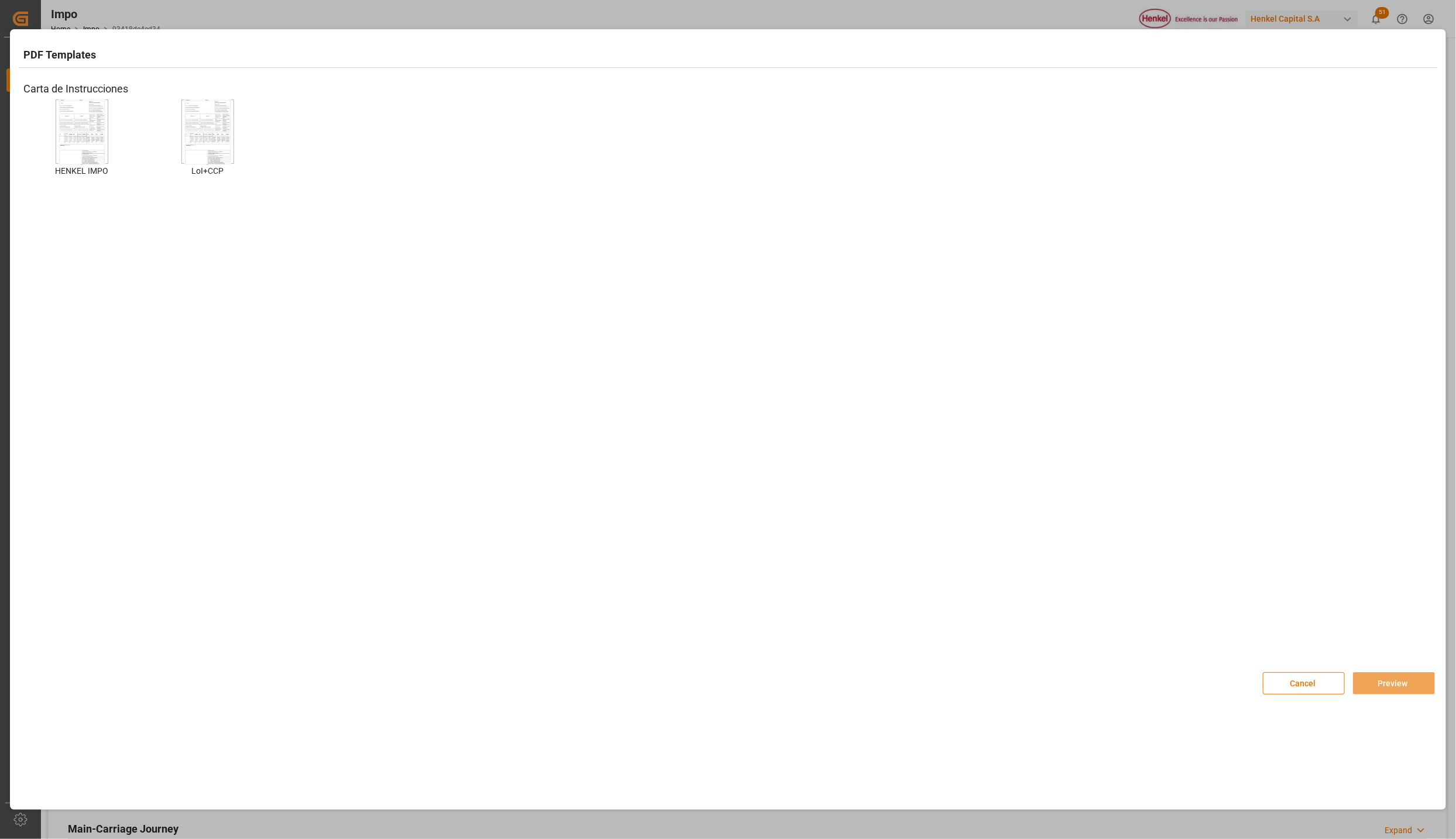
click at [94, 136] on img at bounding box center [82, 132] width 47 height 66
click at [1383, 685] on button "Preview" at bounding box center [1393, 683] width 82 height 22
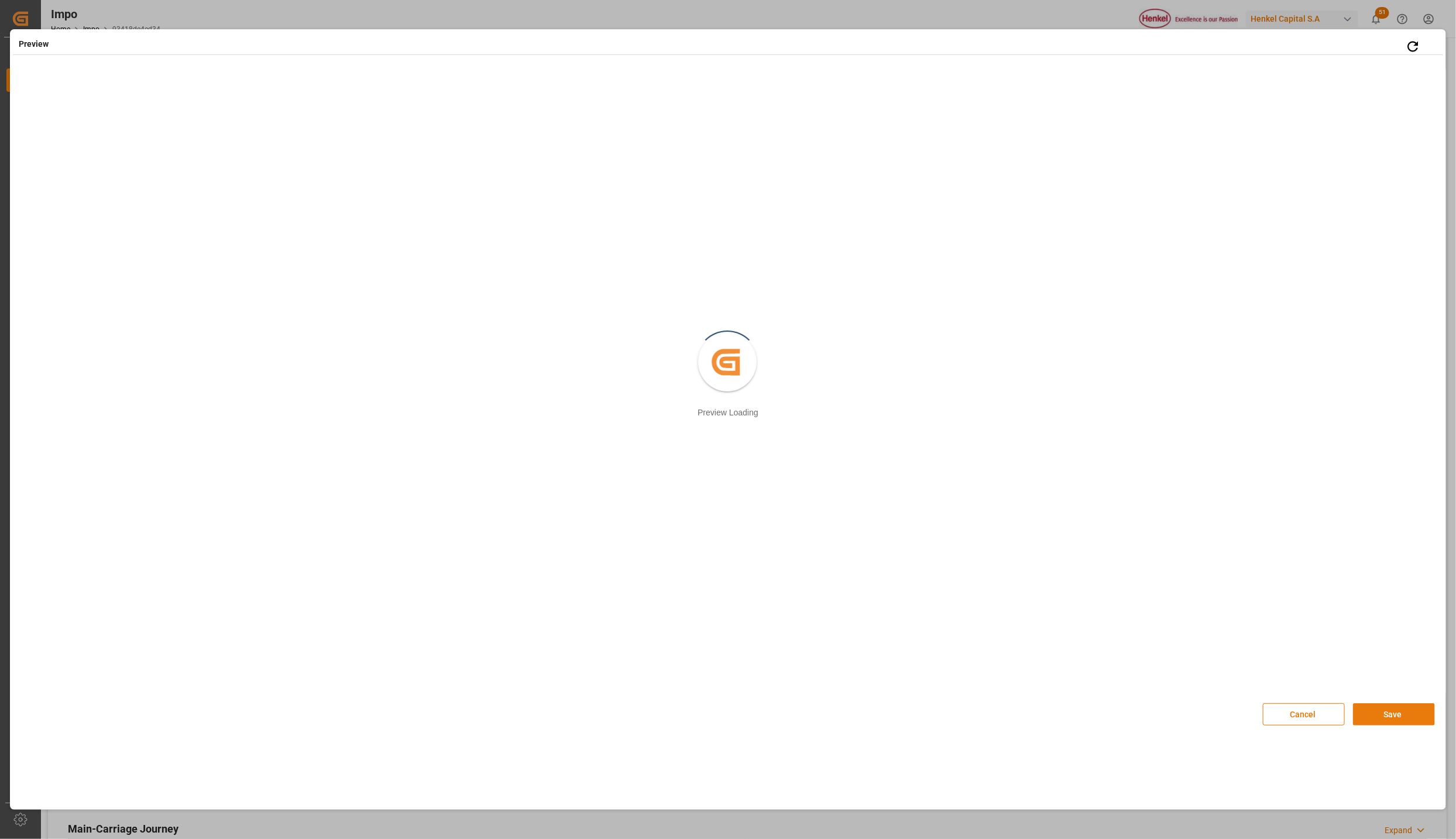
click at [1395, 720] on button "Save" at bounding box center [1393, 714] width 82 height 22
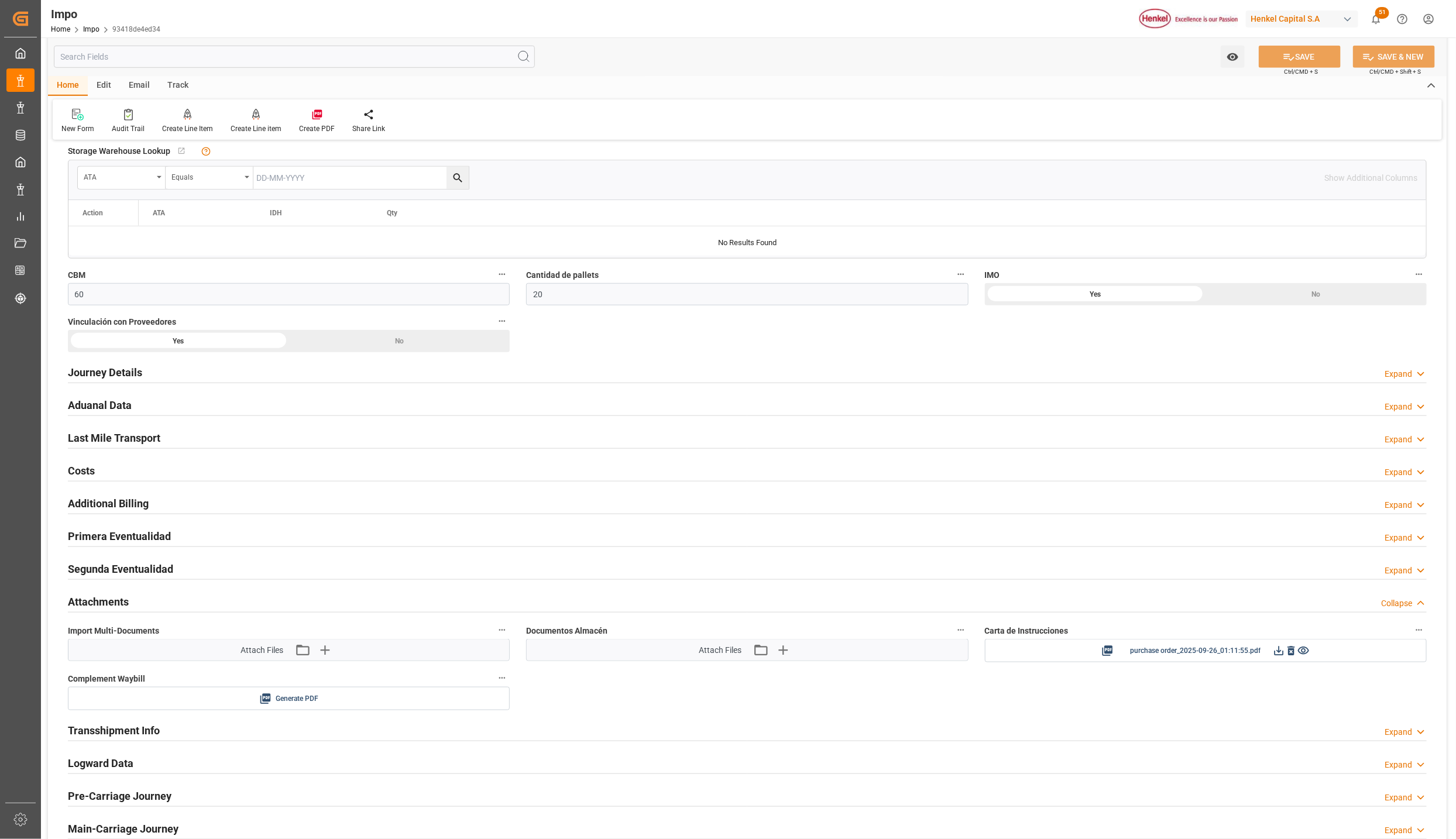
click at [1205, 59] on div "Watch Option SAVE Ctrl/CMD + S SAVE & NEW Ctrl/CMD + Shift + S" at bounding box center [747, 57] width 1399 height 39
click at [1280, 657] on icon at bounding box center [1279, 651] width 13 height 13
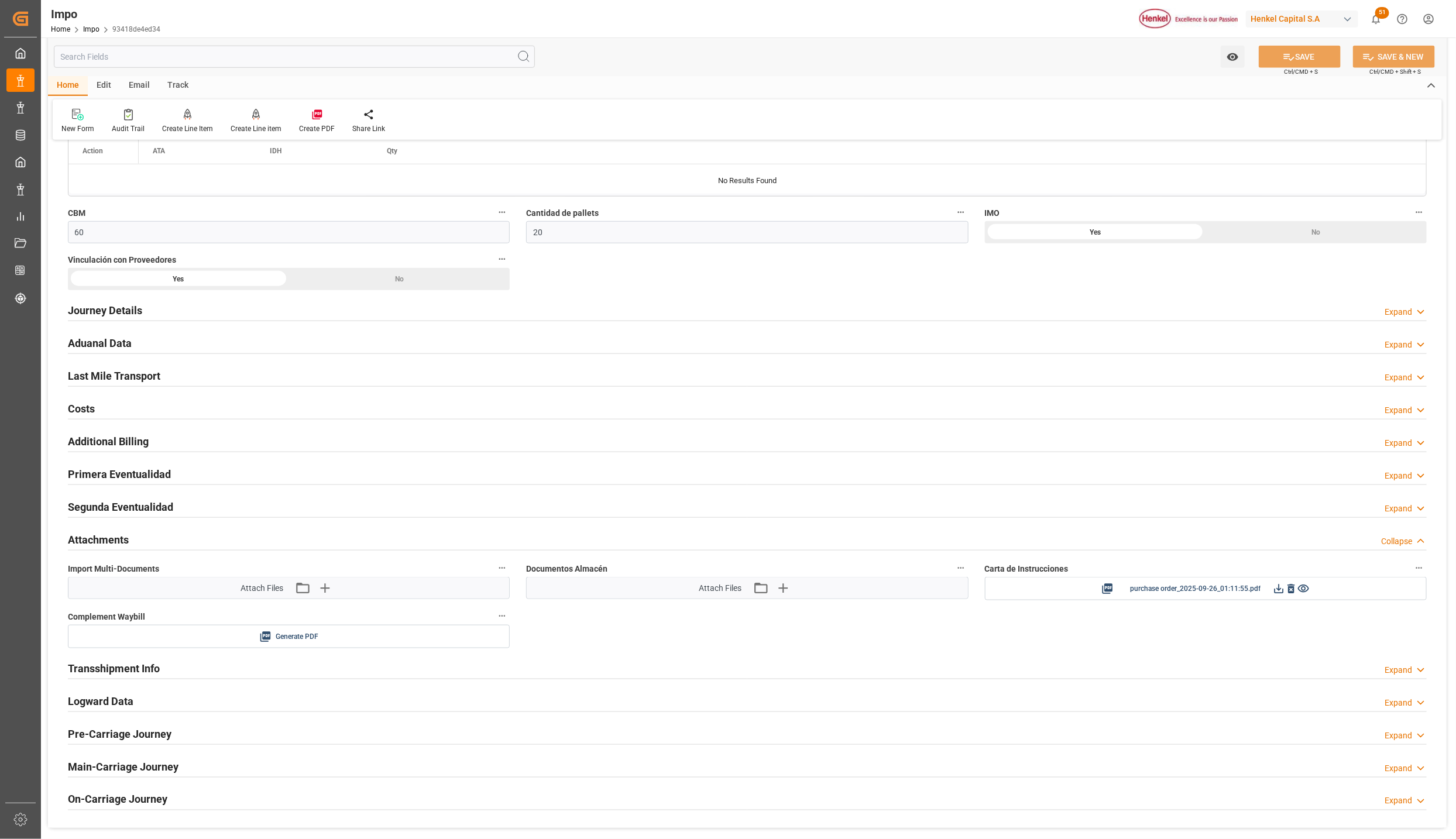
scroll to position [724, 0]
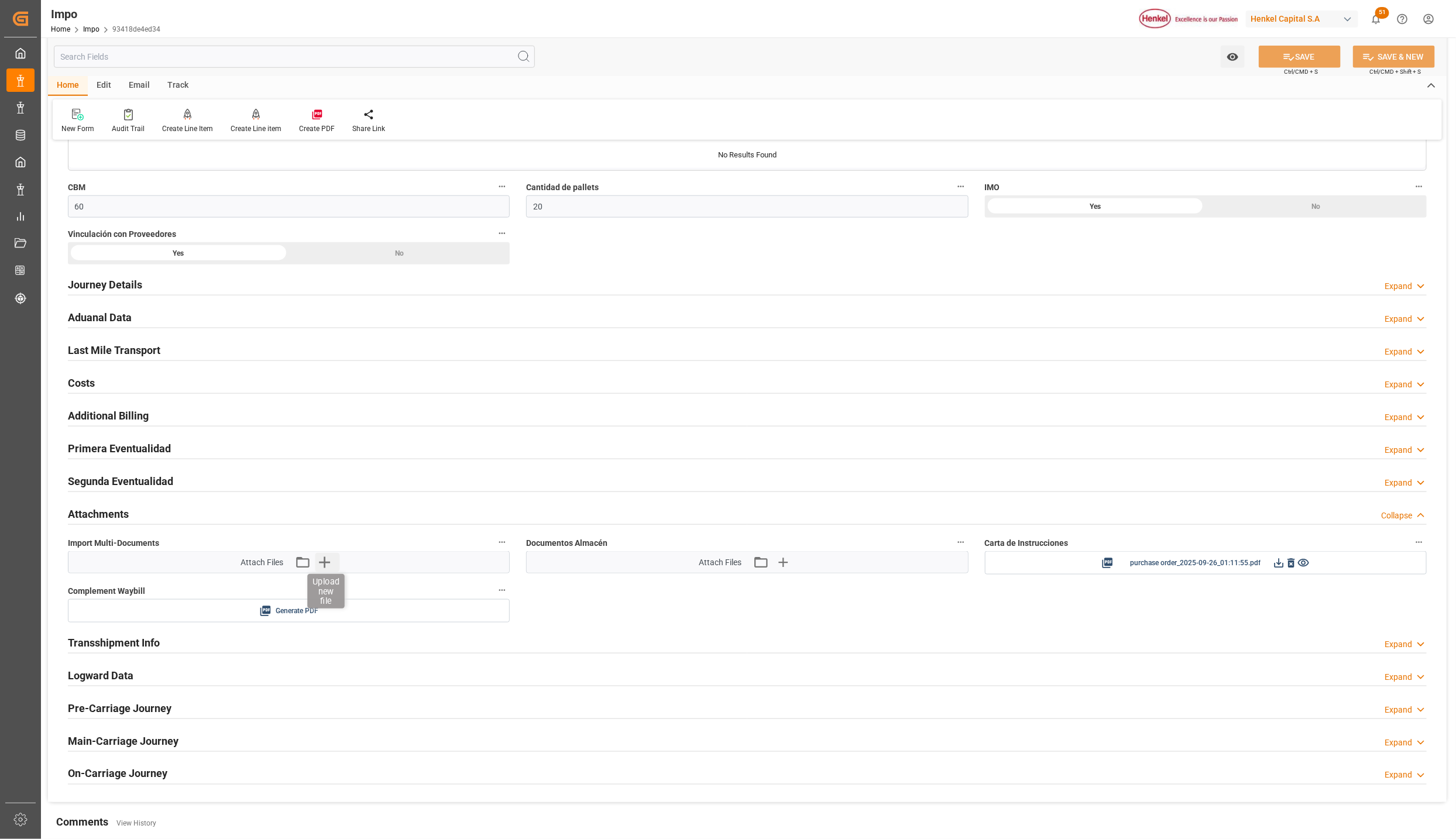
click at [324, 569] on icon "button" at bounding box center [324, 563] width 11 height 11
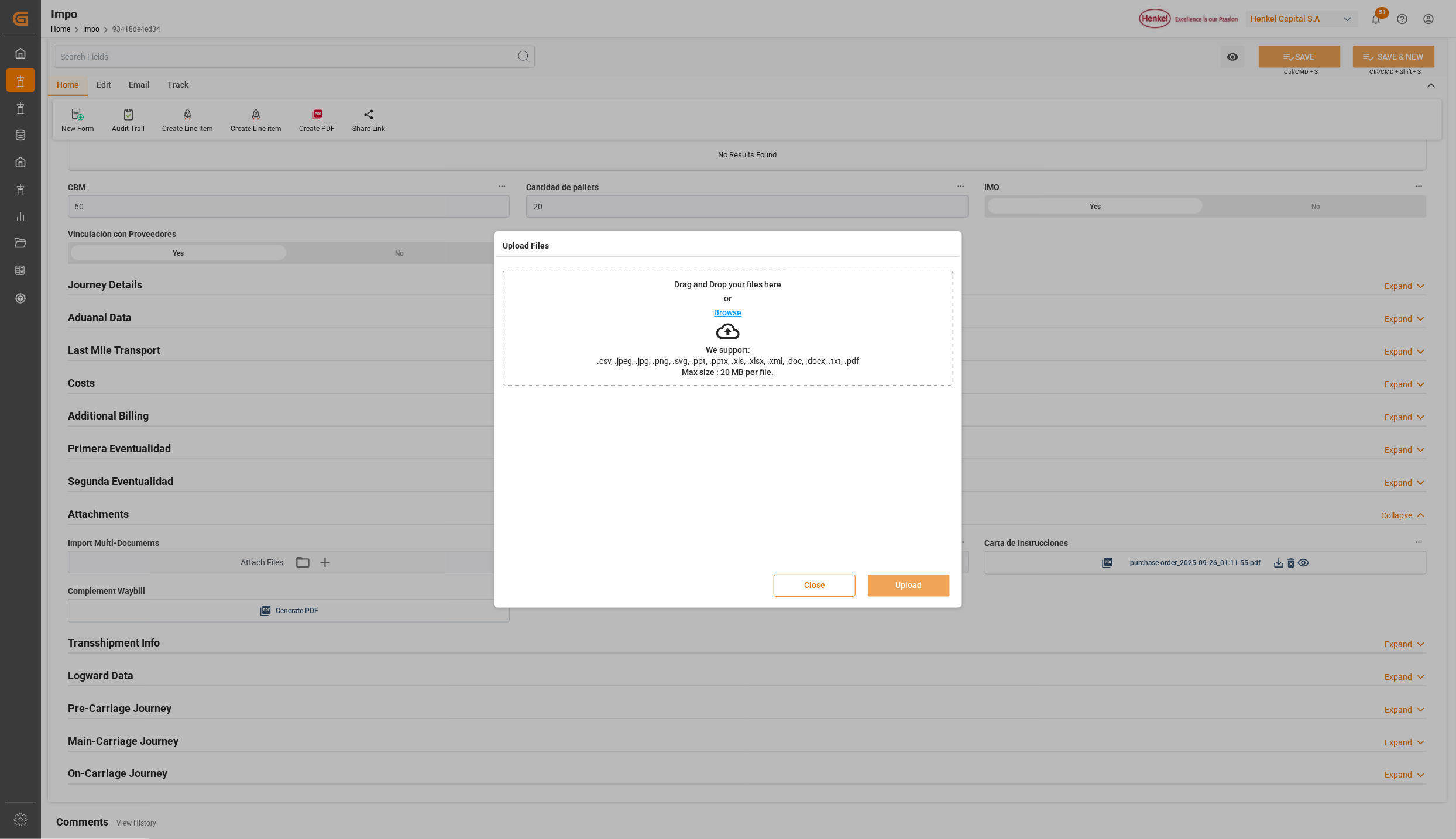
click at [578, 352] on div "Drag and Drop your files here or Browse We support: .csv, .jpeg, .jpg, .png, .s…" at bounding box center [727, 328] width 450 height 115
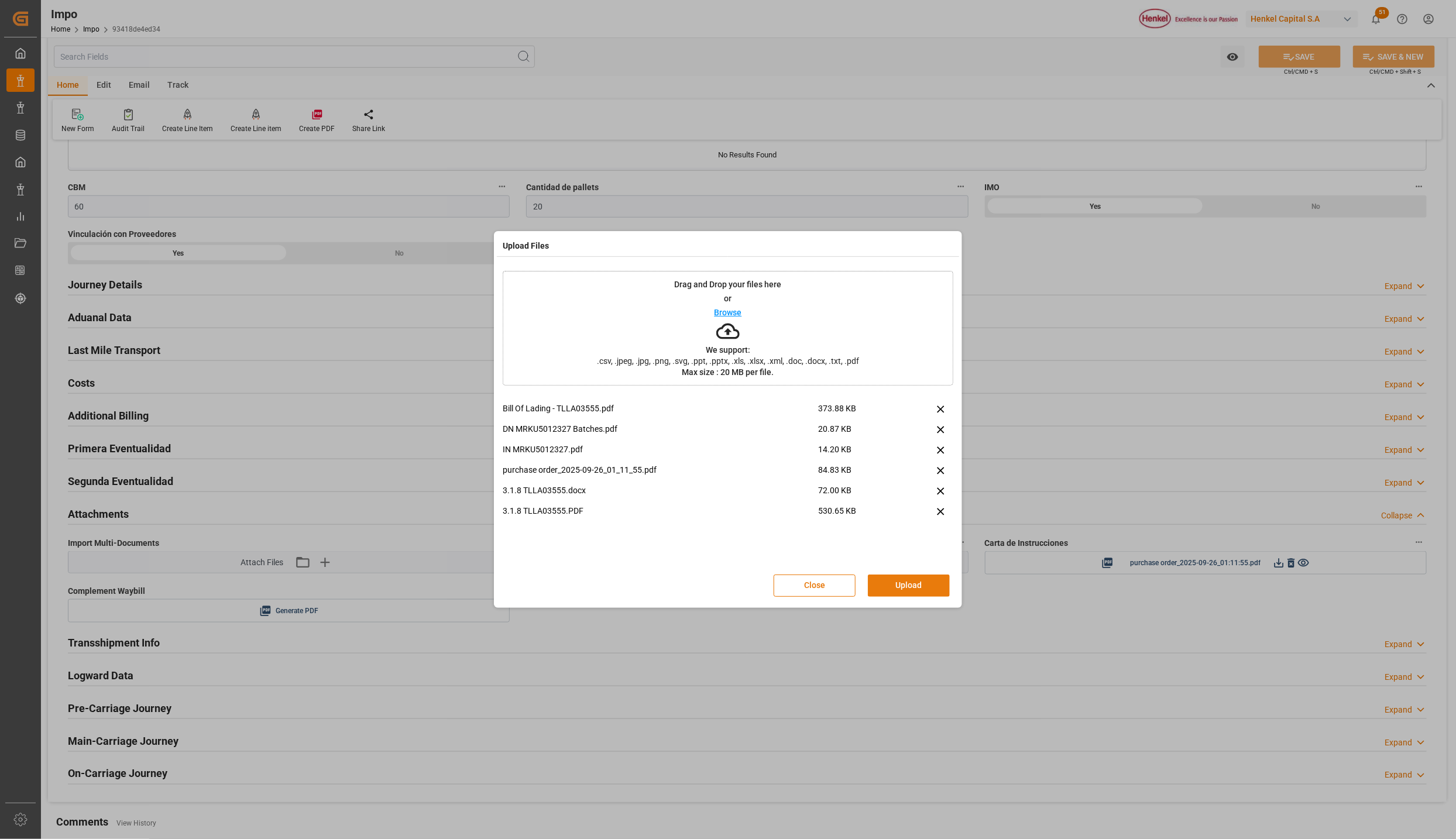
click at [908, 578] on button "Upload" at bounding box center [909, 586] width 82 height 22
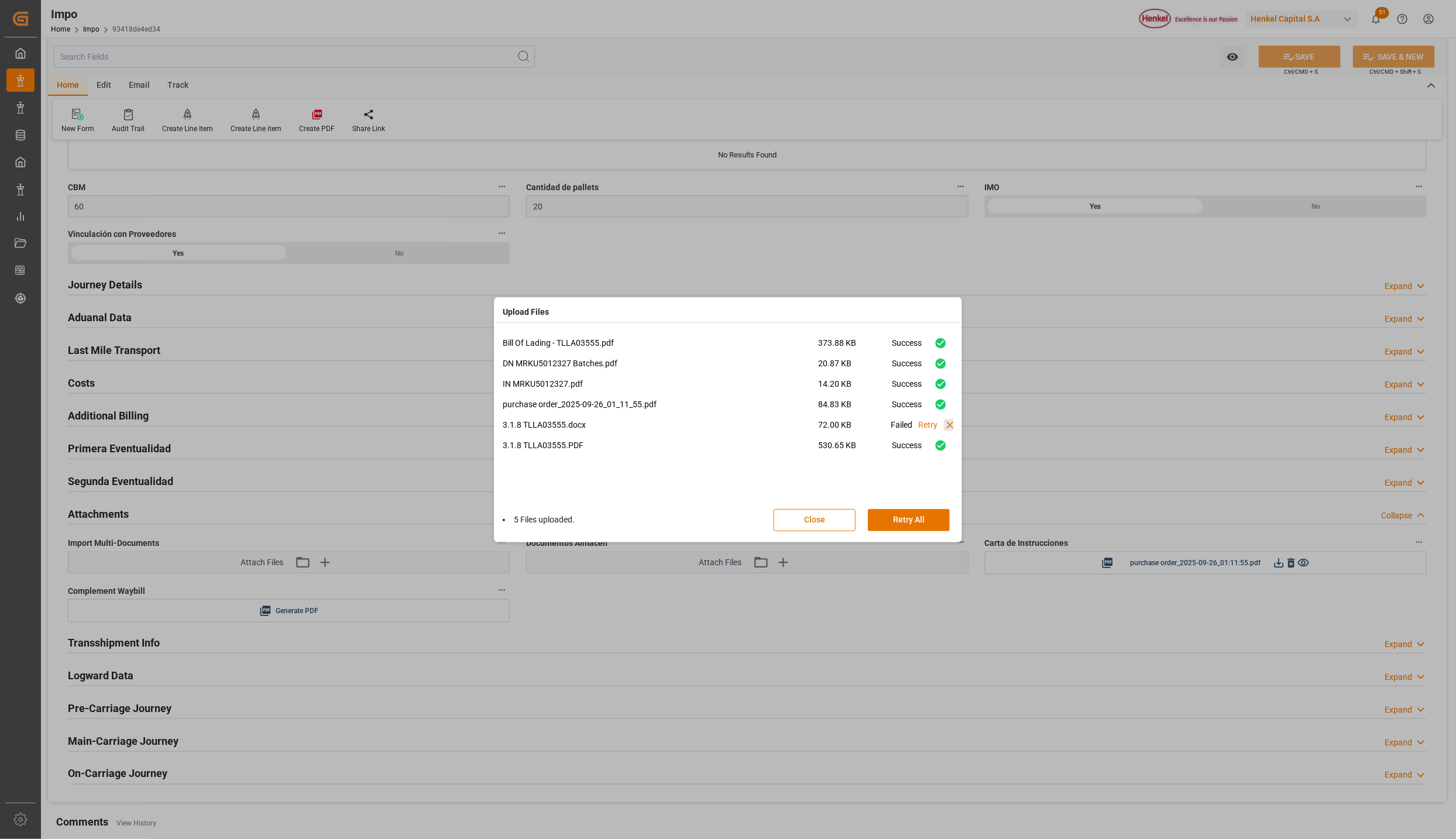
click at [948, 425] on icon at bounding box center [950, 425] width 7 height 7
click at [924, 514] on button "Done" at bounding box center [909, 520] width 82 height 22
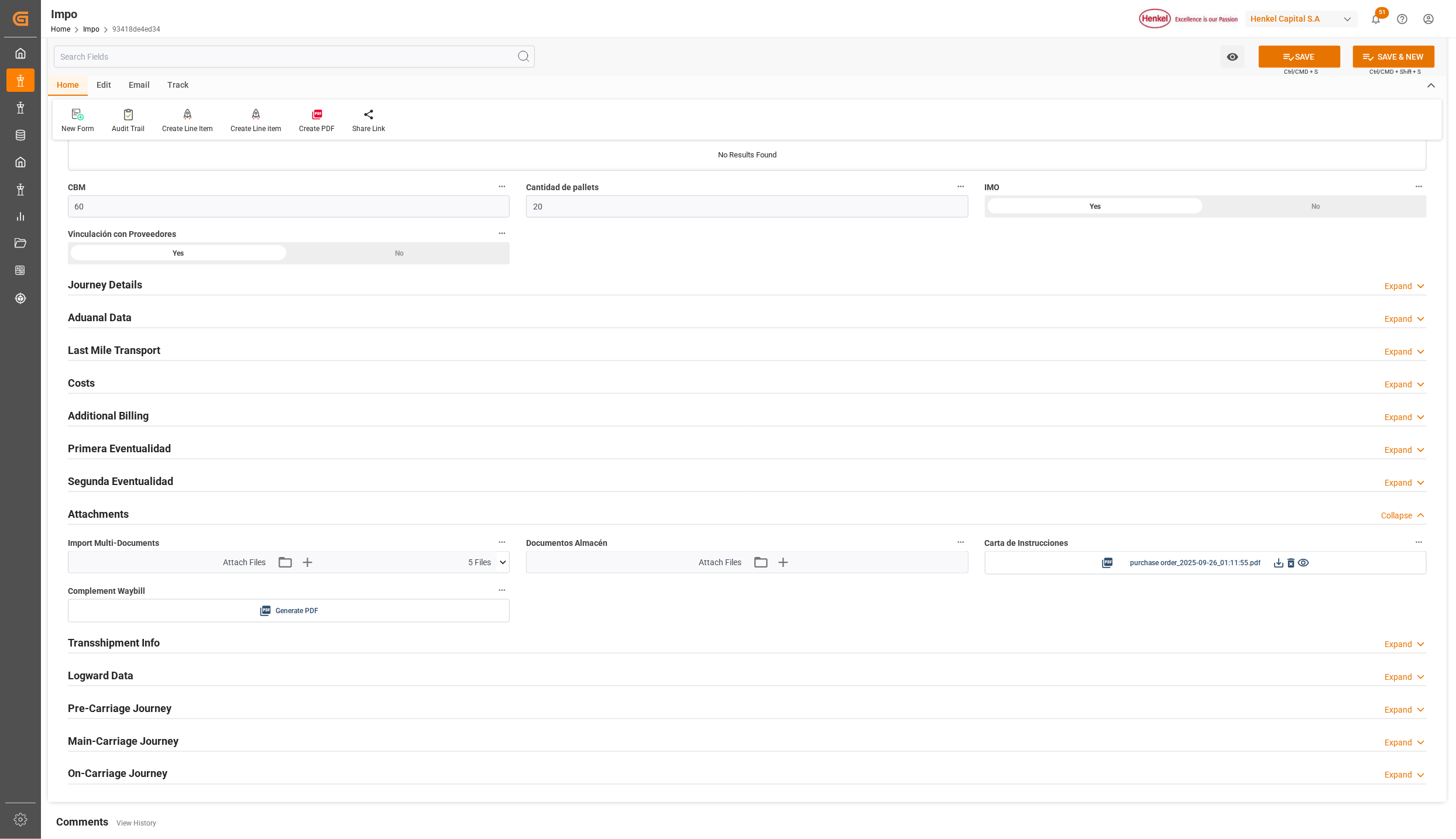
click at [504, 564] on icon at bounding box center [504, 562] width 7 height 3
click at [483, 625] on icon at bounding box center [484, 621] width 7 height 9
click at [1287, 51] on icon at bounding box center [1289, 57] width 13 height 13
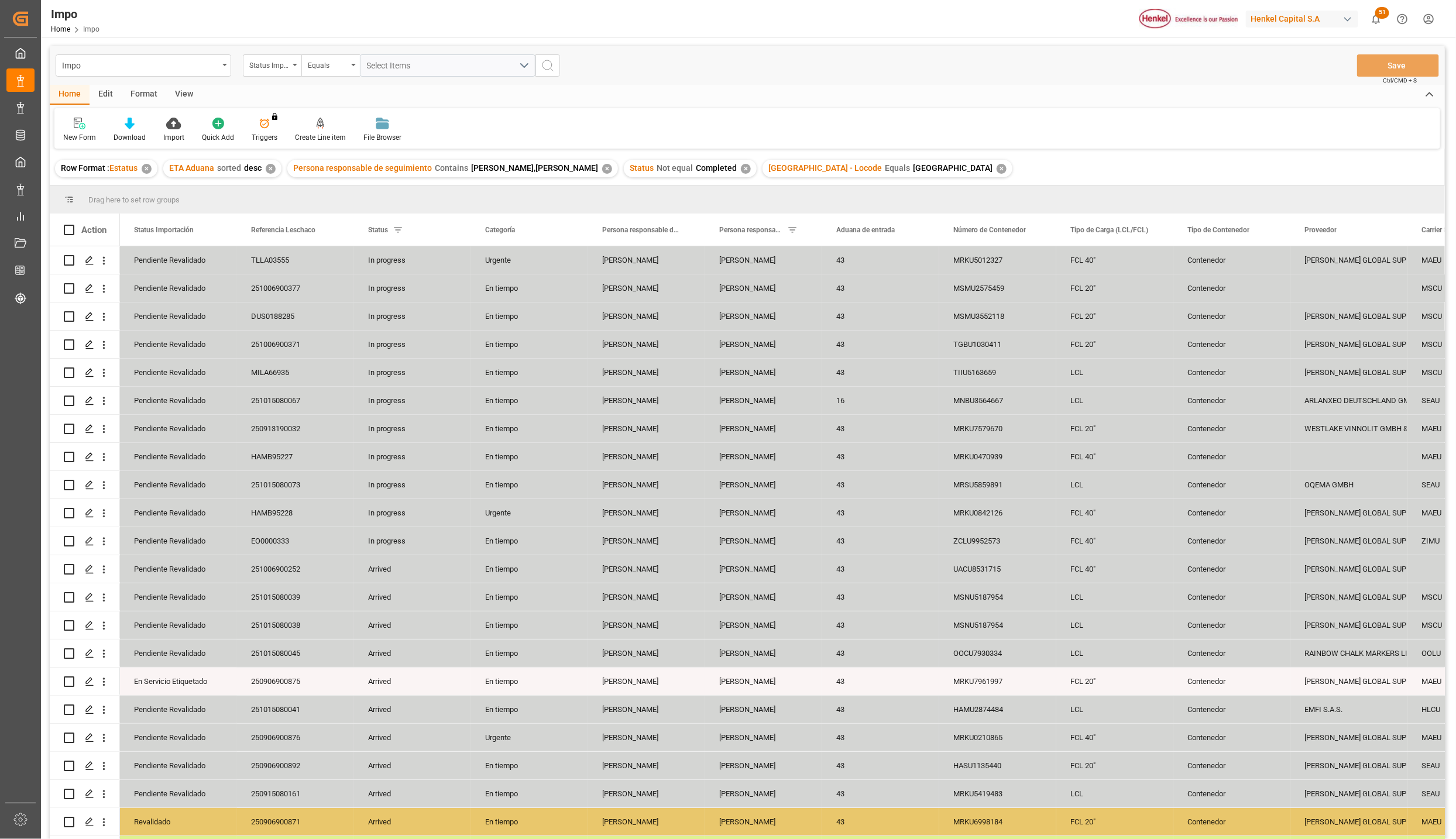
click at [172, 90] on div "View" at bounding box center [184, 95] width 36 height 20
click at [120, 121] on div at bounding box center [133, 123] width 59 height 13
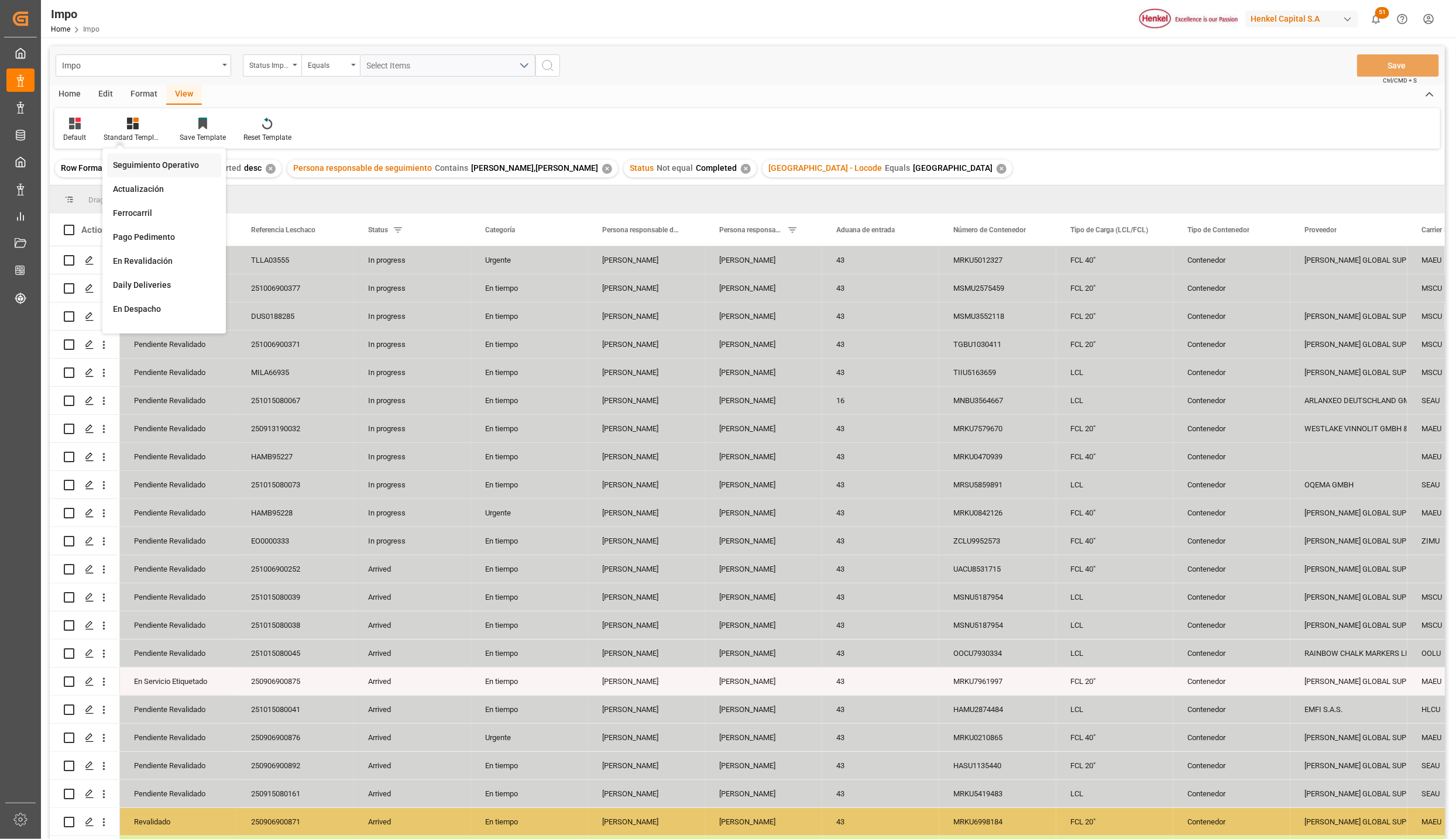
click at [148, 160] on div "Seguimiento Operativo" at bounding box center [164, 165] width 102 height 13
